Goal: Information Seeking & Learning: Learn about a topic

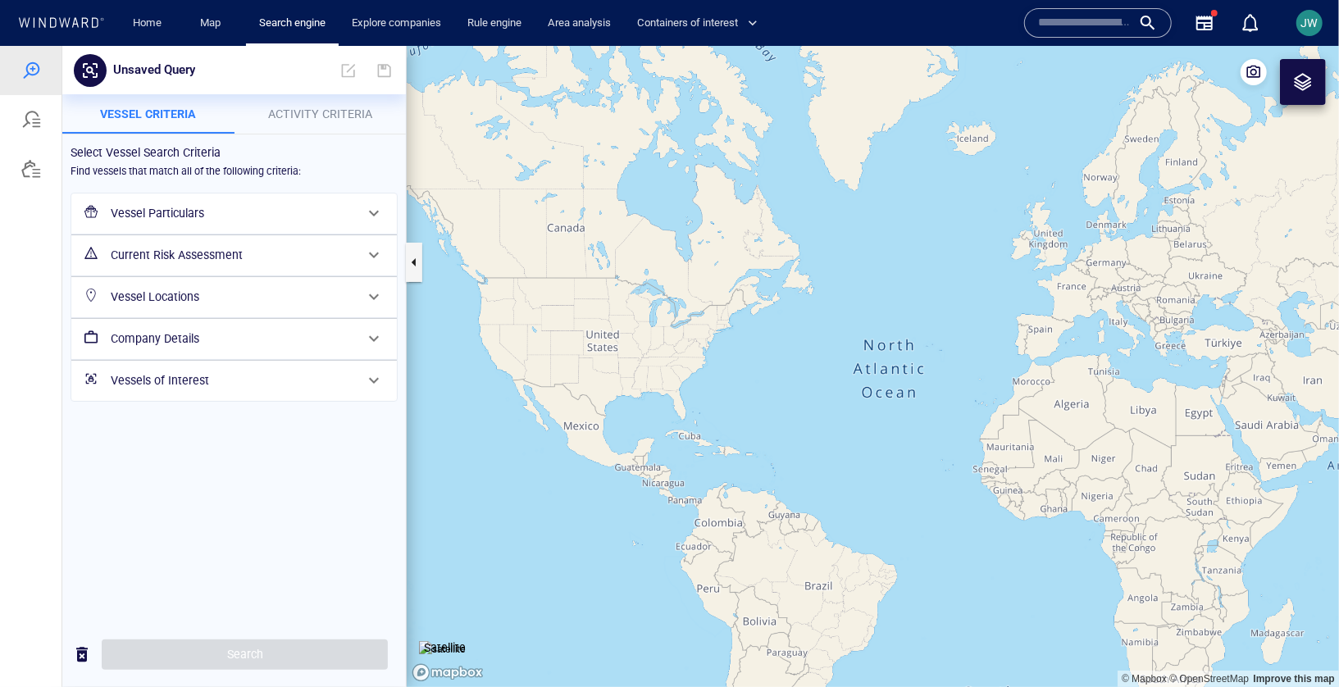
click at [201, 244] on h6 "Current Risk Assessment" at bounding box center [233, 254] width 244 height 21
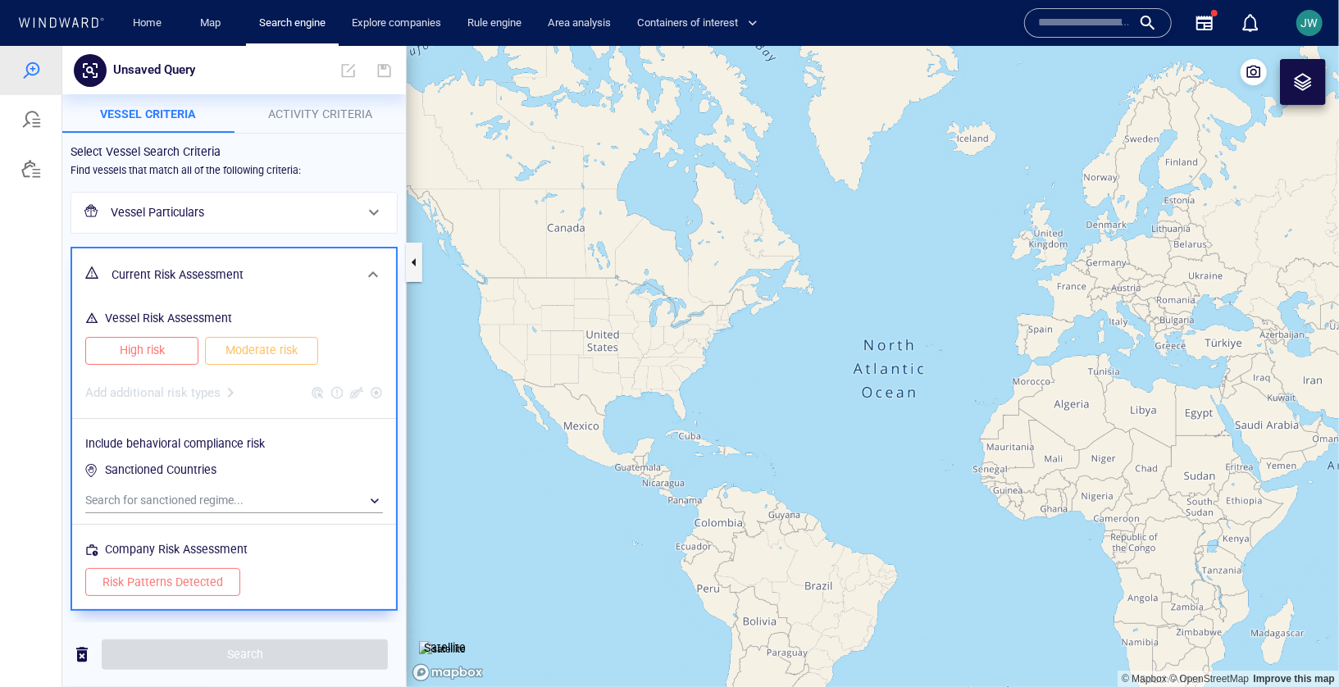
click at [151, 354] on span "High risk" at bounding box center [142, 350] width 79 height 21
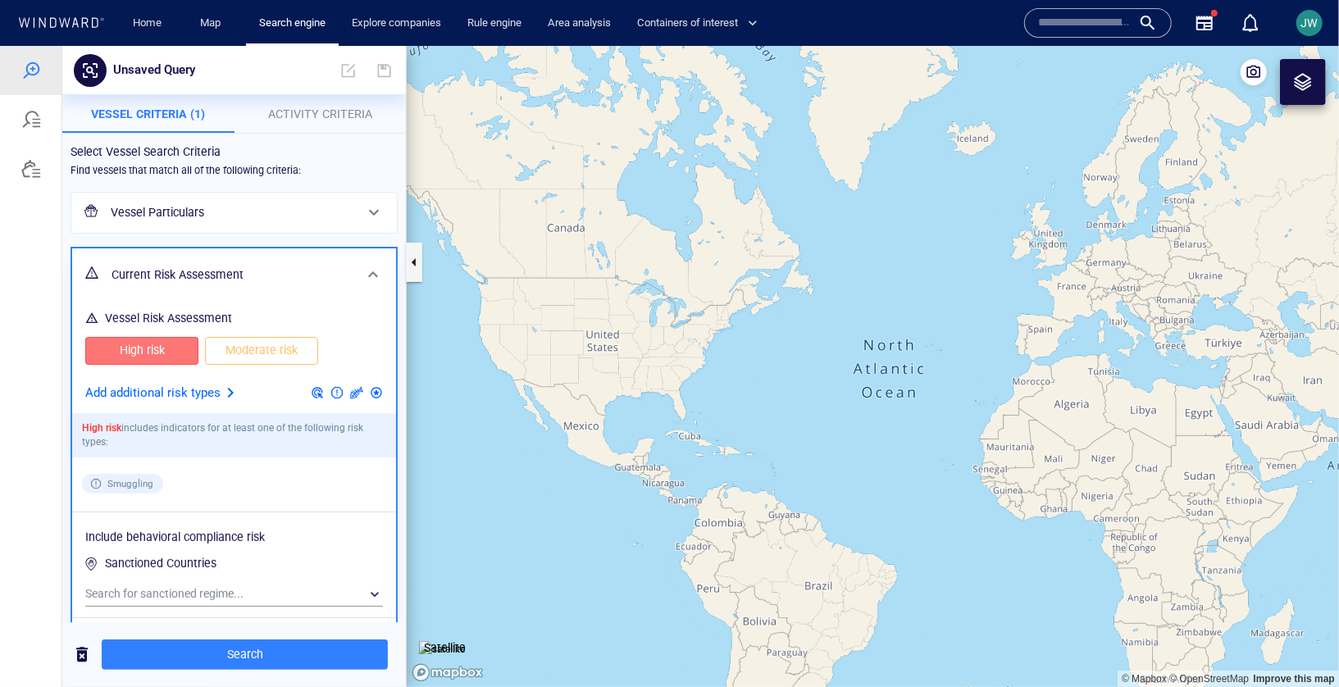
click at [240, 359] on button "Moderate risk" at bounding box center [261, 350] width 113 height 28
click at [255, 337] on button "Moderate risk" at bounding box center [261, 350] width 113 height 28
click at [230, 391] on div at bounding box center [231, 392] width 20 height 20
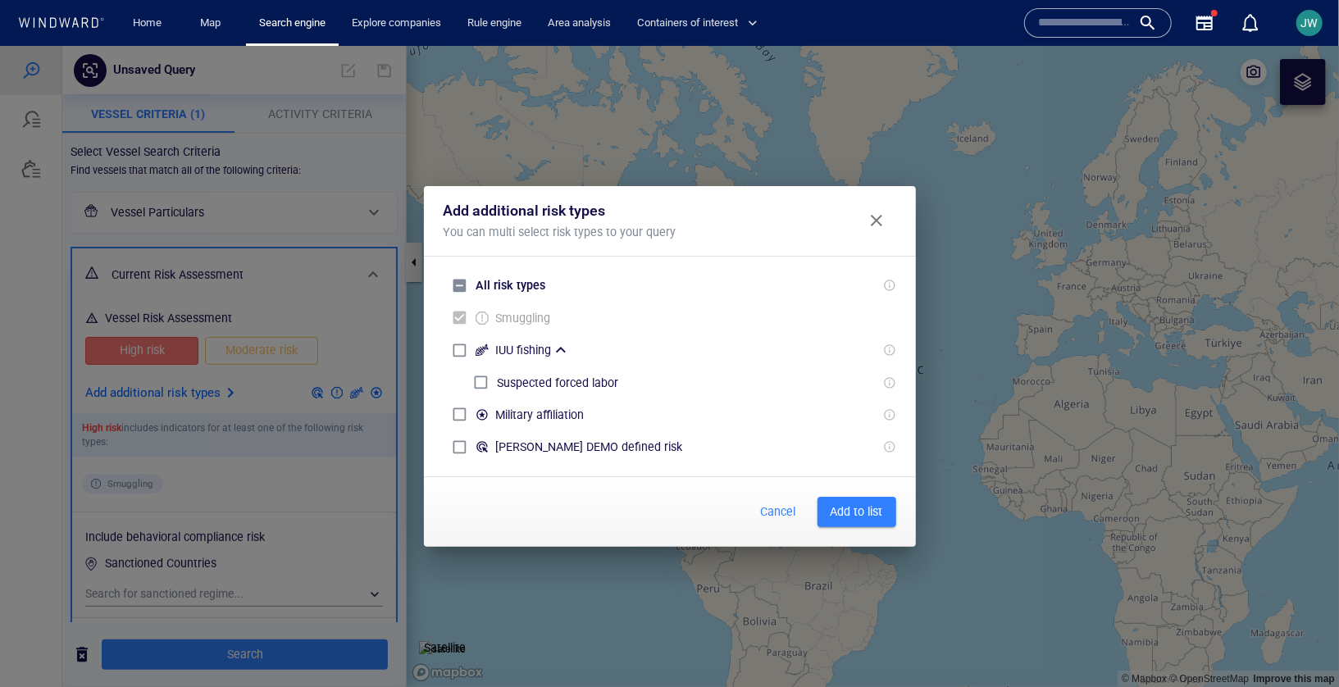
click at [889, 504] on button "Add to list" at bounding box center [857, 511] width 79 height 30
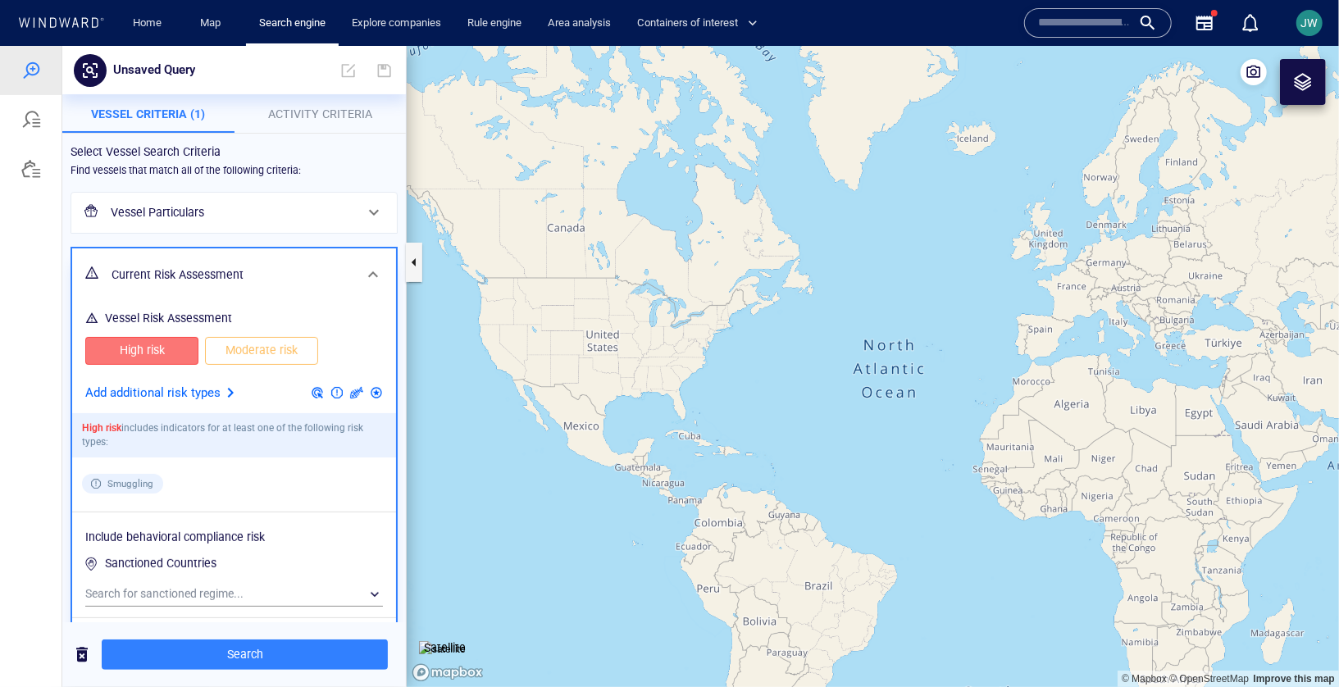
click at [375, 107] on p "Activity Criteria" at bounding box center [320, 113] width 153 height 20
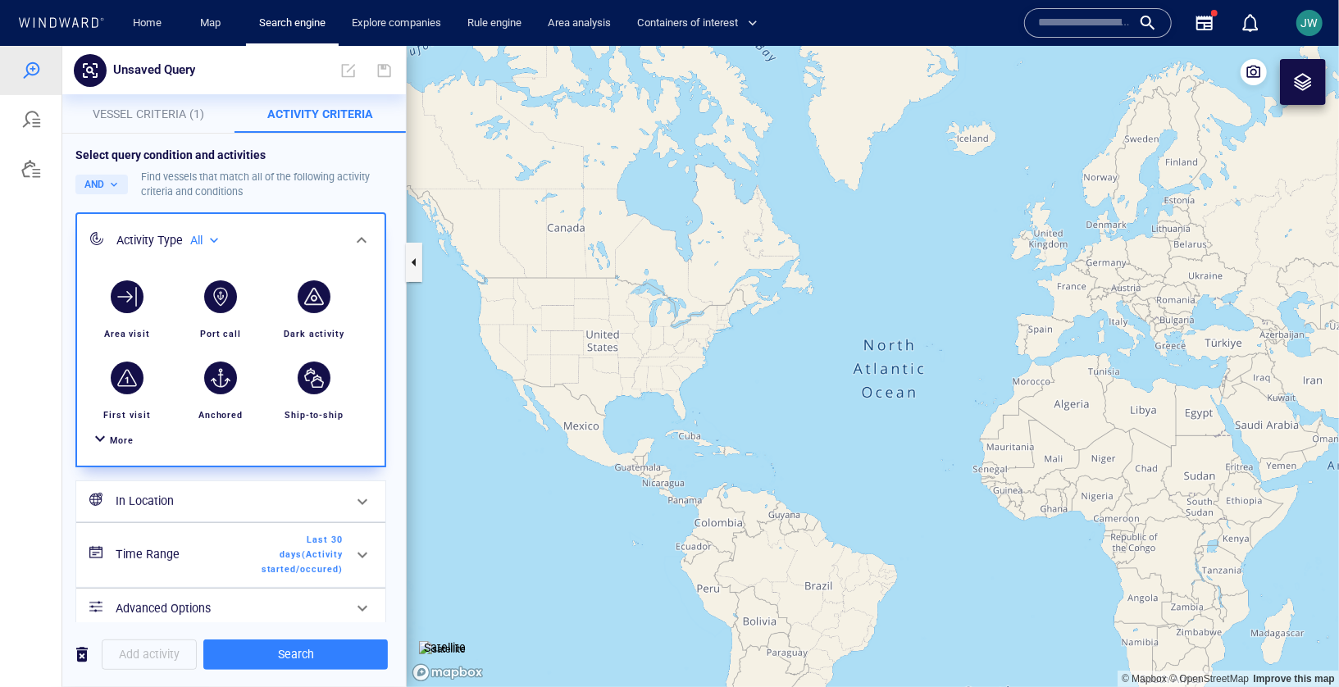
click at [109, 441] on div at bounding box center [100, 440] width 20 height 24
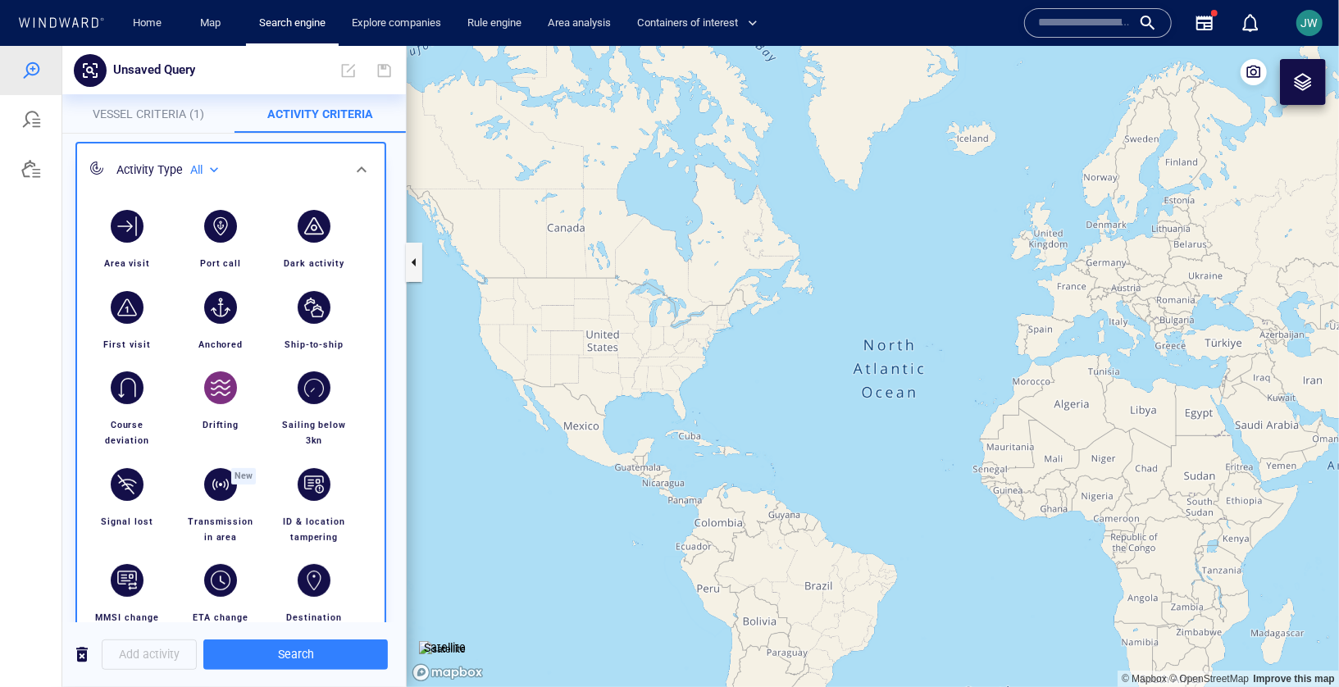
scroll to position [110, 0]
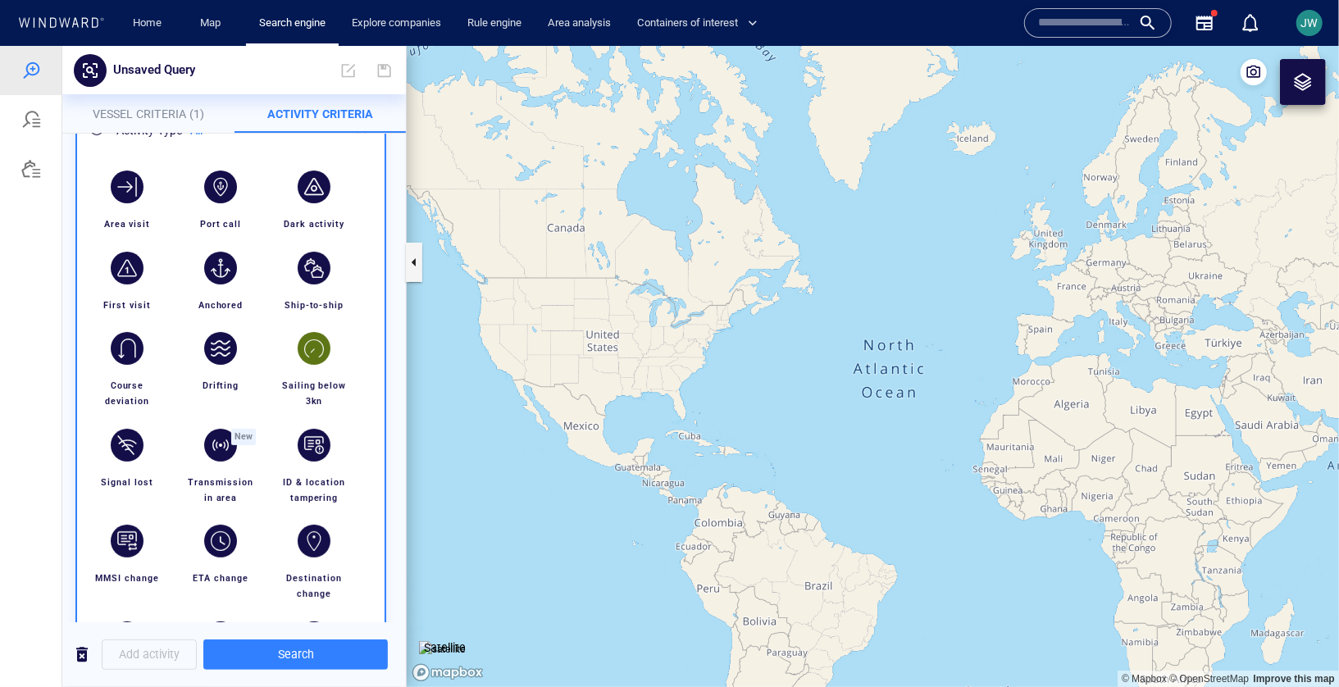
click at [299, 341] on div "button" at bounding box center [314, 347] width 33 height 33
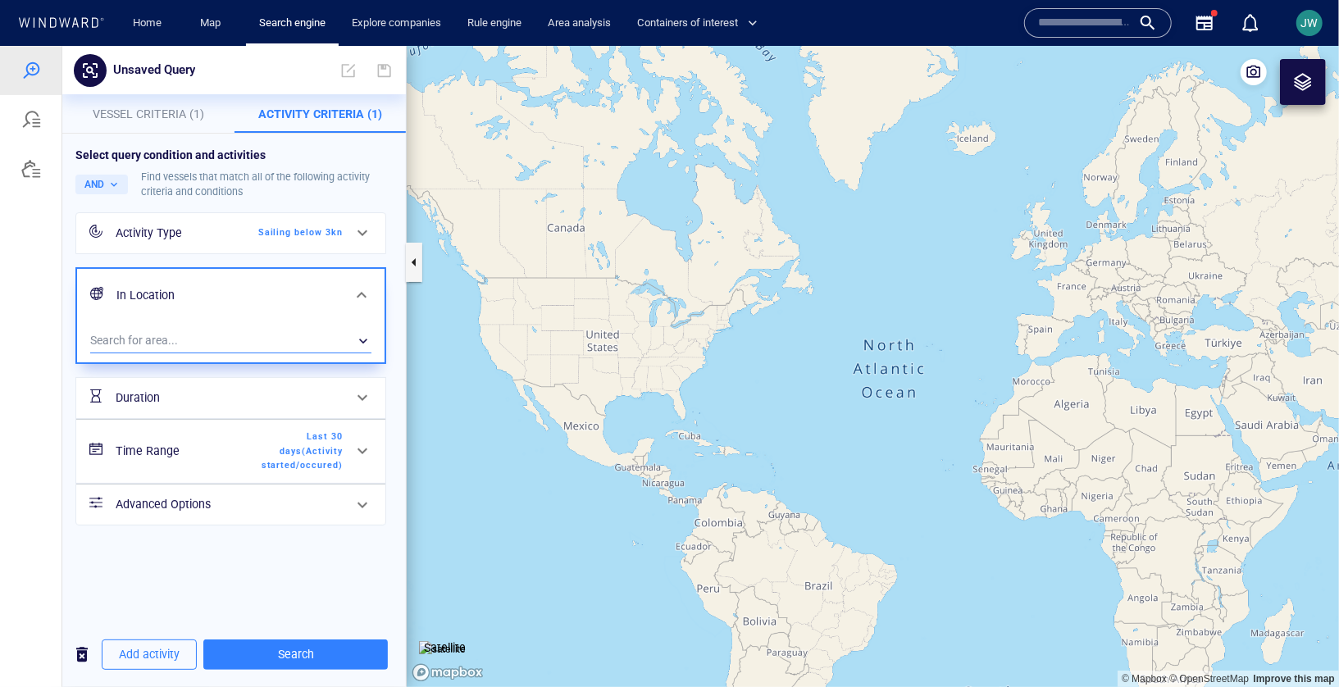
click at [204, 340] on div "​" at bounding box center [230, 340] width 281 height 25
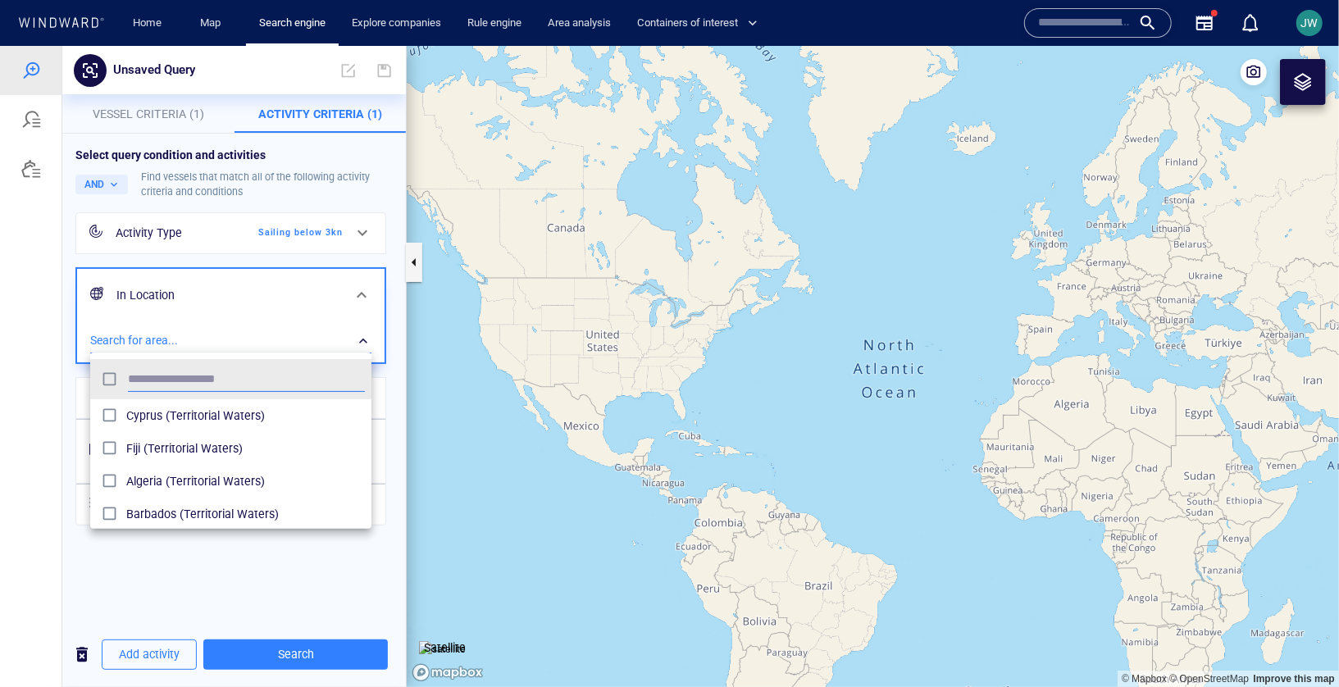
scroll to position [163, 281]
click at [132, 456] on span "Thailand (Exclusive Economic Zones)" at bounding box center [245, 448] width 239 height 20
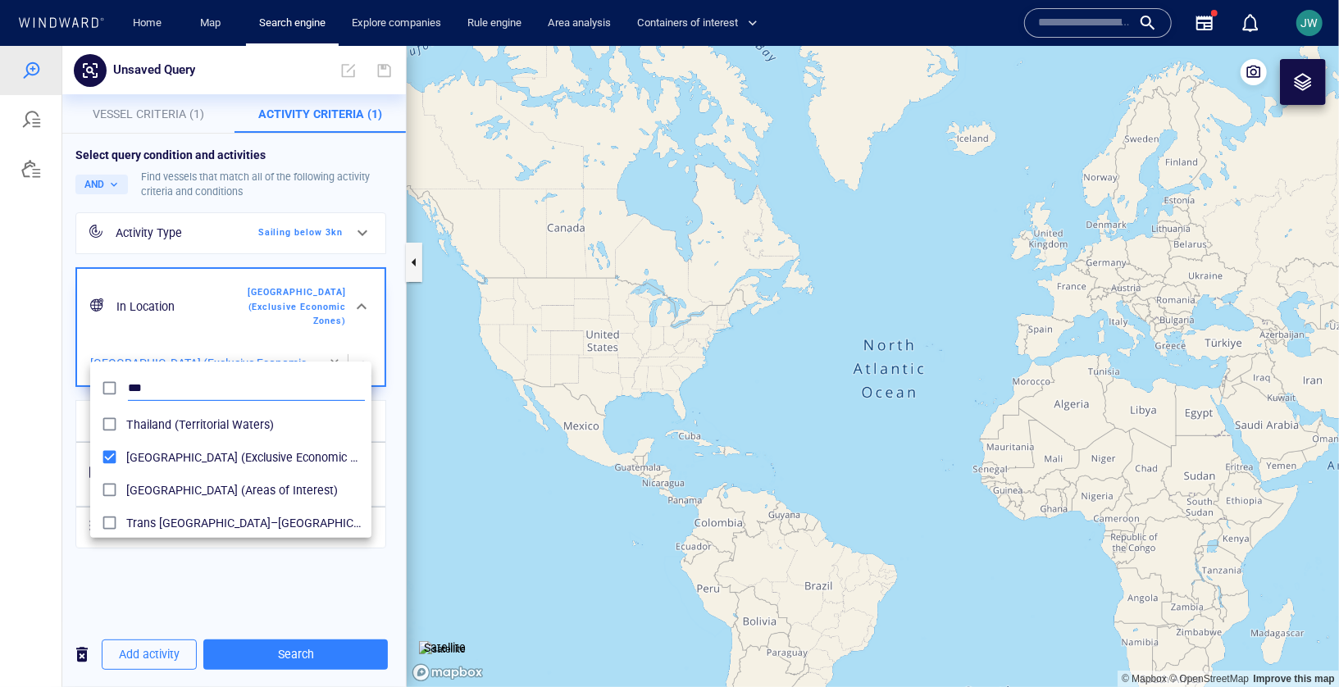
click at [177, 385] on input "***" at bounding box center [246, 388] width 237 height 25
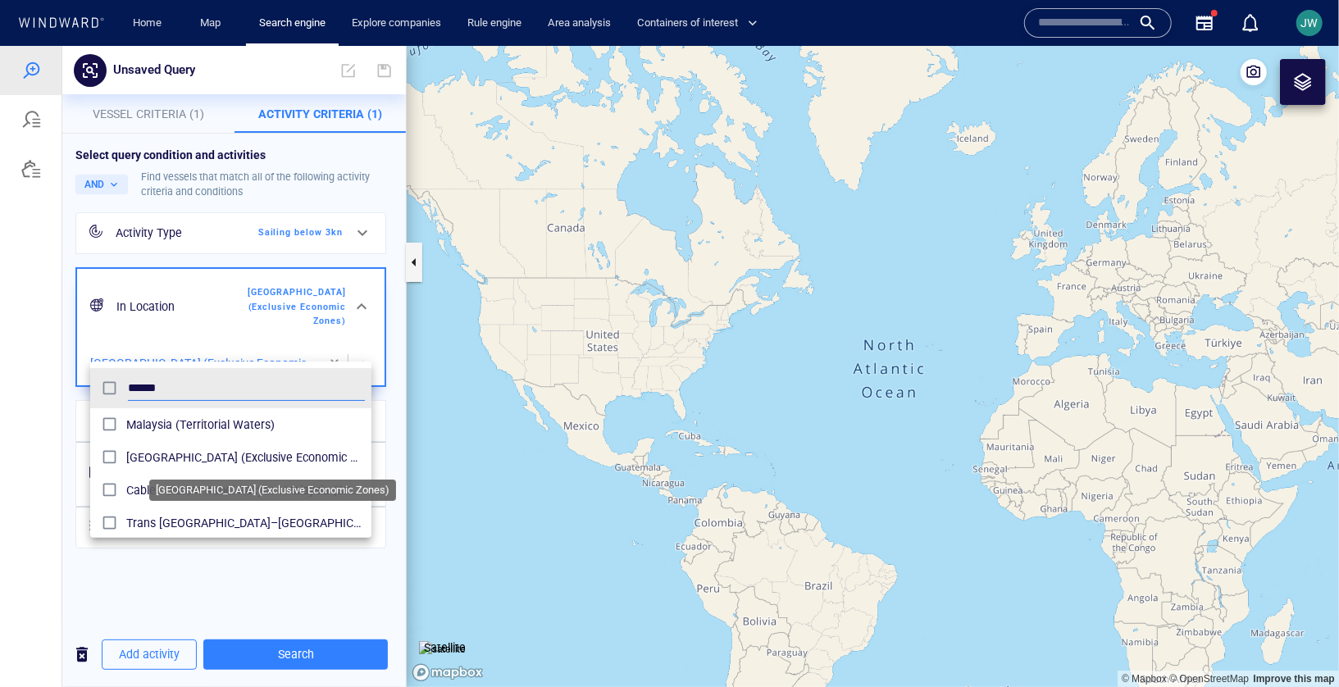
type input "******"
click at [130, 457] on span "Malaysia (Exclusive Economic Zones)" at bounding box center [245, 457] width 239 height 20
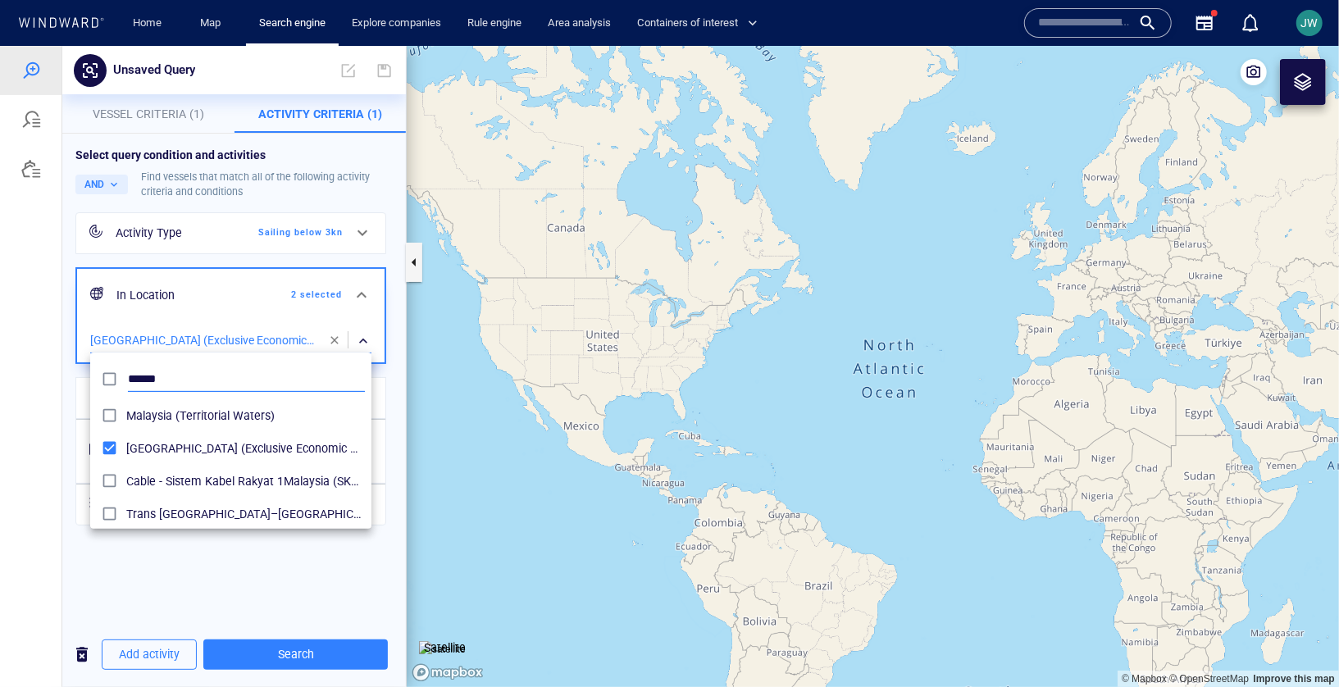
click at [178, 381] on input "******" at bounding box center [246, 379] width 237 height 25
drag, startPoint x: 1051, startPoint y: 469, endPoint x: 455, endPoint y: 451, distance: 596.5
click at [455, 451] on div at bounding box center [669, 365] width 1339 height 641
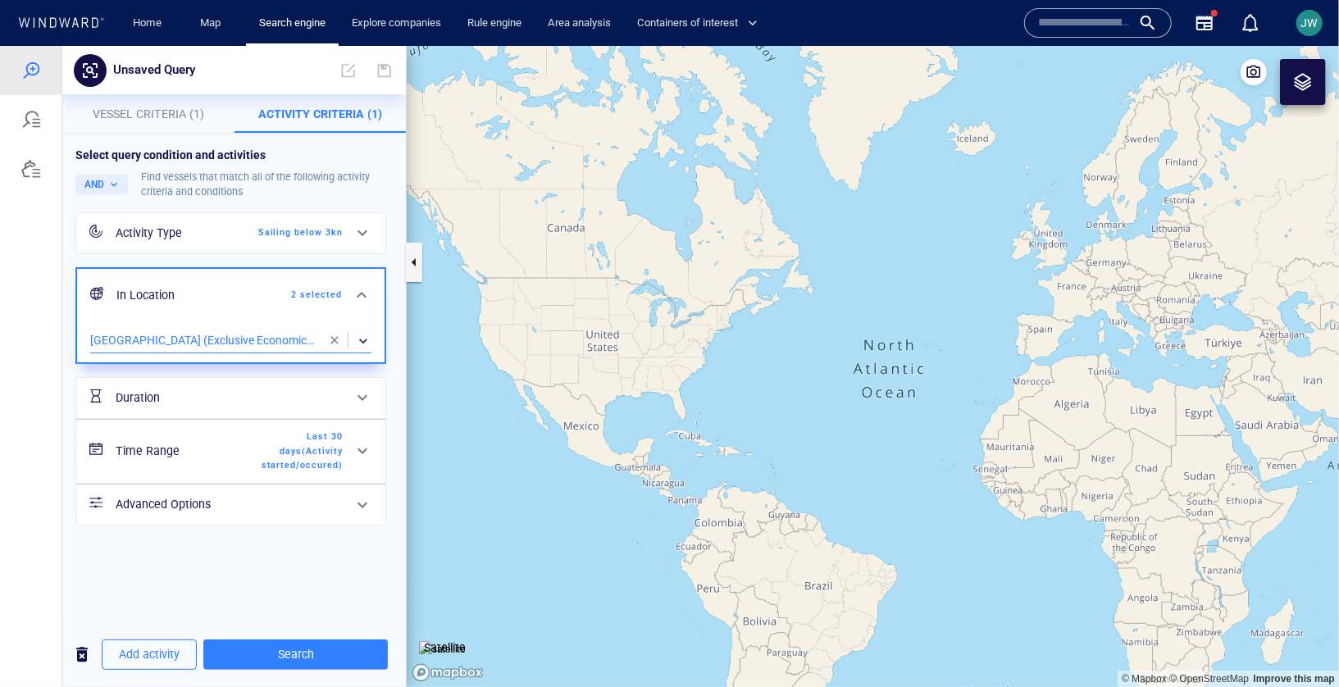
click at [247, 349] on div "​" at bounding box center [230, 340] width 281 height 25
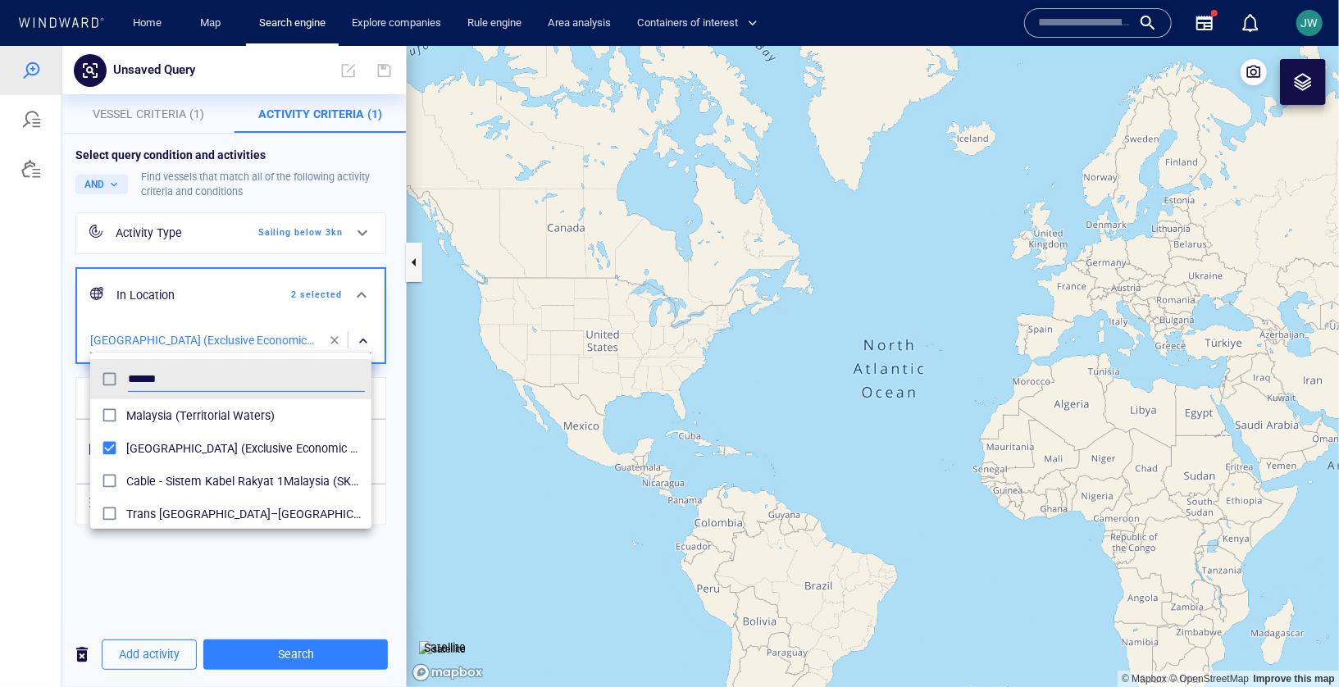
scroll to position [163, 281]
click at [264, 377] on input "******" at bounding box center [246, 379] width 237 height 25
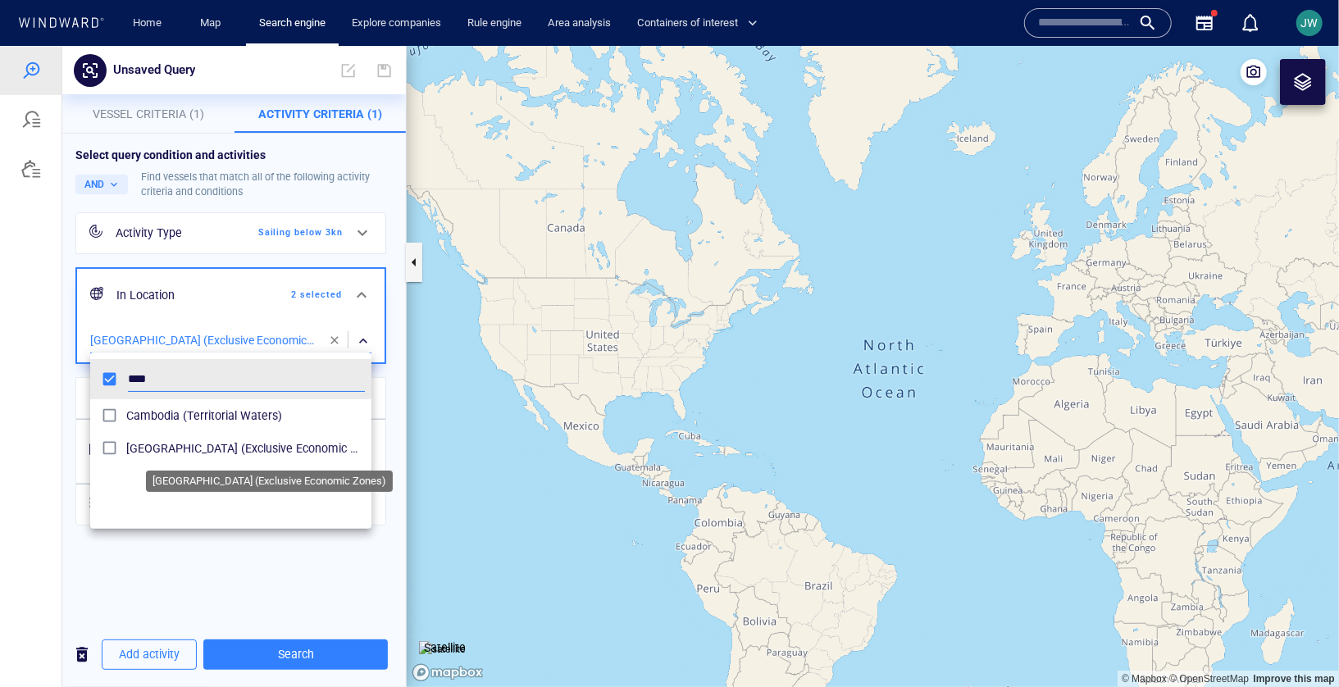
click at [185, 450] on span "Cambodia (Exclusive Economic Zones)" at bounding box center [245, 448] width 239 height 20
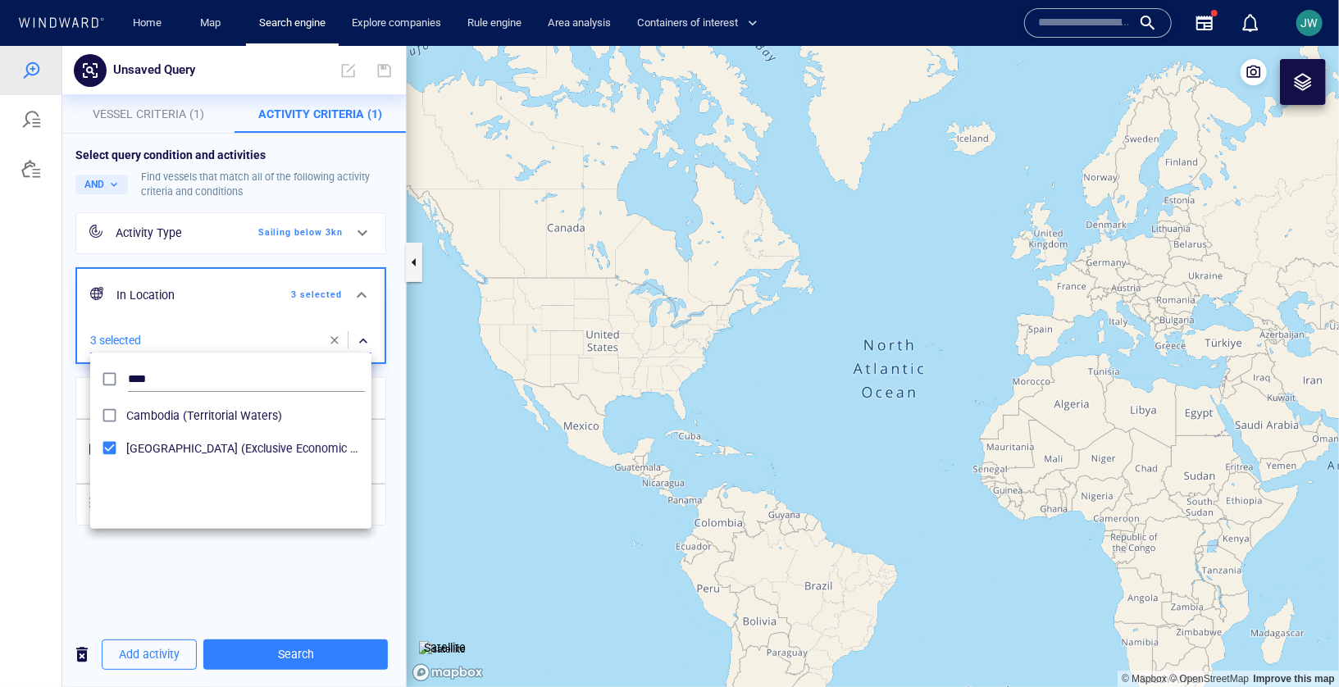
click at [197, 365] on div "****" at bounding box center [247, 378] width 244 height 31
click at [197, 371] on input "****" at bounding box center [246, 379] width 237 height 25
type input "*"
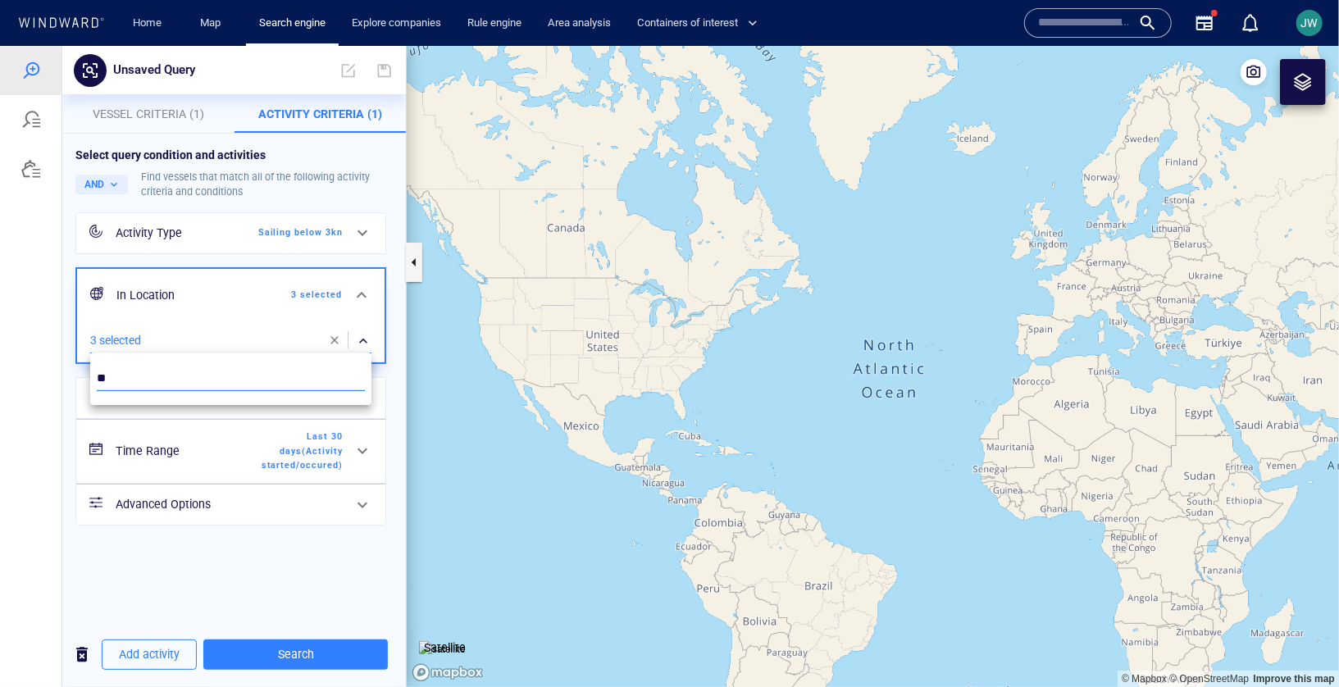
type input "*"
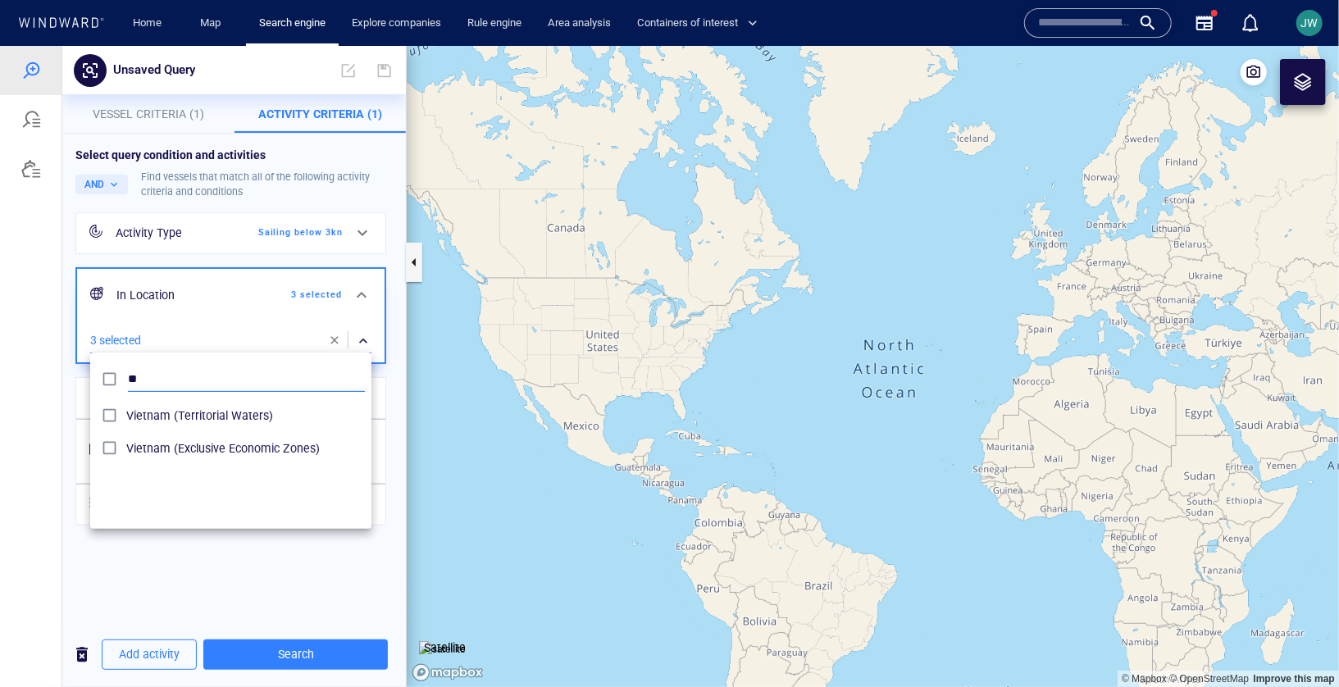
type input "*"
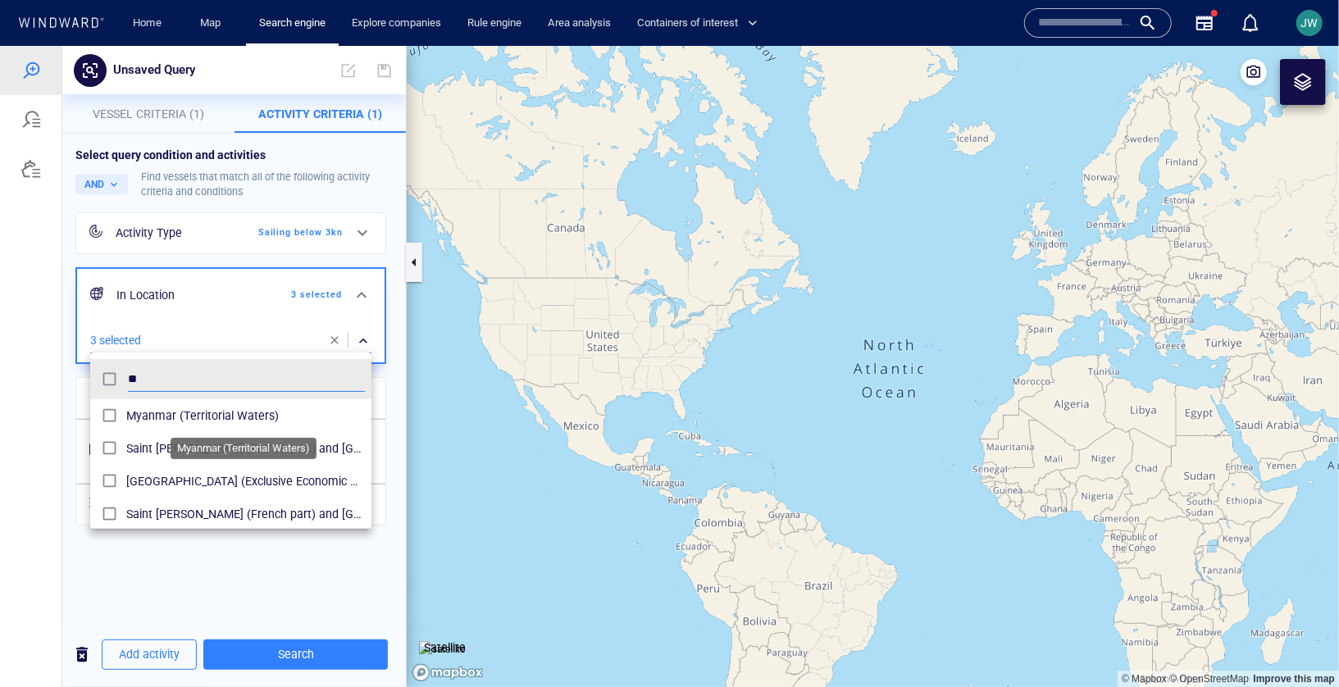
click at [158, 420] on span "Myanmar (Territorial Waters)" at bounding box center [245, 415] width 239 height 20
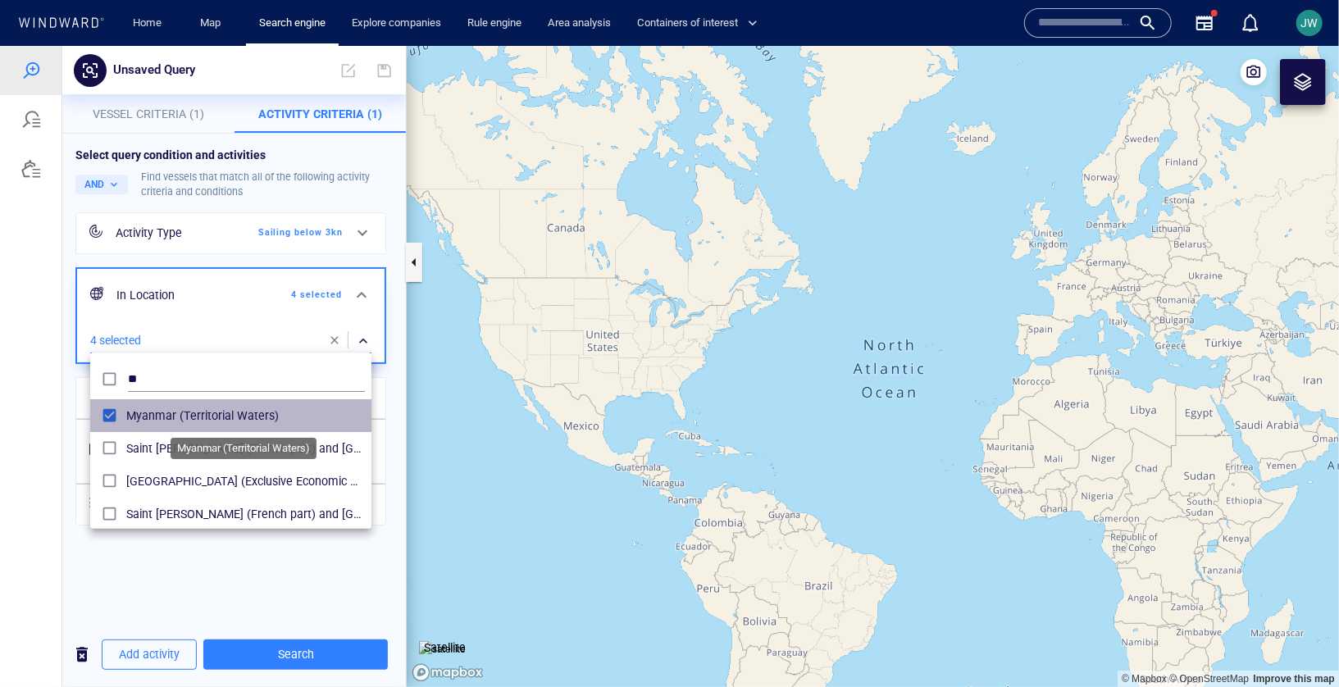
click at [135, 420] on span "Myanmar (Territorial Waters)" at bounding box center [245, 415] width 239 height 20
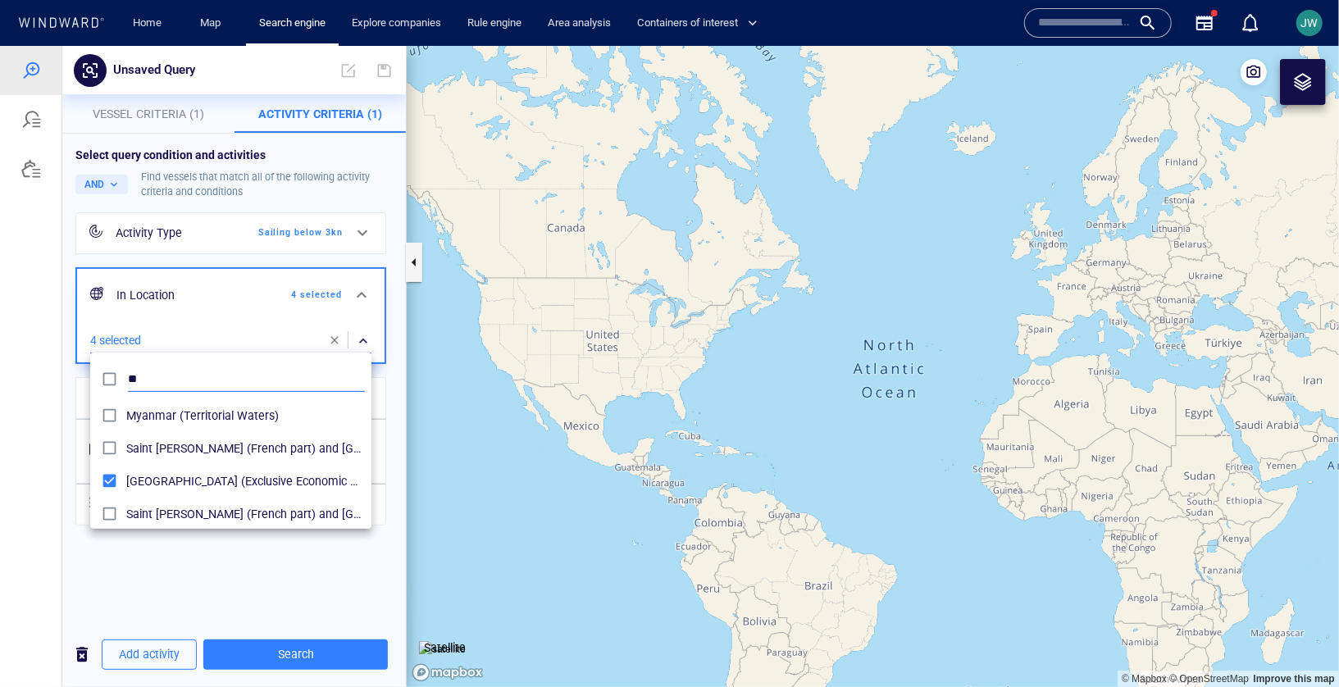
click at [157, 379] on input "**" at bounding box center [246, 379] width 237 height 25
type input "*"
click at [207, 612] on div at bounding box center [669, 365] width 1339 height 641
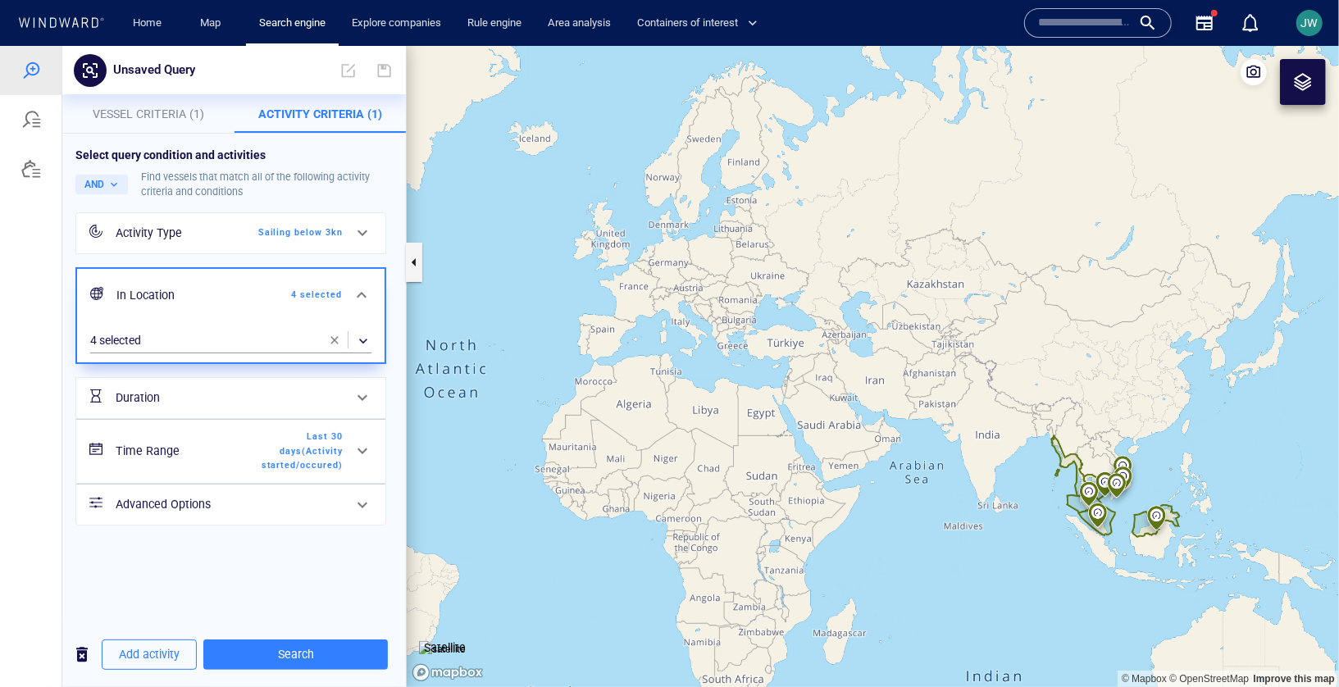
drag, startPoint x: 920, startPoint y: 386, endPoint x: 481, endPoint y: 385, distance: 439.6
click at [481, 385] on canvas "Map" at bounding box center [873, 365] width 932 height 641
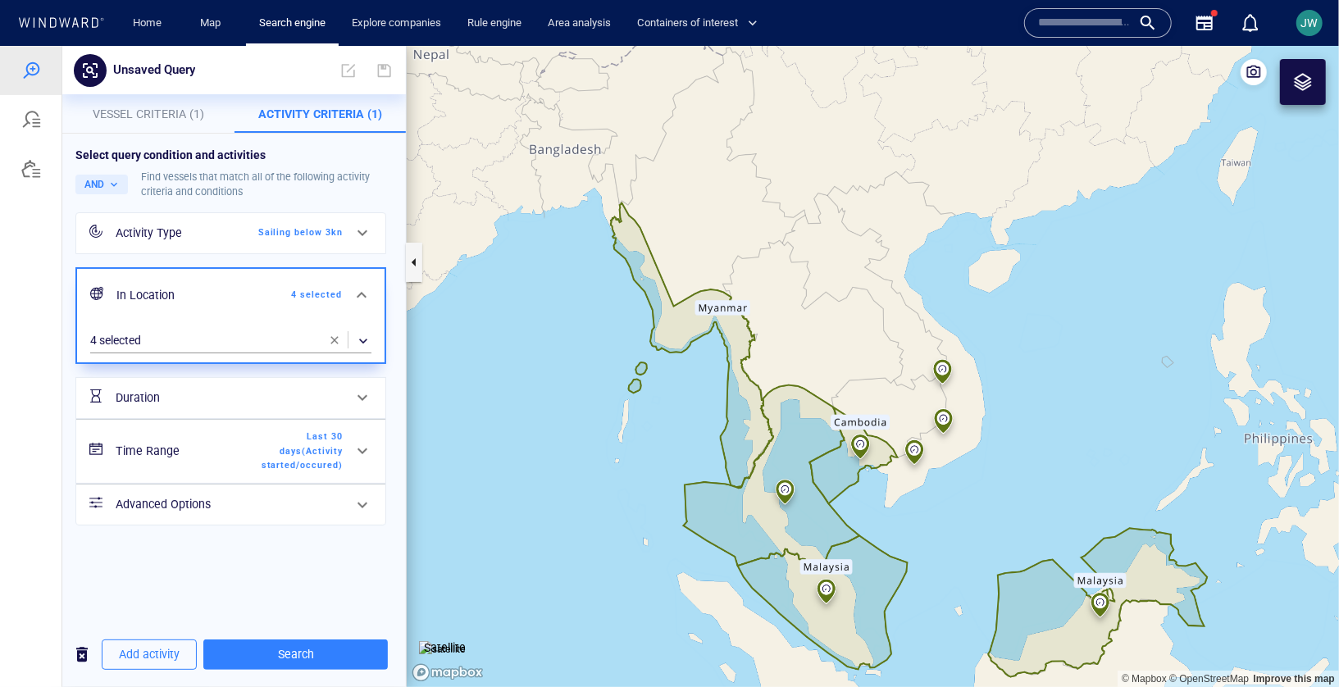
drag, startPoint x: 1034, startPoint y: 522, endPoint x: 1021, endPoint y: 330, distance: 192.3
click at [1021, 330] on canvas "Map" at bounding box center [873, 365] width 932 height 641
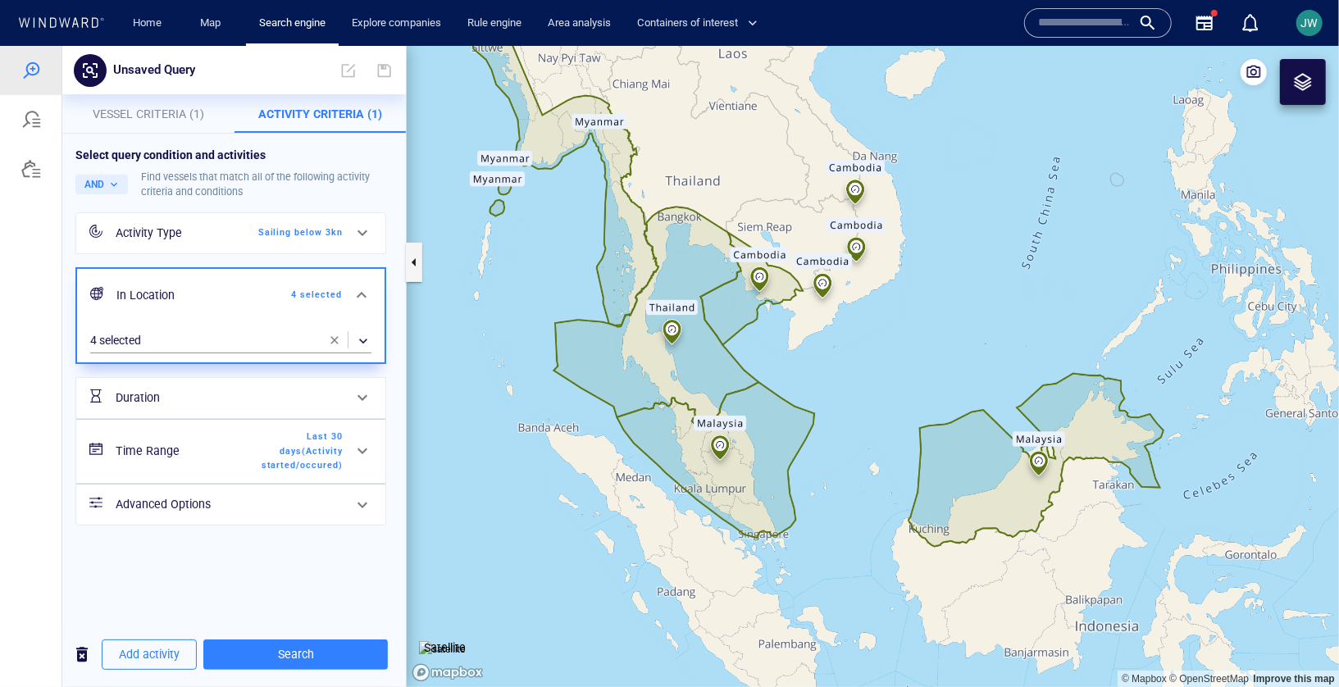
drag, startPoint x: 1021, startPoint y: 330, endPoint x: 962, endPoint y: 367, distance: 69.2
click at [962, 367] on canvas "Map" at bounding box center [873, 365] width 932 height 641
click at [189, 346] on div "​" at bounding box center [230, 340] width 281 height 25
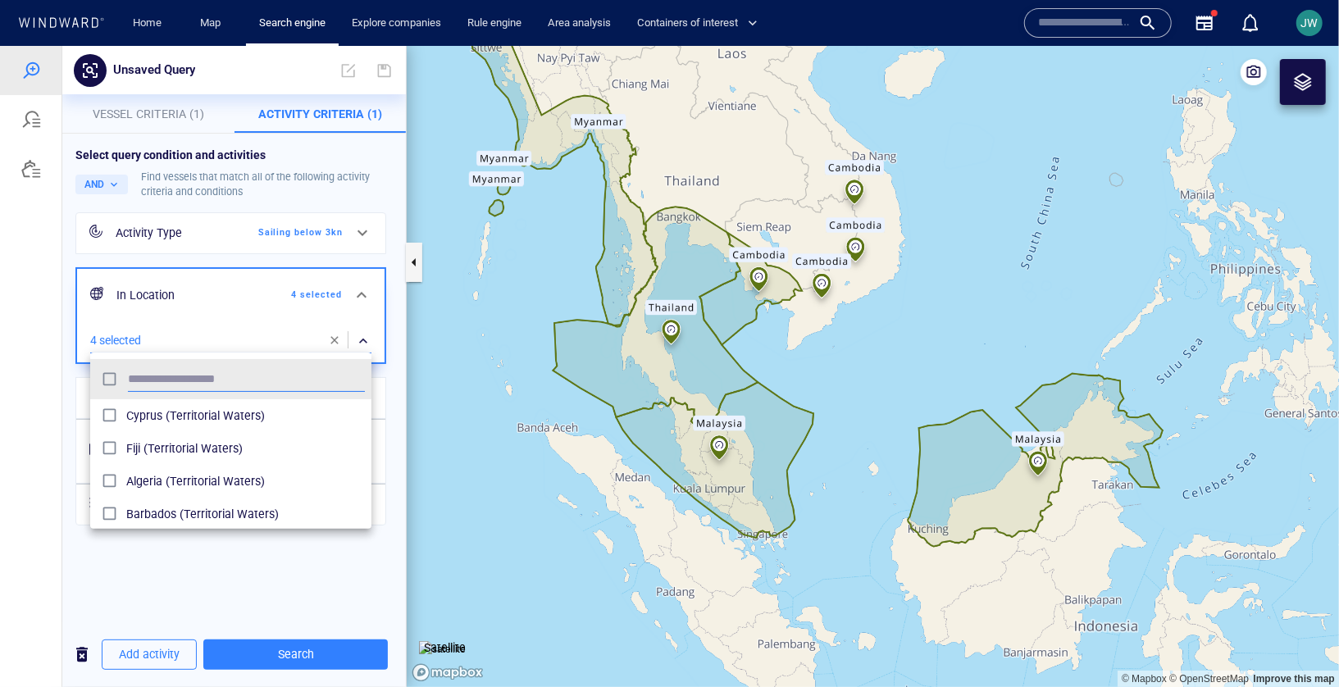
click at [189, 346] on div at bounding box center [669, 365] width 1339 height 641
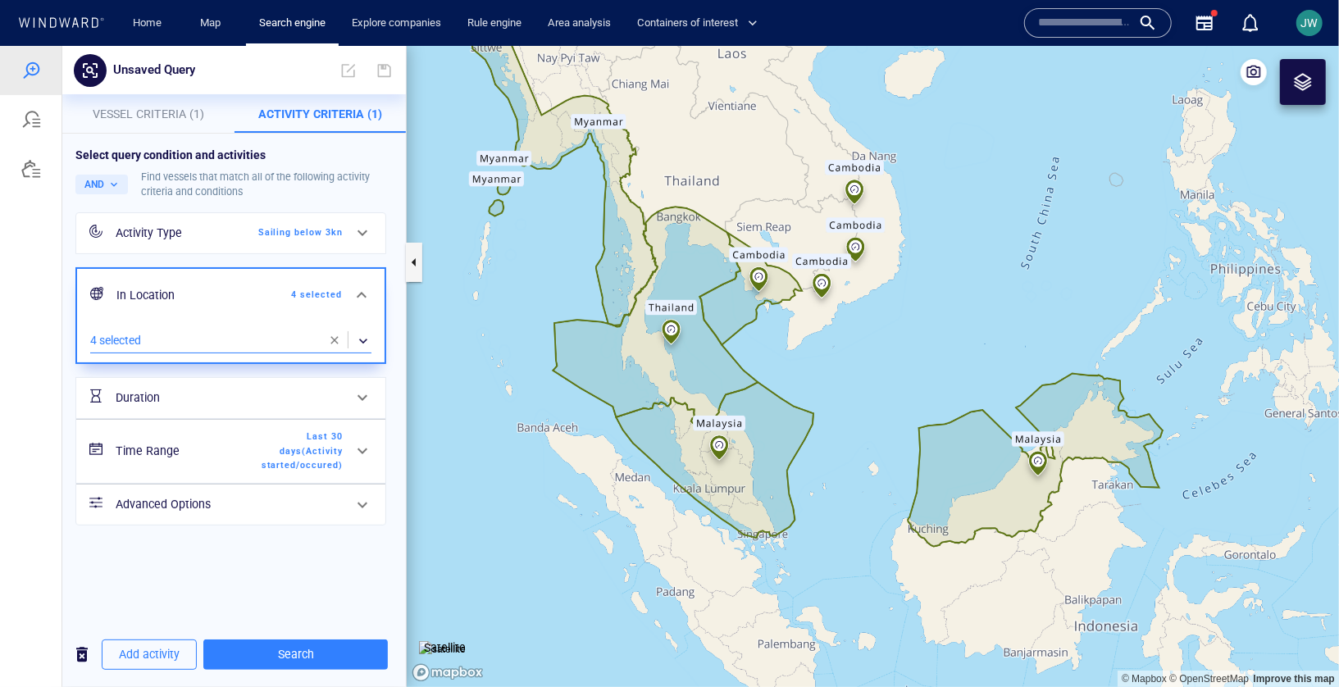
click at [191, 342] on div "​" at bounding box center [230, 340] width 281 height 25
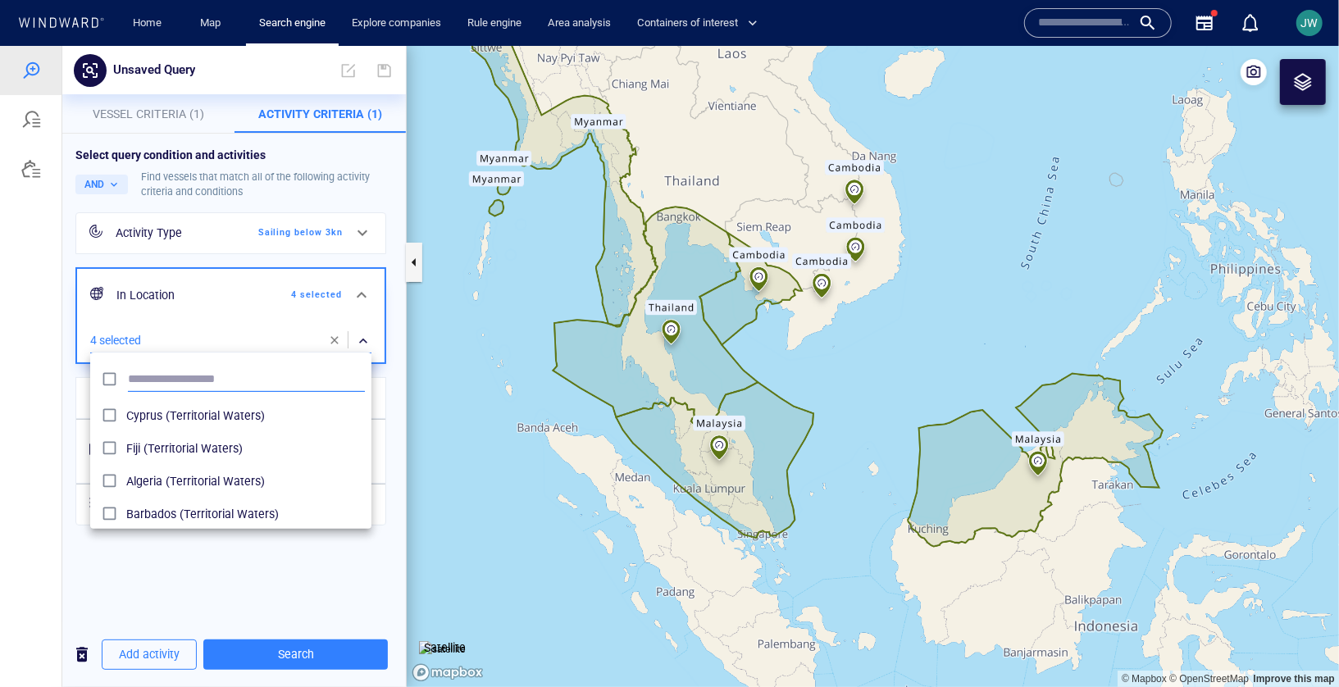
click at [187, 375] on input "text" at bounding box center [246, 379] width 237 height 25
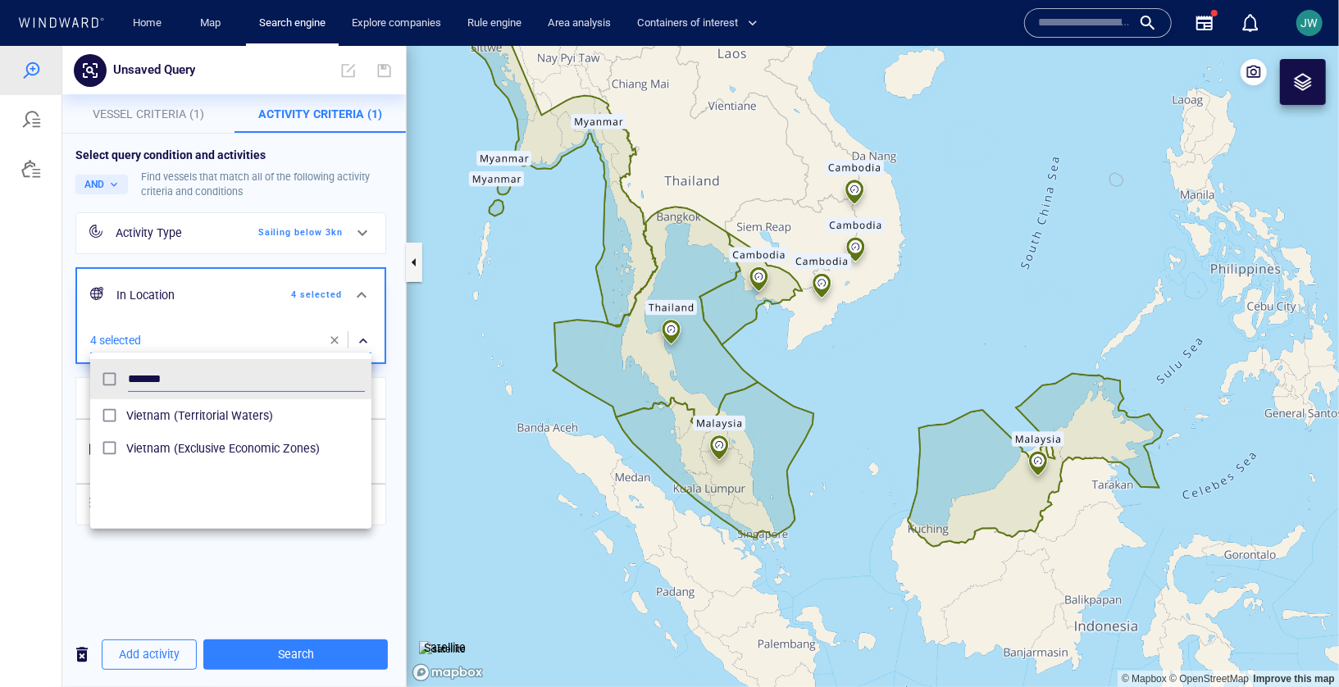
type input "*******"
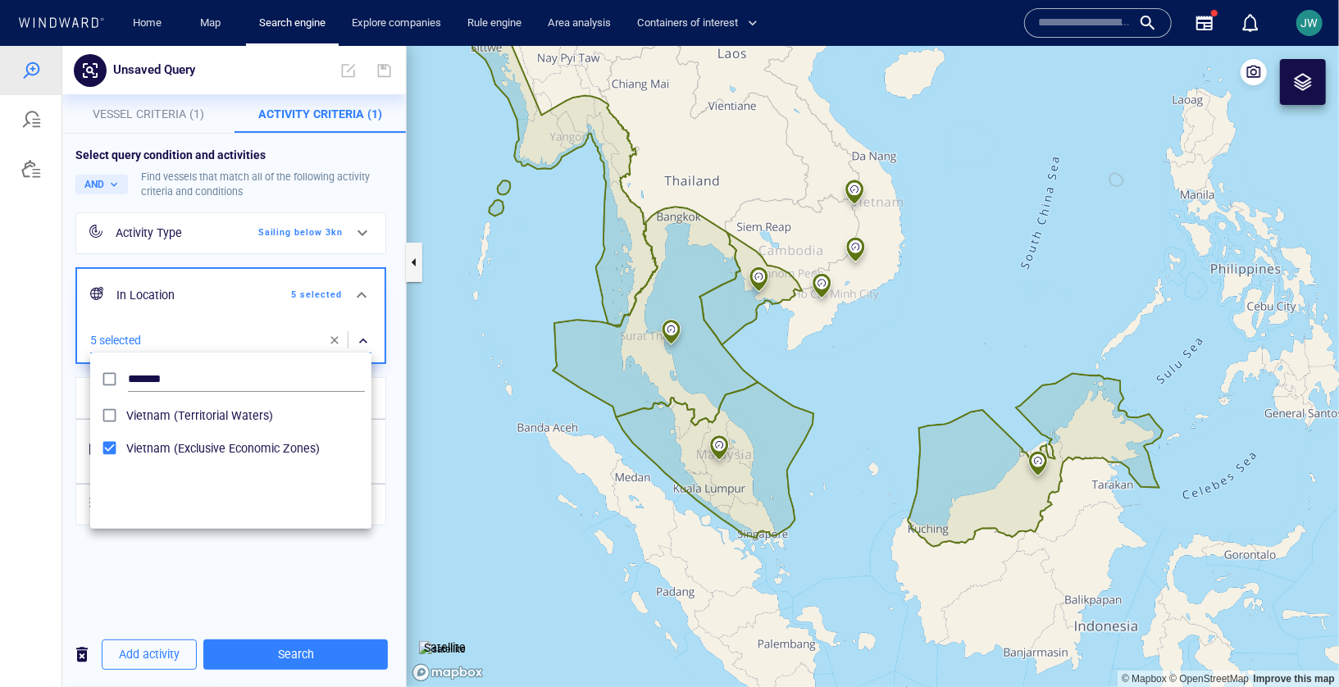
click at [500, 473] on div at bounding box center [669, 365] width 1339 height 641
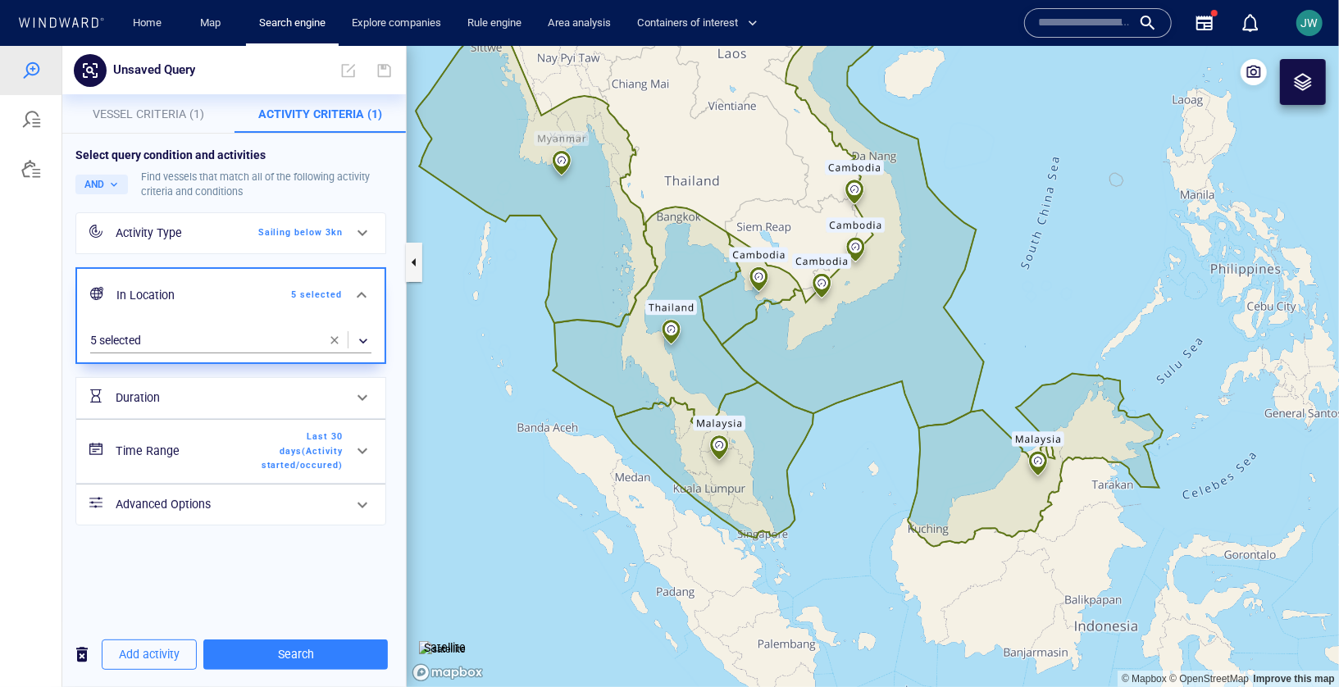
drag, startPoint x: 878, startPoint y: 330, endPoint x: 632, endPoint y: 420, distance: 262.0
click at [632, 420] on canvas "Map" at bounding box center [873, 365] width 932 height 641
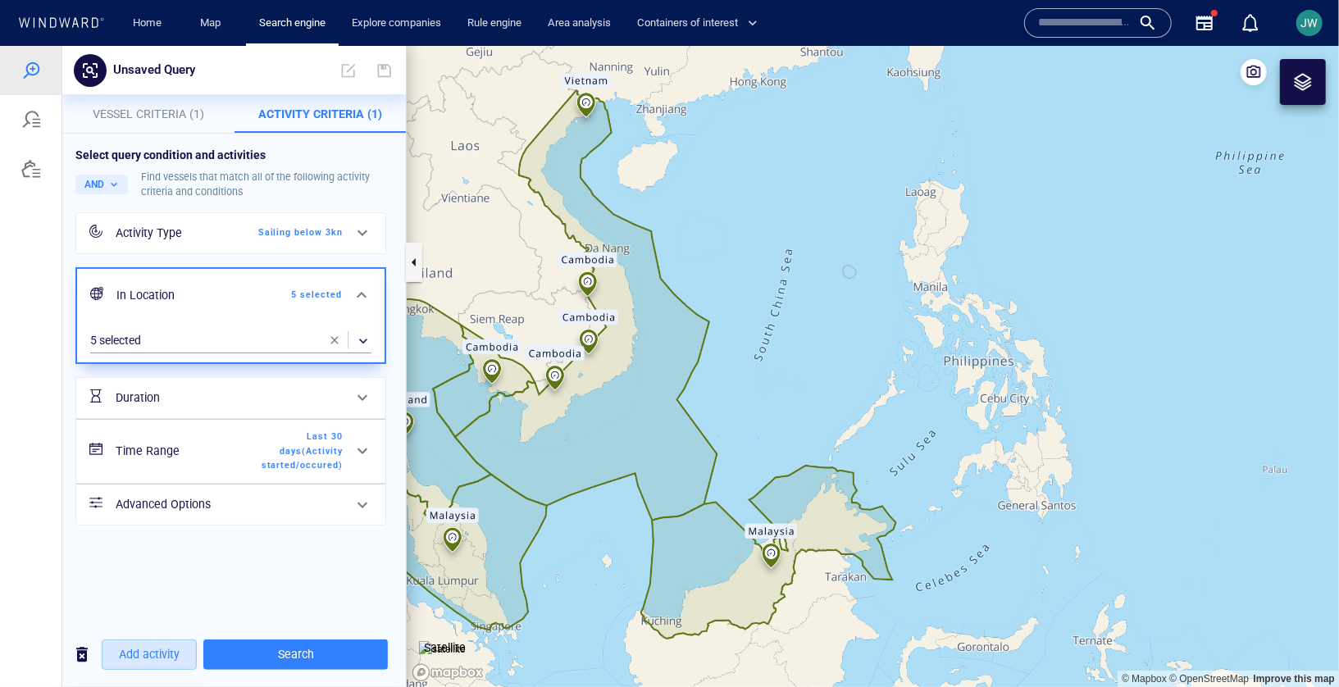
click at [155, 660] on span "Add activity" at bounding box center [149, 654] width 61 height 21
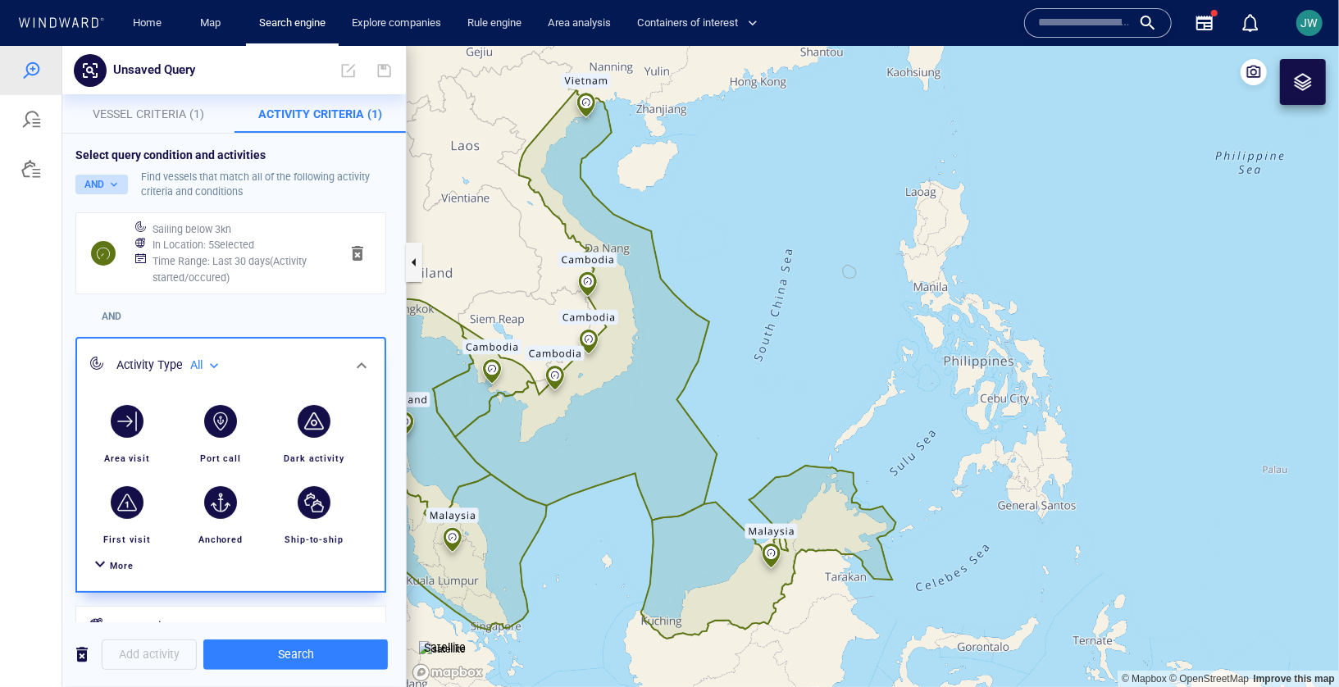
click at [113, 192] on button "AND" at bounding box center [101, 184] width 52 height 20
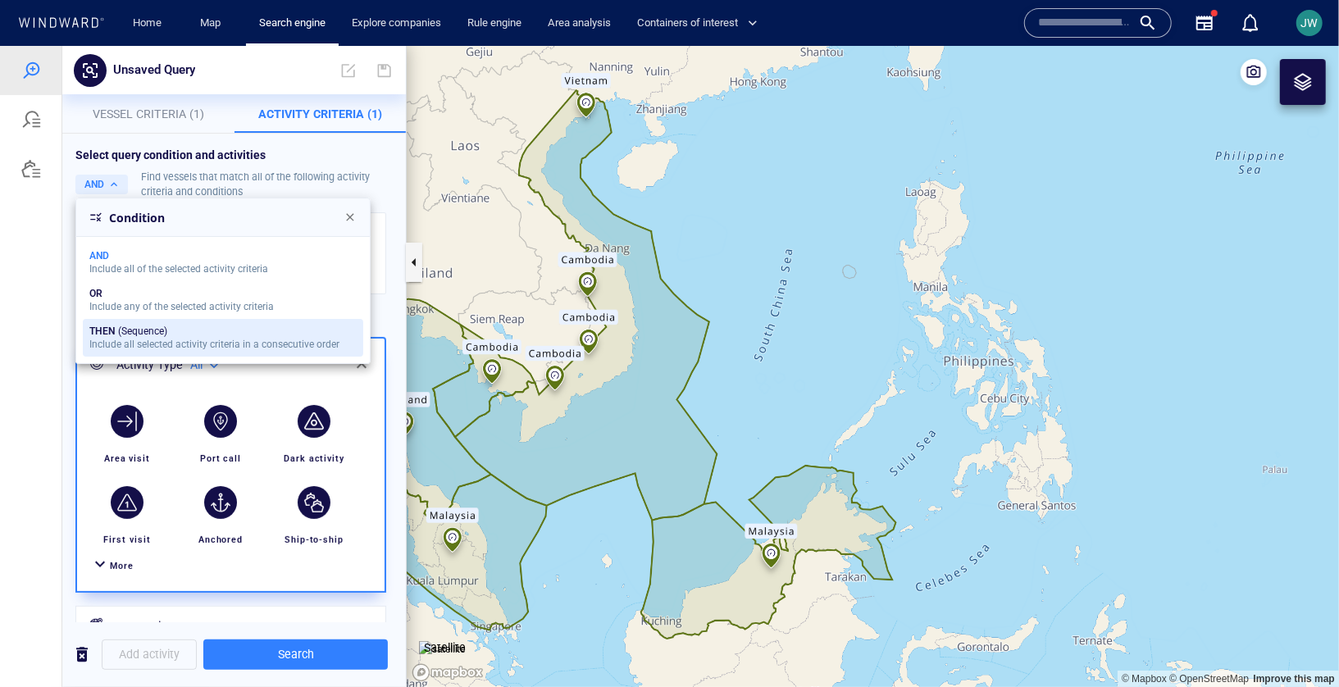
click at [125, 338] on div "Include all selected activity criteria in a consecutive order" at bounding box center [214, 343] width 250 height 11
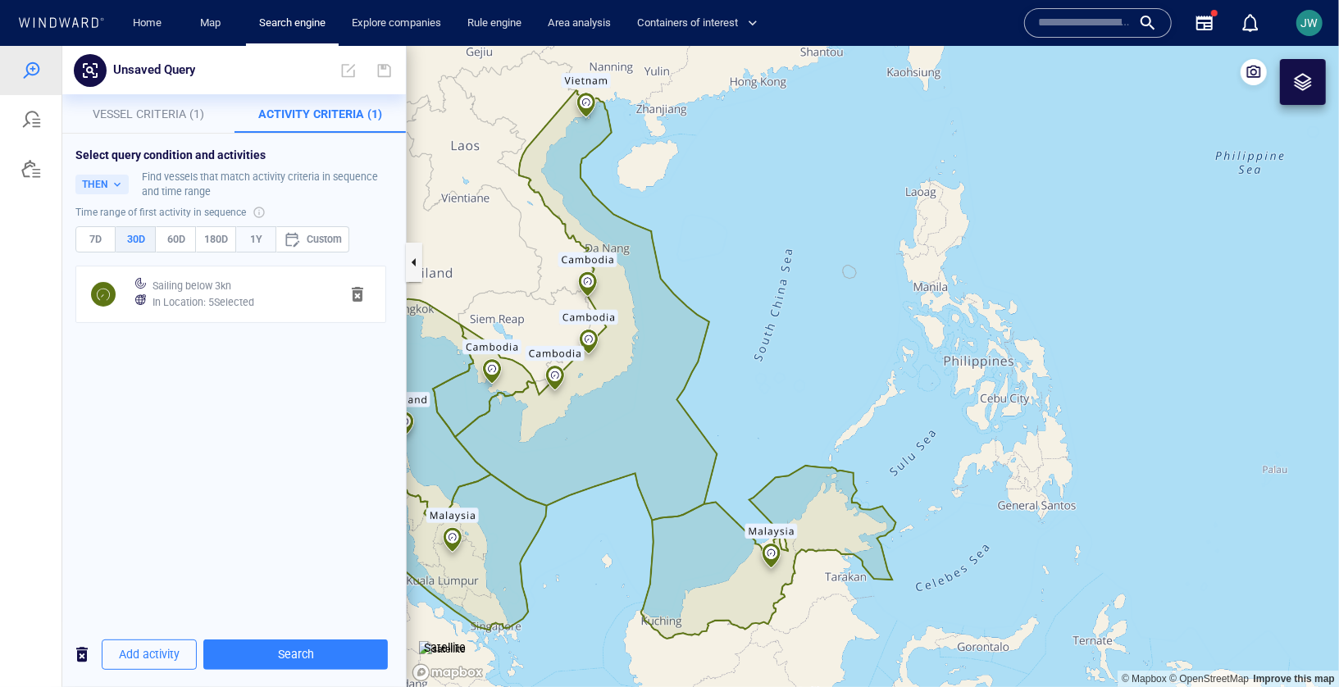
click at [264, 235] on span "1Y" at bounding box center [256, 239] width 25 height 18
click at [148, 653] on span "Add activity" at bounding box center [149, 654] width 61 height 21
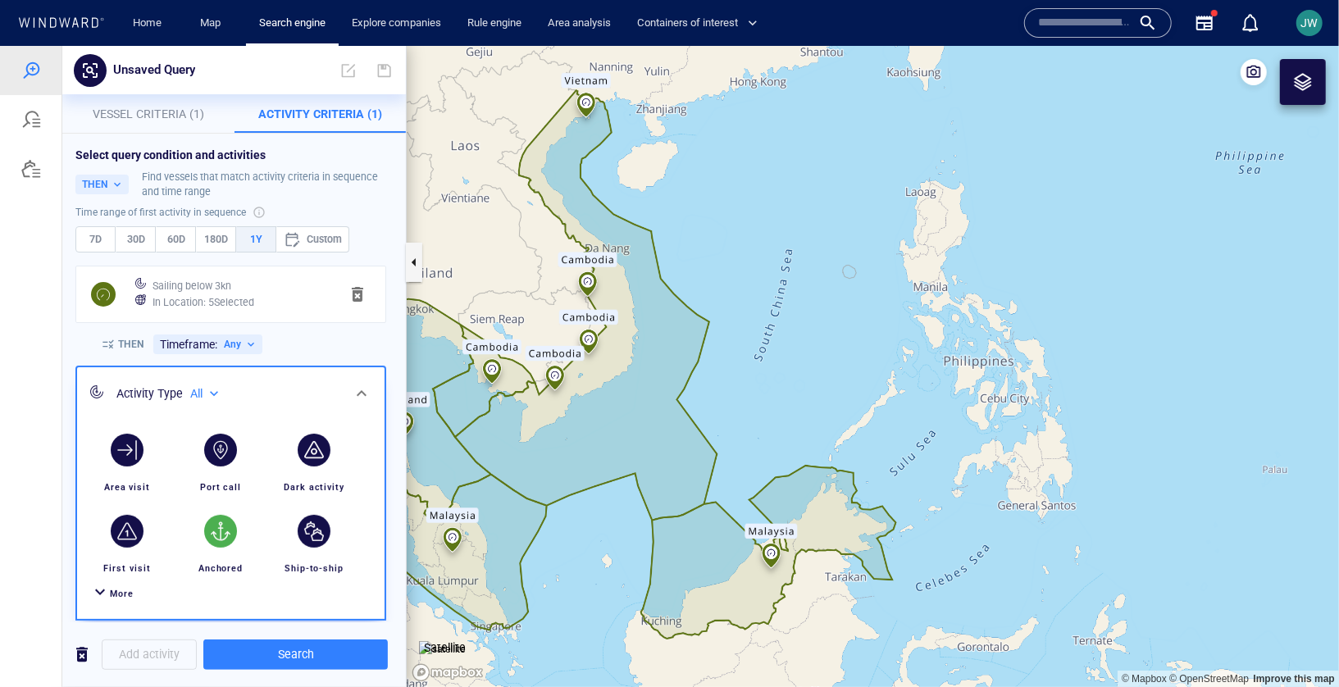
scroll to position [71, 0]
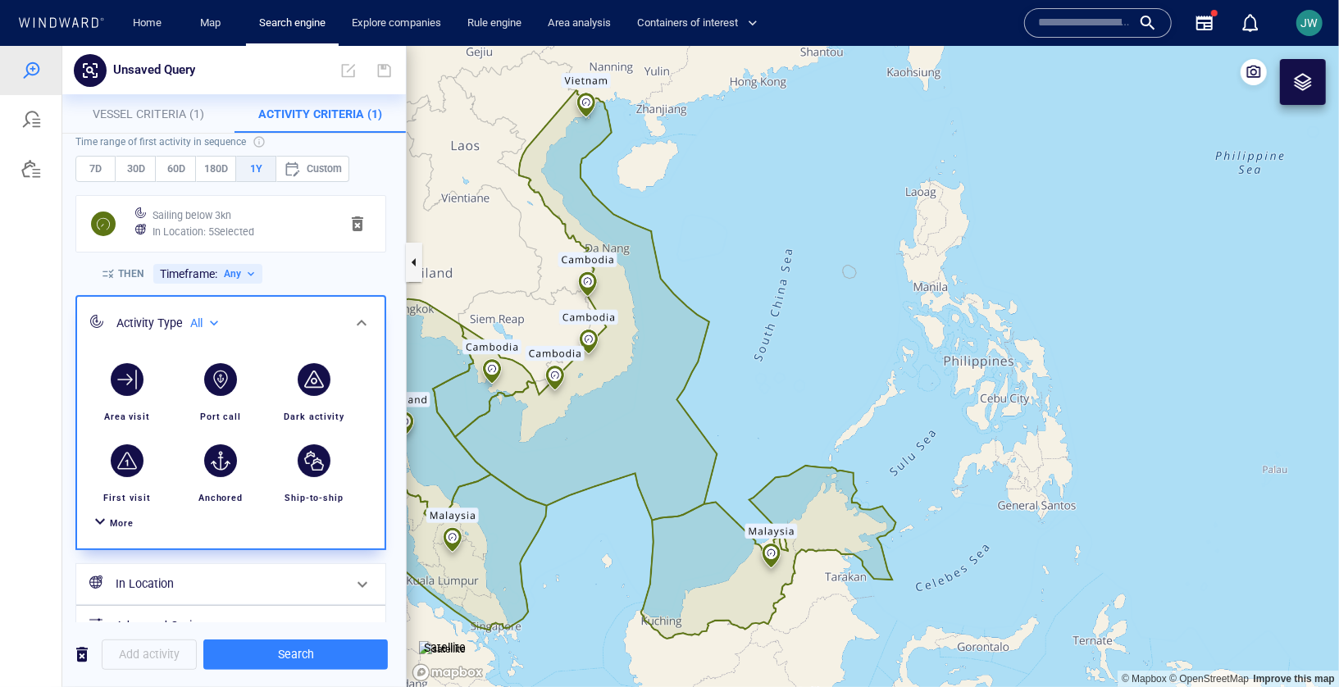
click at [134, 529] on div "More" at bounding box center [231, 523] width 288 height 30
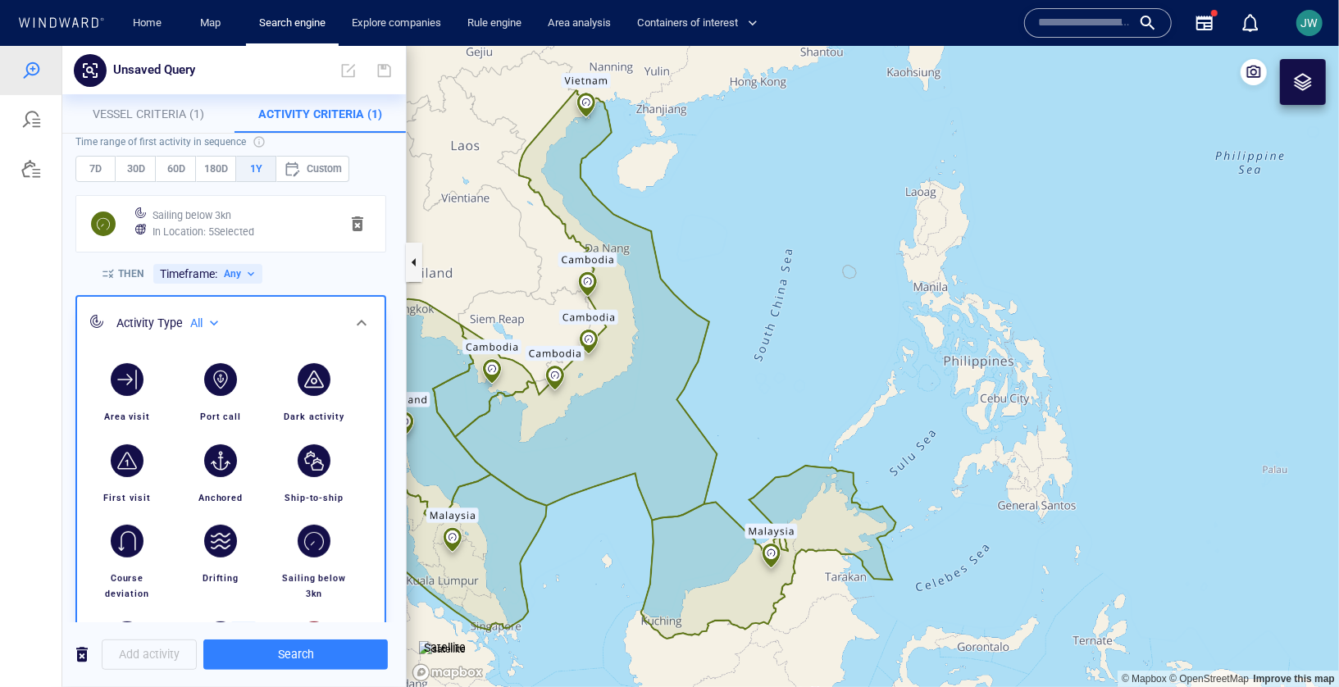
scroll to position [161, 0]
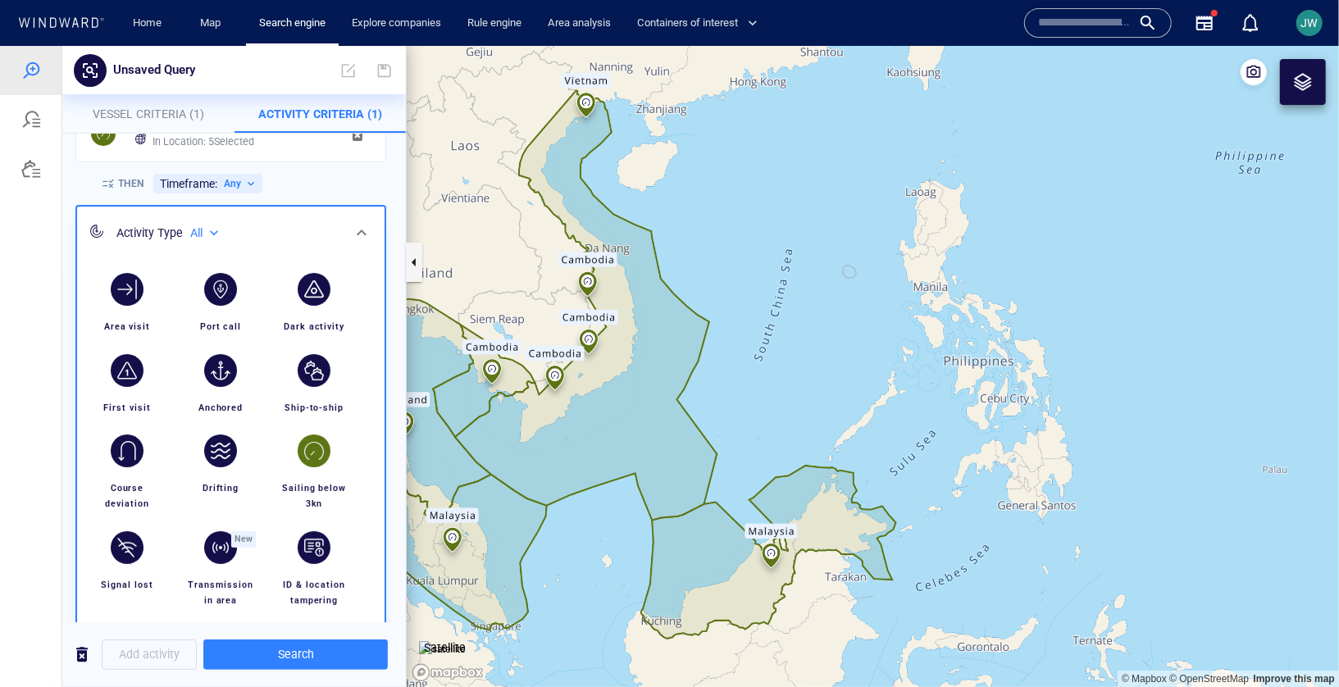
click at [327, 473] on div "Sailing below 3kn" at bounding box center [314, 495] width 87 height 44
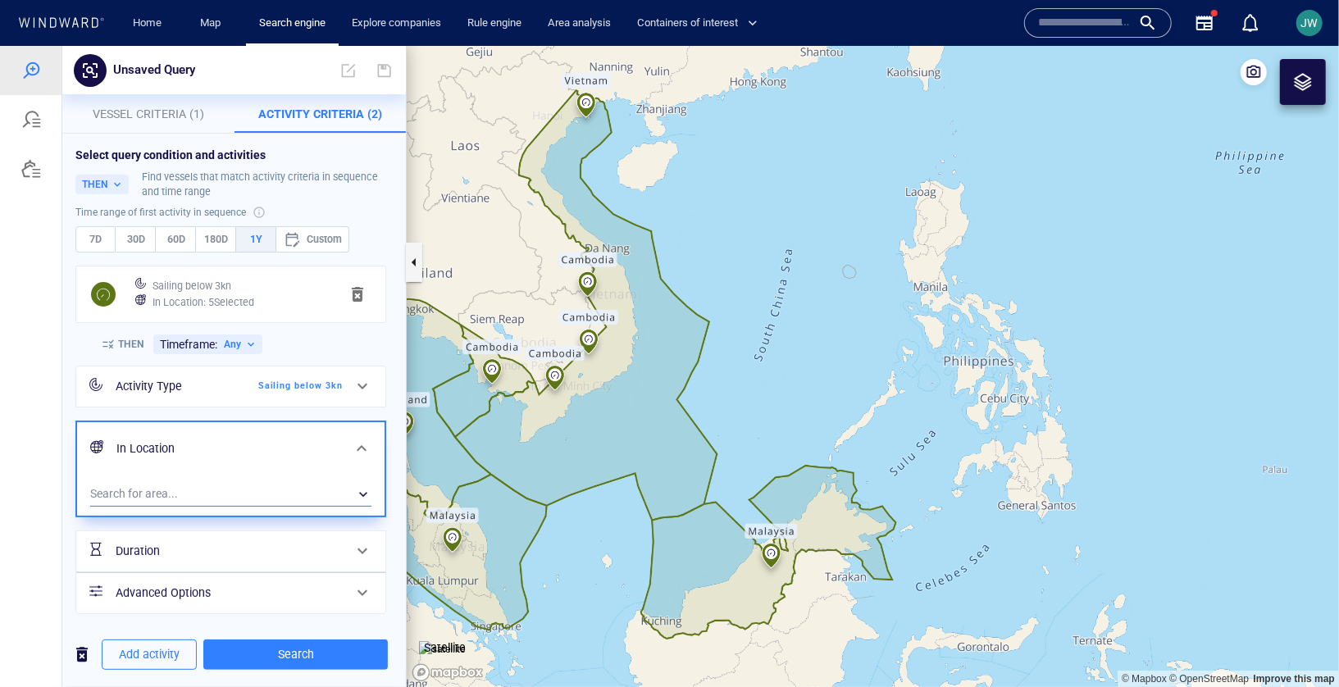
click at [210, 501] on div "​" at bounding box center [230, 493] width 281 height 25
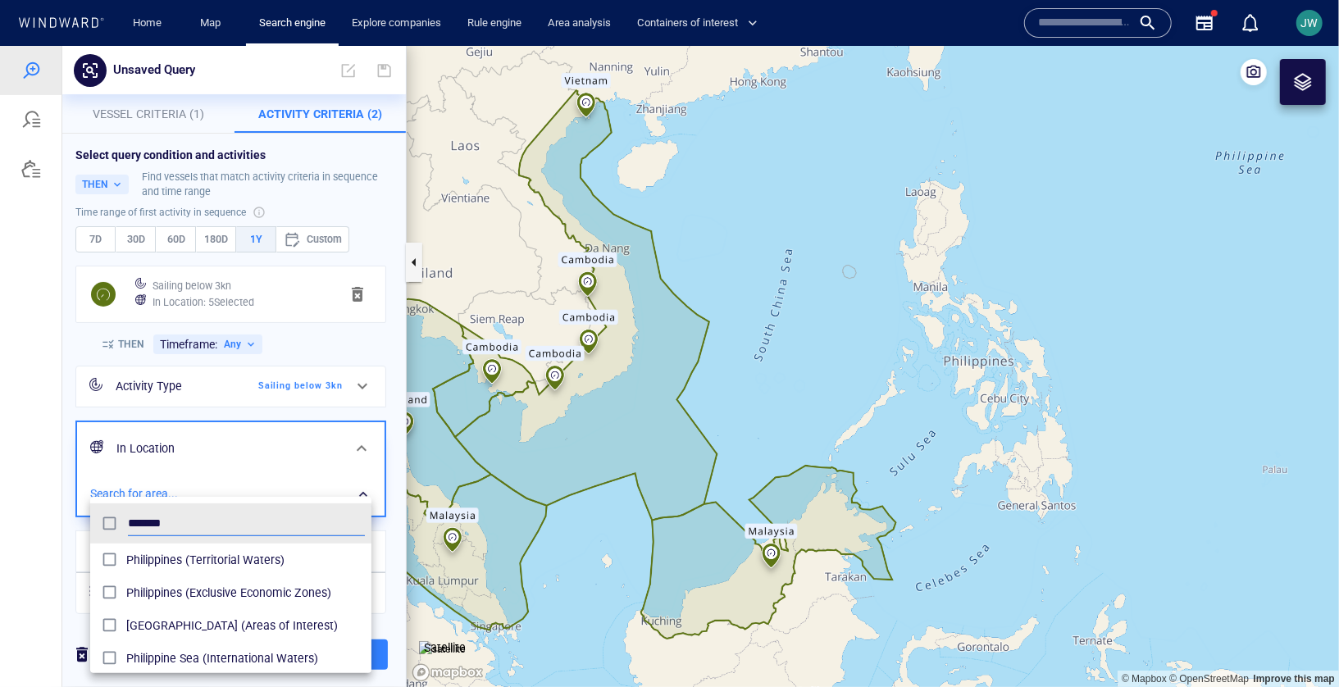
scroll to position [163, 281]
type input "*******"
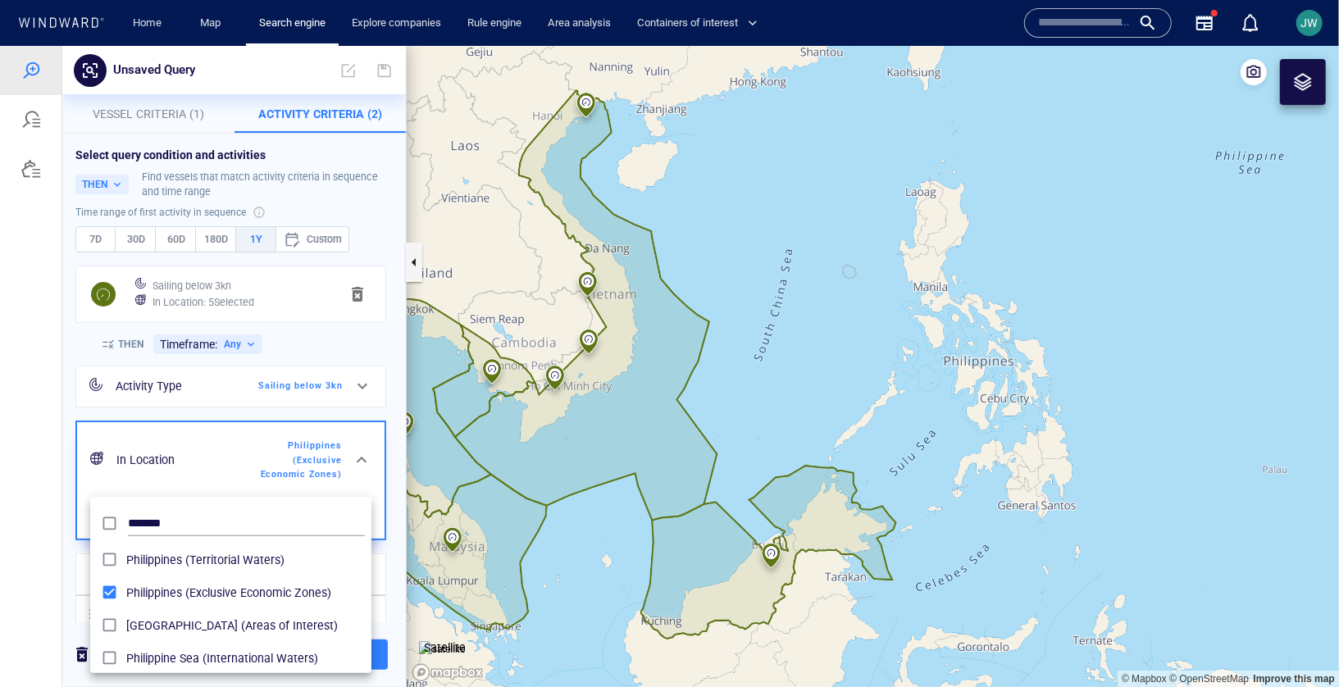
click at [48, 563] on div at bounding box center [669, 365] width 1339 height 641
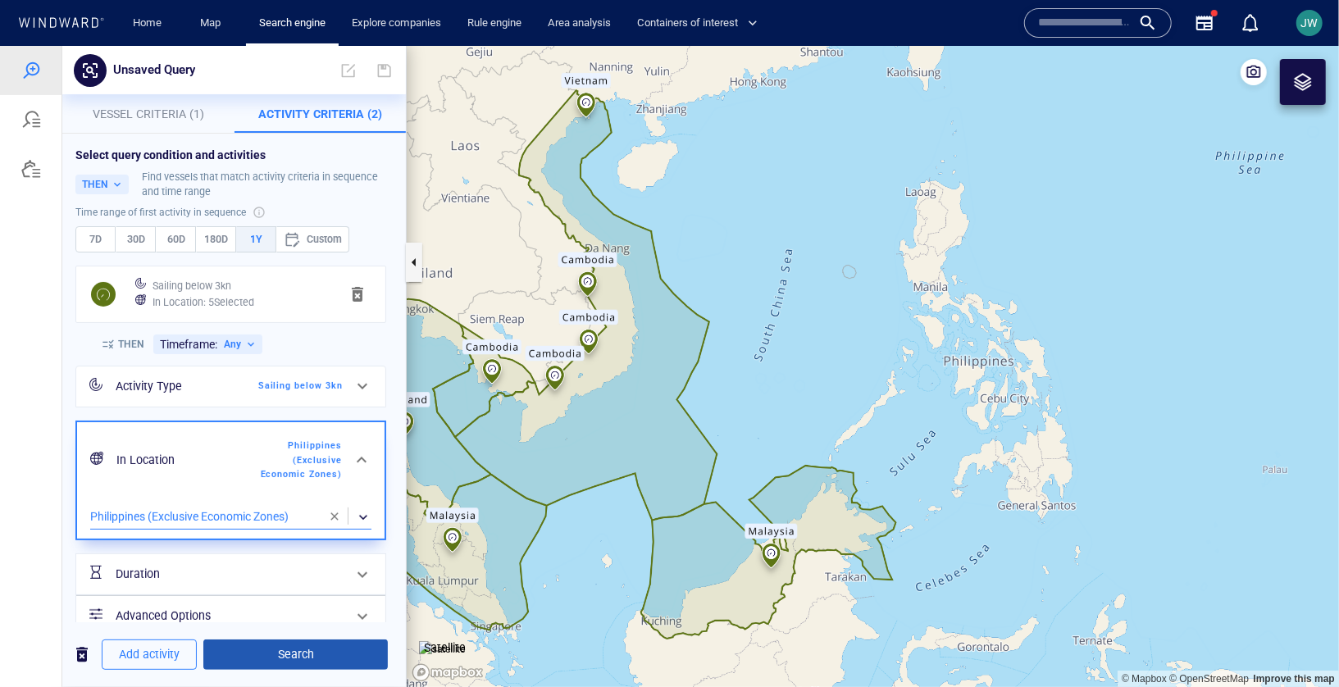
click at [342, 651] on span "Search" at bounding box center [295, 654] width 158 height 21
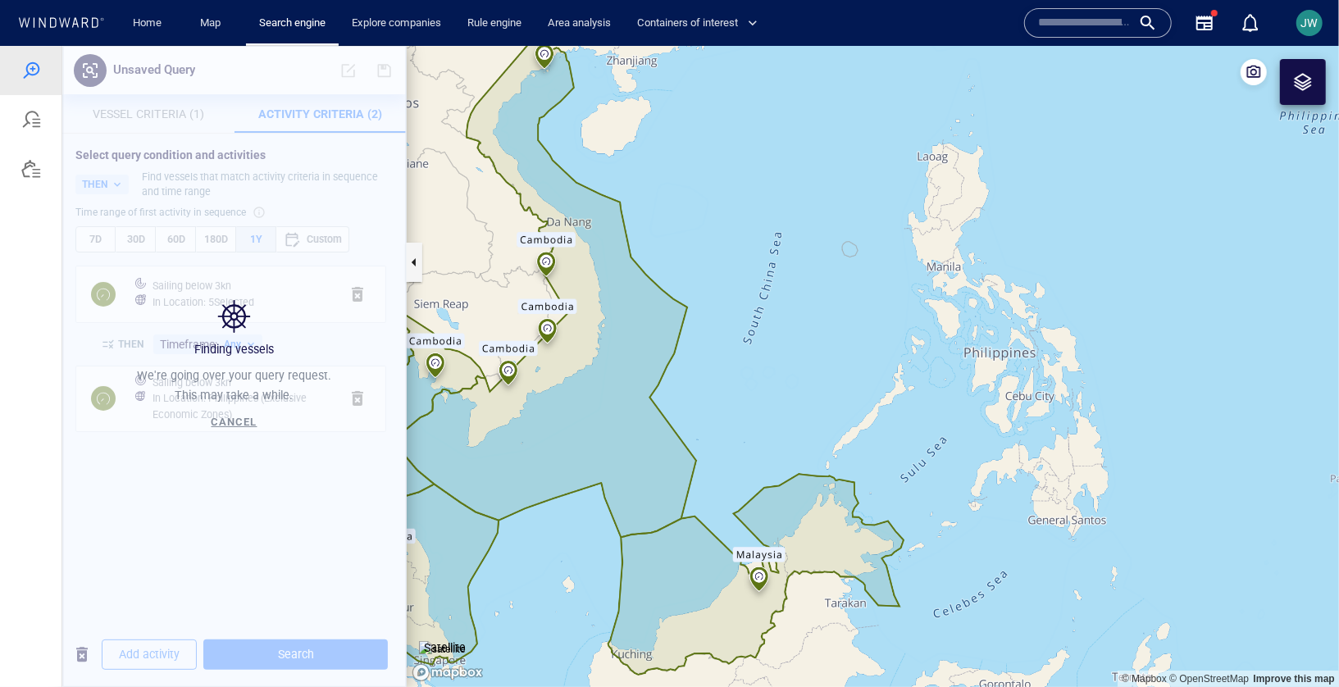
click at [809, 390] on canvas "Map" at bounding box center [873, 365] width 932 height 641
click at [245, 426] on span "Cancel" at bounding box center [235, 421] width 46 height 12
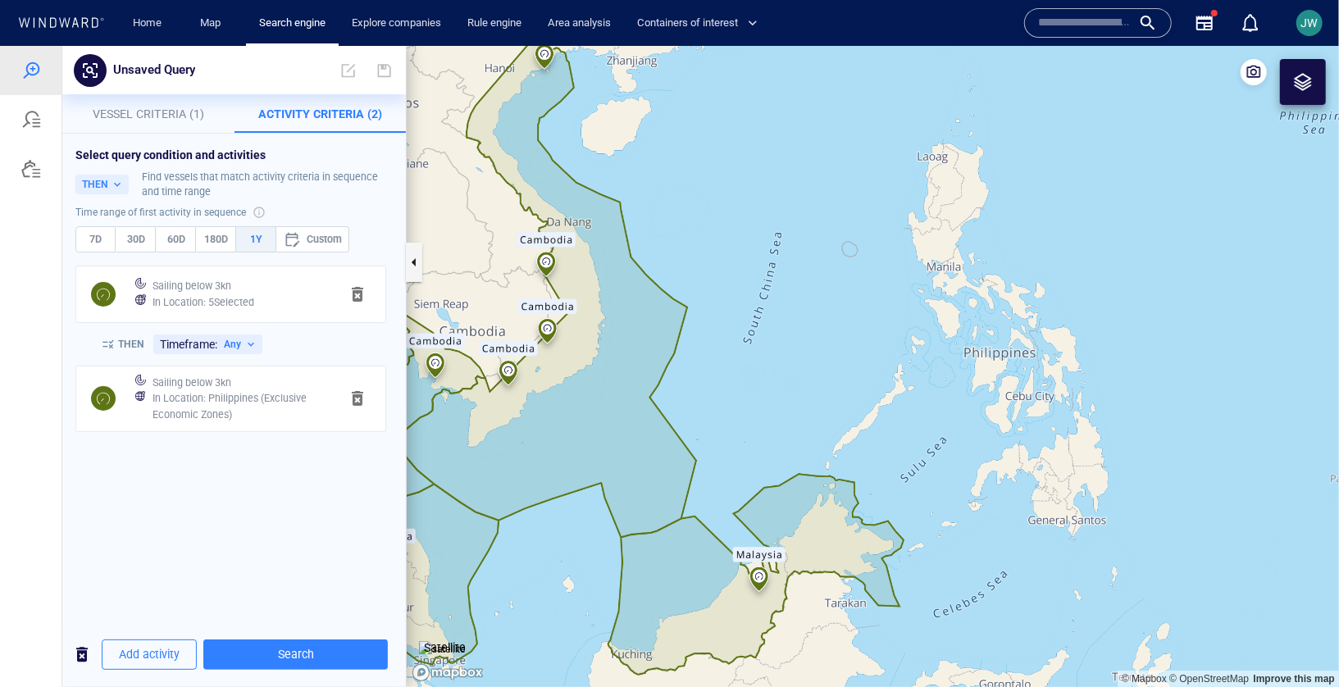
click at [263, 535] on div "Select query condition and activities THEN Find vessels that match activity cri…" at bounding box center [234, 377] width 344 height 489
click at [267, 414] on h6 "In Location : Philippines (Exclusive Economic Zones)" at bounding box center [240, 406] width 174 height 32
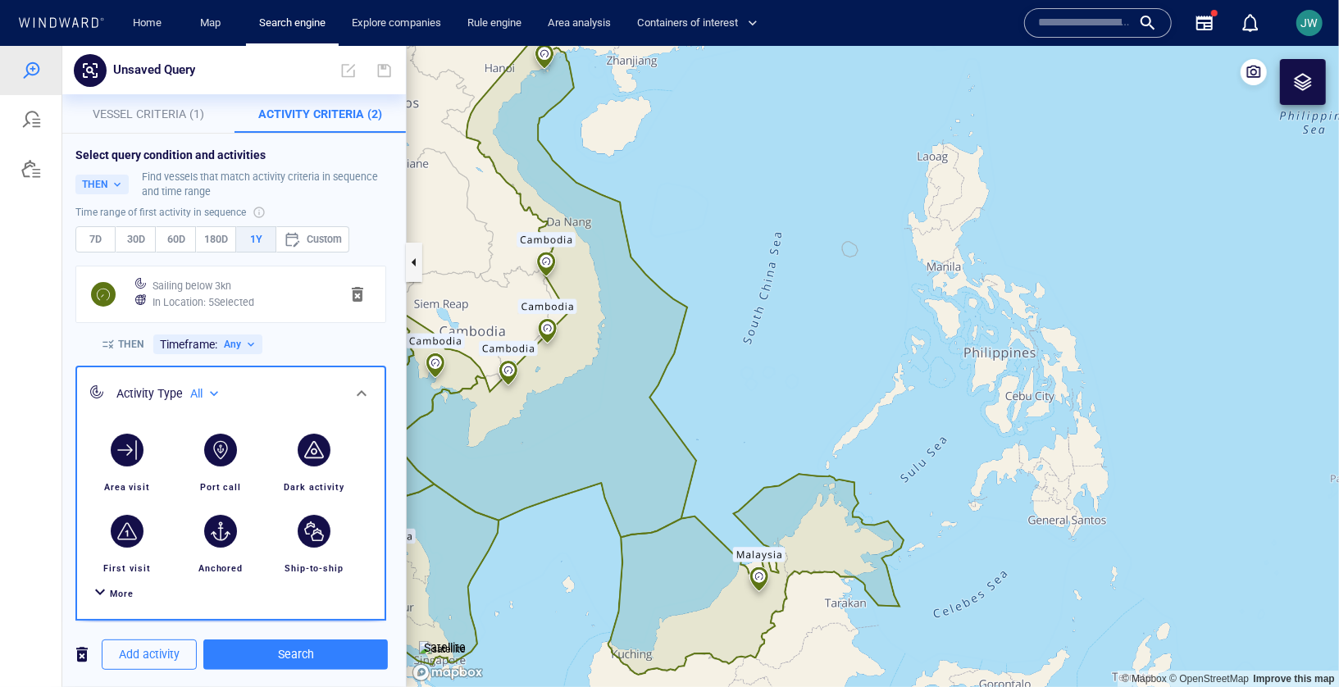
click at [271, 385] on div "Activity Type All ***" at bounding box center [229, 393] width 226 height 21
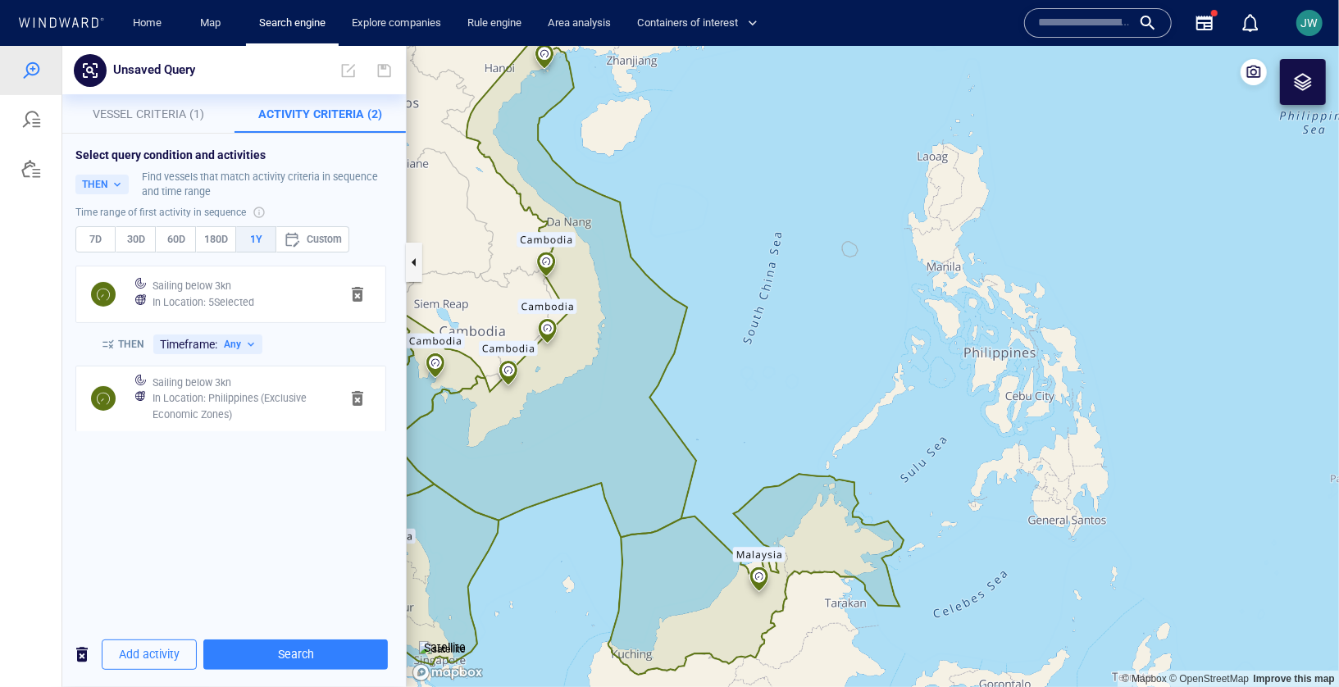
click at [271, 385] on div "Sailing below 3kn" at bounding box center [239, 382] width 180 height 23
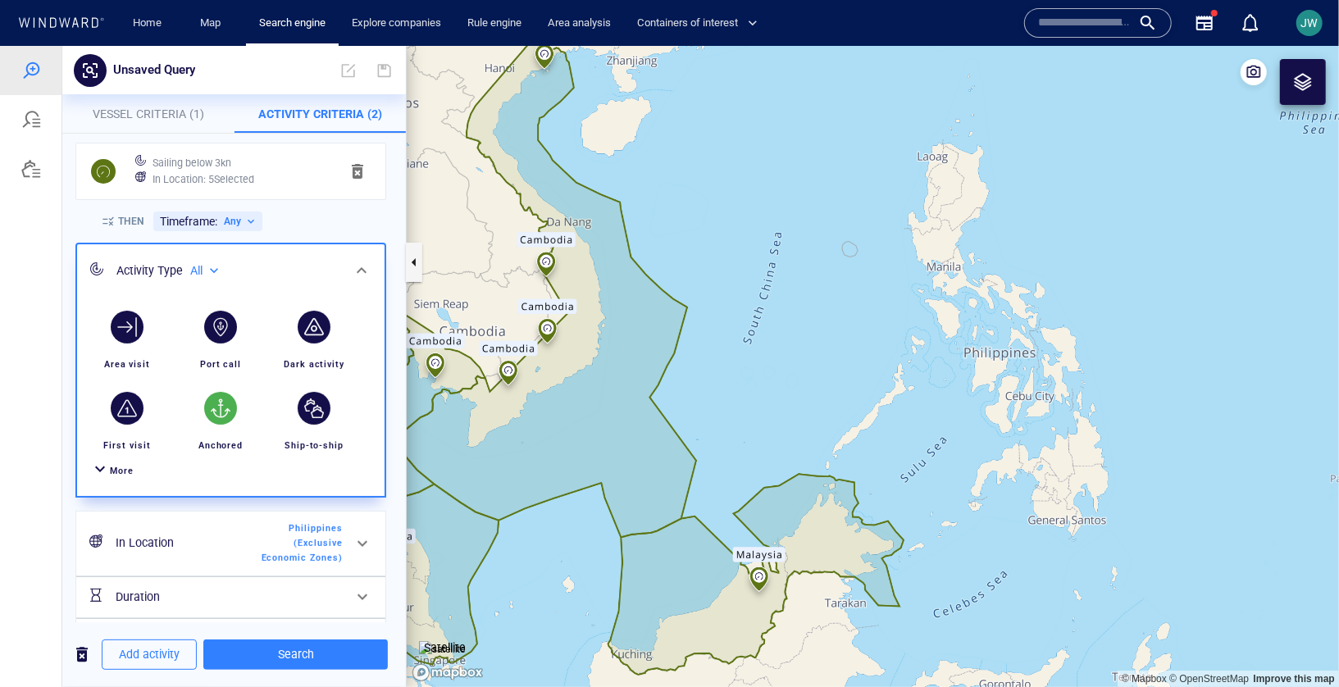
scroll to position [137, 0]
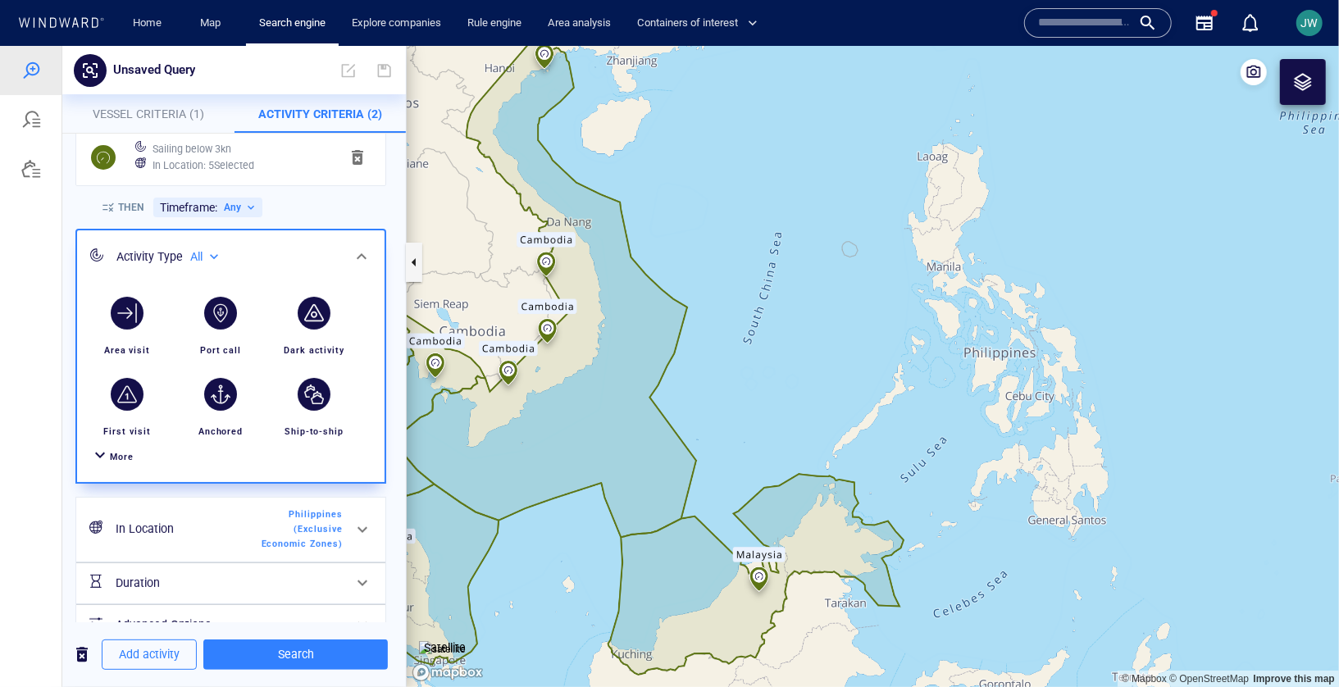
drag, startPoint x: 116, startPoint y: 461, endPoint x: 135, endPoint y: 461, distance: 19.7
click at [116, 461] on div "More" at bounding box center [122, 457] width 24 height 16
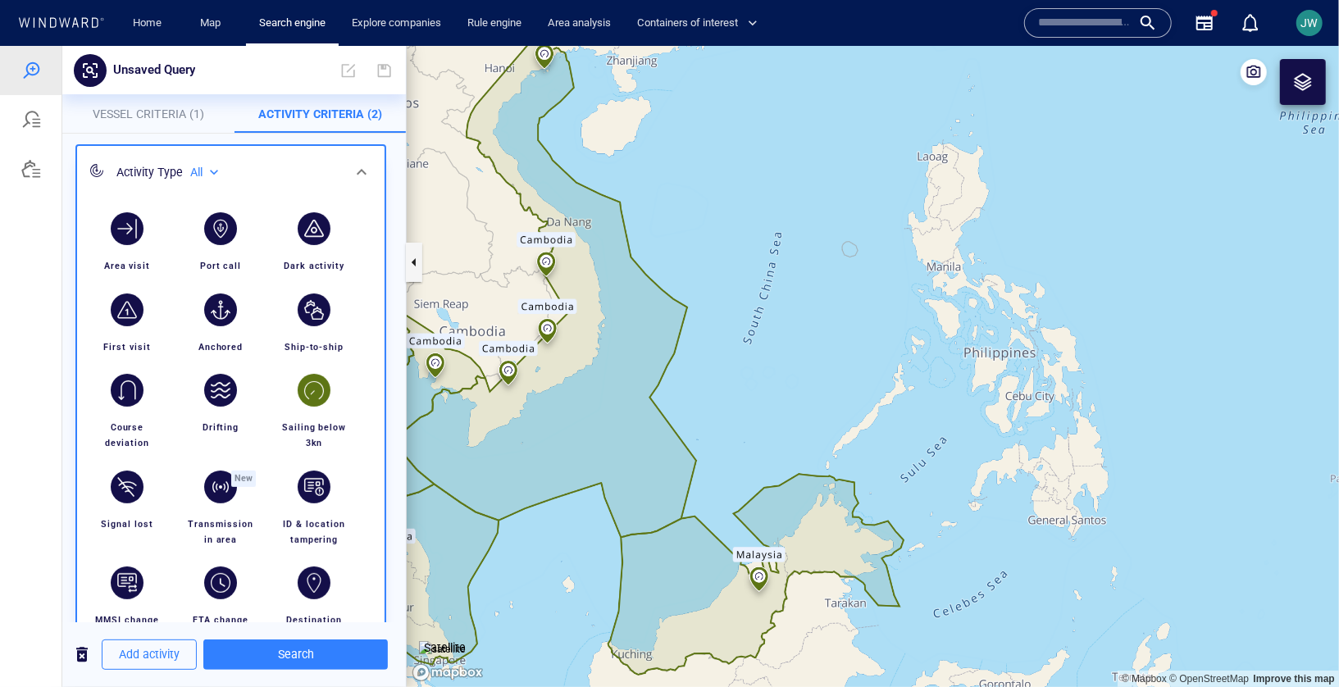
scroll to position [240, 0]
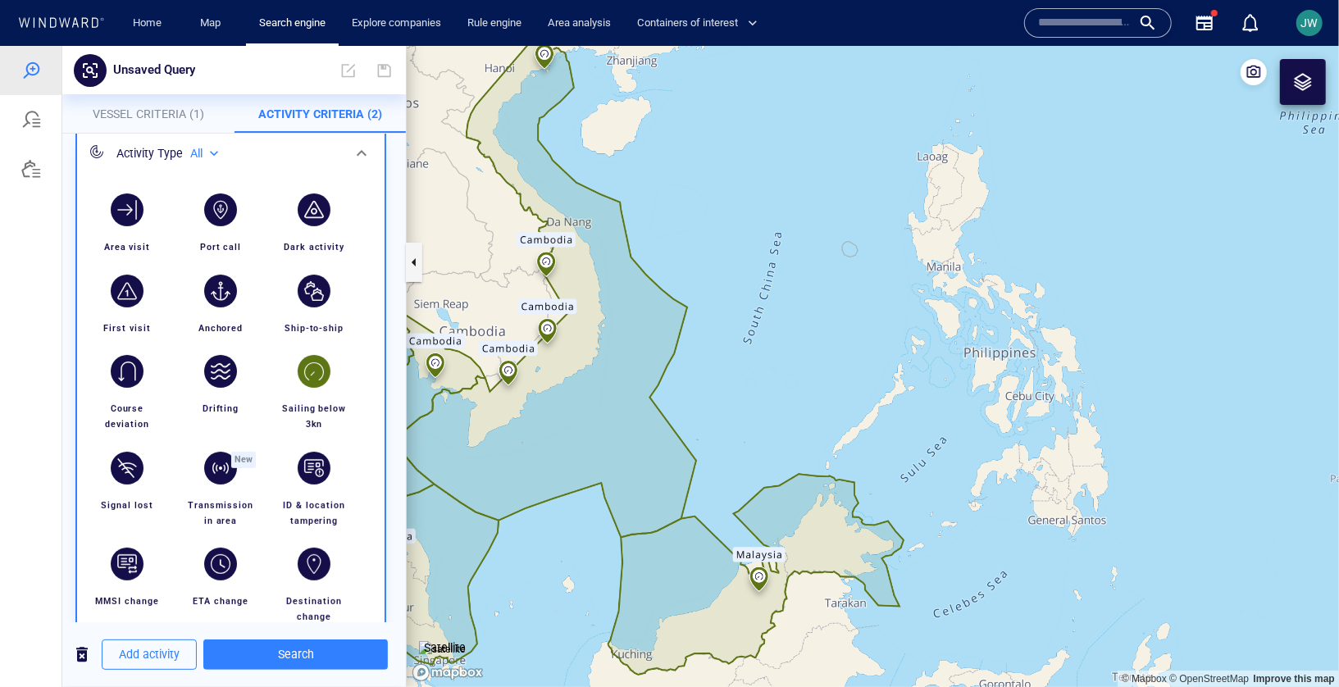
click at [316, 385] on div "button" at bounding box center [314, 371] width 46 height 46
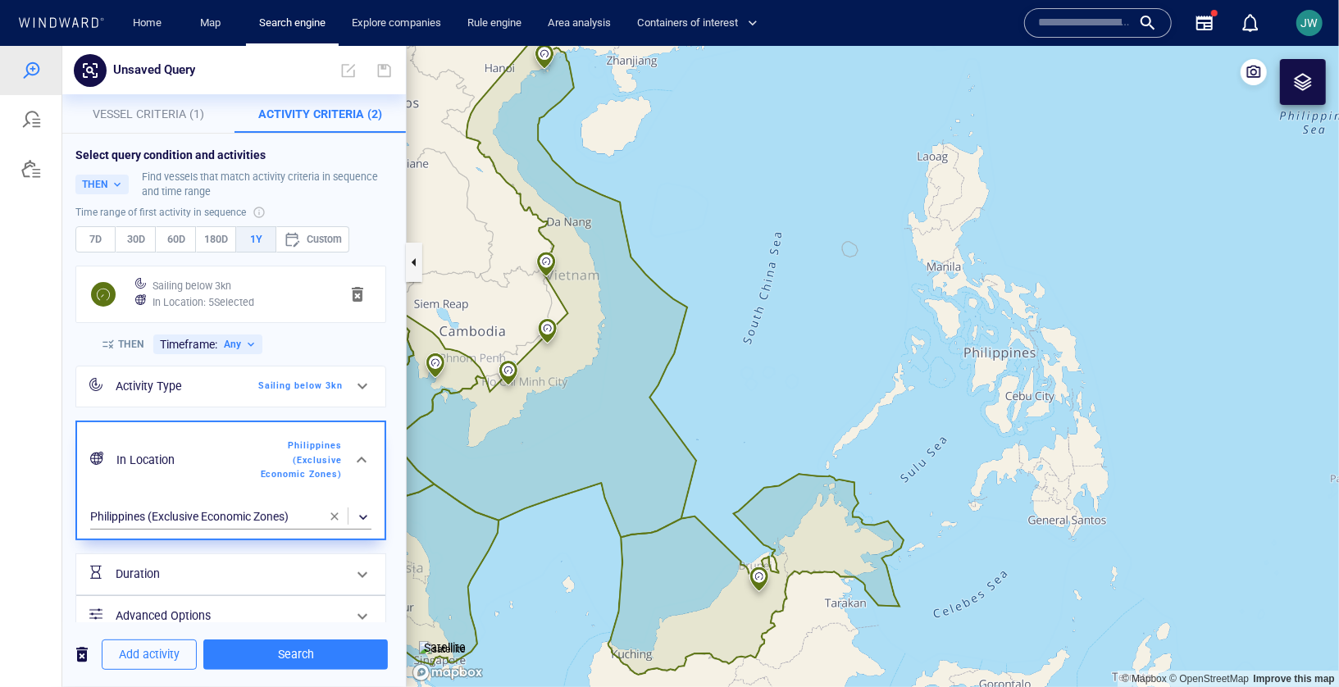
scroll to position [25, 0]
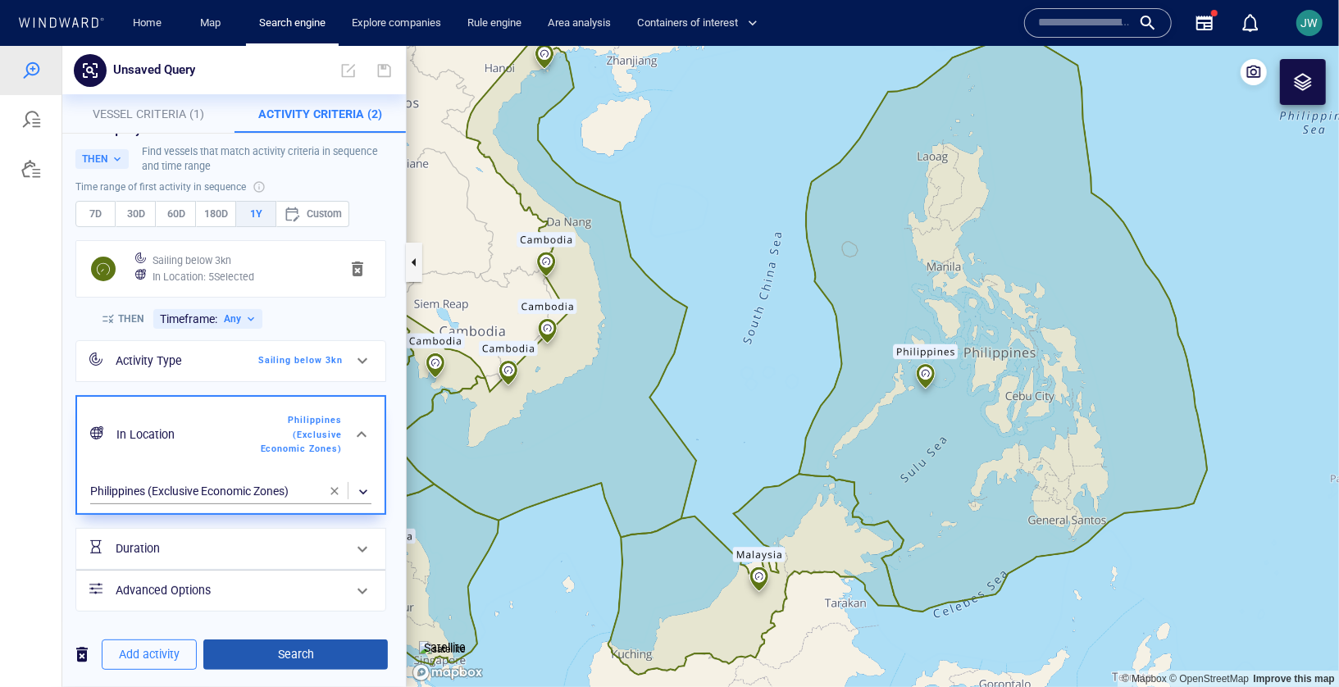
click at [248, 658] on span "Search" at bounding box center [295, 654] width 158 height 21
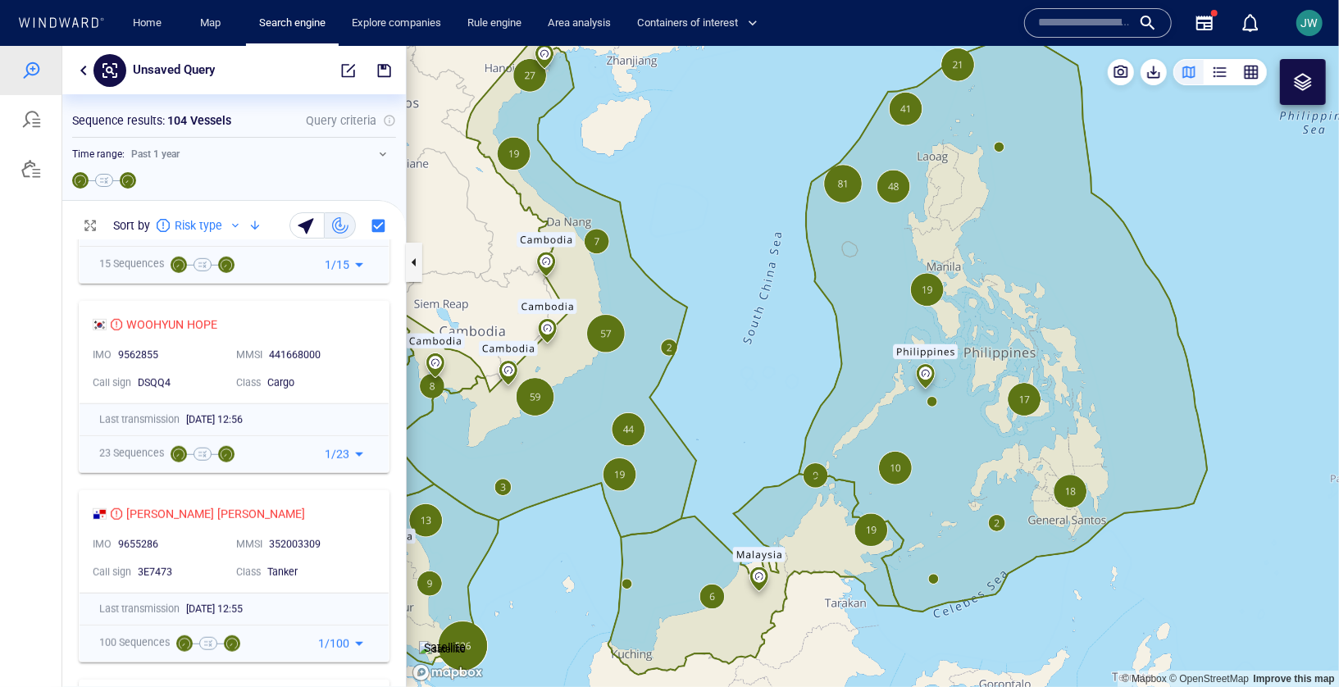
scroll to position [0, 0]
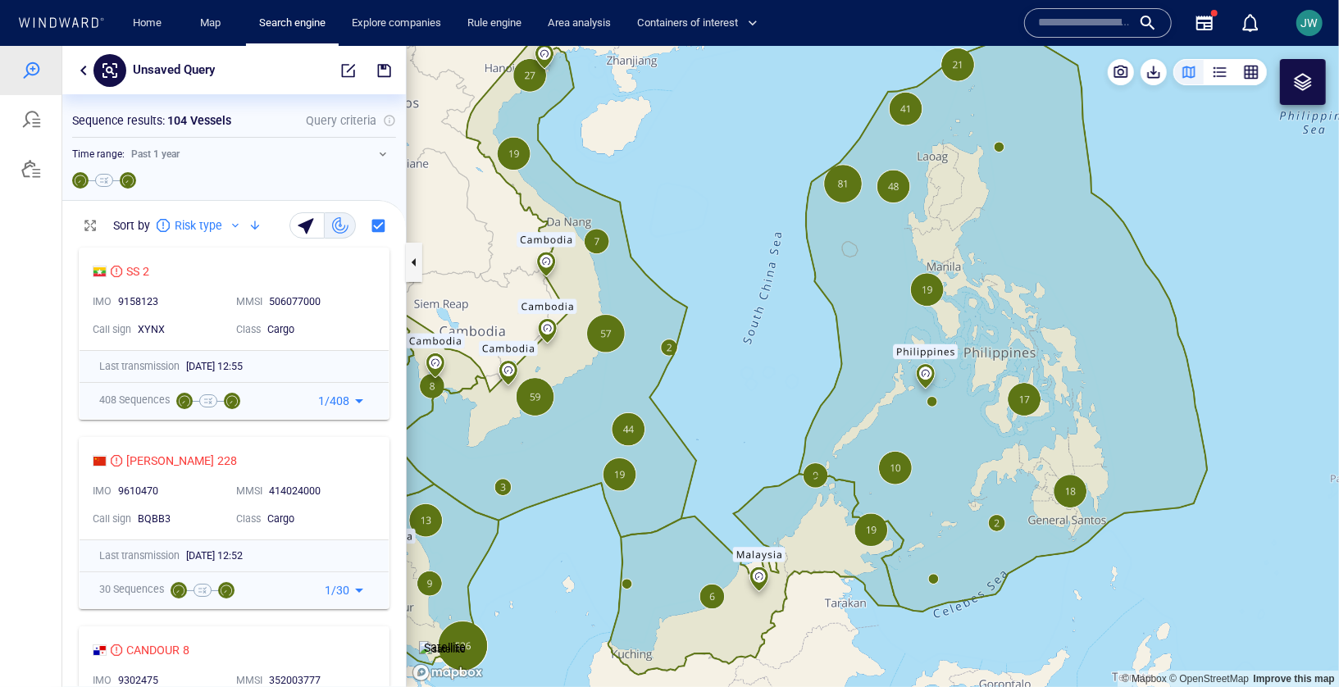
click at [81, 69] on button "button" at bounding box center [84, 70] width 20 height 20
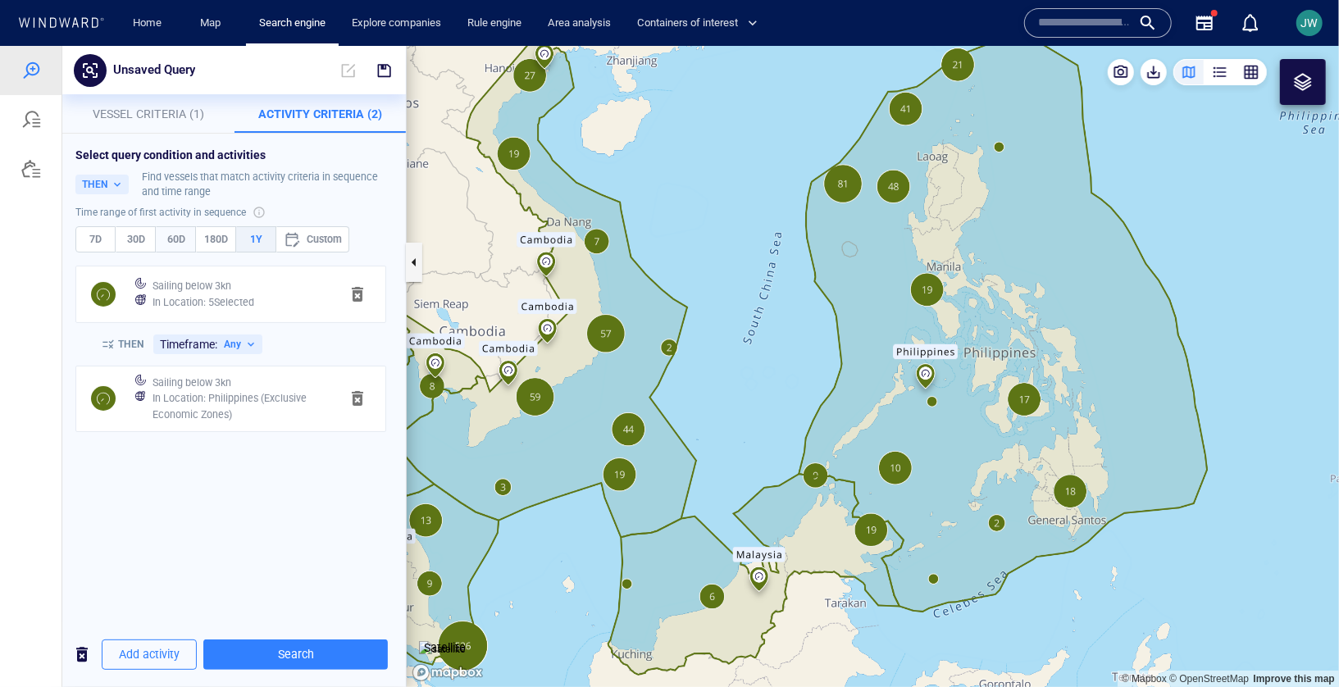
click at [179, 237] on span "60D" at bounding box center [175, 239] width 25 height 18
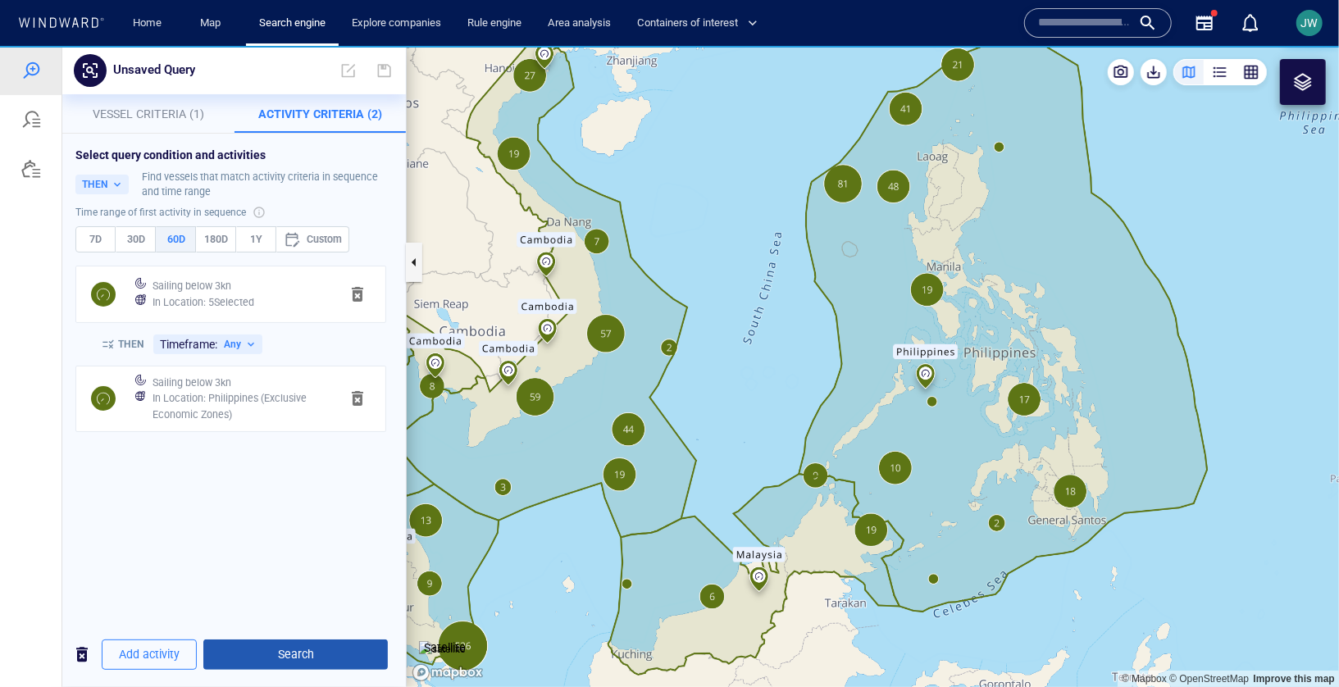
click at [274, 656] on span "Search" at bounding box center [295, 654] width 158 height 21
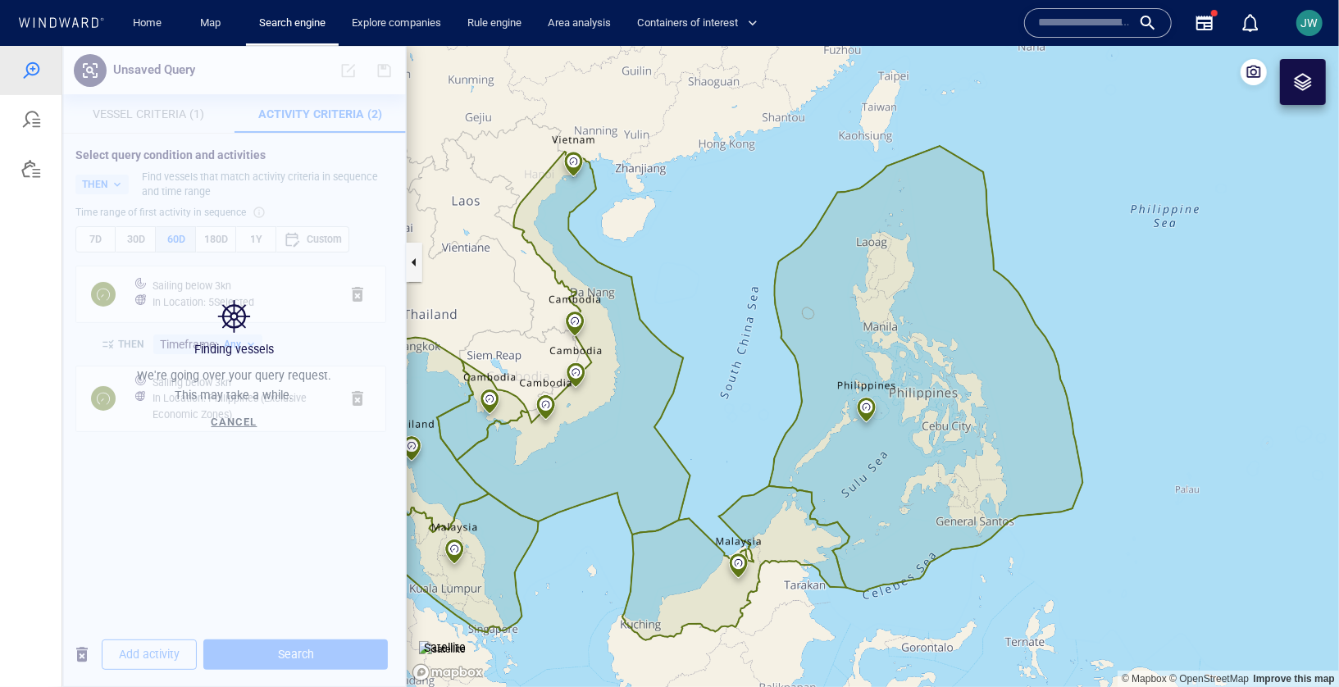
drag, startPoint x: 718, startPoint y: 442, endPoint x: 814, endPoint y: 416, distance: 99.5
click at [814, 416] on canvas "Map" at bounding box center [873, 365] width 932 height 641
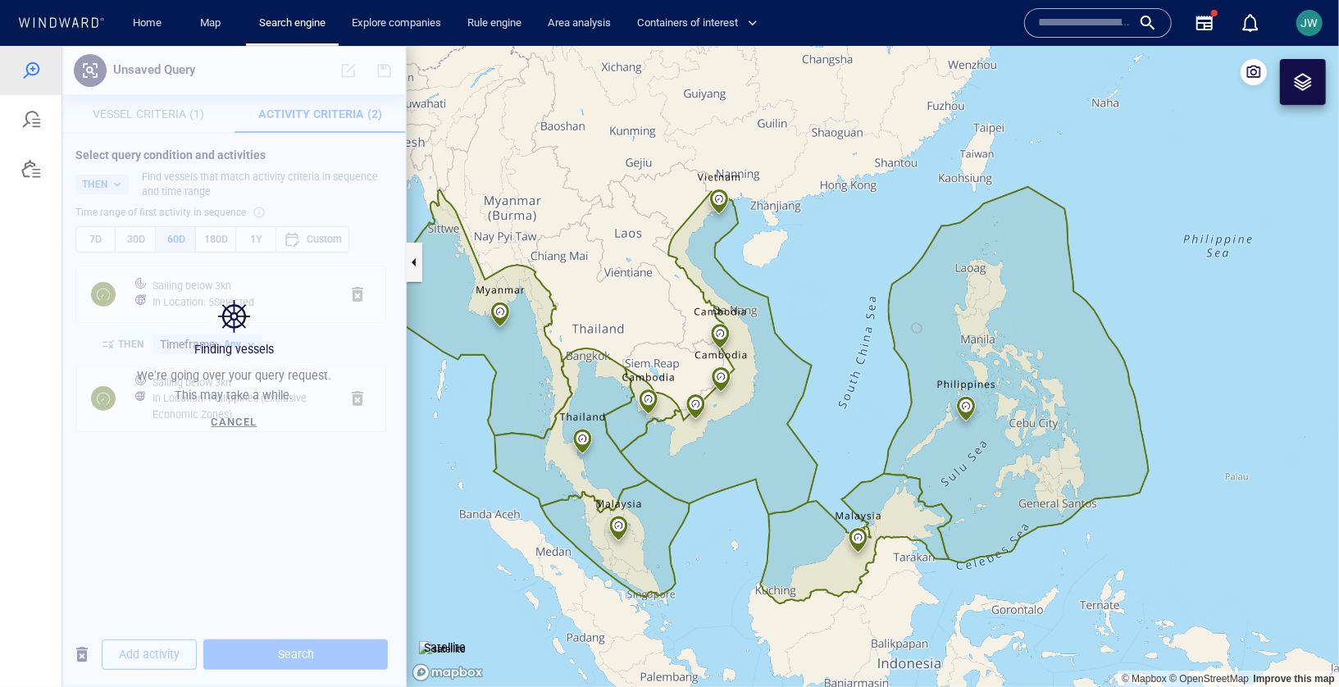
drag, startPoint x: 814, startPoint y: 416, endPoint x: 839, endPoint y: 438, distance: 33.1
click at [839, 438] on canvas "Map" at bounding box center [873, 365] width 932 height 641
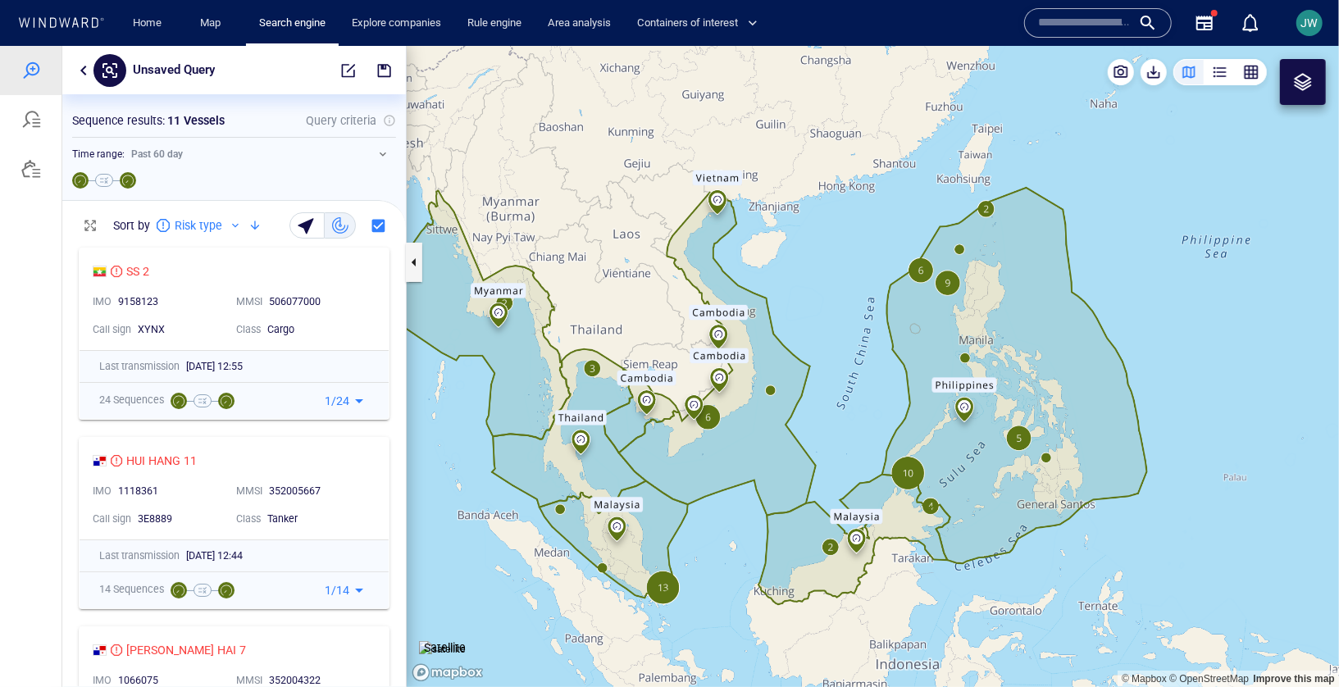
click at [88, 63] on button "button" at bounding box center [84, 70] width 20 height 20
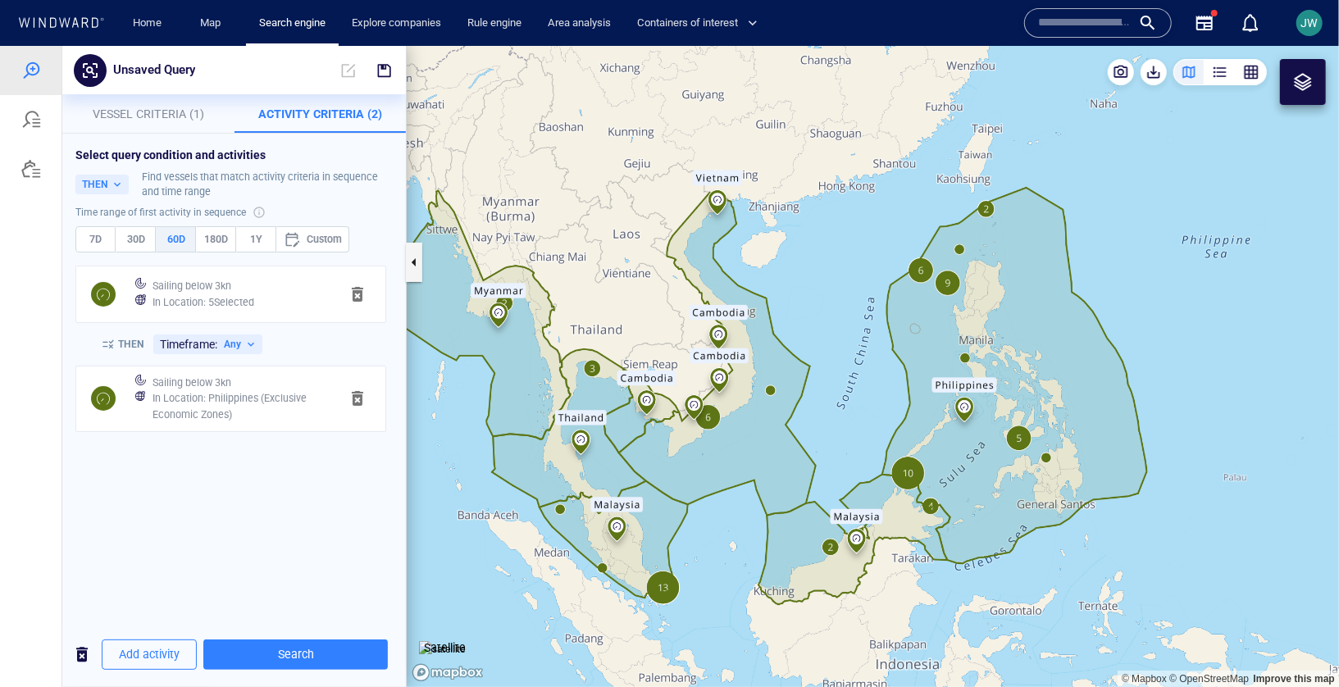
click at [172, 111] on span "Vessel Criteria (1)" at bounding box center [149, 113] width 112 height 13
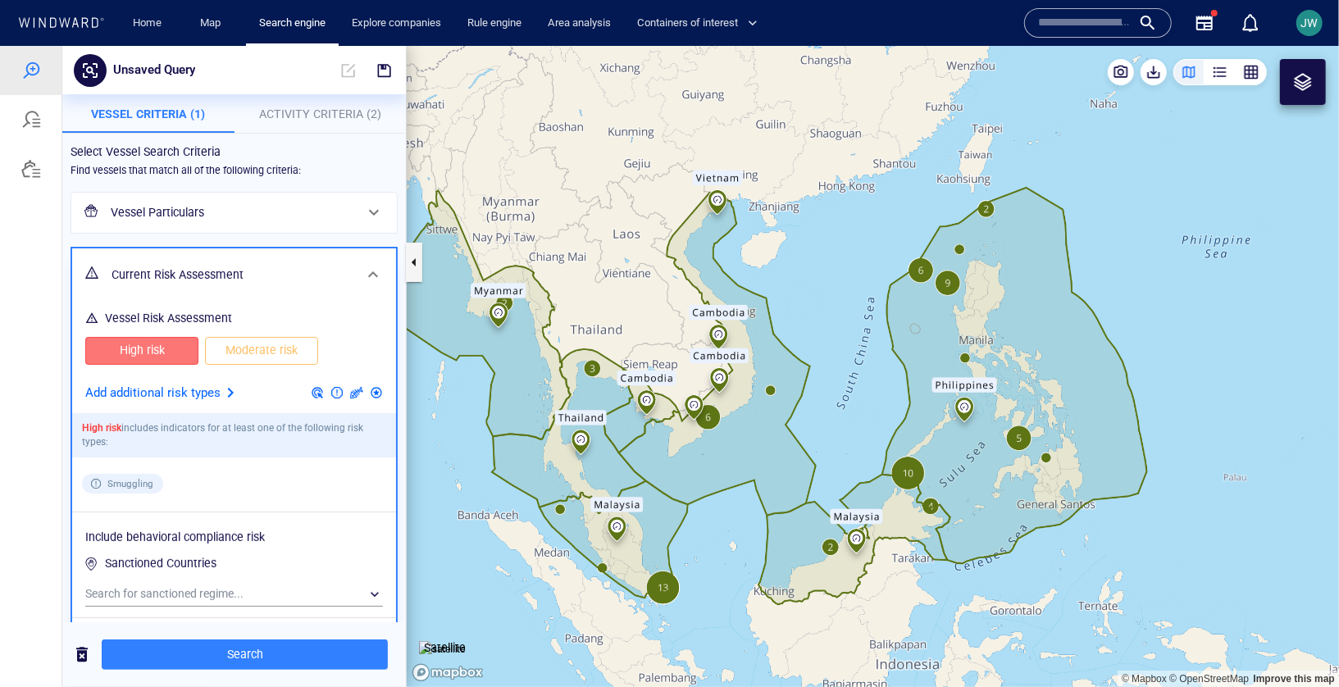
click at [243, 225] on div "Vessel Particulars" at bounding box center [232, 212] width 257 height 34
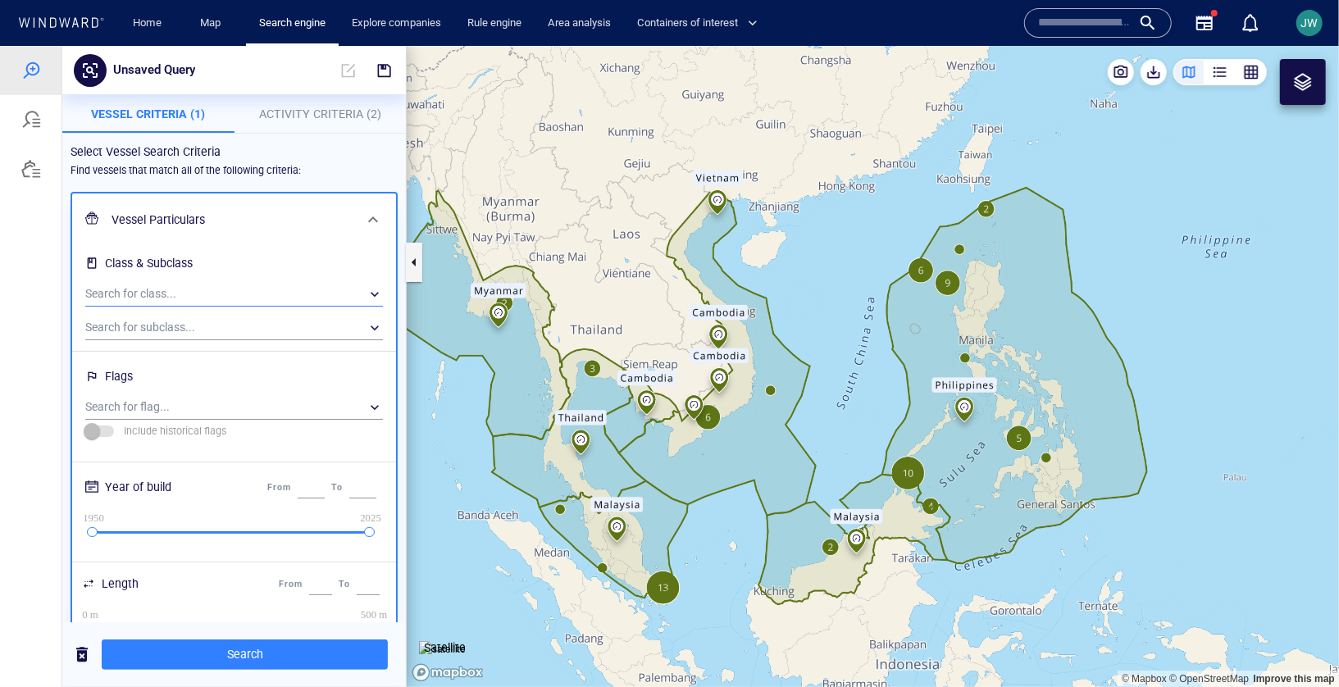
click at [230, 304] on div "​" at bounding box center [234, 293] width 298 height 25
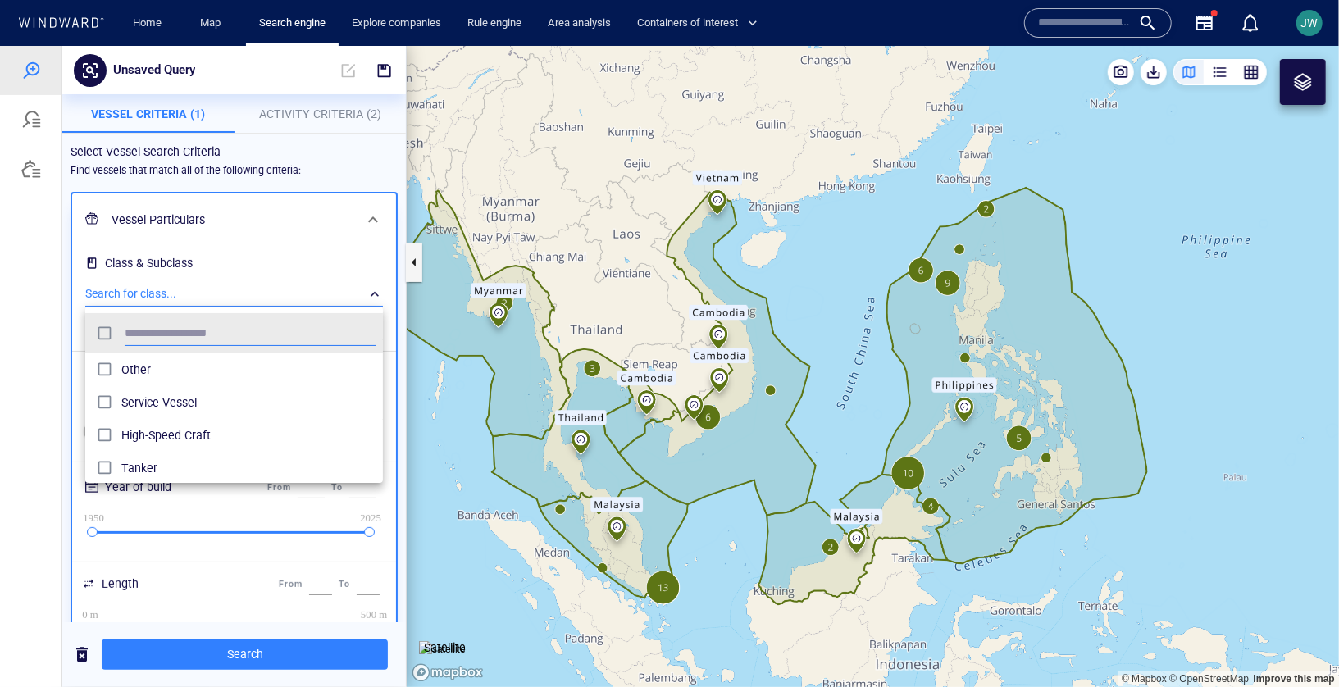
scroll to position [163, 298]
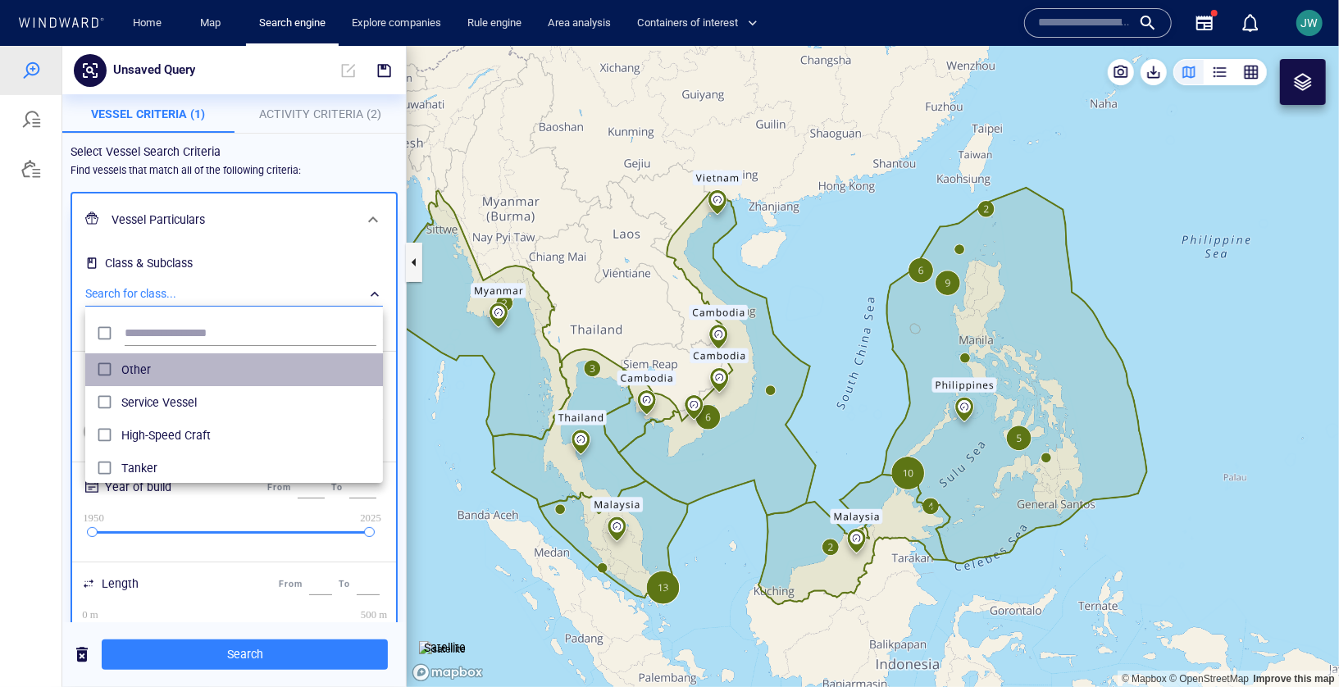
click at [201, 361] on span "Other" at bounding box center [248, 369] width 255 height 20
click at [144, 370] on span "Other" at bounding box center [248, 369] width 255 height 20
click at [170, 326] on input "text" at bounding box center [251, 333] width 252 height 25
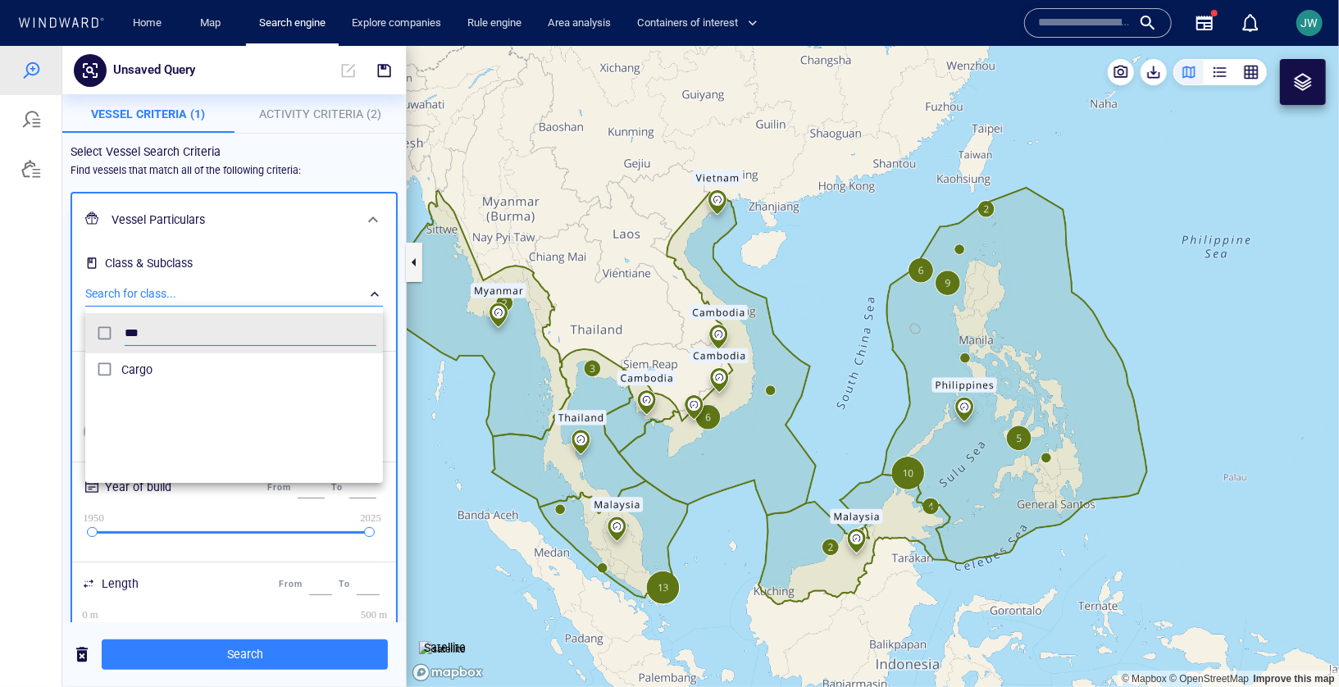
type input "***"
click at [49, 366] on div at bounding box center [669, 365] width 1339 height 641
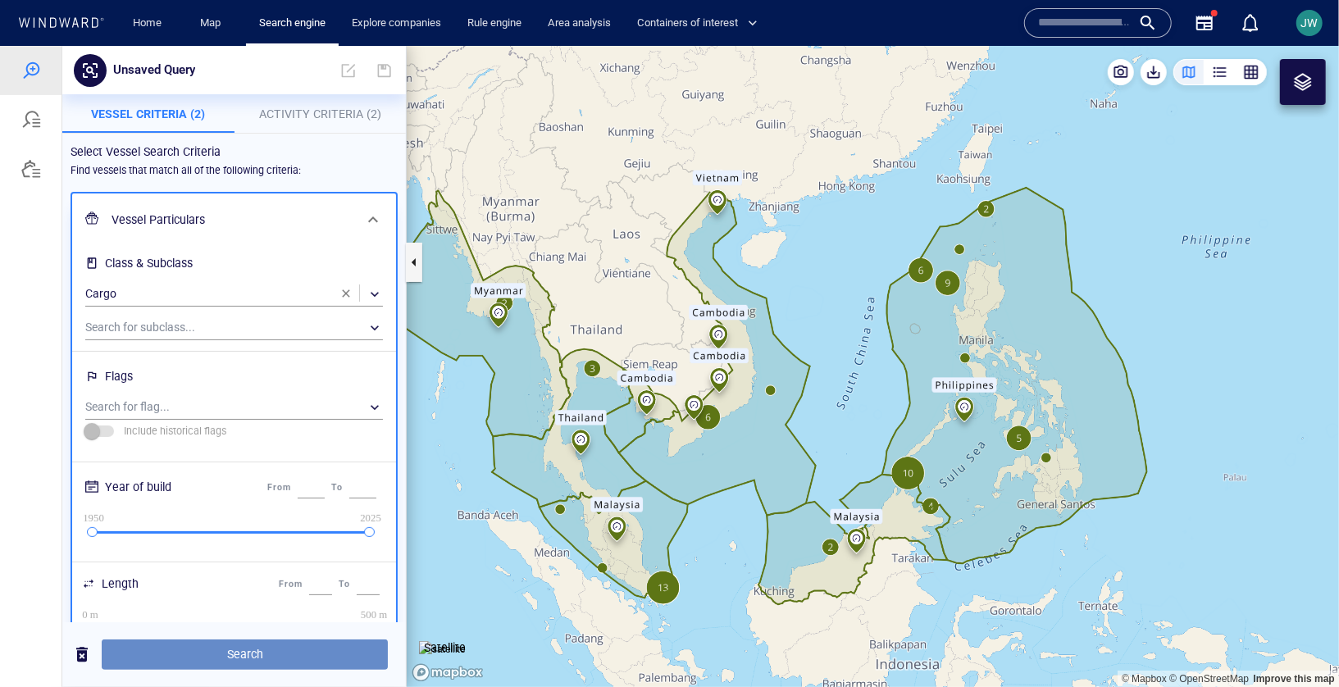
click at [324, 654] on span "Search" at bounding box center [245, 654] width 260 height 21
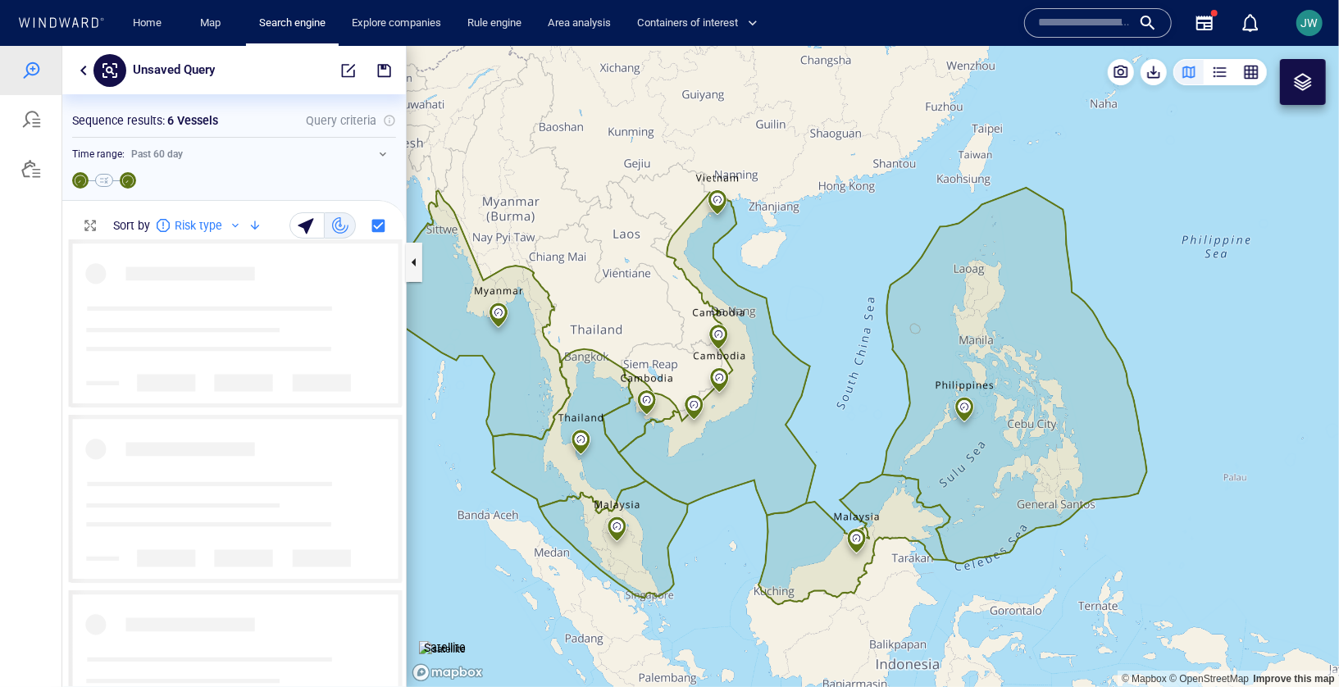
scroll to position [447, 344]
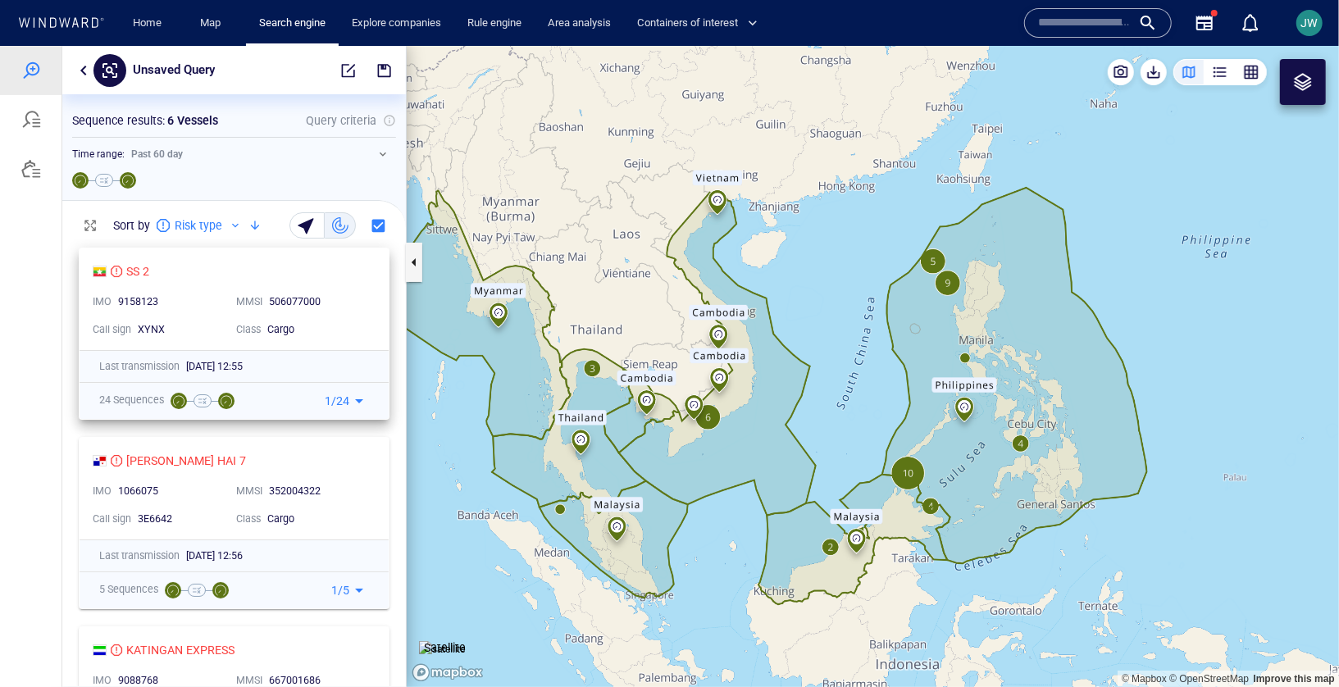
click at [363, 291] on div "506077000" at bounding box center [318, 301] width 104 height 21
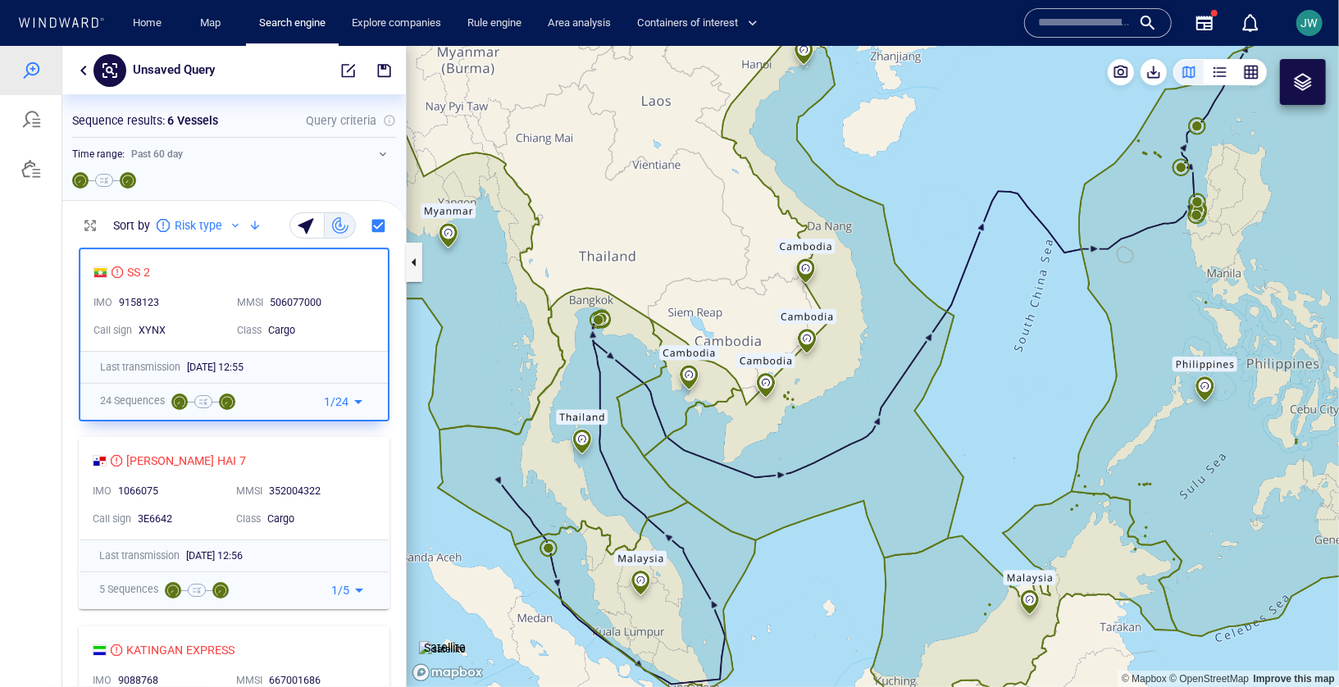
drag, startPoint x: 1032, startPoint y: 345, endPoint x: 1045, endPoint y: 340, distance: 13.2
click at [1045, 340] on canvas "Map" at bounding box center [873, 365] width 932 height 641
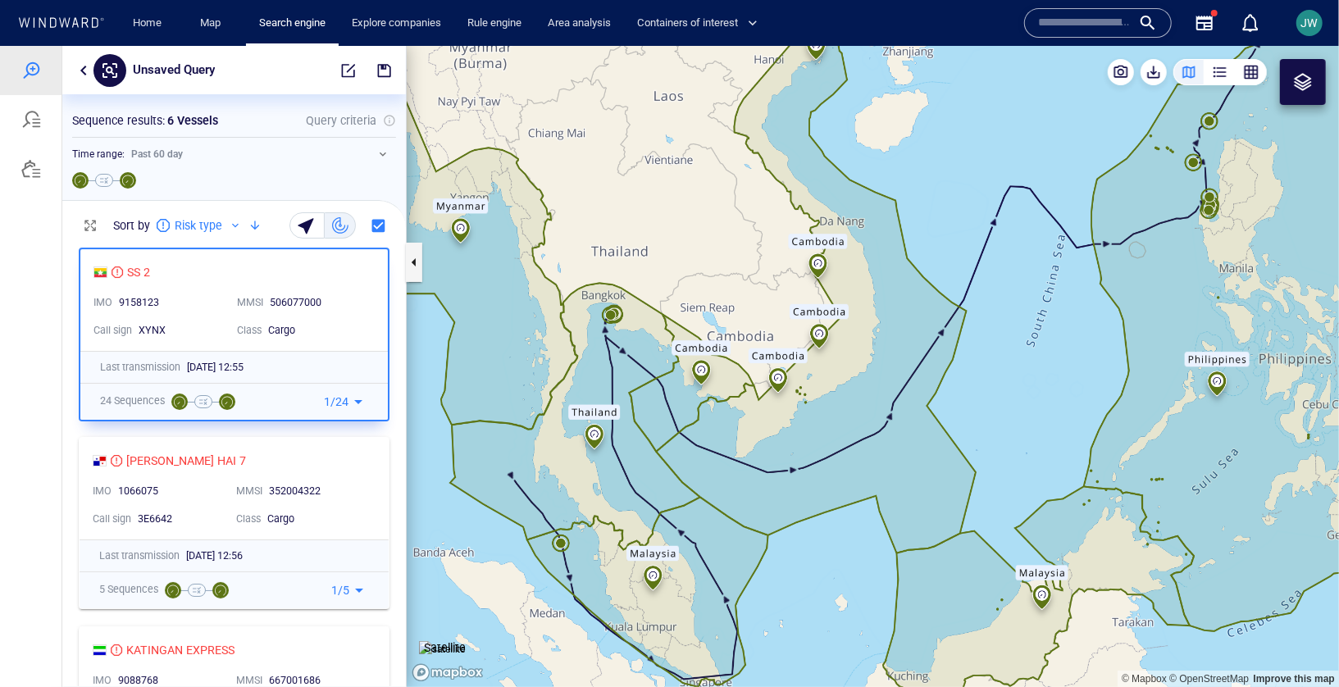
drag, startPoint x: 1045, startPoint y: 340, endPoint x: 1060, endPoint y: 303, distance: 40.8
click at [1060, 303] on canvas "Map" at bounding box center [873, 365] width 932 height 641
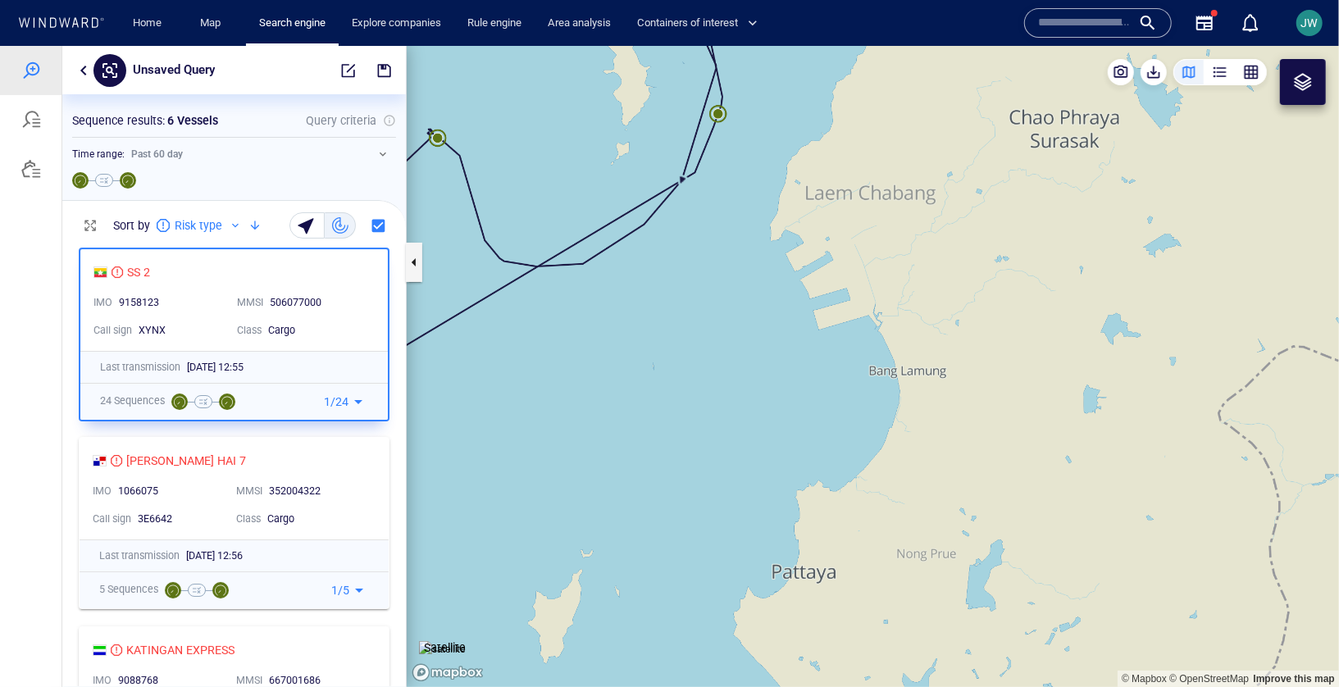
drag, startPoint x: 798, startPoint y: 125, endPoint x: 805, endPoint y: 283, distance: 157.6
click at [805, 283] on canvas "Map" at bounding box center [873, 365] width 932 height 641
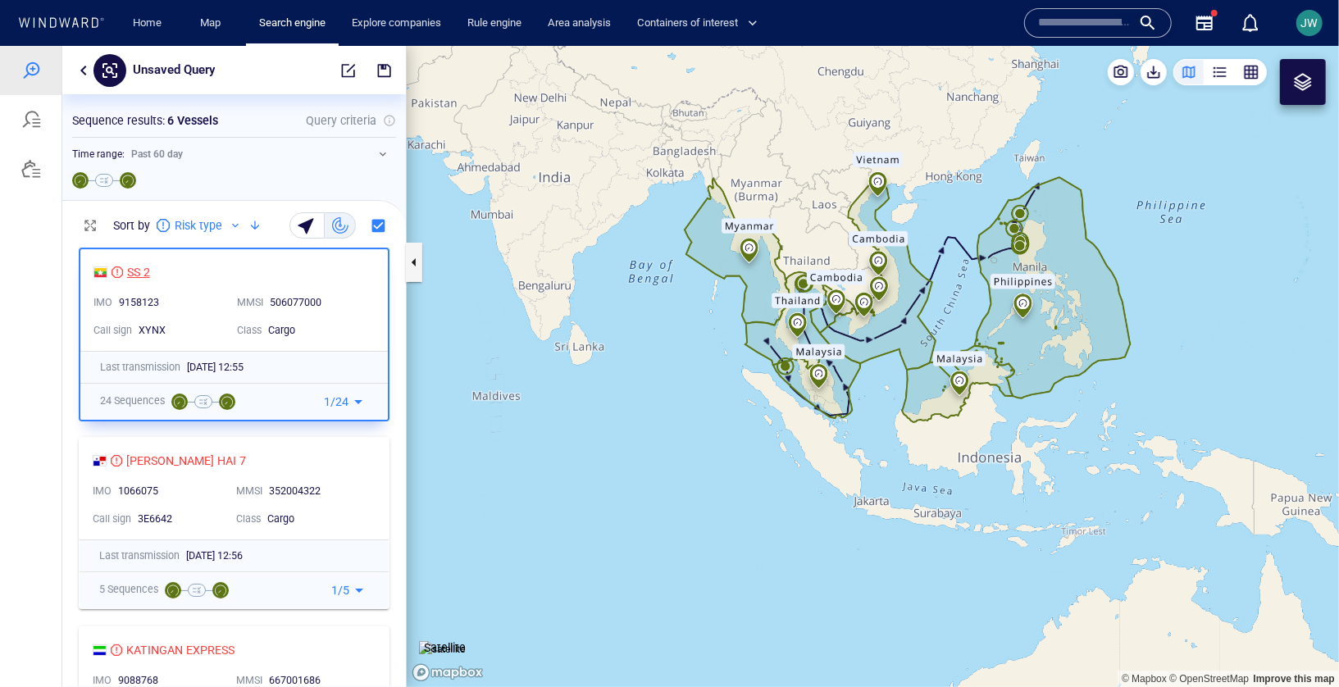
click at [139, 269] on div "SS 2" at bounding box center [138, 272] width 23 height 20
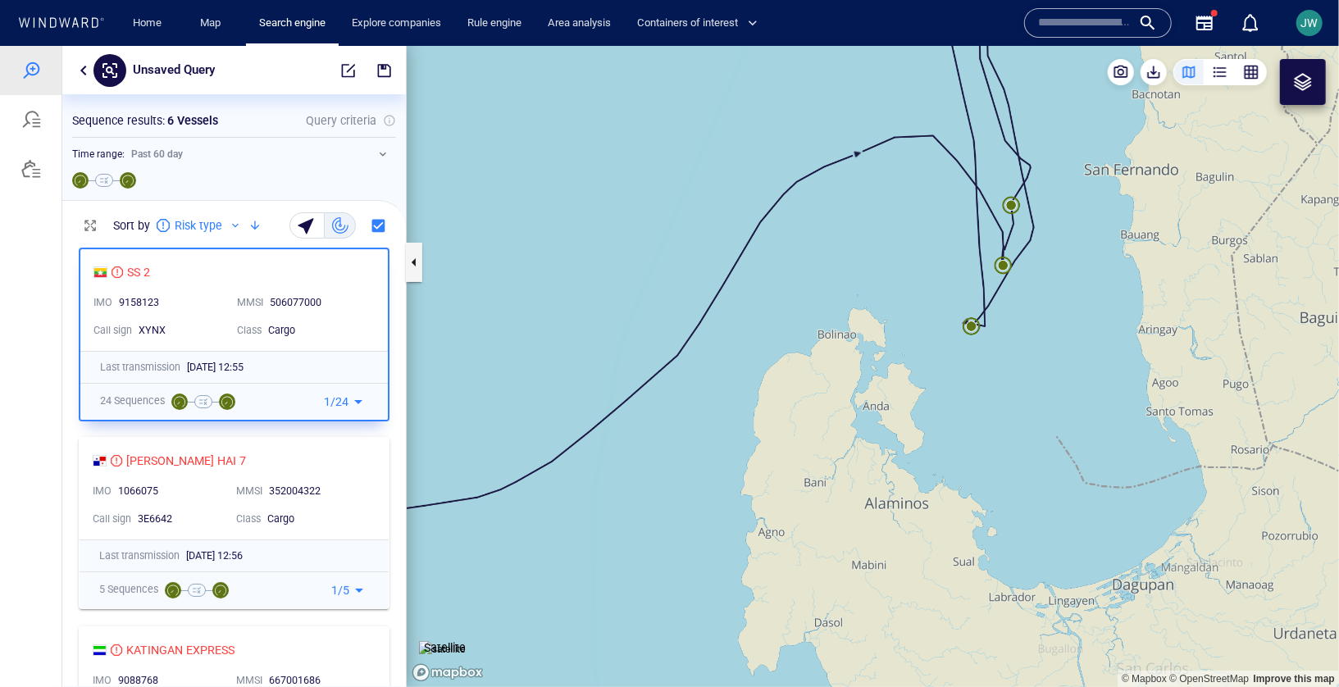
drag, startPoint x: 1059, startPoint y: 271, endPoint x: 1010, endPoint y: 387, distance: 125.3
click at [1010, 387] on canvas "Map" at bounding box center [873, 365] width 932 height 641
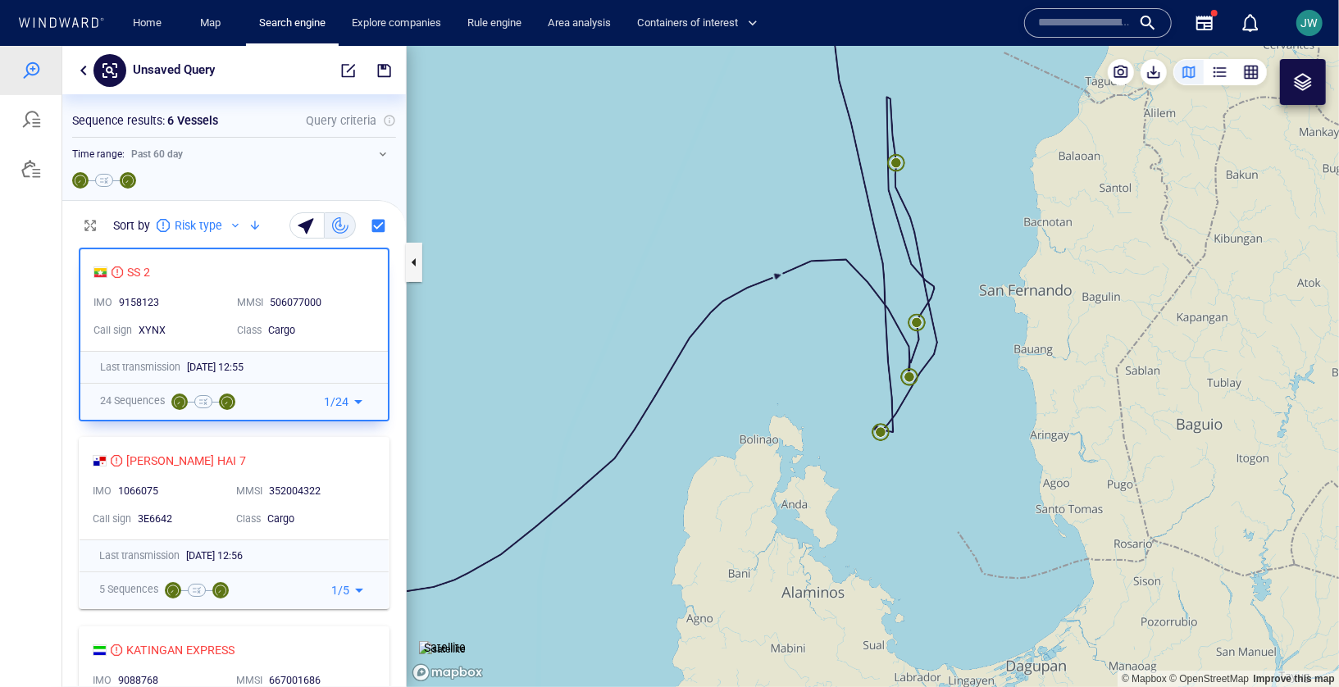
click at [234, 66] on div "Unsaved Query" at bounding box center [195, 69] width 139 height 31
click at [196, 66] on p "Unsaved Query" at bounding box center [174, 69] width 82 height 21
click at [243, 68] on input "**********" at bounding box center [200, 69] width 122 height 14
click at [258, 70] on input "**********" at bounding box center [200, 69] width 122 height 14
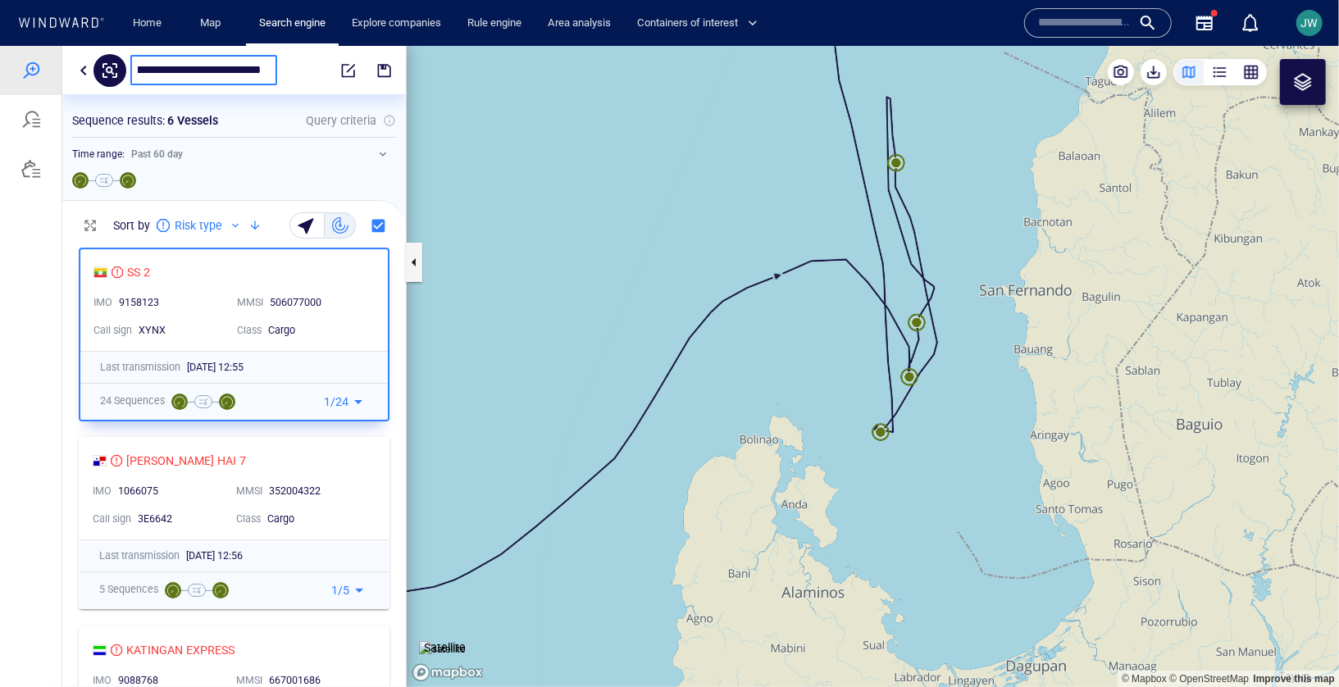
type input "**********"
click at [387, 75] on span "button" at bounding box center [384, 70] width 16 height 16
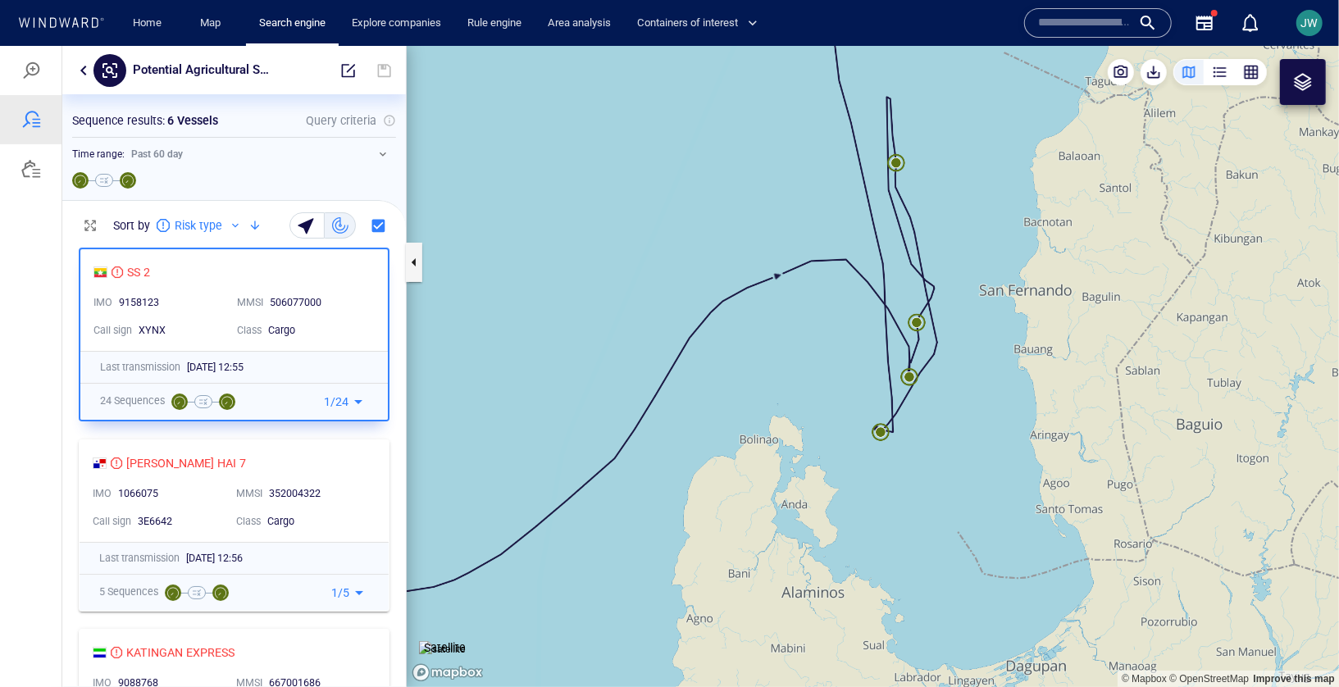
scroll to position [104, 0]
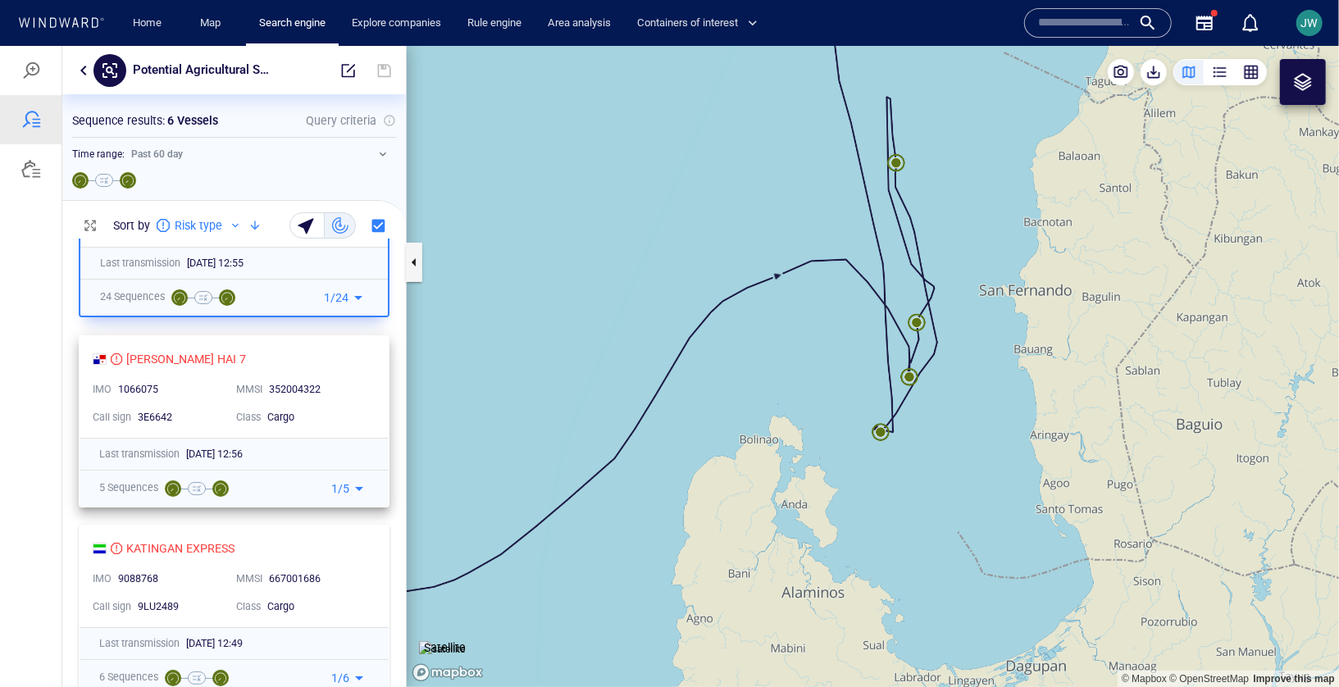
click at [363, 394] on div "352004322" at bounding box center [318, 389] width 98 height 15
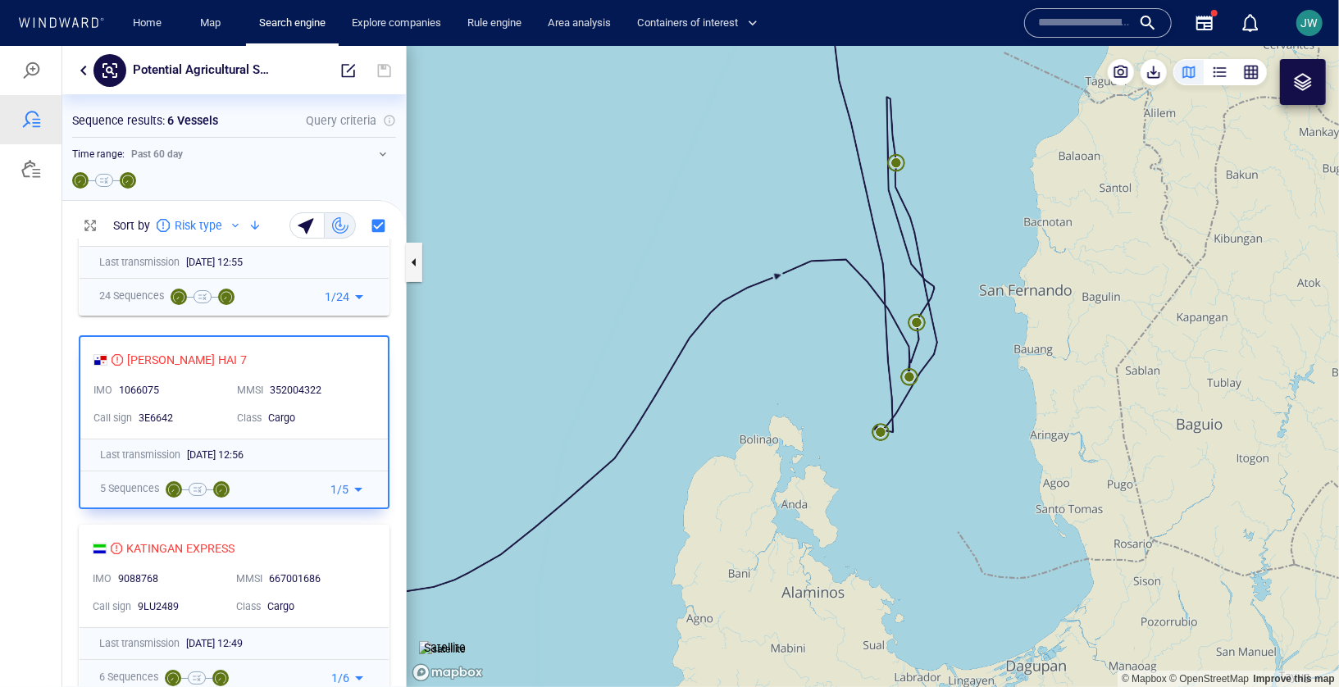
scroll to position [103, 0]
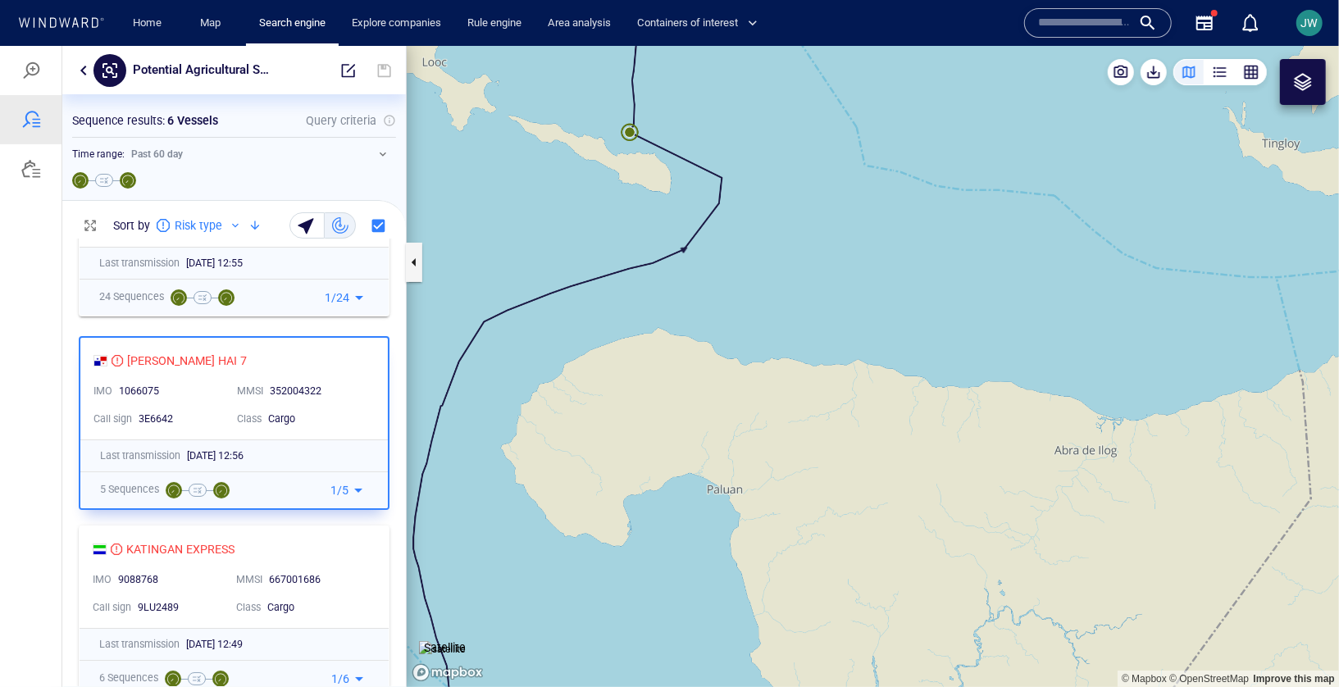
drag, startPoint x: 622, startPoint y: 154, endPoint x: 636, endPoint y: 448, distance: 294.0
click at [636, 448] on canvas "Map" at bounding box center [873, 365] width 932 height 641
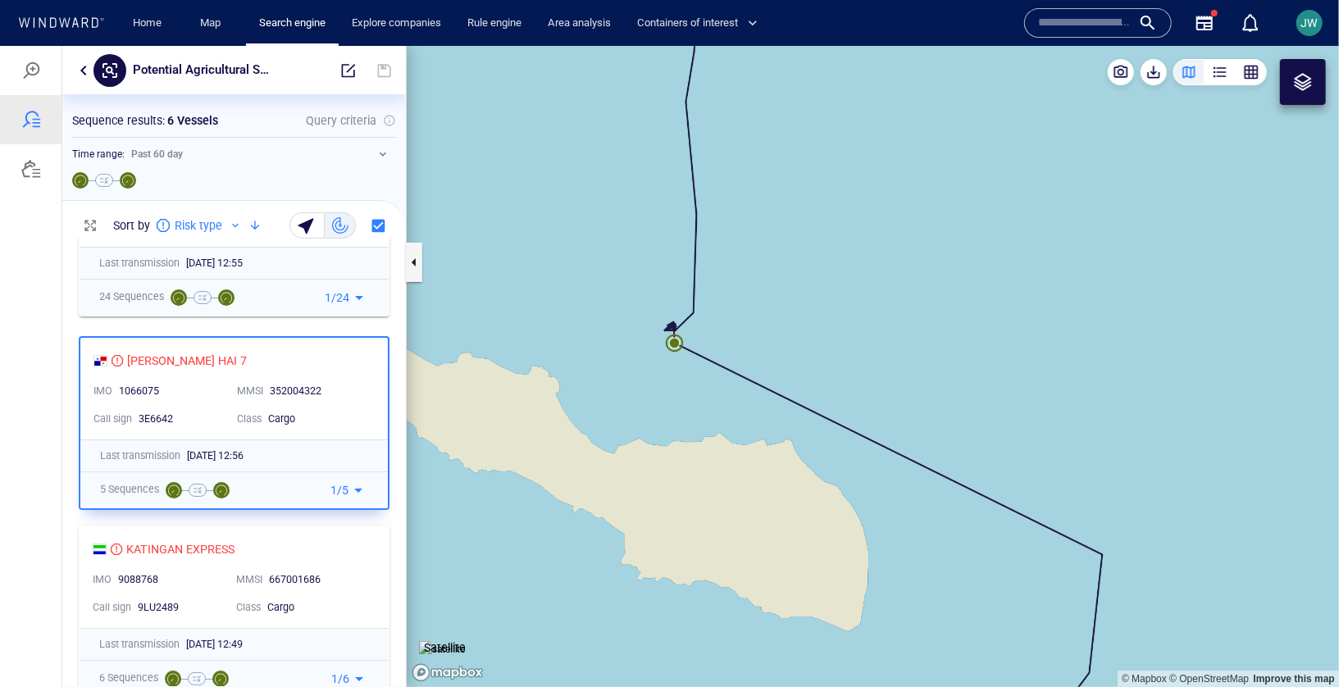
click at [424, 640] on img at bounding box center [442, 648] width 47 height 16
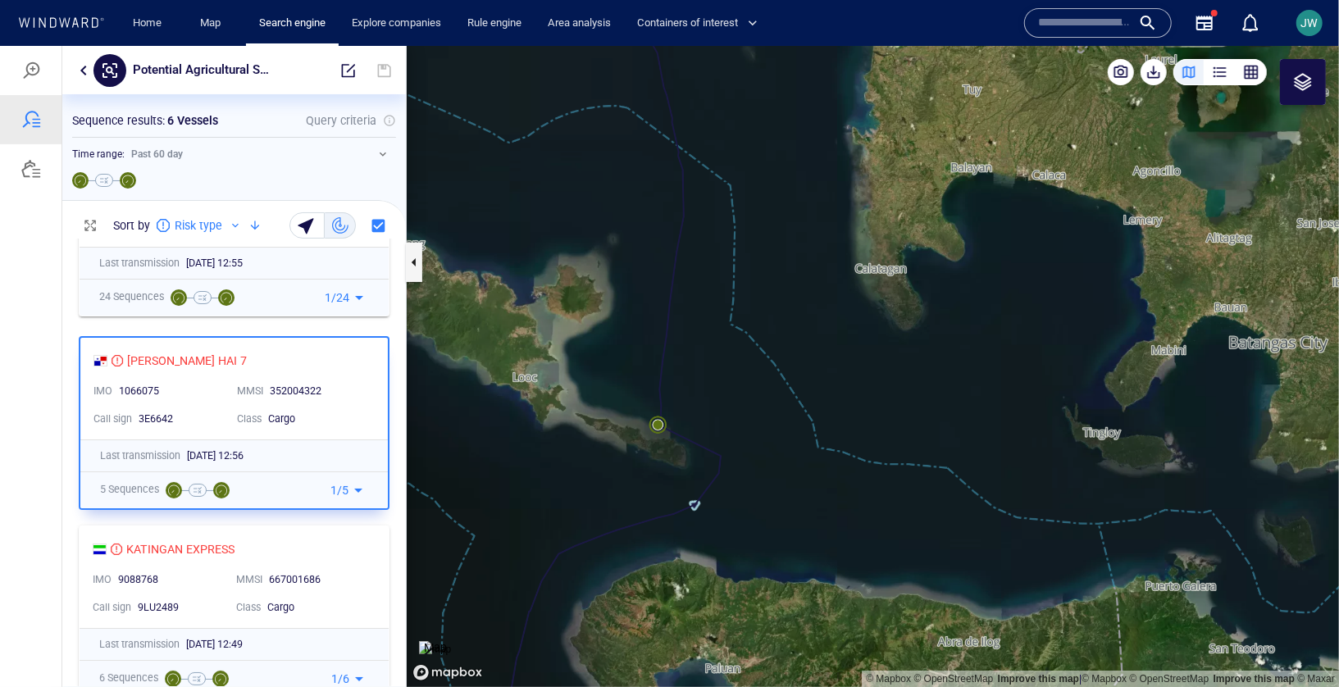
click at [451, 640] on img at bounding box center [435, 648] width 32 height 16
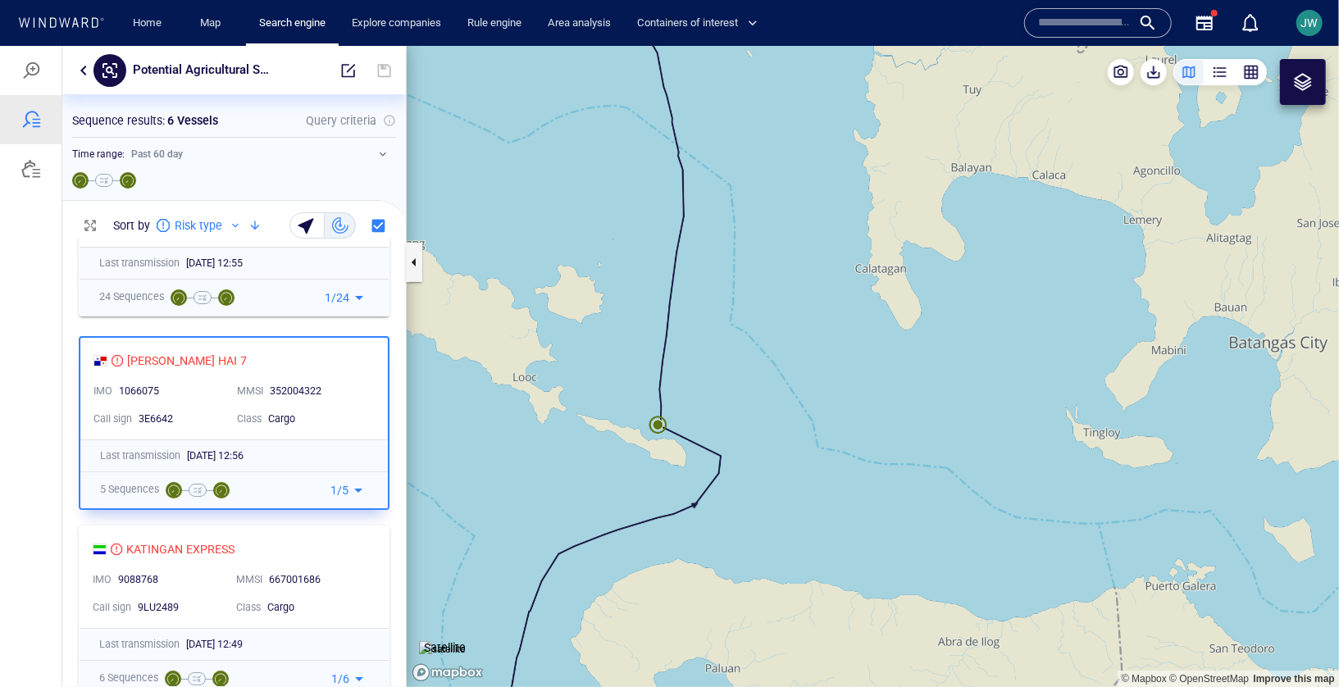
scroll to position [125, 0]
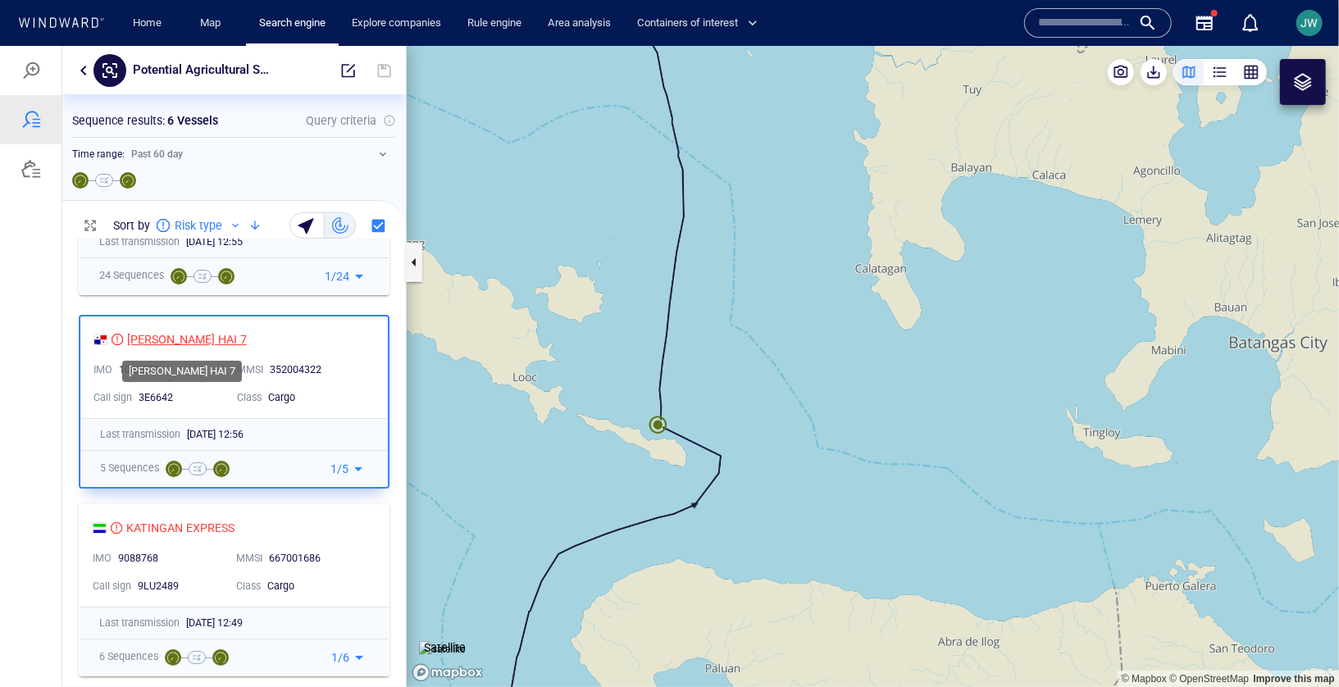
click at [155, 336] on div "XIN LIN HAI 7" at bounding box center [187, 339] width 120 height 20
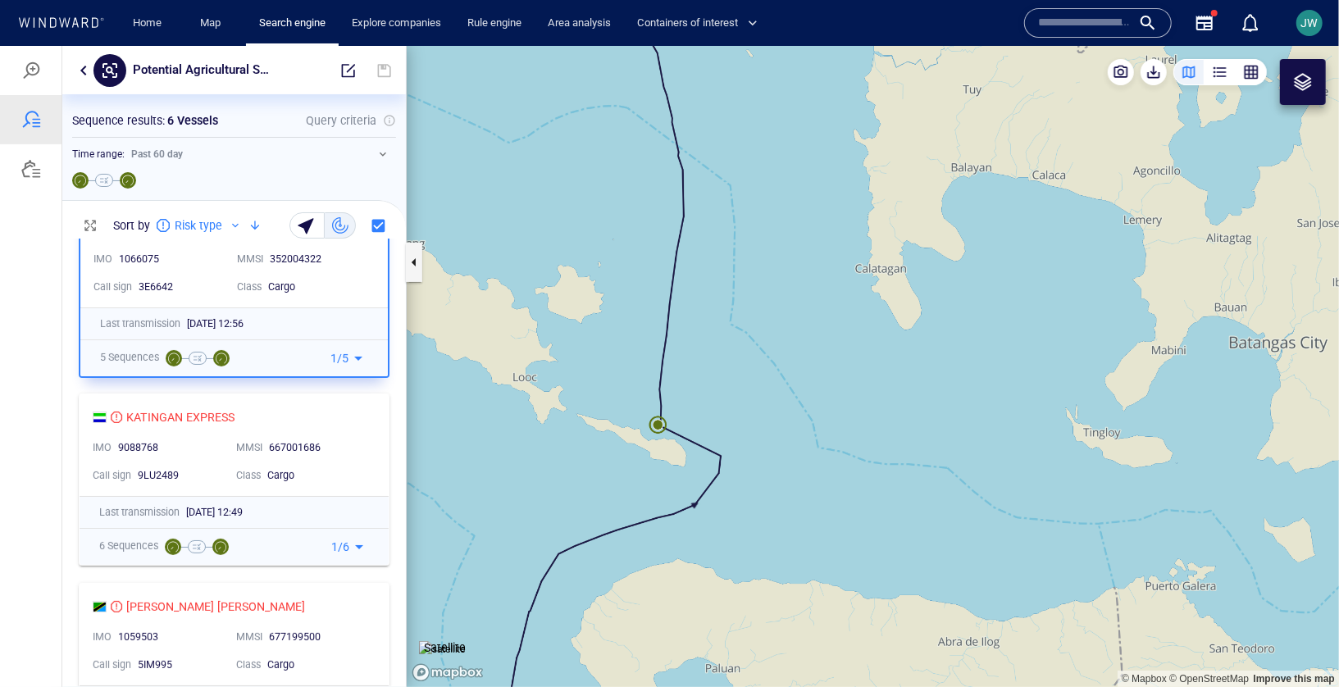
scroll to position [249, 0]
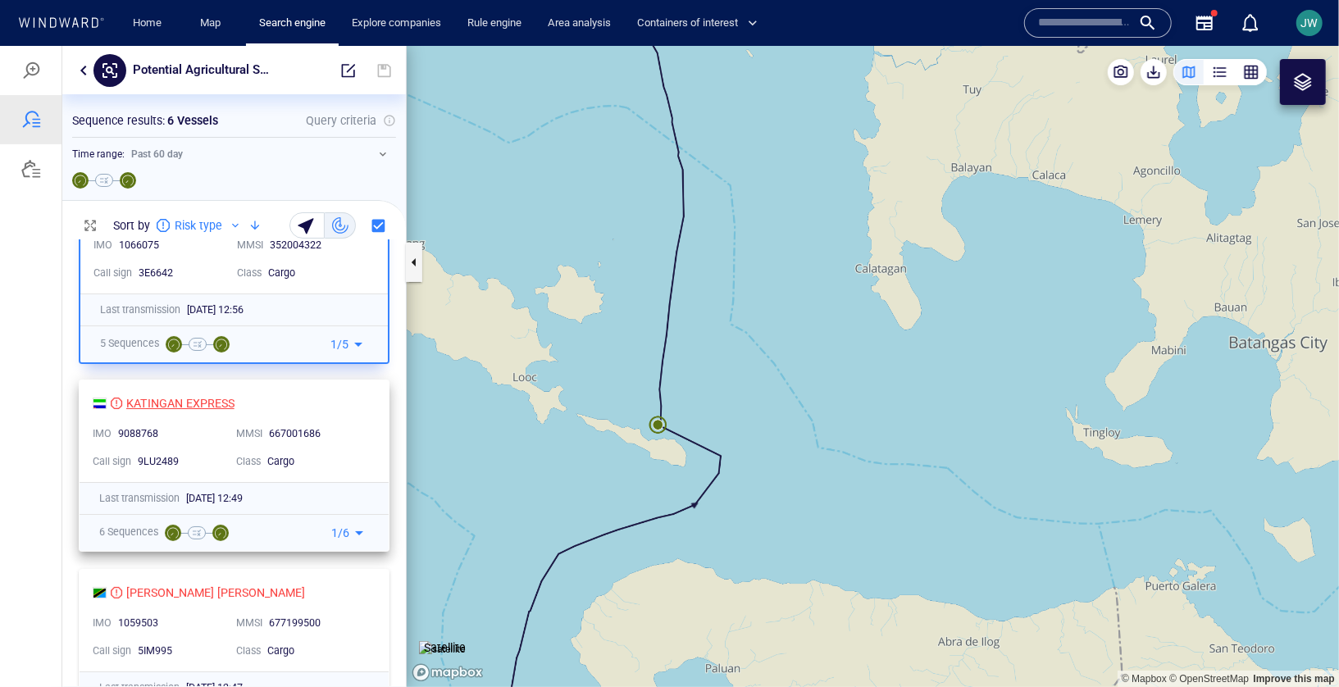
click at [184, 401] on div "KATINGAN EXPRESS" at bounding box center [180, 403] width 108 height 20
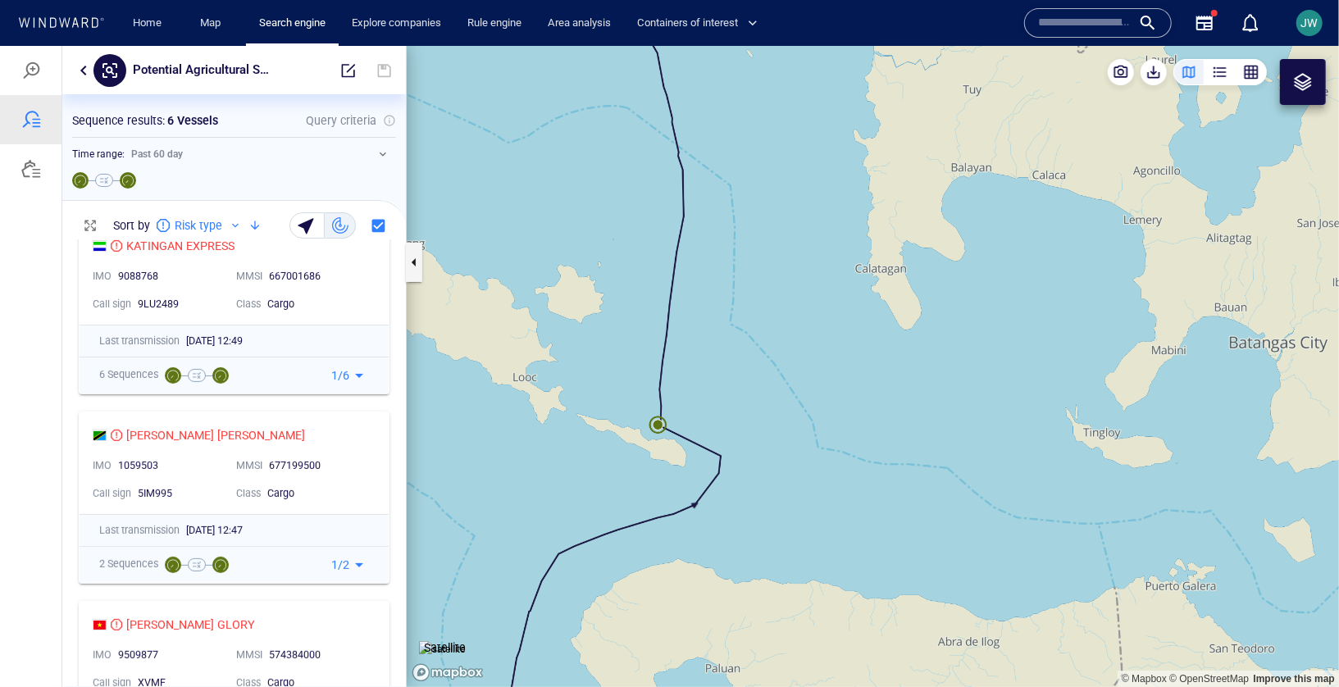
scroll to position [572, 0]
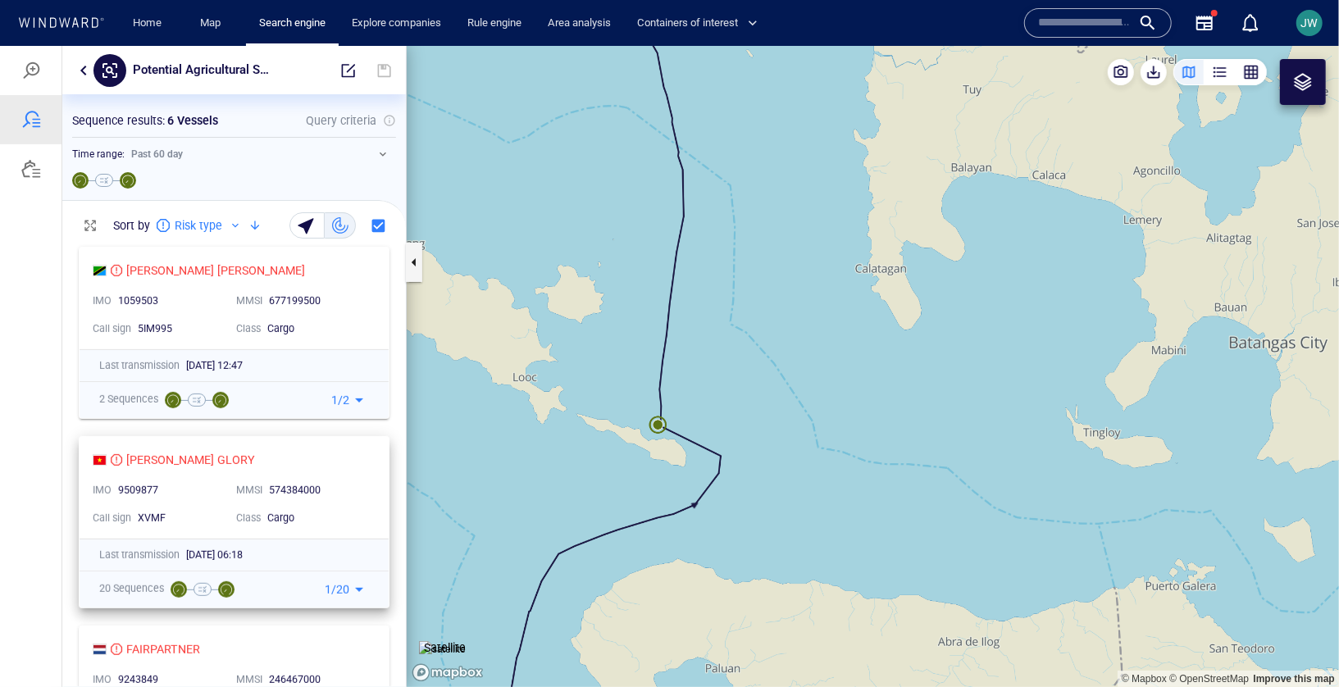
click at [344, 443] on div "VINH QUANG GLORY IMO 9509877 MMSI 574384000 Call sign XVMF Class Cargo" at bounding box center [234, 487] width 309 height 102
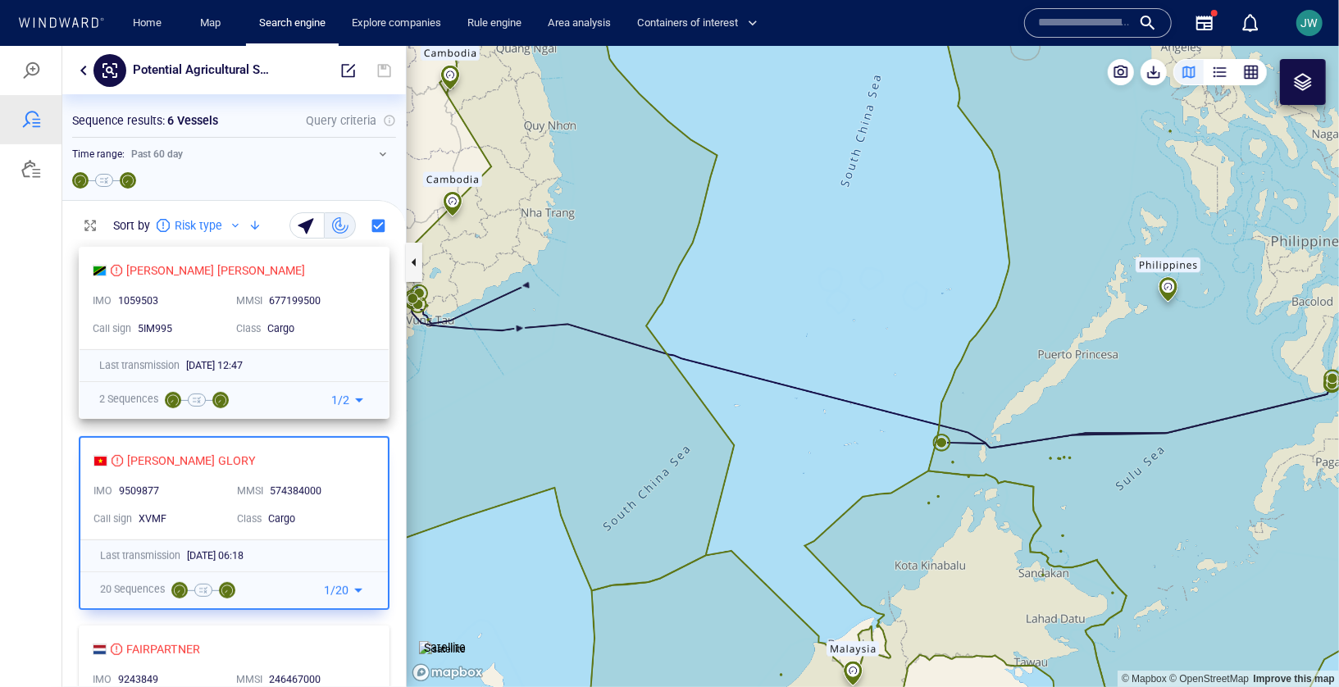
click at [362, 331] on div "Cargo" at bounding box center [316, 328] width 99 height 15
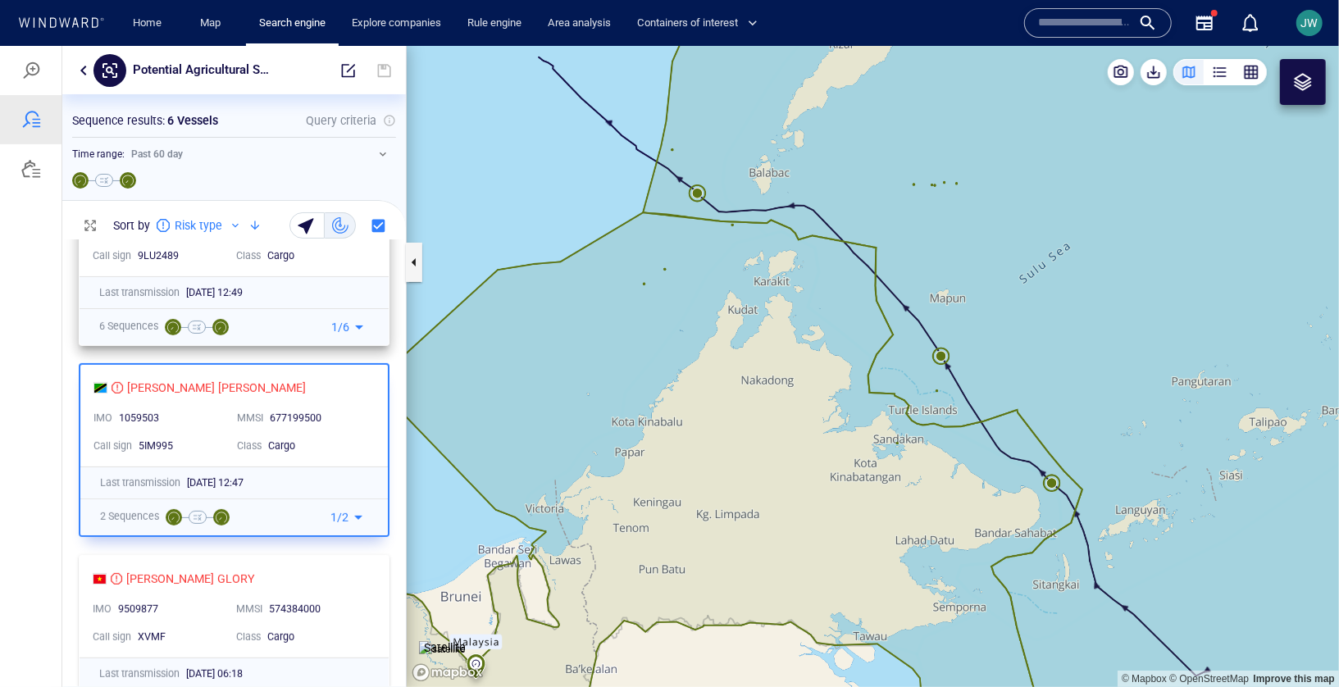
click at [352, 241] on div "Class Cargo" at bounding box center [302, 255] width 144 height 28
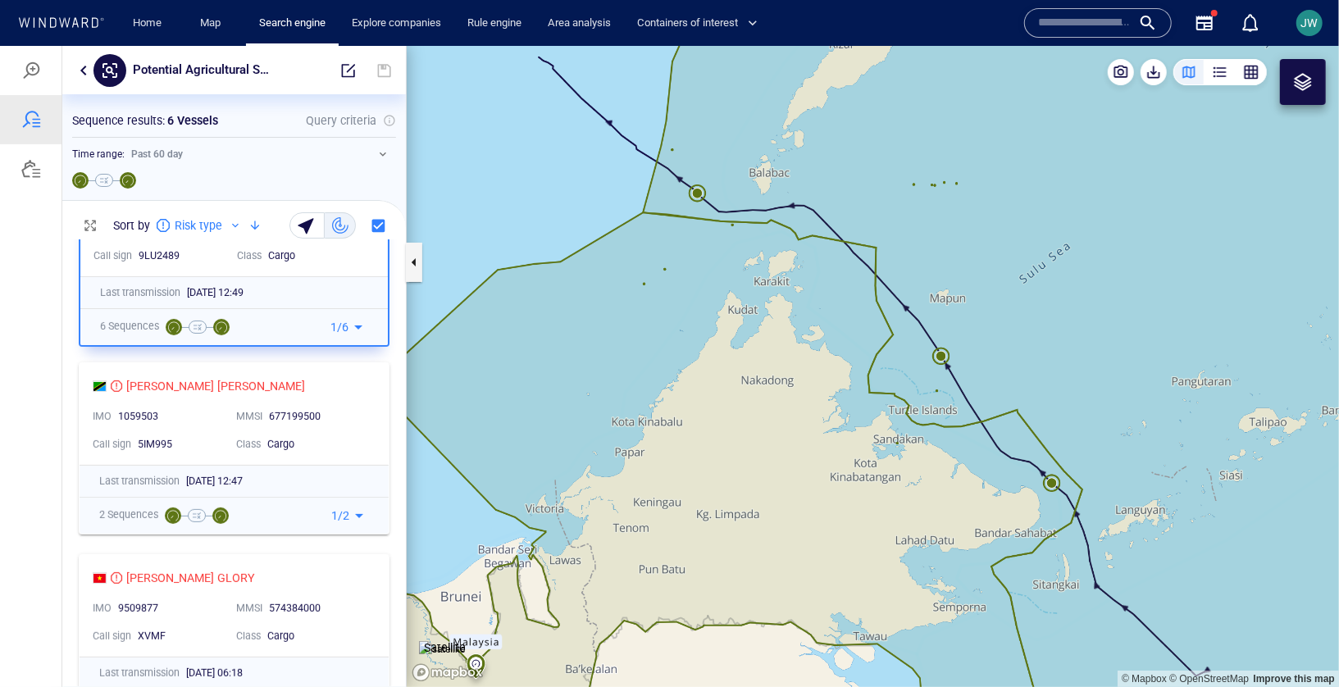
click at [349, 257] on div "Cargo" at bounding box center [317, 255] width 99 height 15
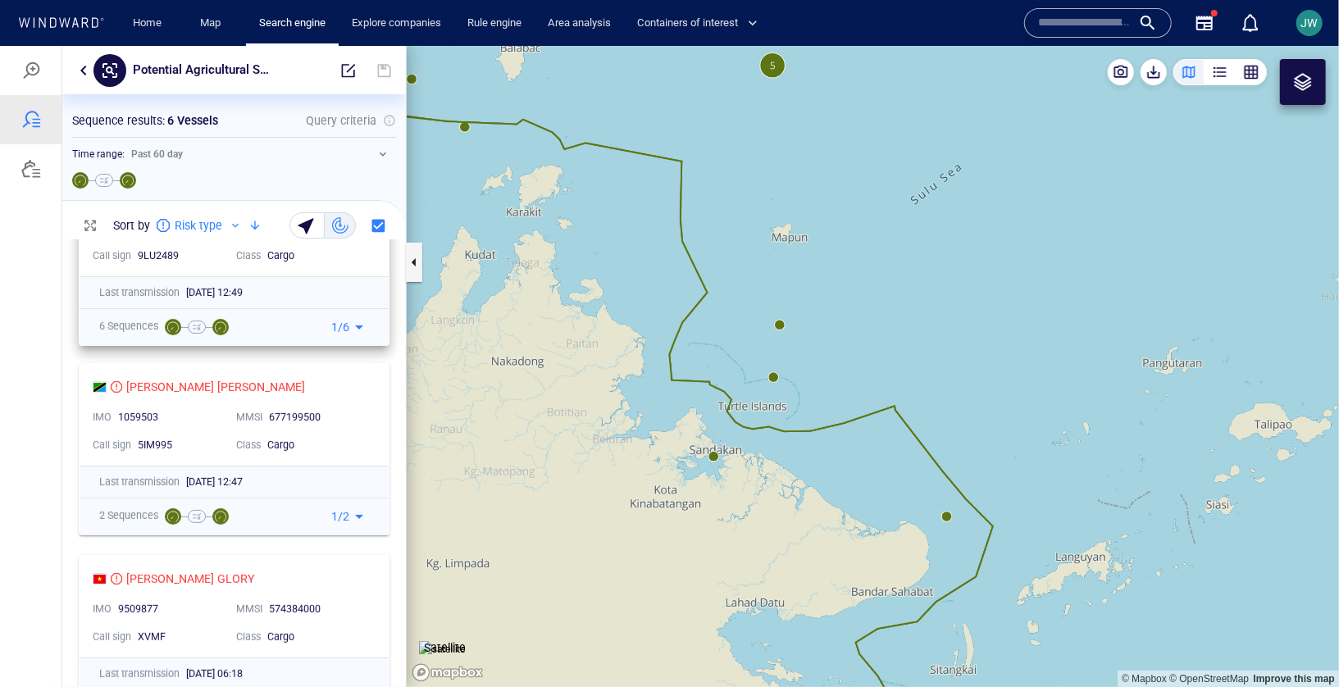
click at [349, 257] on div "Cargo" at bounding box center [316, 255] width 99 height 15
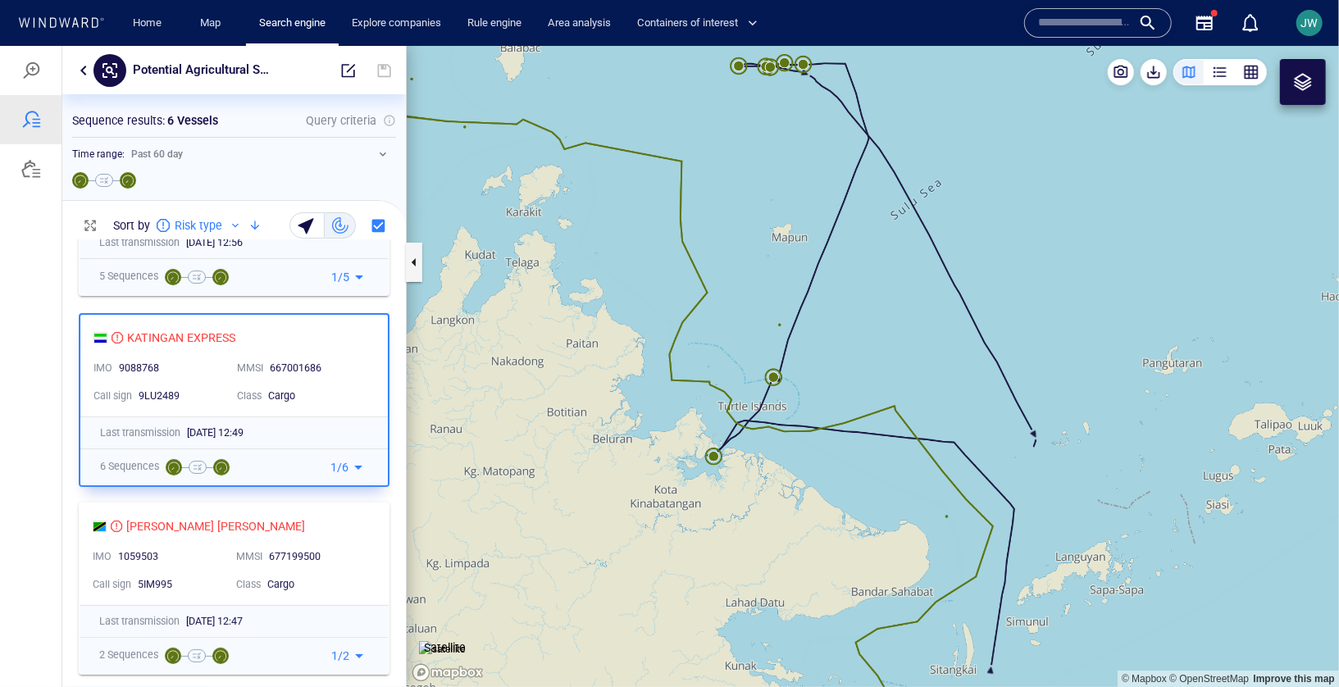
scroll to position [312, 0]
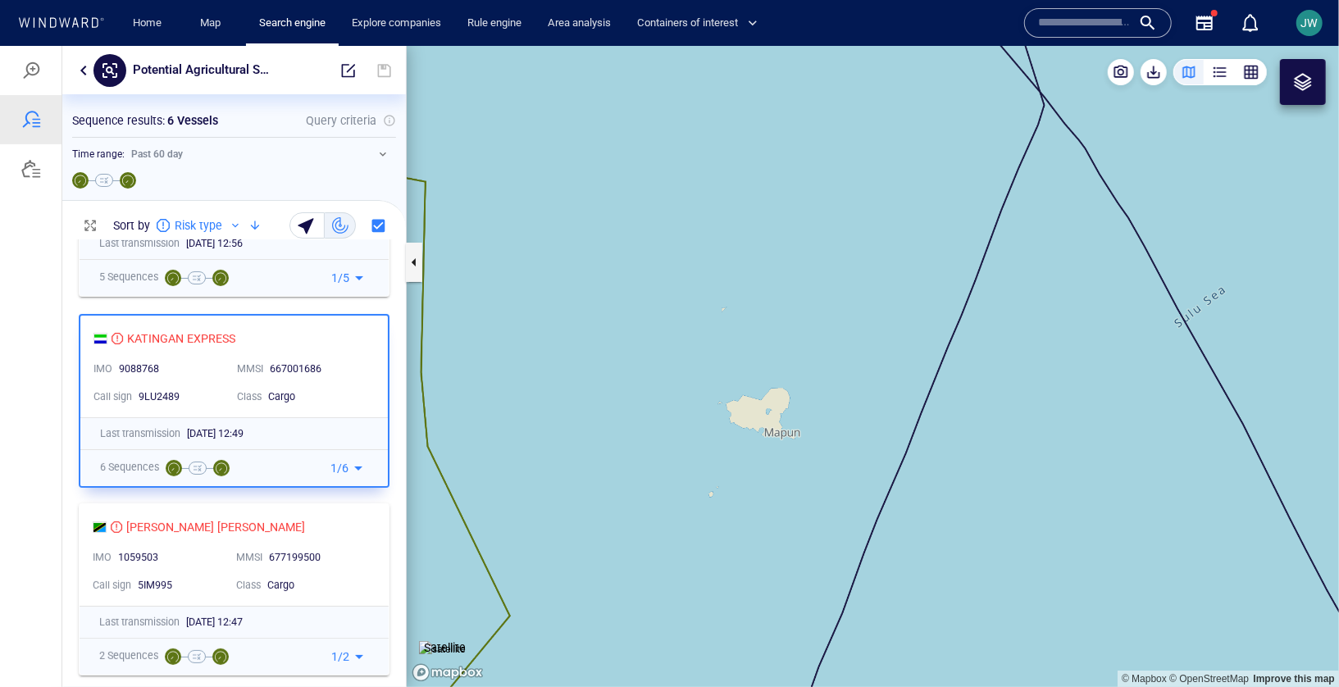
drag, startPoint x: 791, startPoint y: 152, endPoint x: 722, endPoint y: 416, distance: 272.9
click at [722, 416] on canvas "Map" at bounding box center [873, 365] width 932 height 641
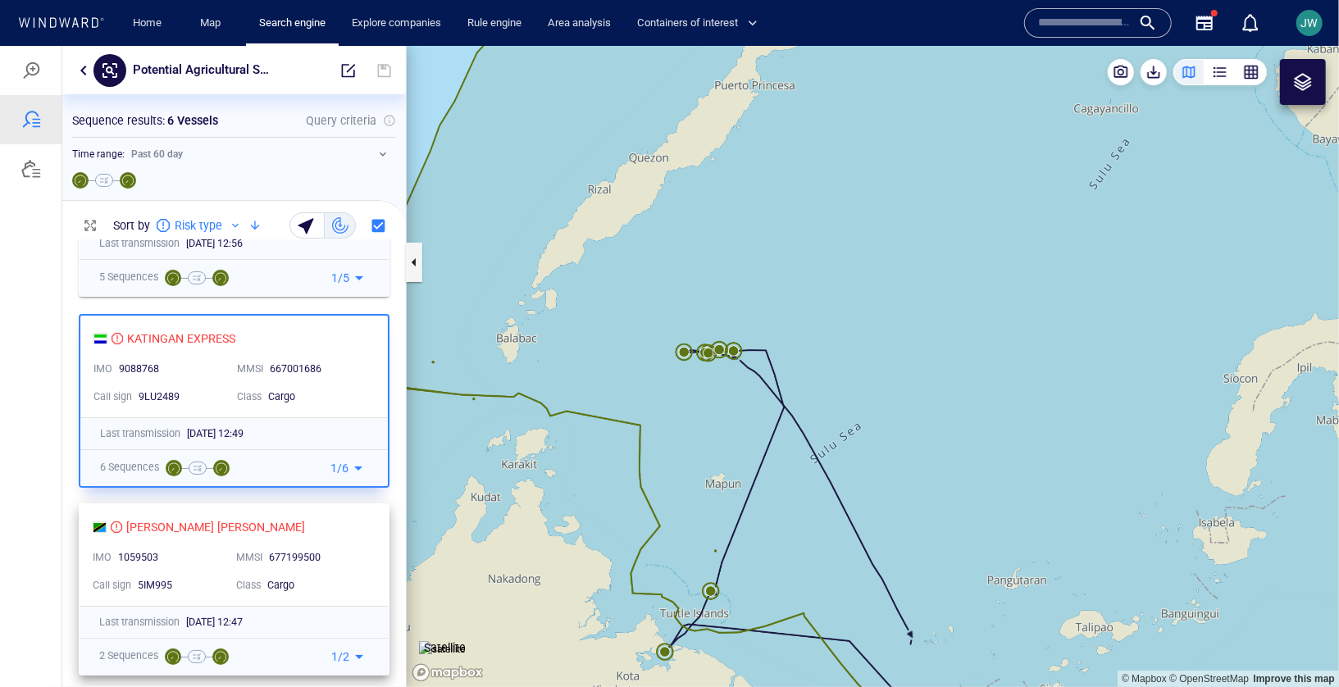
click at [290, 541] on div "TONG YANG FU RUI IMO 1059503 MMSI 677199500 Call sign 5IM995 Class Cargo" at bounding box center [234, 555] width 309 height 102
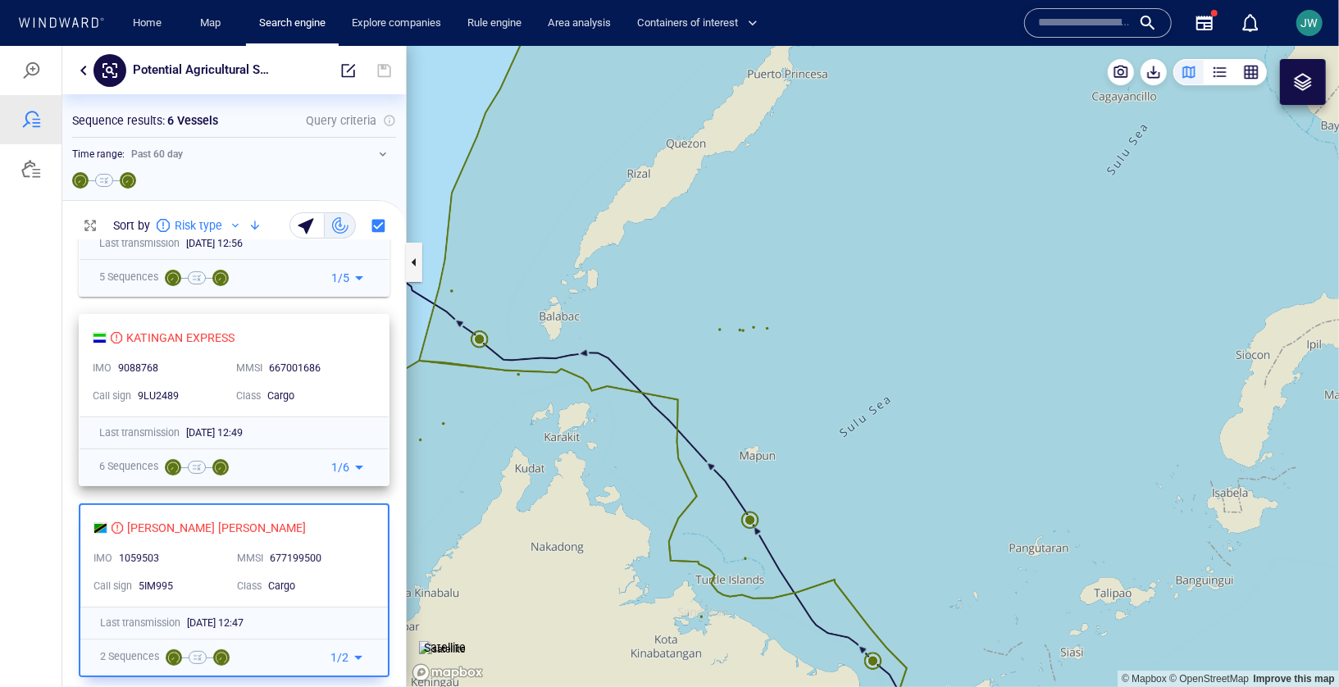
click at [322, 379] on div "MMSI 667001686" at bounding box center [302, 368] width 144 height 28
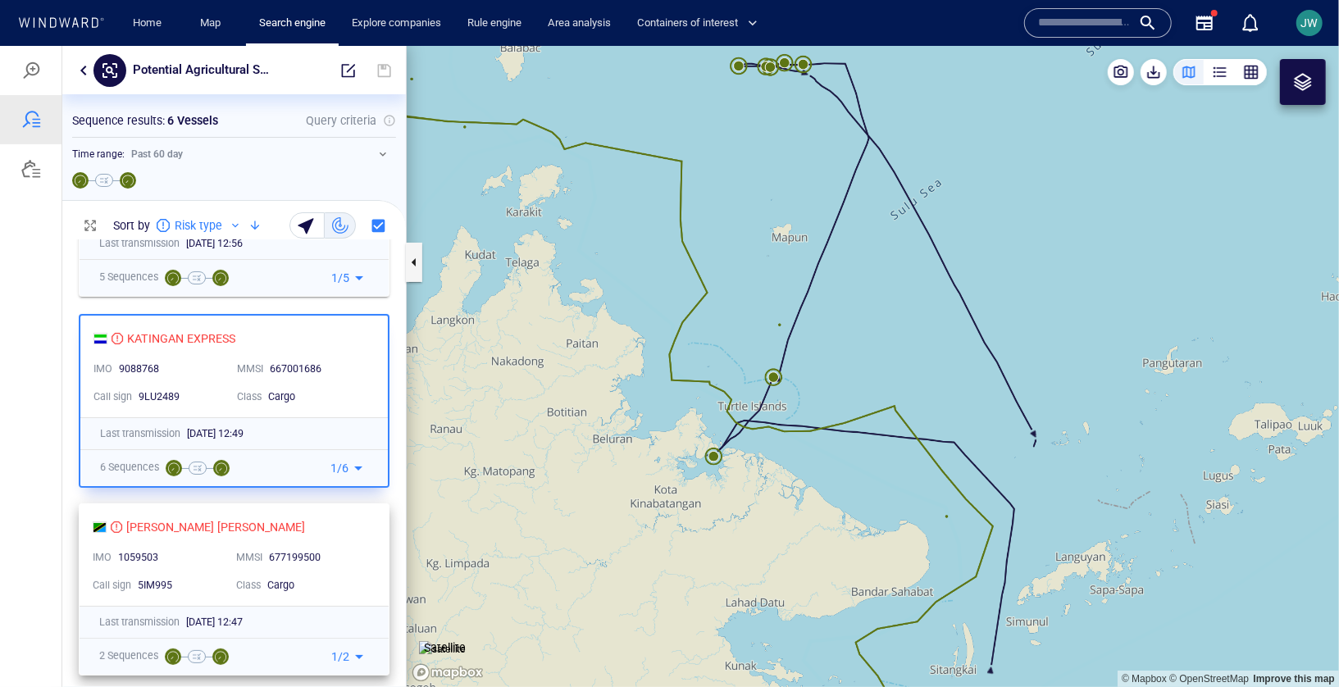
click at [341, 533] on div "TONG YANG FU RUI" at bounding box center [228, 527] width 270 height 20
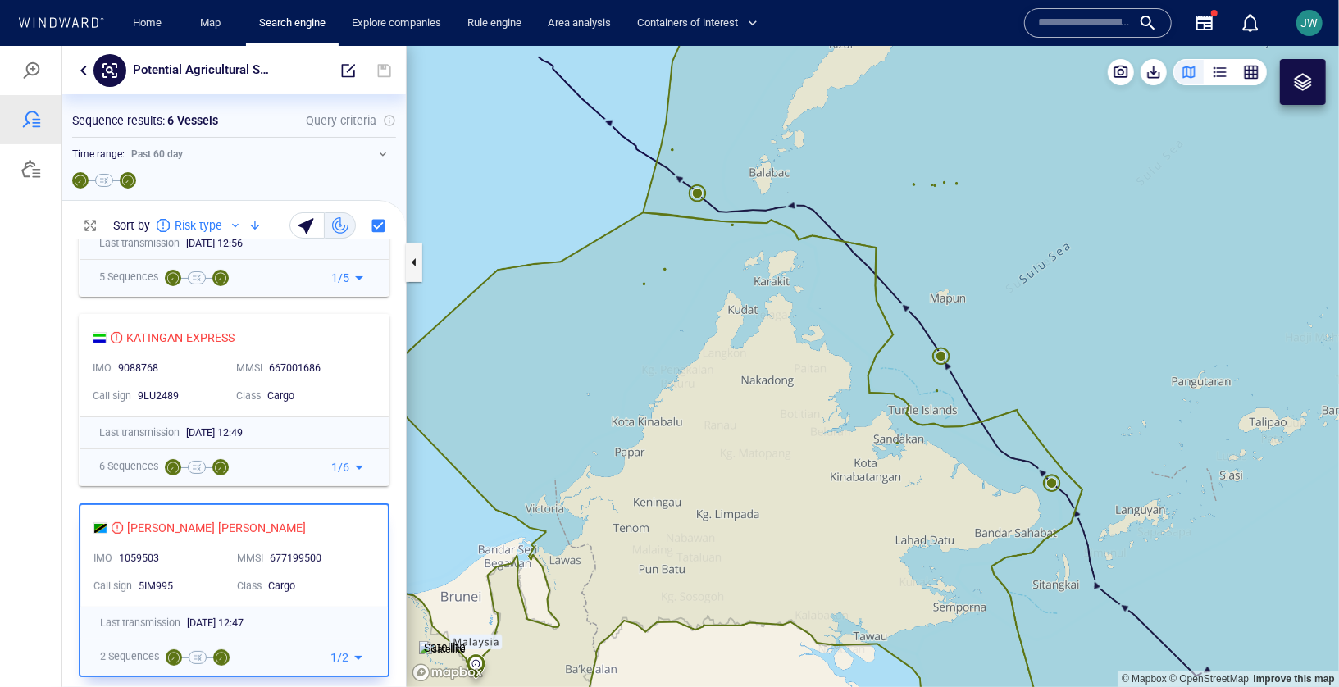
scroll to position [489, 0]
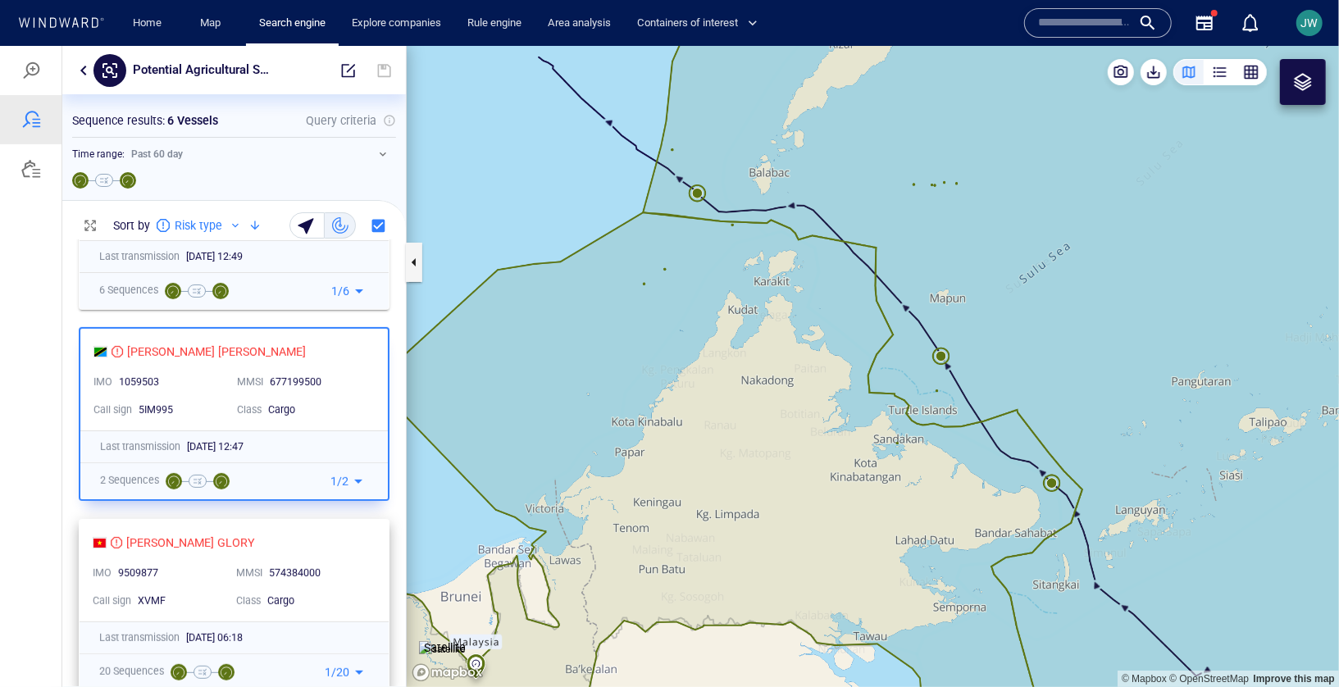
click at [344, 542] on div "VINH QUANG GLORY" at bounding box center [228, 542] width 270 height 20
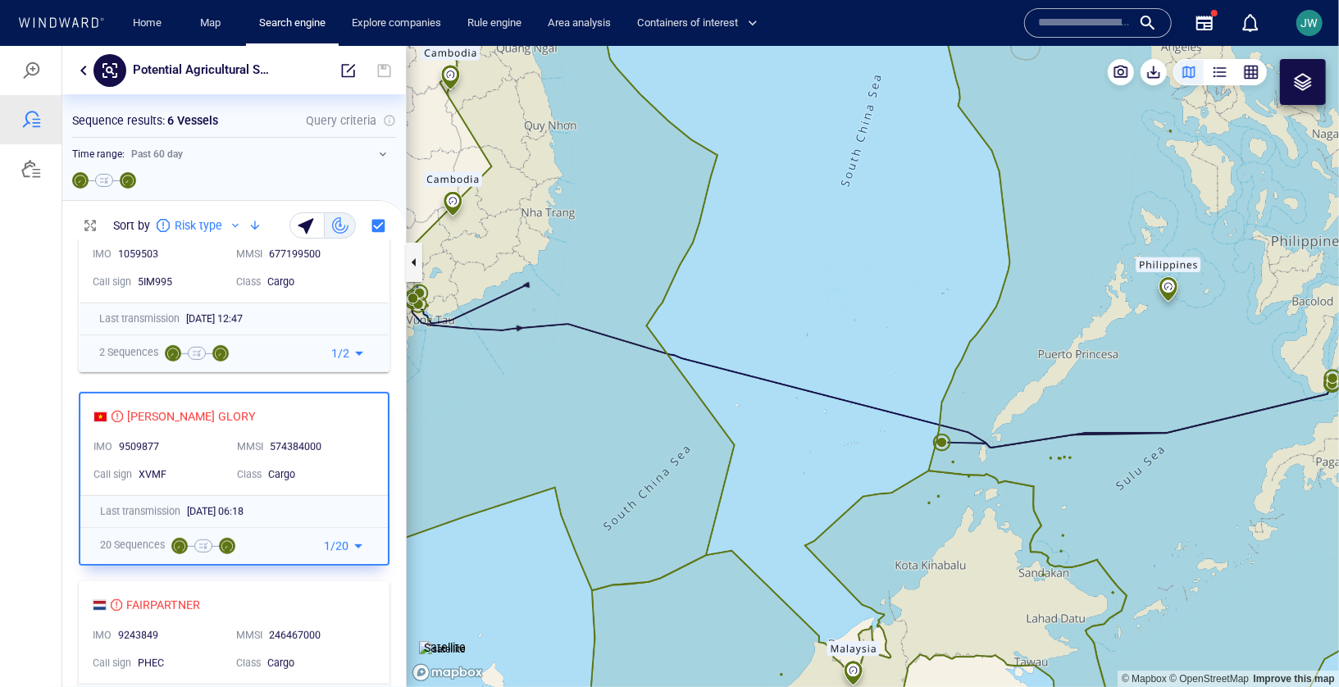
scroll to position [617, 0]
click at [349, 609] on div "FAIRPARTNER" at bounding box center [228, 604] width 270 height 20
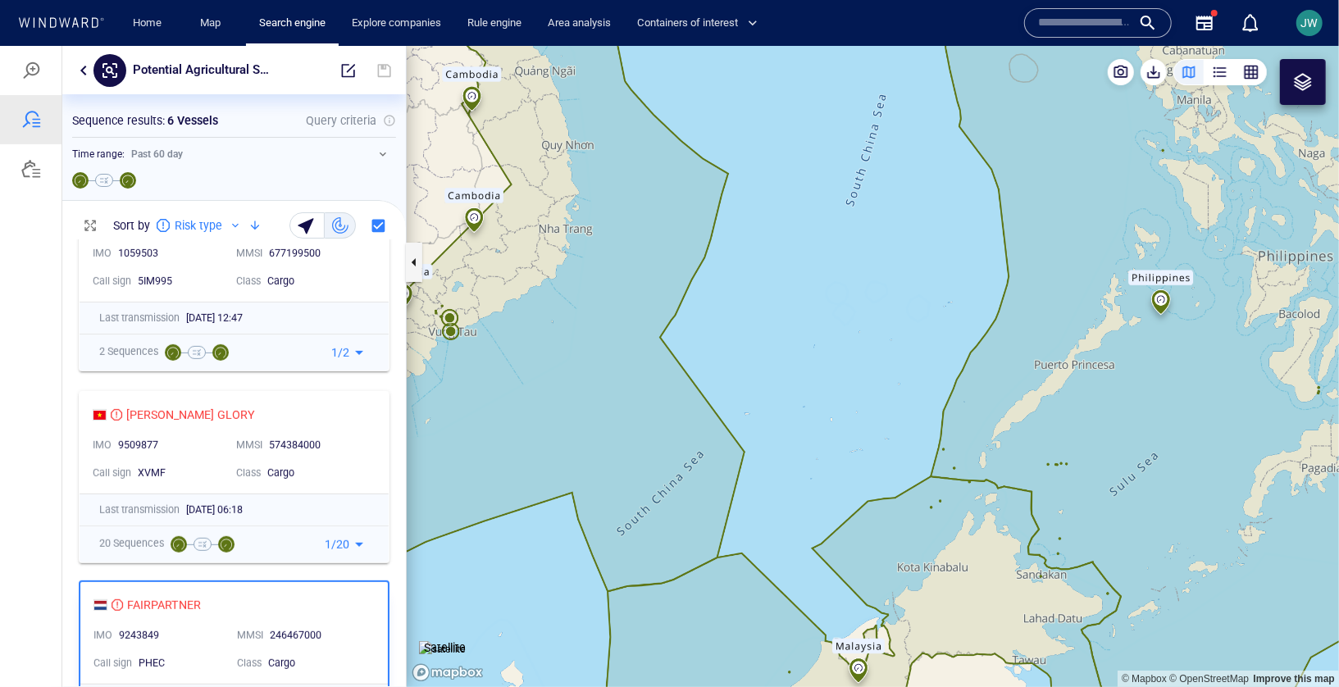
scroll to position [694, 0]
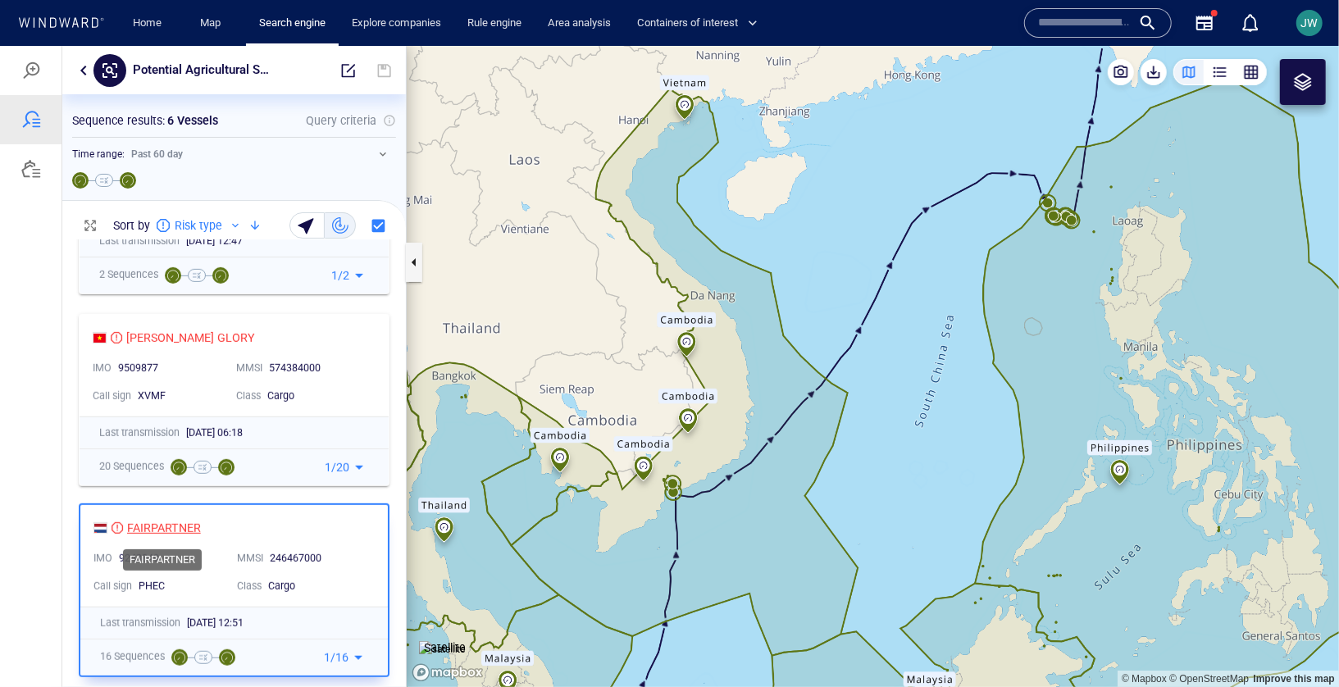
click at [138, 525] on div "FAIRPARTNER" at bounding box center [164, 527] width 74 height 20
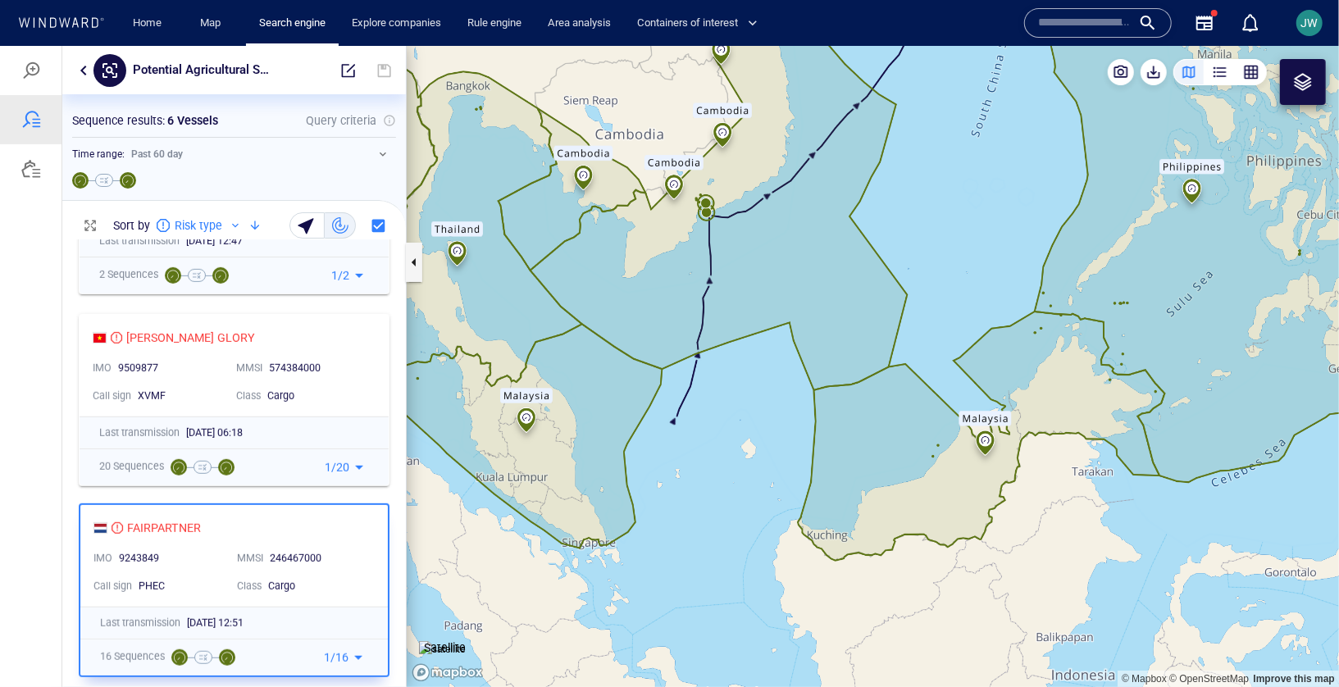
drag, startPoint x: 728, startPoint y: 567, endPoint x: 490, endPoint y: 683, distance: 264.4
click at [490, 683] on canvas "Map" at bounding box center [873, 365] width 932 height 641
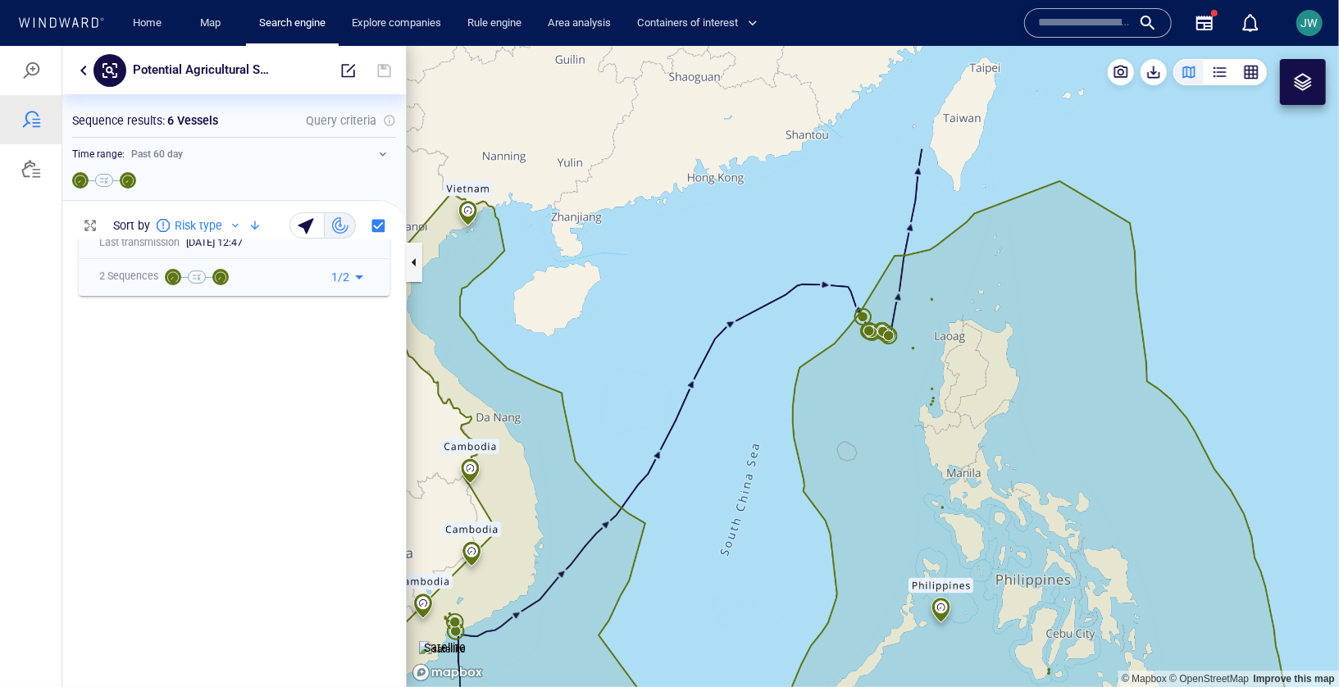
scroll to position [0, 0]
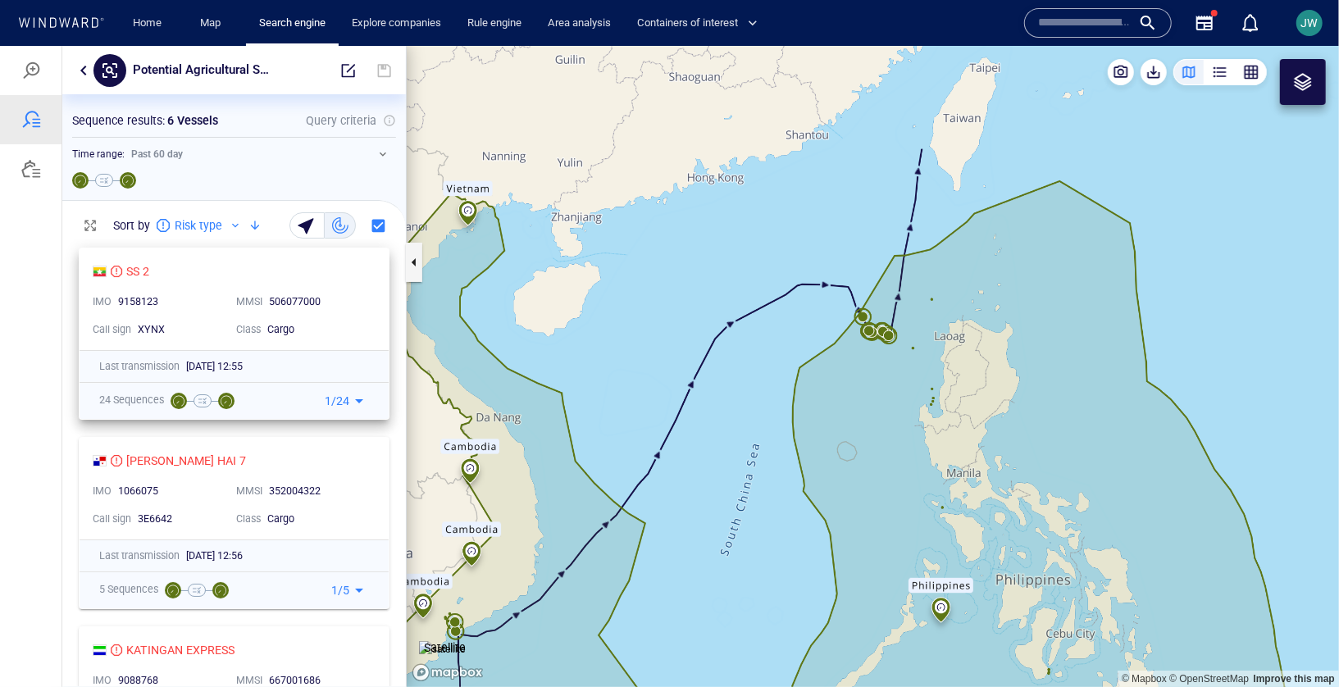
click at [352, 288] on div "MMSI 506077000" at bounding box center [302, 302] width 144 height 28
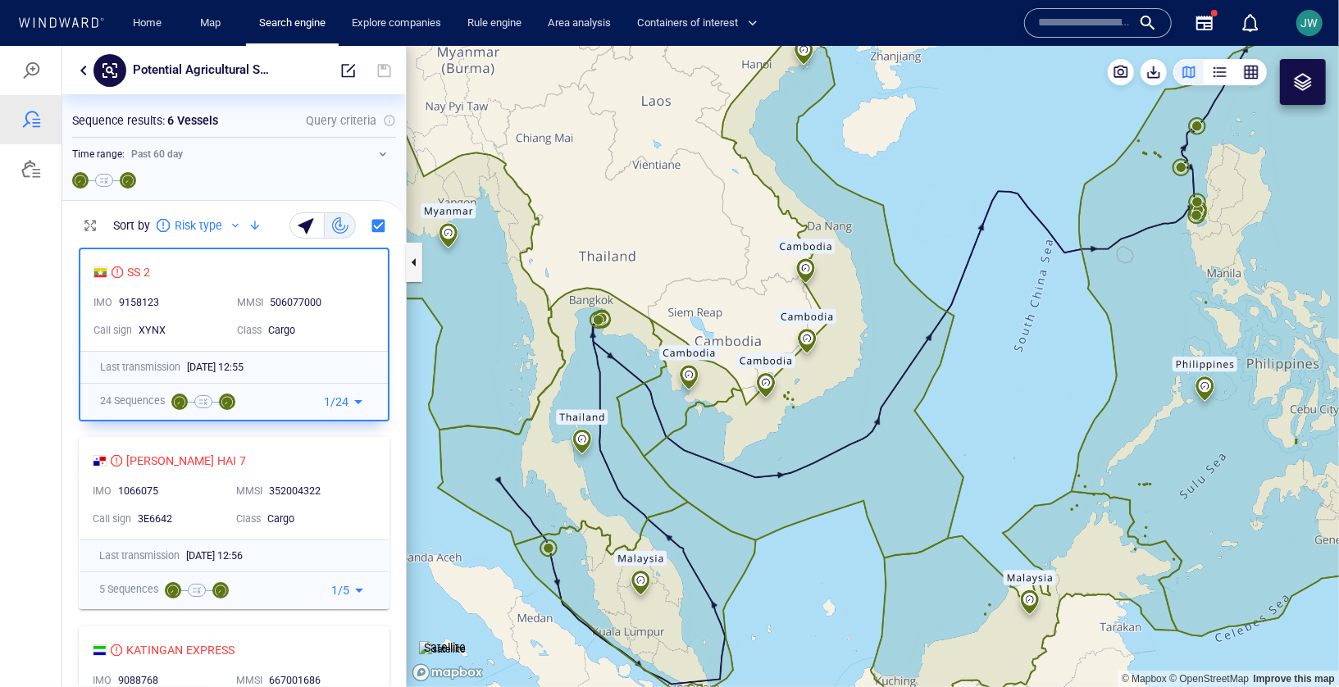
click at [84, 65] on button "button" at bounding box center [84, 70] width 20 height 20
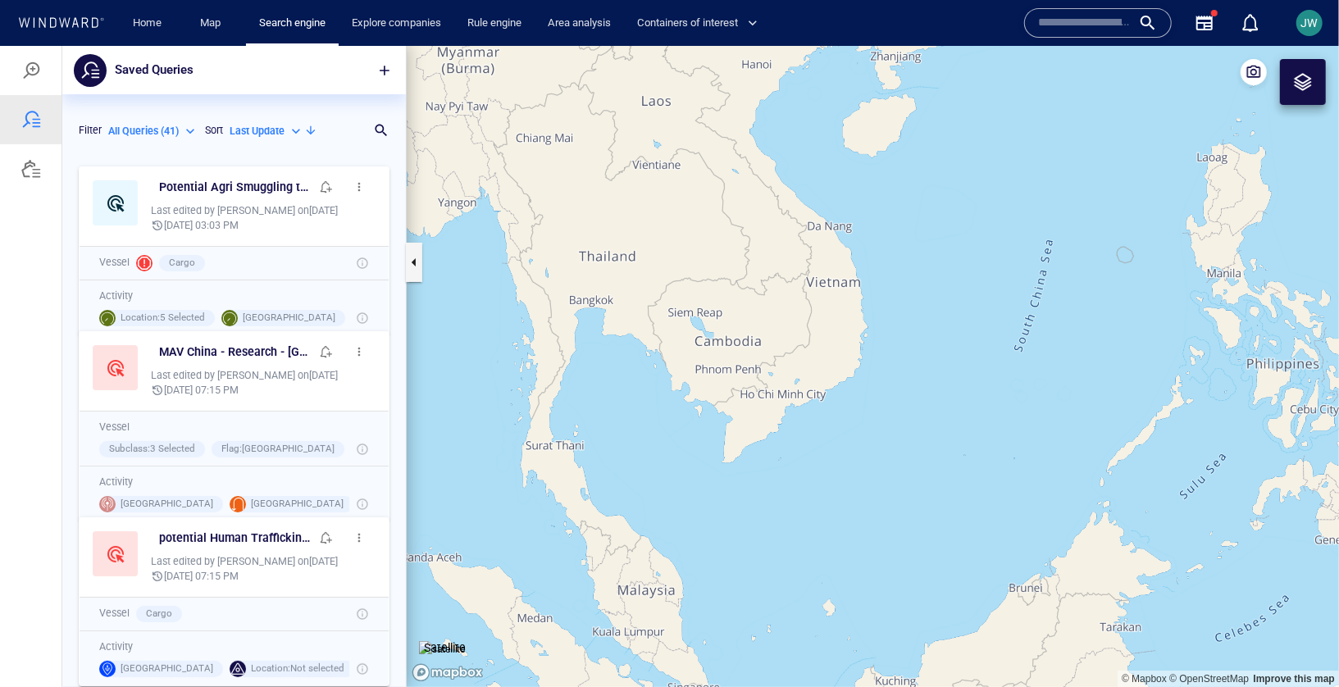
scroll to position [1, 0]
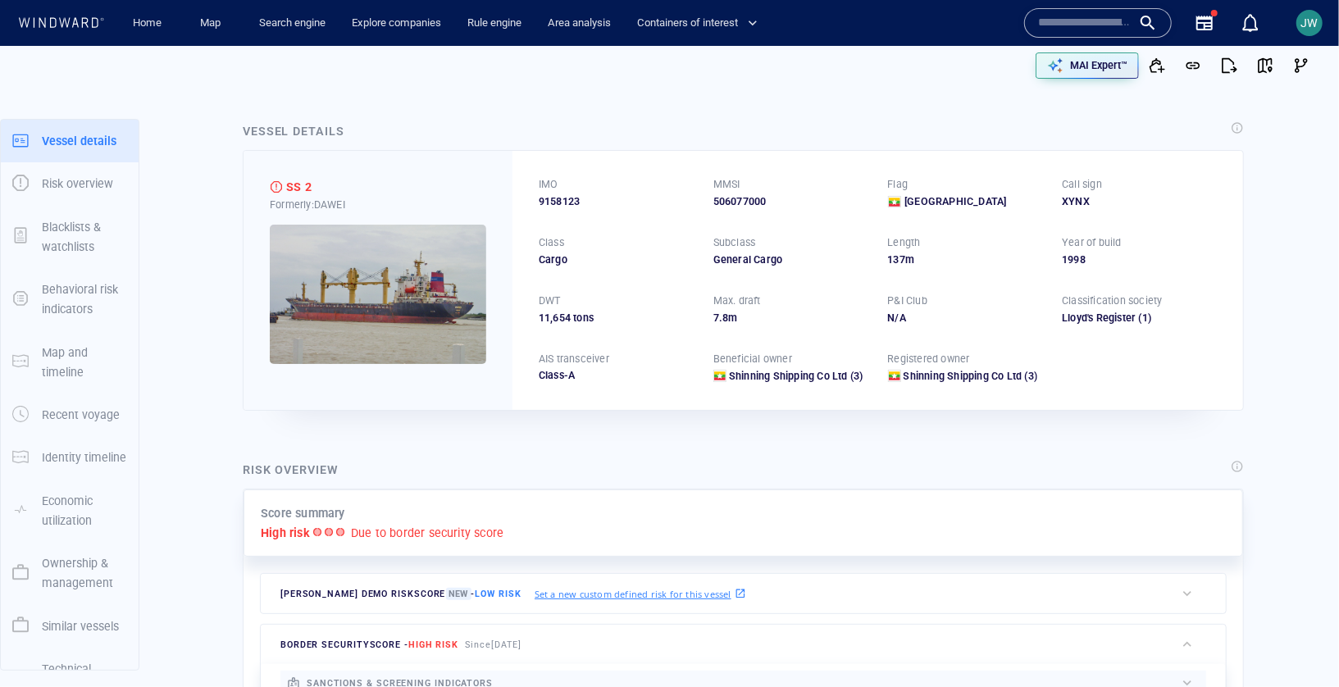
click at [400, 312] on img at bounding box center [378, 294] width 216 height 139
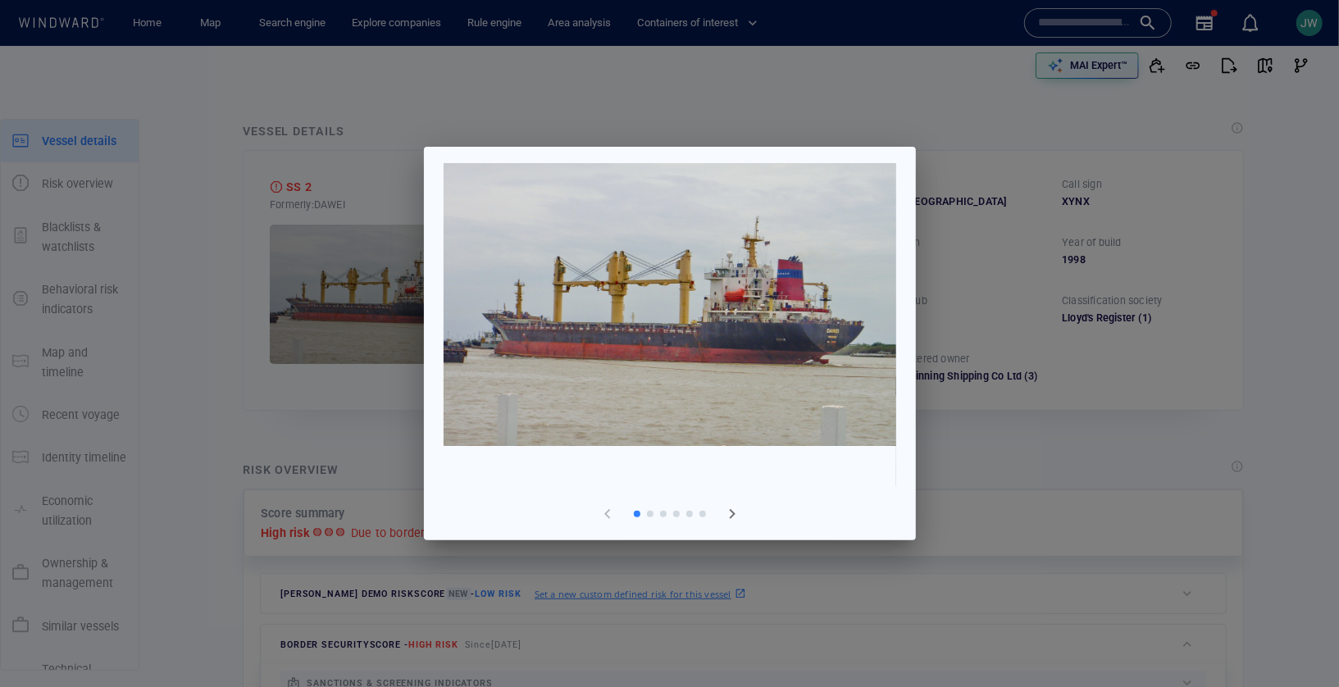
click at [737, 510] on span "button" at bounding box center [732, 514] width 20 height 20
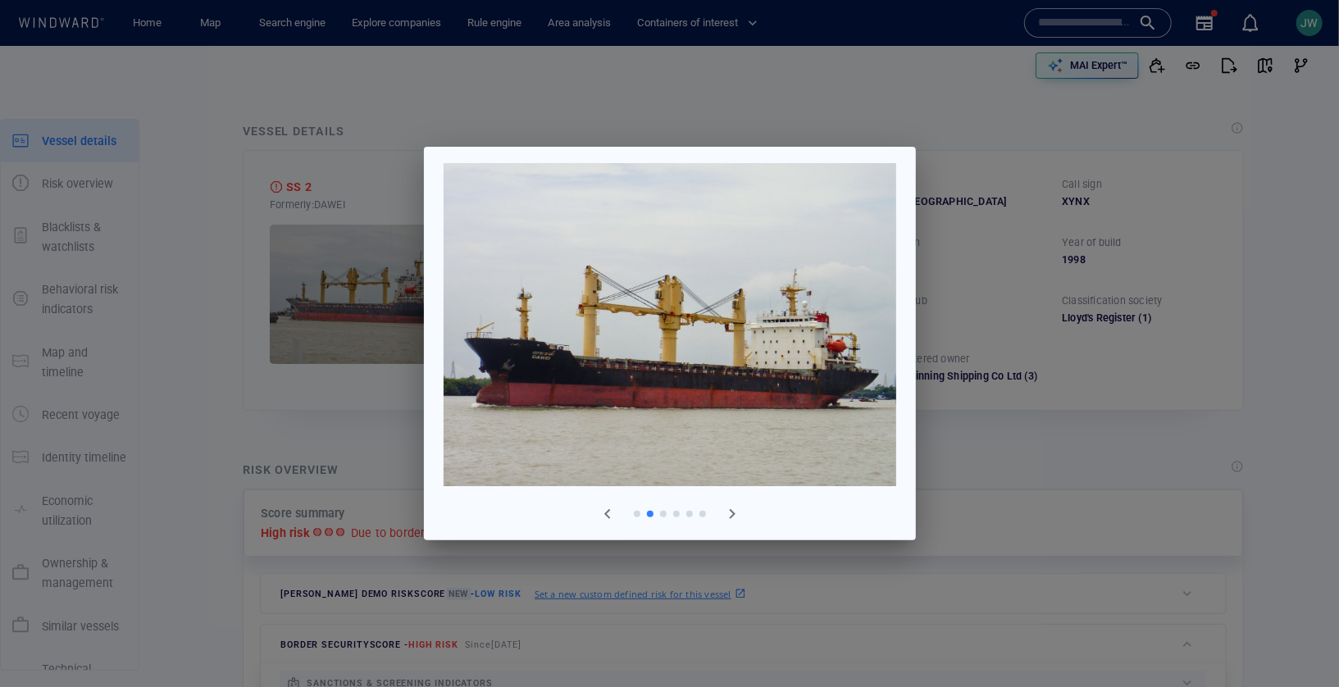
click at [1207, 404] on div at bounding box center [669, 343] width 1339 height 687
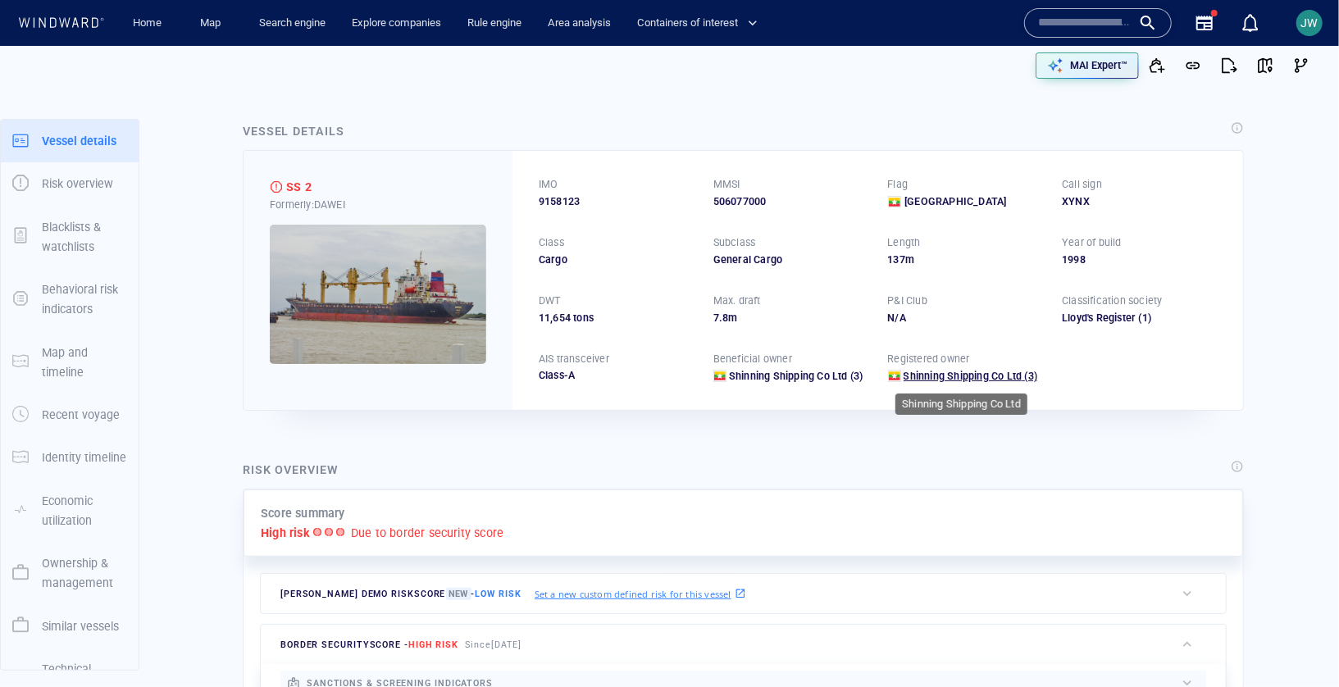
click at [926, 378] on span "Shinning Shipping Co Ltd" at bounding box center [963, 376] width 119 height 12
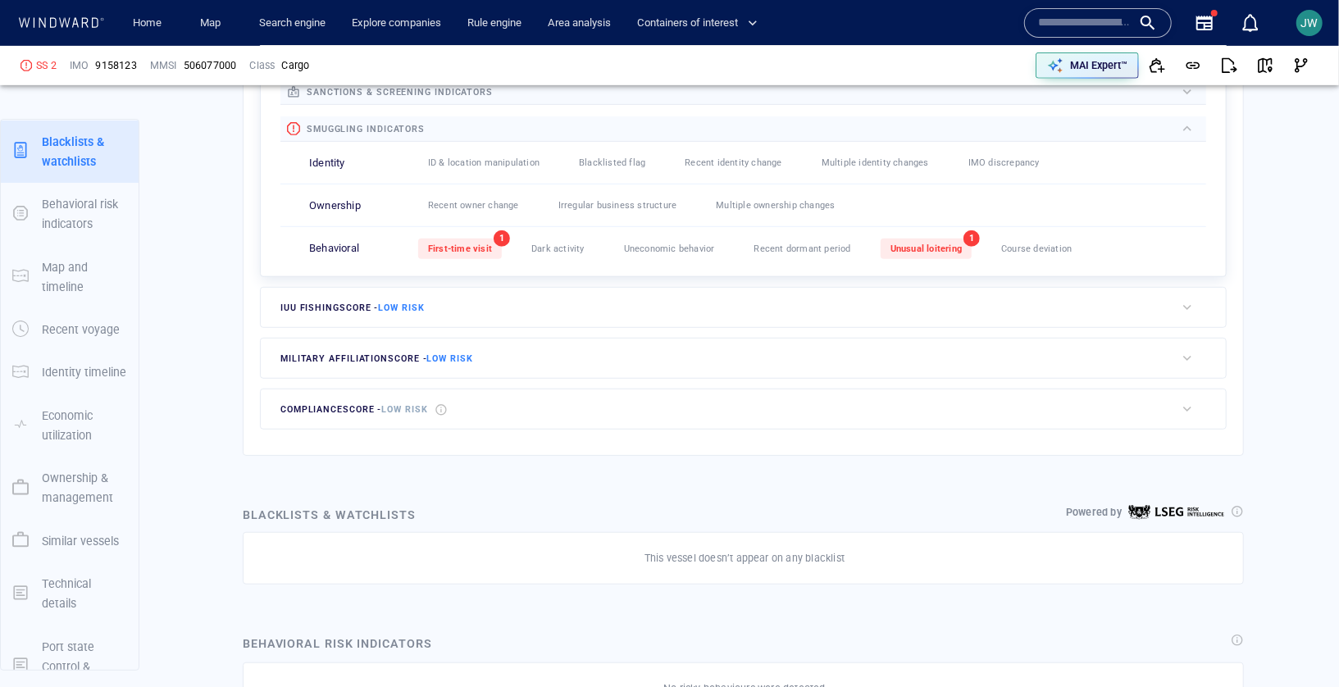
scroll to position [43, 0]
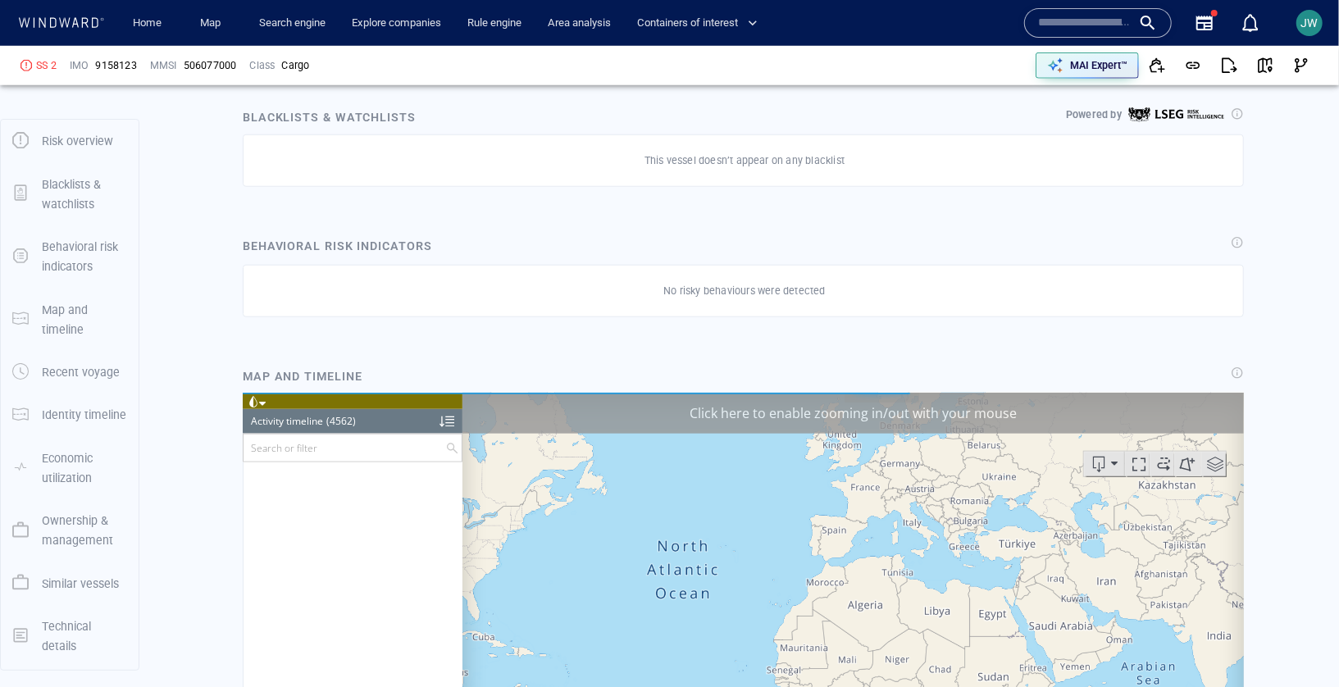
scroll to position [205324, 0]
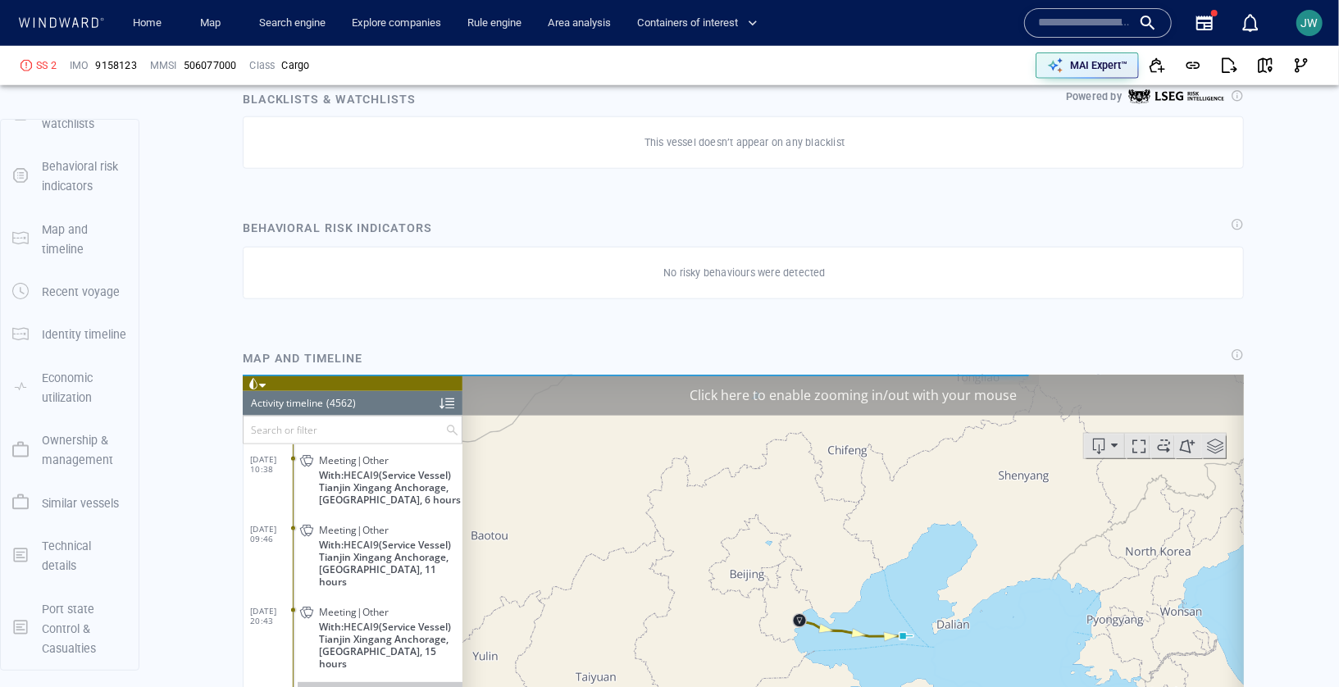
click at [1156, 402] on div "Click here to enable zooming in/out with your mouse" at bounding box center [853, 394] width 782 height 41
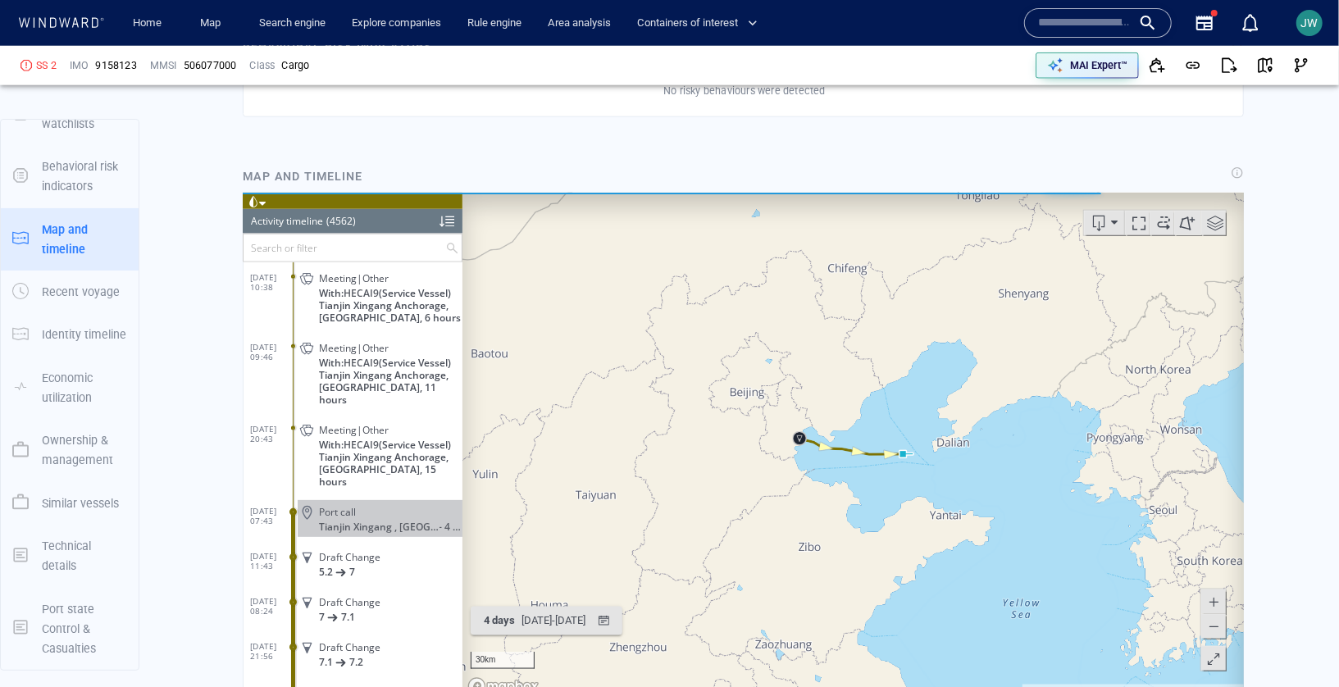
scroll to position [1224, 0]
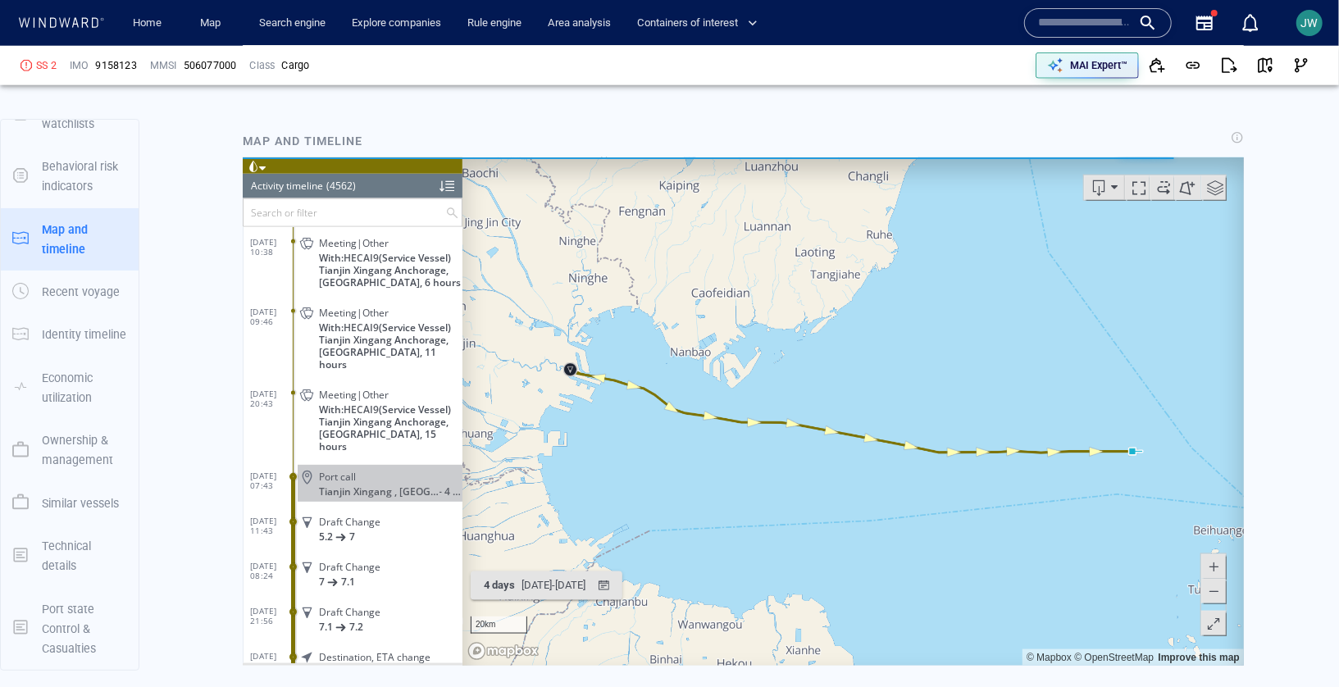
click at [248, 163] on span at bounding box center [252, 165] width 11 height 11
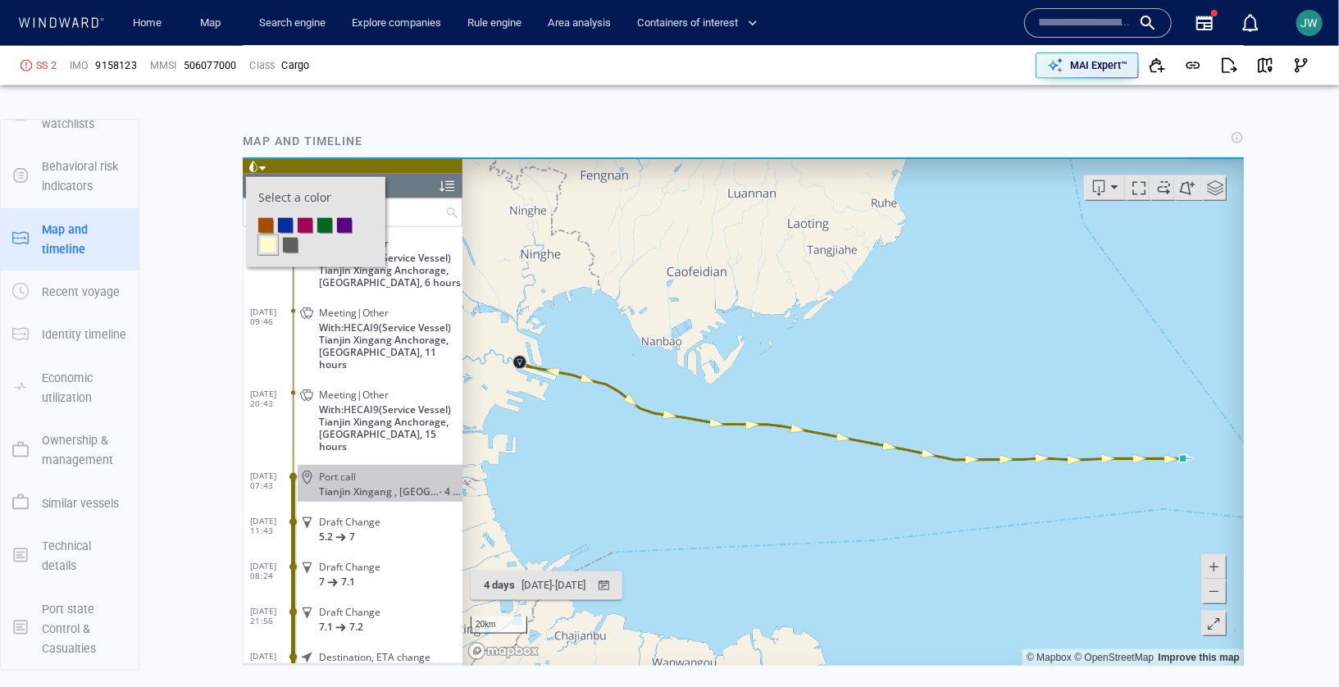
click at [304, 219] on li at bounding box center [304, 224] width 15 height 15
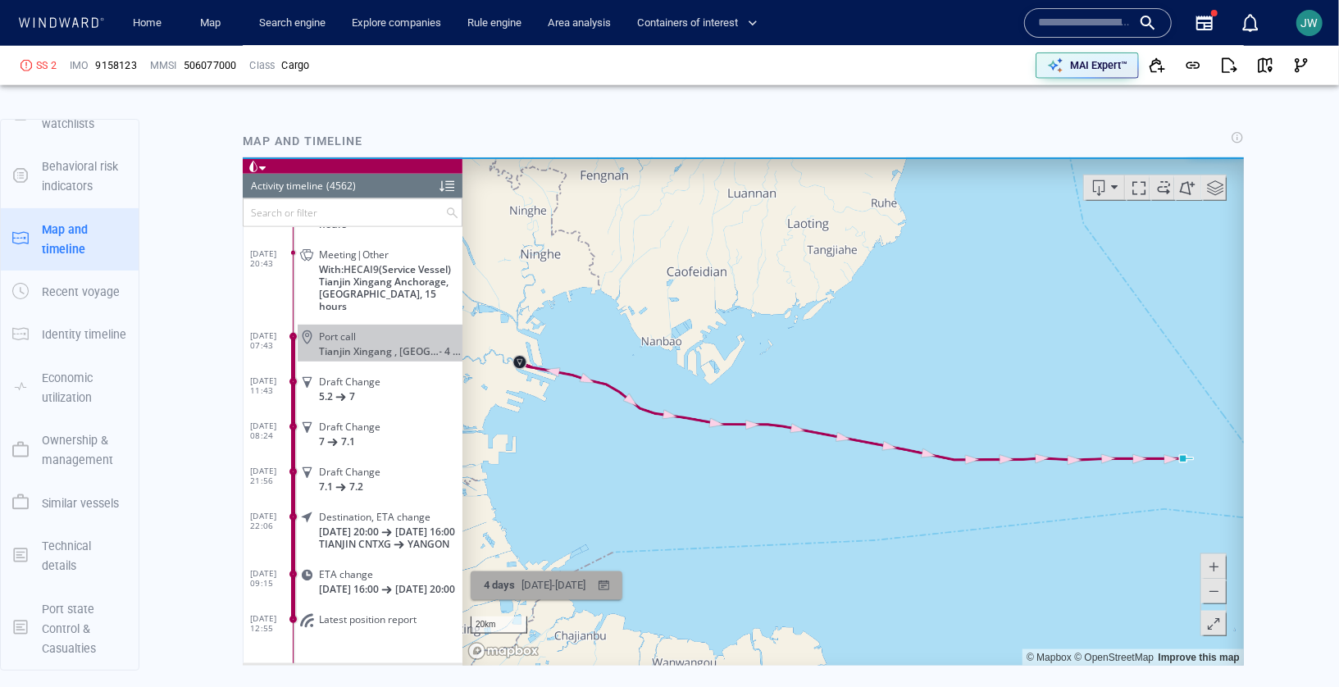
click at [512, 577] on div "4 days" at bounding box center [499, 584] width 38 height 25
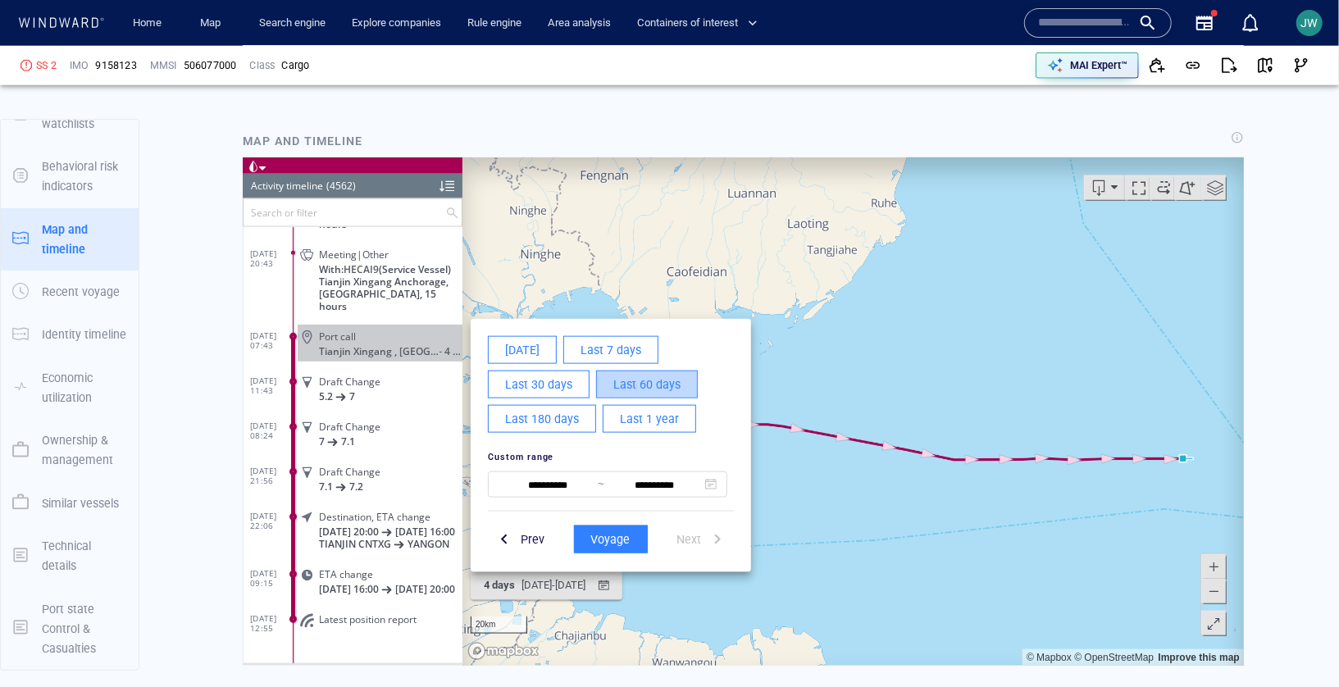
click at [655, 390] on span "Last 60 days" at bounding box center [646, 384] width 67 height 21
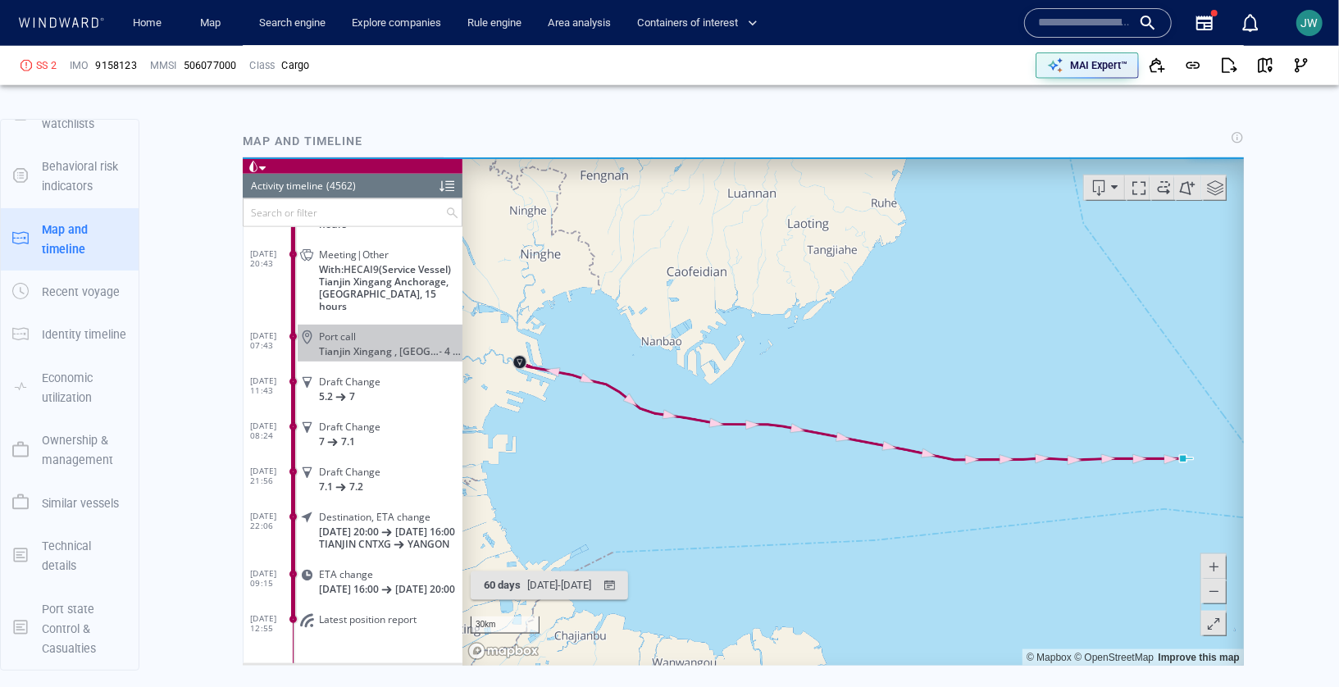
scroll to position [1379, 0]
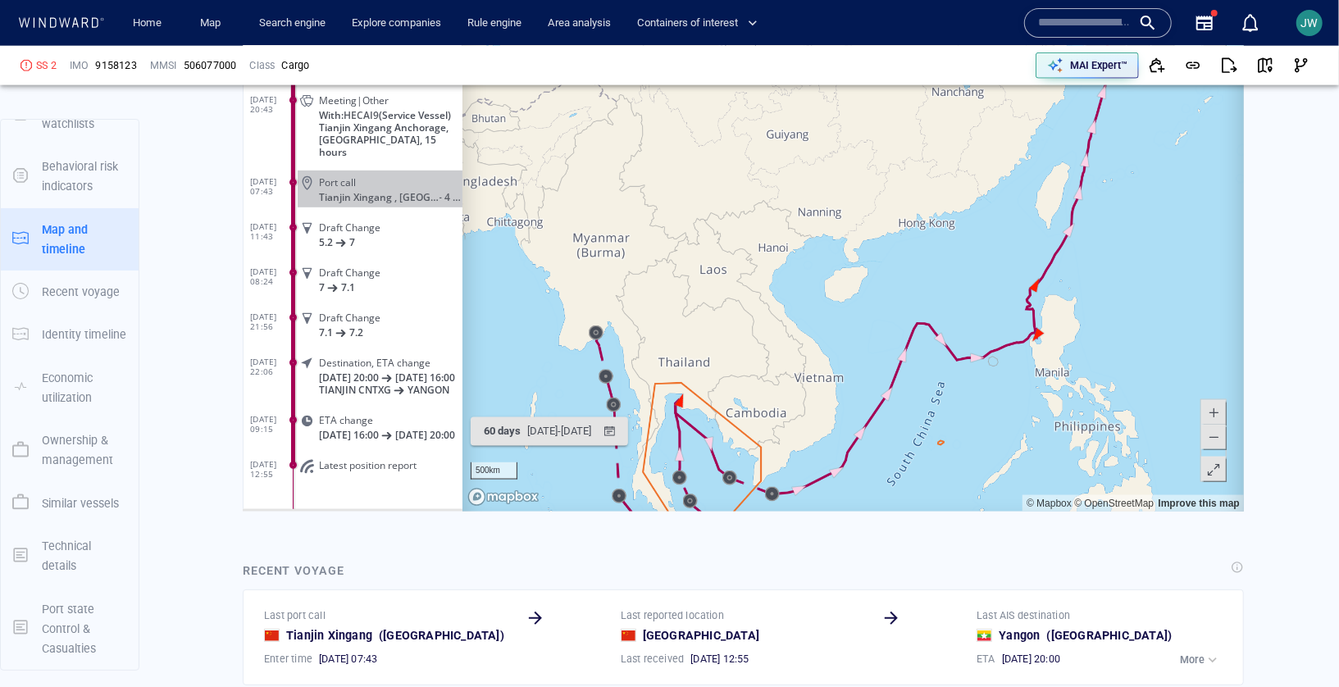
click at [912, 395] on canvas "Map" at bounding box center [853, 256] width 782 height 508
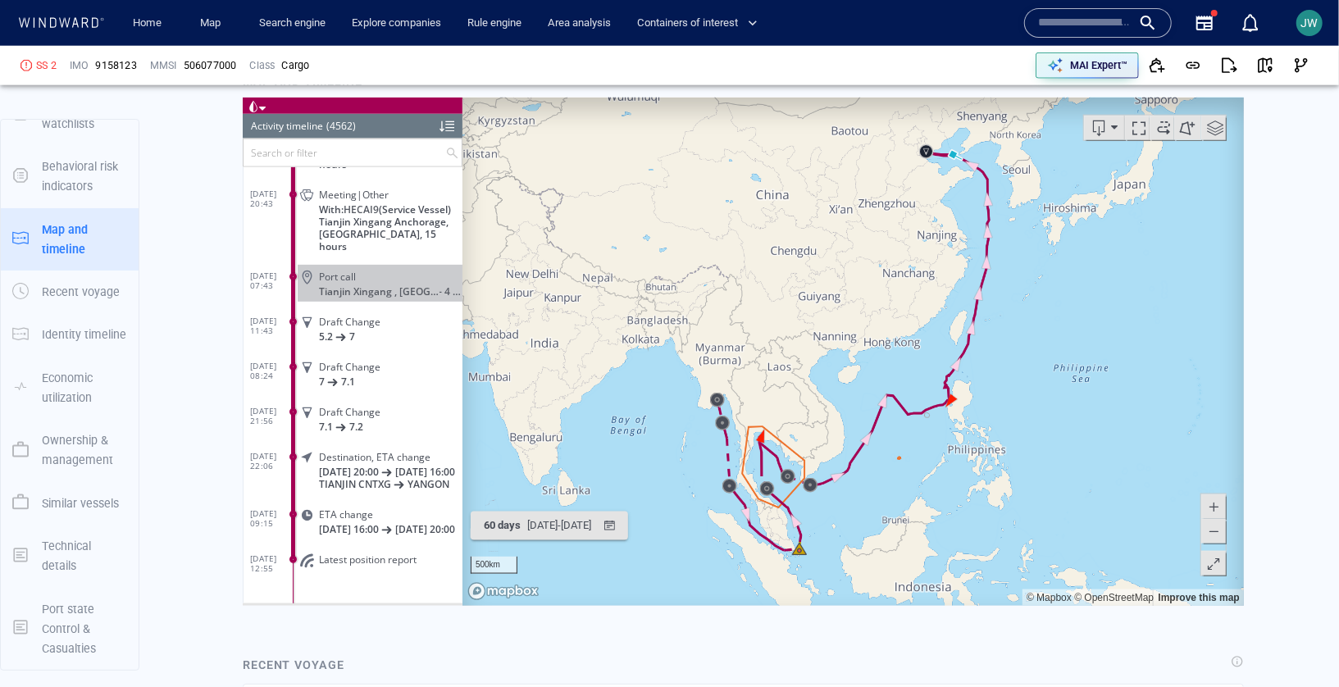
scroll to position [1285, 0]
click at [1208, 134] on span at bounding box center [1214, 126] width 25 height 25
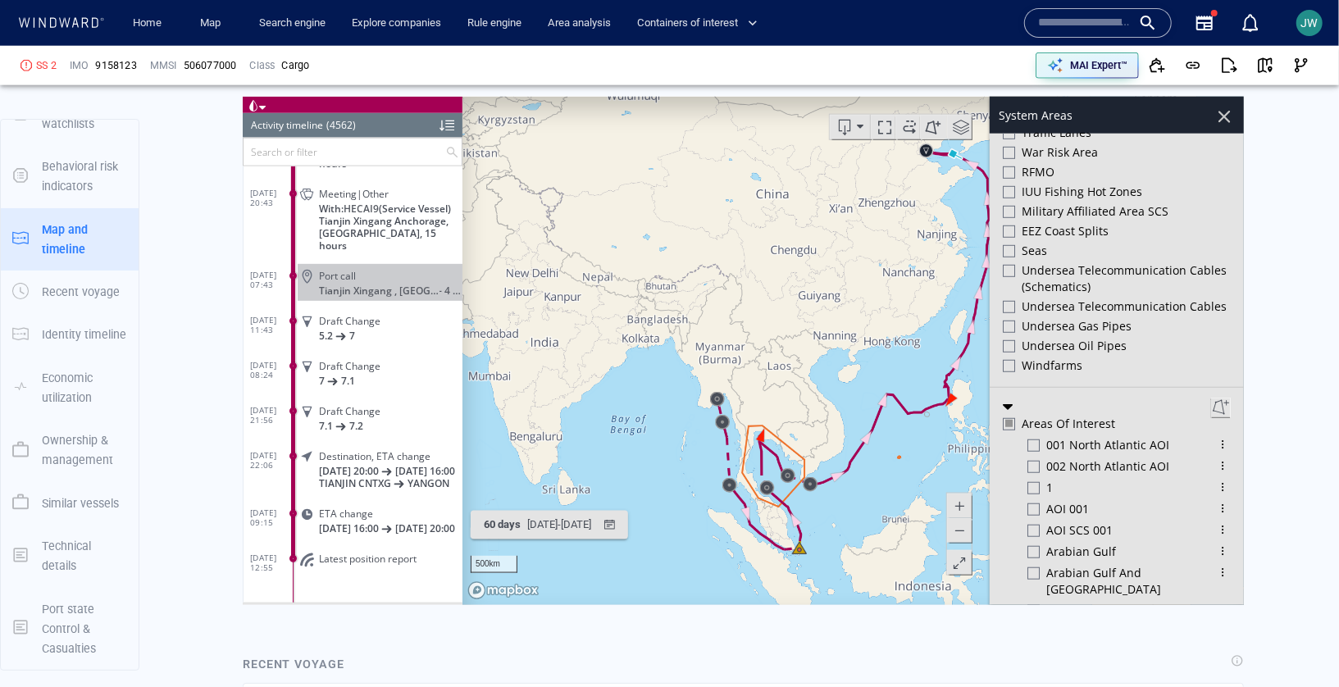
scroll to position [829, 0]
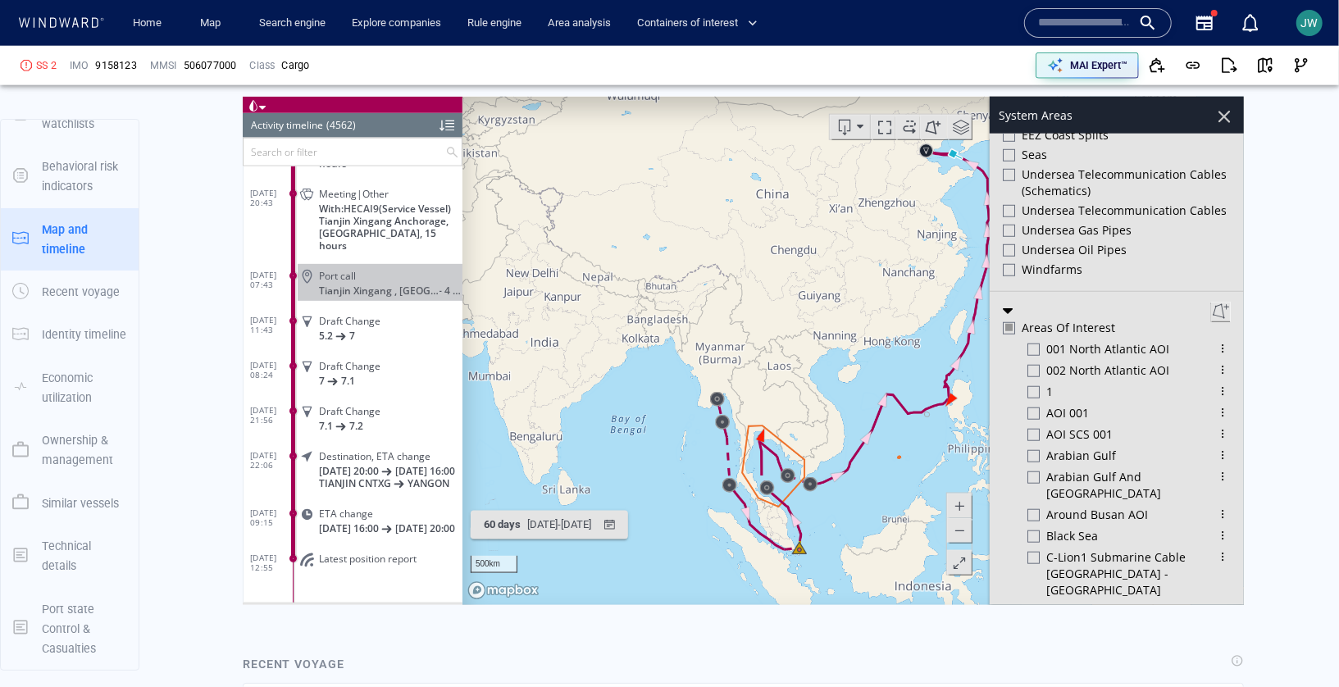
click at [1008, 323] on div at bounding box center [1008, 326] width 7 height 7
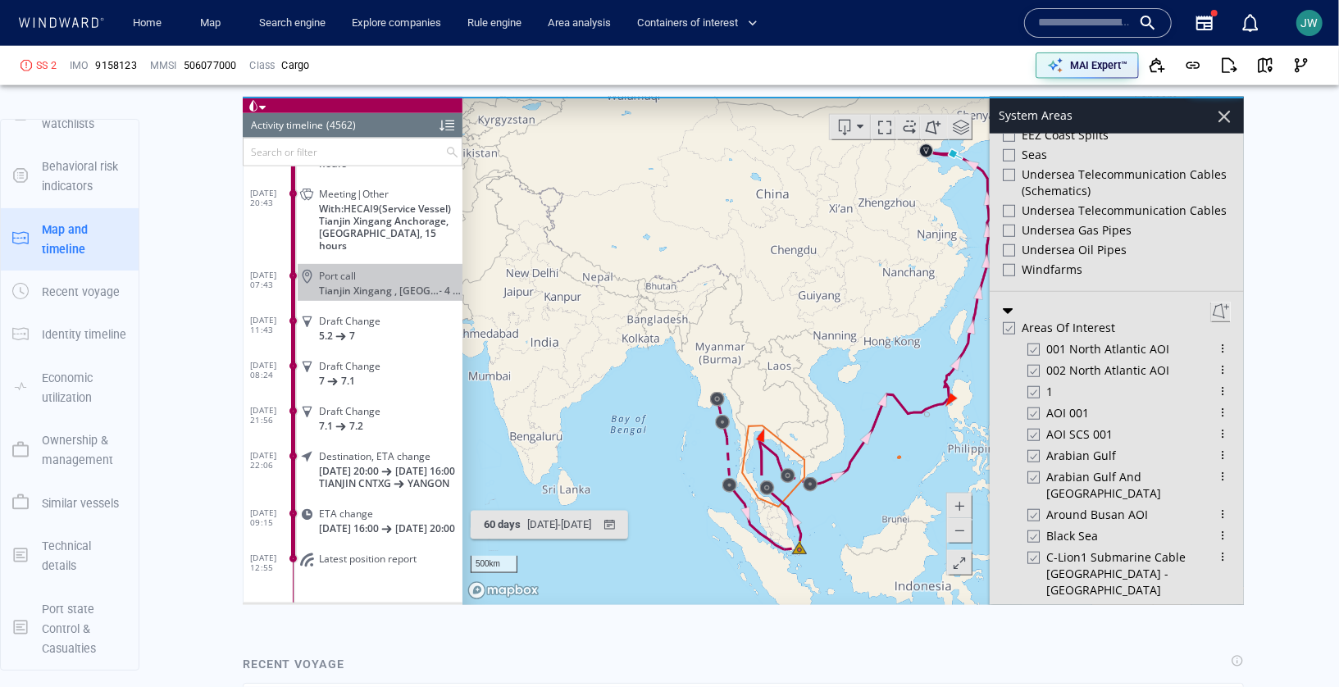
click at [1008, 321] on div at bounding box center [1007, 328] width 12 height 14
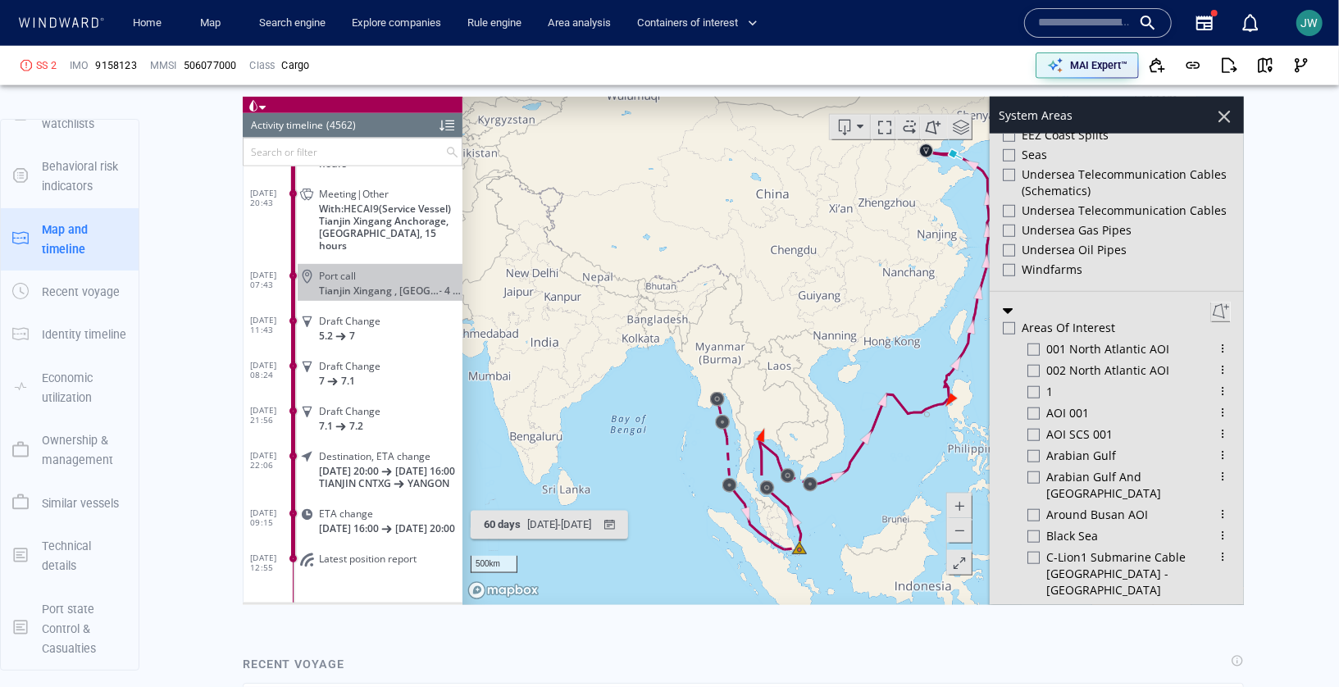
click at [1226, 116] on div at bounding box center [1224, 116] width 28 height 28
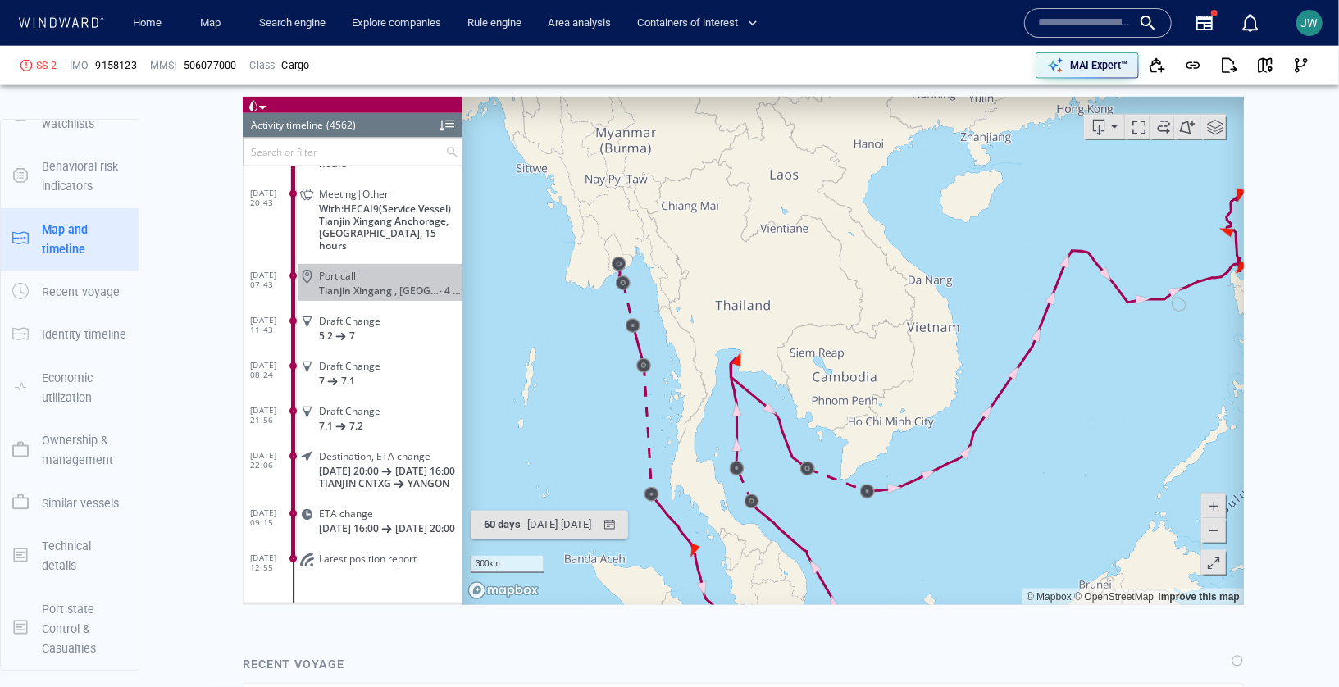
drag, startPoint x: 1223, startPoint y: 292, endPoint x: 946, endPoint y: 398, distance: 296.7
click at [946, 398] on canvas "Map" at bounding box center [853, 350] width 782 height 508
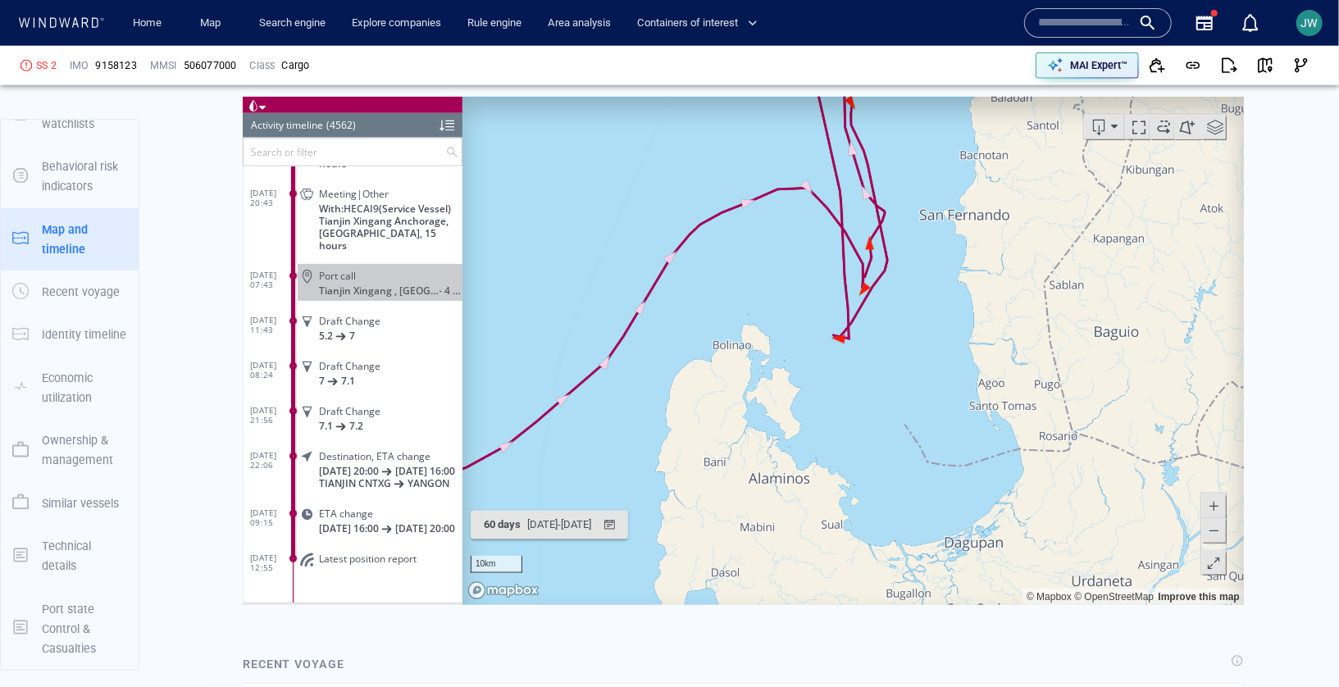
drag, startPoint x: 882, startPoint y: 328, endPoint x: 885, endPoint y: 434, distance: 105.8
click at [882, 440] on canvas "Map" at bounding box center [853, 350] width 782 height 508
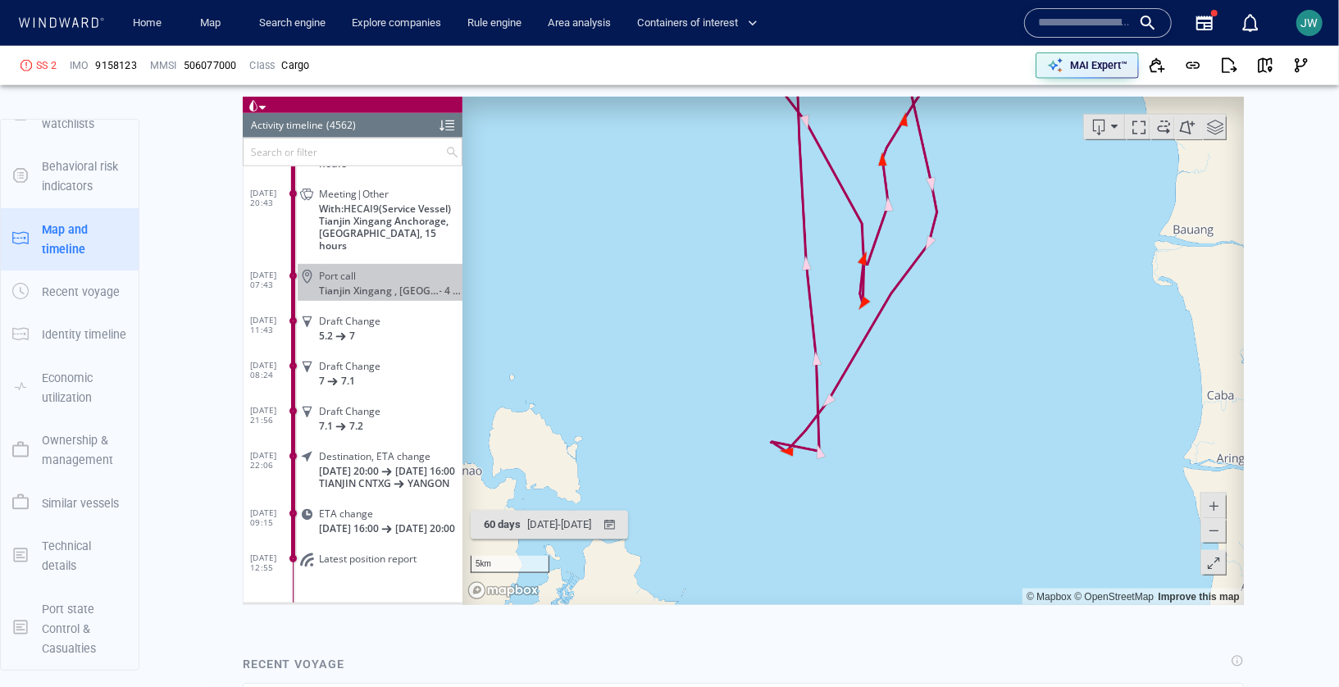
click at [788, 453] on canvas "Map" at bounding box center [853, 350] width 782 height 508
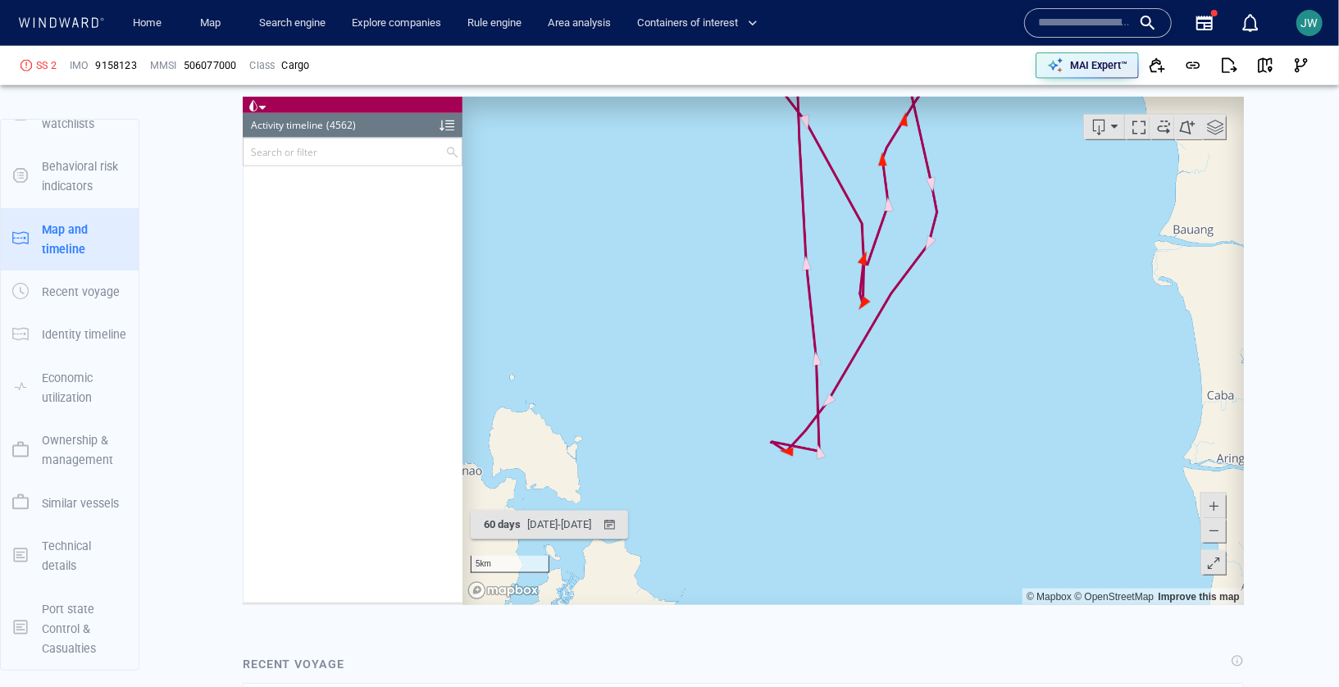
scroll to position [204453, 0]
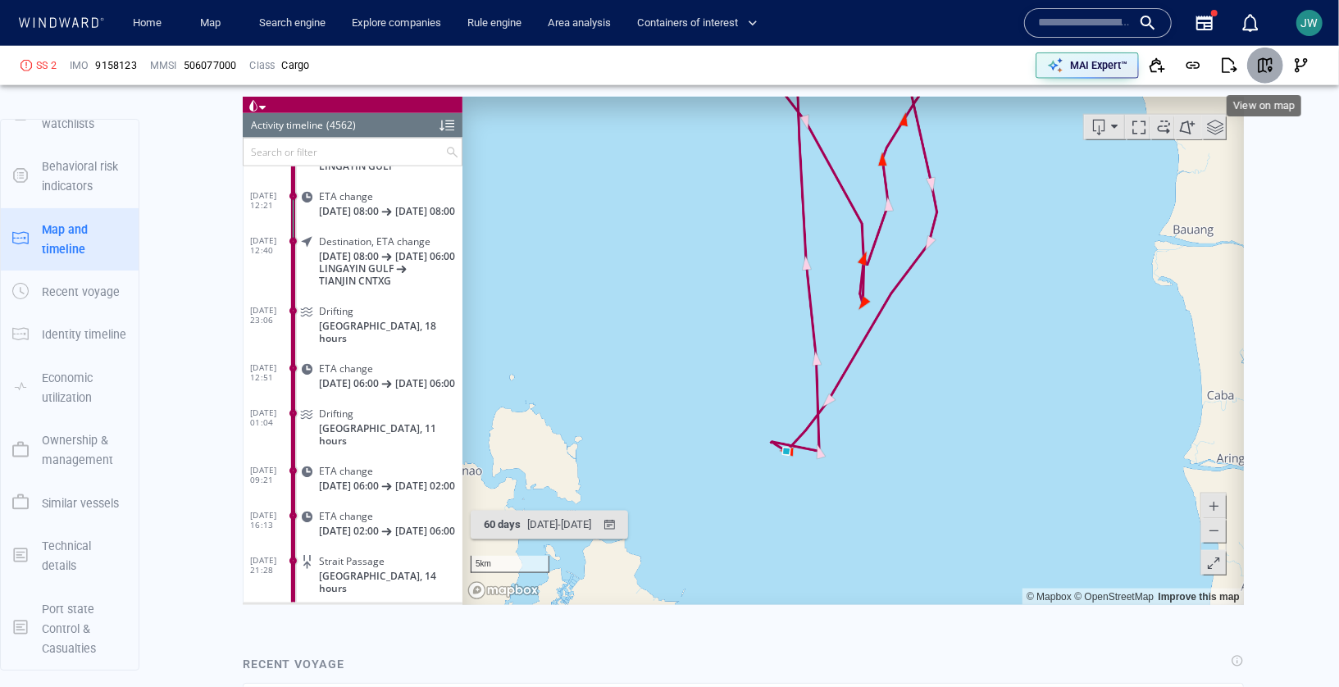
click at [1274, 65] on button "button" at bounding box center [1265, 66] width 36 height 36
click at [1298, 65] on span "button" at bounding box center [1301, 65] width 16 height 16
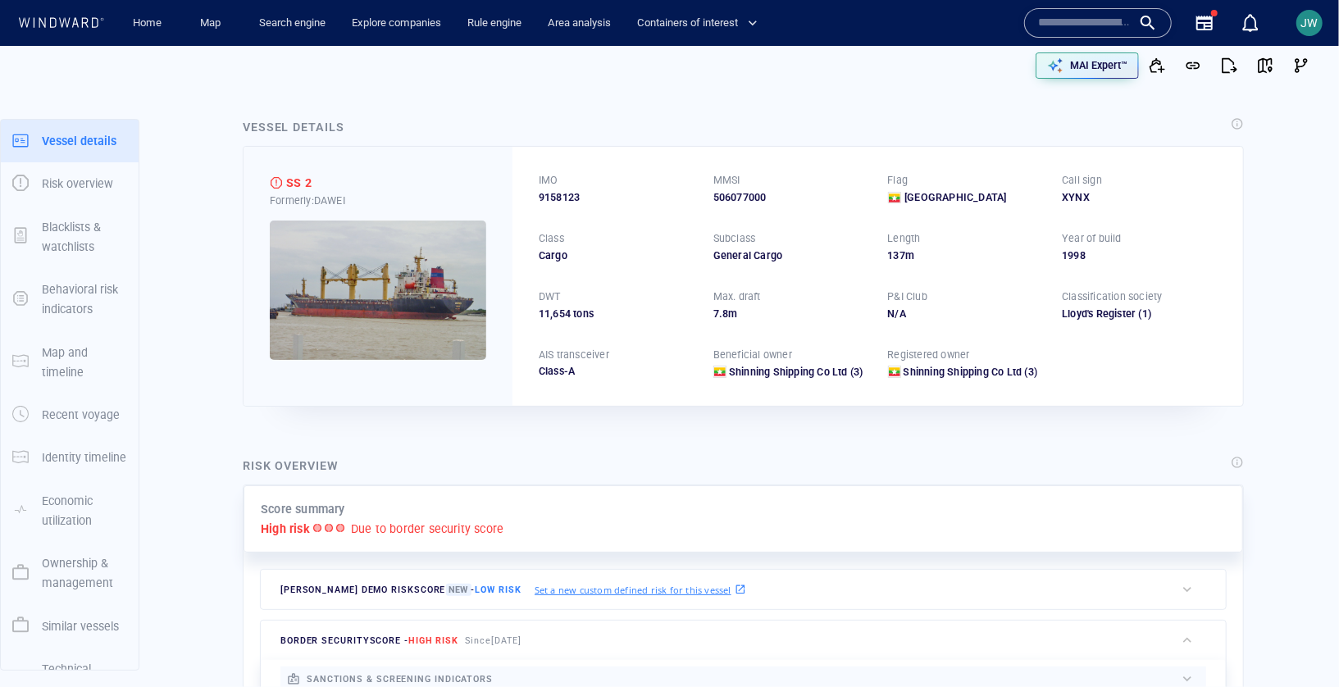
scroll to position [0, 0]
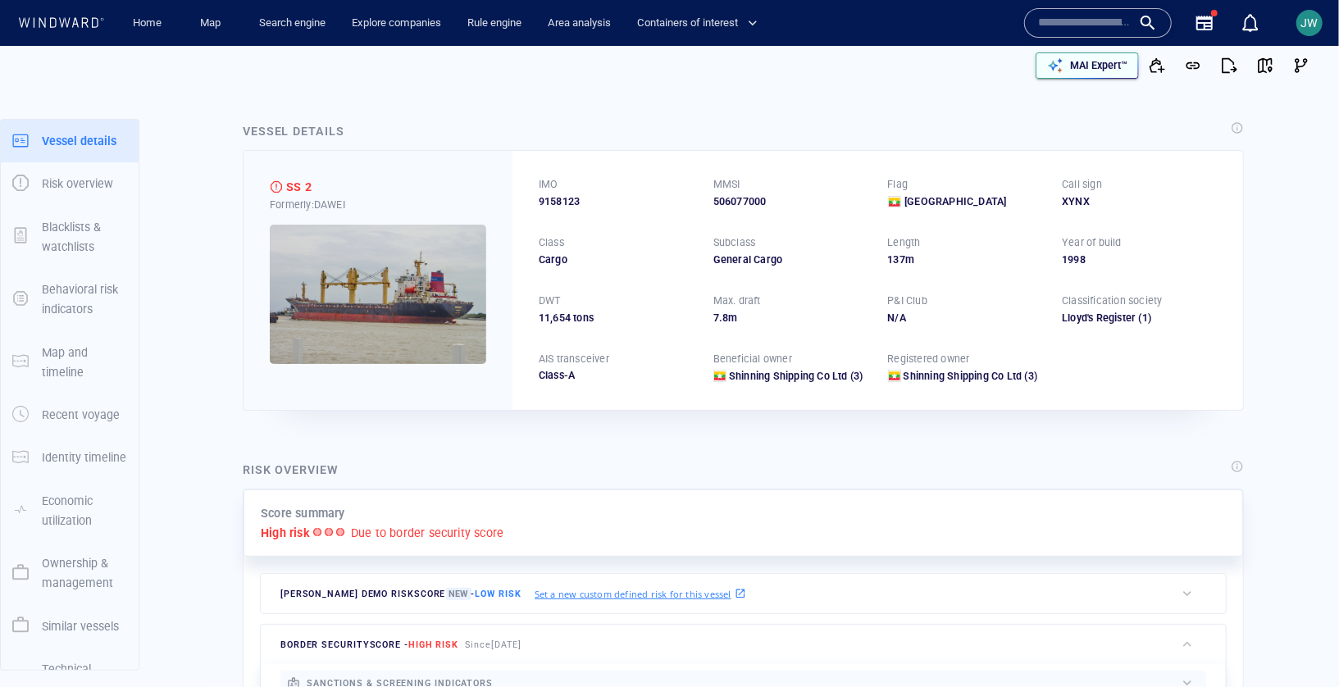
click at [1101, 61] on p "MAI Expert™" at bounding box center [1098, 65] width 57 height 15
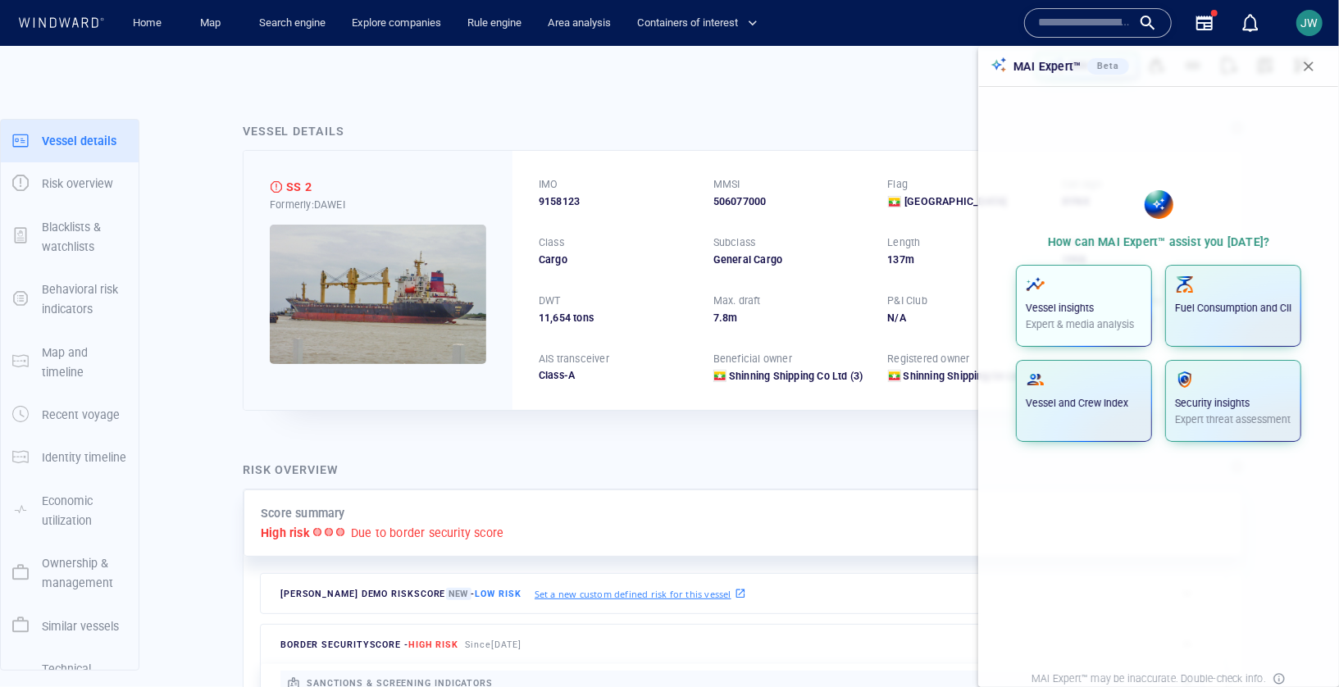
click at [1110, 312] on p "Vessel insights" at bounding box center [1084, 308] width 116 height 15
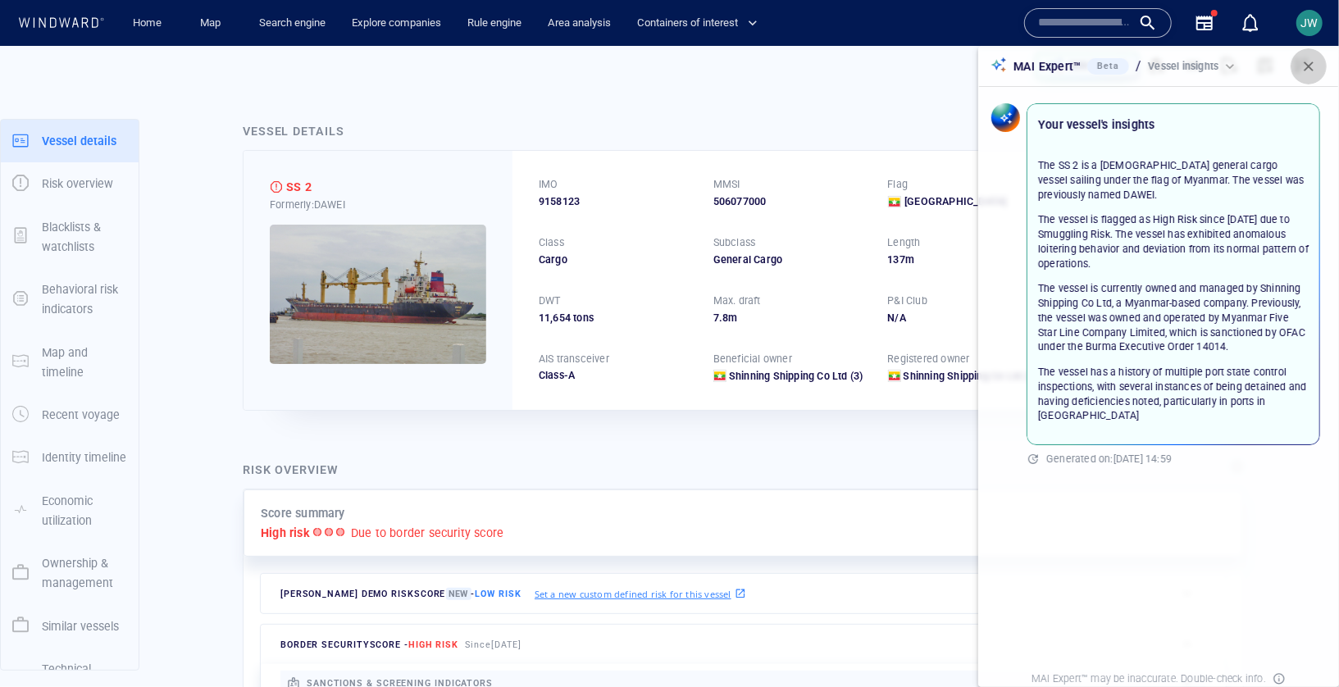
click at [1313, 66] on span "button" at bounding box center [1309, 66] width 16 height 16
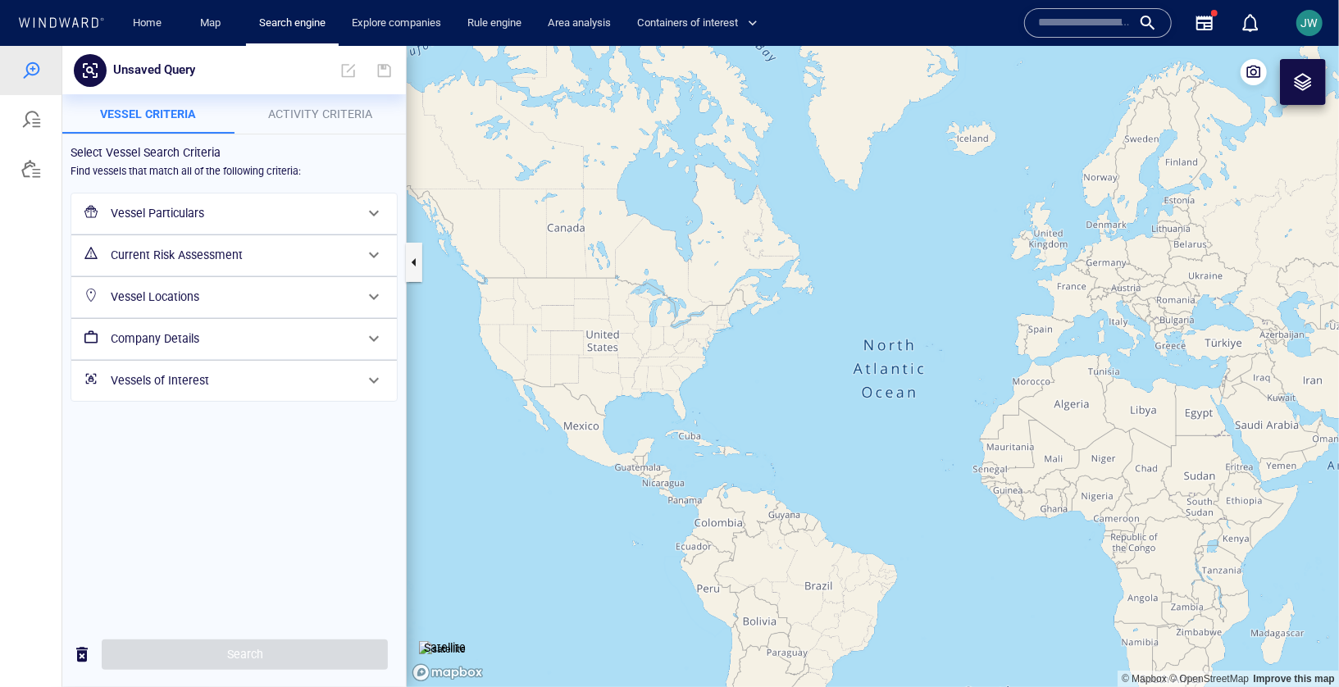
click at [35, 134] on div at bounding box center [31, 118] width 62 height 49
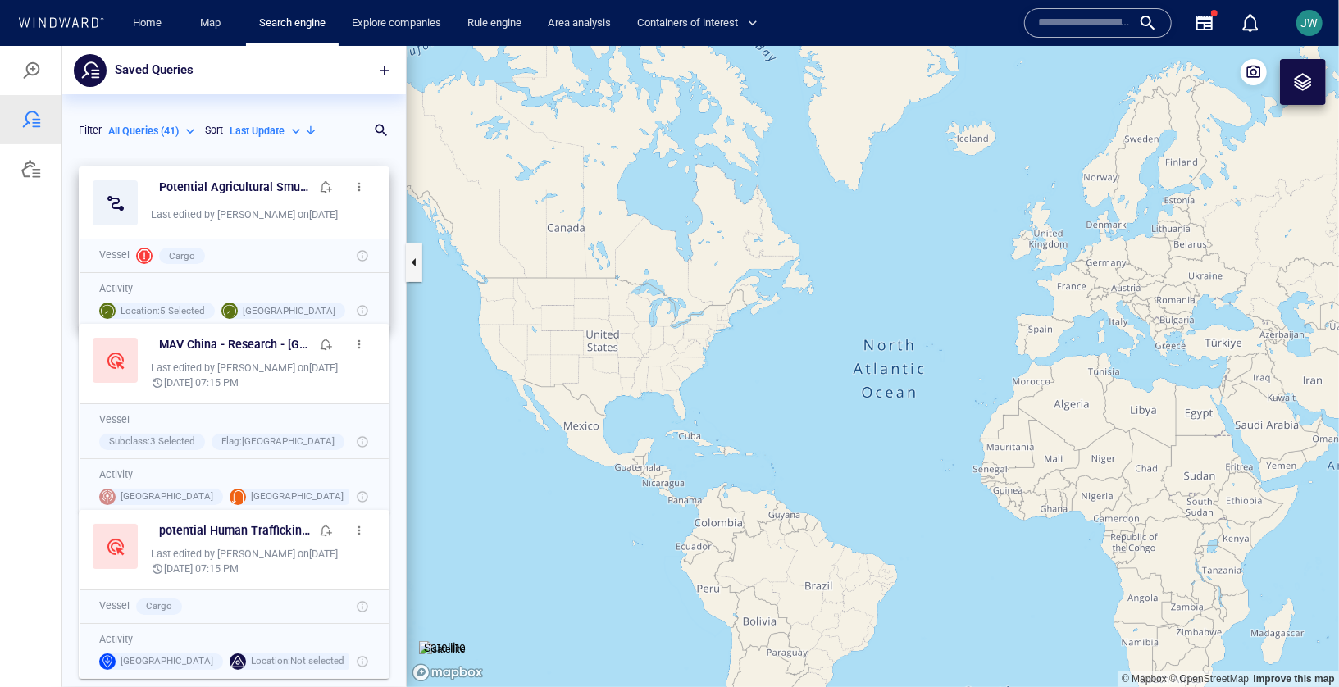
scroll to position [529, 344]
click at [327, 187] on span "button" at bounding box center [326, 186] width 13 height 13
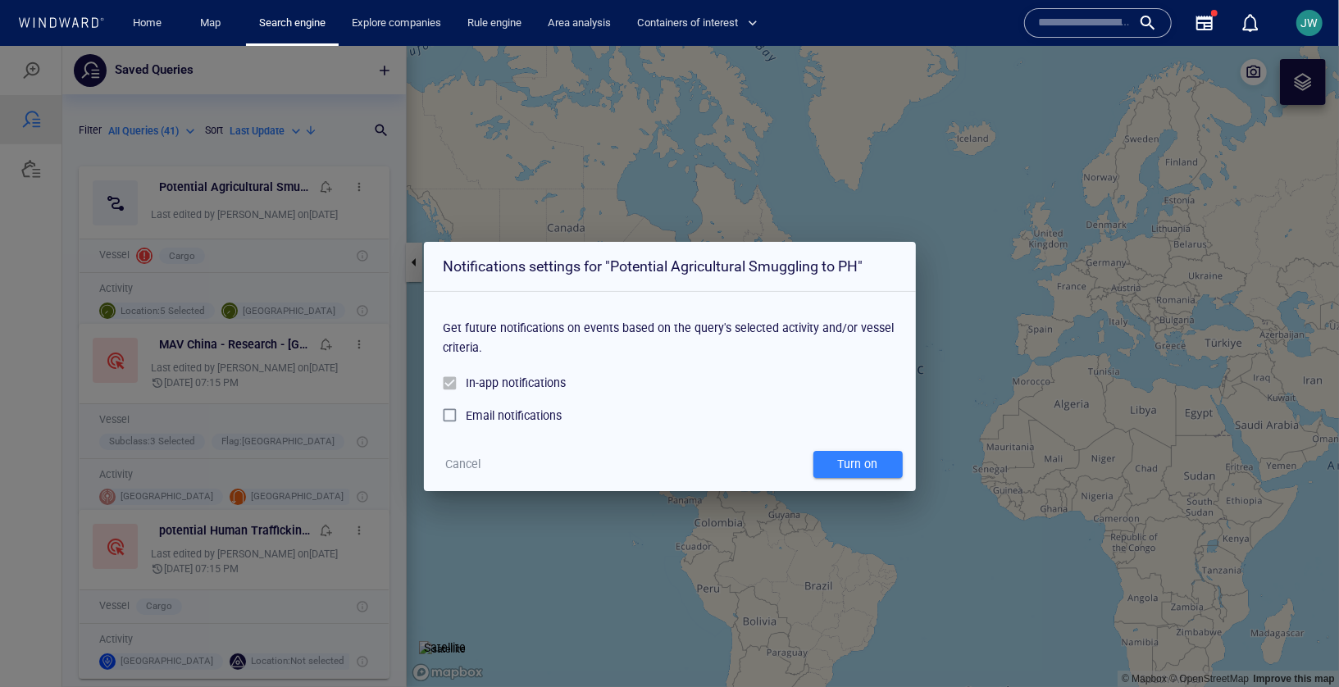
click at [467, 477] on div "Cancel Turn on" at bounding box center [670, 463] width 492 height 53
click at [463, 456] on span "Cancel" at bounding box center [462, 463] width 35 height 21
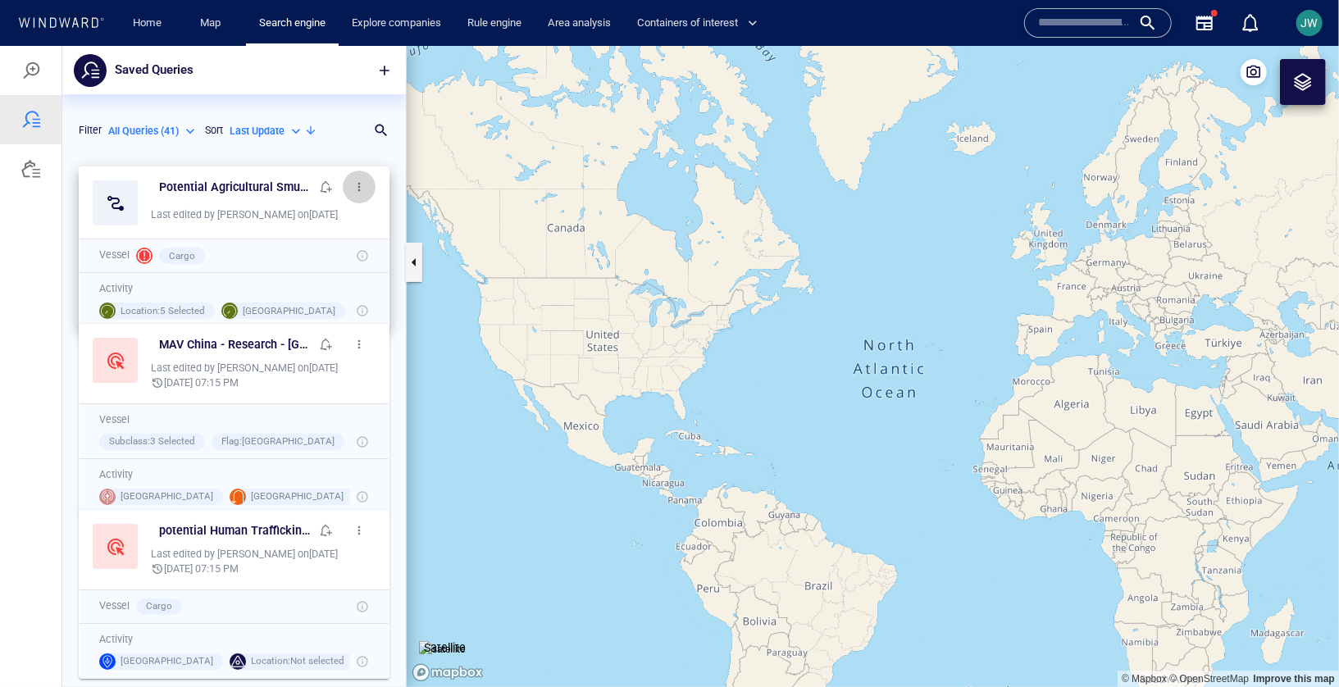
click at [365, 183] on span "button" at bounding box center [359, 186] width 13 height 13
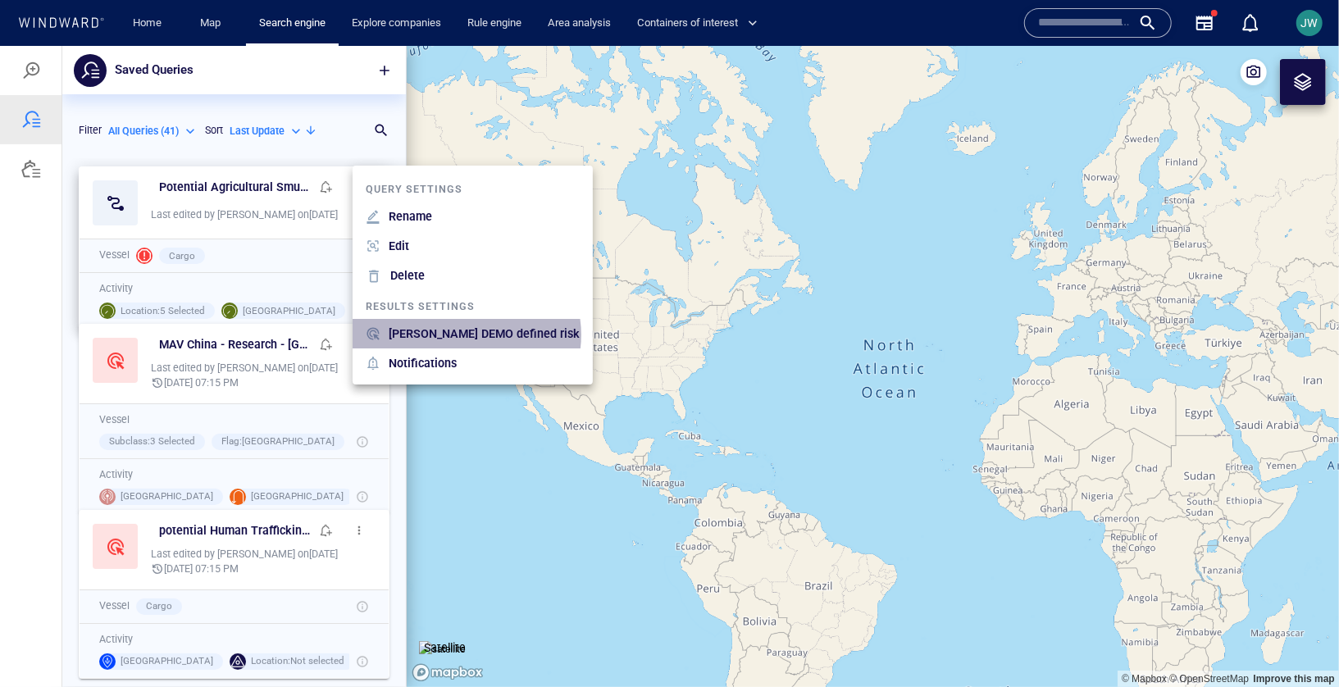
click at [466, 335] on p "JOHN WWIS DEMO defined risk" at bounding box center [484, 333] width 191 height 20
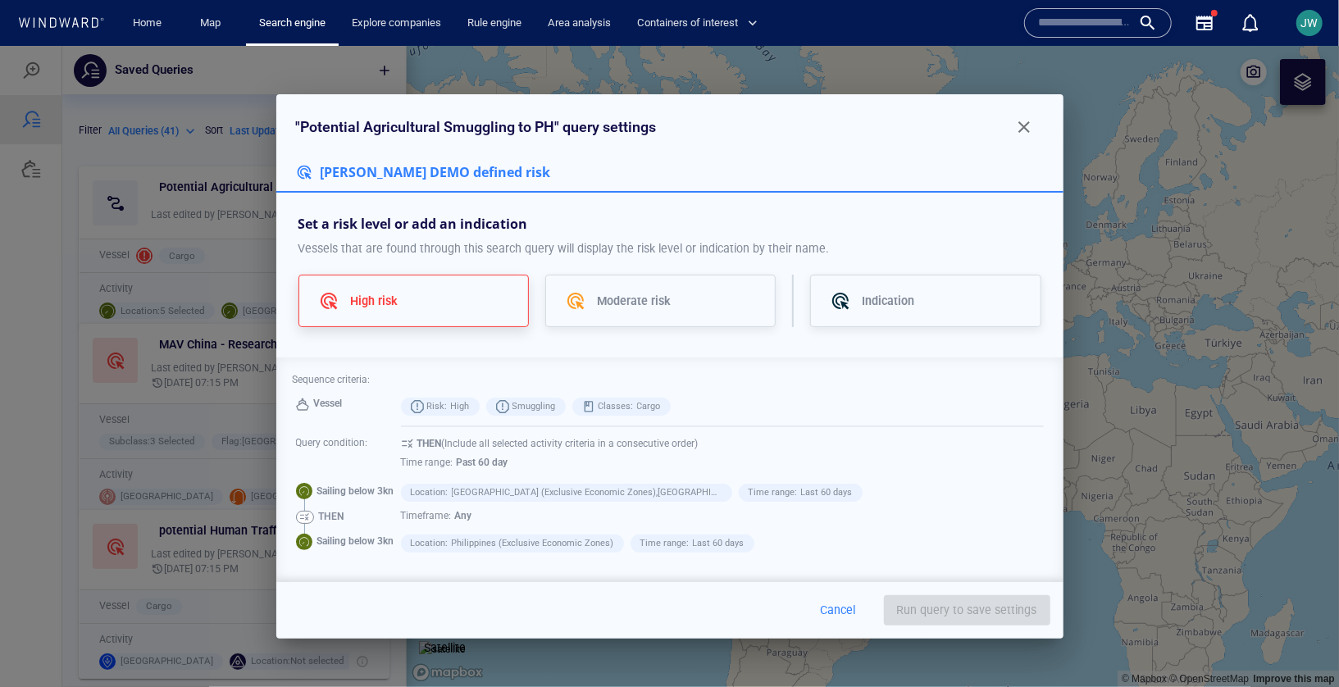
click at [484, 300] on div "High risk" at bounding box center [429, 300] width 158 height 20
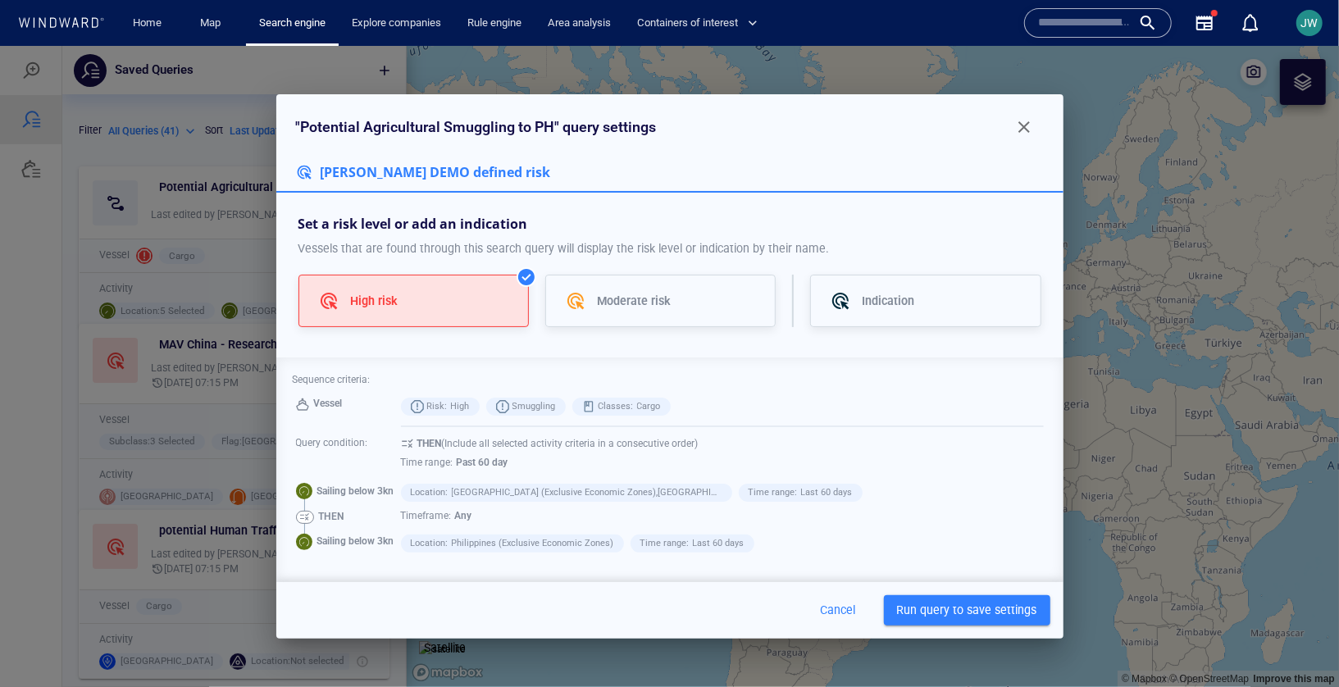
click at [926, 614] on span "Run query to save settings" at bounding box center [967, 609] width 140 height 21
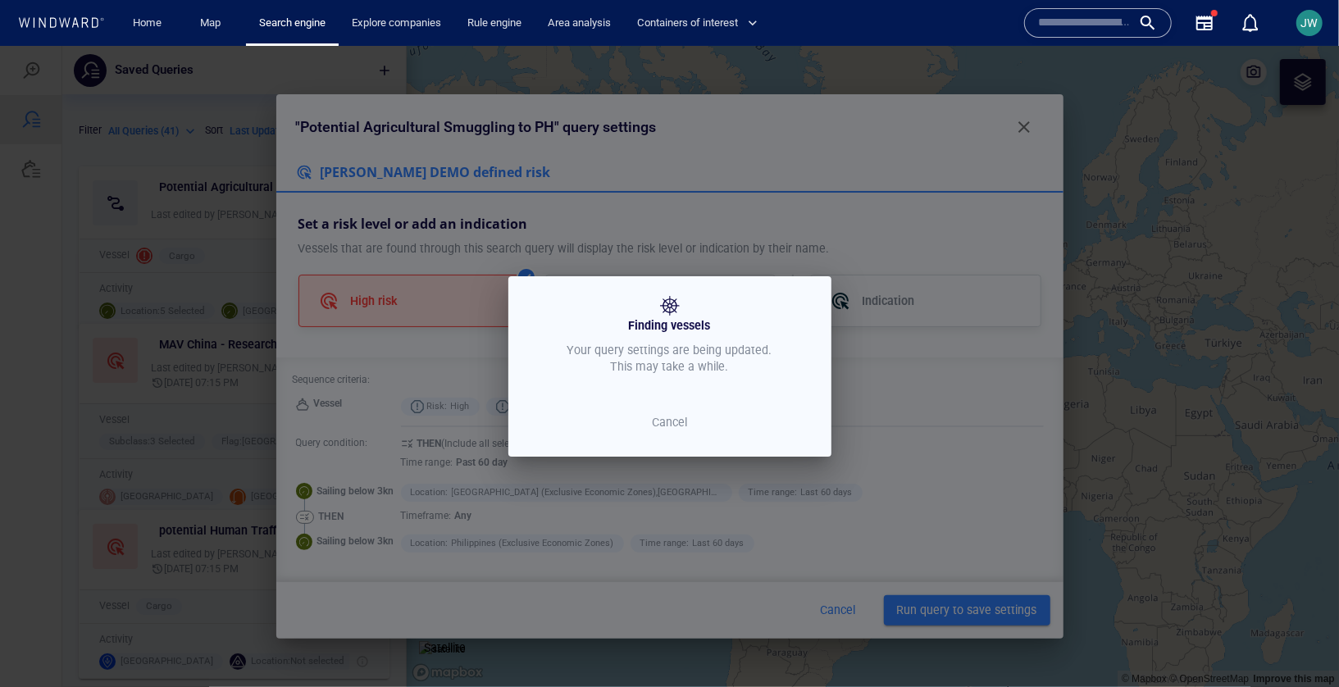
click at [793, 229] on div "Finding vessels Your query settings are being updated. This may take a while. C…" at bounding box center [669, 365] width 1339 height 641
click at [676, 422] on p "Cancel" at bounding box center [670, 422] width 68 height 20
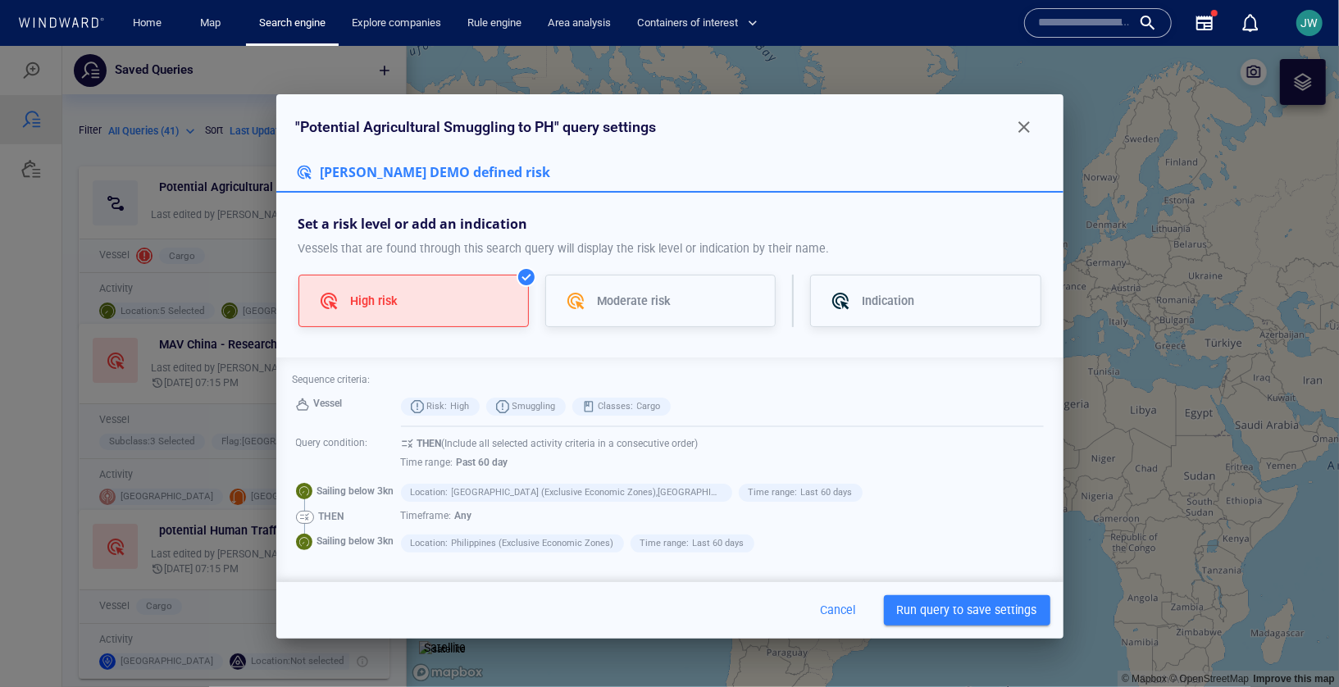
click at [861, 321] on div "Set a risk level or add an indication Vessels that are found through this searc…" at bounding box center [669, 274] width 787 height 165
click at [867, 296] on p "Indication" at bounding box center [889, 300] width 52 height 20
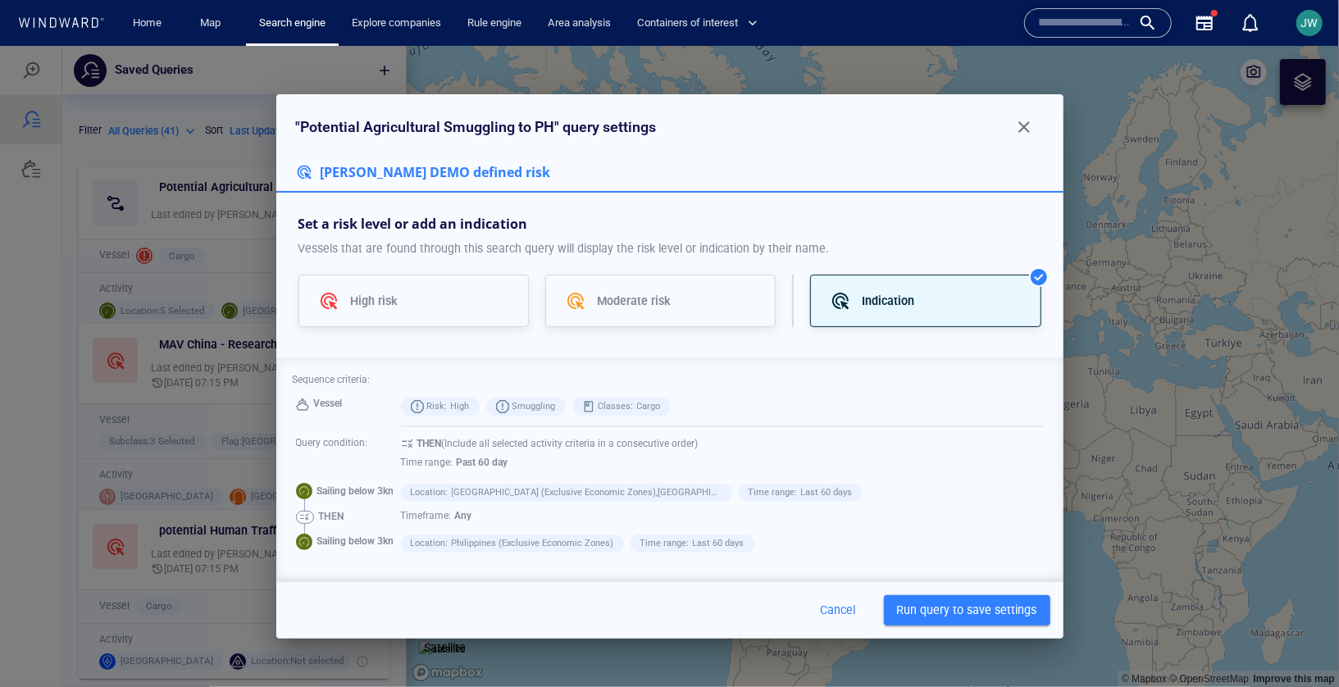
click at [946, 620] on span "Run query to save settings" at bounding box center [967, 609] width 140 height 21
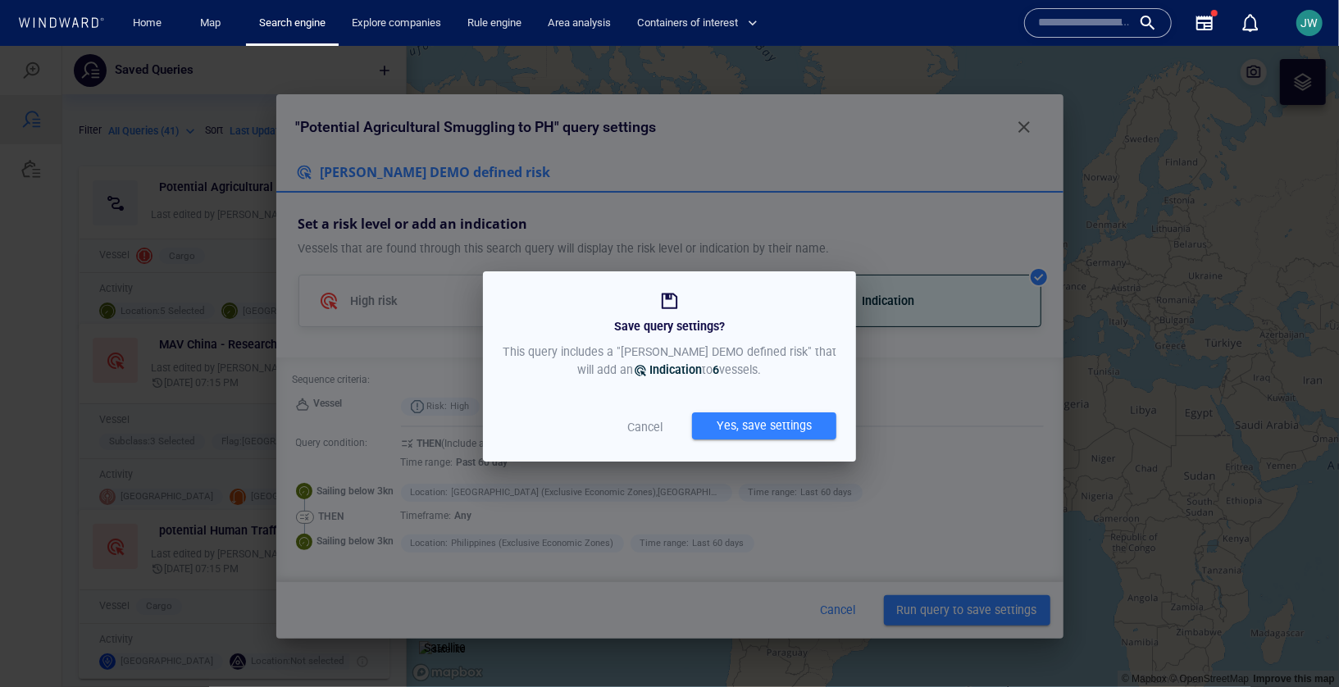
click at [718, 439] on div "Yes, save settings" at bounding box center [764, 427] width 144 height 30
click at [723, 425] on div "Yes, save settings" at bounding box center [764, 425] width 102 height 27
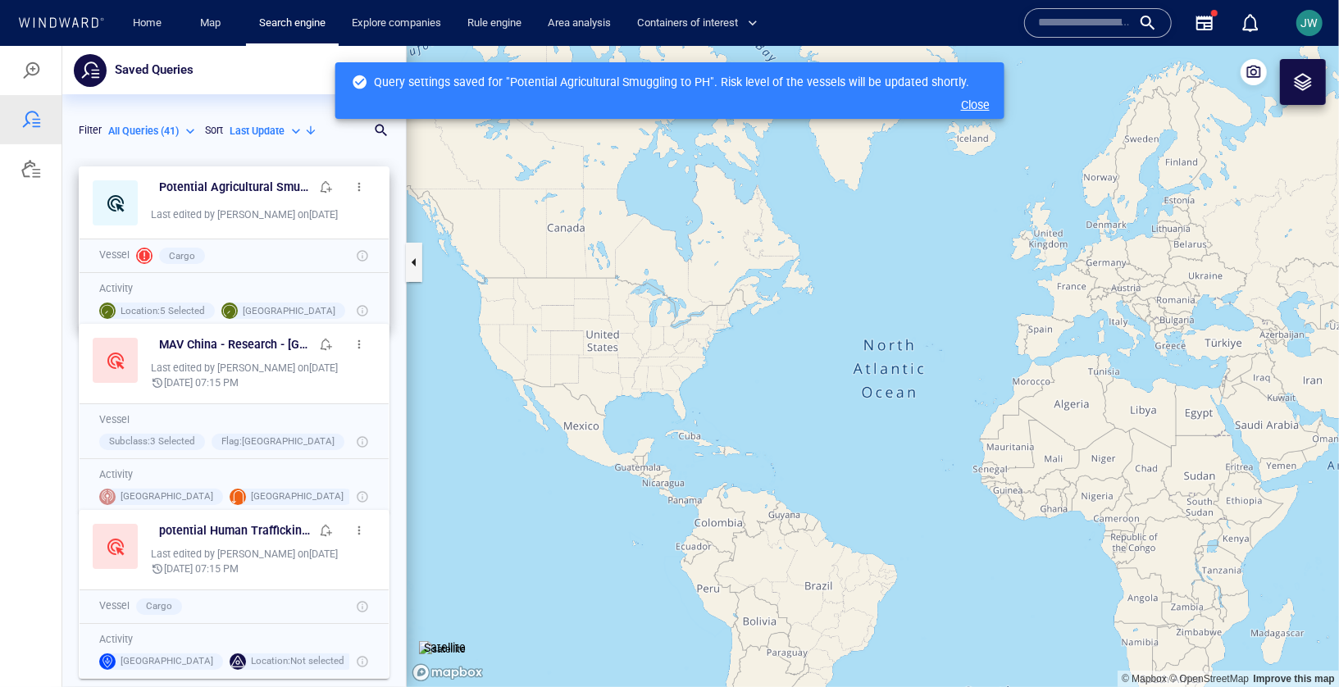
click at [361, 190] on span "button" at bounding box center [359, 186] width 13 height 13
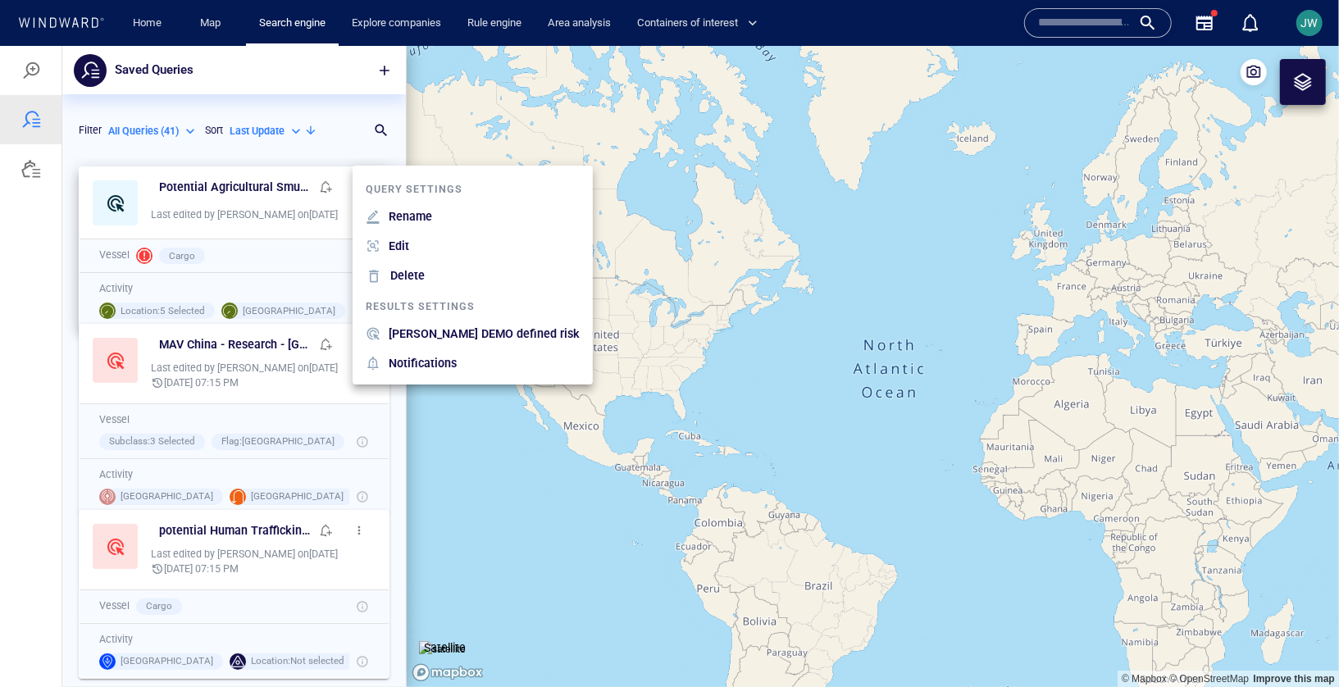
click at [422, 254] on li "Edit" at bounding box center [473, 245] width 240 height 30
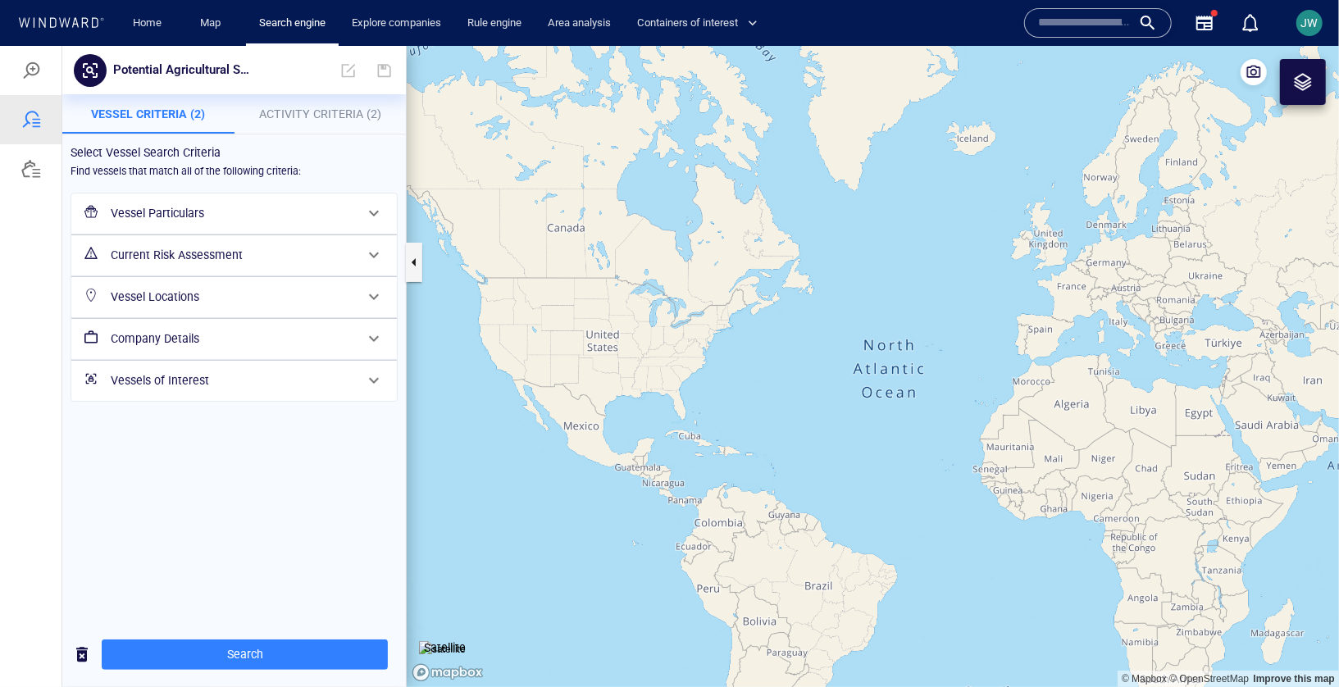
click at [172, 67] on p "Potential Agricultural Smuggling to PH" at bounding box center [182, 69] width 139 height 21
click at [132, 71] on input "**********" at bounding box center [185, 69] width 132 height 14
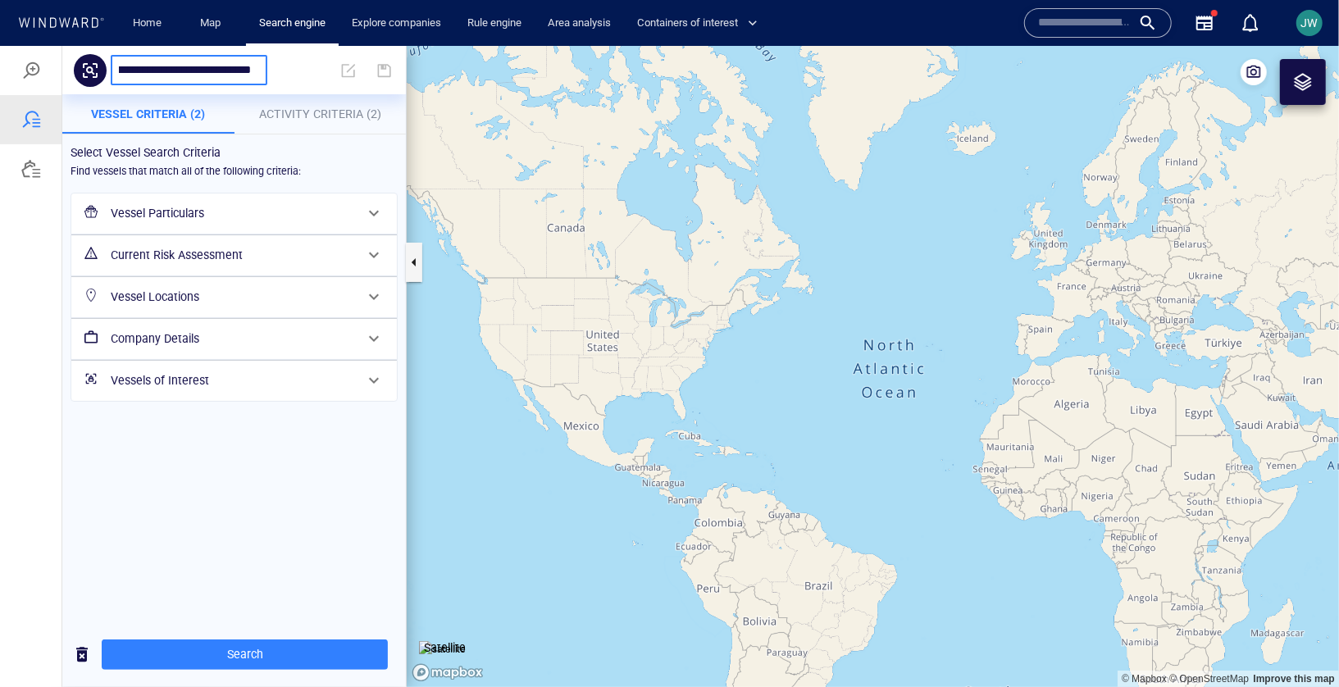
type input "**********"
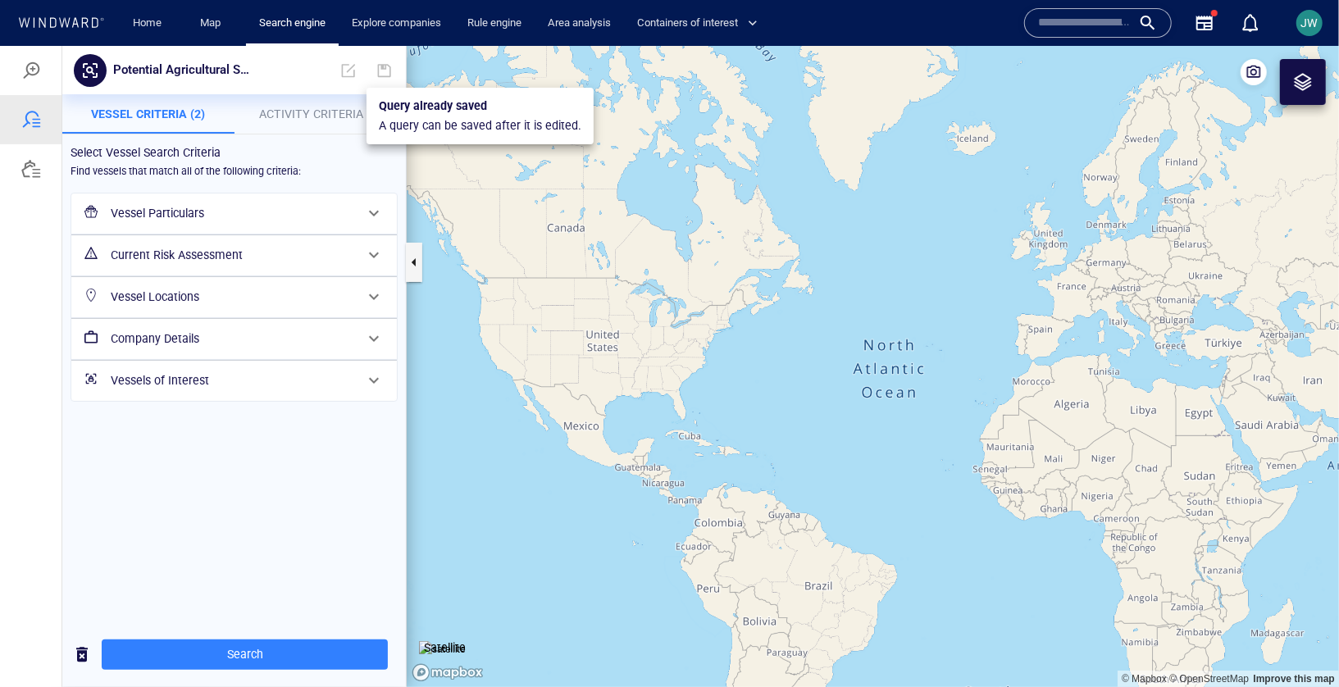
click at [371, 62] on div at bounding box center [385, 70] width 36 height 36
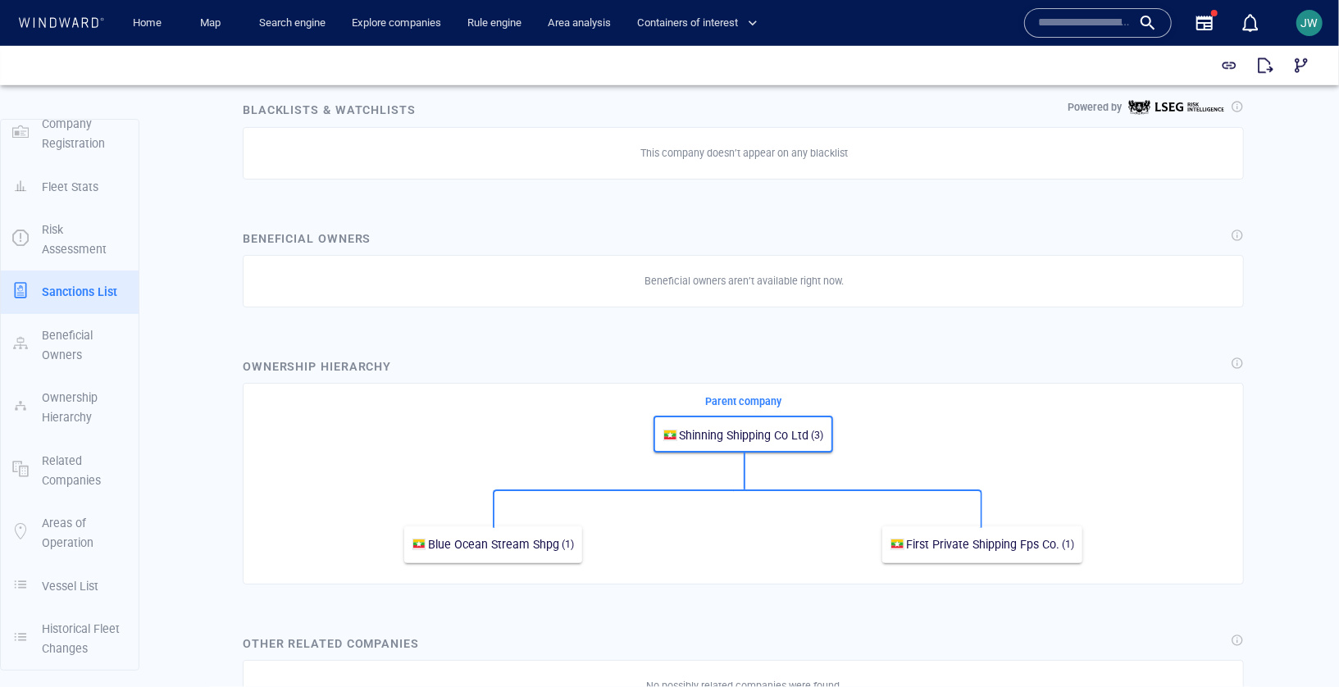
scroll to position [861, 0]
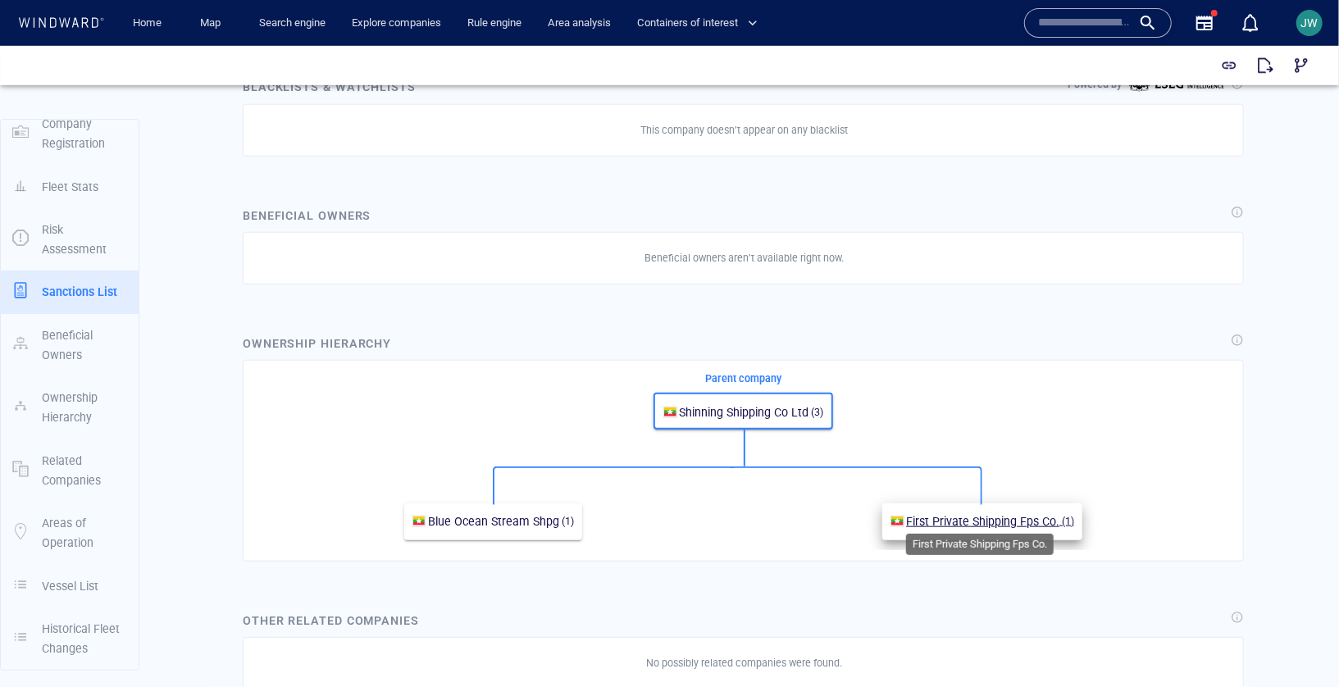
click at [981, 518] on span "First Private Shipping Fps Co." at bounding box center [982, 520] width 153 height 13
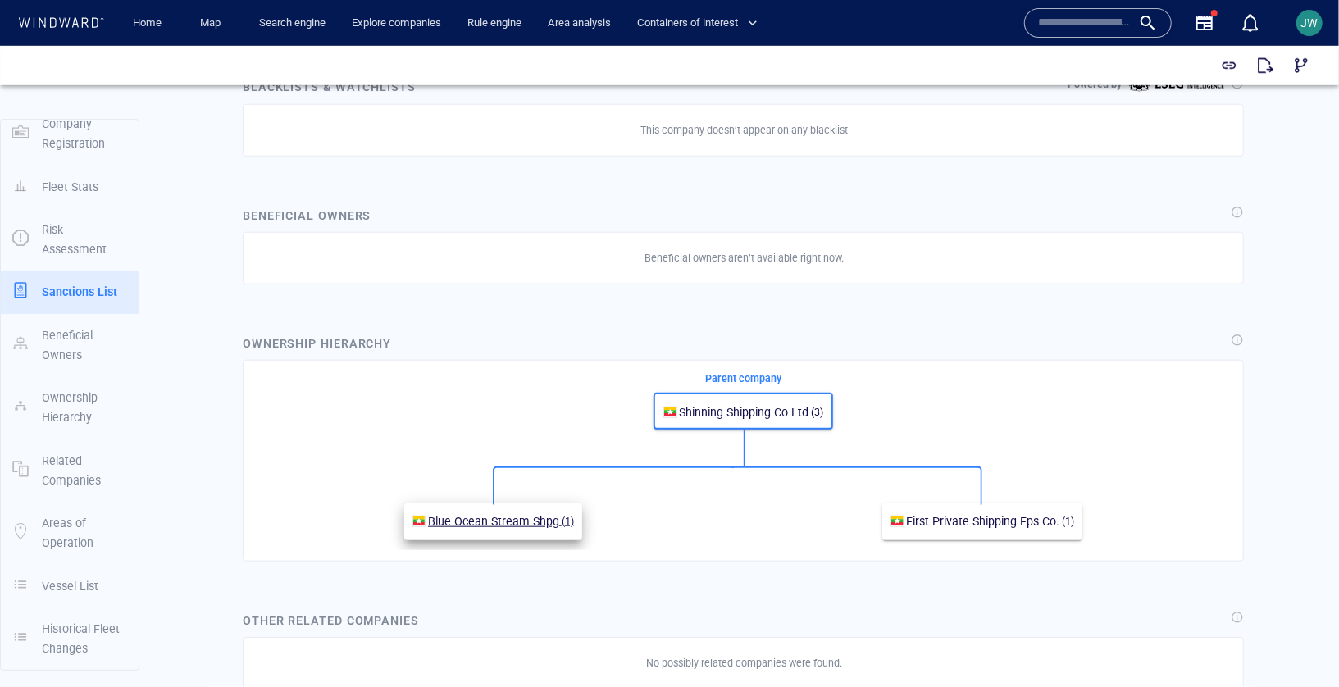
click at [483, 520] on span "Blue Ocean Stream Shpg" at bounding box center [493, 520] width 131 height 13
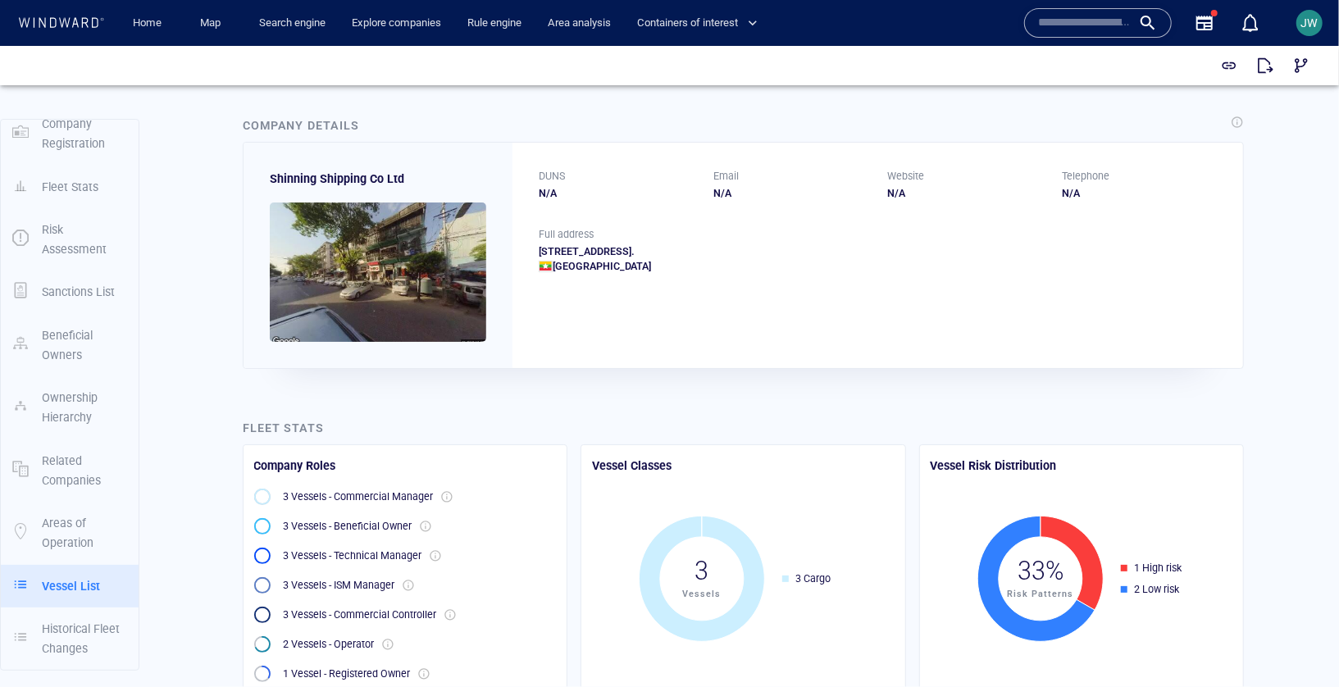
scroll to position [0, 0]
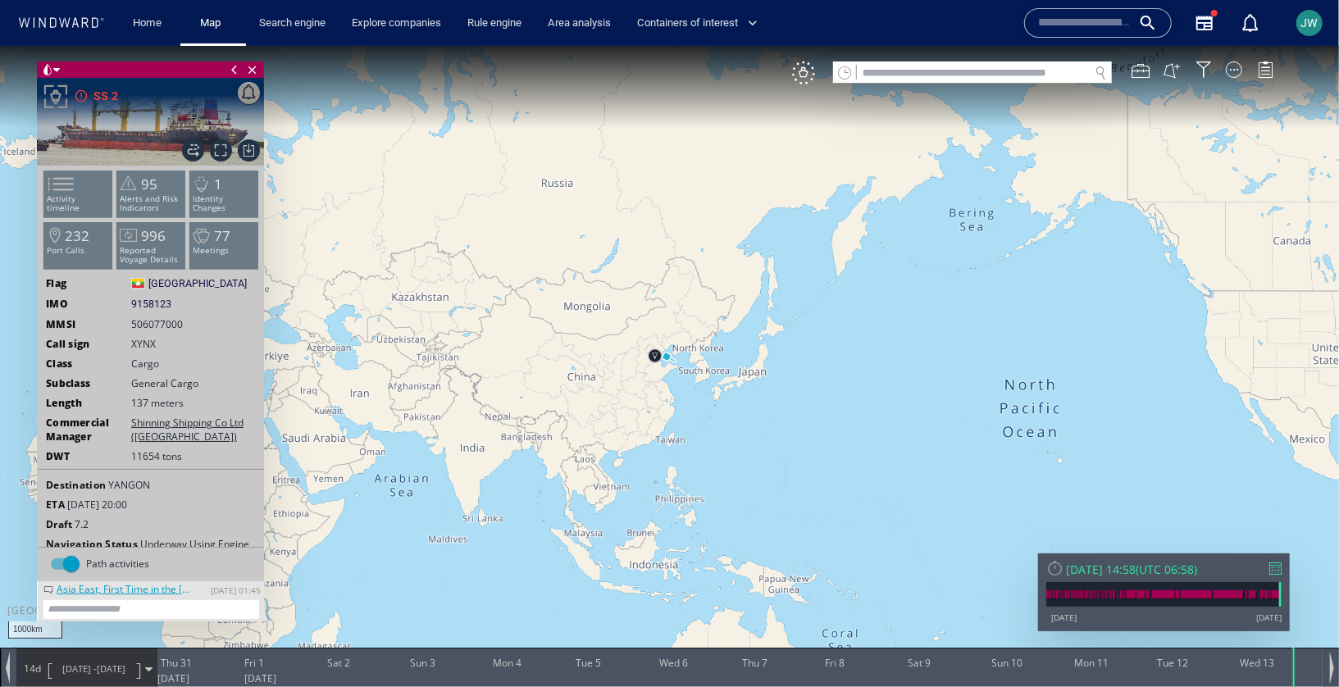
click at [198, 595] on section at bounding box center [151, 608] width 226 height 26
click at [171, 584] on div "Asia East, First Time in the [GEOGRAPHIC_DATA]" at bounding box center [126, 588] width 148 height 14
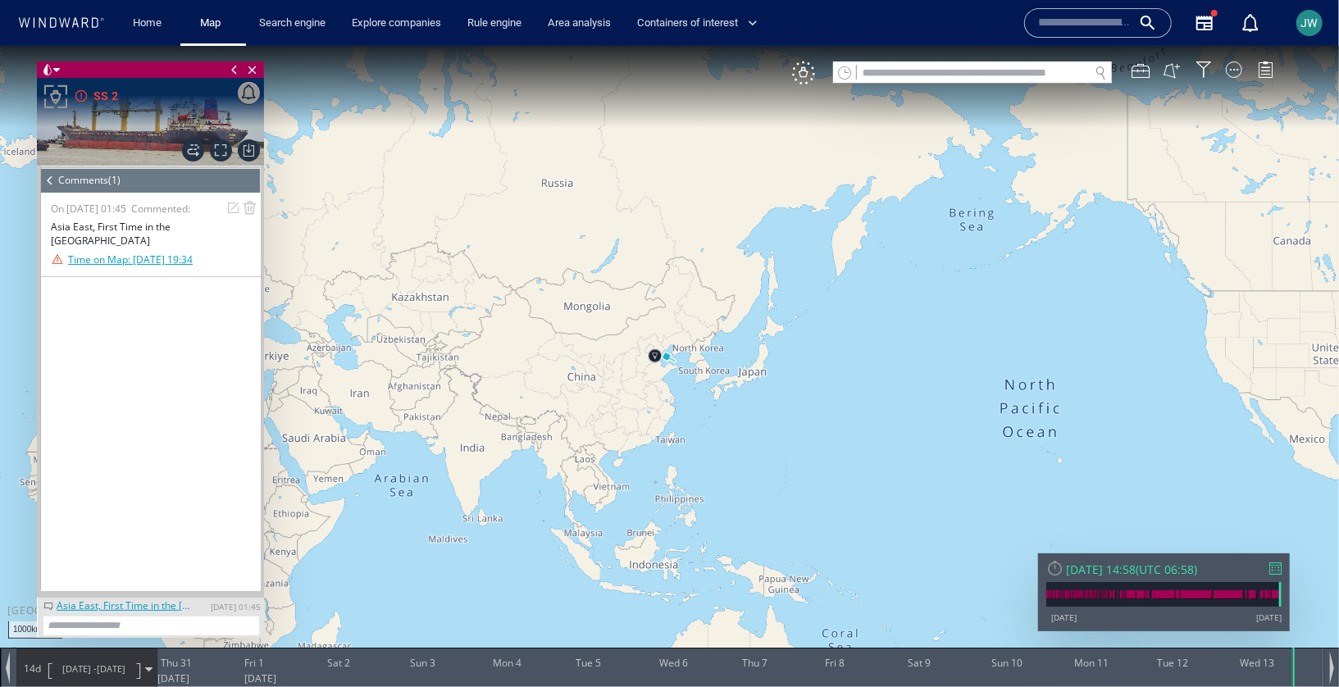
click at [46, 175] on span at bounding box center [50, 179] width 18 height 25
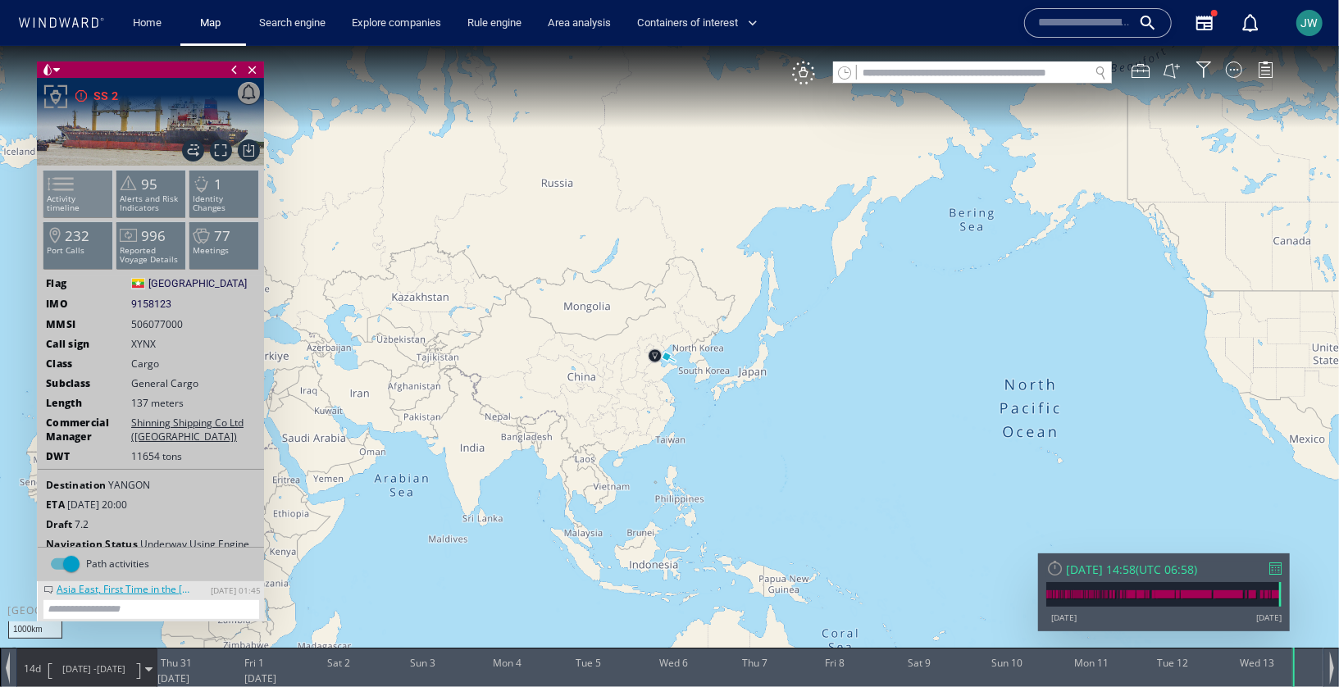
click at [90, 189] on li "Activity timeline" at bounding box center [78, 193] width 70 height 48
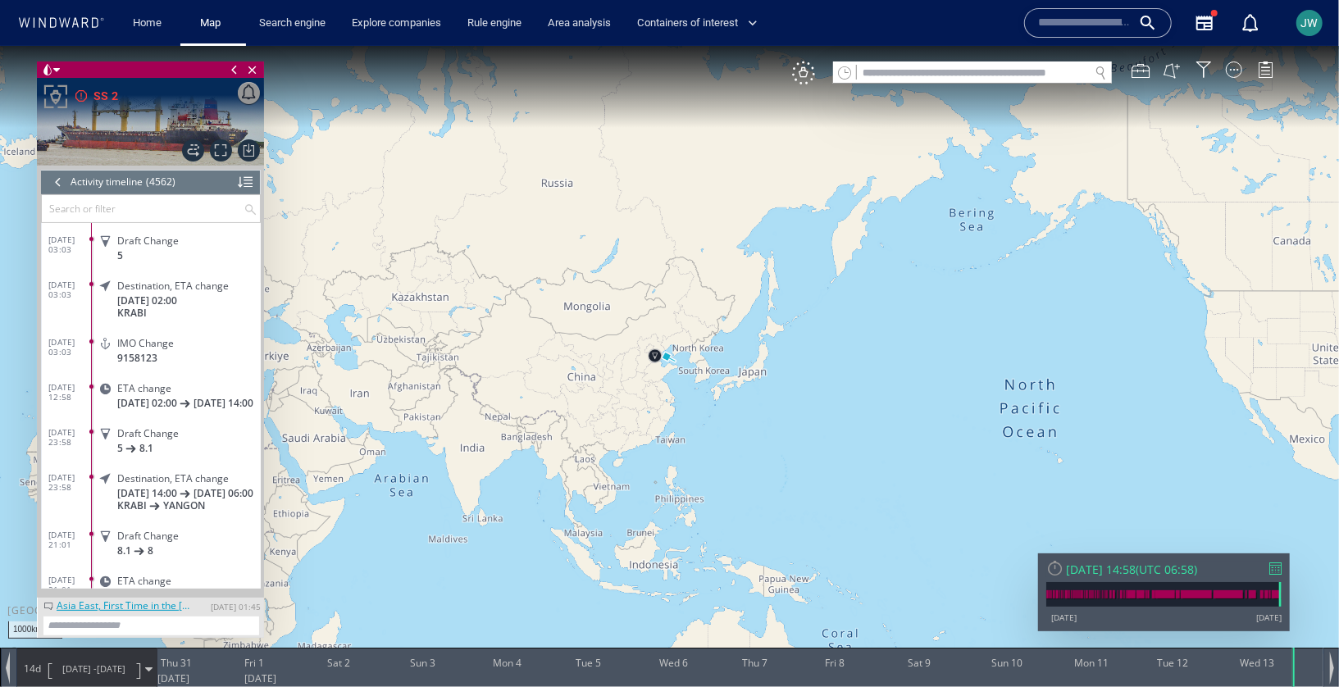
scroll to position [205395, 0]
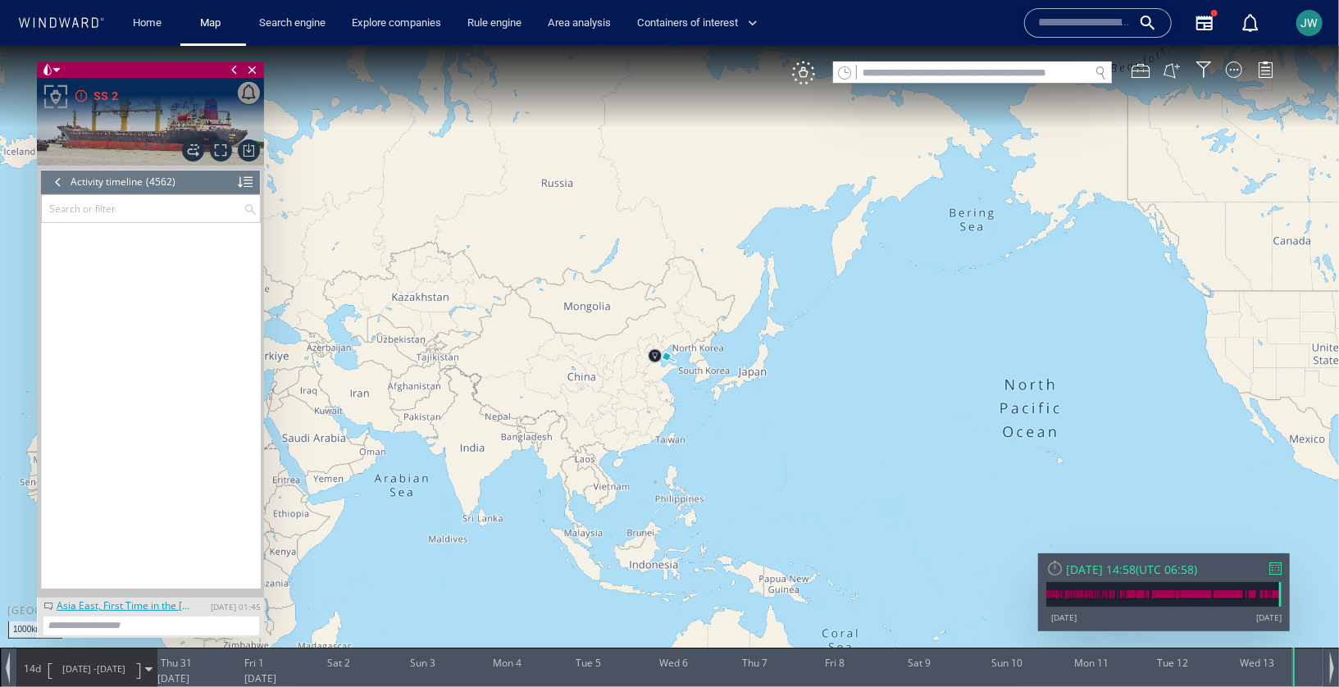
click at [124, 210] on input "text" at bounding box center [143, 207] width 202 height 27
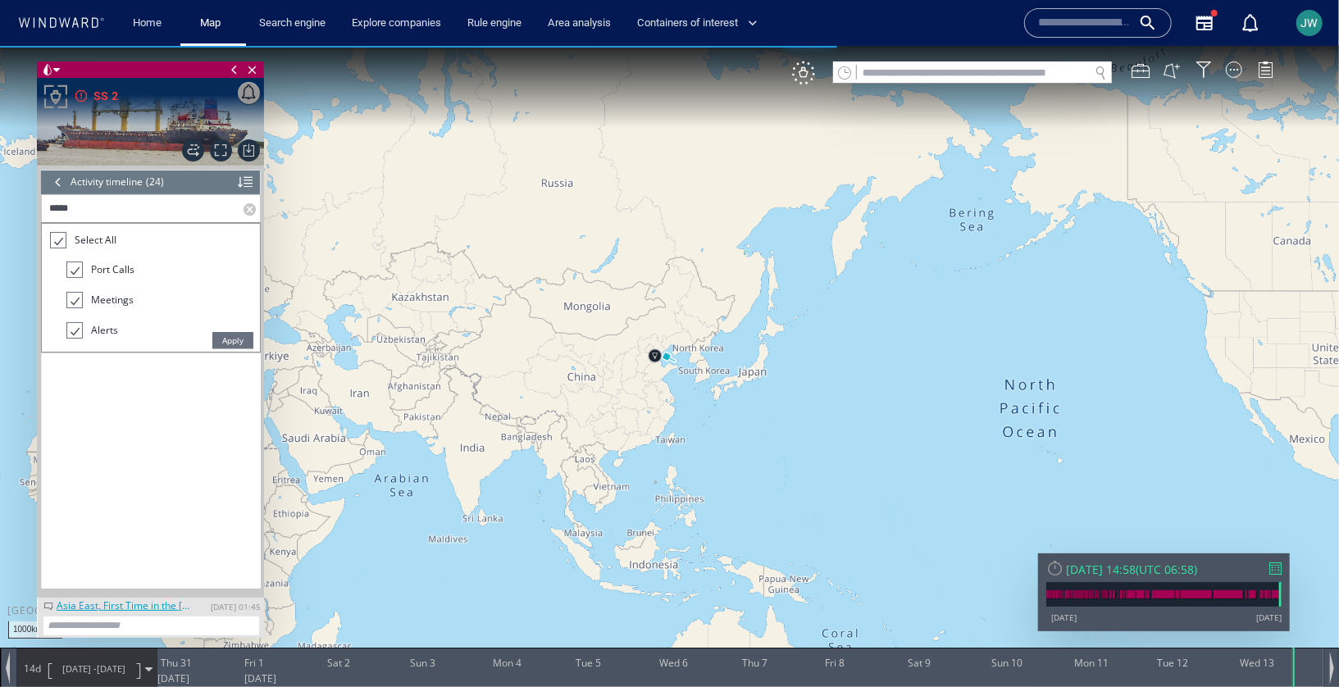
type input "*****"
click at [223, 332] on span "Apply" at bounding box center [232, 339] width 41 height 16
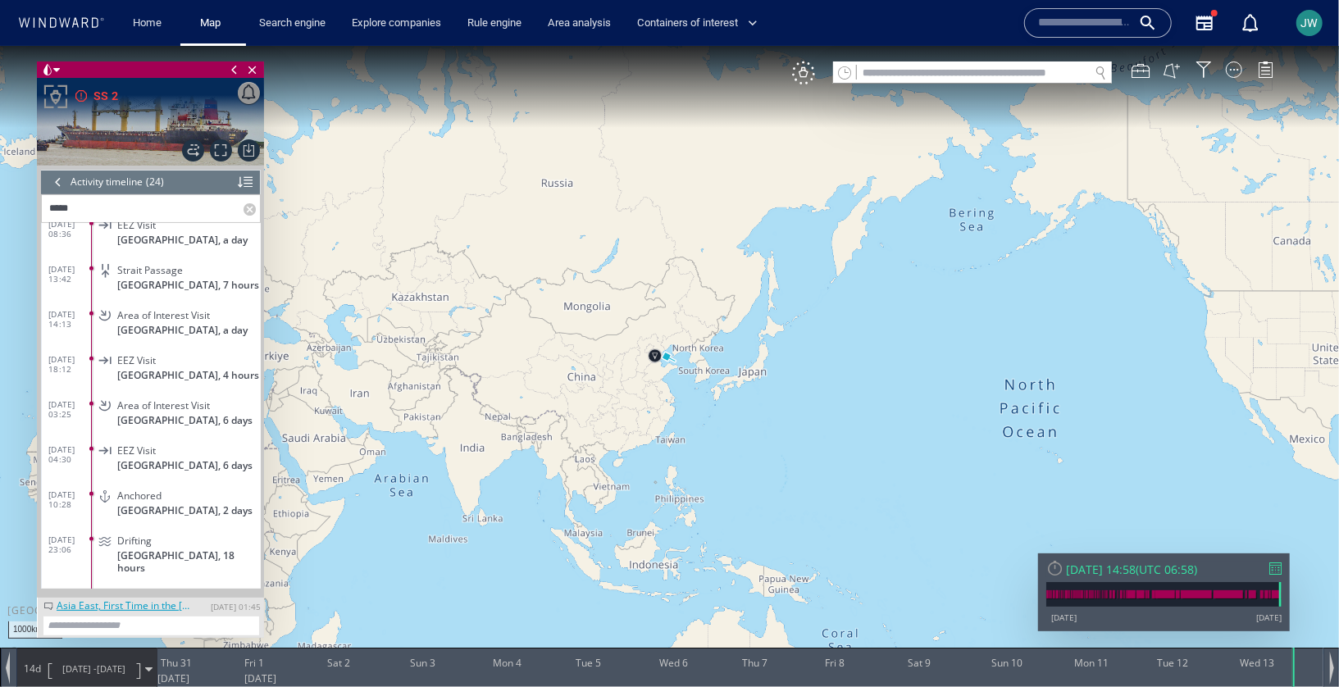
scroll to position [745, 0]
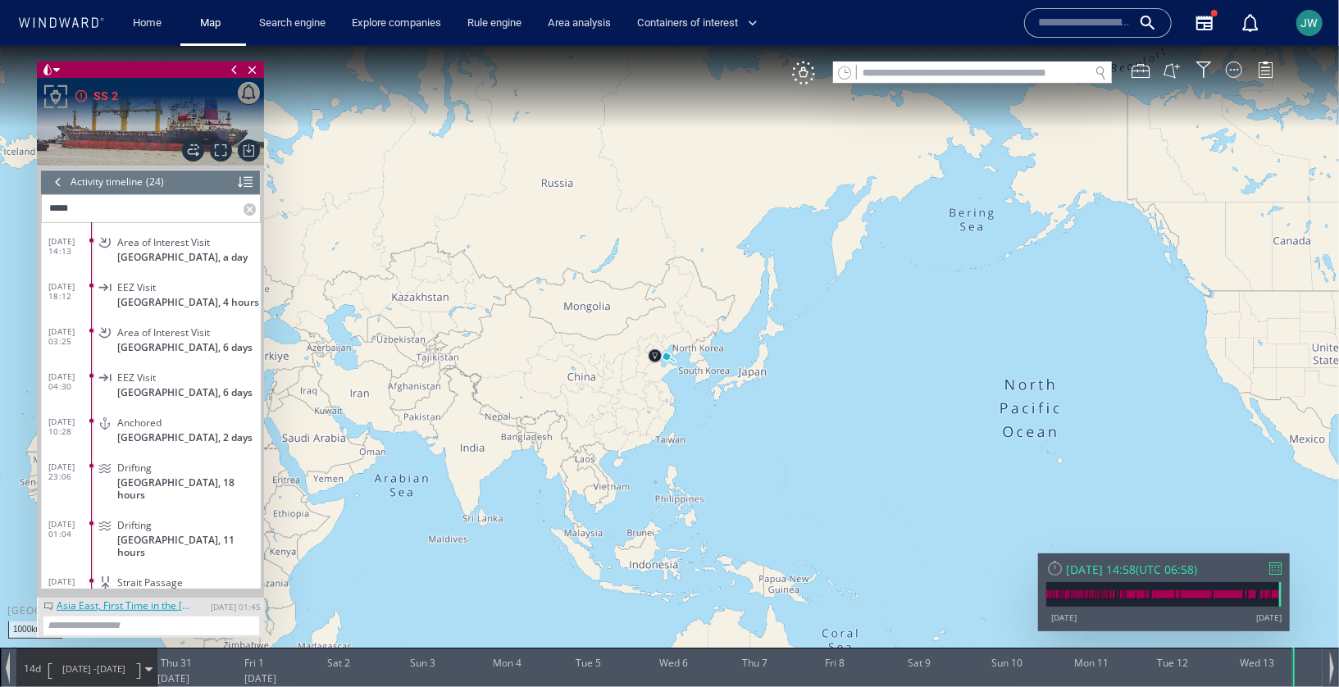
click at [226, 430] on div "Anchored [GEOGRAPHIC_DATA], 2 days" at bounding box center [178, 428] width 165 height 37
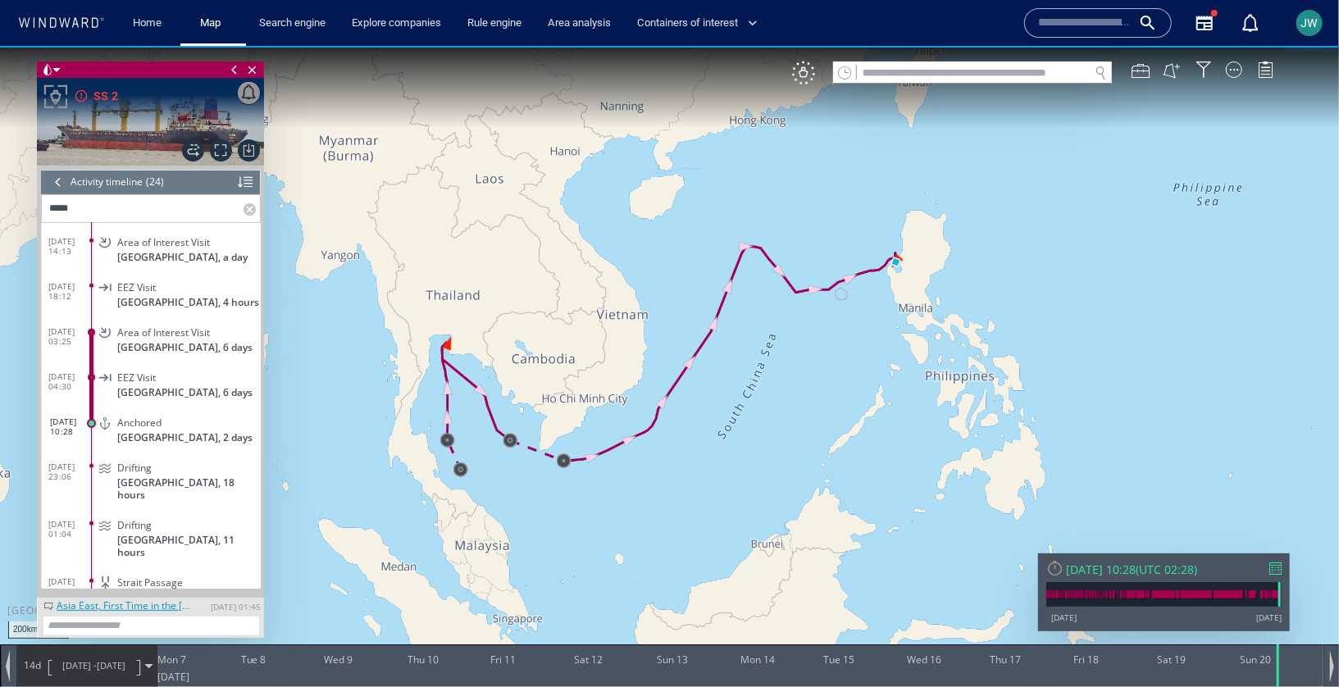
click at [816, 359] on canvas "Map" at bounding box center [669, 357] width 1339 height 625
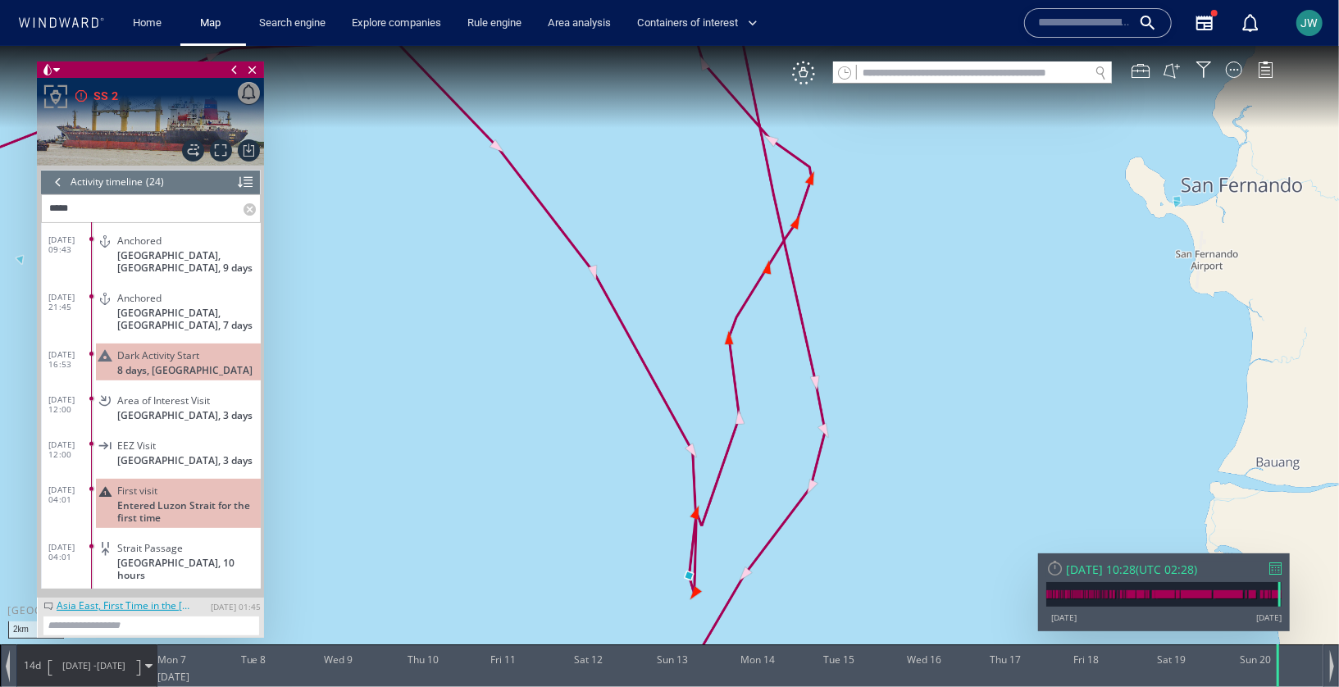
scroll to position [350, 0]
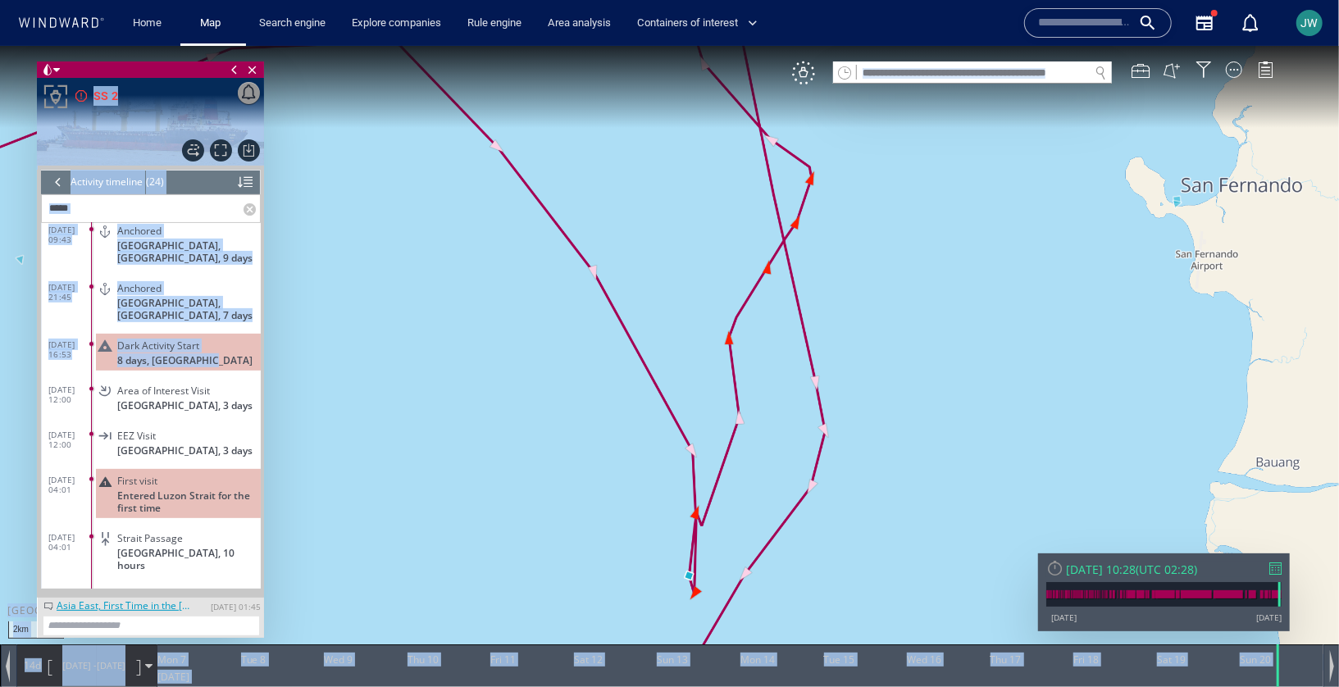
drag, startPoint x: 239, startPoint y: 309, endPoint x: 384, endPoint y: 301, distance: 145.4
click at [384, 45] on div "2km © Mapbox © OpenStreetMap Improve this map 0 0 [DATE] Mon 7 Tue 8 Wed 9 Thu …" at bounding box center [669, 45] width 1339 height 0
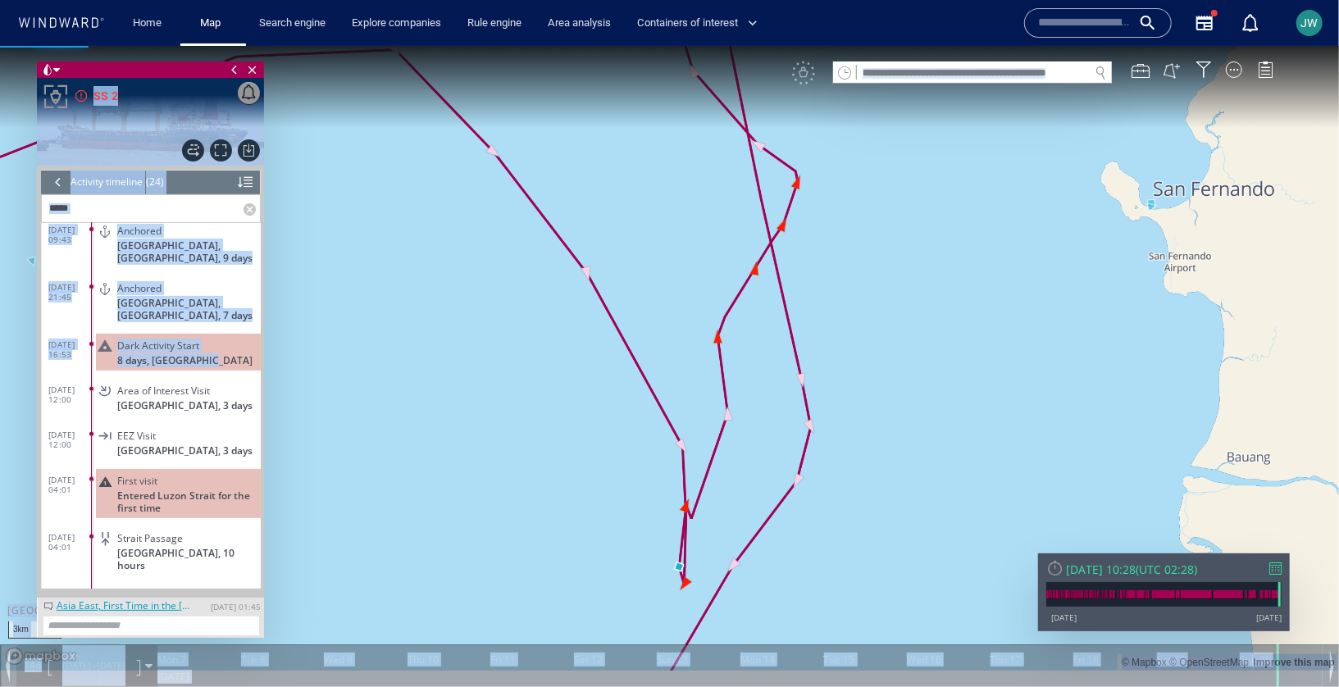
click at [142, 177] on div "Activity timeline" at bounding box center [107, 181] width 72 height 25
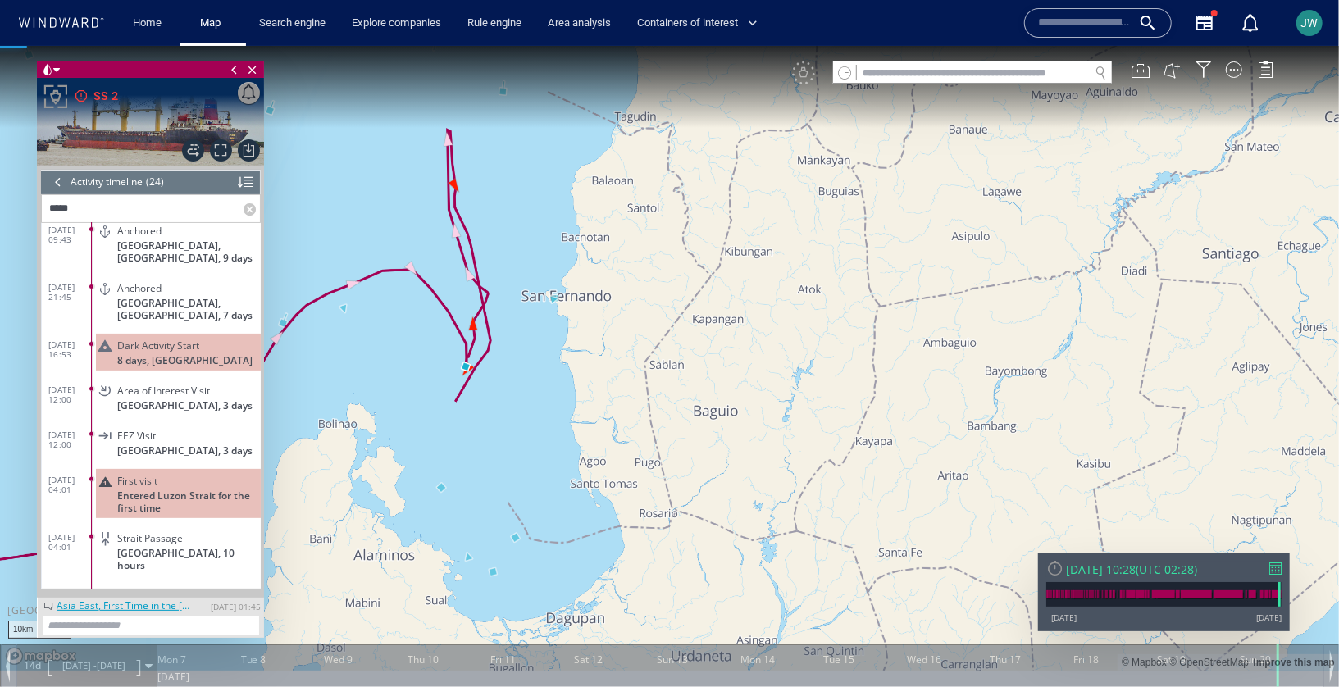
drag, startPoint x: 535, startPoint y: 332, endPoint x: 552, endPoint y: 437, distance: 106.2
click at [552, 437] on canvas "Map" at bounding box center [669, 357] width 1339 height 625
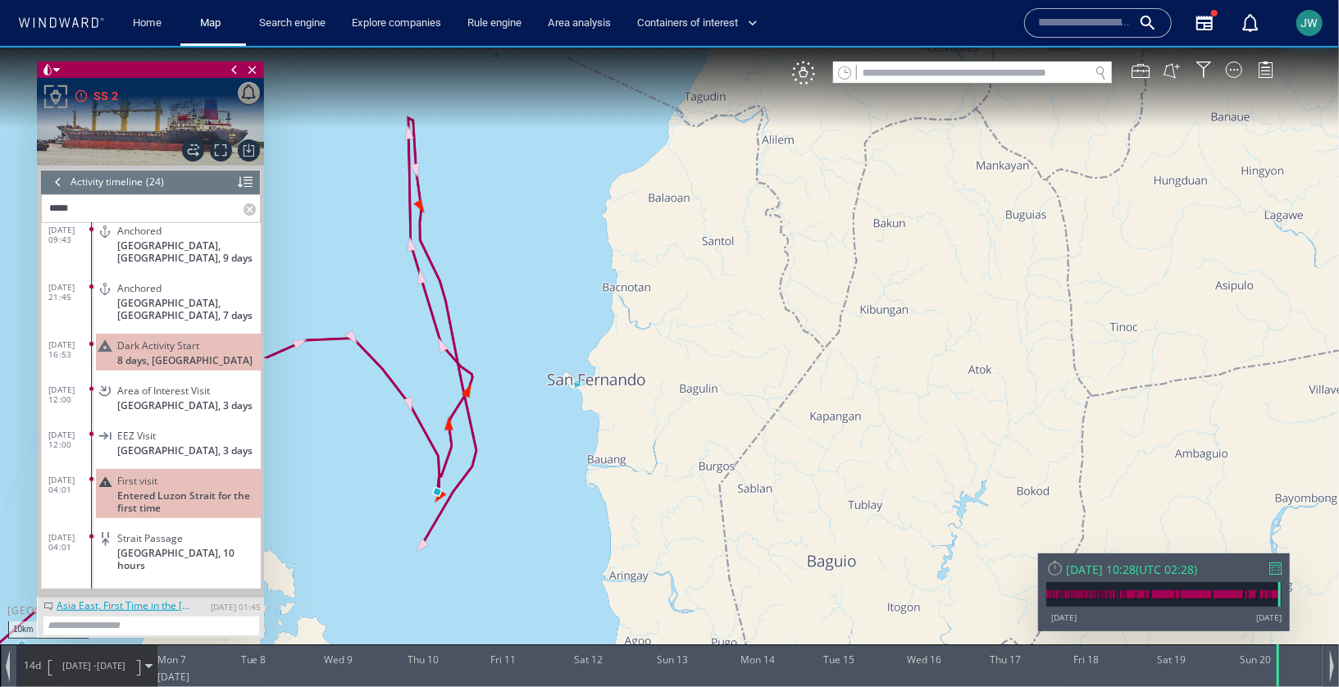
click at [344, 529] on canvas "Map" at bounding box center [669, 357] width 1339 height 625
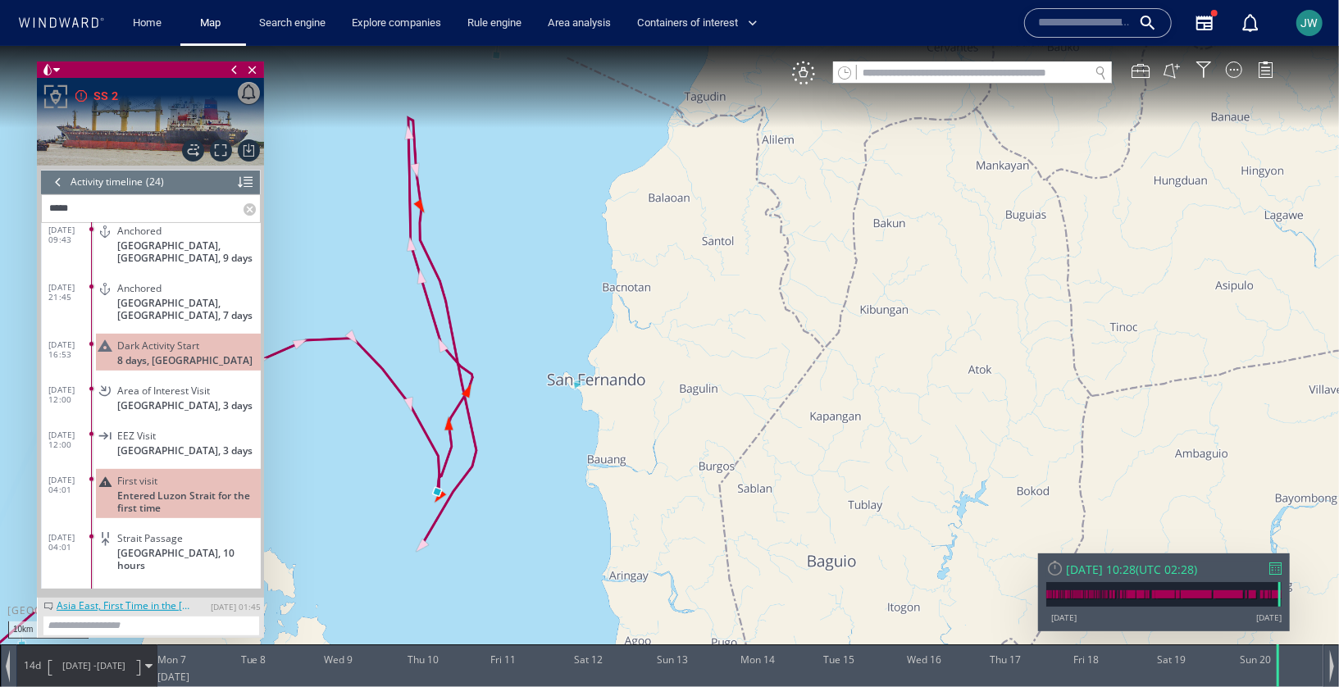
click at [89, 654] on span "06/07/25 - 20/07/25" at bounding box center [93, 665] width 83 height 41
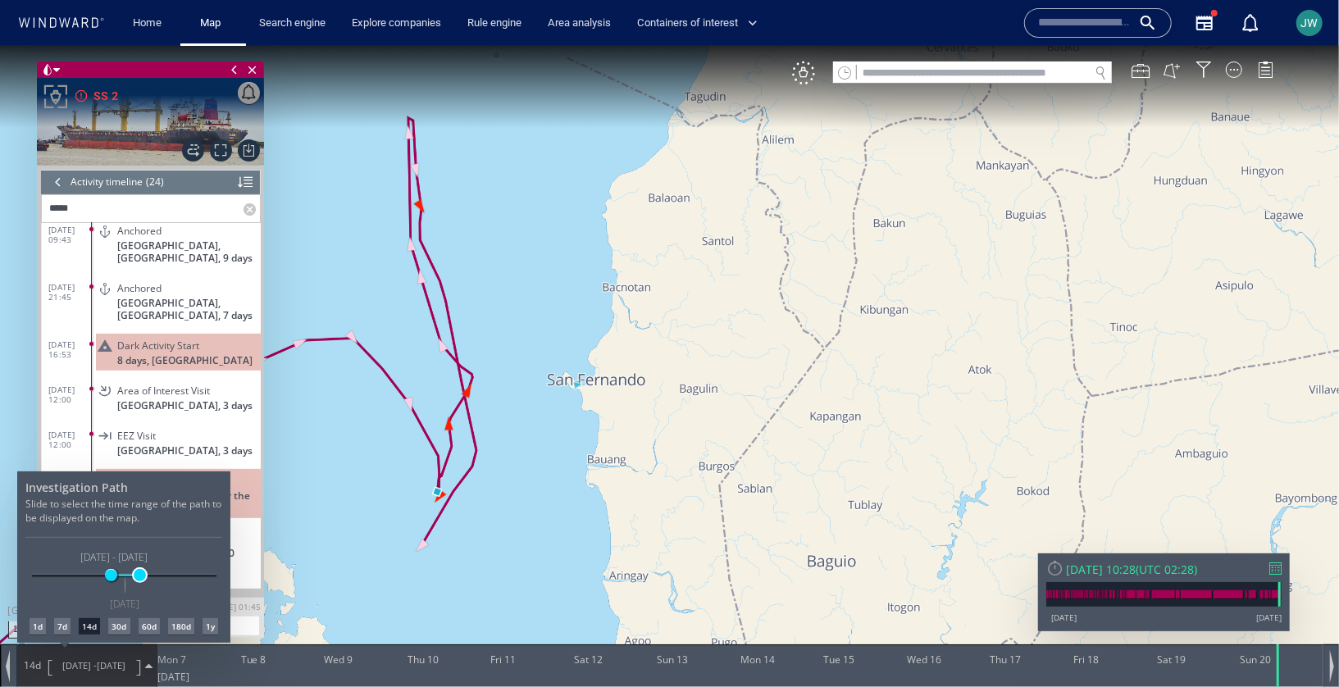
drag, startPoint x: 126, startPoint y: 572, endPoint x: 139, endPoint y: 572, distance: 13.1
click at [139, 572] on span at bounding box center [140, 574] width 12 height 12
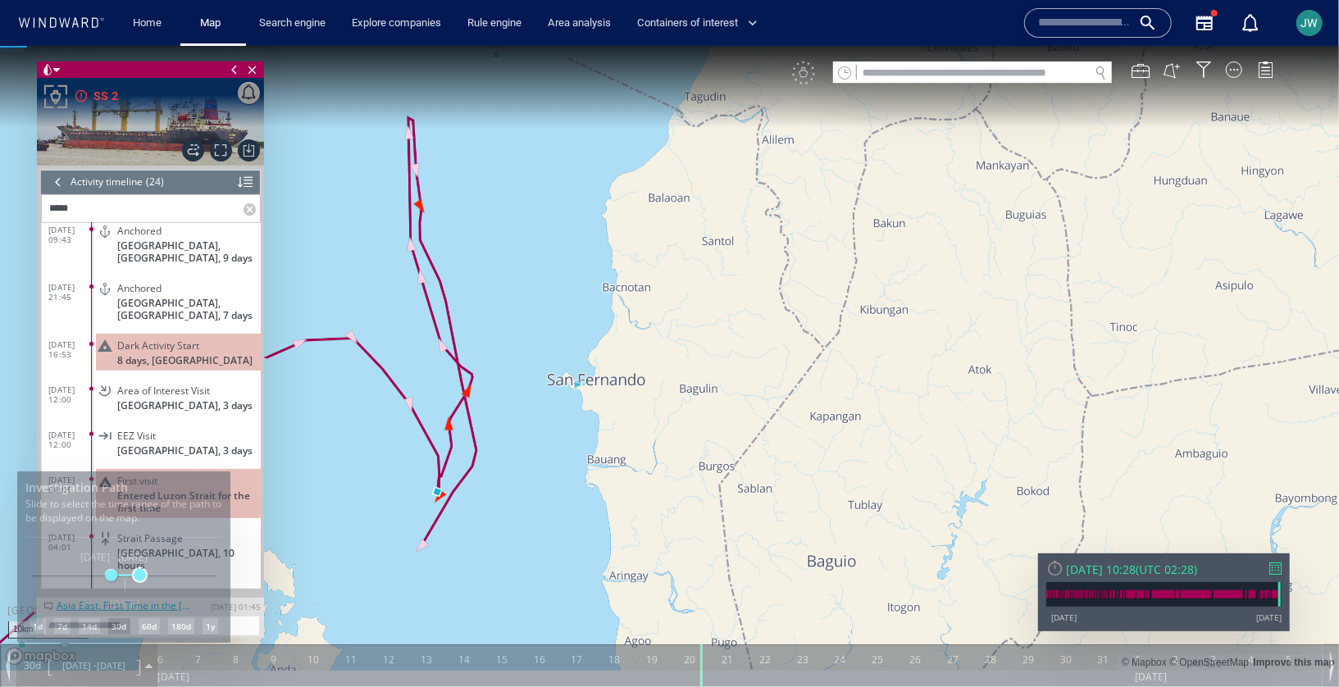
scroll to position [717, 0]
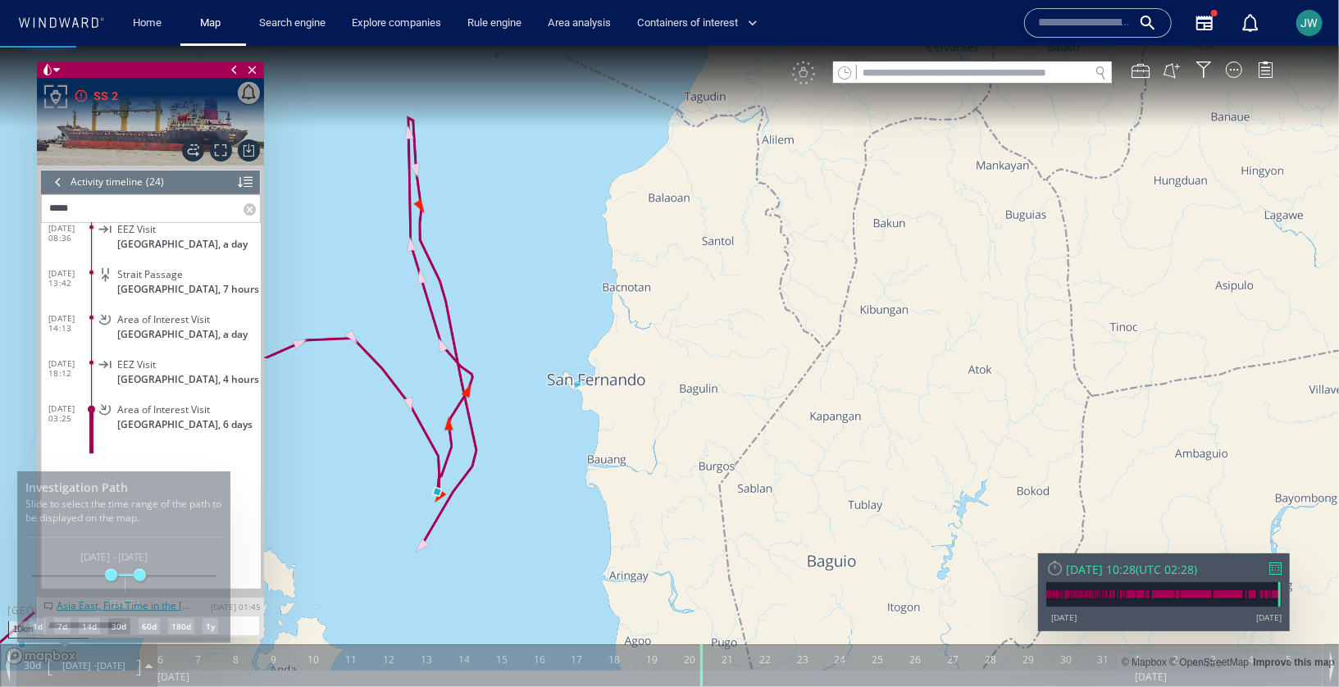
click at [356, 410] on canvas "Map" at bounding box center [669, 357] width 1339 height 625
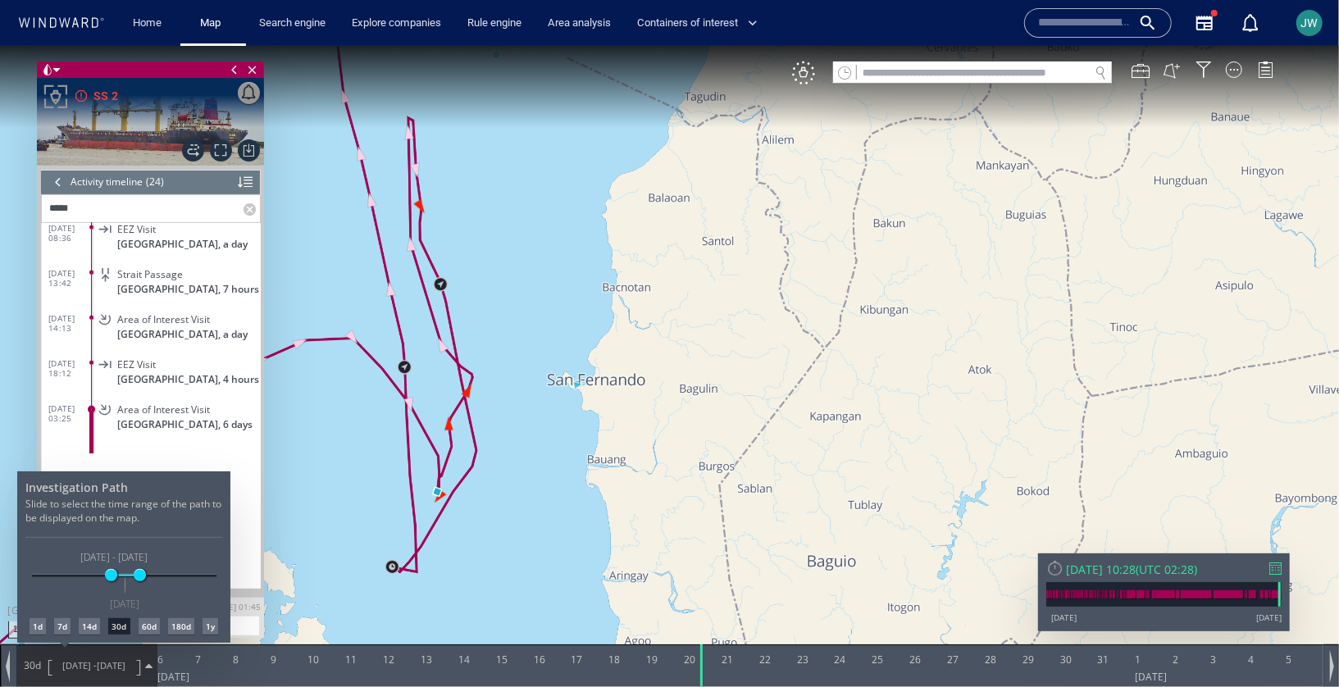
click at [515, 396] on div at bounding box center [669, 365] width 1339 height 641
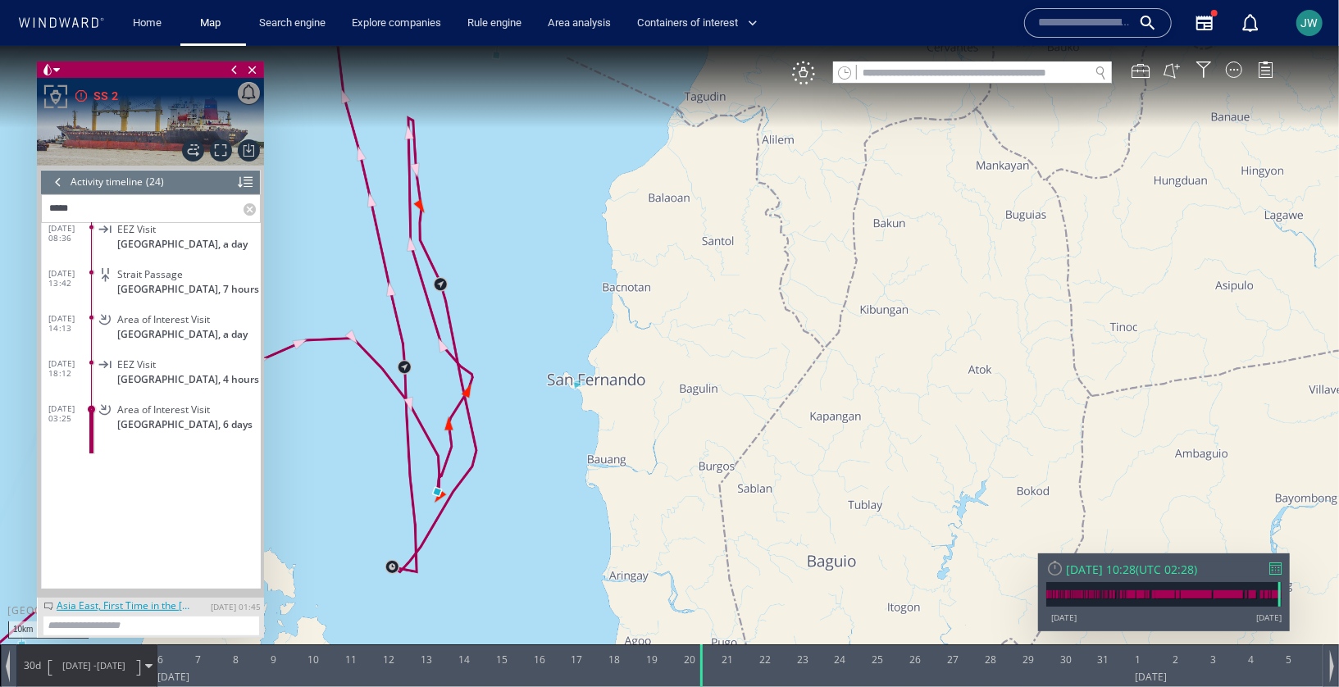
click at [471, 393] on canvas "Map" at bounding box center [669, 357] width 1339 height 625
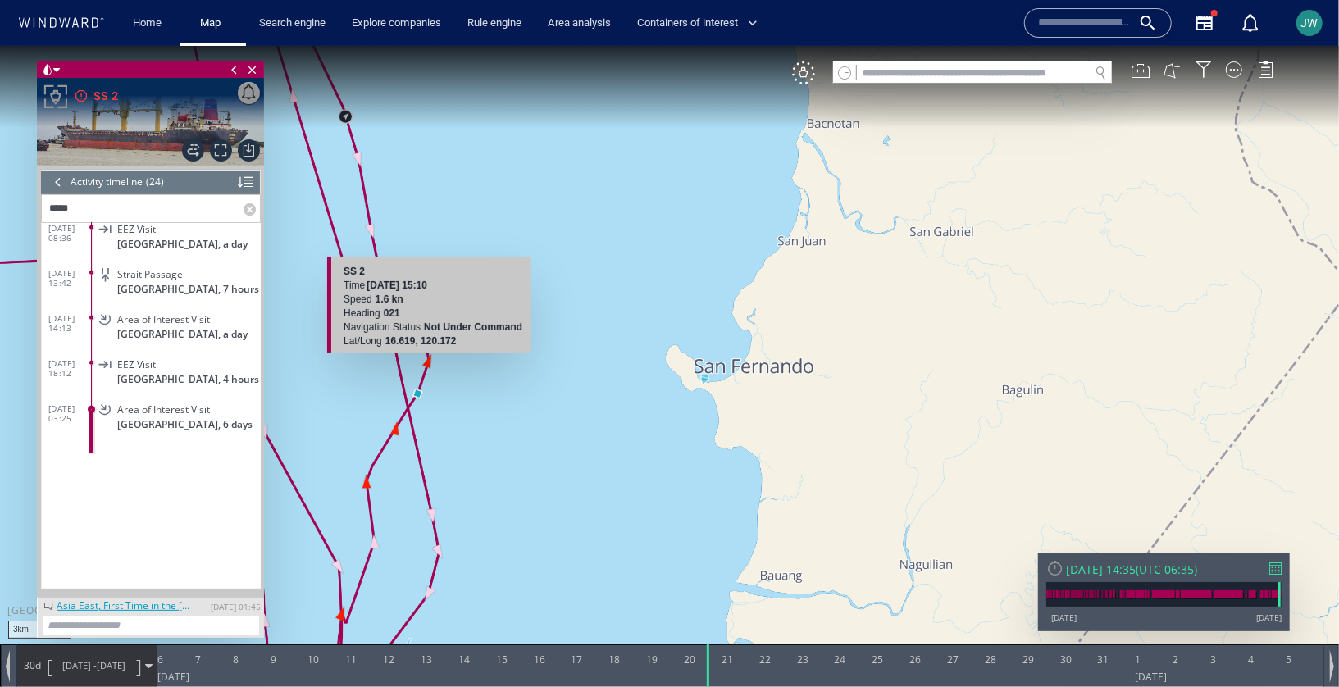
click at [425, 359] on canvas "Map" at bounding box center [669, 357] width 1339 height 625
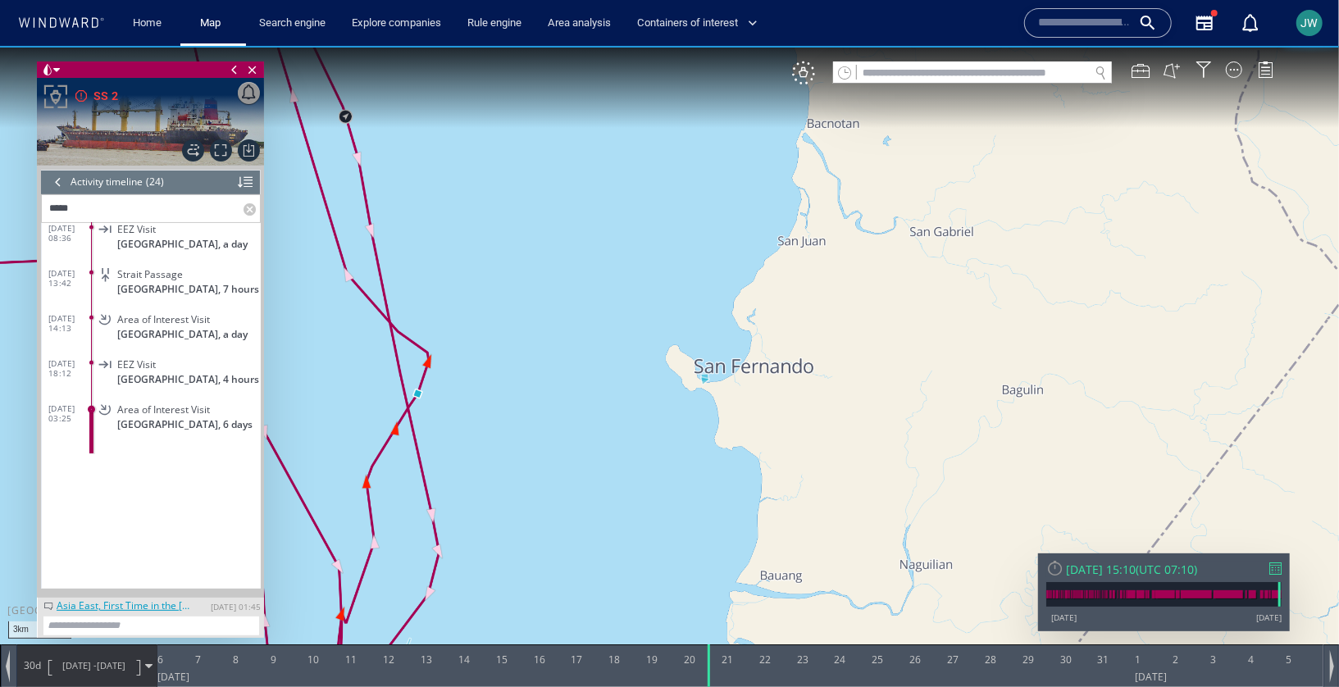
drag, startPoint x: 510, startPoint y: 376, endPoint x: 664, endPoint y: 391, distance: 155.0
click at [664, 391] on canvas "Map" at bounding box center [669, 357] width 1339 height 625
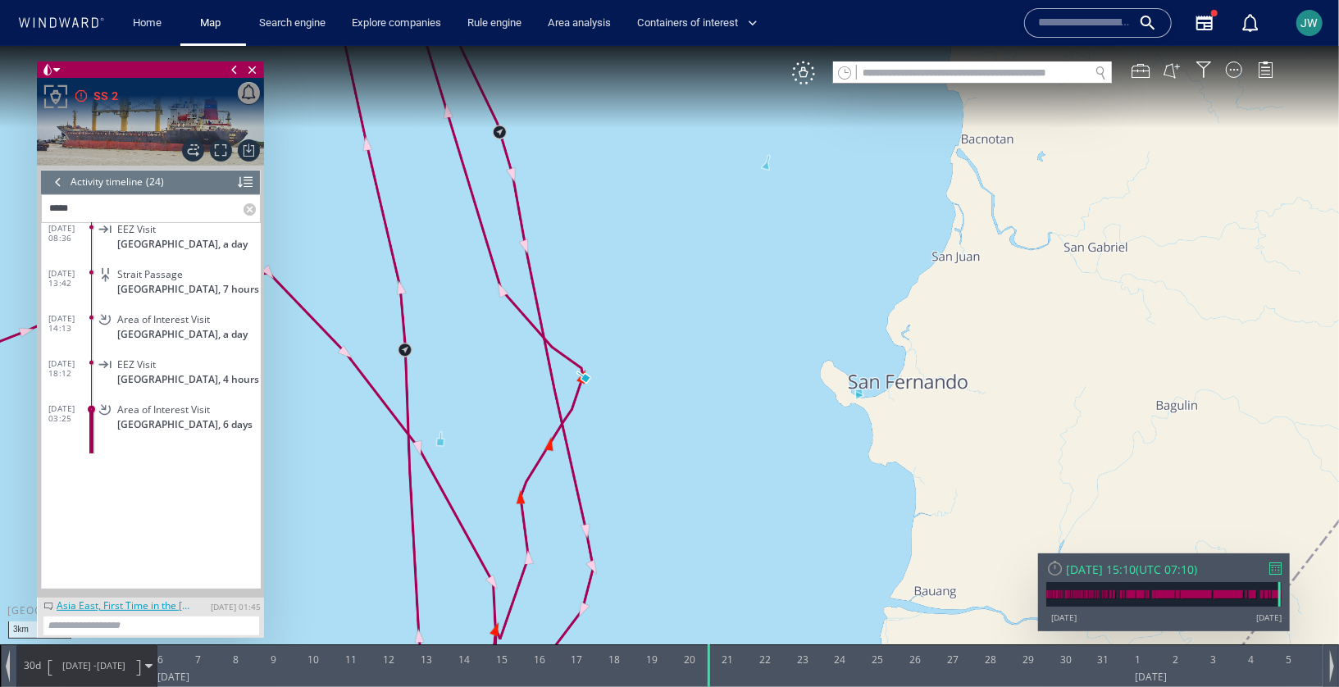
click at [442, 448] on canvas "Map" at bounding box center [669, 357] width 1339 height 625
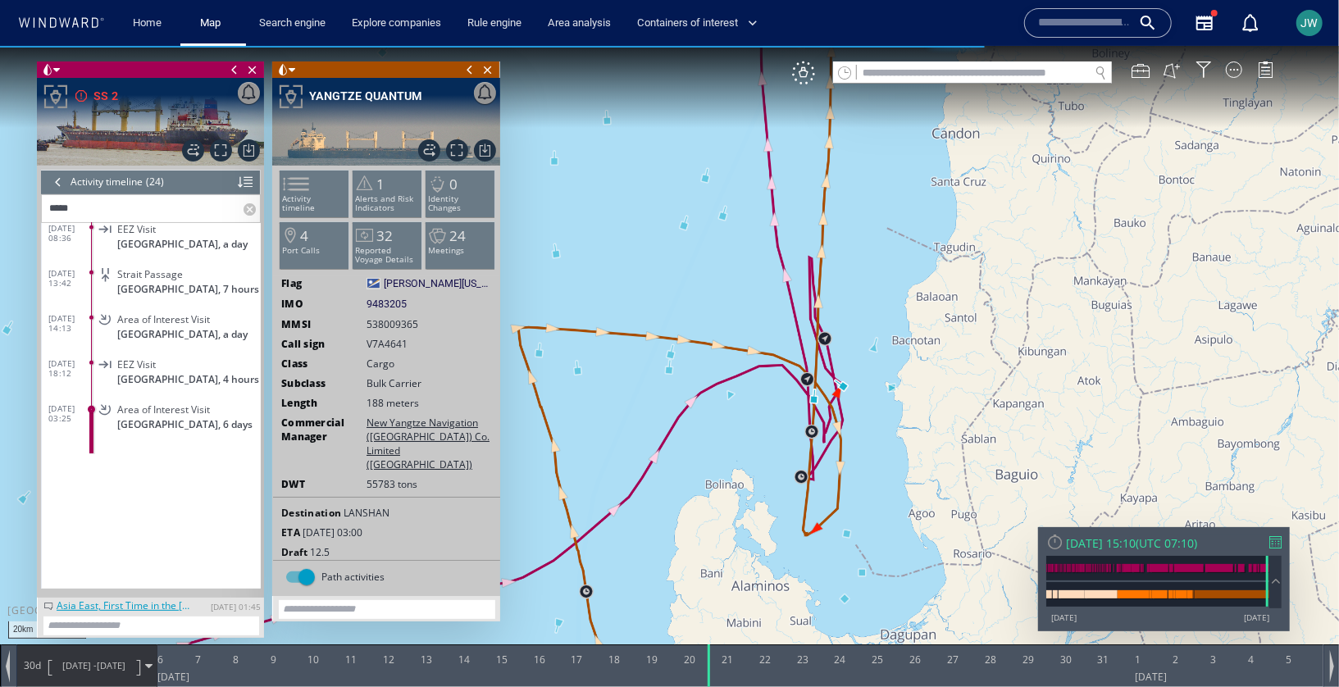
drag, startPoint x: 714, startPoint y: 183, endPoint x: 849, endPoint y: 262, distance: 156.3
click at [849, 263] on canvas "Map" at bounding box center [669, 357] width 1339 height 625
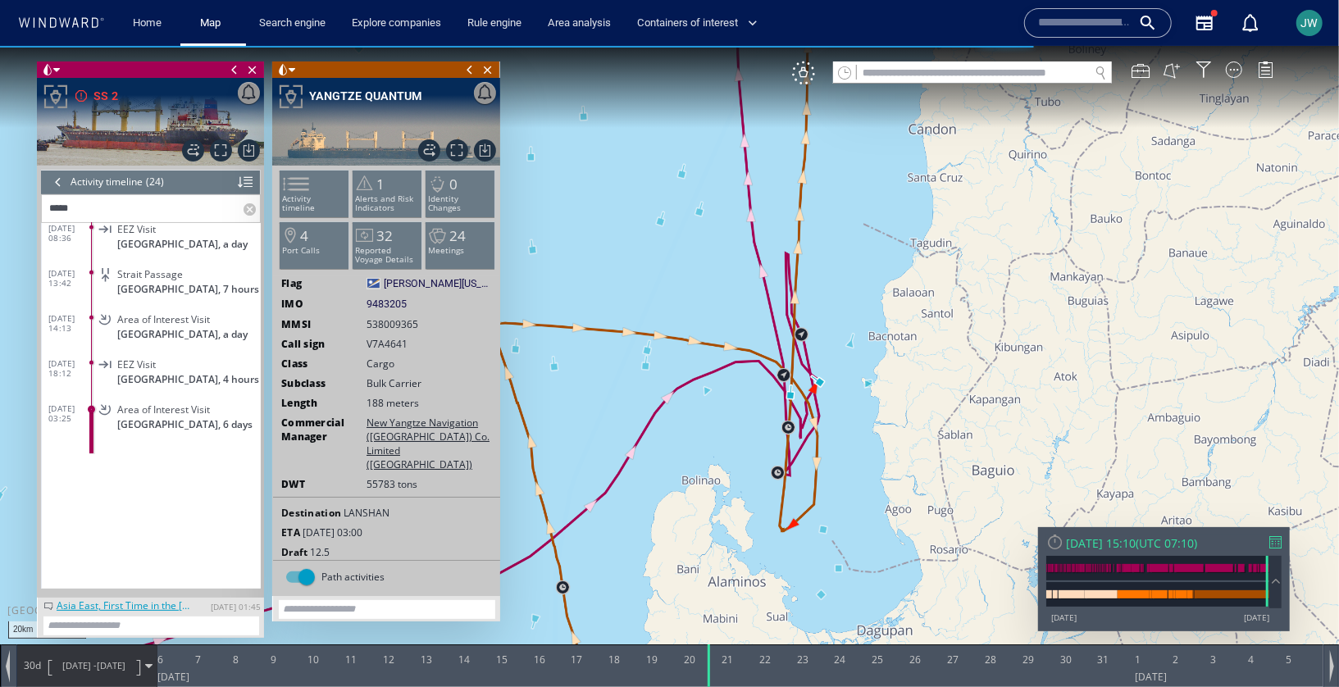
drag, startPoint x: 734, startPoint y: 439, endPoint x: 720, endPoint y: 389, distance: 51.9
click at [720, 389] on canvas "Map" at bounding box center [669, 357] width 1339 height 625
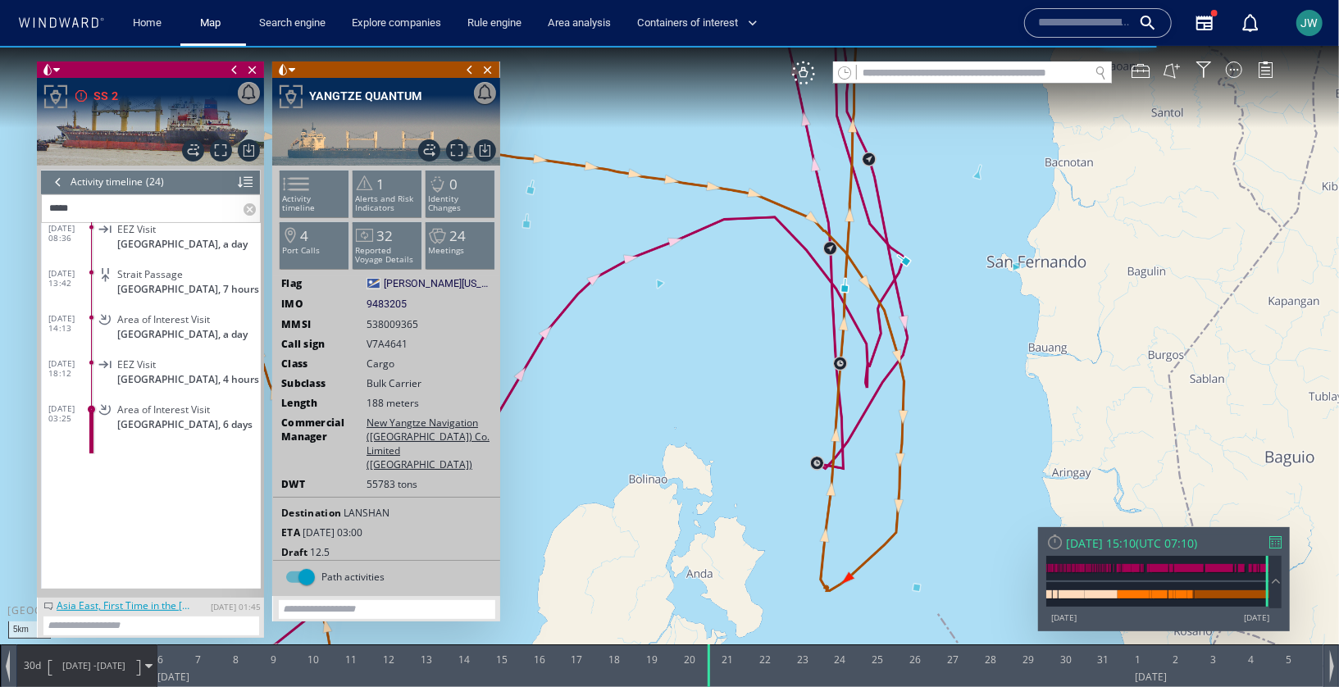
drag, startPoint x: 960, startPoint y: 306, endPoint x: 959, endPoint y: 200, distance: 105.8
click at [959, 306] on canvas "Map" at bounding box center [669, 357] width 1339 height 625
click at [959, 200] on canvas "Map" at bounding box center [669, 357] width 1339 height 625
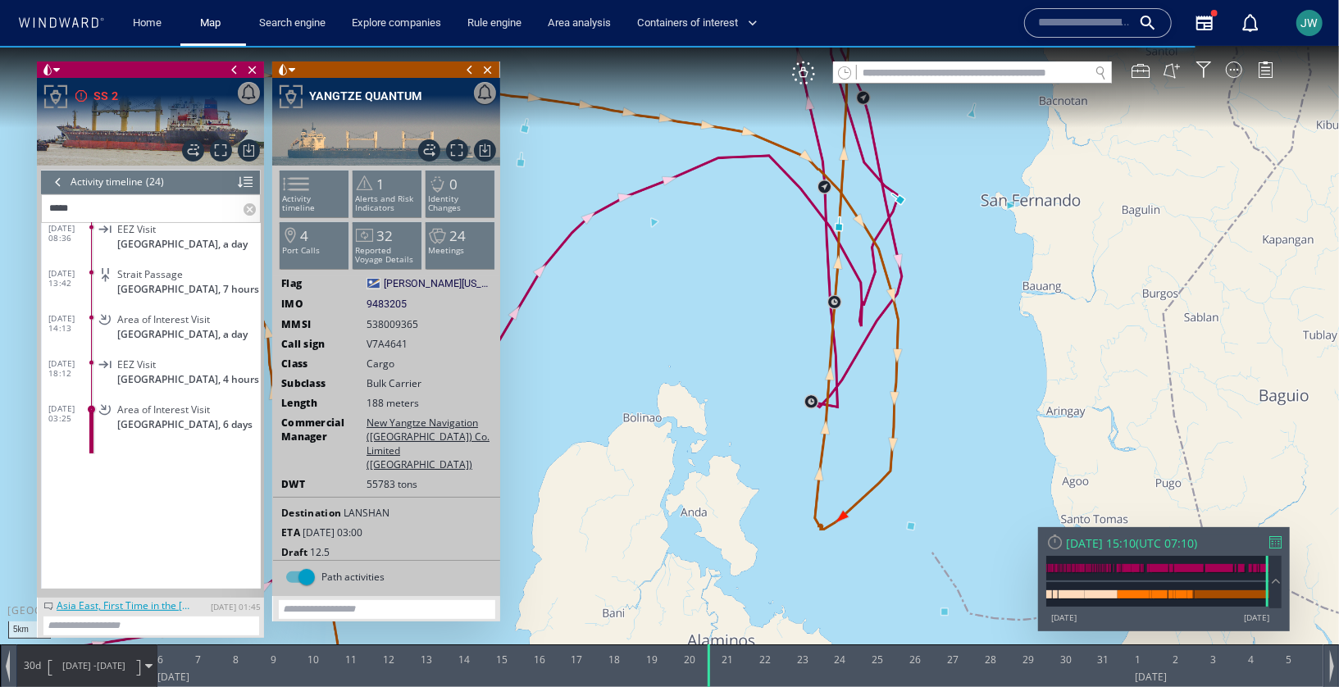
drag, startPoint x: 905, startPoint y: 566, endPoint x: 899, endPoint y: 504, distance: 61.8
click at [899, 504] on canvas "Map" at bounding box center [669, 357] width 1339 height 625
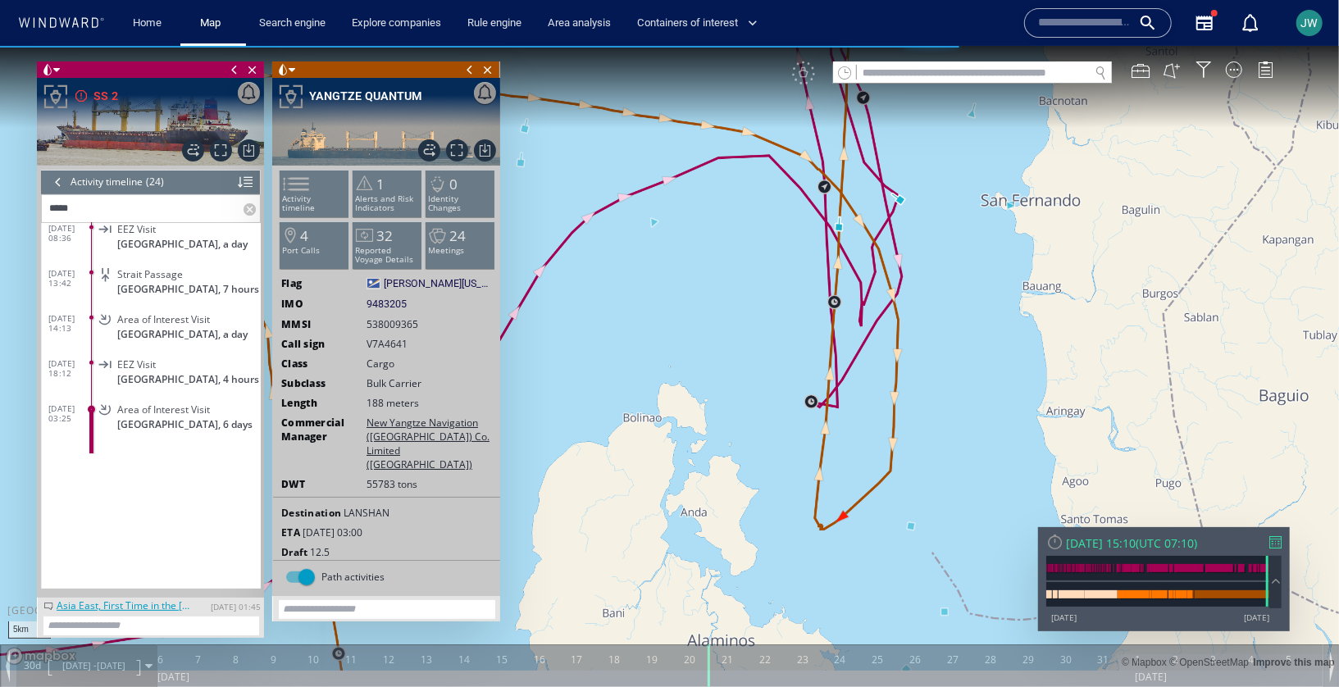
click at [906, 525] on canvas "Map" at bounding box center [669, 357] width 1339 height 625
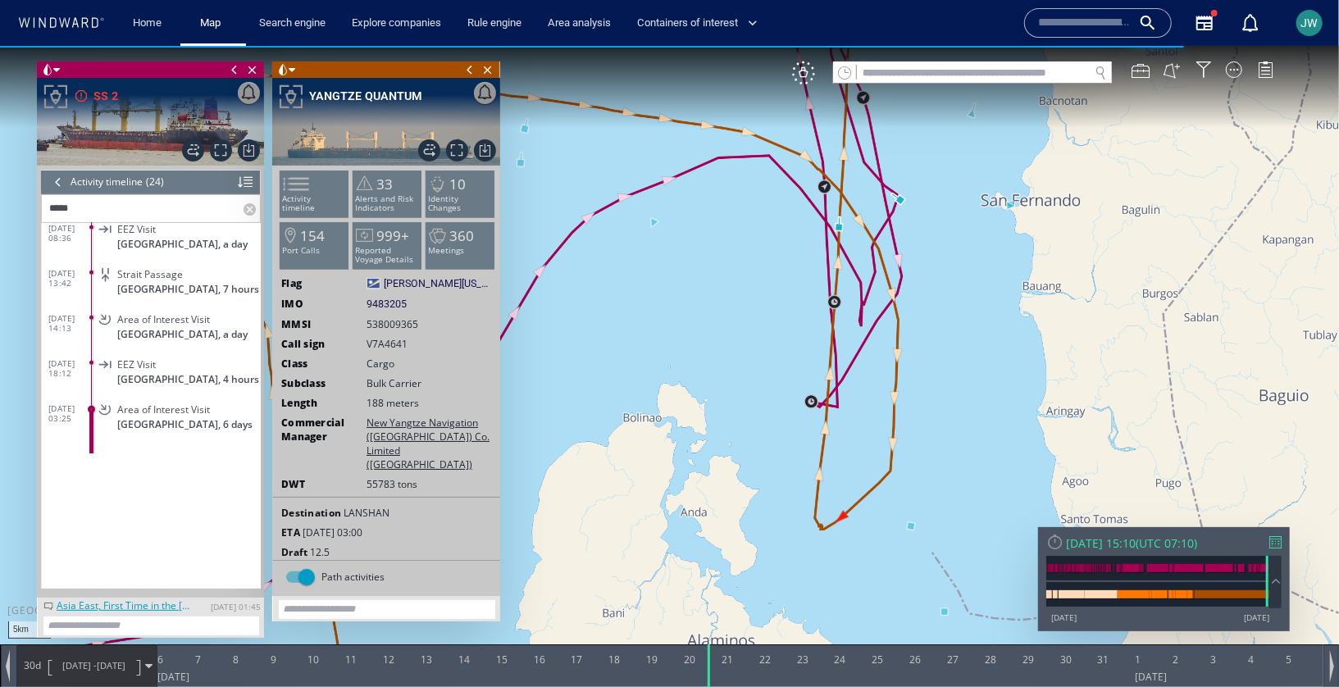
click at [946, 614] on canvas "Map" at bounding box center [669, 357] width 1339 height 625
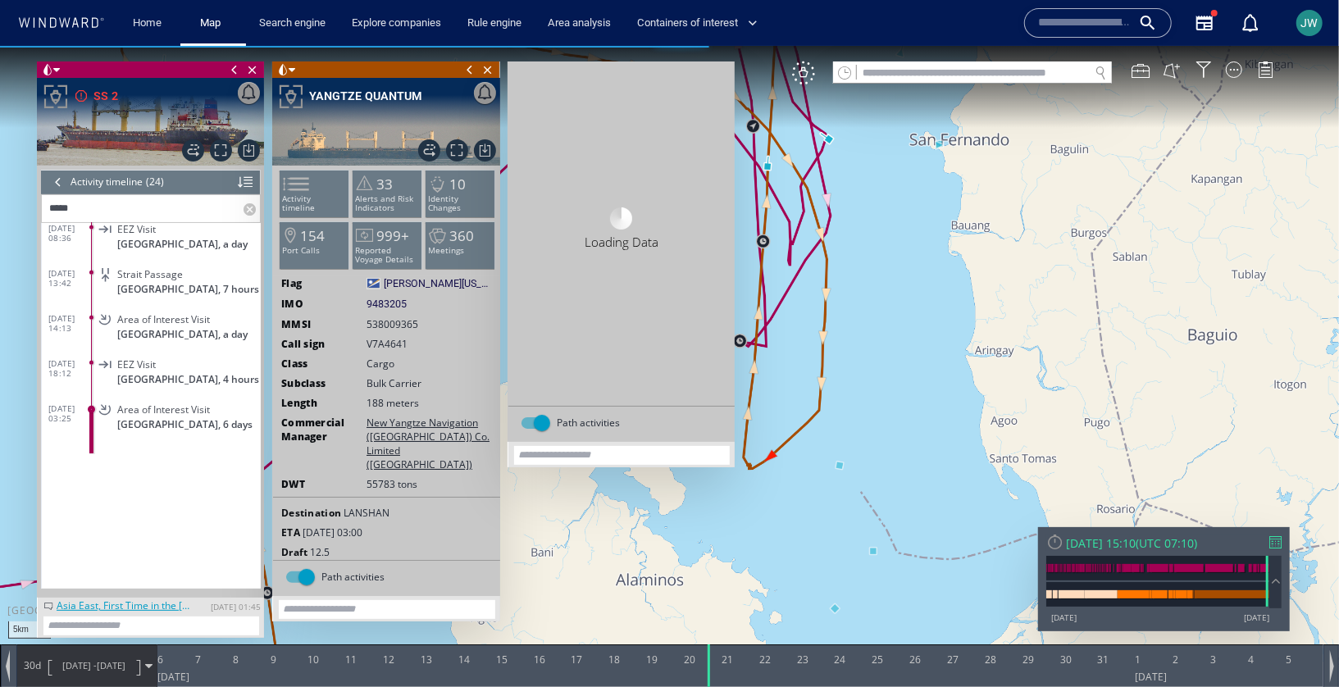
drag, startPoint x: 963, startPoint y: 415, endPoint x: 831, endPoint y: 307, distance: 170.7
click at [831, 307] on canvas "Map" at bounding box center [669, 357] width 1339 height 625
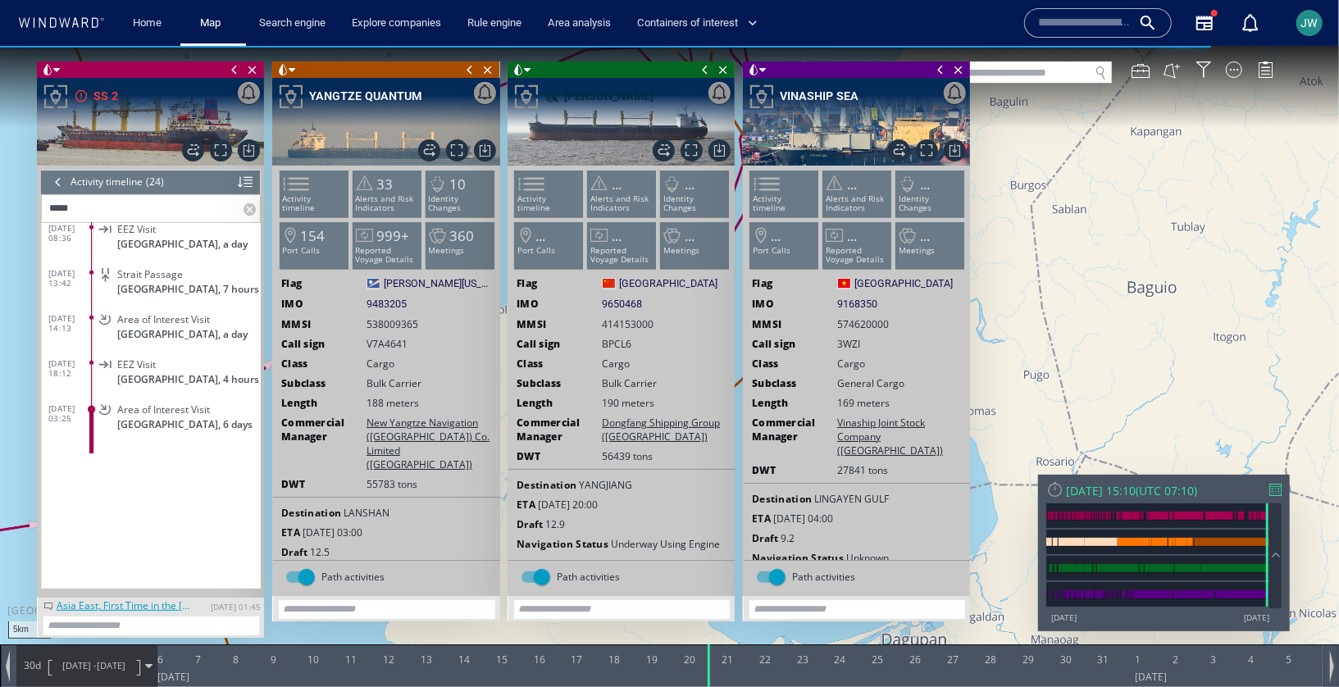
click at [706, 69] on span at bounding box center [705, 69] width 18 height 16
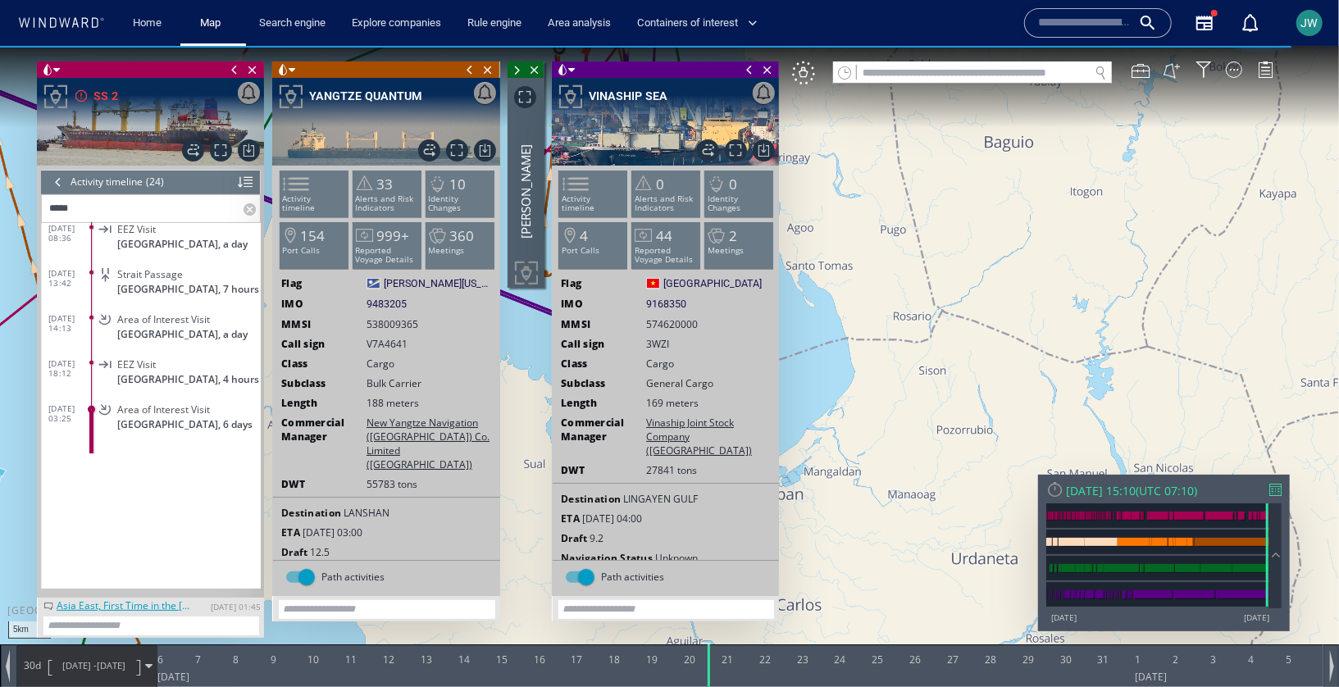
click at [745, 72] on span at bounding box center [750, 69] width 18 height 16
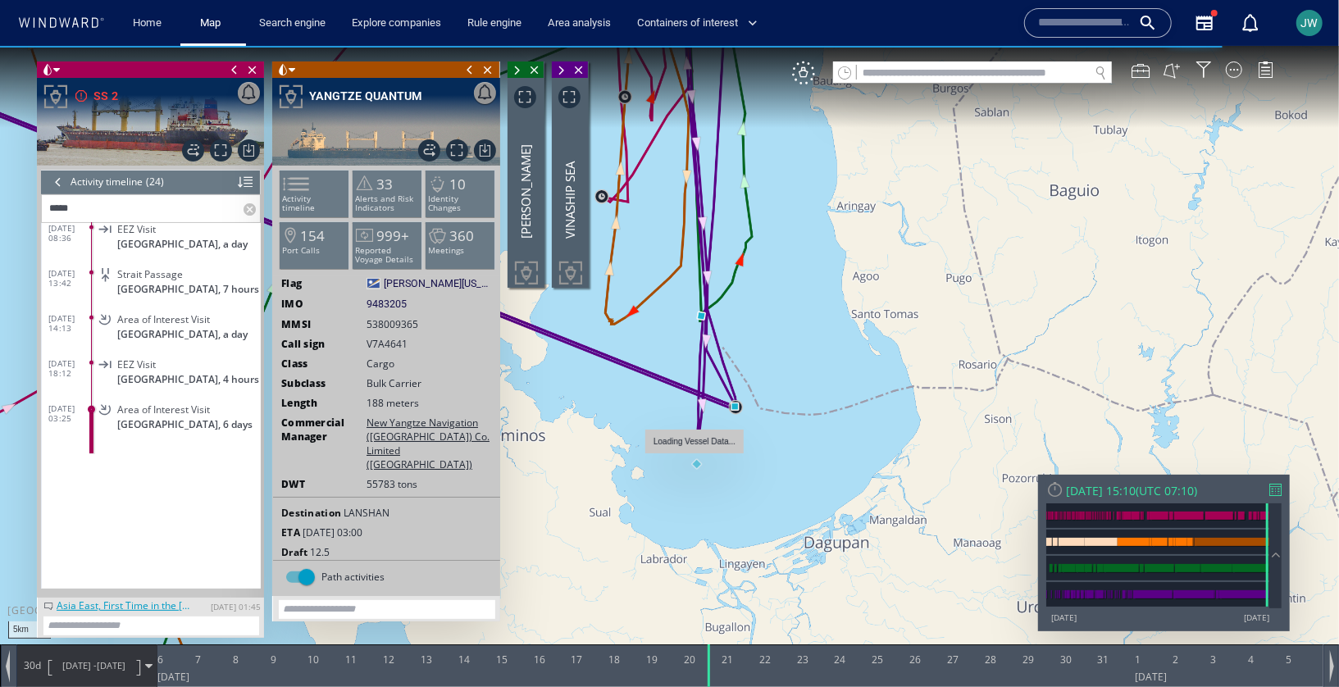
drag, startPoint x: 643, startPoint y: 415, endPoint x: 709, endPoint y: 463, distance: 81.5
click at [709, 463] on canvas "Map" at bounding box center [669, 357] width 1339 height 625
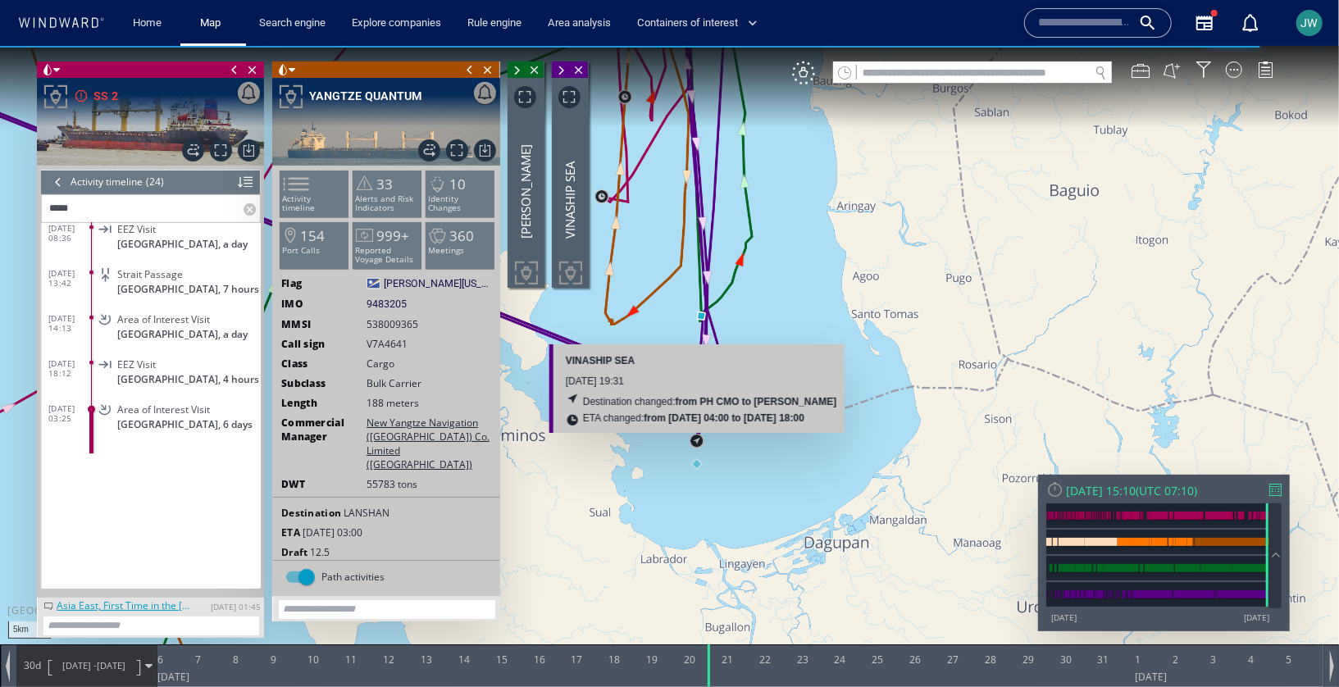
click at [697, 458] on canvas "Map" at bounding box center [669, 357] width 1339 height 625
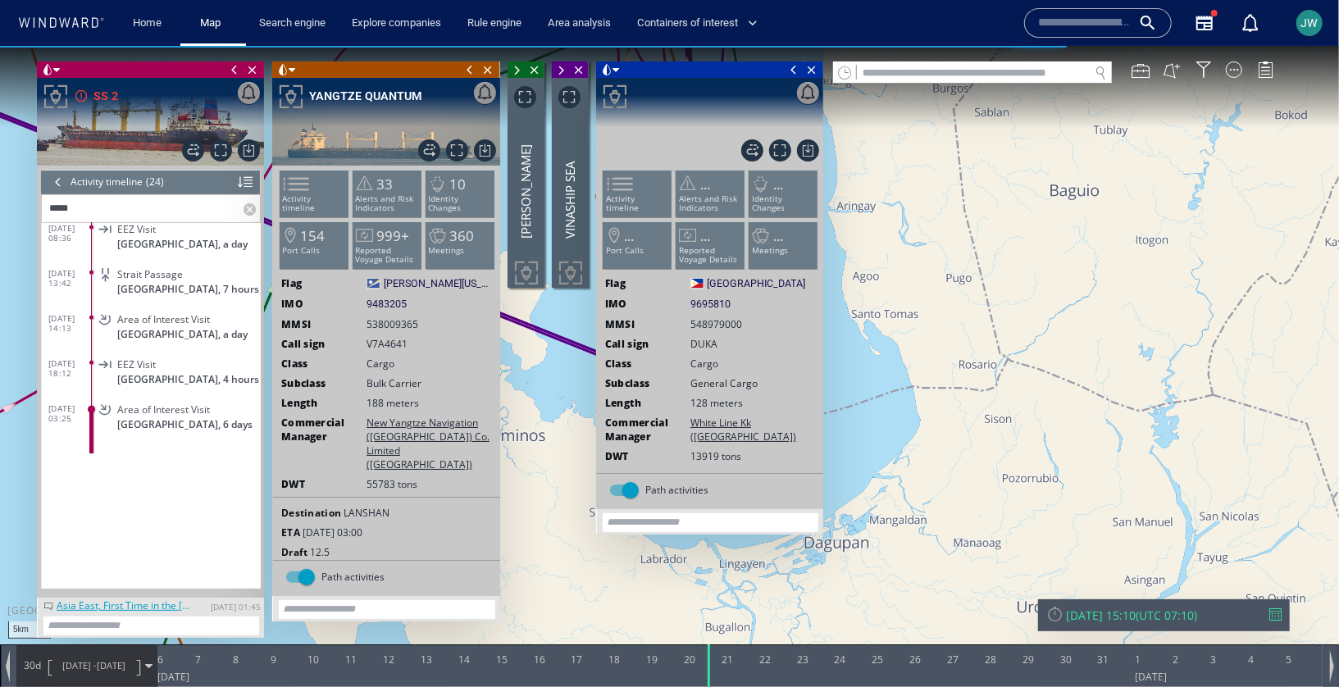
click at [469, 66] on span at bounding box center [470, 69] width 18 height 16
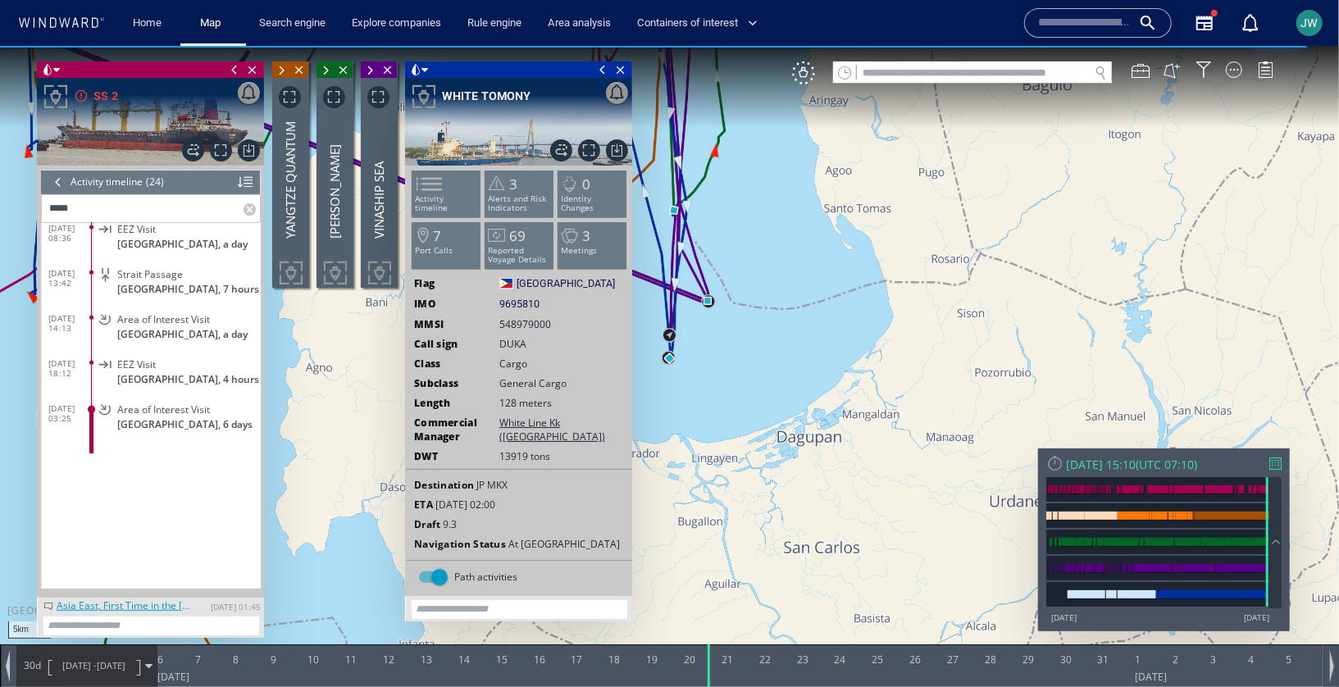
click at [600, 71] on span at bounding box center [603, 69] width 18 height 16
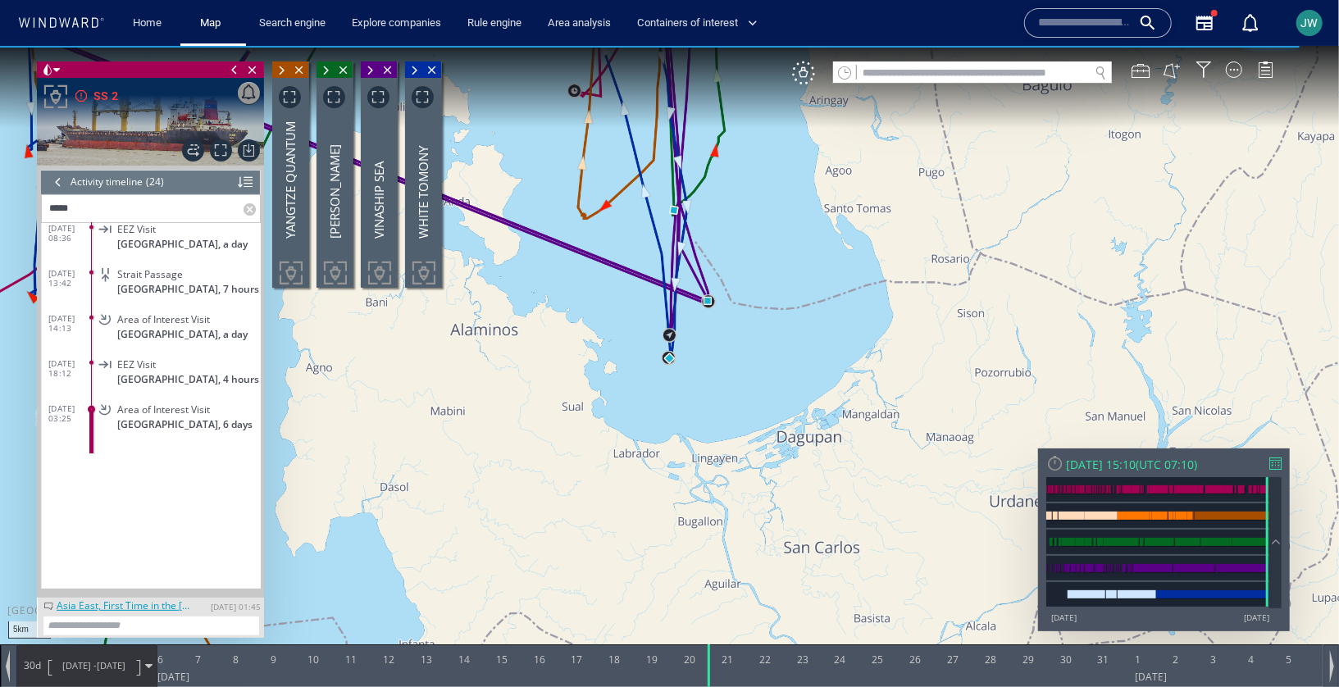
drag, startPoint x: 740, startPoint y: 162, endPoint x: 824, endPoint y: 369, distance: 224.0
click at [824, 369] on canvas "Map" at bounding box center [669, 357] width 1339 height 625
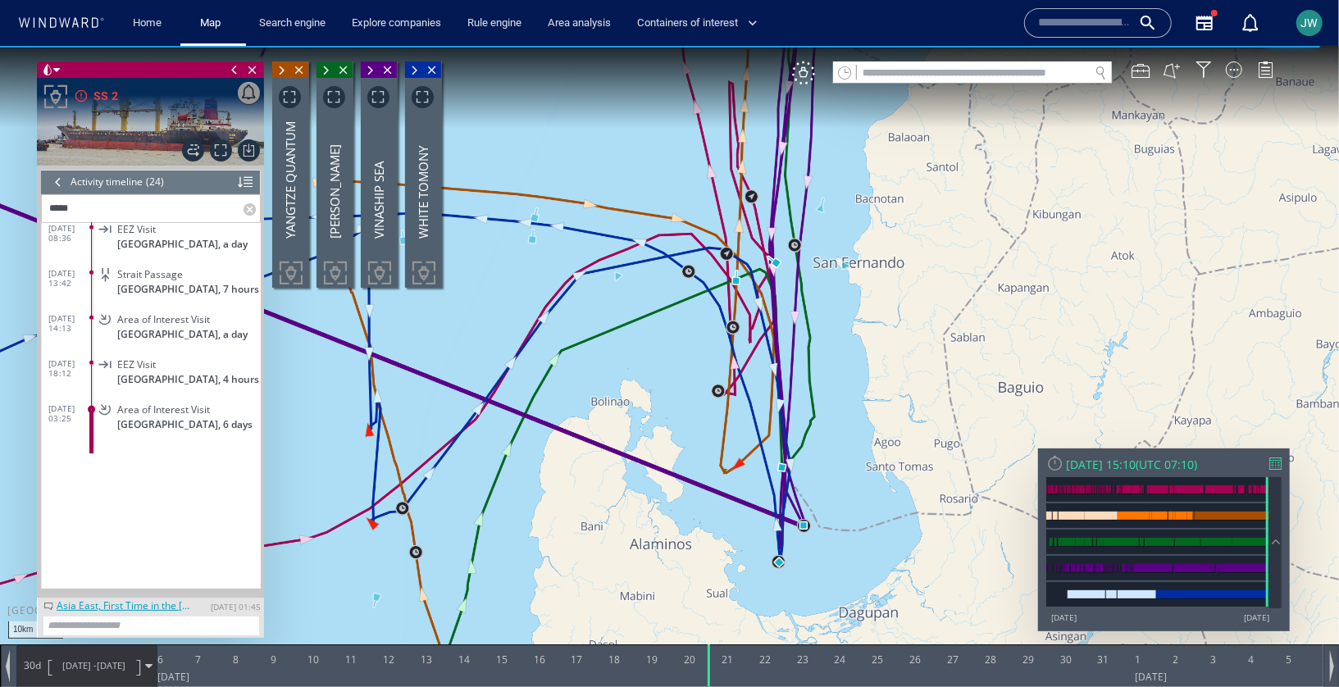
drag, startPoint x: 833, startPoint y: 286, endPoint x: 833, endPoint y: 477, distance: 191.1
click at [833, 477] on canvas "Map" at bounding box center [669, 357] width 1339 height 625
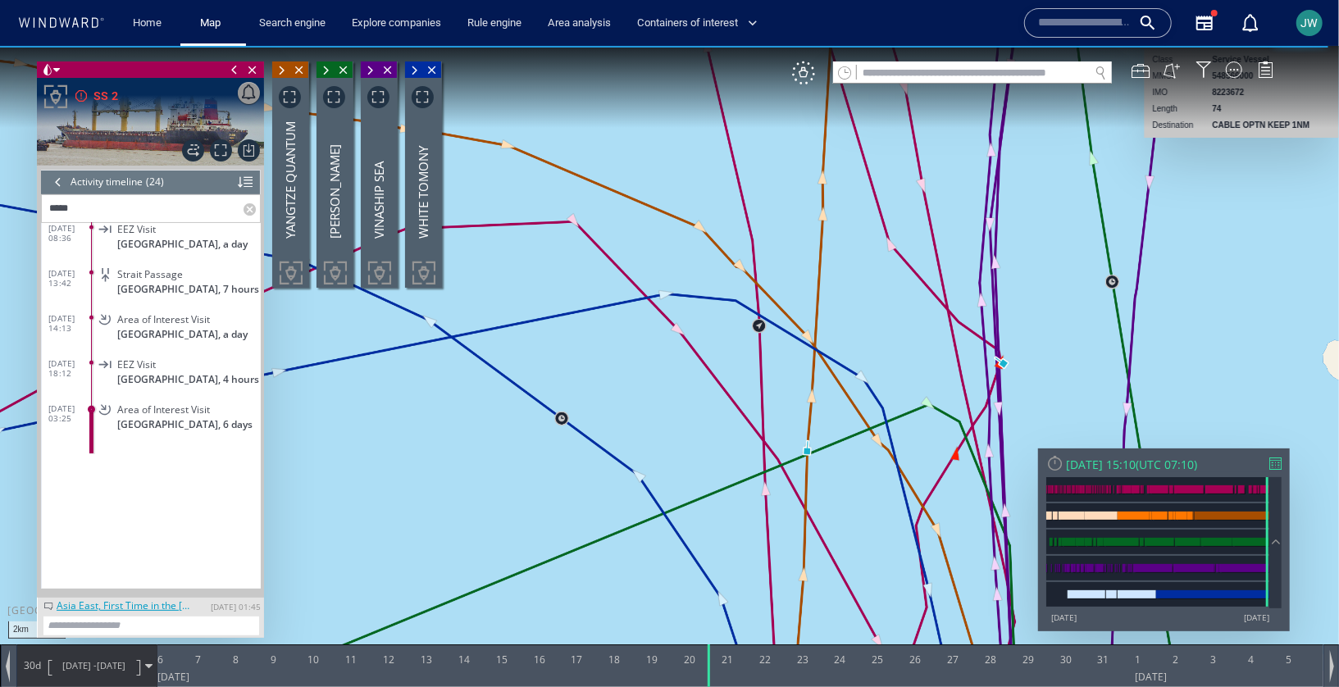
drag, startPoint x: 724, startPoint y: 390, endPoint x: 999, endPoint y: 335, distance: 280.2
click at [1048, 317] on canvas "Map" at bounding box center [669, 357] width 1339 height 625
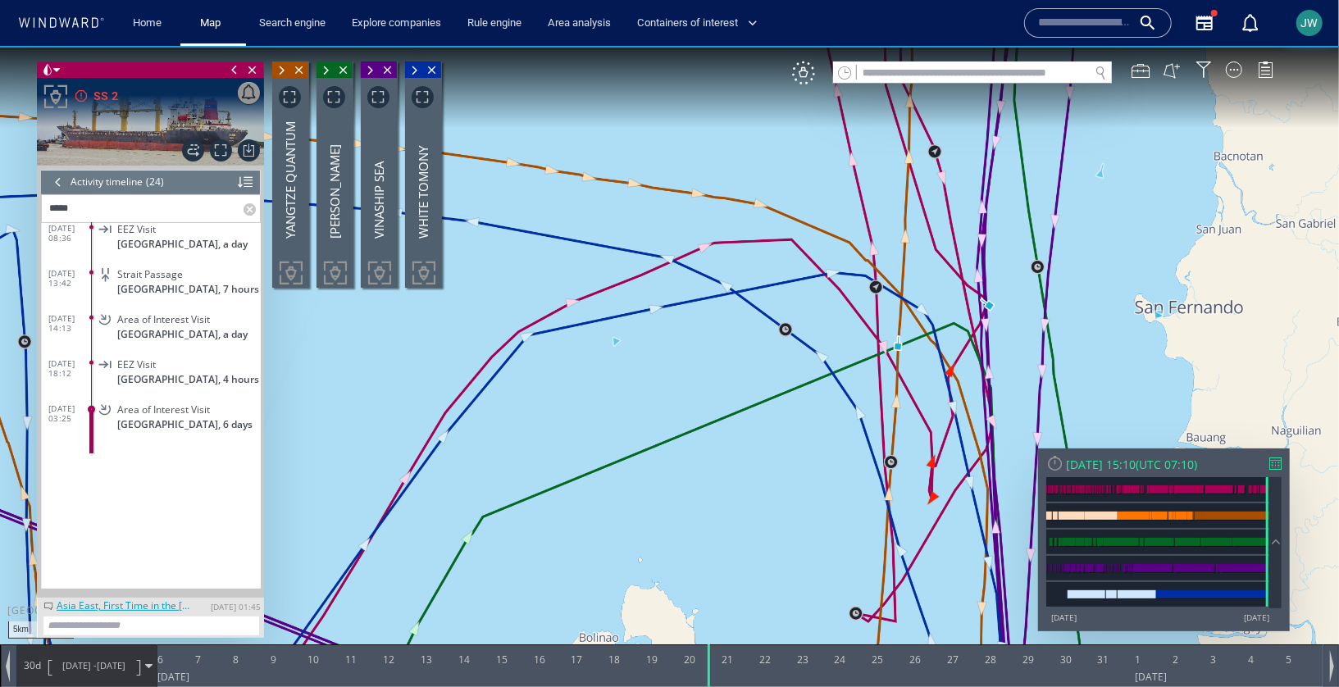
click at [618, 345] on canvas "Map" at bounding box center [669, 357] width 1339 height 625
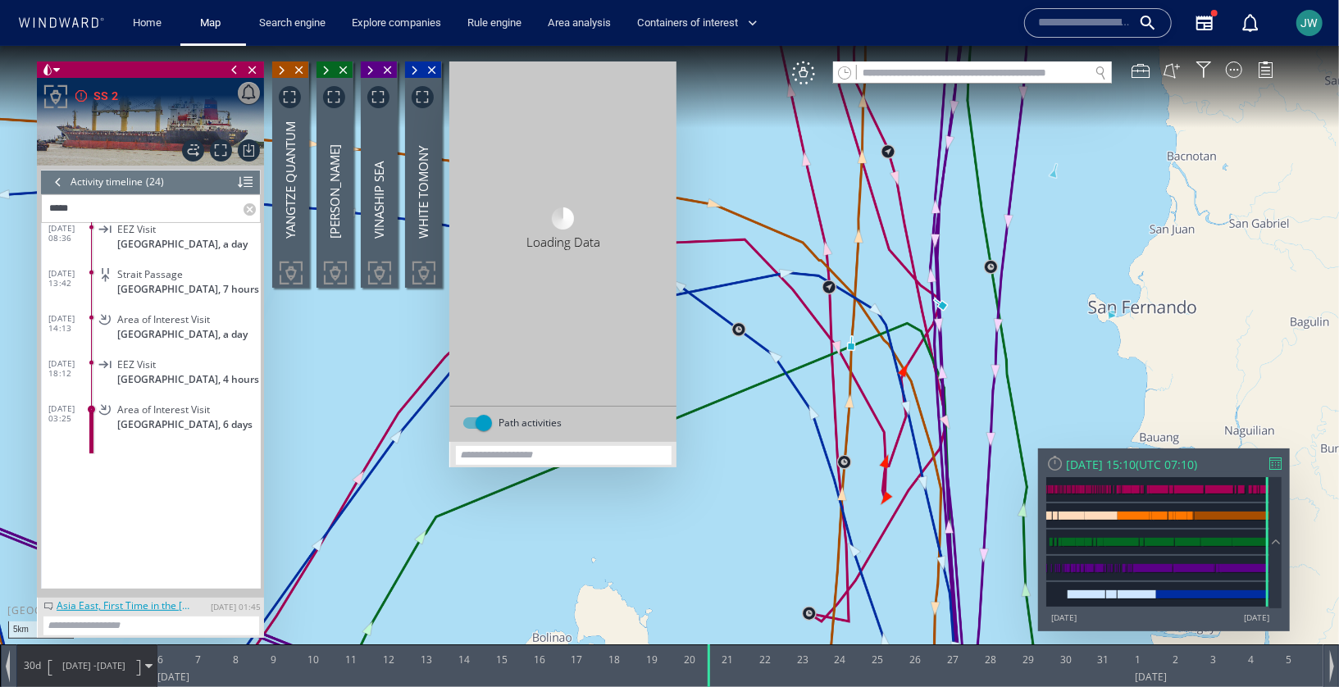
drag, startPoint x: 1111, startPoint y: 304, endPoint x: 941, endPoint y: 318, distance: 171.1
click at [941, 318] on canvas "Map" at bounding box center [669, 357] width 1339 height 625
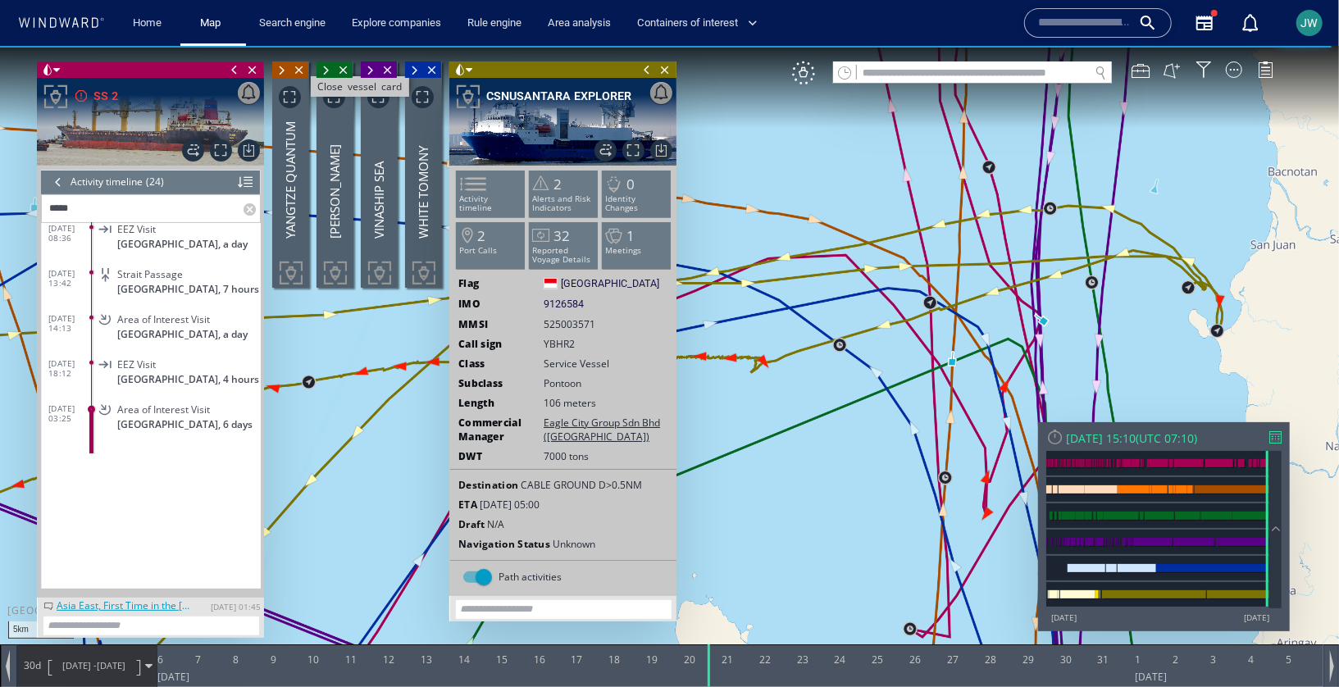
click at [303, 64] on span "Close vessel card" at bounding box center [299, 69] width 18 height 16
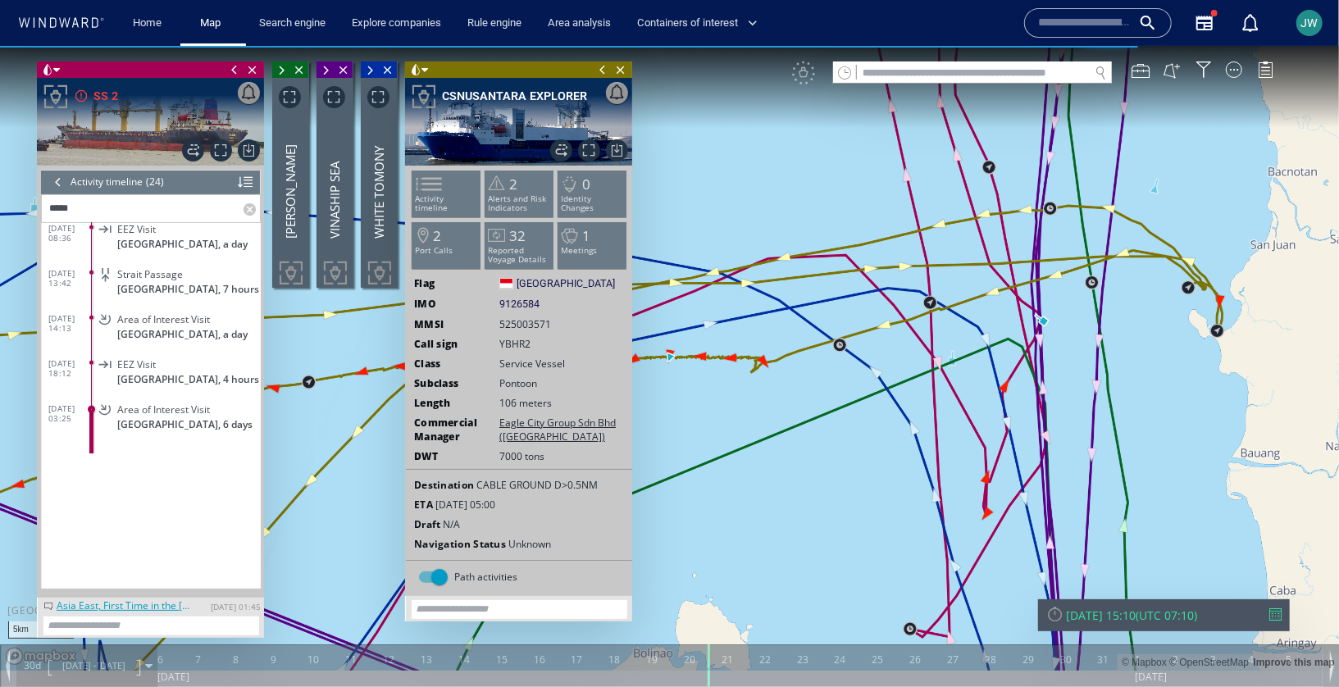
click at [303, 64] on span "Close vessel card" at bounding box center [299, 69] width 18 height 16
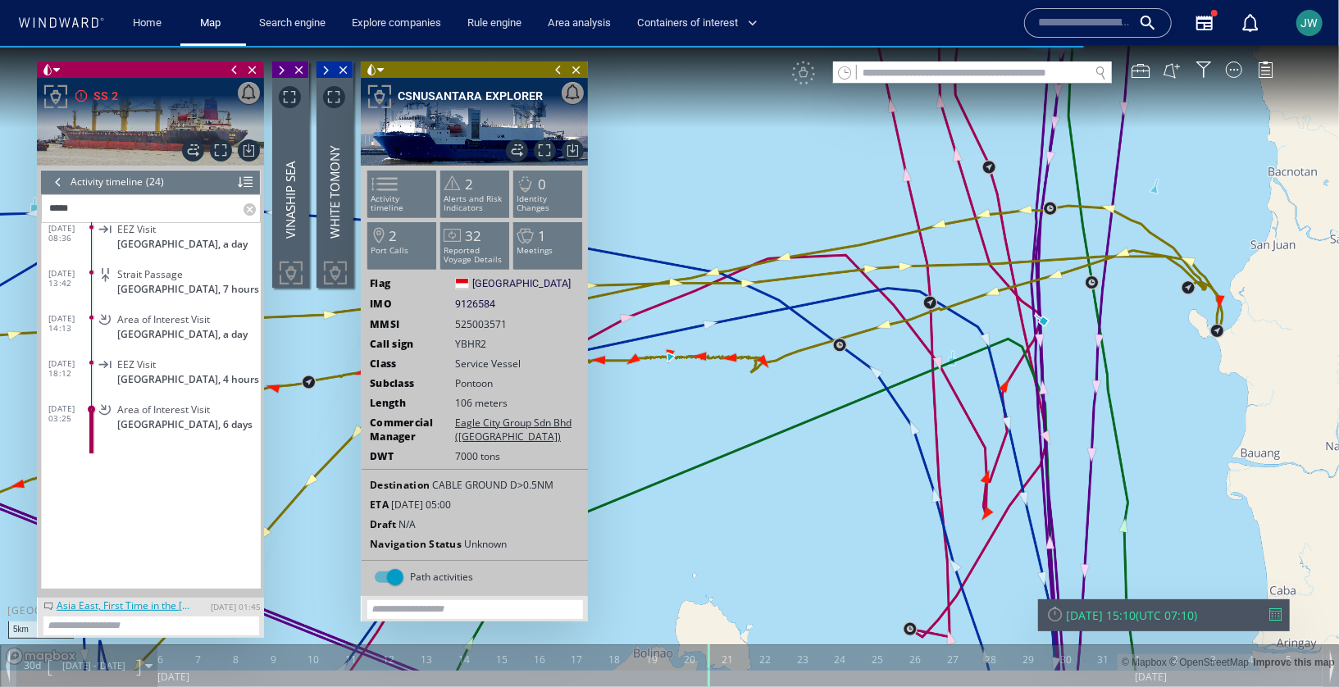
click at [303, 64] on span "Close vessel card" at bounding box center [299, 69] width 18 height 16
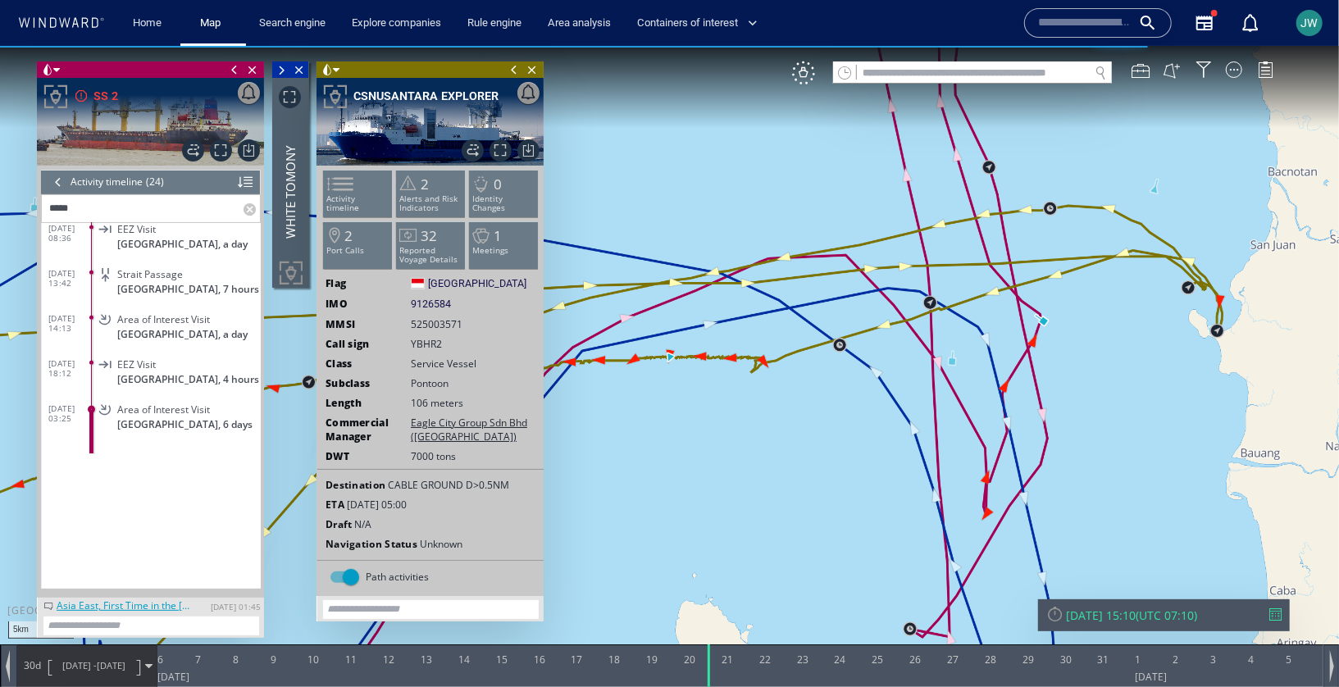
click at [303, 64] on span "Close vessel card" at bounding box center [299, 69] width 18 height 16
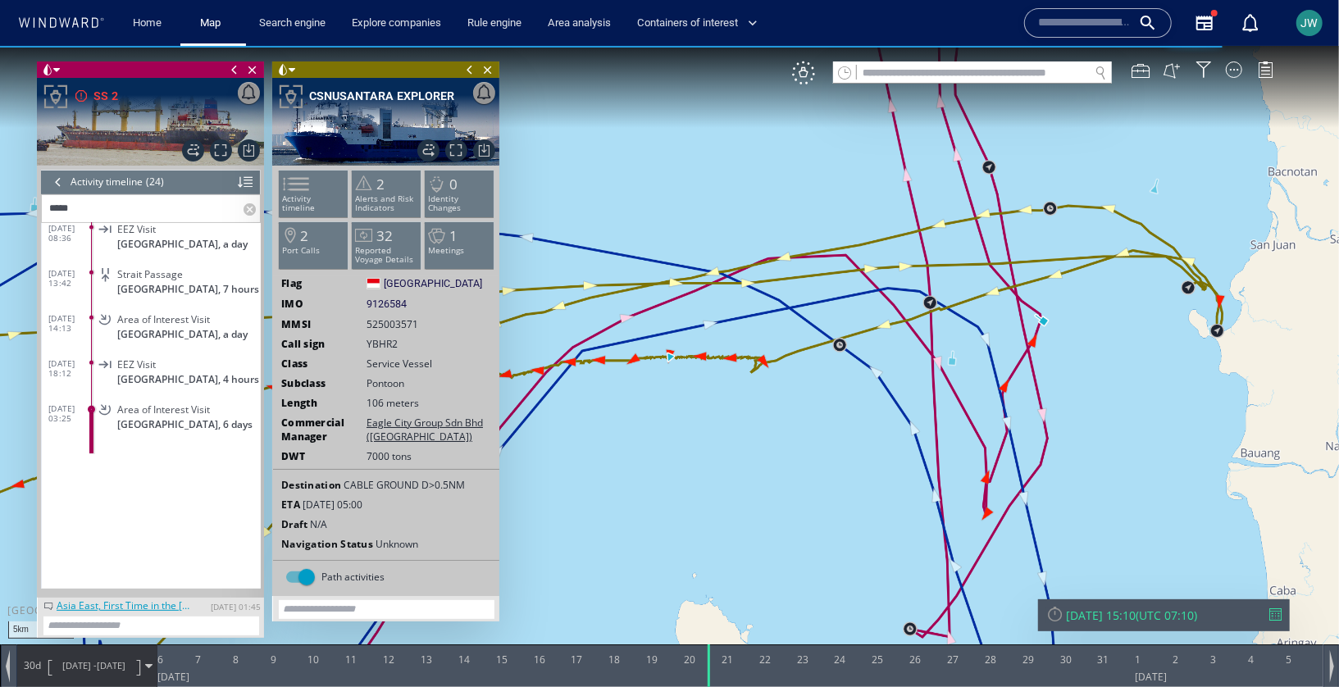
click at [472, 66] on span at bounding box center [470, 69] width 18 height 16
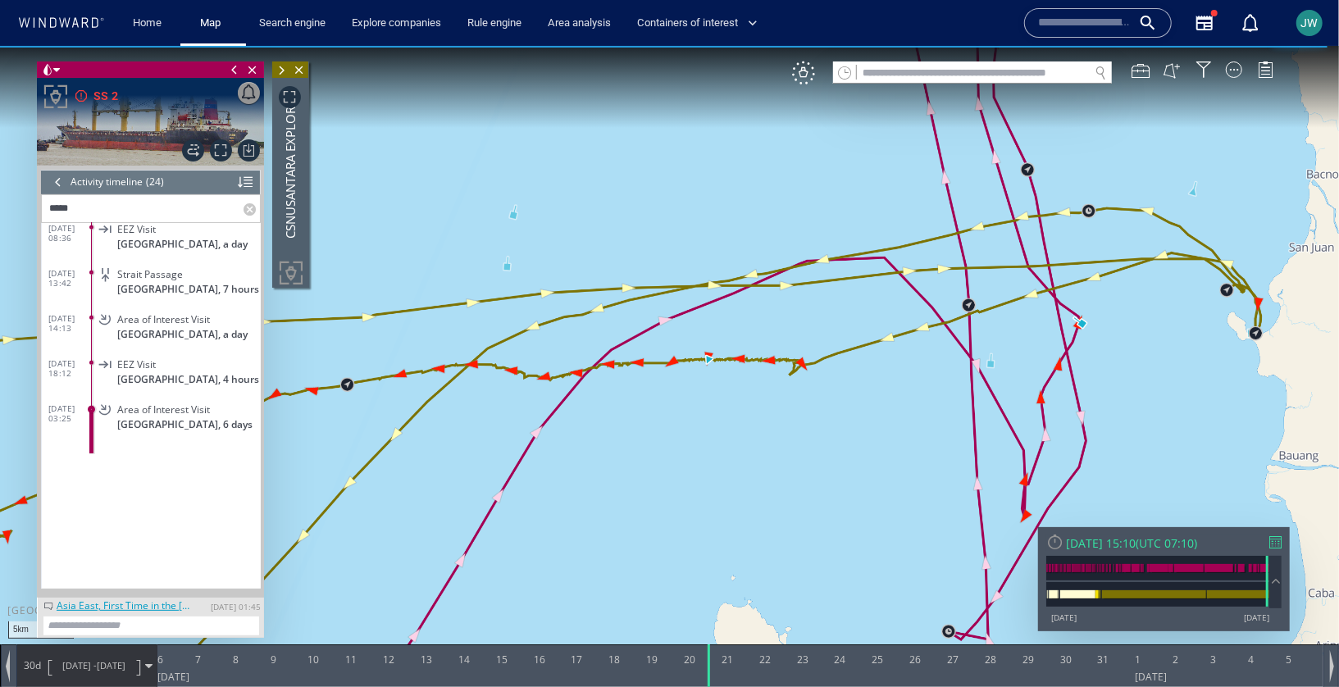
drag, startPoint x: 878, startPoint y: 374, endPoint x: 613, endPoint y: 373, distance: 264.9
click at [613, 373] on canvas "Map" at bounding box center [669, 357] width 1339 height 625
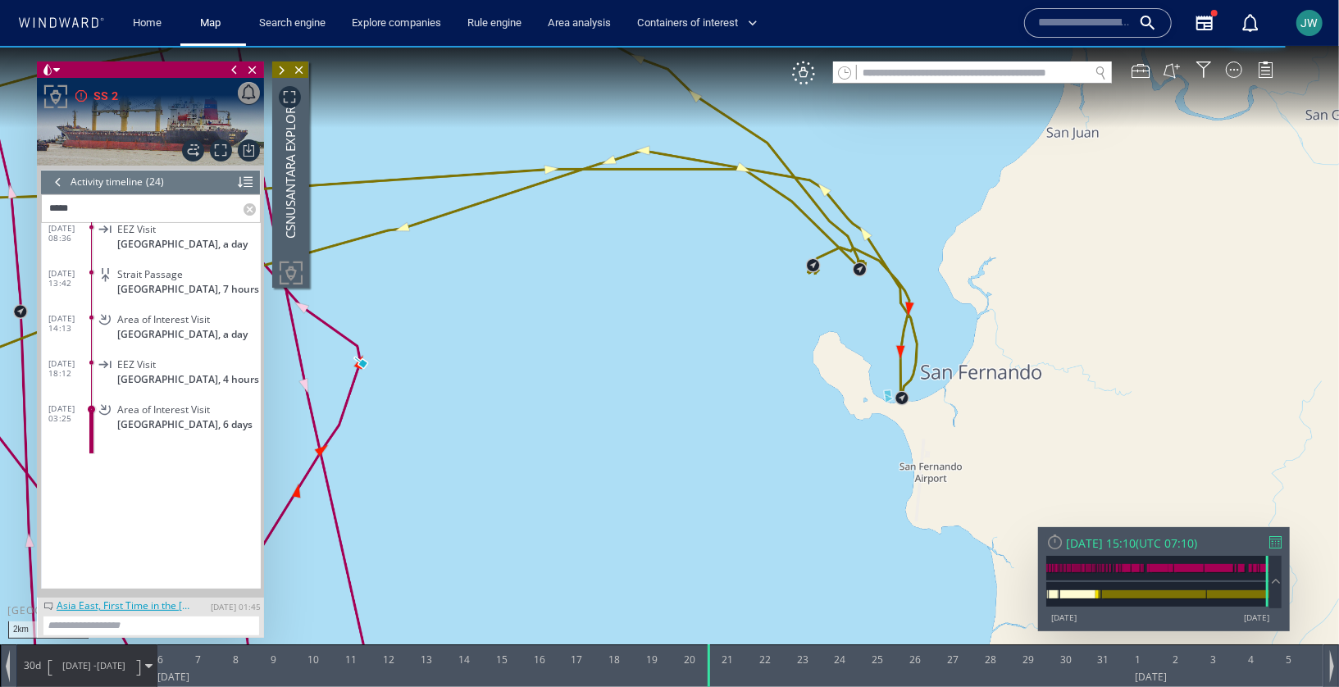
drag, startPoint x: 824, startPoint y: 338, endPoint x: 668, endPoint y: 453, distance: 194.7
click at [668, 453] on canvas "Map" at bounding box center [669, 357] width 1339 height 625
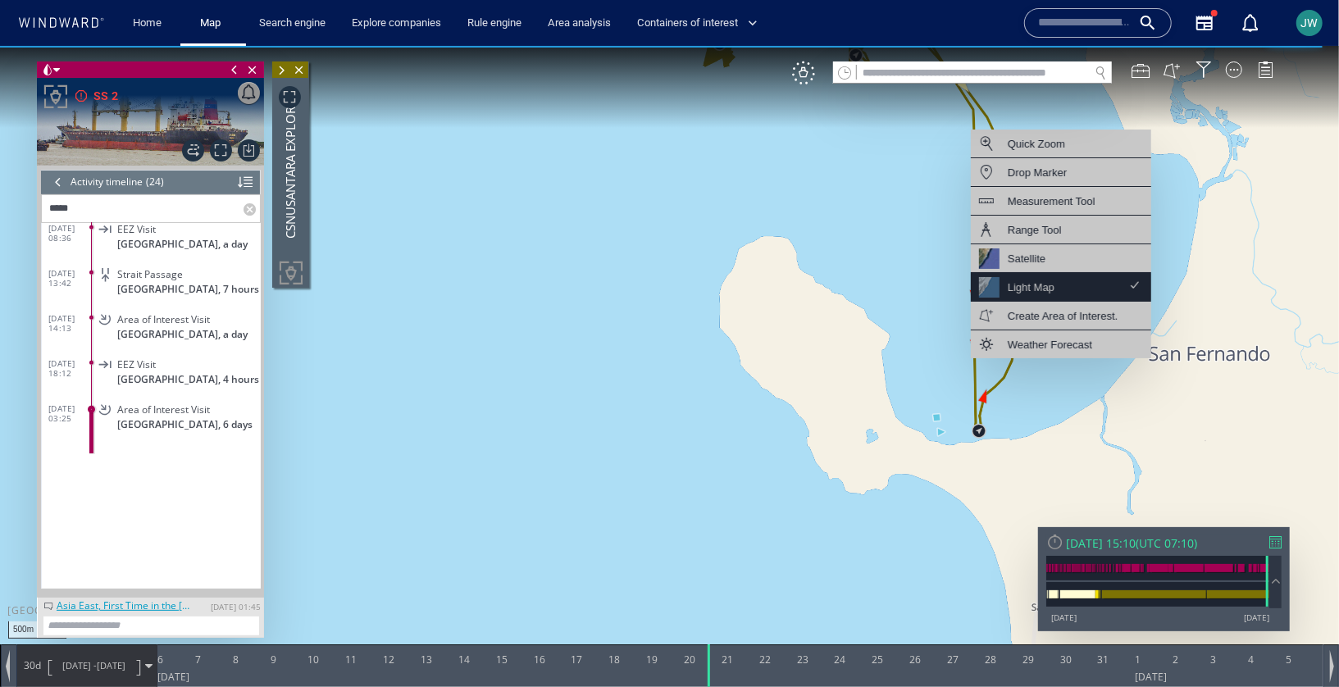
click at [1096, 274] on div "Light Map" at bounding box center [1061, 286] width 180 height 29
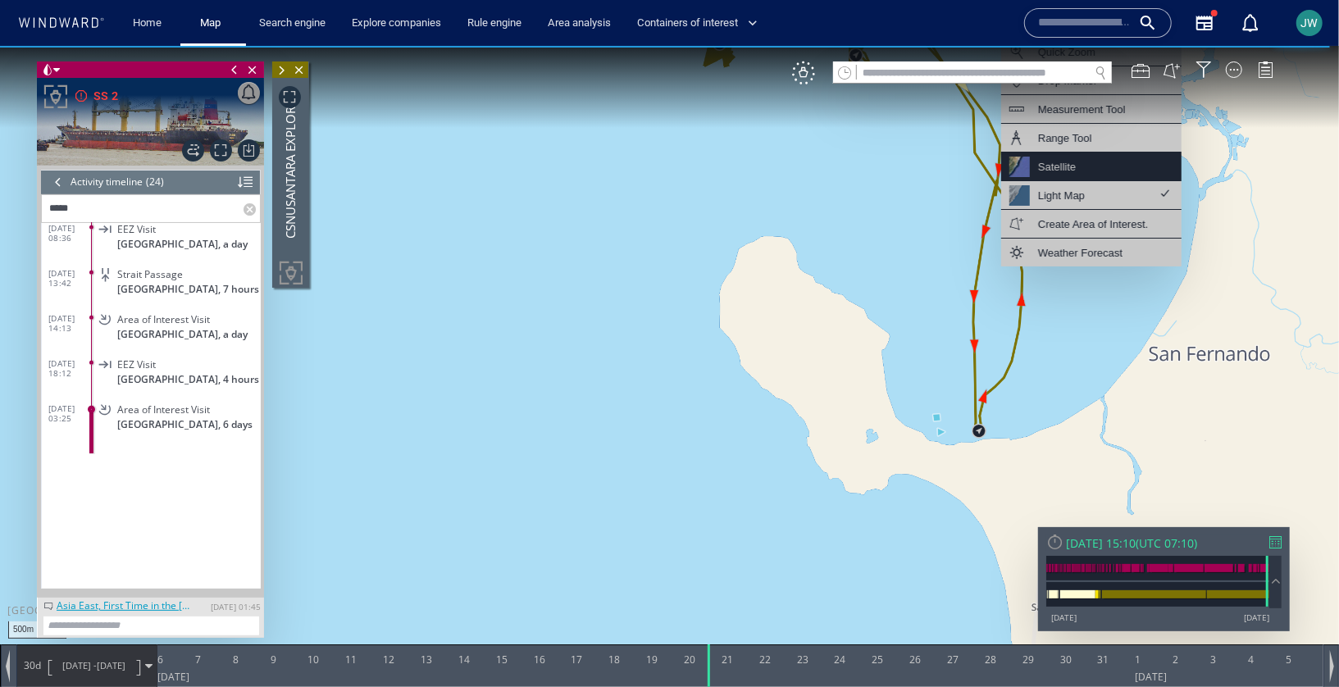
click at [1111, 175] on div "Satellite" at bounding box center [1091, 166] width 180 height 29
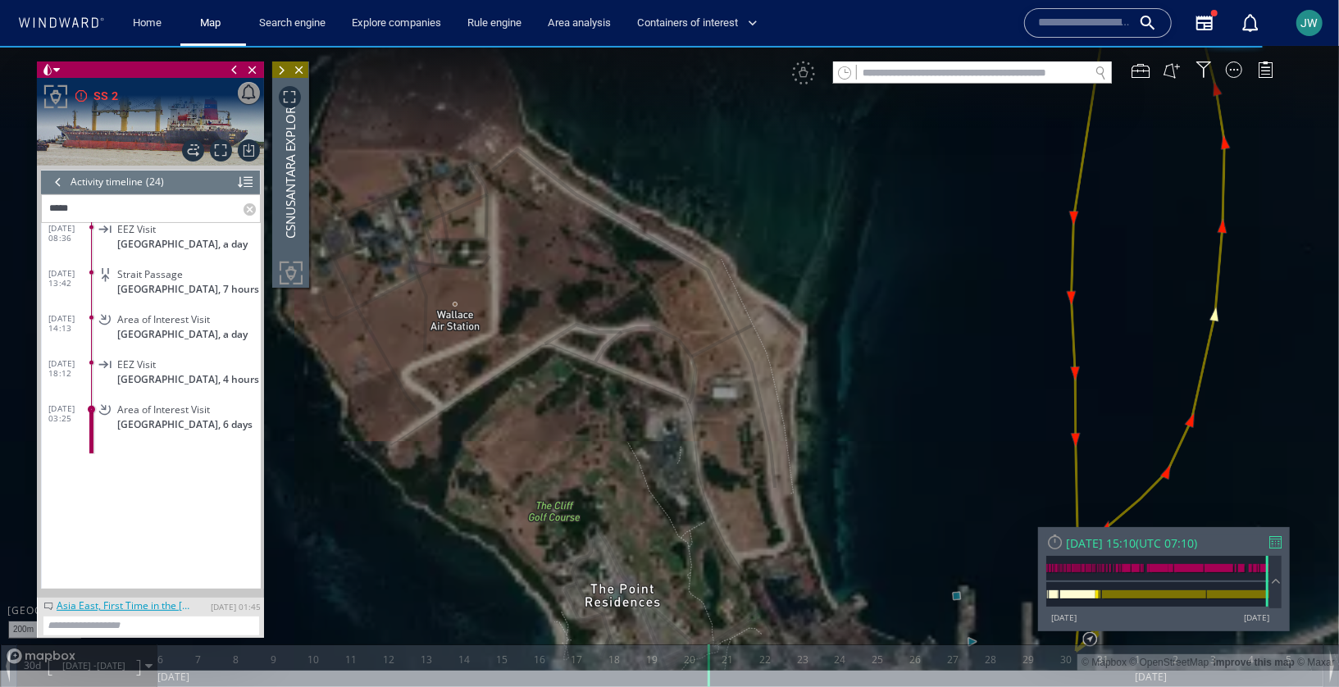
drag, startPoint x: 942, startPoint y: 467, endPoint x: 595, endPoint y: 302, distance: 384.1
click at [595, 302] on canvas "Map" at bounding box center [669, 357] width 1339 height 625
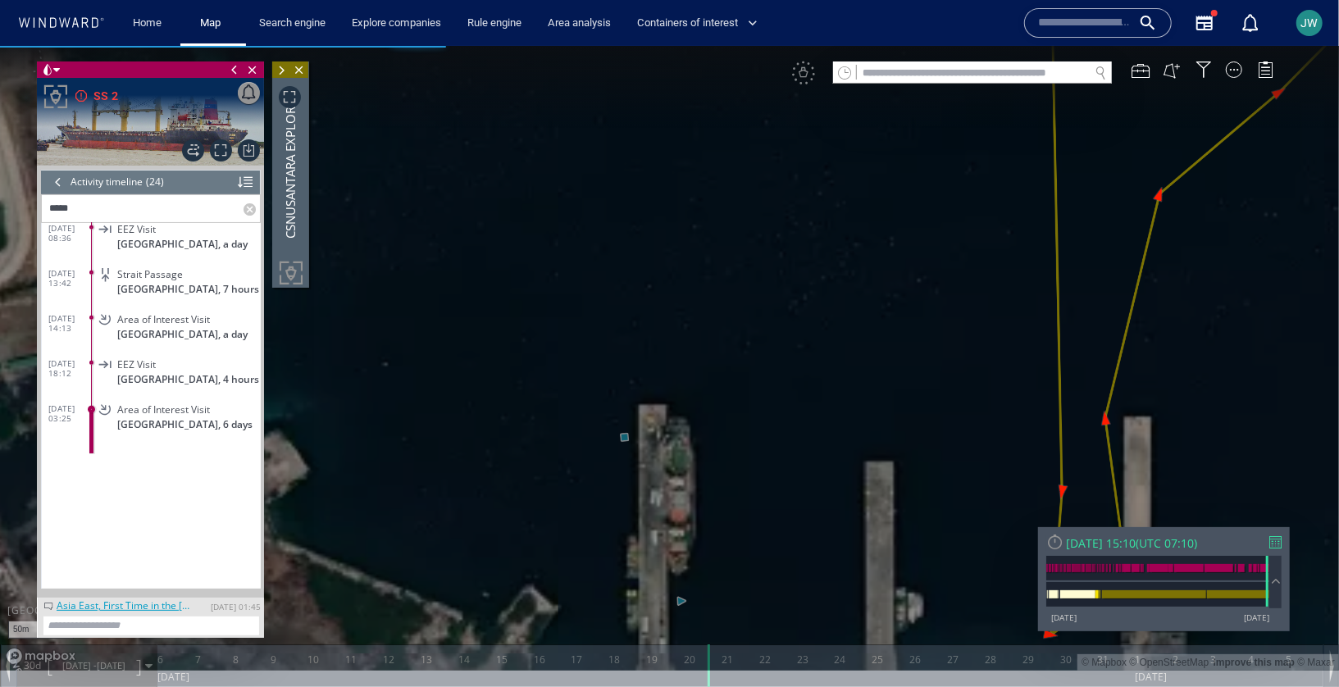
drag, startPoint x: 622, startPoint y: 535, endPoint x: 588, endPoint y: 259, distance: 278.5
click at [588, 259] on canvas "Map" at bounding box center [669, 357] width 1339 height 625
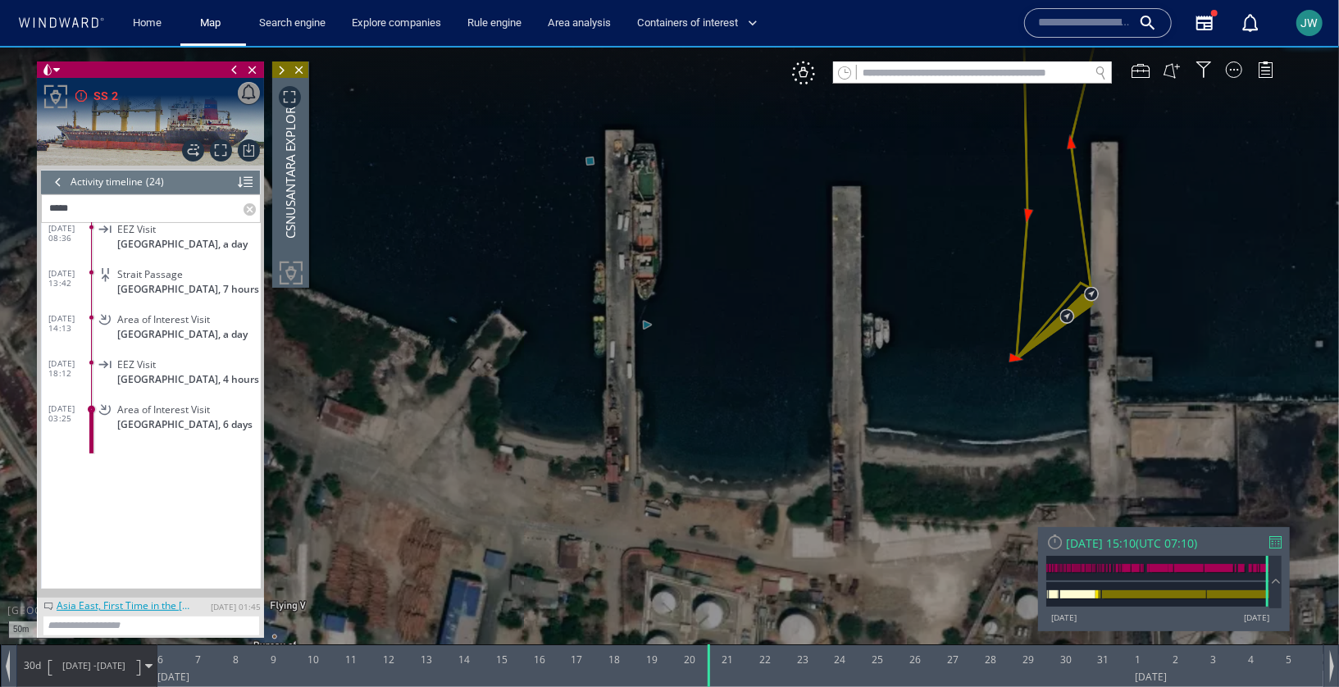
drag, startPoint x: 991, startPoint y: 296, endPoint x: 745, endPoint y: 312, distance: 247.4
click at [743, 313] on canvas "Map" at bounding box center [669, 357] width 1339 height 625
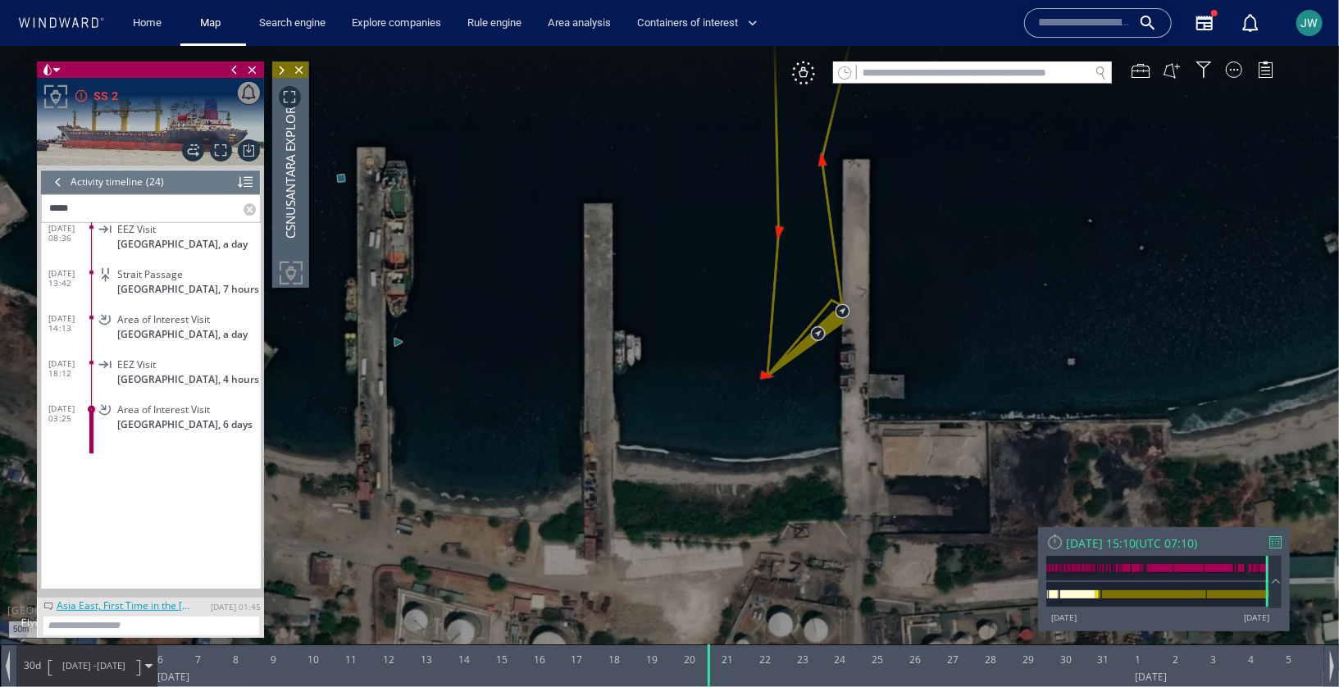
click at [300, 65] on span "Close vessel card" at bounding box center [299, 69] width 18 height 16
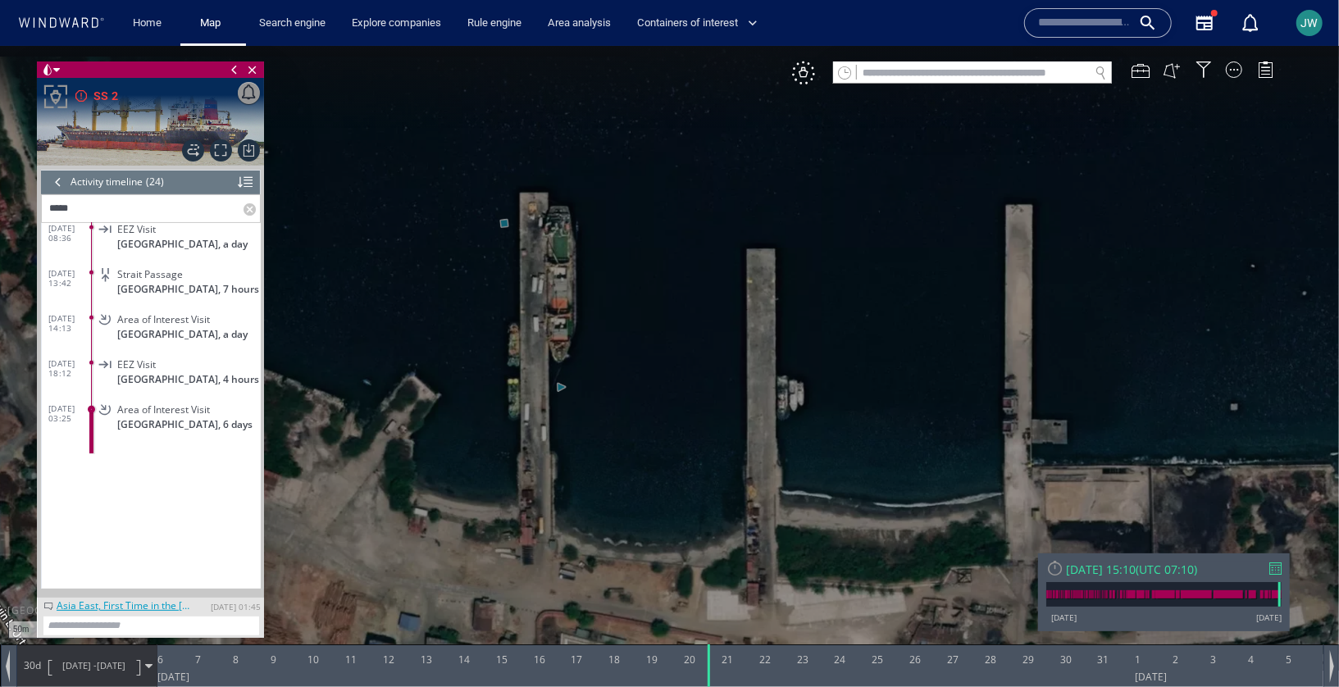
drag, startPoint x: 431, startPoint y: 357, endPoint x: 636, endPoint y: 414, distance: 212.9
click at [636, 414] on canvas "Map" at bounding box center [669, 357] width 1339 height 625
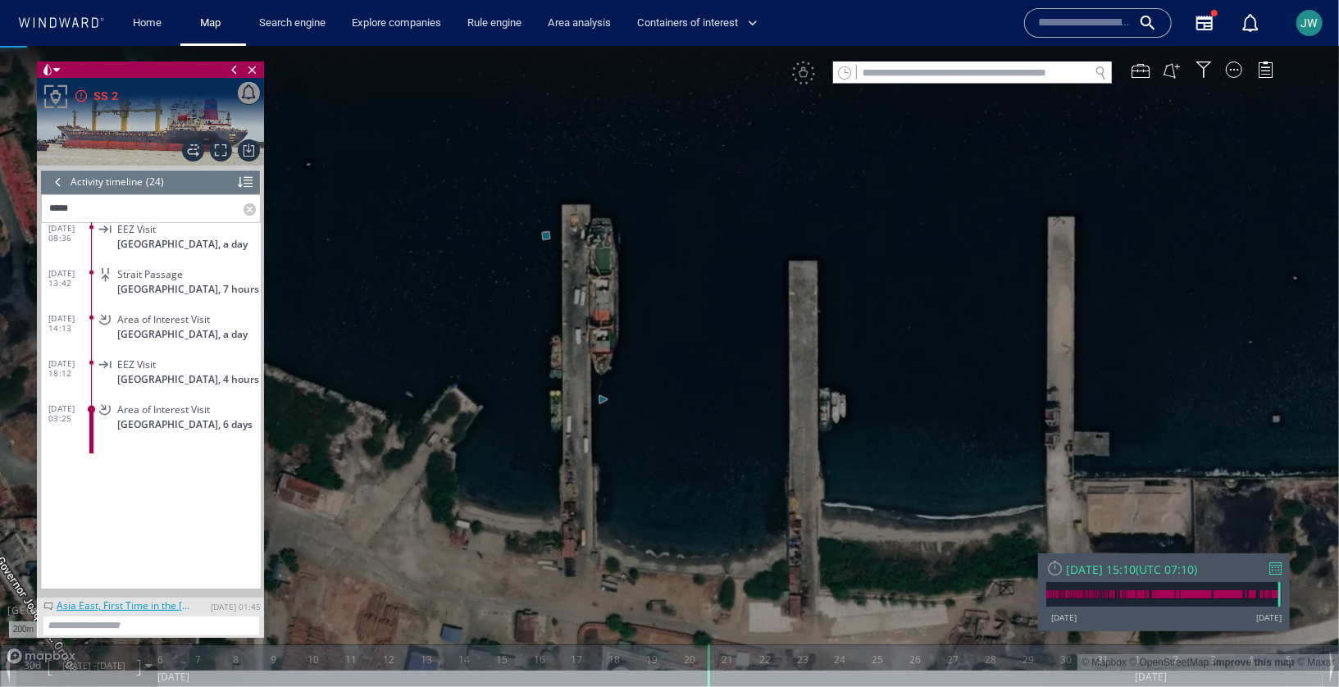
drag, startPoint x: 496, startPoint y: 309, endPoint x: 576, endPoint y: 480, distance: 188.2
click at [576, 480] on canvas "Map" at bounding box center [669, 357] width 1339 height 625
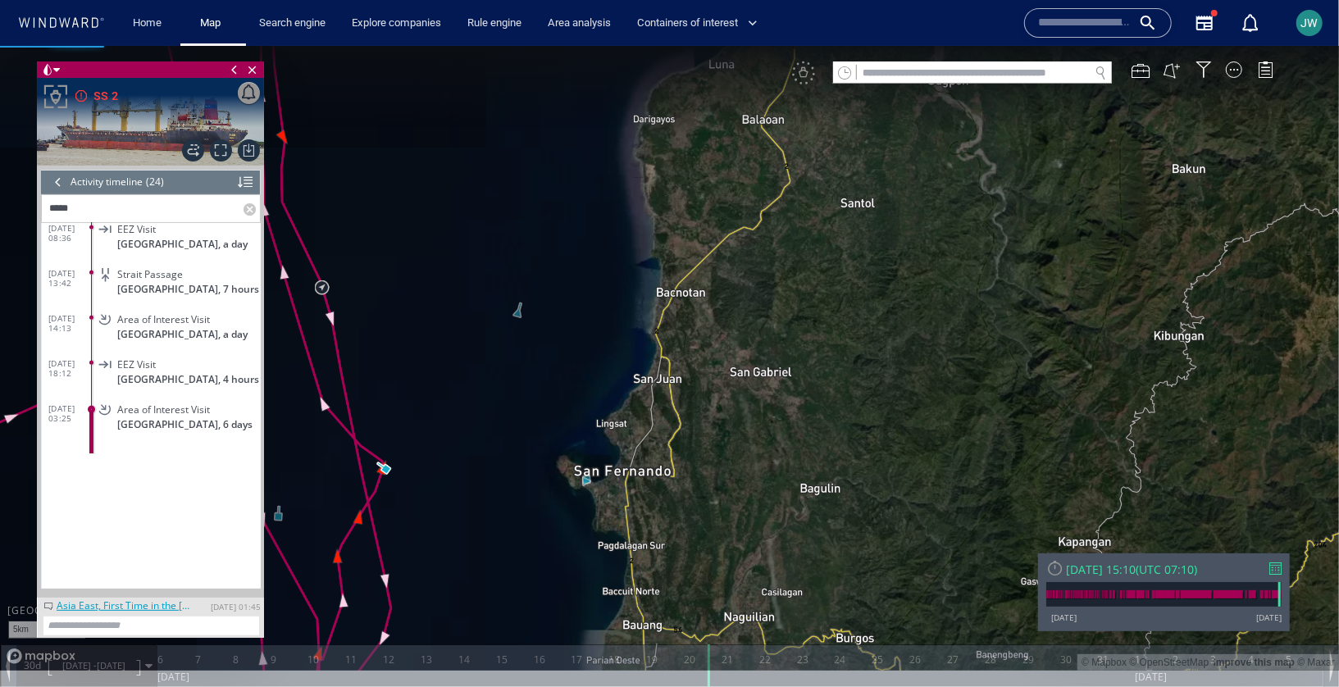
drag, startPoint x: 513, startPoint y: 463, endPoint x: 659, endPoint y: 463, distance: 146.0
click at [659, 463] on canvas "Map" at bounding box center [669, 357] width 1339 height 625
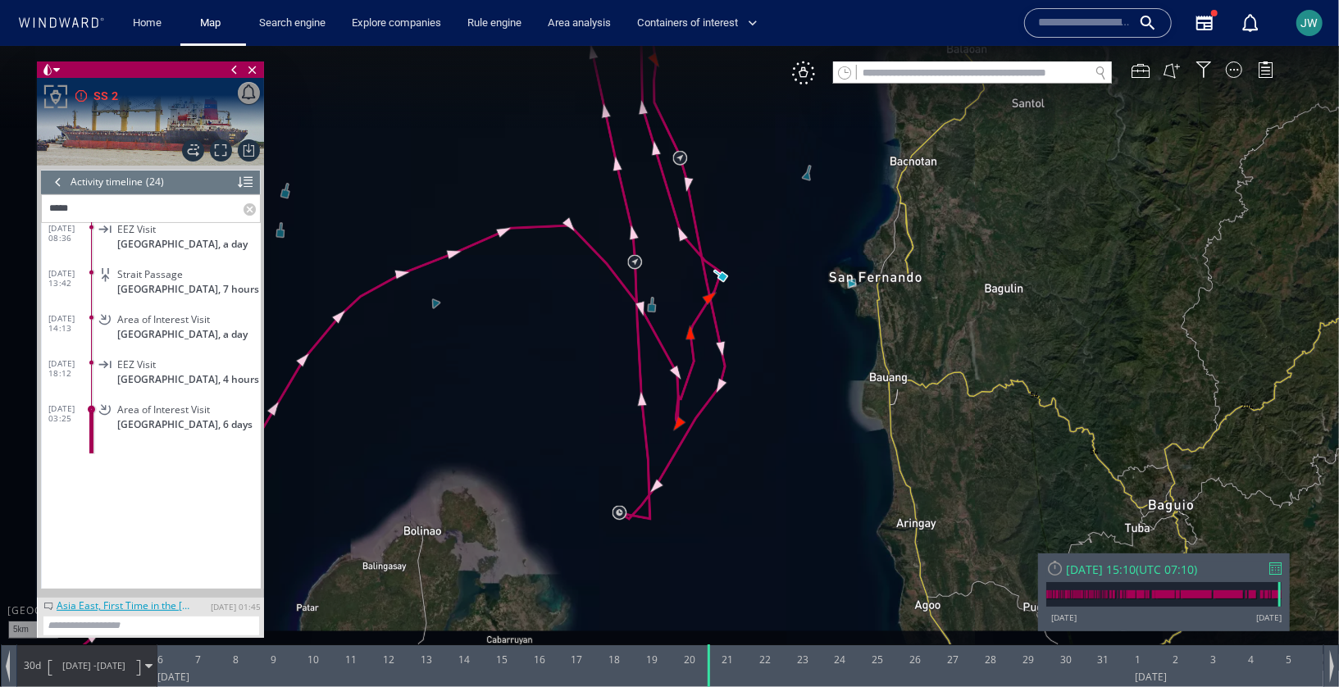
drag, startPoint x: 656, startPoint y: 469, endPoint x: 807, endPoint y: 278, distance: 243.5
click at [807, 278] on canvas "Map" at bounding box center [669, 357] width 1339 height 625
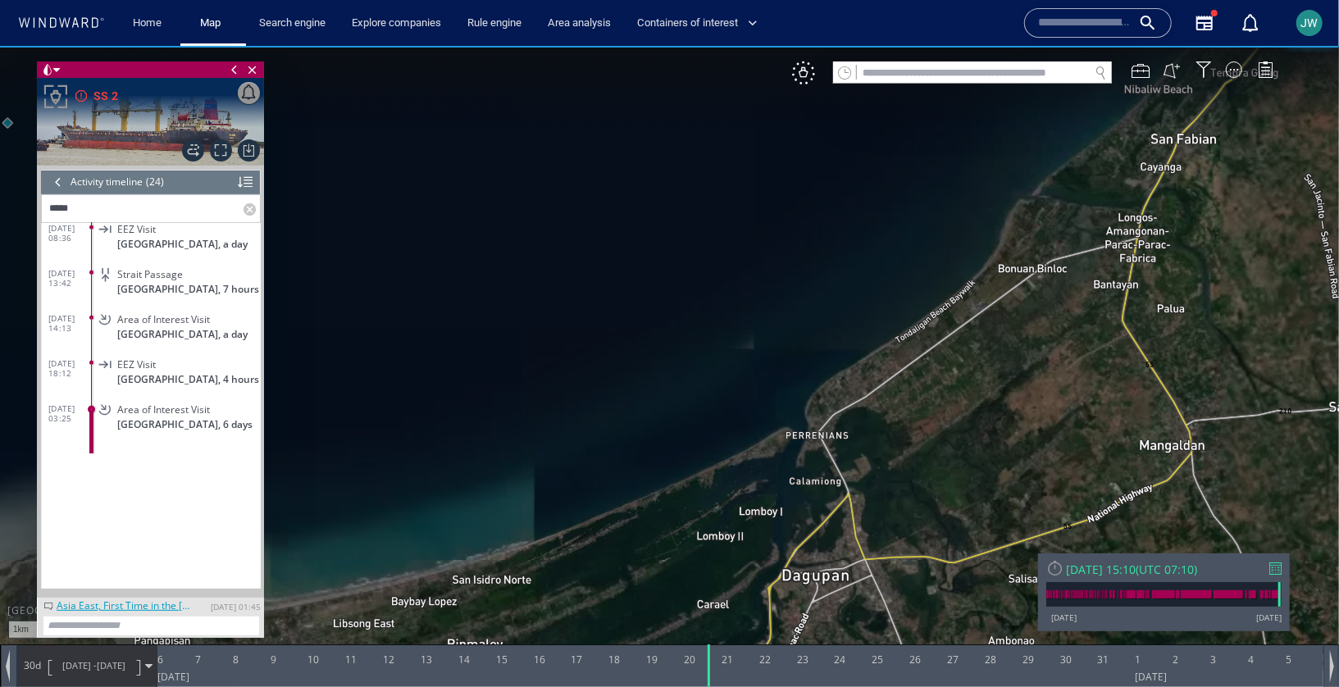
drag, startPoint x: 695, startPoint y: 543, endPoint x: 813, endPoint y: 230, distance: 334.8
click at [813, 230] on canvas "Map" at bounding box center [669, 357] width 1339 height 625
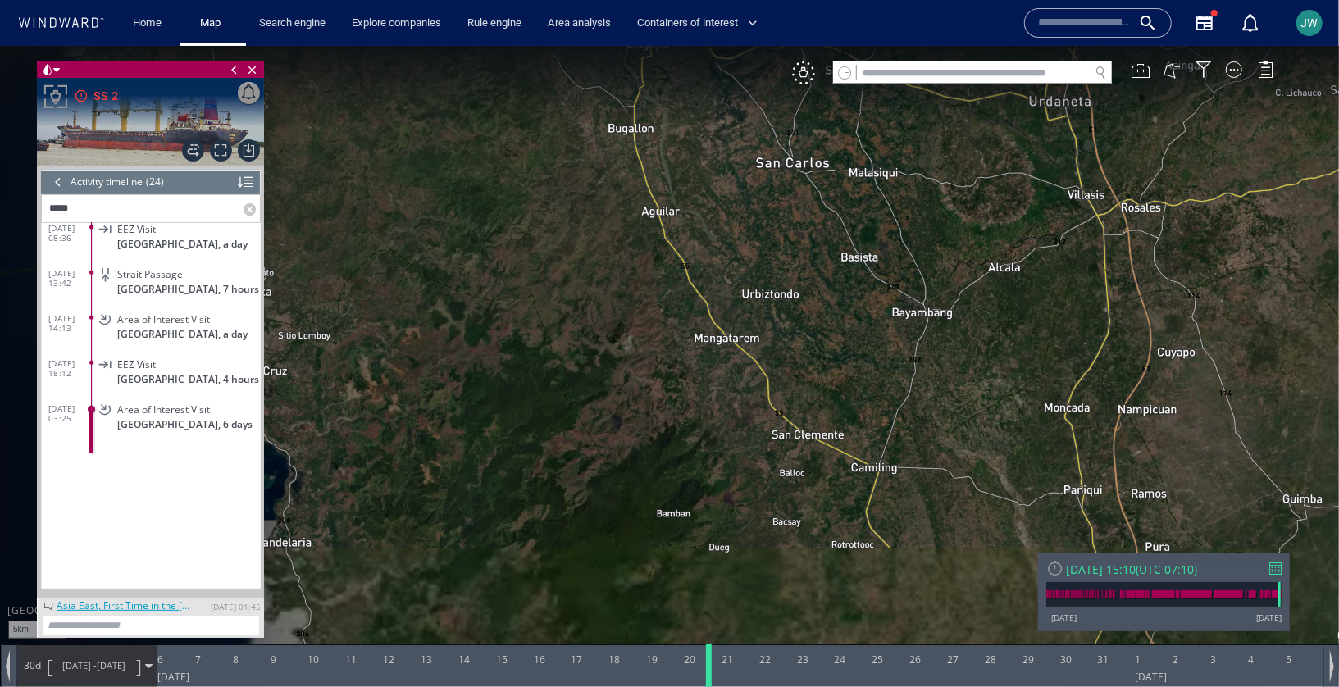
drag, startPoint x: 745, startPoint y: 181, endPoint x: 706, endPoint y: 656, distance: 476.4
click at [706, 45] on div "5km © Mapbox © OpenStreetMap Improve this map © Maxar 0 0 6 August 2025 7 8 9 1…" at bounding box center [669, 45] width 1339 height 0
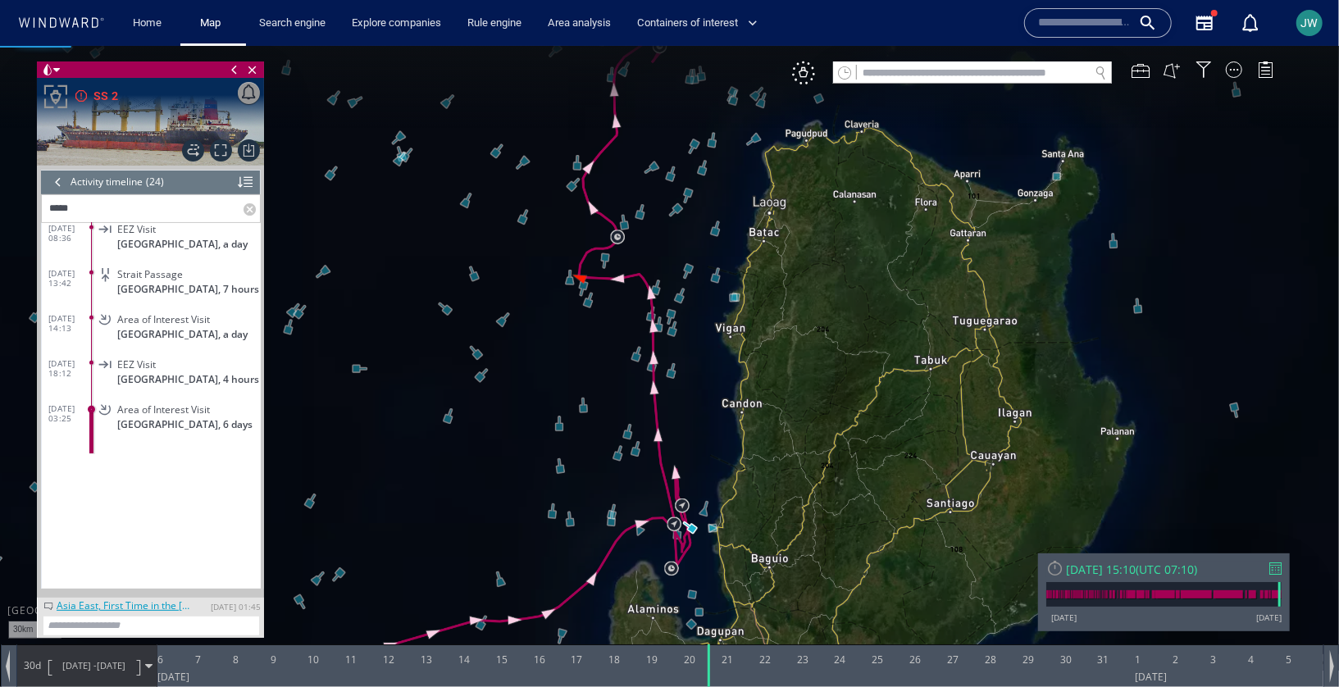
click at [702, 412] on canvas "Map" at bounding box center [669, 357] width 1339 height 625
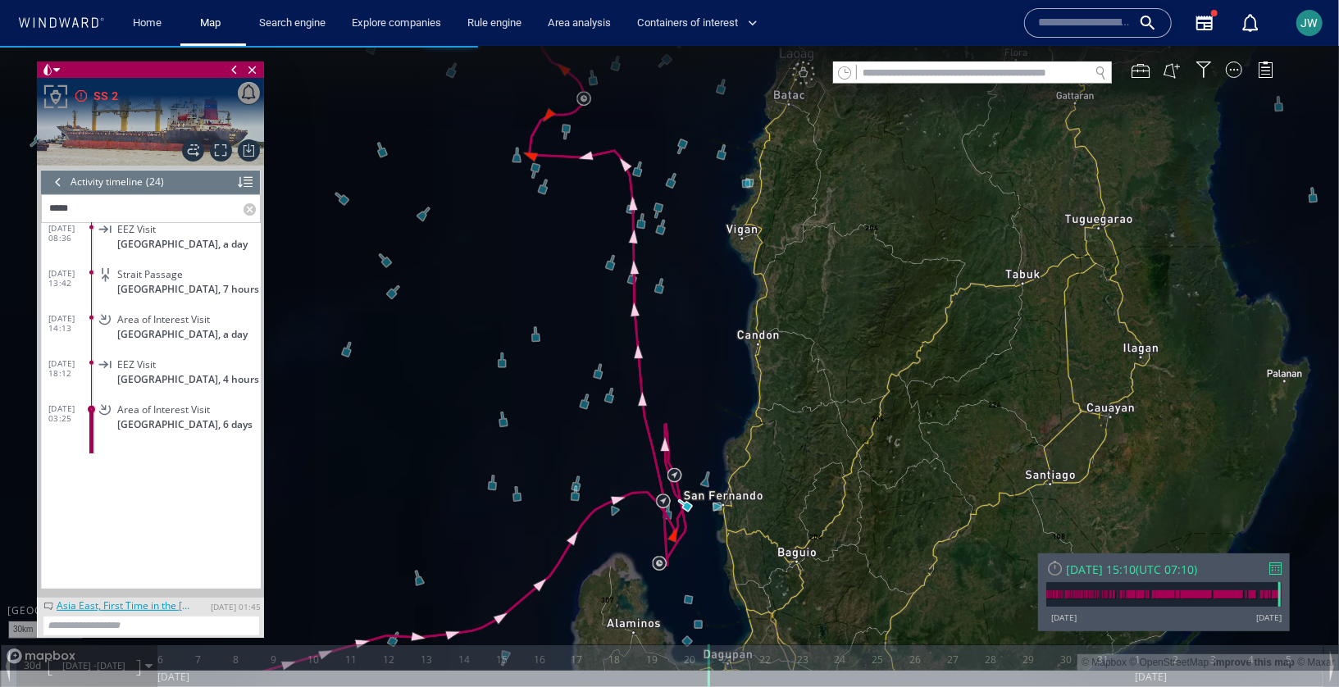
drag, startPoint x: 700, startPoint y: 409, endPoint x: 700, endPoint y: 307, distance: 102.5
click at [700, 306] on canvas "Map" at bounding box center [669, 357] width 1339 height 625
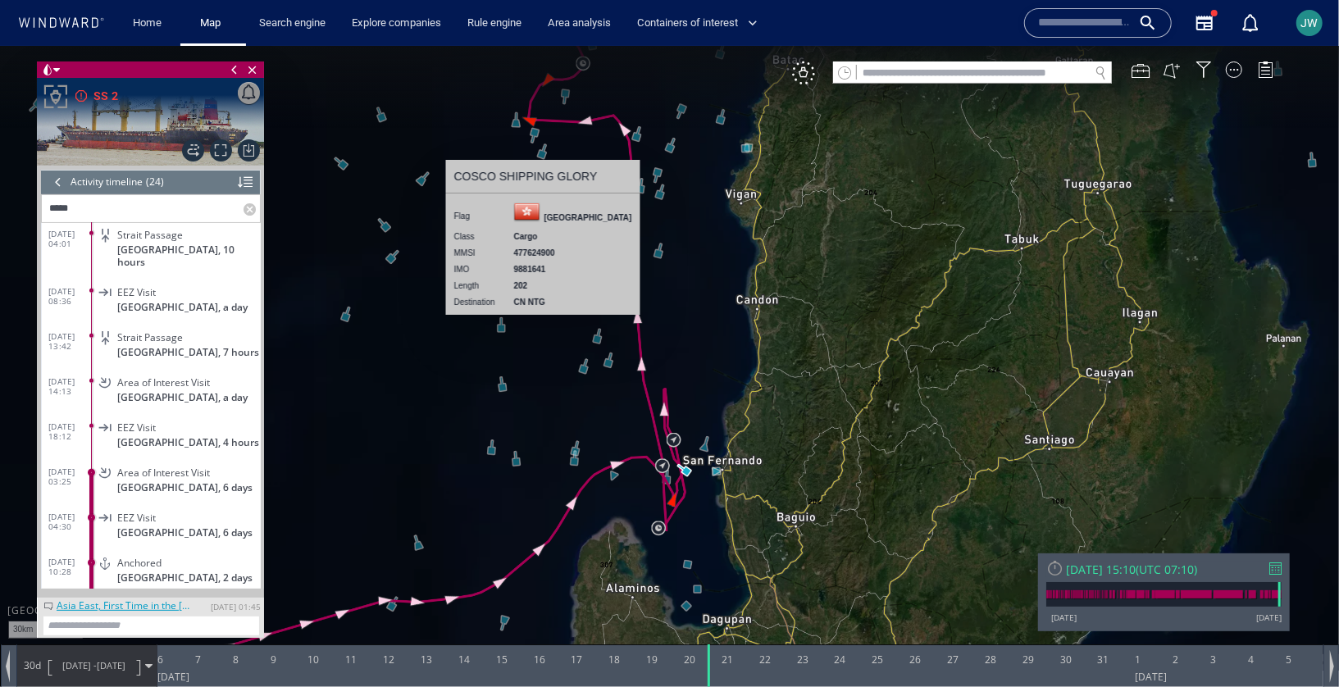
scroll to position [745, 0]
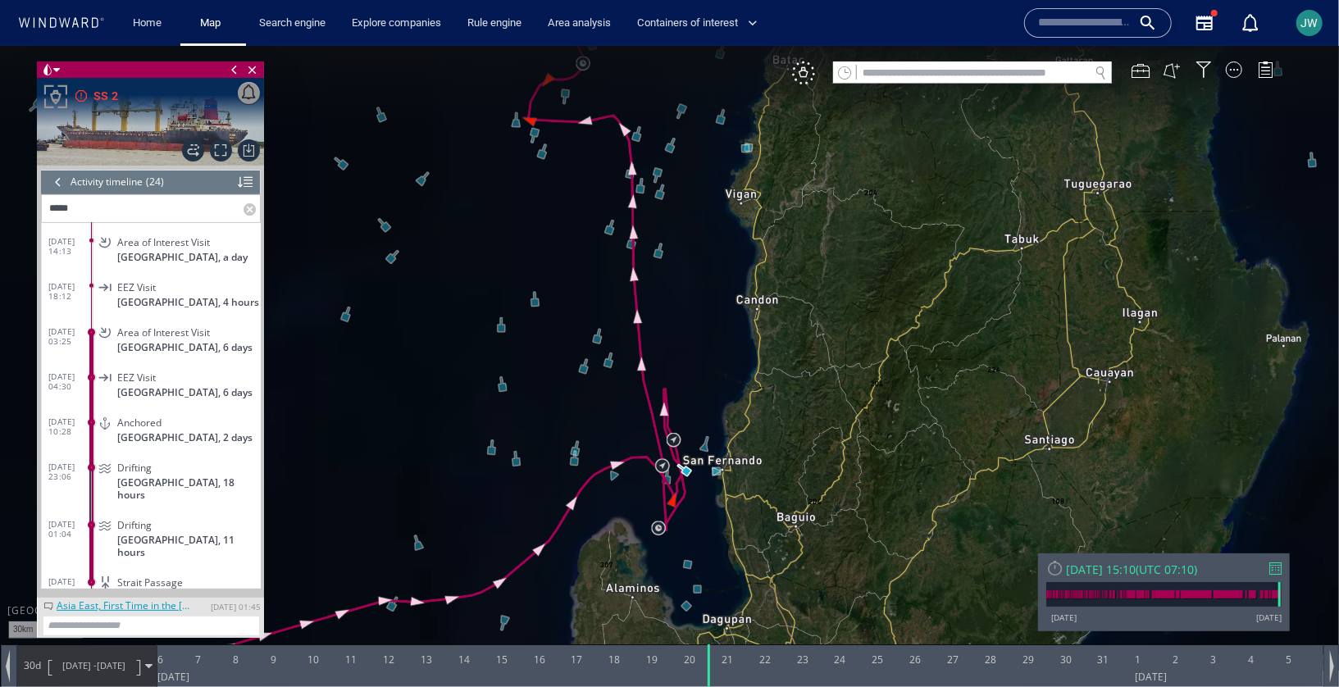
click at [257, 216] on label at bounding box center [252, 207] width 16 height 27
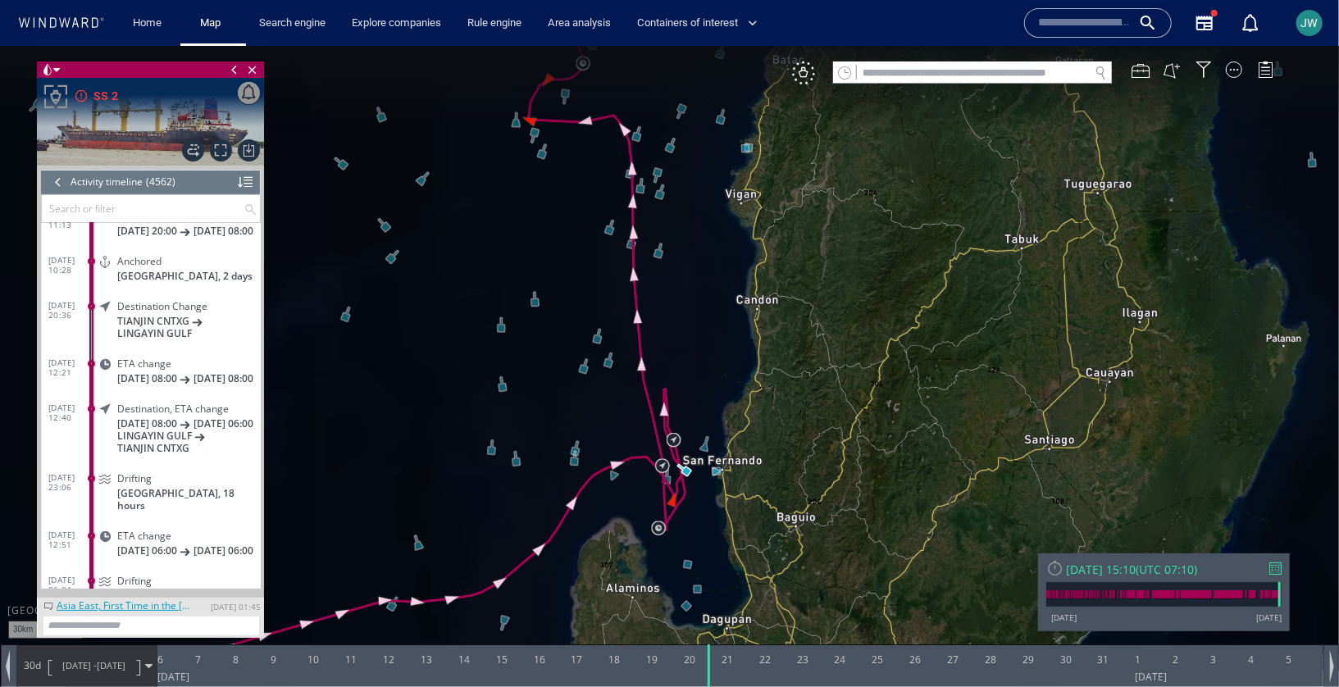
scroll to position [204299, 0]
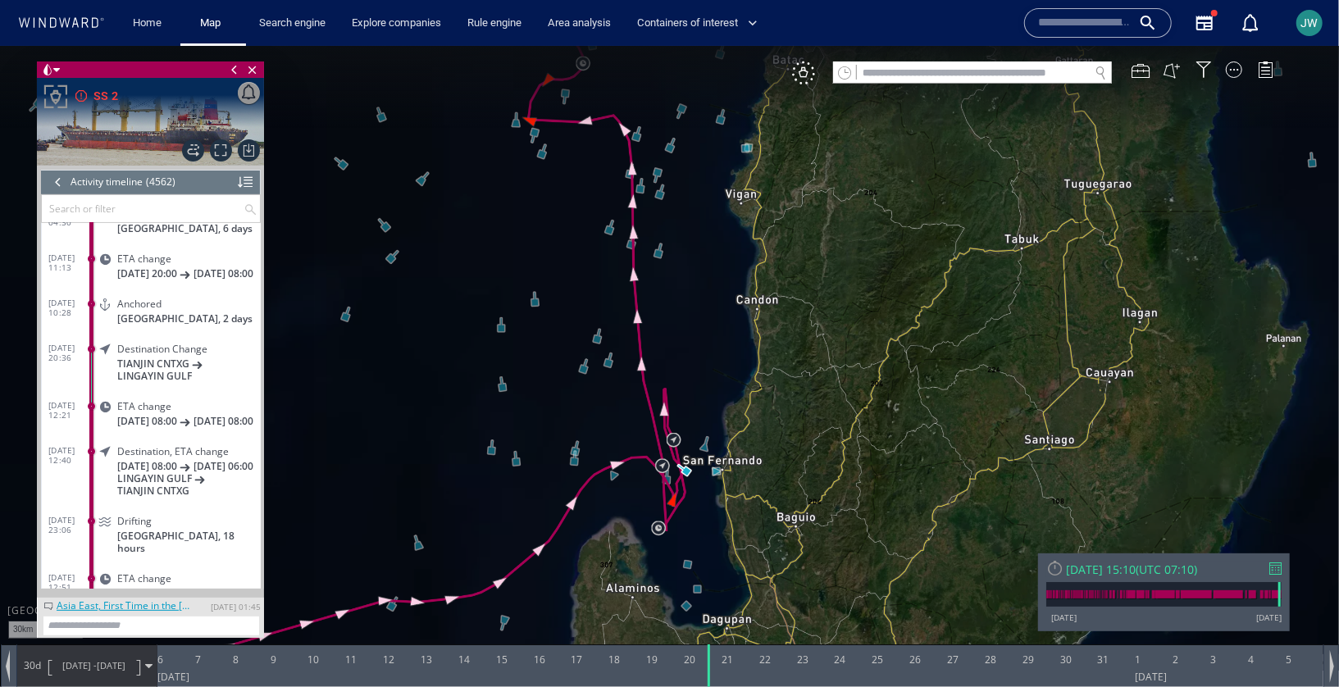
click at [385, 404] on canvas "Map" at bounding box center [669, 357] width 1339 height 625
click at [813, 75] on div "VM" at bounding box center [803, 72] width 23 height 23
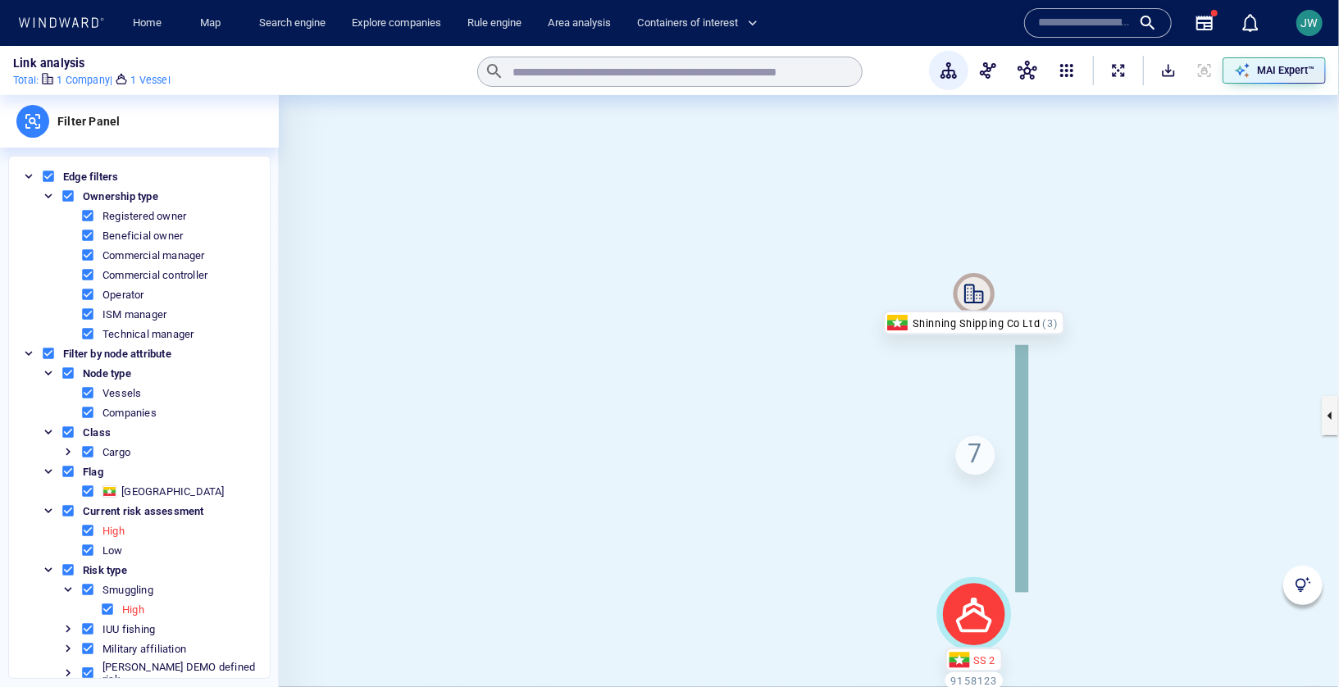
click at [1123, 70] on span "ExpandAllNodes" at bounding box center [1118, 70] width 16 height 16
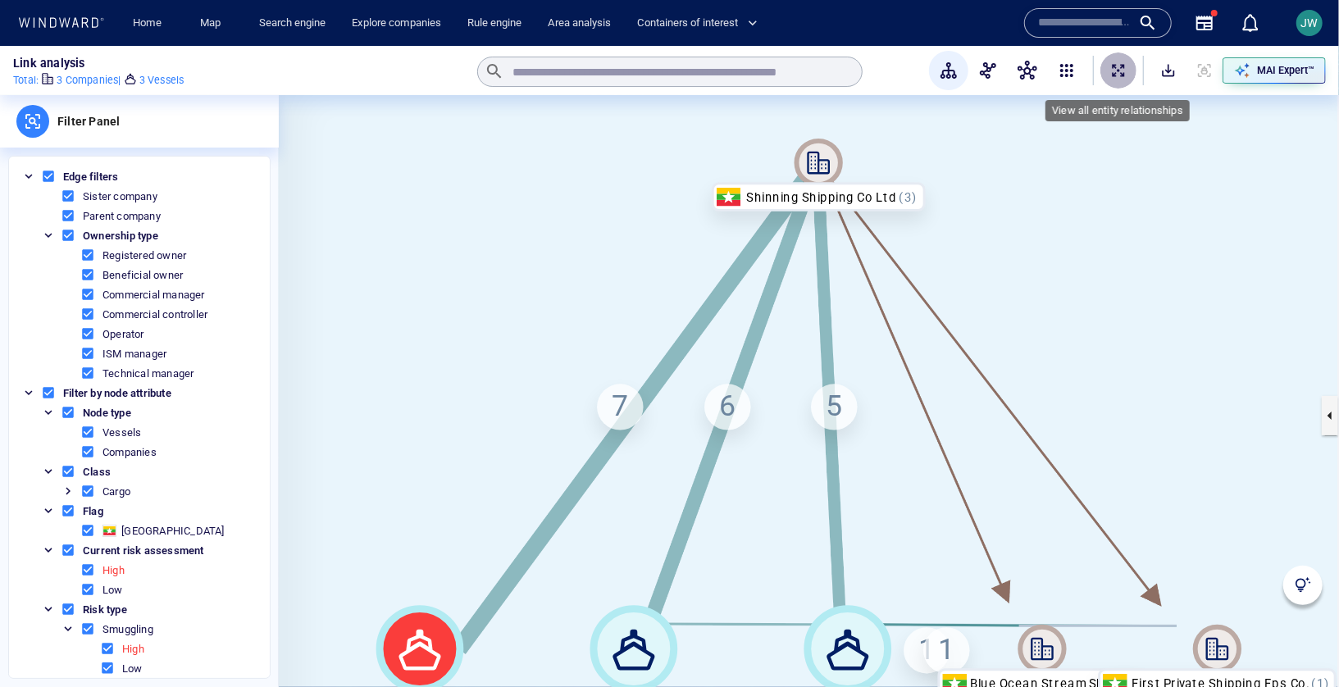
click at [1123, 71] on span "ExpandAllNodes" at bounding box center [1118, 70] width 16 height 16
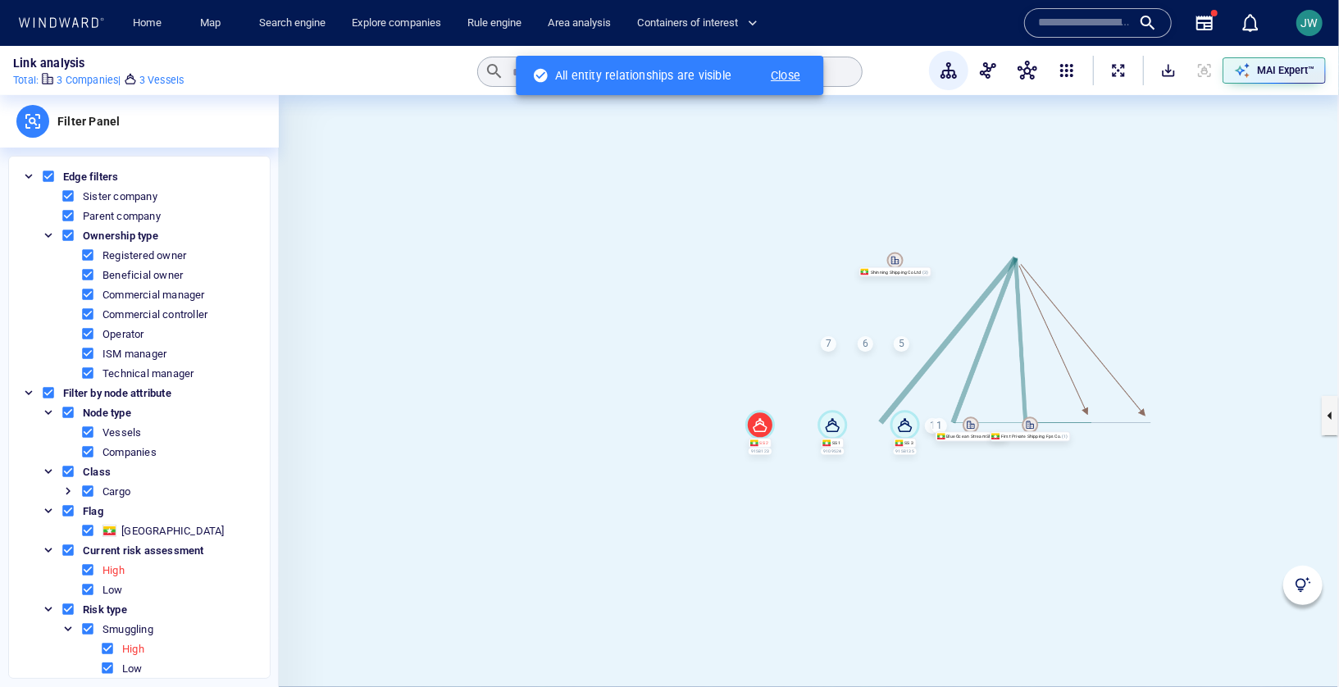
drag, startPoint x: 1151, startPoint y: 281, endPoint x: 994, endPoint y: 287, distance: 157.6
click at [994, 287] on canvas at bounding box center [809, 415] width 1060 height 641
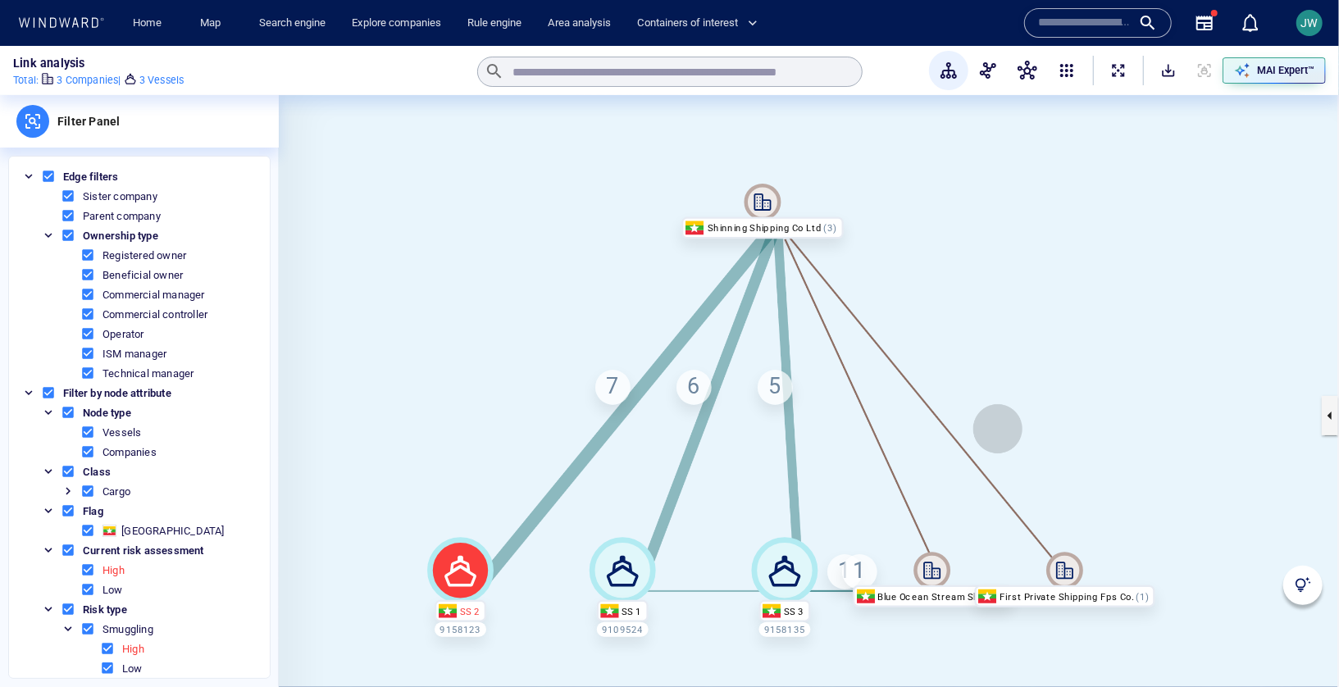
drag, startPoint x: 958, startPoint y: 356, endPoint x: 982, endPoint y: 408, distance: 57.2
click at [982, 408] on canvas at bounding box center [809, 415] width 1060 height 641
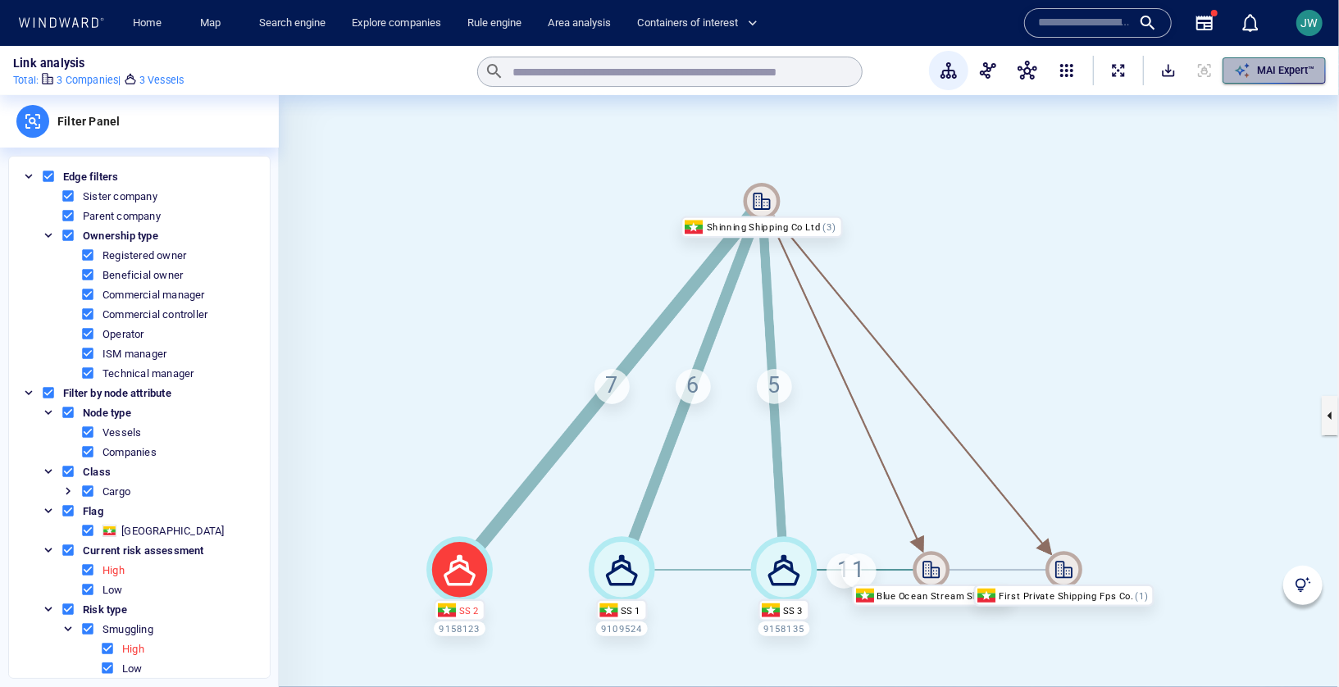
click at [1293, 65] on p "MAI Expert™" at bounding box center [1285, 70] width 57 height 15
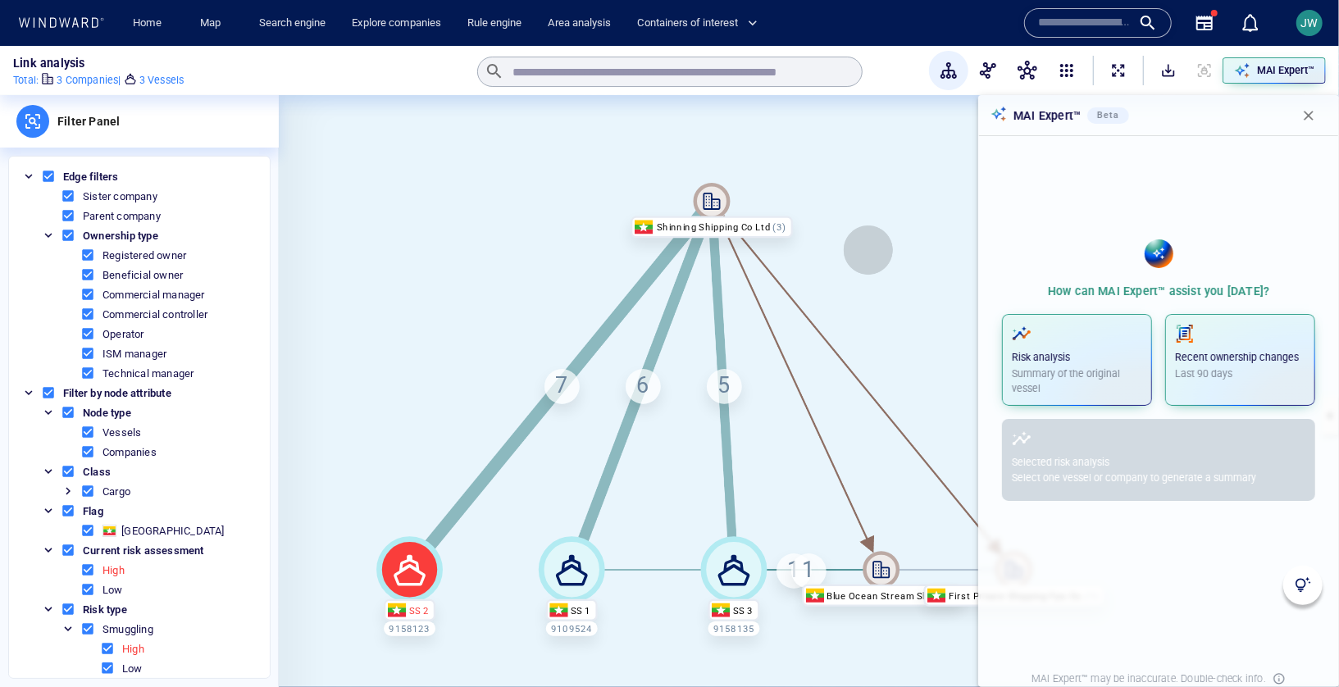
drag, startPoint x: 918, startPoint y: 250, endPoint x: 868, endPoint y: 250, distance: 50.0
click at [868, 250] on canvas at bounding box center [809, 415] width 1060 height 641
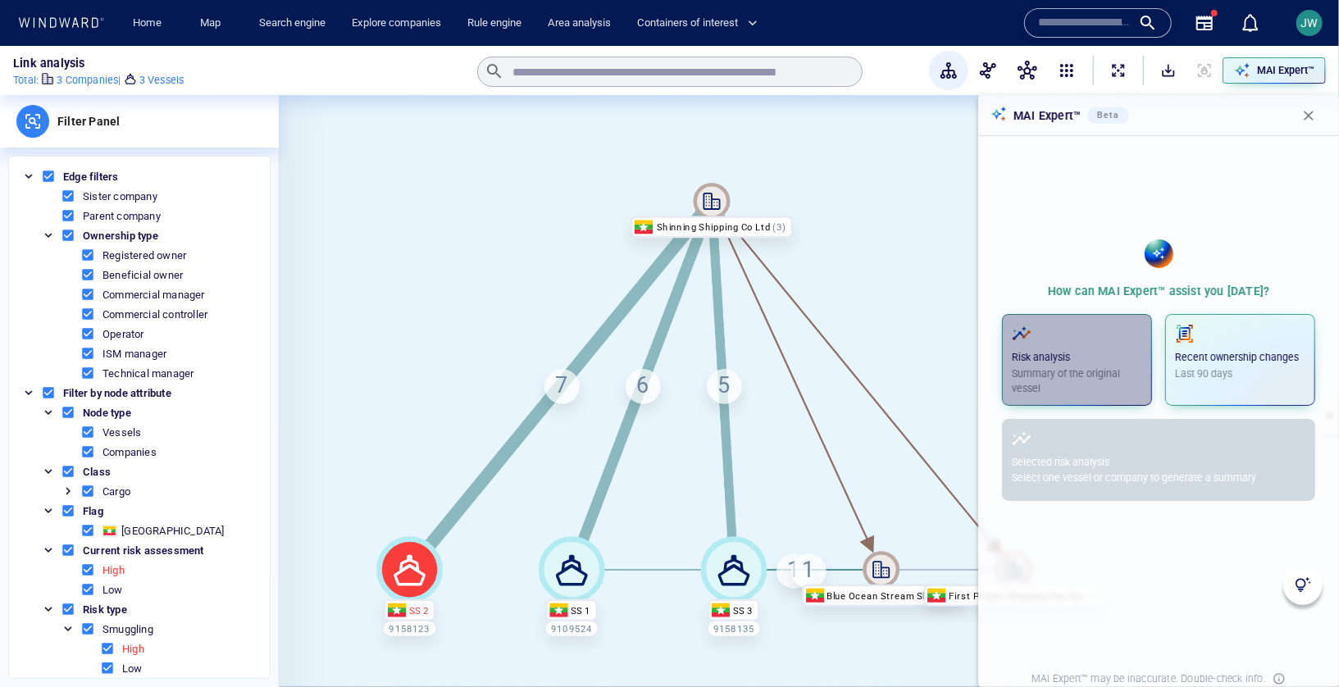
click at [1082, 364] on p "Risk analysis" at bounding box center [1077, 357] width 130 height 15
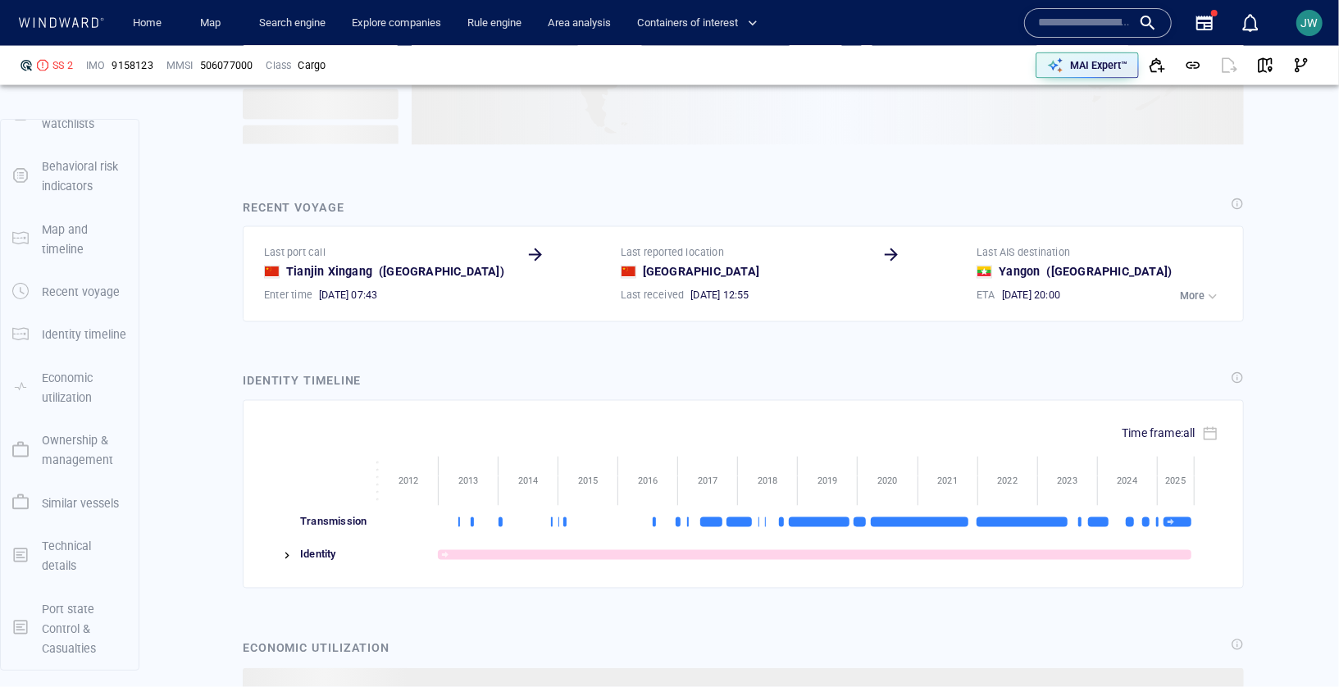
scroll to position [1785, 0]
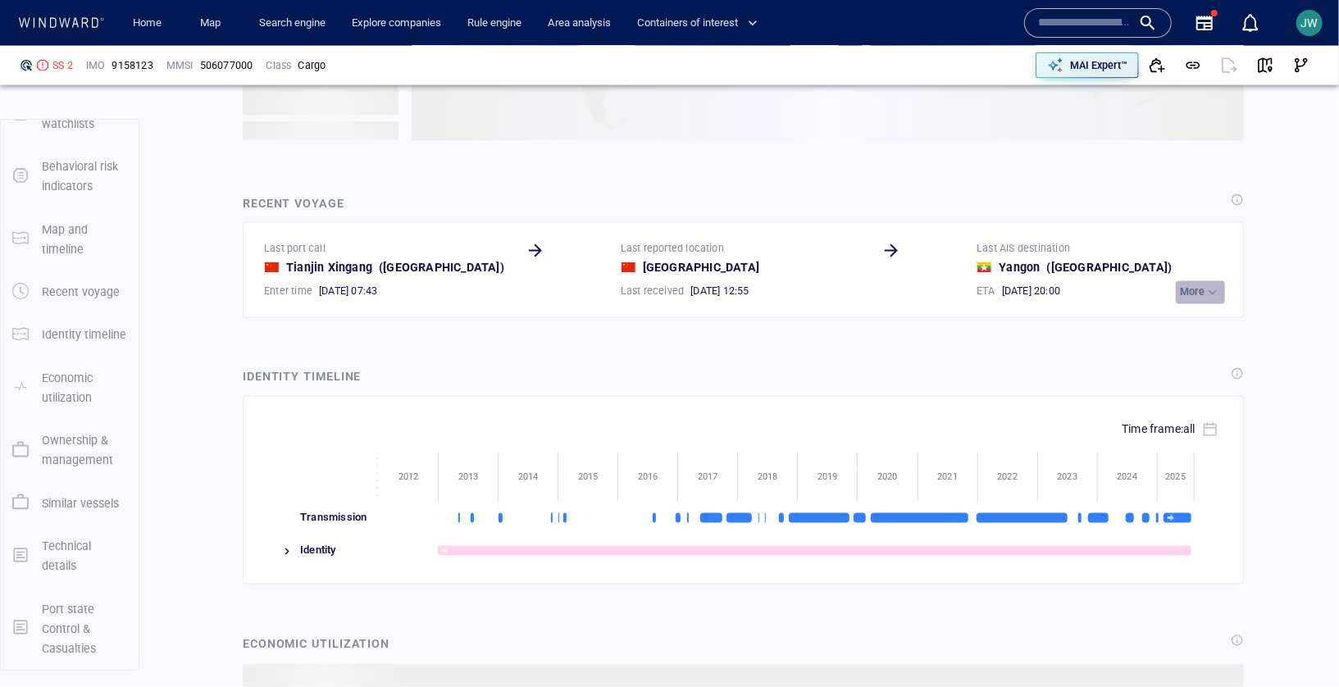
click at [1182, 285] on p "More" at bounding box center [1192, 292] width 25 height 15
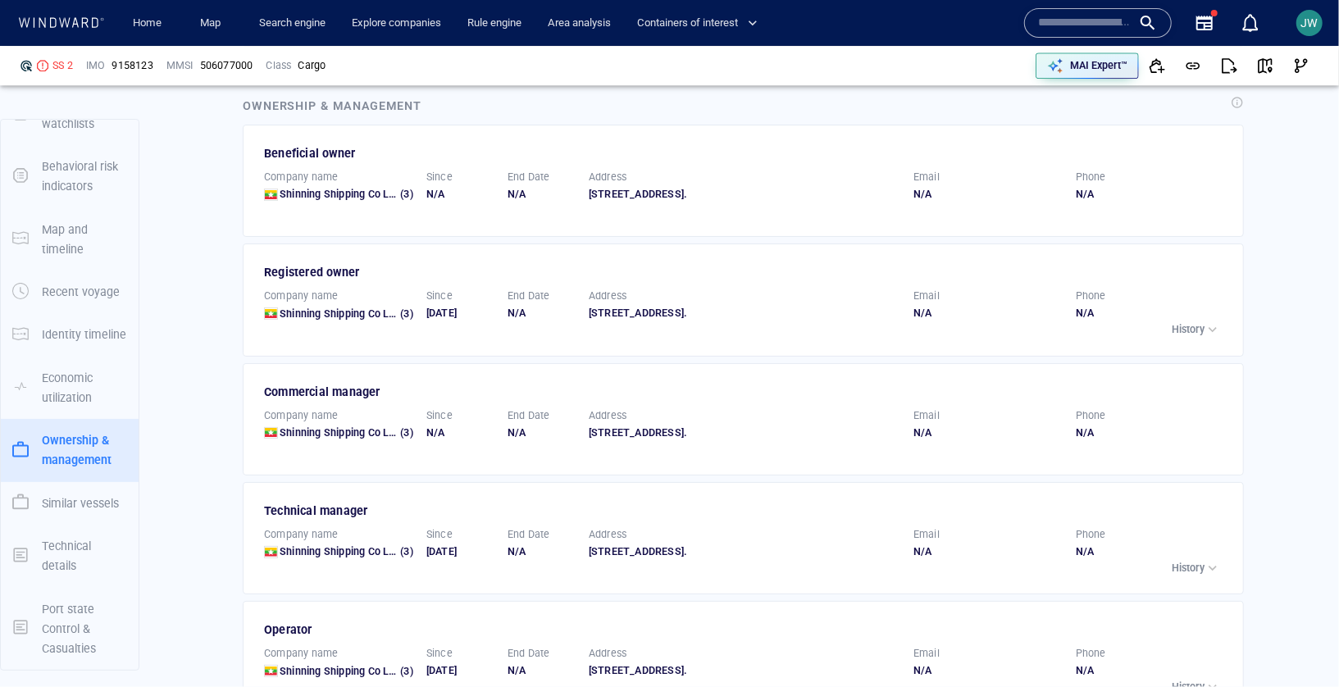
scroll to position [2740, 0]
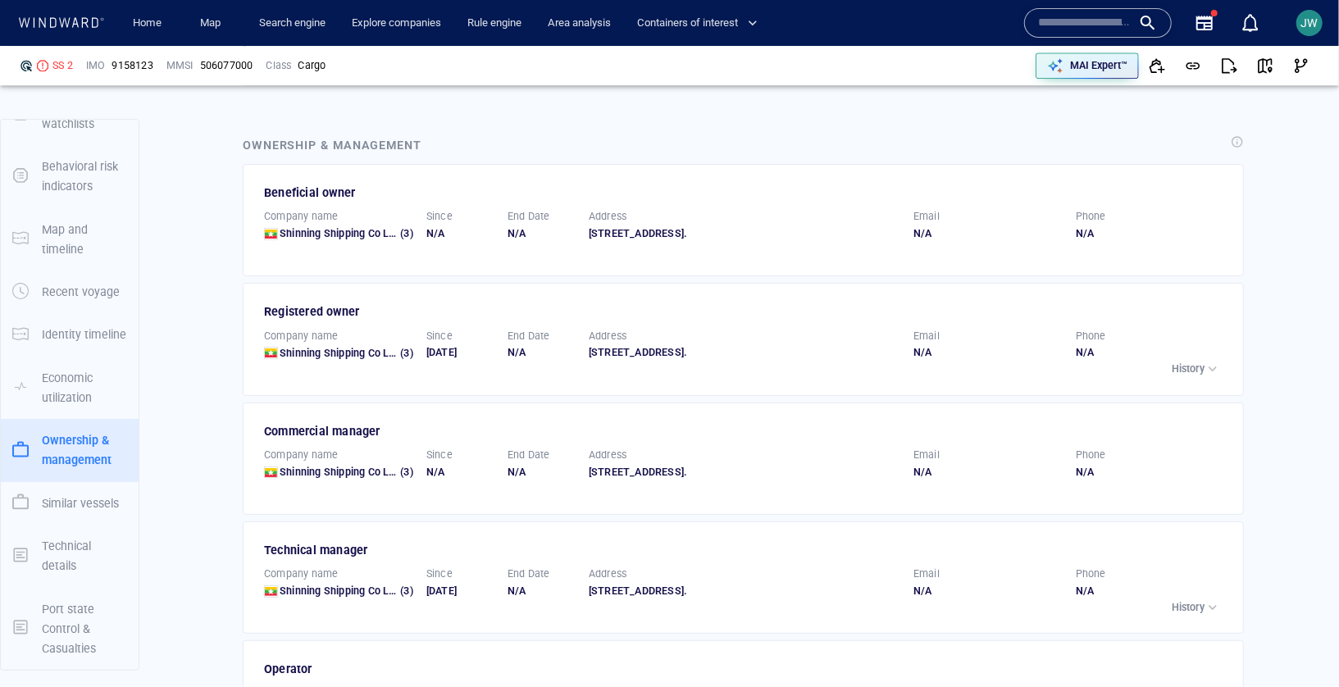
click at [1180, 376] on div "History" at bounding box center [1196, 369] width 49 height 16
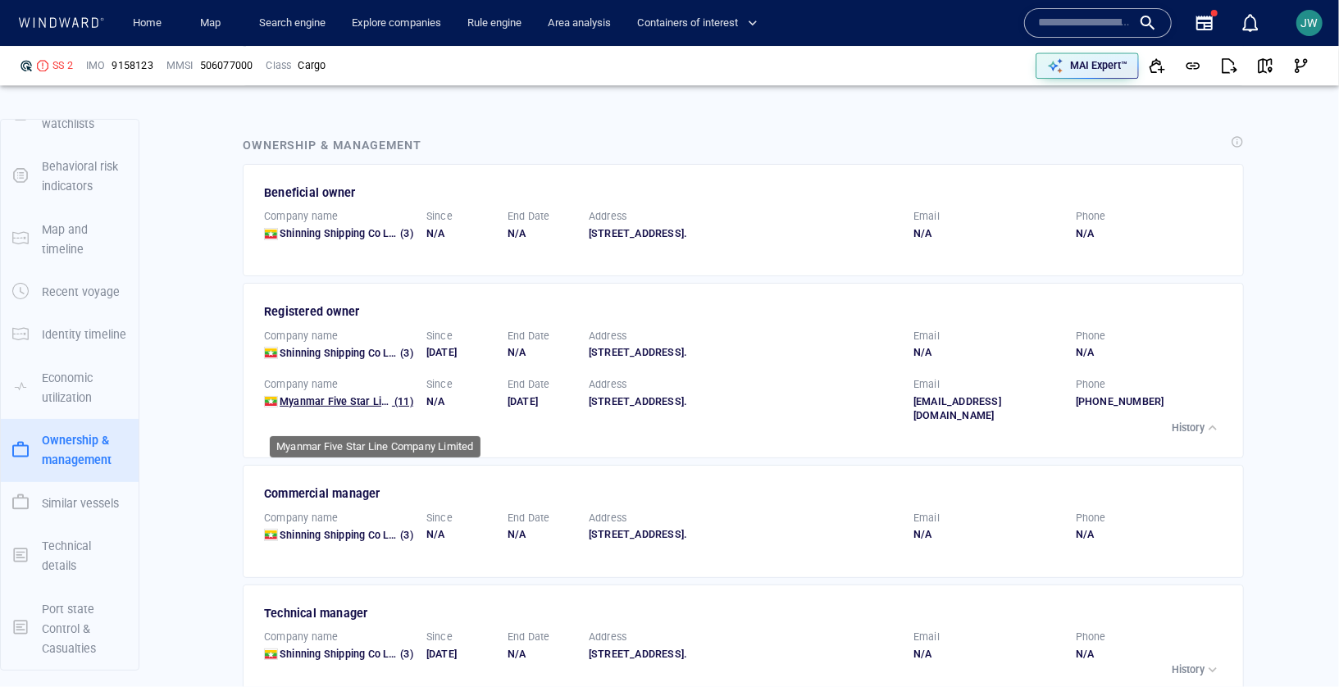
click at [335, 408] on span "Myanmar Five Star Line Company Limited" at bounding box center [379, 401] width 199 height 12
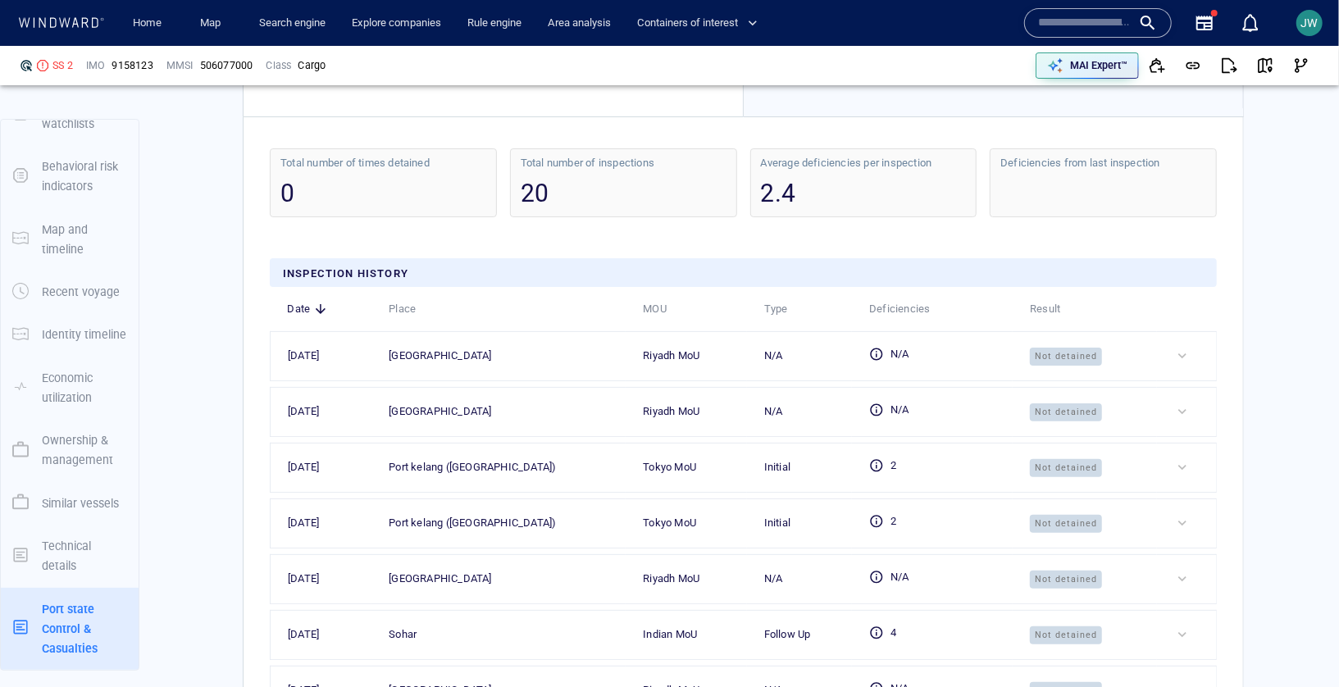
scroll to position [4153, 0]
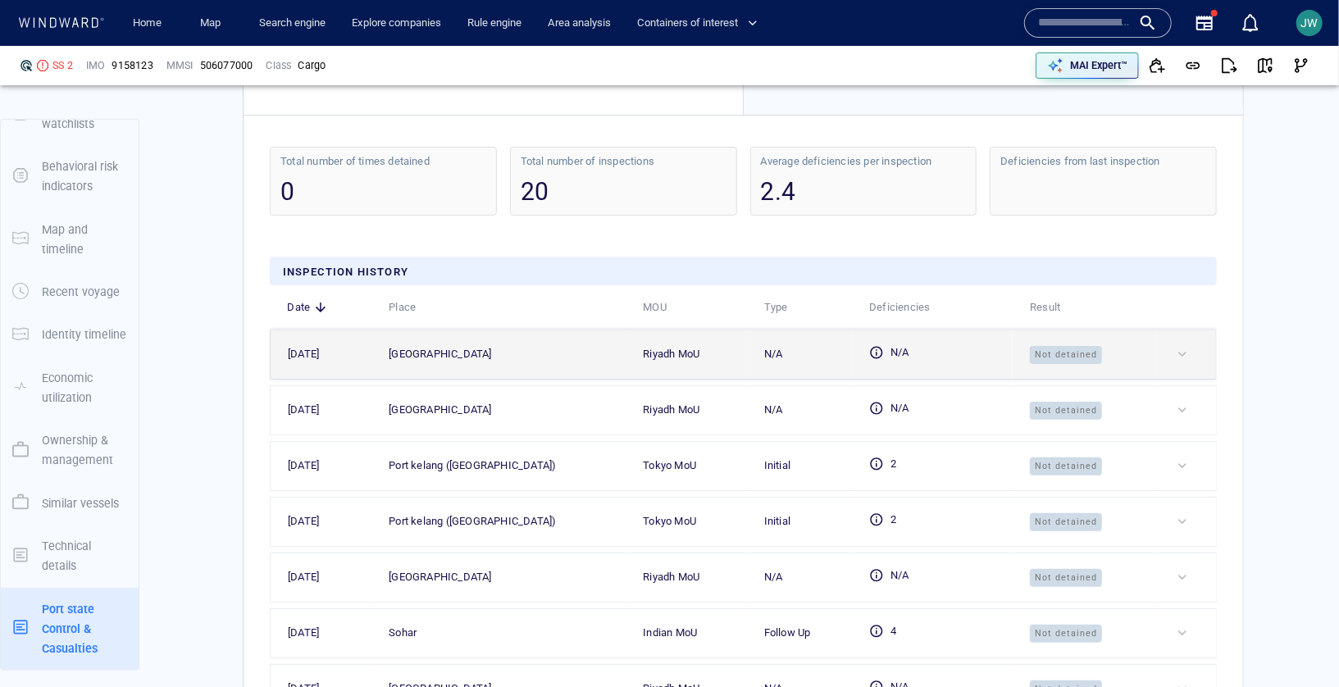
click at [1182, 379] on td at bounding box center [1186, 354] width 59 height 49
click at [1184, 362] on div at bounding box center [1193, 354] width 38 height 16
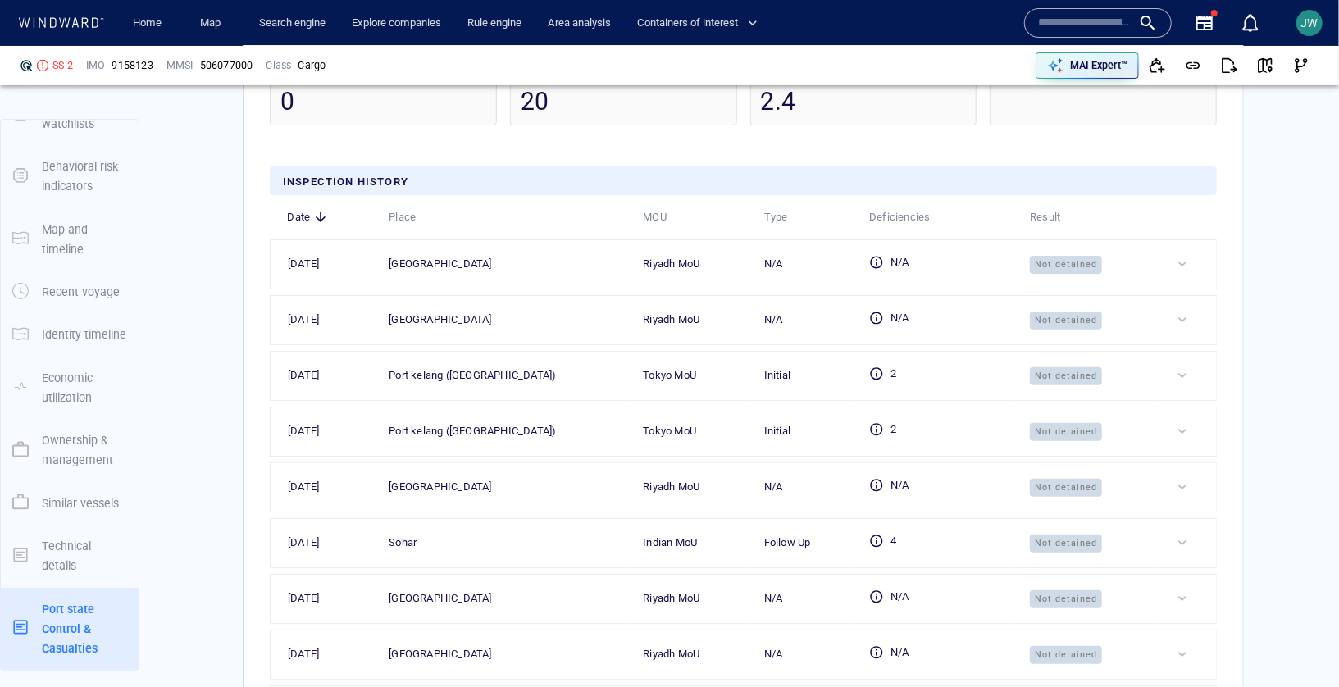
scroll to position [4244, 0]
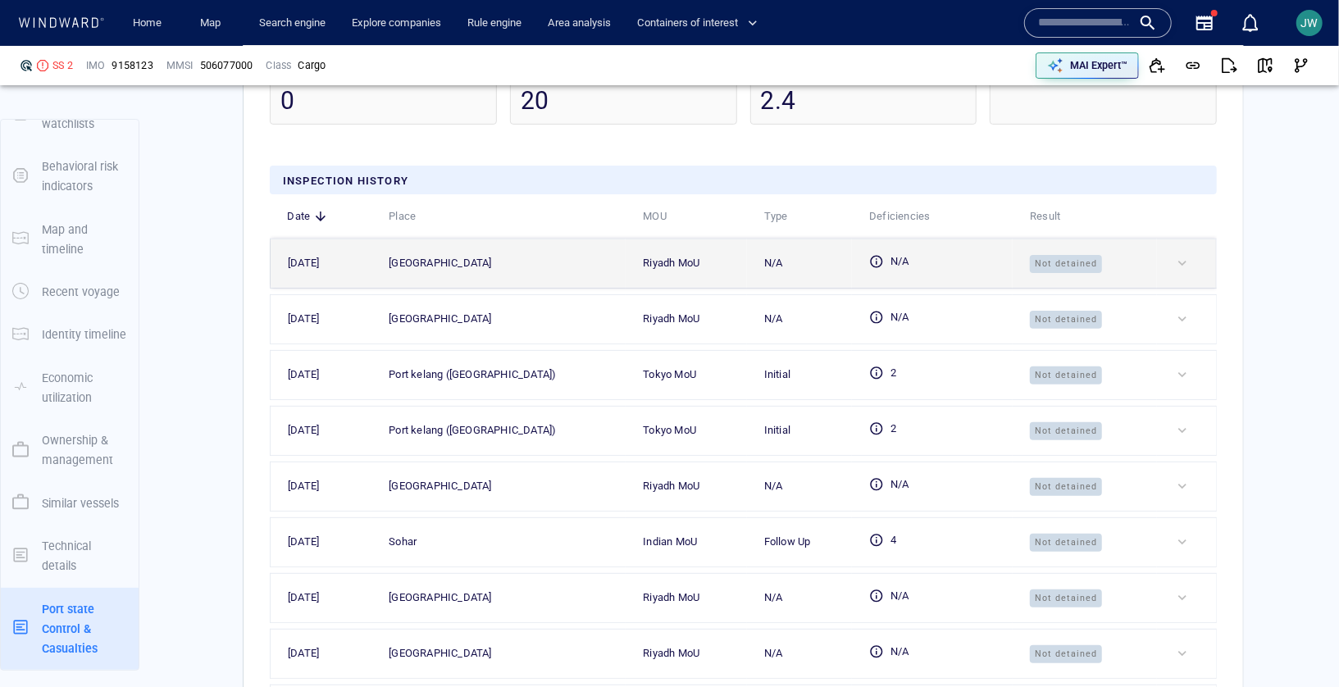
click at [1185, 271] on div at bounding box center [1193, 263] width 38 height 16
click at [1118, 273] on div "Not detained" at bounding box center [1091, 263] width 123 height 19
click at [1196, 288] on td at bounding box center [1186, 263] width 59 height 49
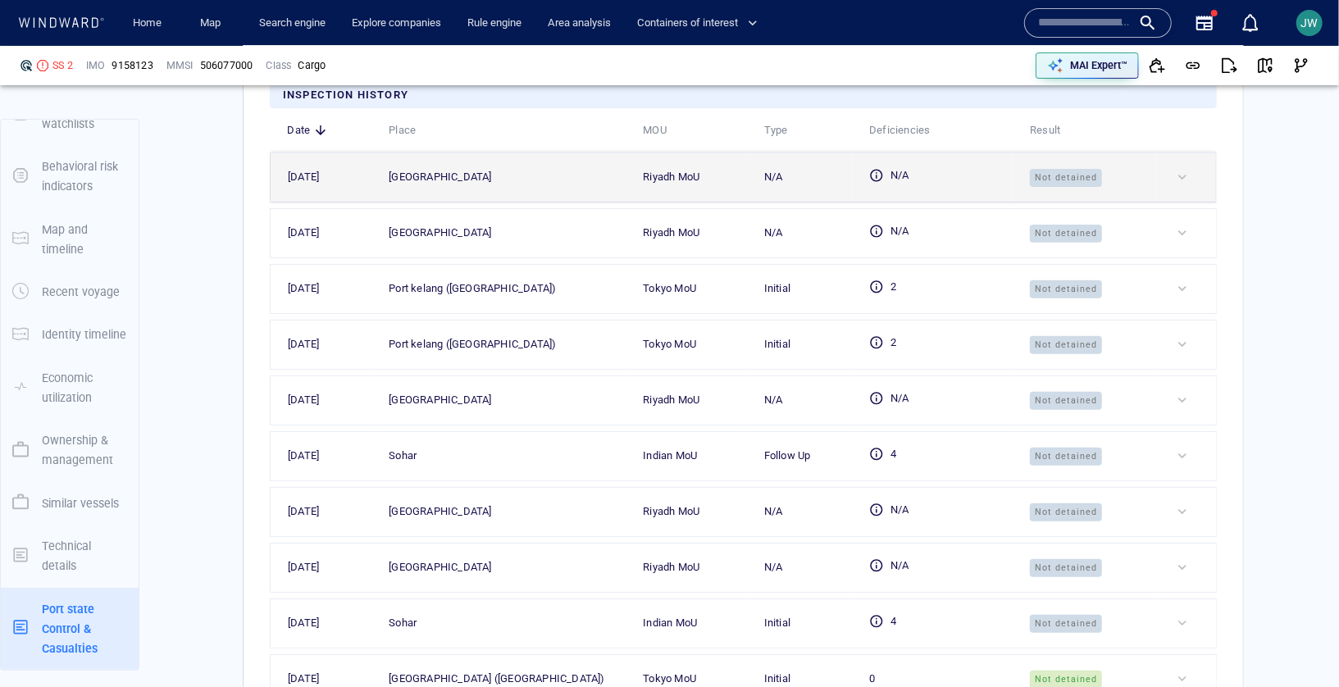
scroll to position [4350, 0]
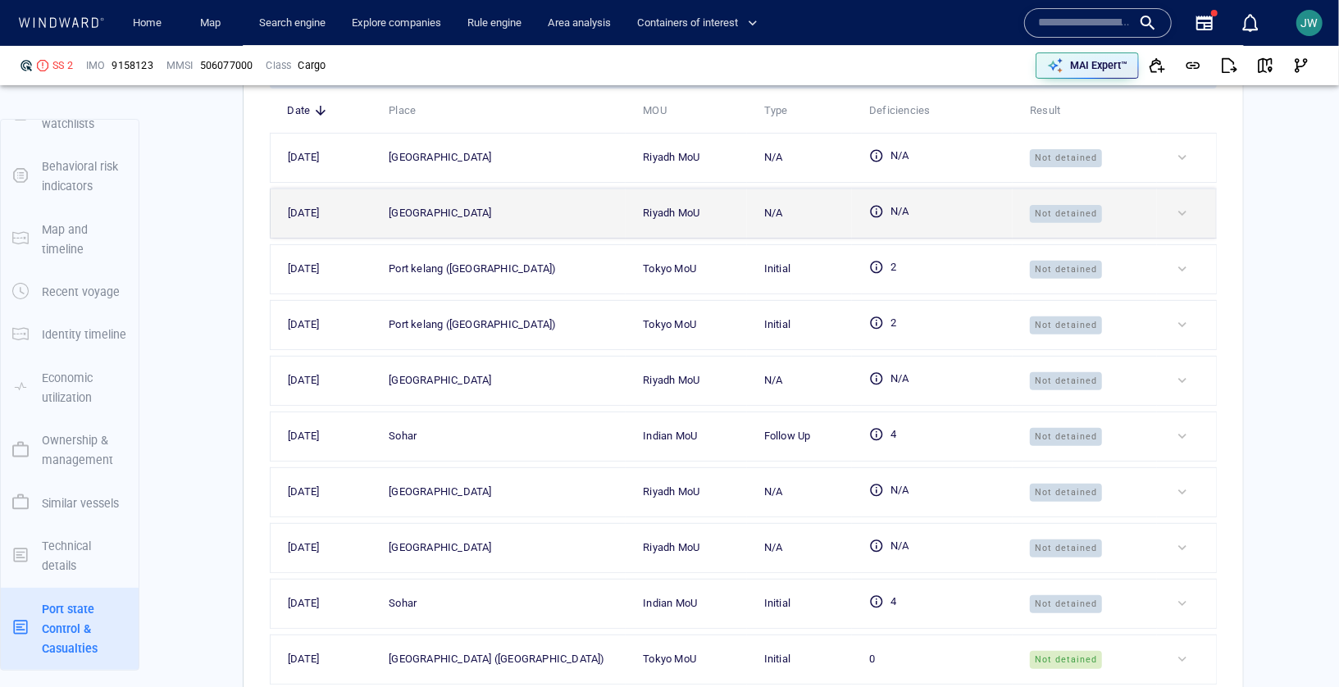
click at [1179, 221] on div at bounding box center [1193, 213] width 38 height 16
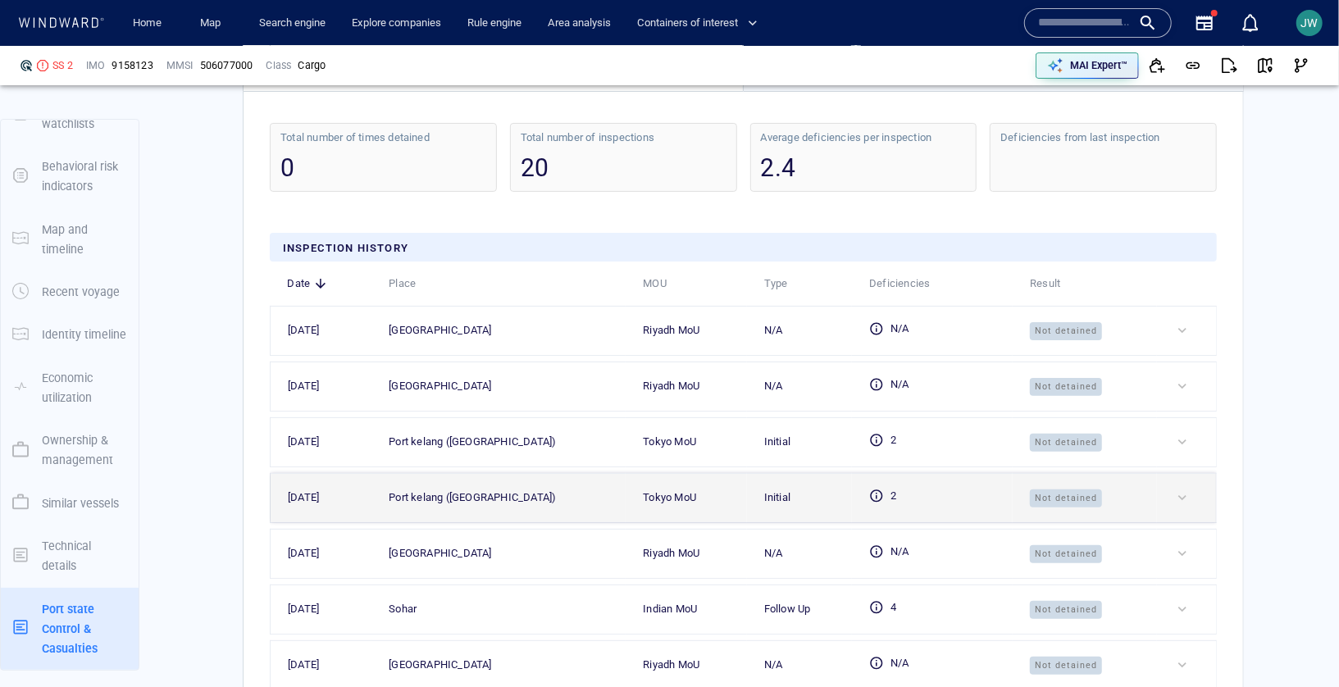
scroll to position [4175, 0]
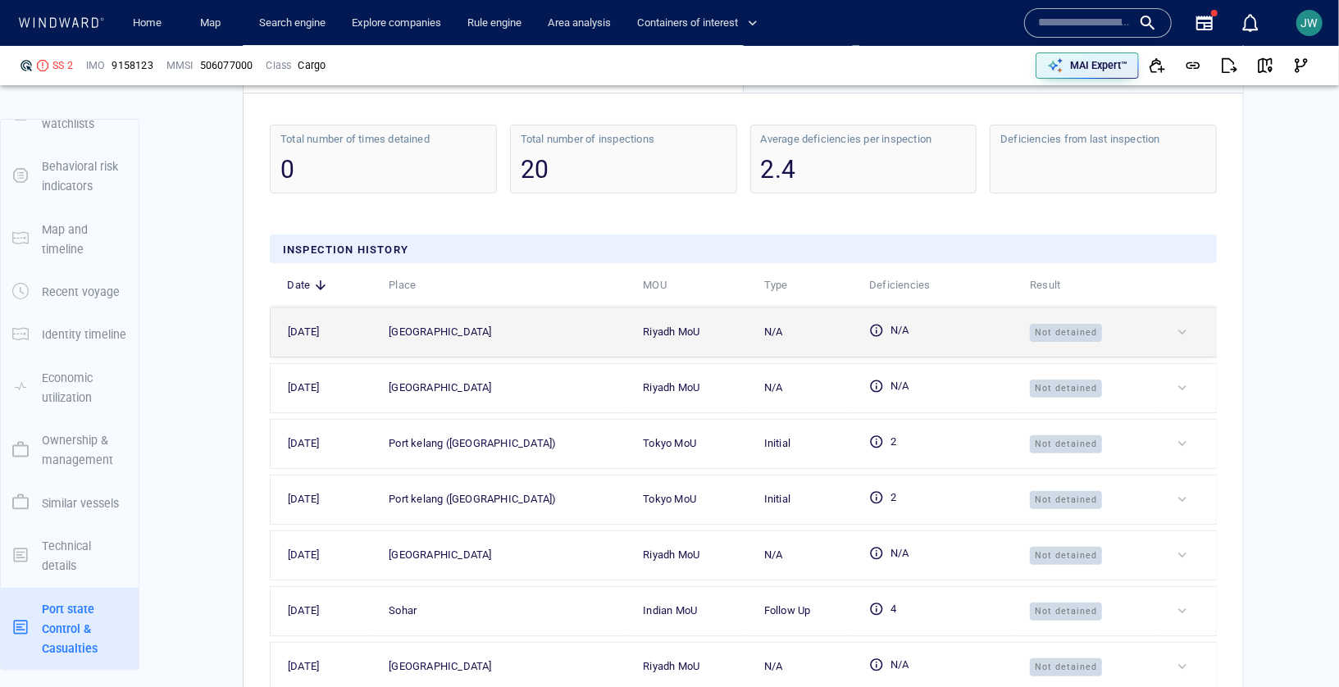
click at [959, 344] on div "N/A" at bounding box center [938, 332] width 139 height 22
click at [516, 341] on div "Saudi arabia" at bounding box center [505, 332] width 233 height 18
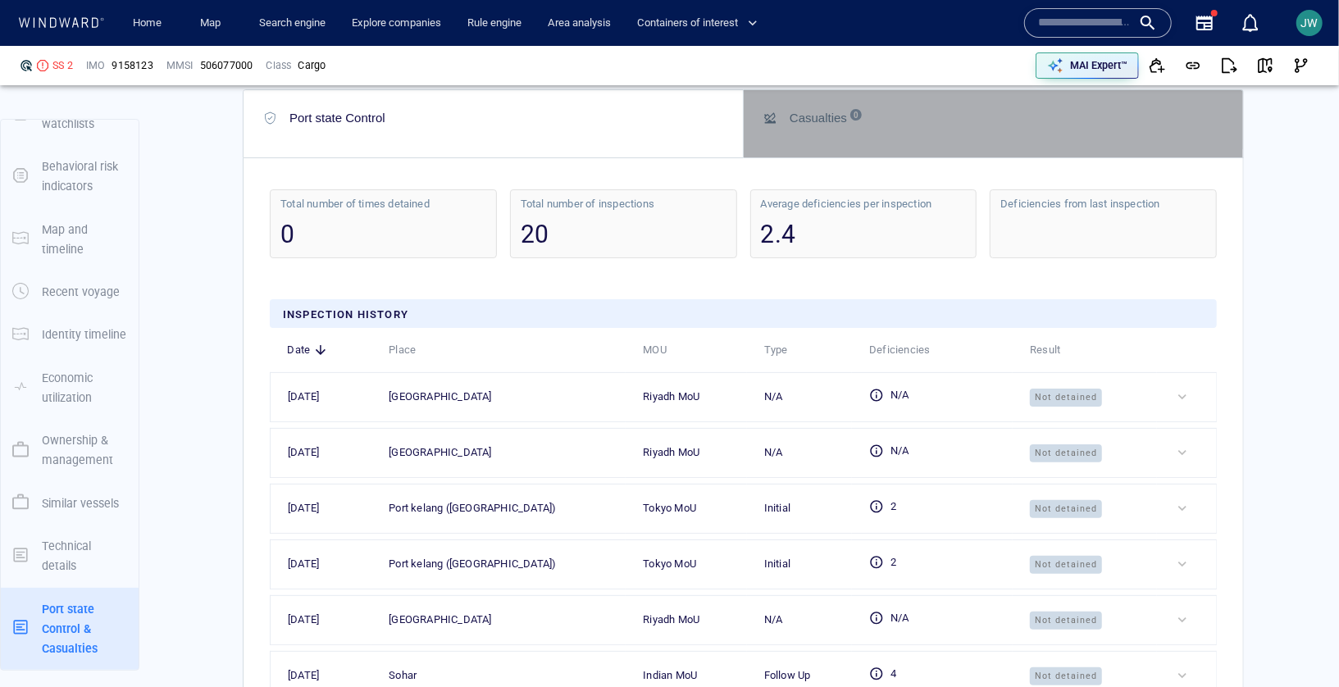
click at [922, 157] on button "Casualties 0" at bounding box center [993, 123] width 499 height 67
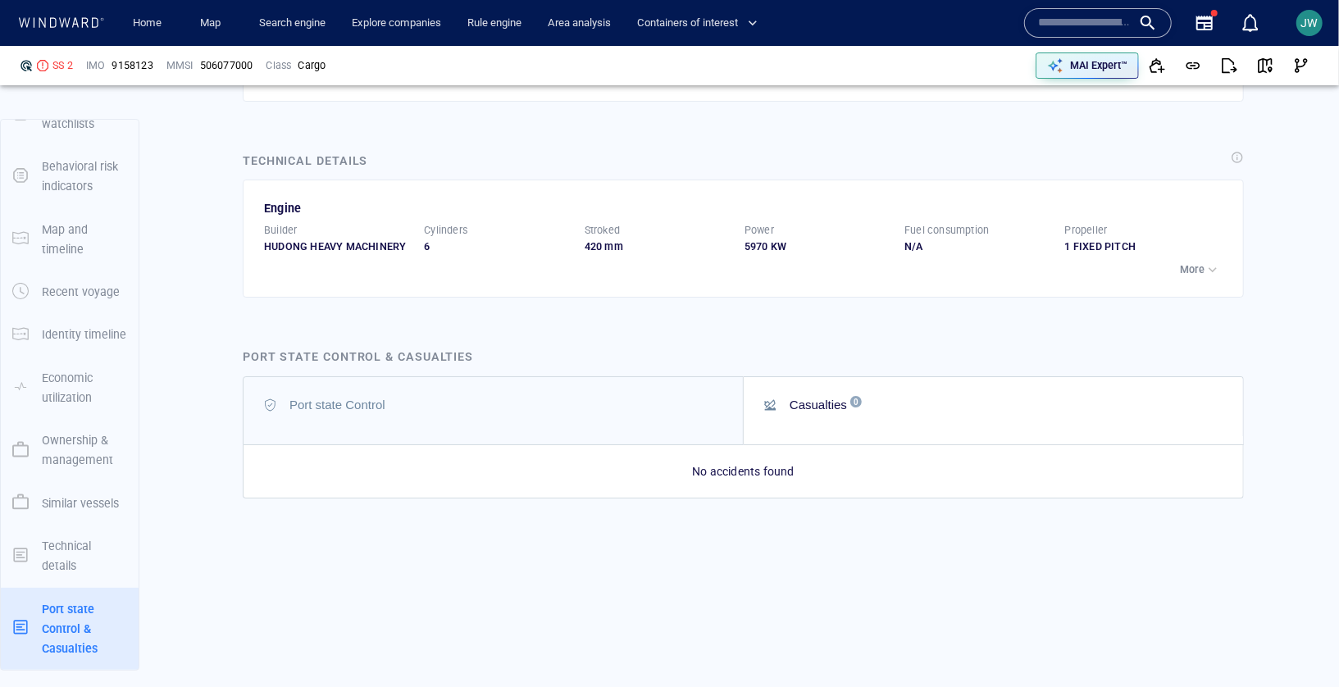
click at [572, 394] on button "Port state Control" at bounding box center [493, 410] width 499 height 67
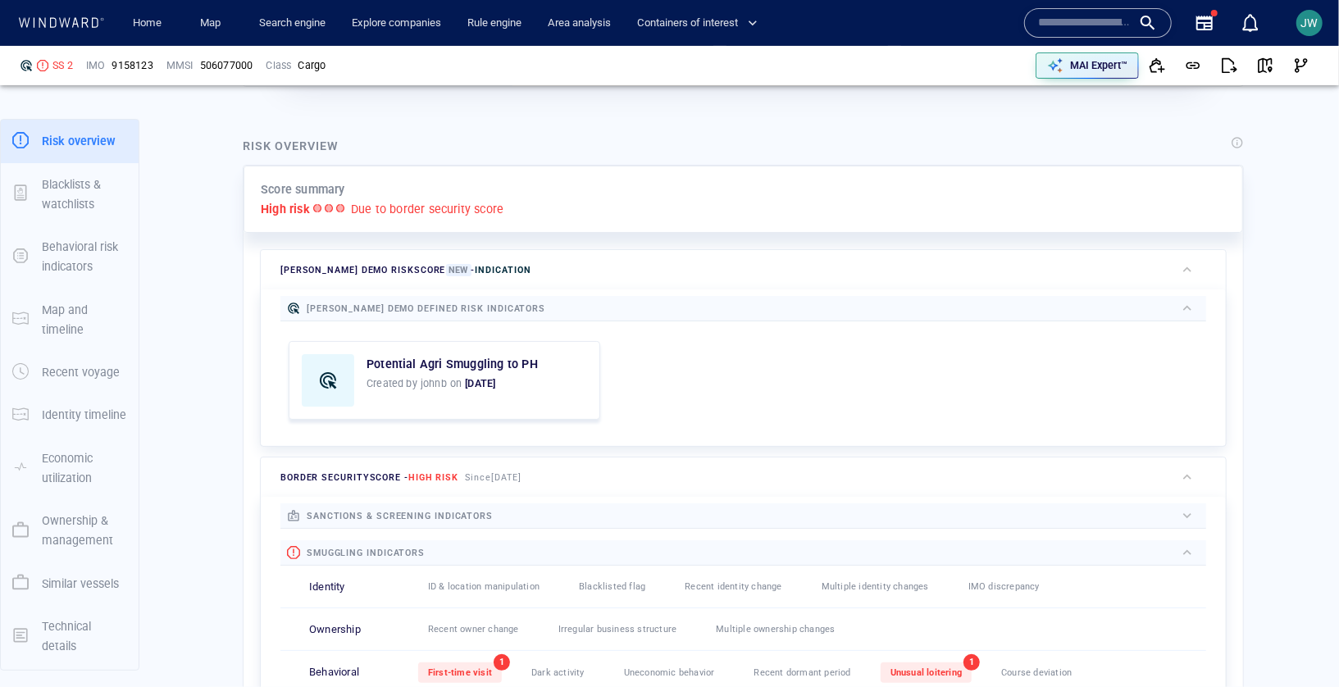
scroll to position [0, 0]
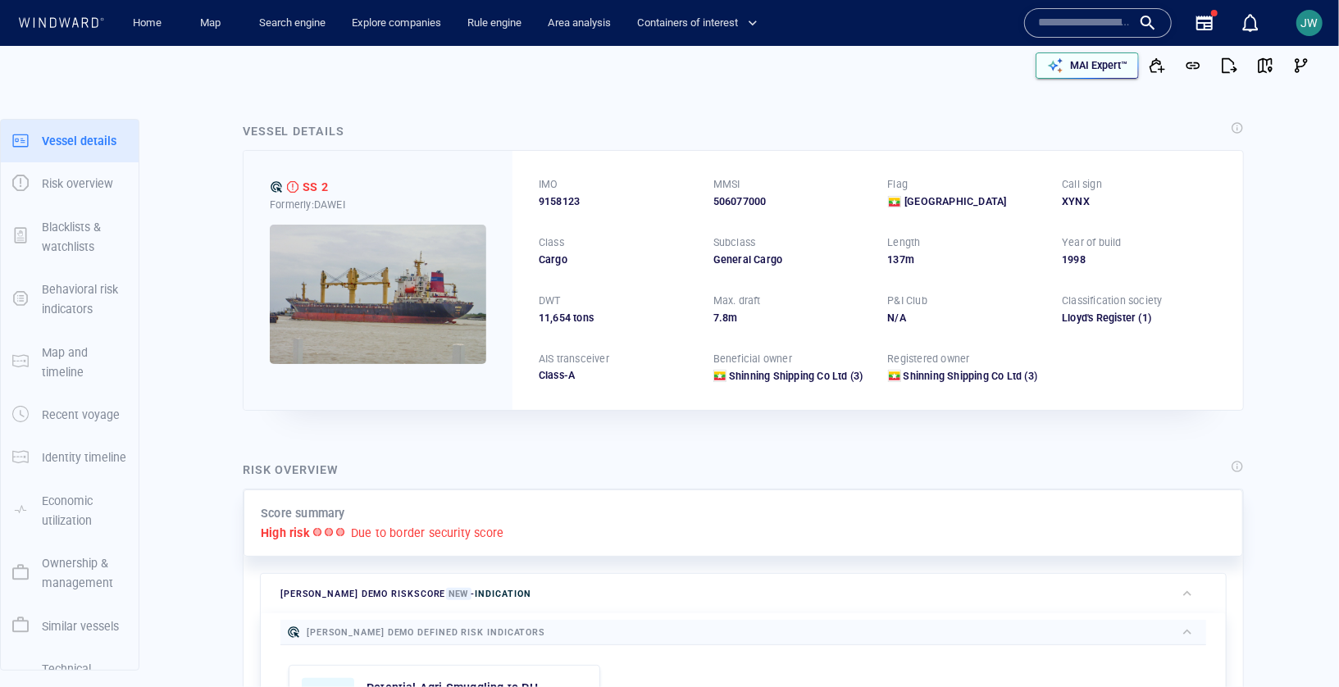
click at [1092, 62] on p "MAI Expert™" at bounding box center [1098, 65] width 57 height 15
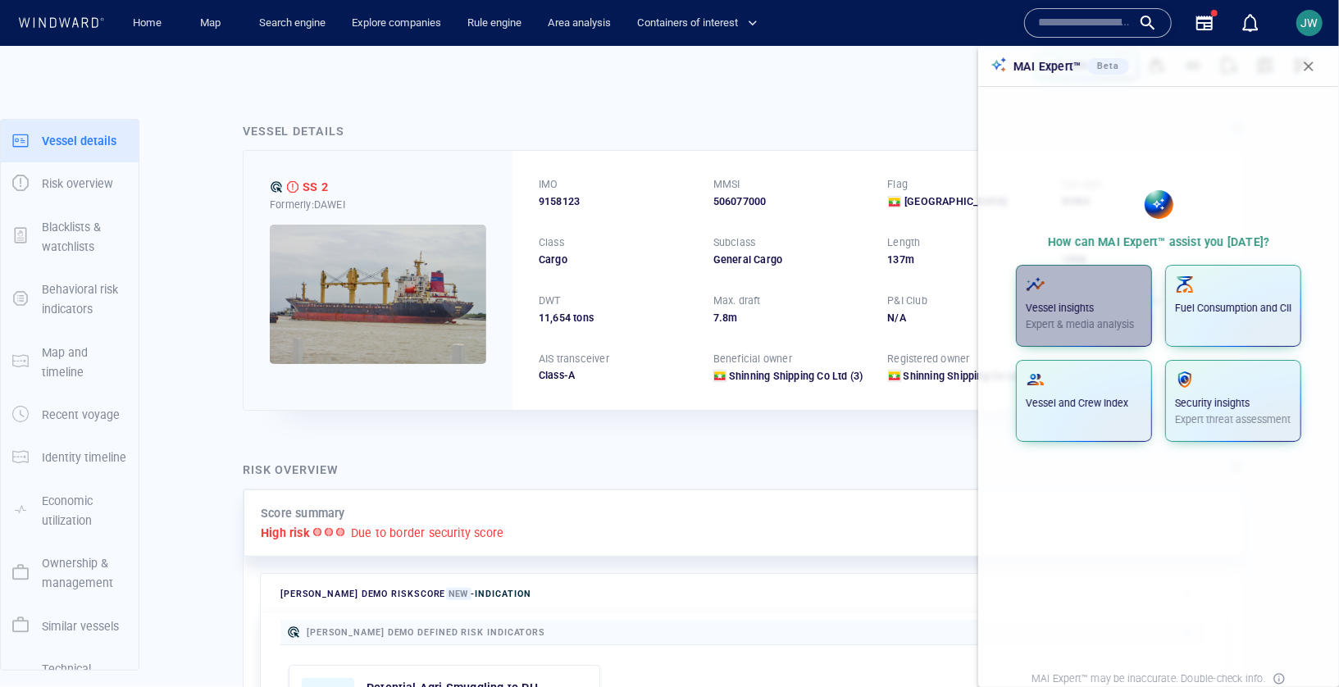
click at [1061, 307] on p "Vessel insights" at bounding box center [1084, 308] width 116 height 15
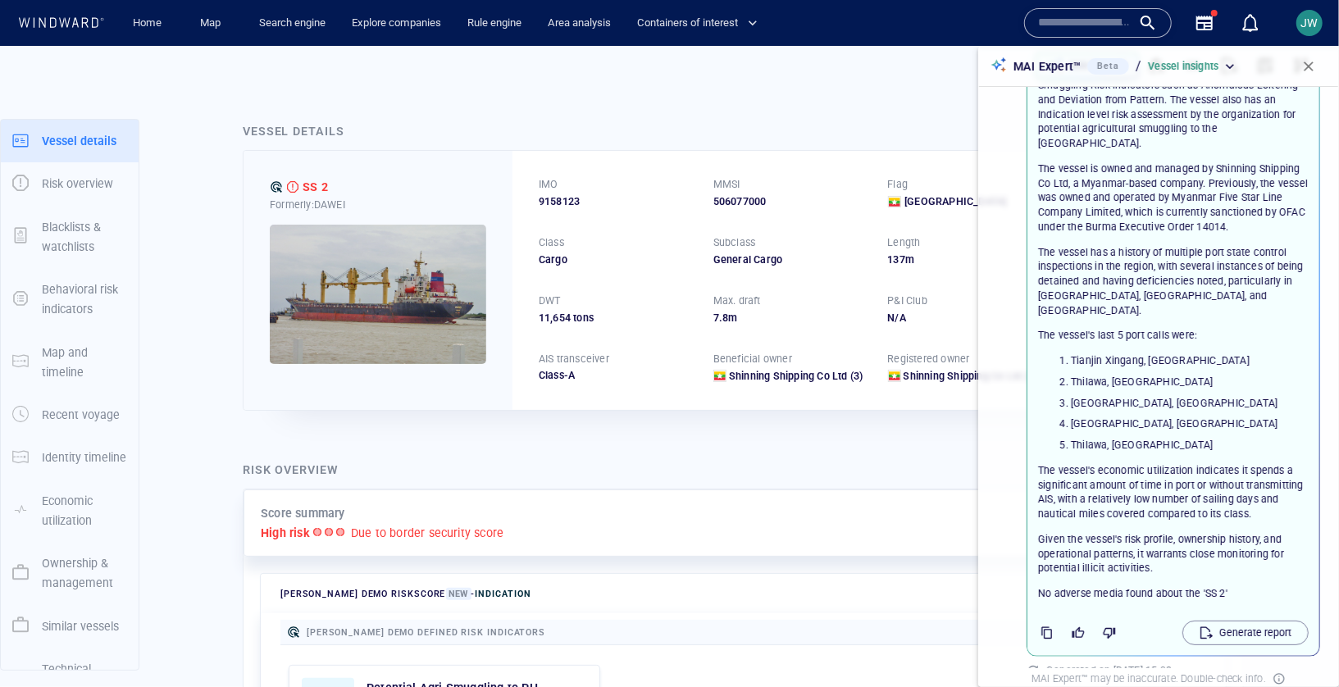
scroll to position [86, 0]
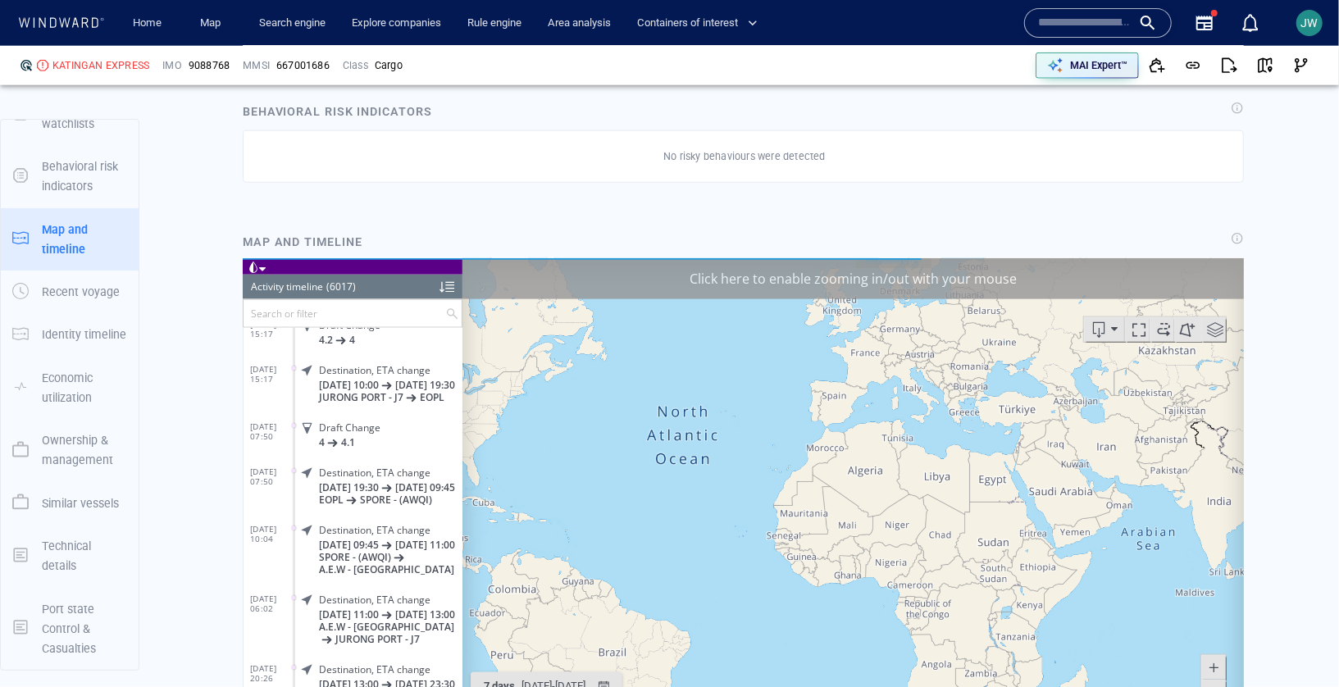
scroll to position [270949, 0]
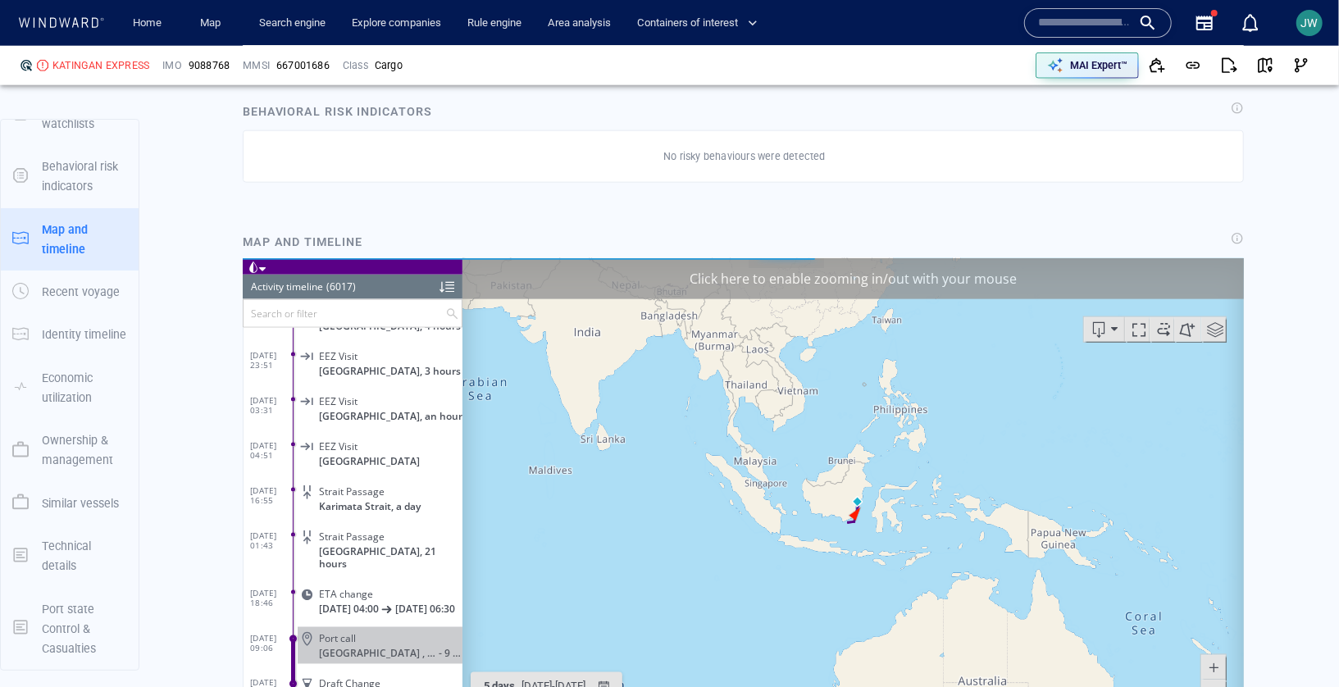
click at [1110, 270] on div "Click here to enable zooming in/out with your mouse" at bounding box center [853, 277] width 782 height 41
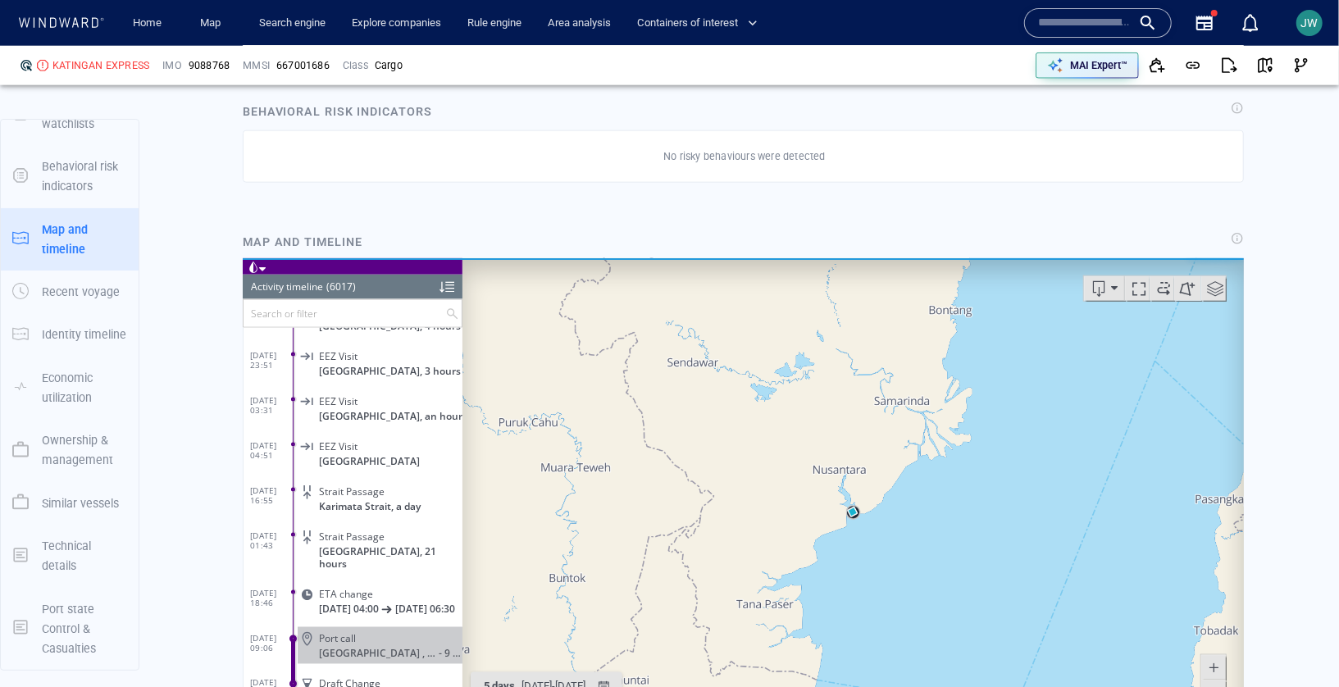
click at [258, 266] on span at bounding box center [261, 268] width 7 height 7
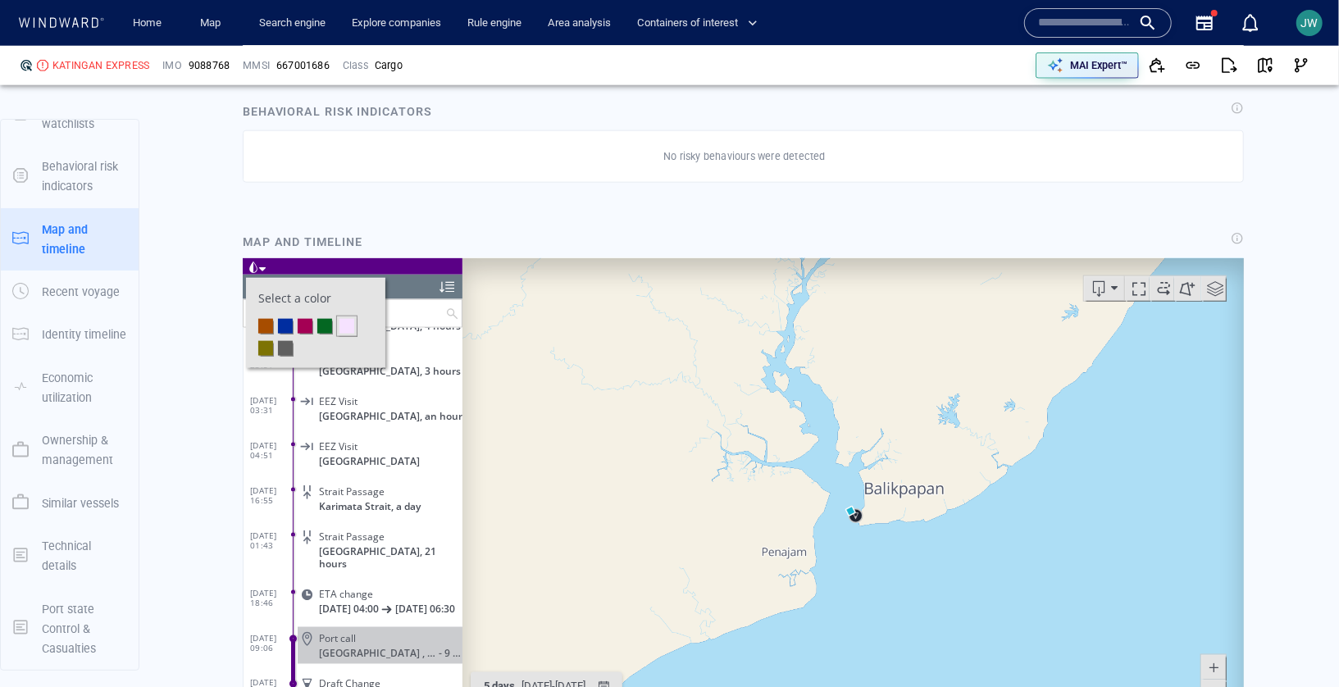
click at [305, 330] on li at bounding box center [304, 325] width 15 height 15
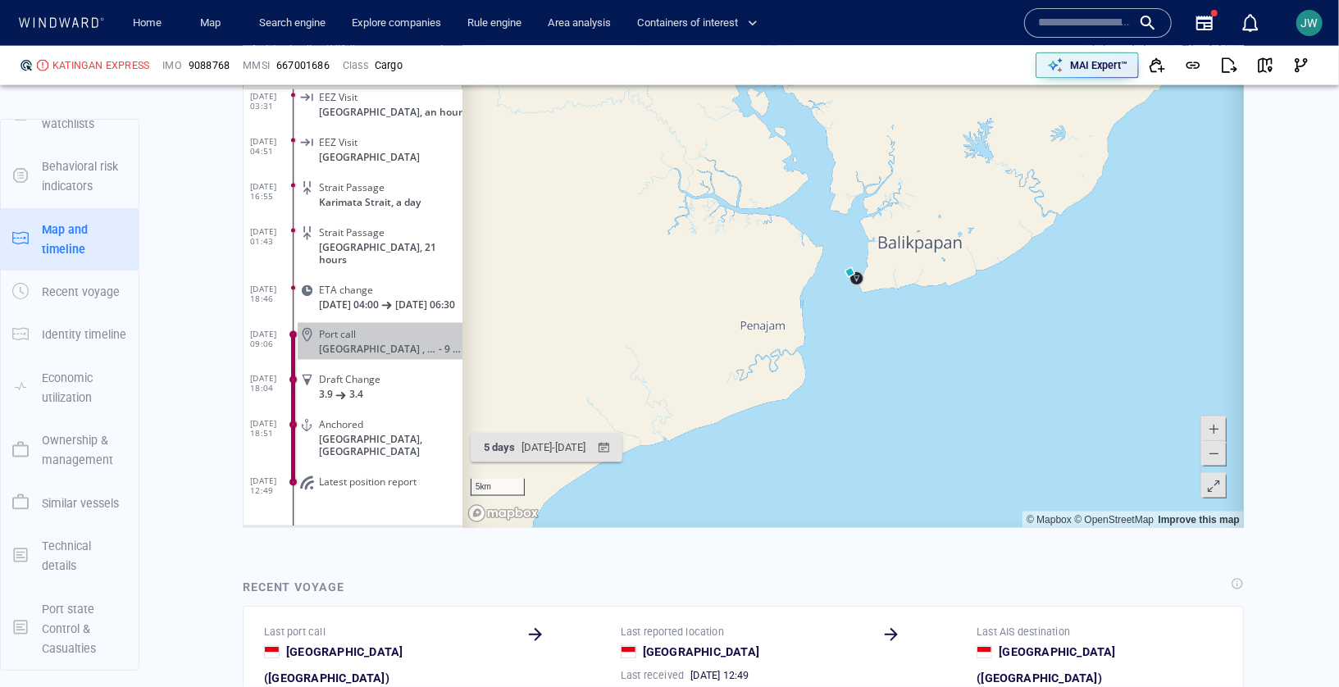
scroll to position [1611, 0]
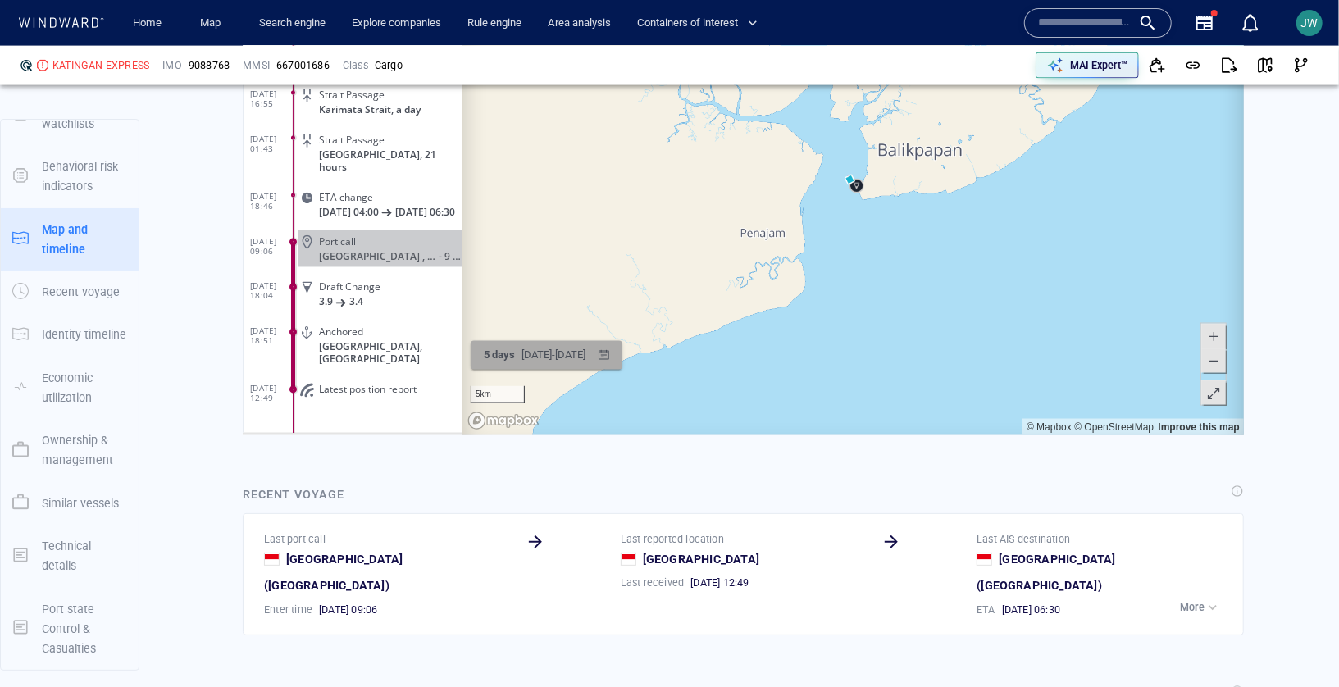
click at [572, 358] on div "[DATE] - [DATE]" at bounding box center [552, 355] width 71 height 25
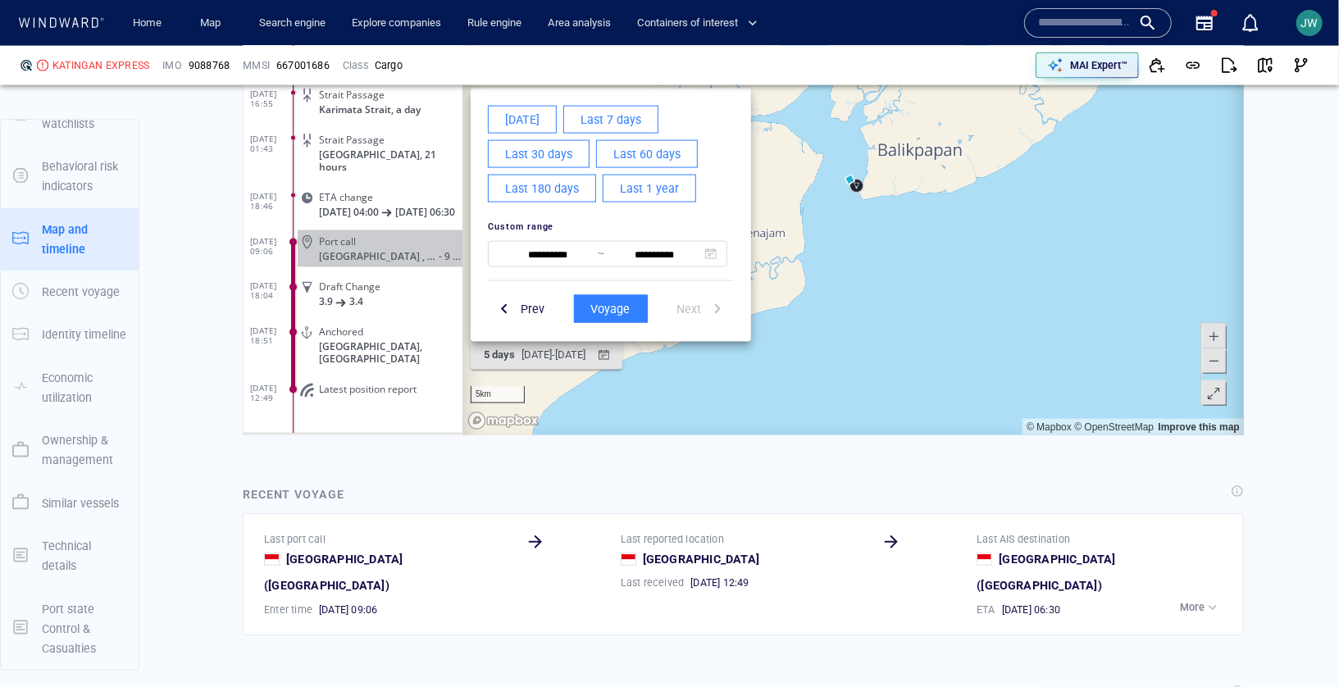
click at [667, 150] on span "Last 60 days" at bounding box center [646, 154] width 67 height 21
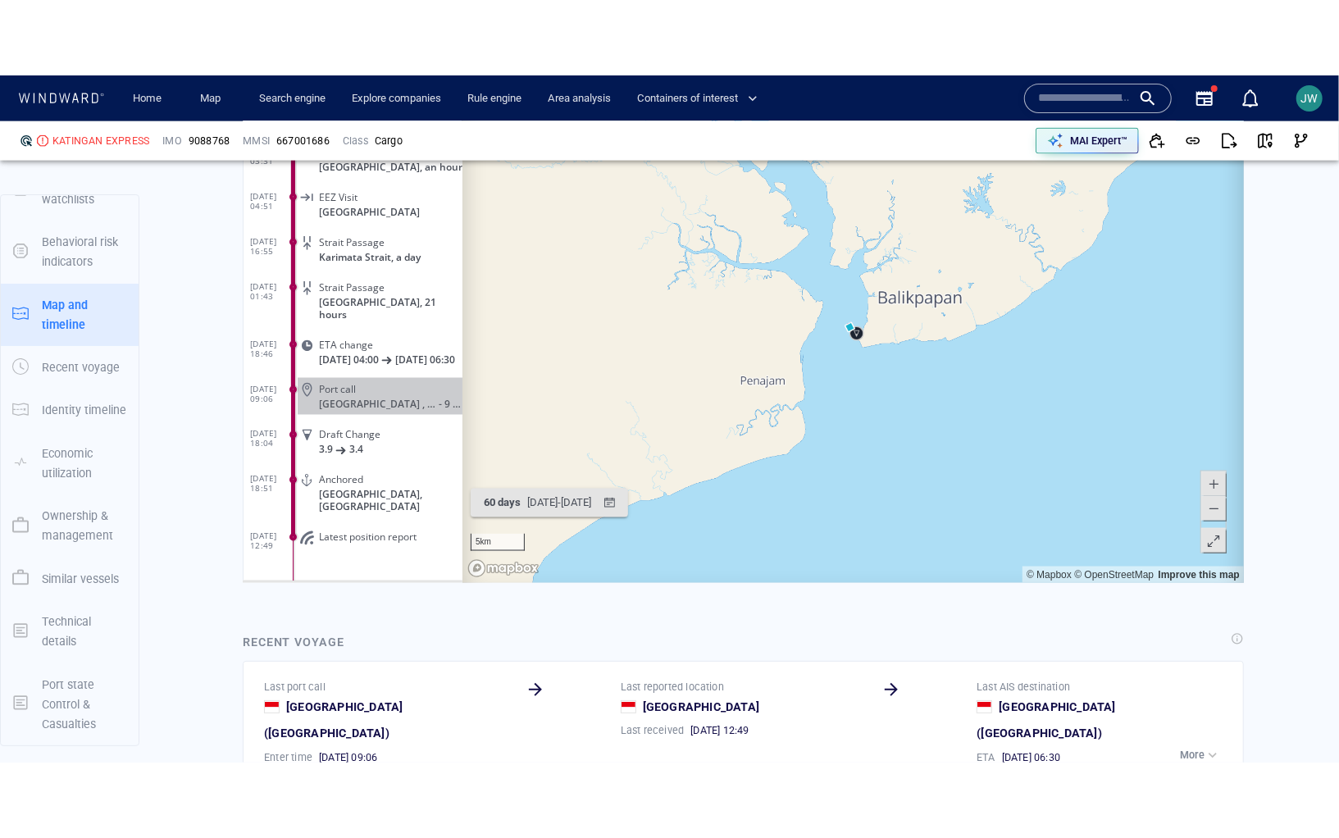
scroll to position [1538, 0]
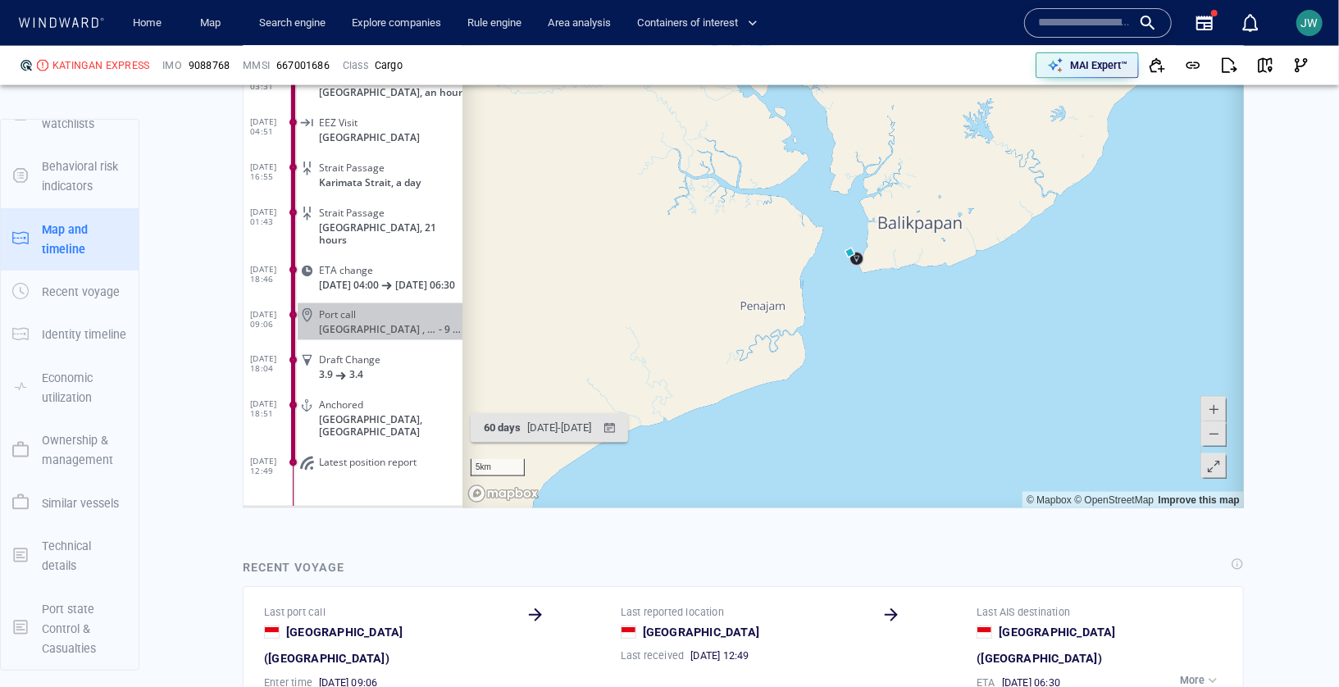
click at [1213, 464] on span at bounding box center [1213, 466] width 16 height 25
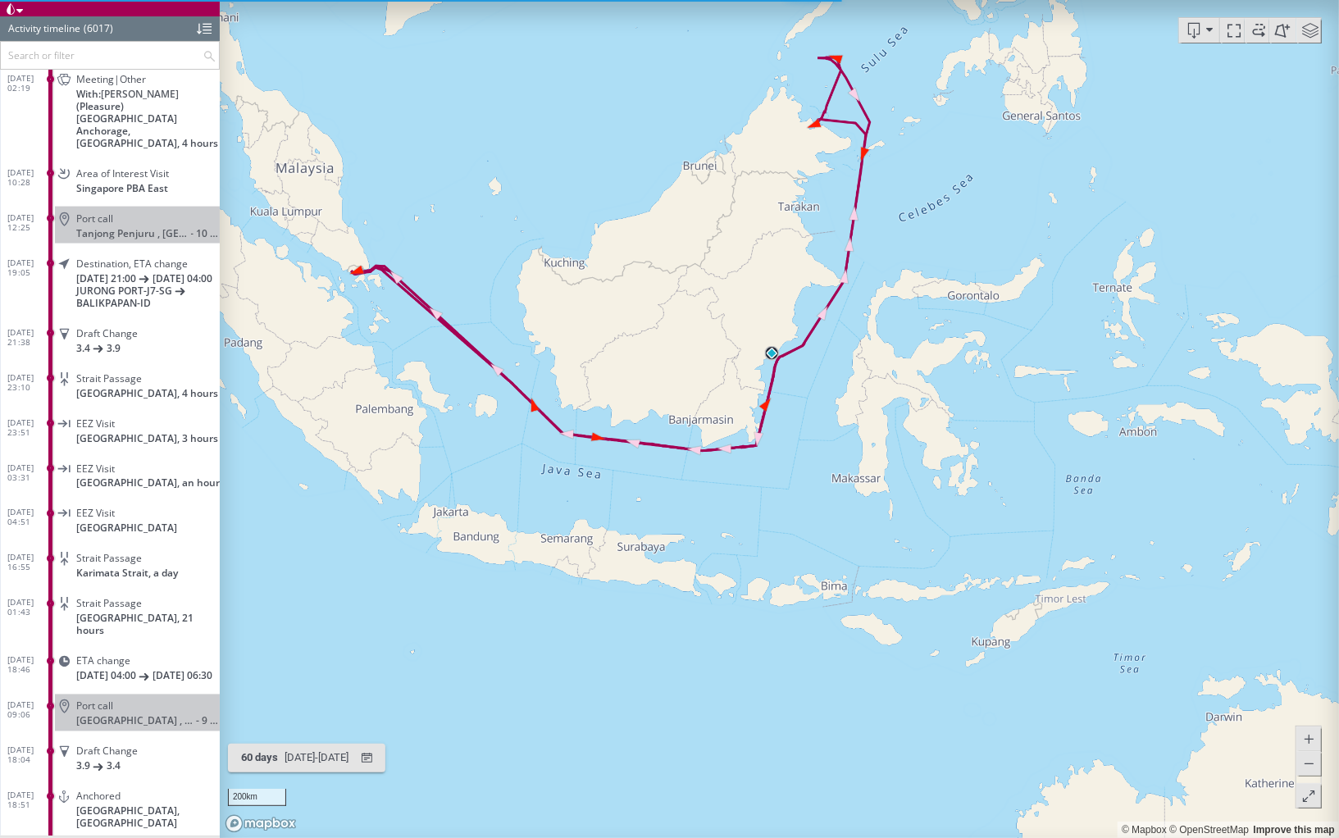
drag, startPoint x: 724, startPoint y: 353, endPoint x: 717, endPoint y: 522, distance: 169.9
click at [716, 523] on canvas "Map" at bounding box center [779, 419] width 1119 height 838
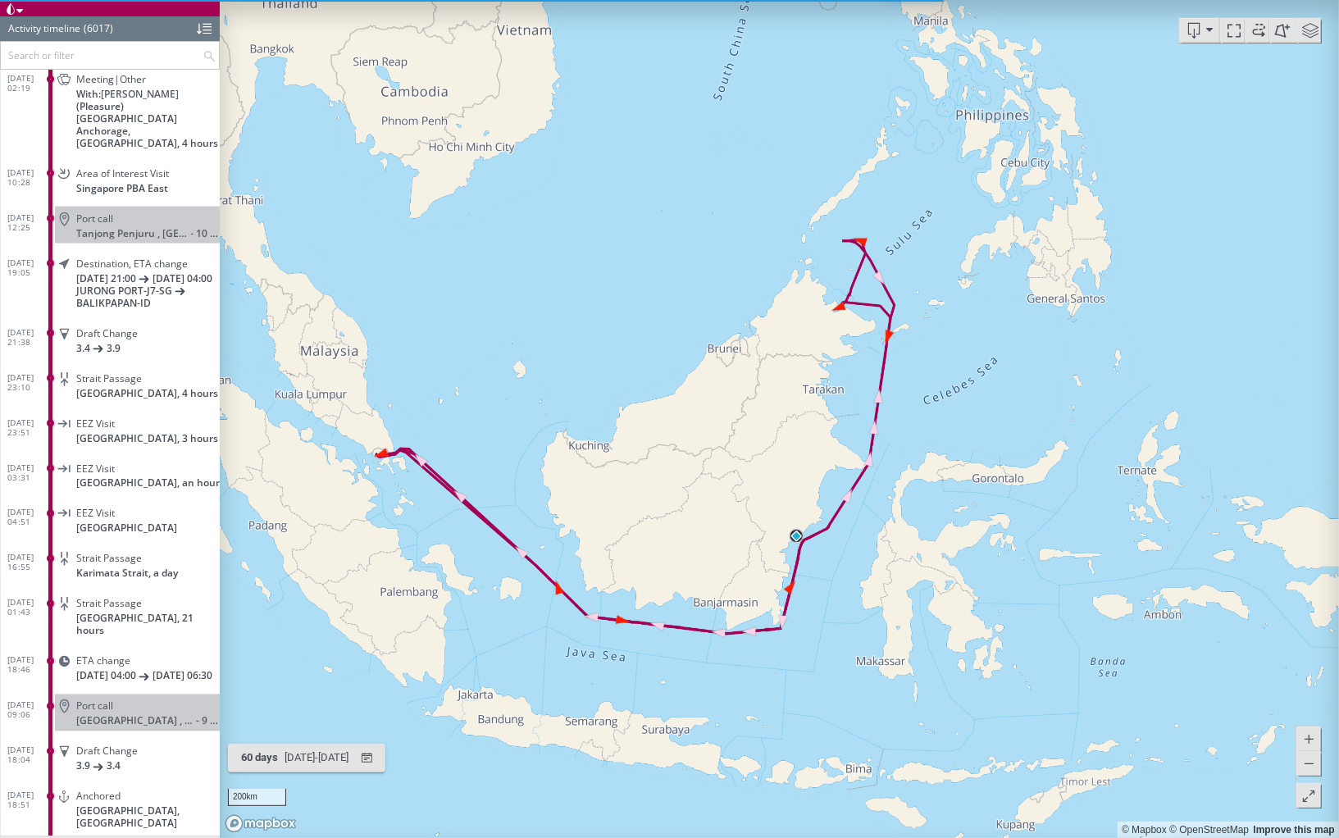
drag, startPoint x: 690, startPoint y: 309, endPoint x: 722, endPoint y: 321, distance: 35.0
click at [722, 321] on canvas "Map" at bounding box center [779, 419] width 1119 height 838
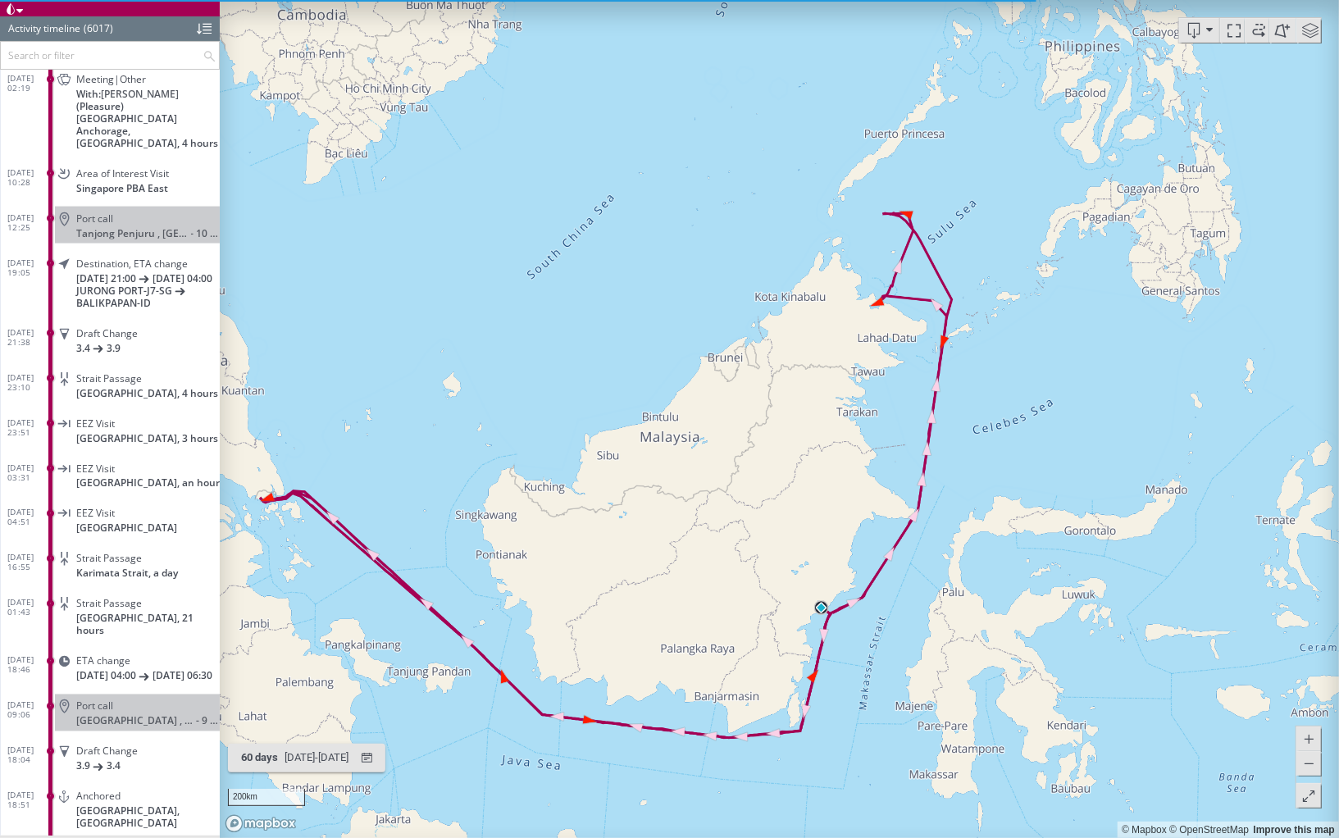
drag, startPoint x: 635, startPoint y: 411, endPoint x: 785, endPoint y: 362, distance: 157.9
click at [785, 362] on canvas "Map" at bounding box center [779, 419] width 1119 height 838
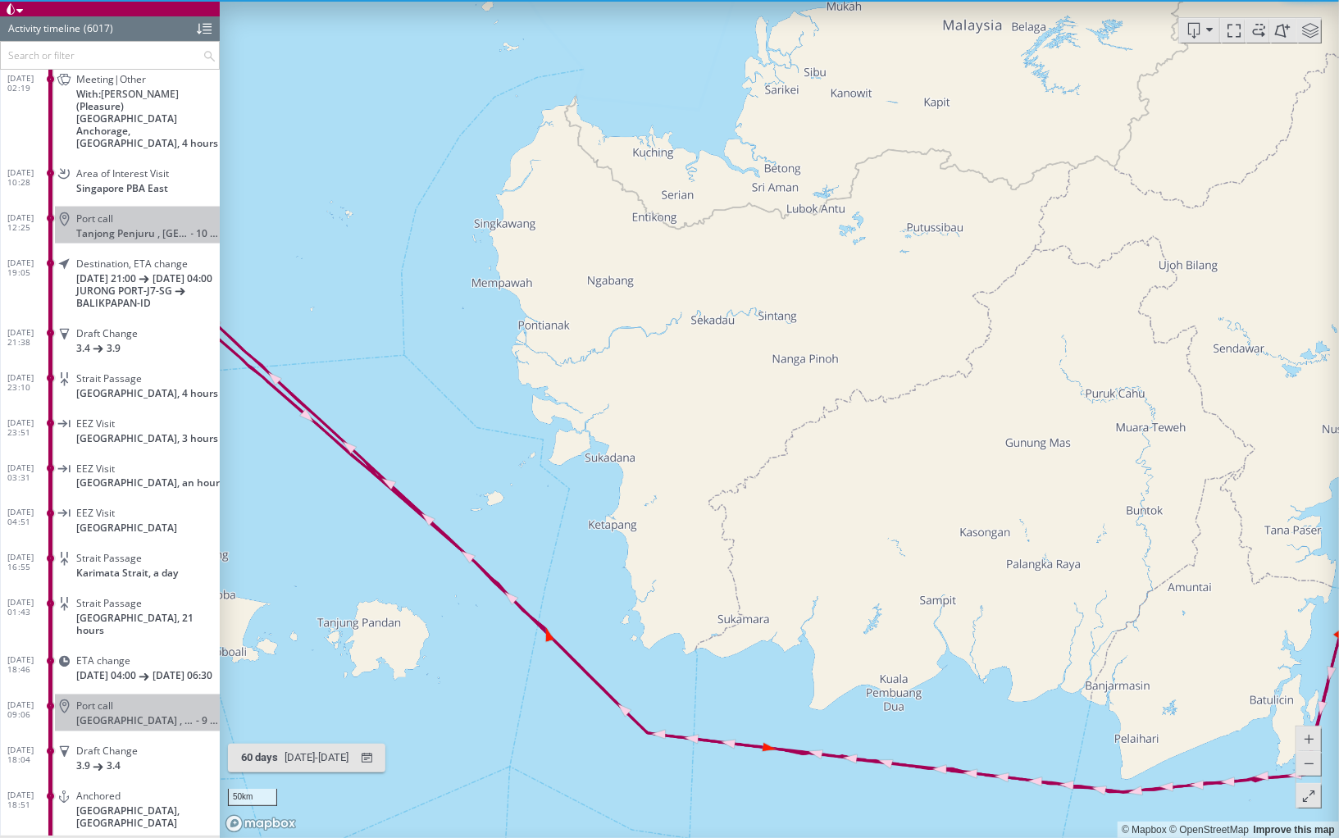
drag, startPoint x: 953, startPoint y: 543, endPoint x: 349, endPoint y: 307, distance: 648.9
click at [349, 307] on canvas "Map" at bounding box center [779, 419] width 1119 height 838
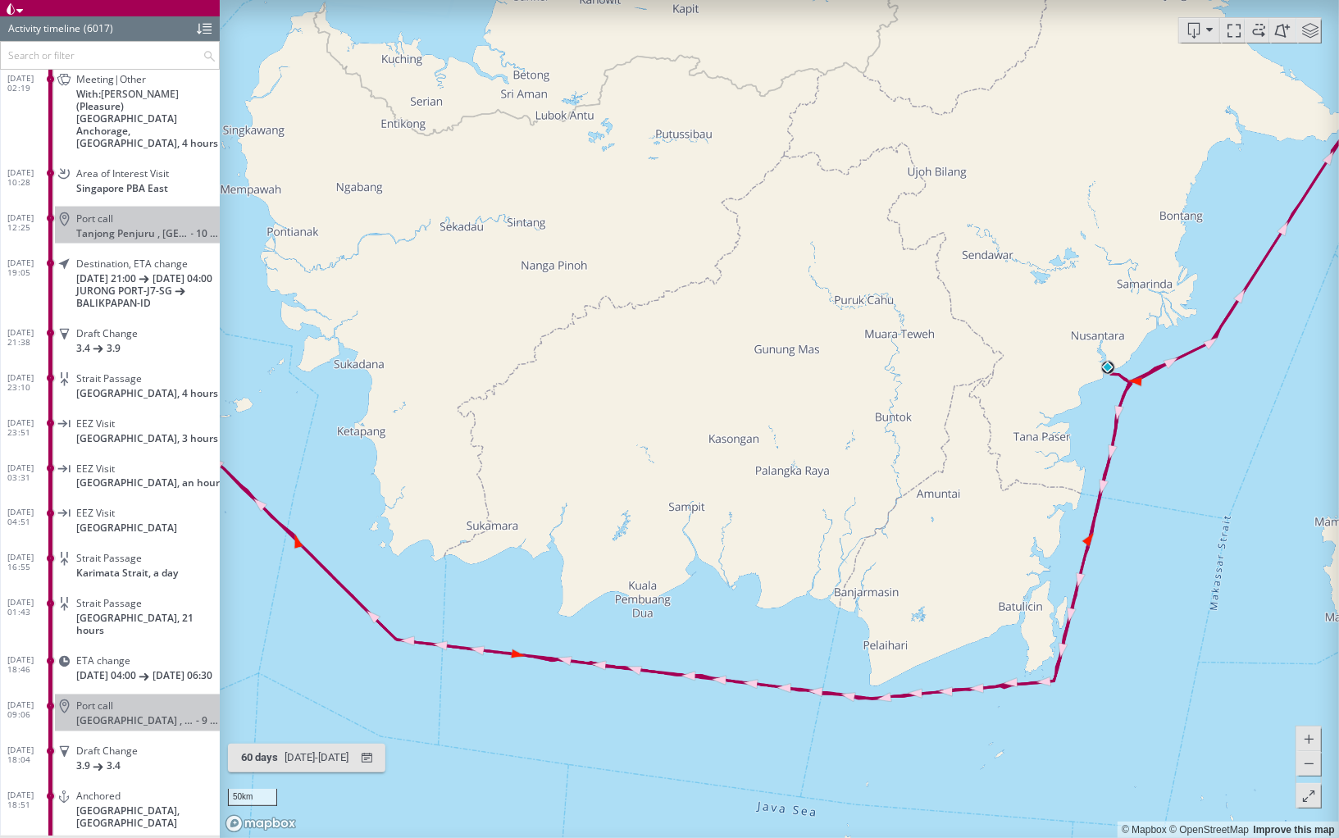
drag, startPoint x: 976, startPoint y: 393, endPoint x: 553, endPoint y: 416, distance: 423.8
click at [552, 417] on canvas "Map" at bounding box center [779, 419] width 1119 height 838
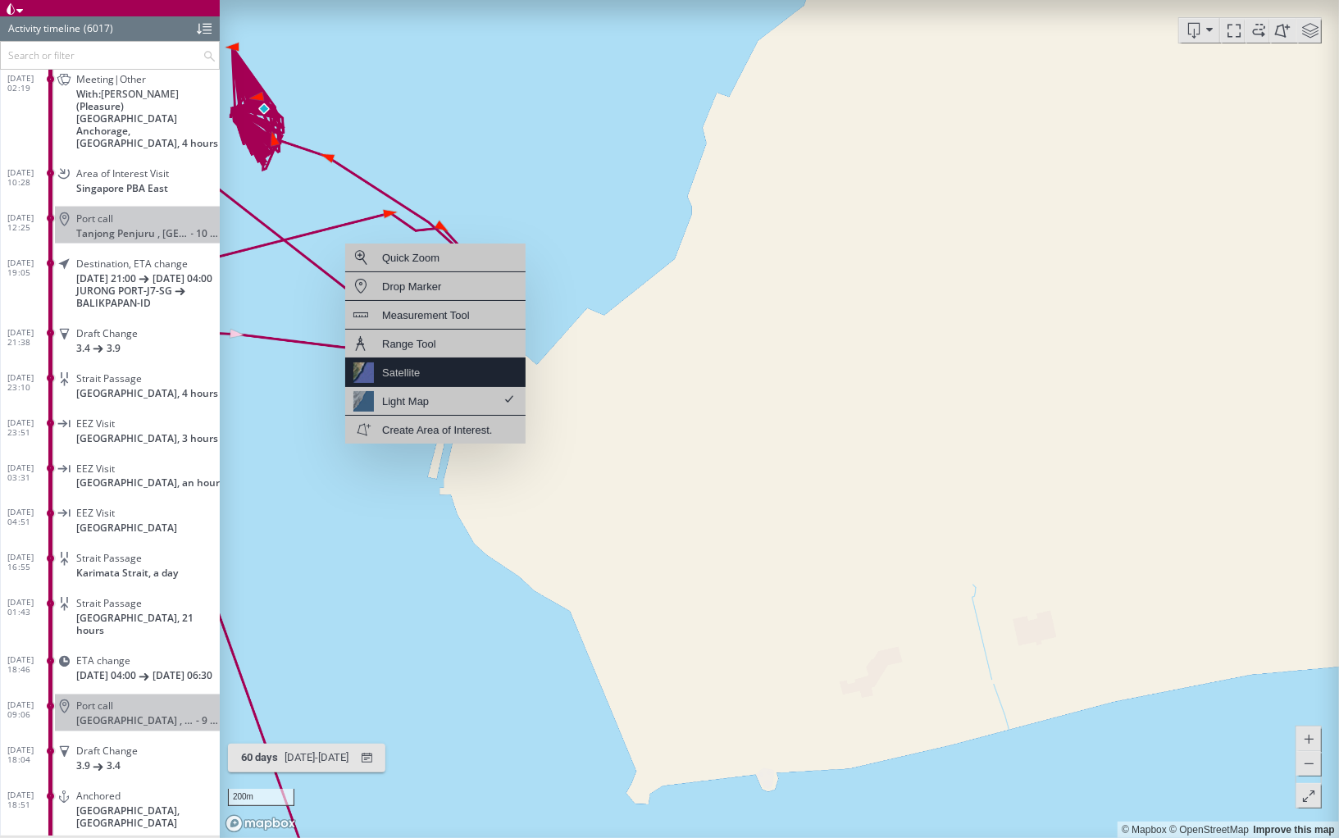
click at [439, 361] on div "Satellite" at bounding box center [435, 372] width 180 height 29
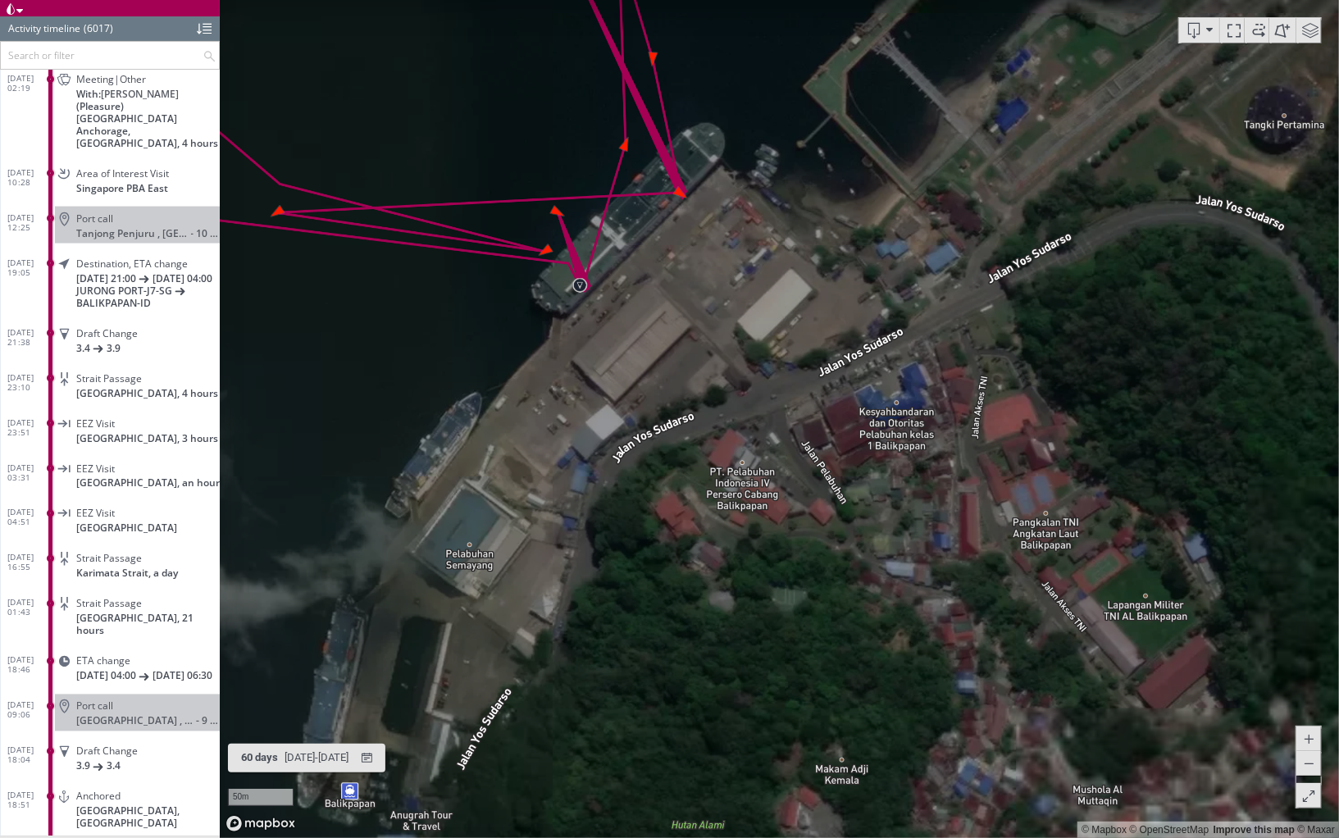
drag, startPoint x: 663, startPoint y: 245, endPoint x: 617, endPoint y: 461, distance: 220.5
click at [617, 461] on canvas "Map" at bounding box center [779, 419] width 1119 height 838
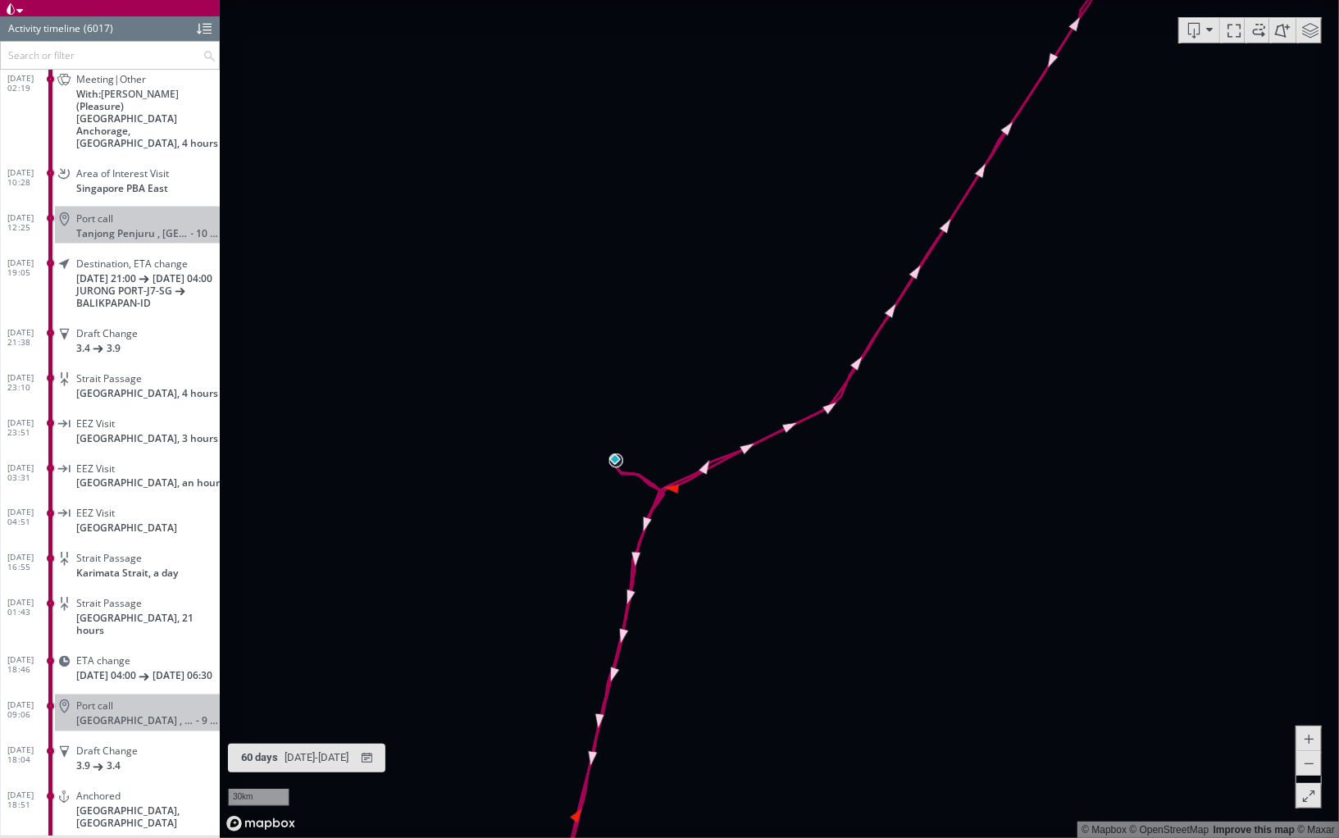
drag, startPoint x: 1046, startPoint y: 197, endPoint x: 758, endPoint y: 818, distance: 684.6
click at [758, 686] on canvas "Map" at bounding box center [779, 419] width 1119 height 838
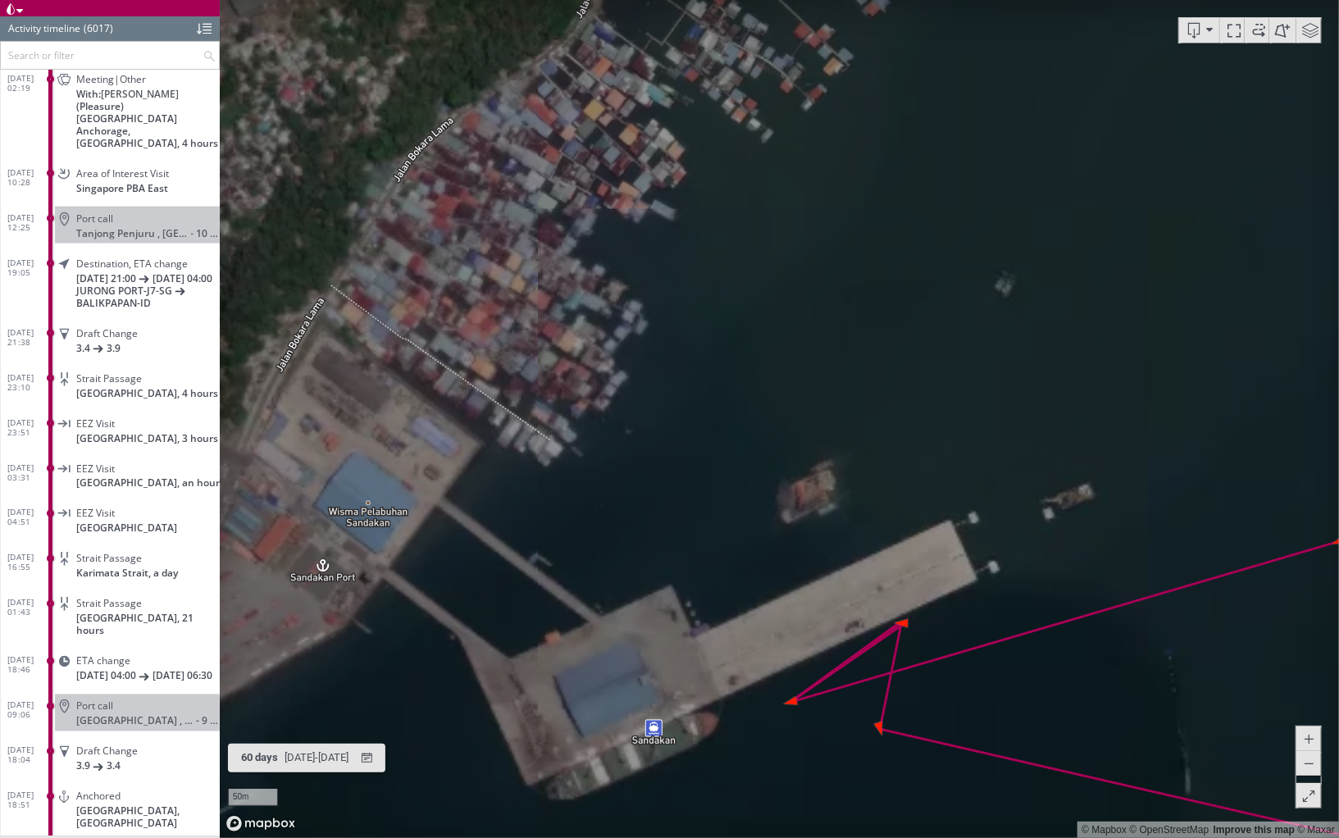
drag, startPoint x: 514, startPoint y: 633, endPoint x: 617, endPoint y: 266, distance: 381.4
click at [617, 266] on canvas "Map" at bounding box center [779, 419] width 1119 height 838
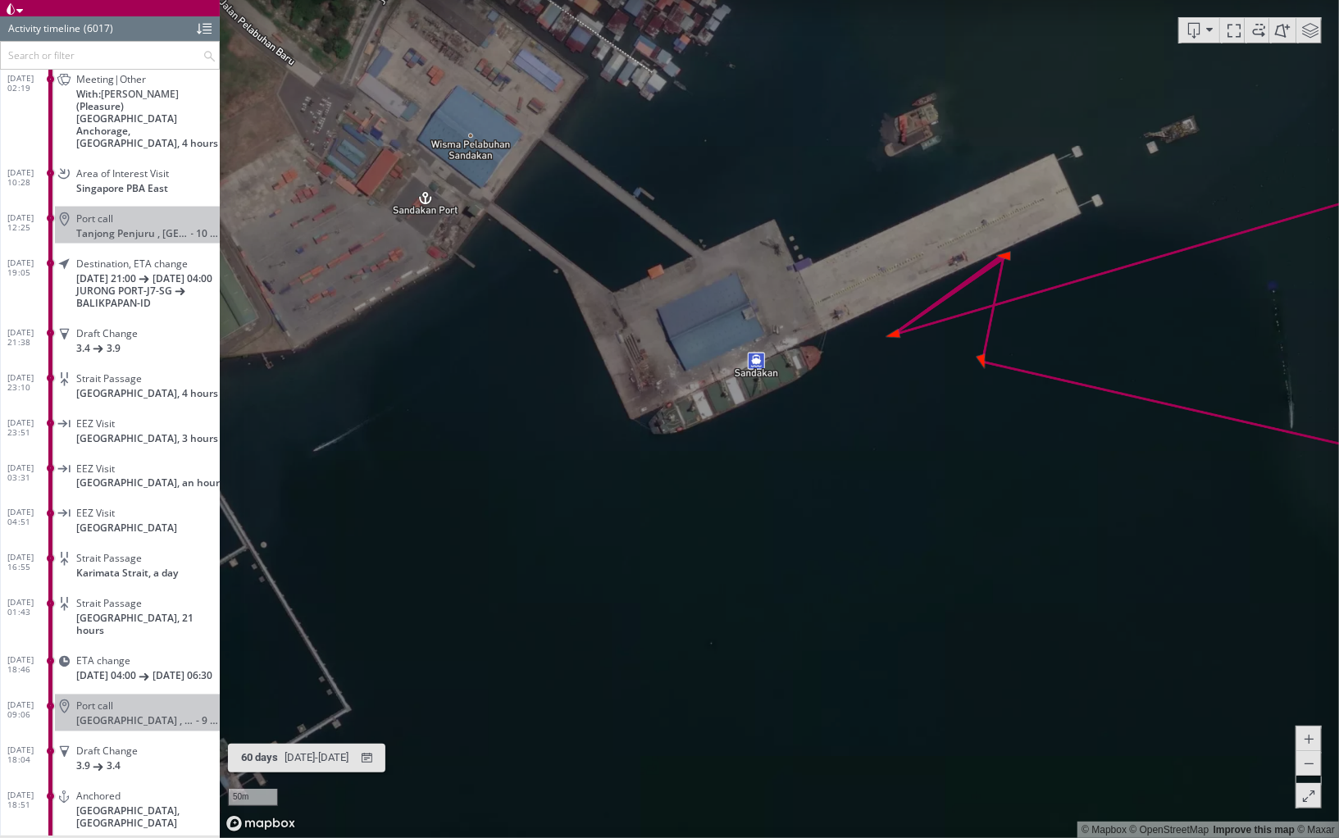
drag, startPoint x: 617, startPoint y: 266, endPoint x: 668, endPoint y: 478, distance: 218.6
click at [668, 478] on canvas "Map" at bounding box center [779, 419] width 1119 height 838
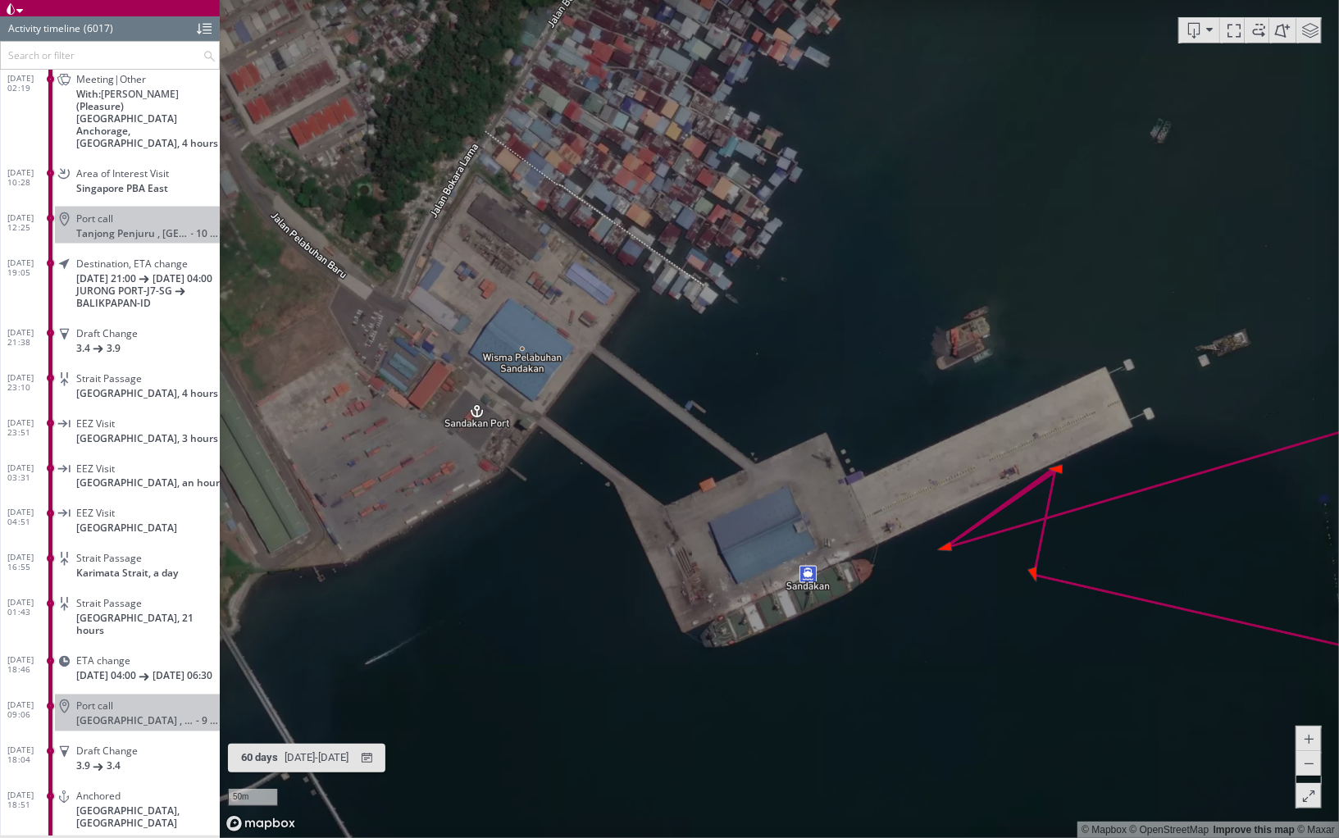
click at [1309, 30] on span at bounding box center [1310, 30] width 25 height 25
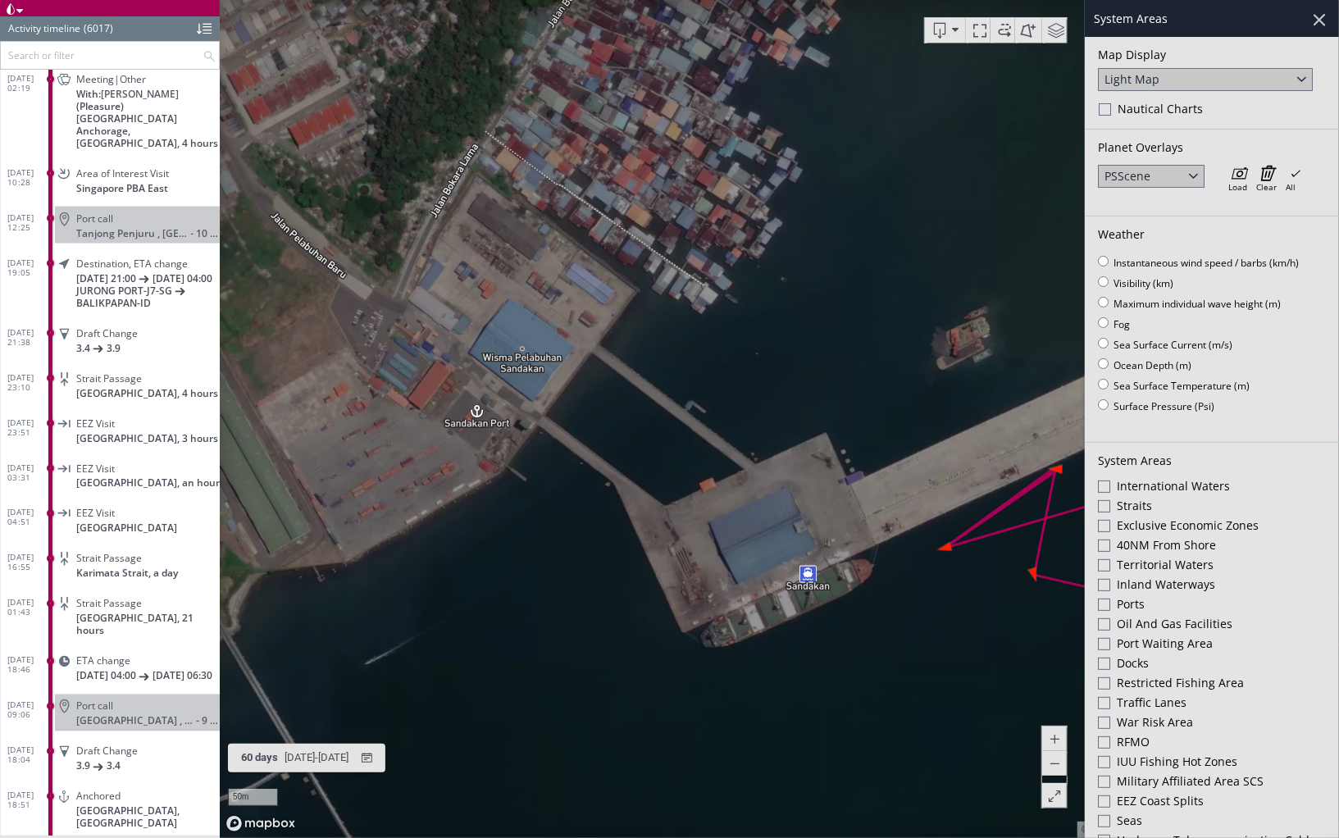
scroll to position [42, 0]
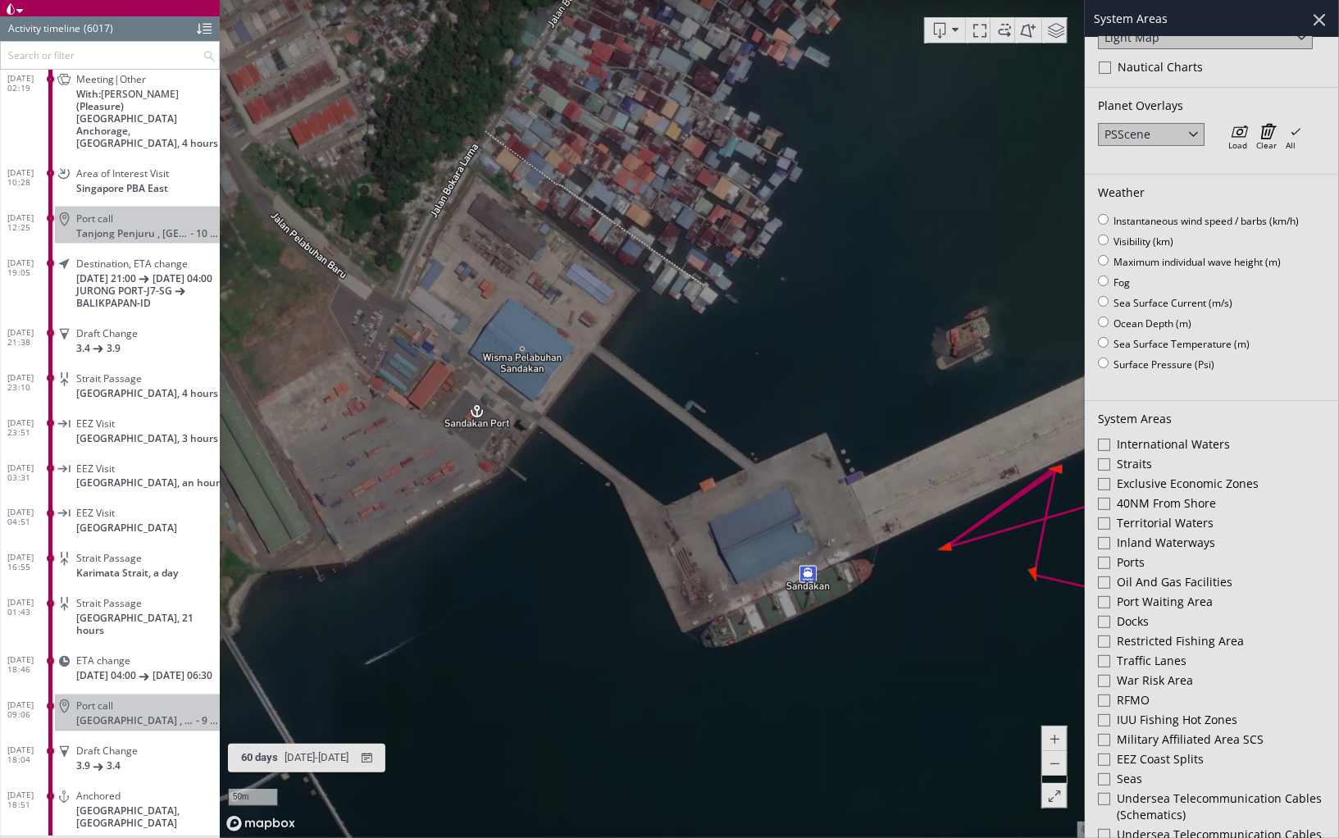
click at [1110, 556] on div "Ports" at bounding box center [1212, 564] width 228 height 20
click at [1103, 616] on div at bounding box center [1104, 622] width 12 height 12
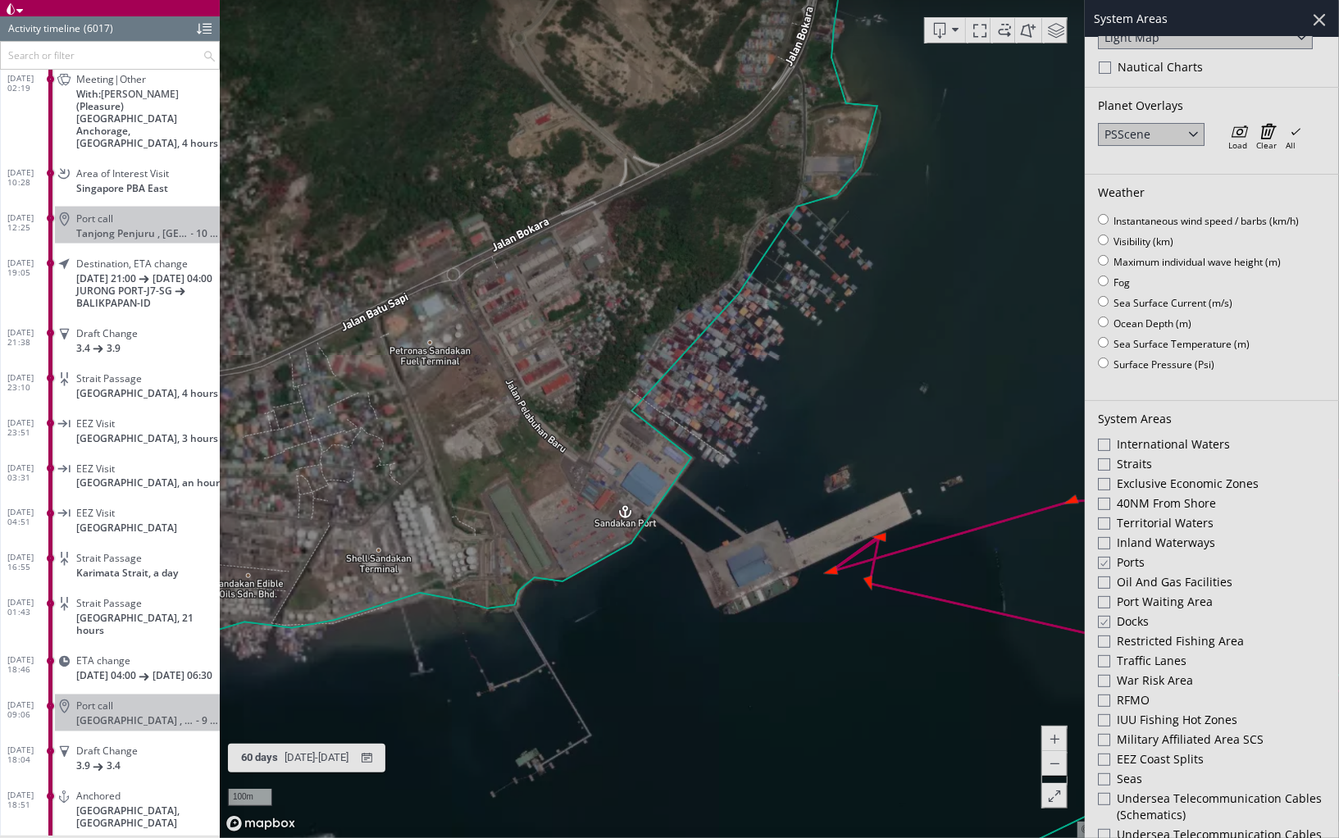
drag, startPoint x: 750, startPoint y: 651, endPoint x: 533, endPoint y: 460, distance: 289.4
click at [532, 459] on canvas "Map" at bounding box center [779, 419] width 1119 height 838
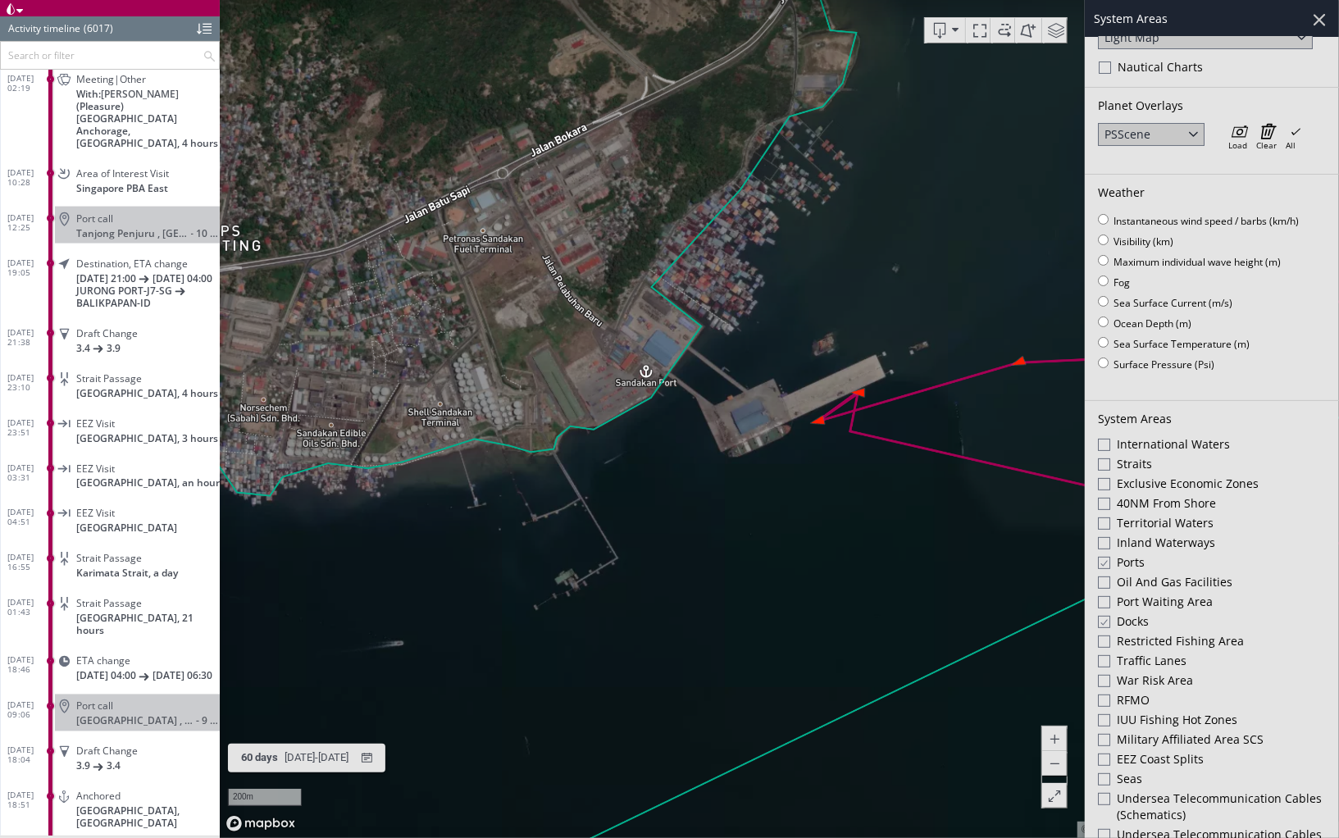
drag, startPoint x: 558, startPoint y: 553, endPoint x: 612, endPoint y: 330, distance: 229.3
click at [612, 330] on canvas "Map" at bounding box center [779, 419] width 1119 height 838
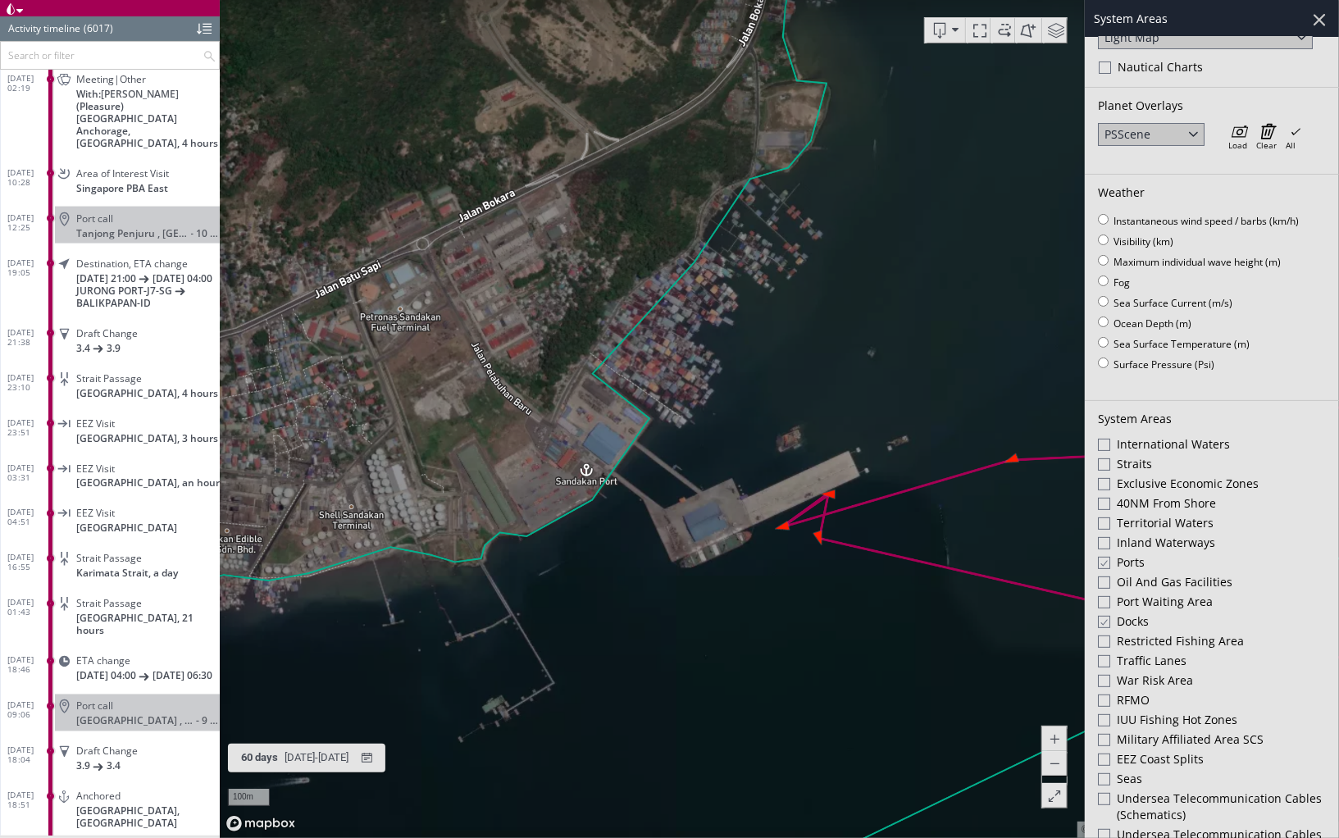
drag, startPoint x: 836, startPoint y: 225, endPoint x: 691, endPoint y: 353, distance: 192.9
click at [690, 353] on canvas "Map" at bounding box center [779, 419] width 1119 height 838
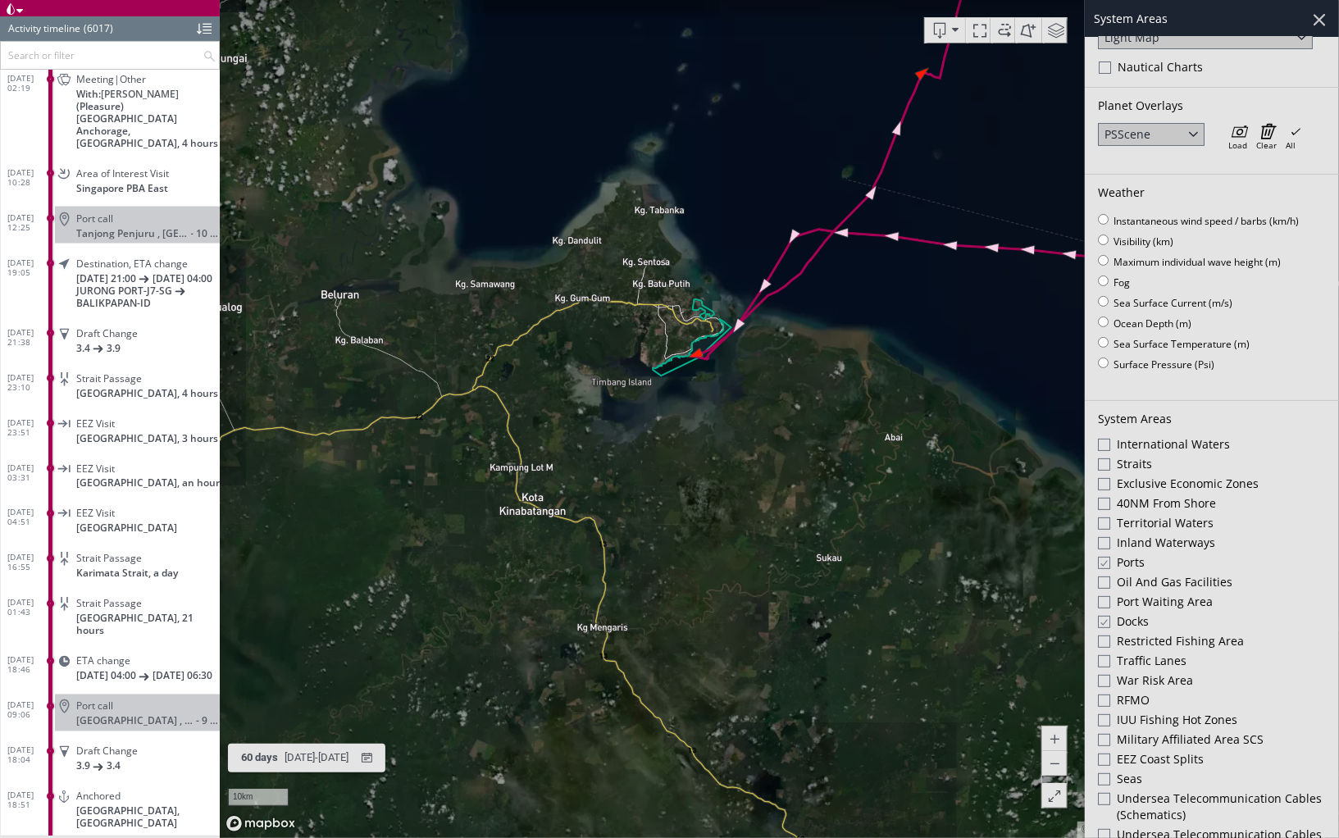
drag, startPoint x: 769, startPoint y: 162, endPoint x: 444, endPoint y: 715, distance: 641.1
click at [444, 686] on canvas "Map" at bounding box center [779, 419] width 1119 height 838
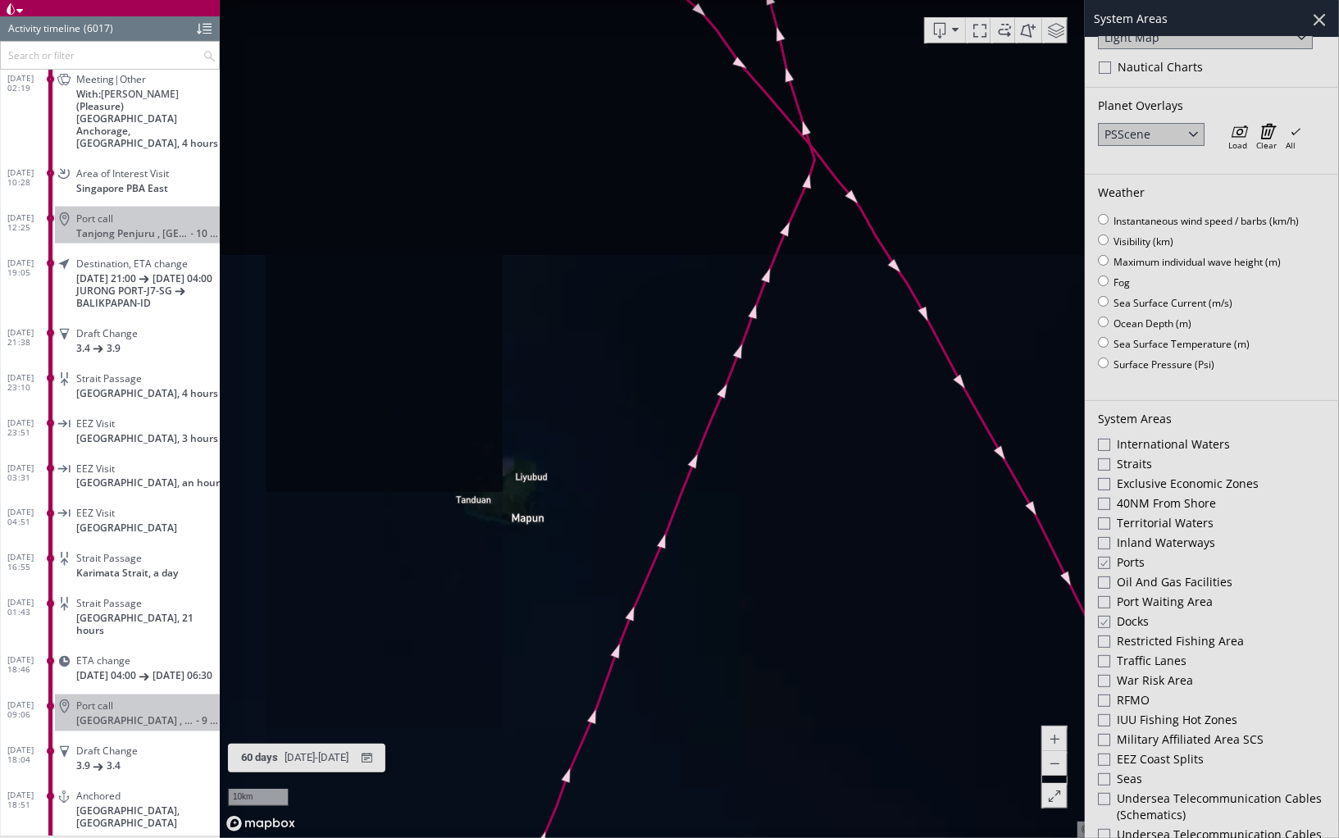
drag, startPoint x: 651, startPoint y: 298, endPoint x: 530, endPoint y: 668, distance: 390.0
click at [530, 668] on canvas "Map" at bounding box center [779, 419] width 1119 height 838
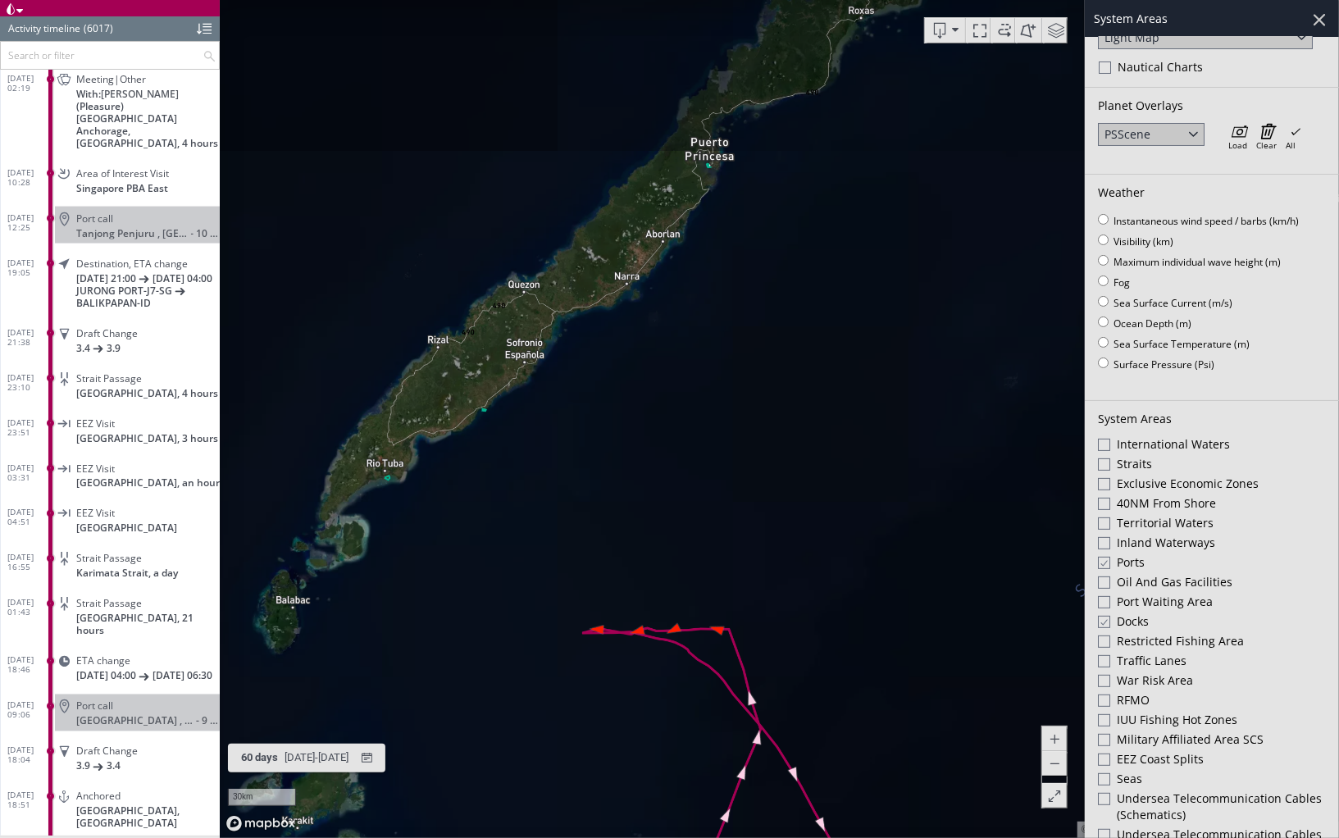
drag, startPoint x: 417, startPoint y: 374, endPoint x: 552, endPoint y: 486, distance: 175.2
click at [552, 486] on canvas "Map" at bounding box center [779, 419] width 1119 height 838
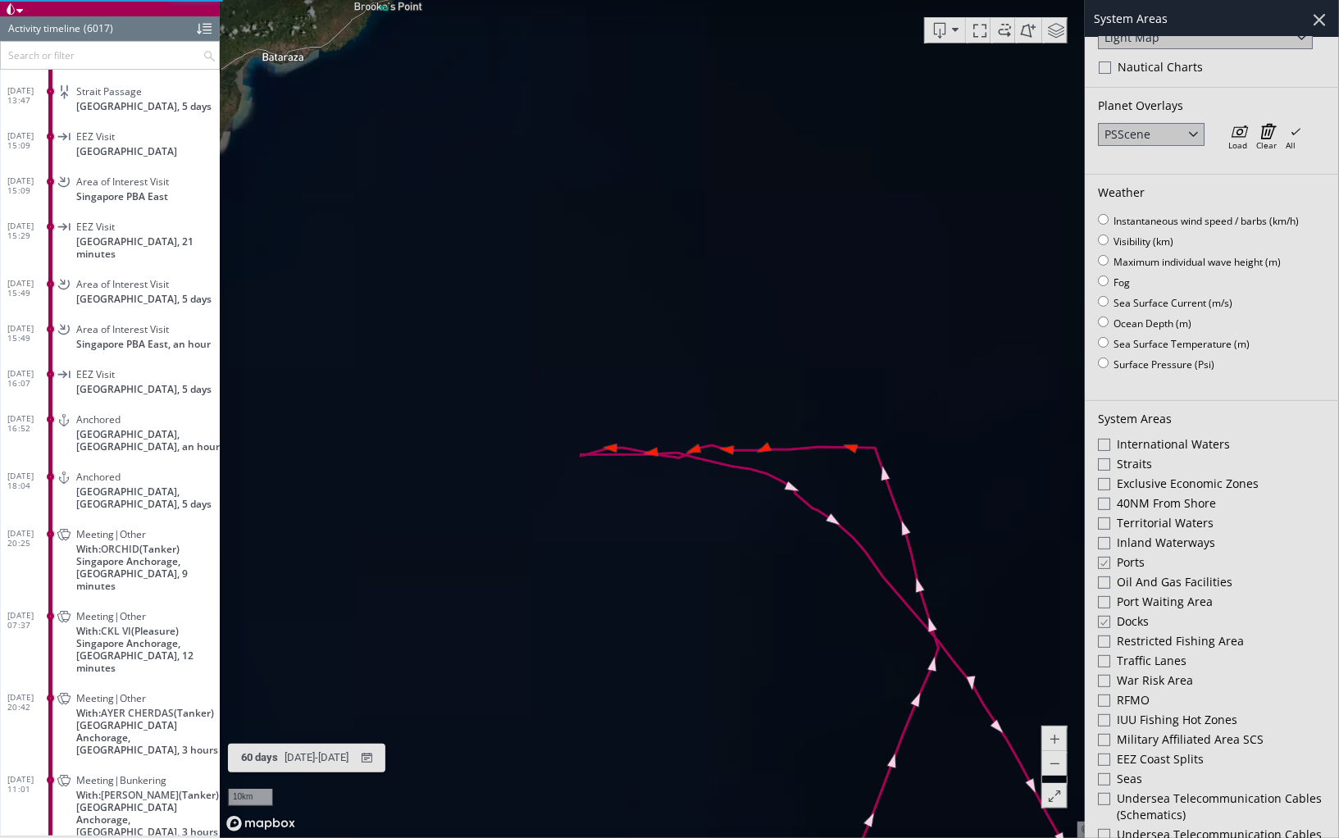
scroll to position [269732, 0]
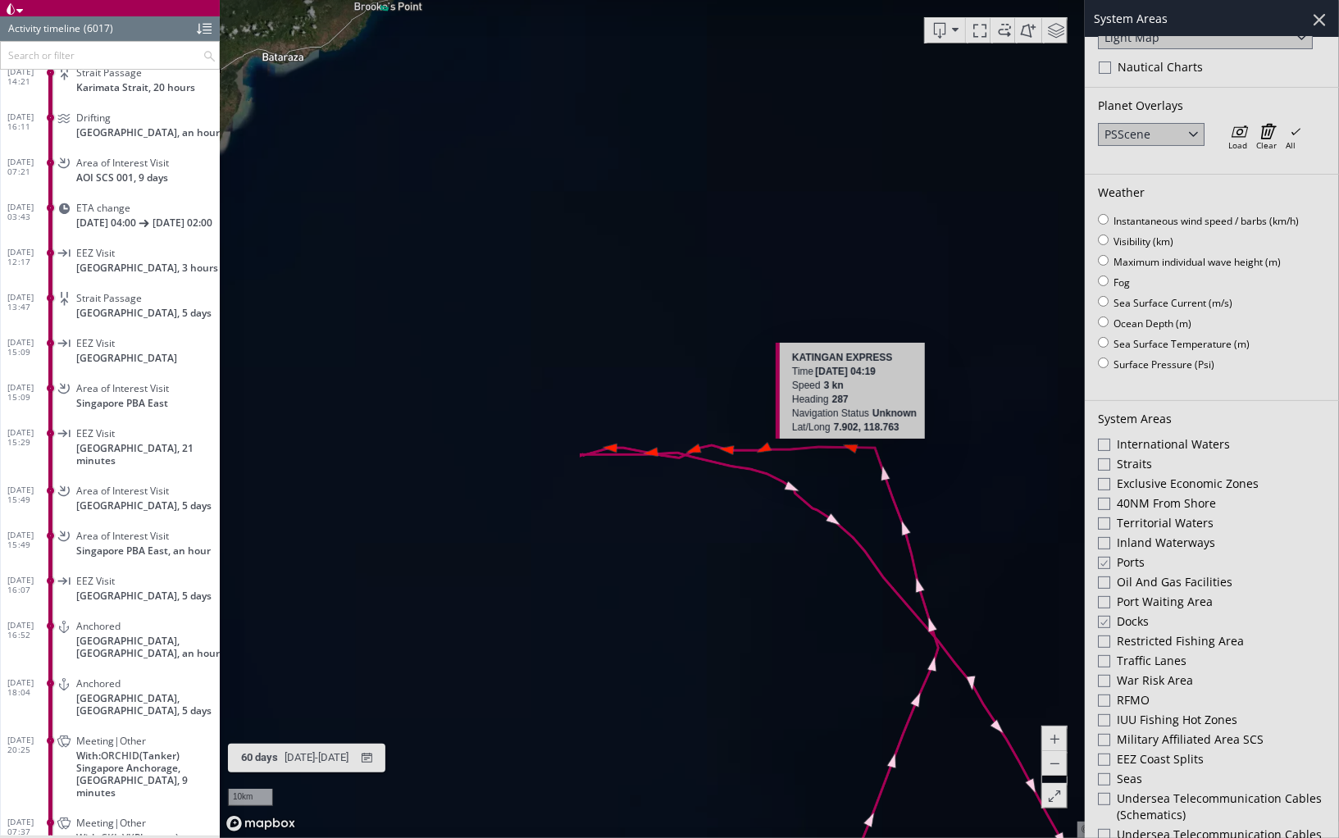
click at [856, 447] on canvas "Map" at bounding box center [779, 419] width 1119 height 838
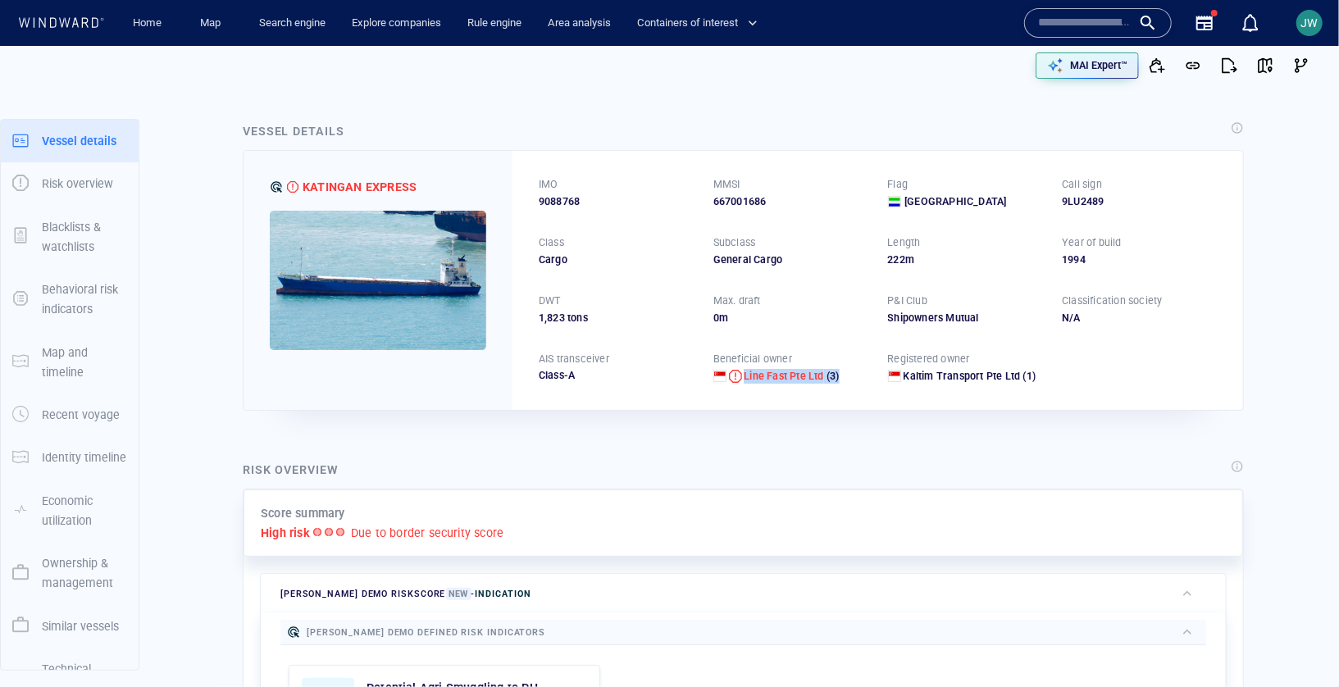
click at [440, 303] on img at bounding box center [378, 280] width 216 height 139
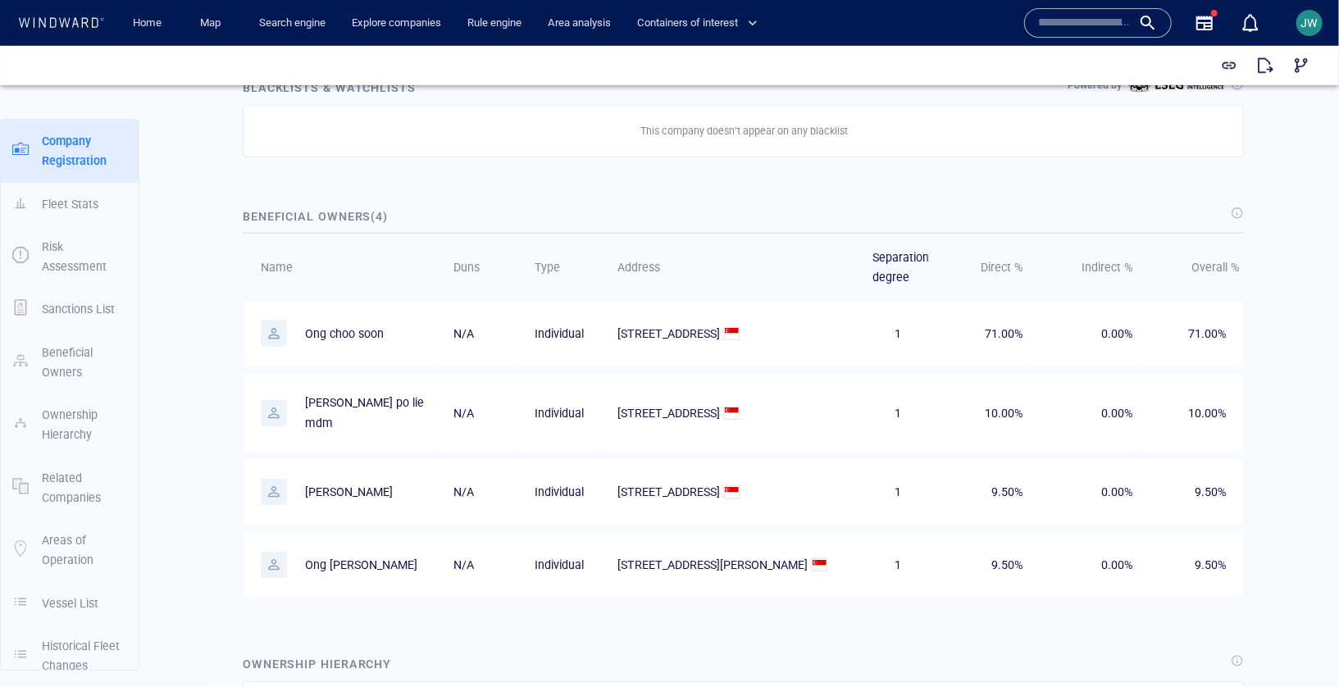
scroll to position [17, 0]
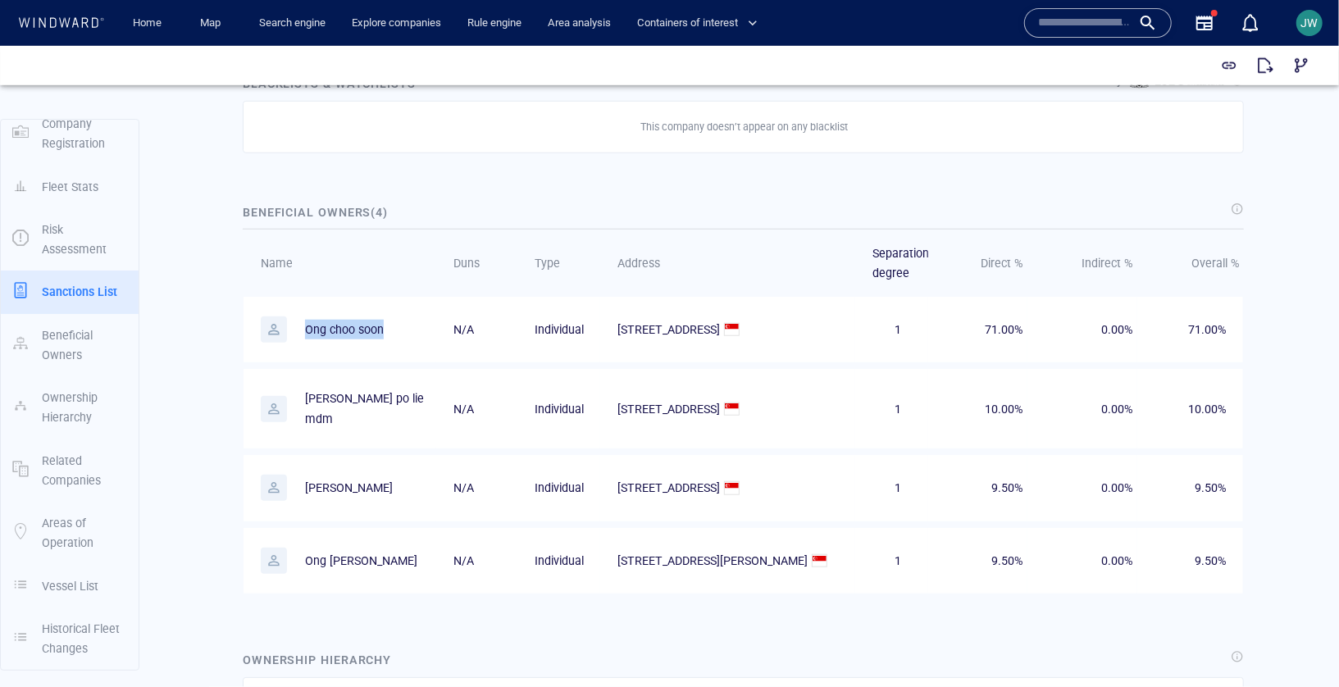
drag, startPoint x: 389, startPoint y: 326, endPoint x: 306, endPoint y: 326, distance: 82.8
click at [306, 326] on p "Ong choo soon" at bounding box center [346, 329] width 171 height 26
copy p "Ong choo soon"
click at [362, 397] on p "[PERSON_NAME] po lie mdm" at bounding box center [366, 408] width 123 height 40
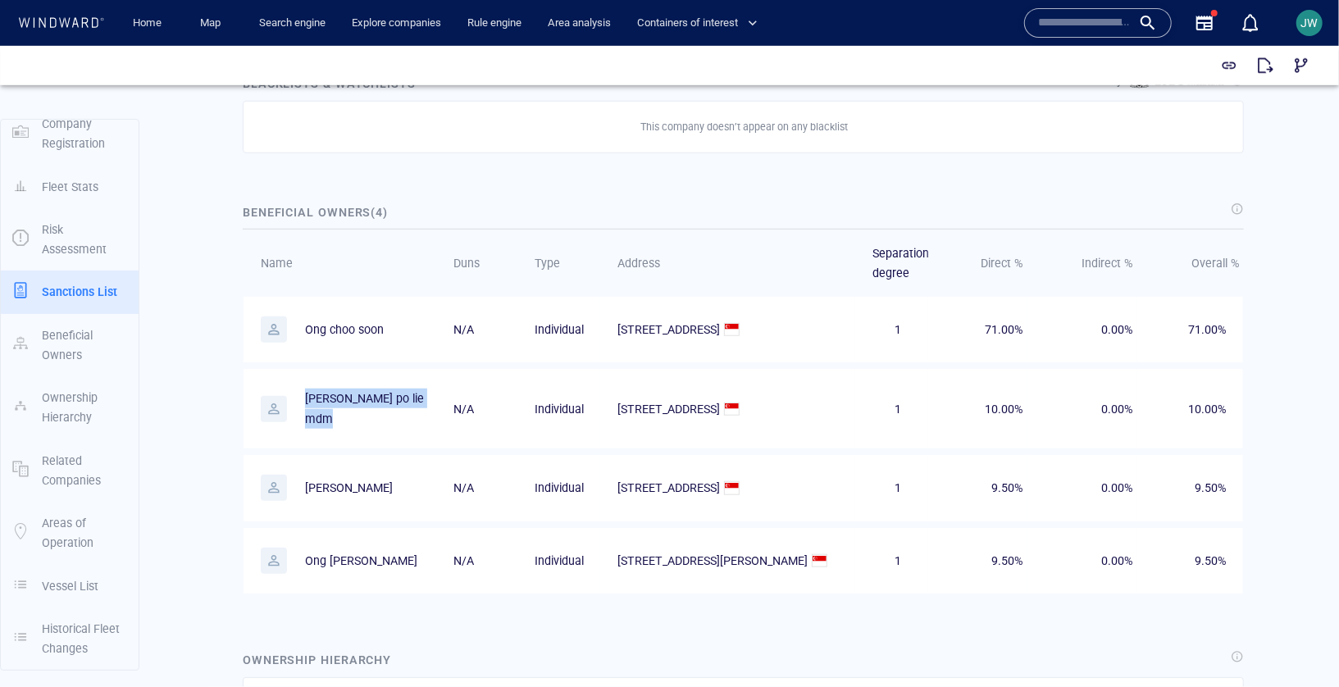
click at [362, 397] on p "[PERSON_NAME] po lie mdm" at bounding box center [366, 408] width 123 height 40
copy p "[PERSON_NAME] po lie mdm"
click at [336, 477] on p "[PERSON_NAME]" at bounding box center [349, 487] width 88 height 20
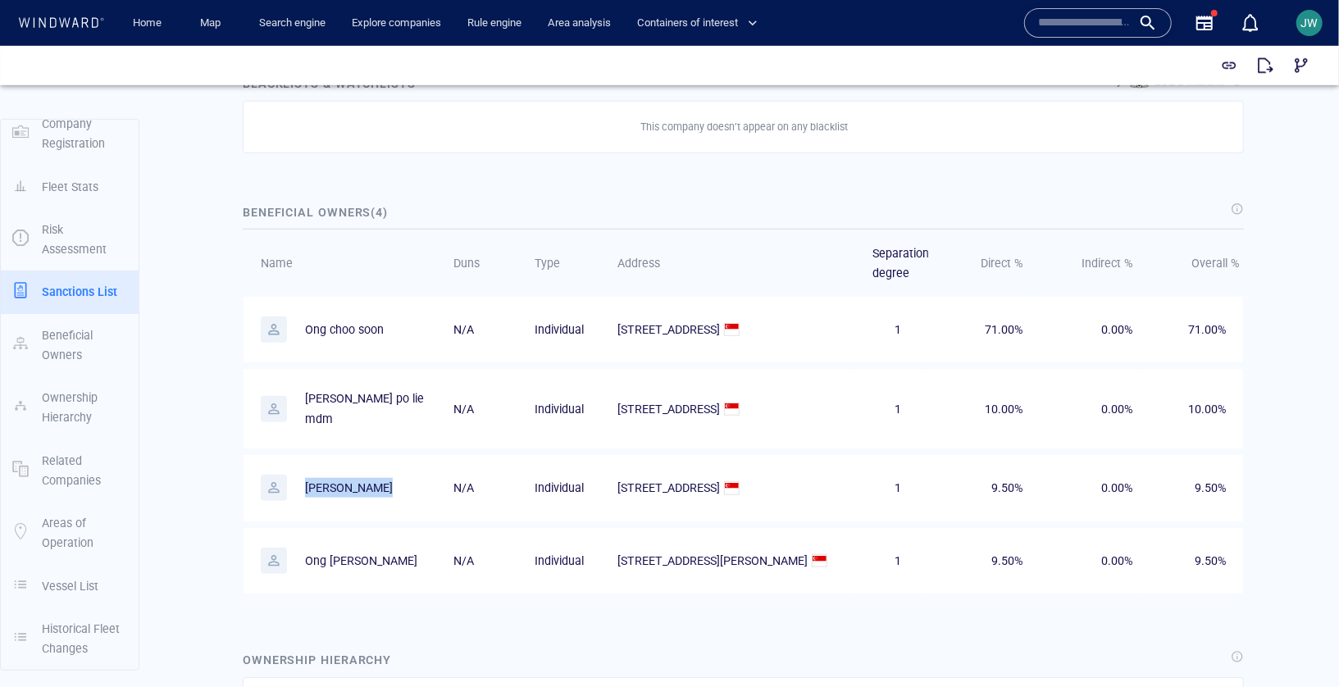
copy p "[PERSON_NAME]"
click at [349, 551] on p "Ong chin hwee" at bounding box center [346, 560] width 171 height 26
click at [349, 550] on p "Ong chin hwee" at bounding box center [361, 560] width 112 height 20
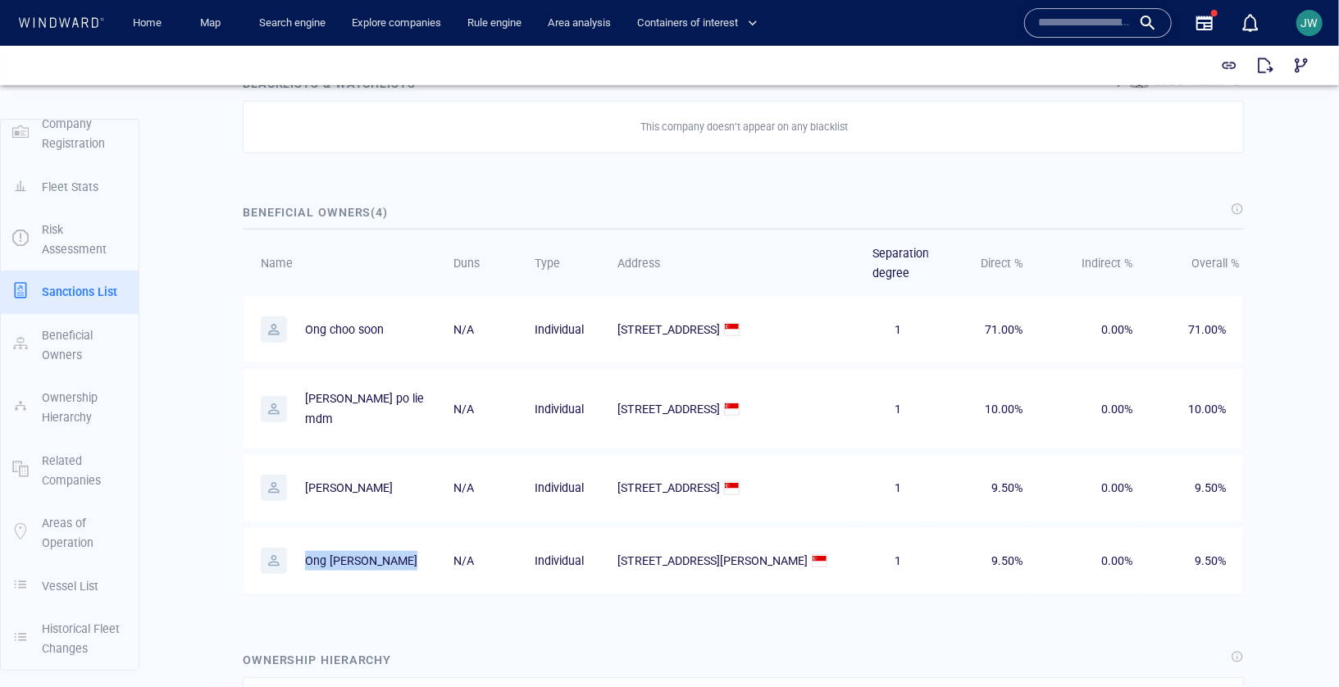
copy p "Ong chin hwee"
click at [328, 527] on td "Ong chin hwee" at bounding box center [340, 560] width 193 height 66
click at [321, 550] on p "Ong chin hwee" at bounding box center [361, 560] width 112 height 20
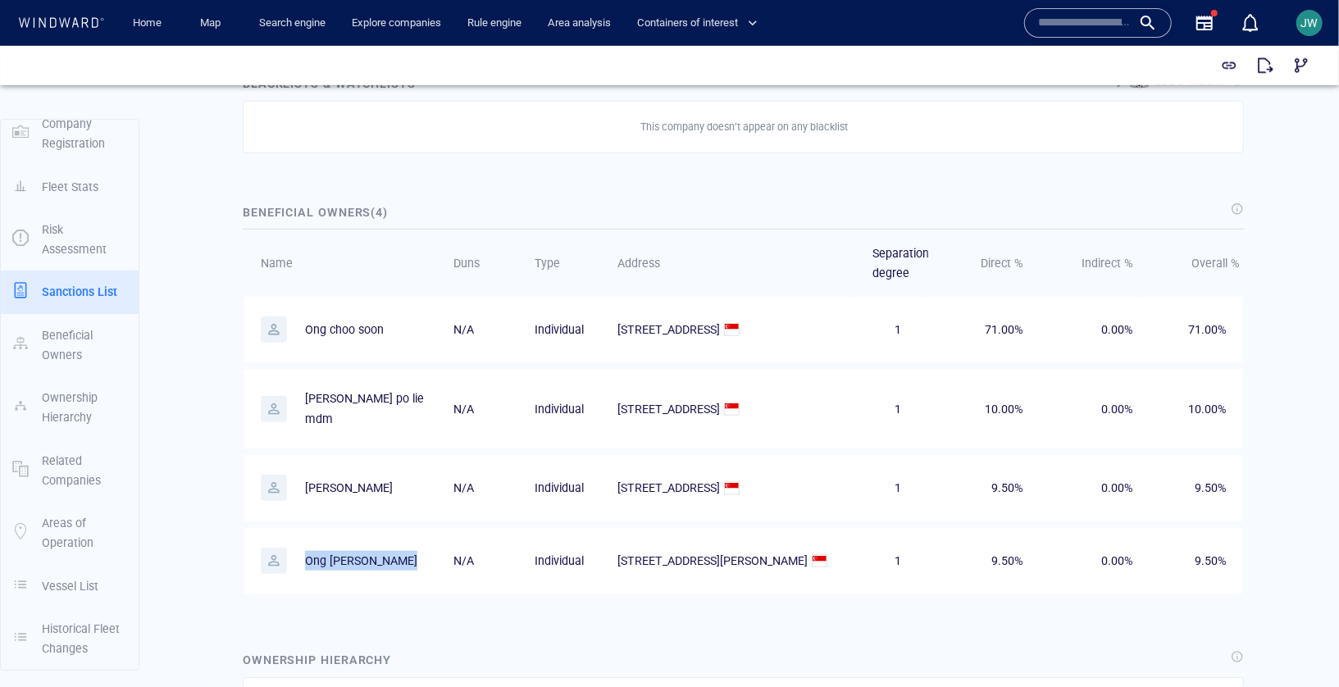
copy p "Ong chin hwee"
click at [340, 477] on p "Ong xibin" at bounding box center [349, 487] width 88 height 20
click at [312, 477] on p "Ong xibin" at bounding box center [349, 487] width 88 height 20
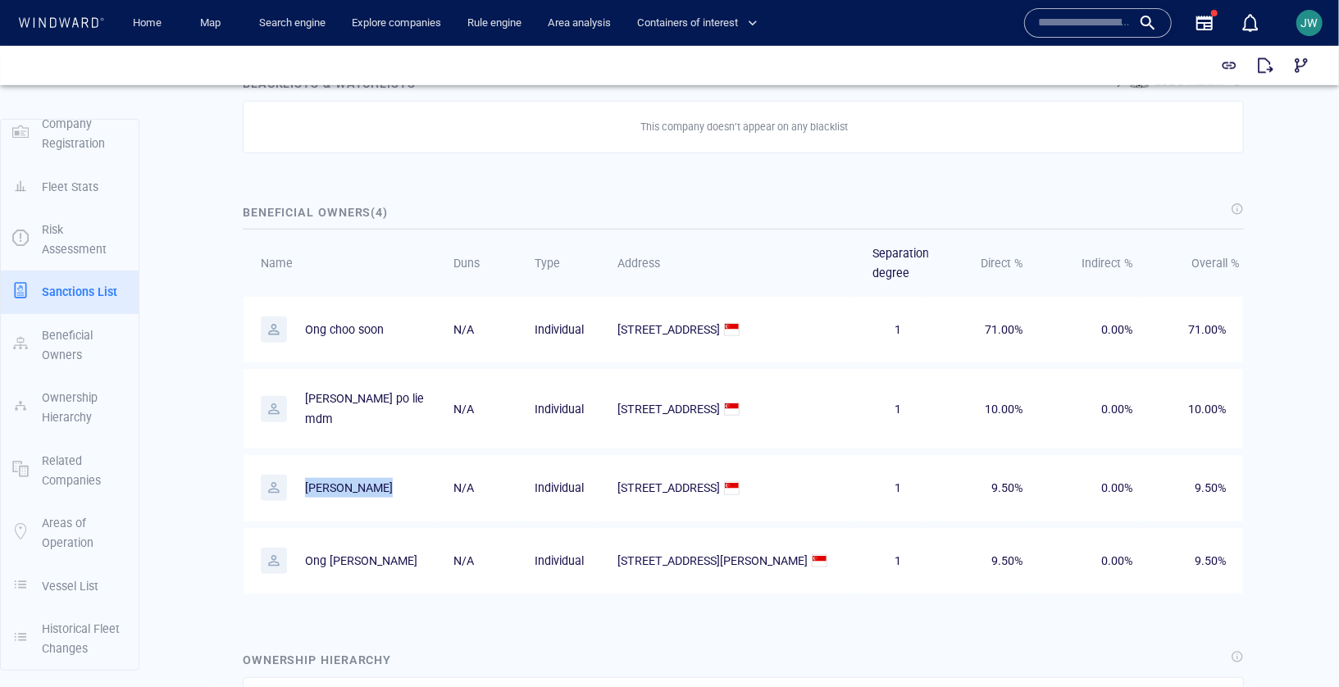
click at [312, 477] on p "Ong xibin" at bounding box center [349, 487] width 88 height 20
copy p "Ong xibin"
click at [363, 474] on p "Ong xibin" at bounding box center [346, 487] width 171 height 26
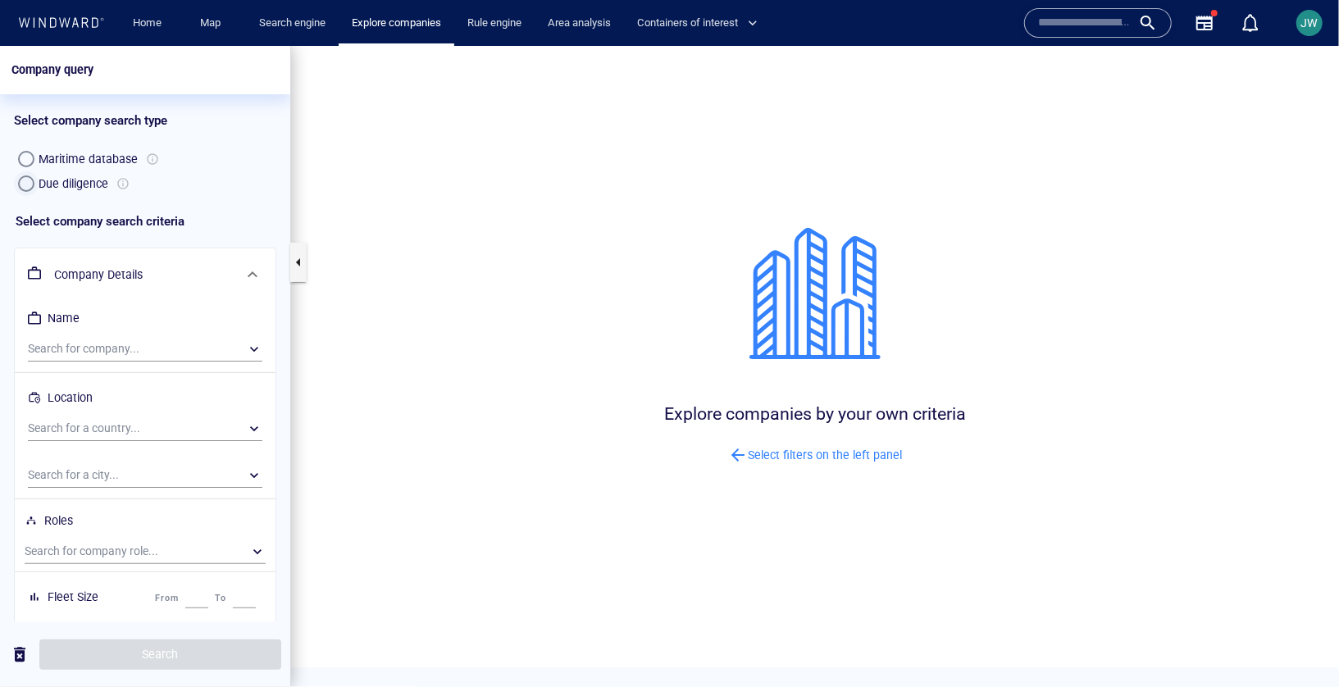
click at [31, 186] on div "button" at bounding box center [26, 183] width 16 height 16
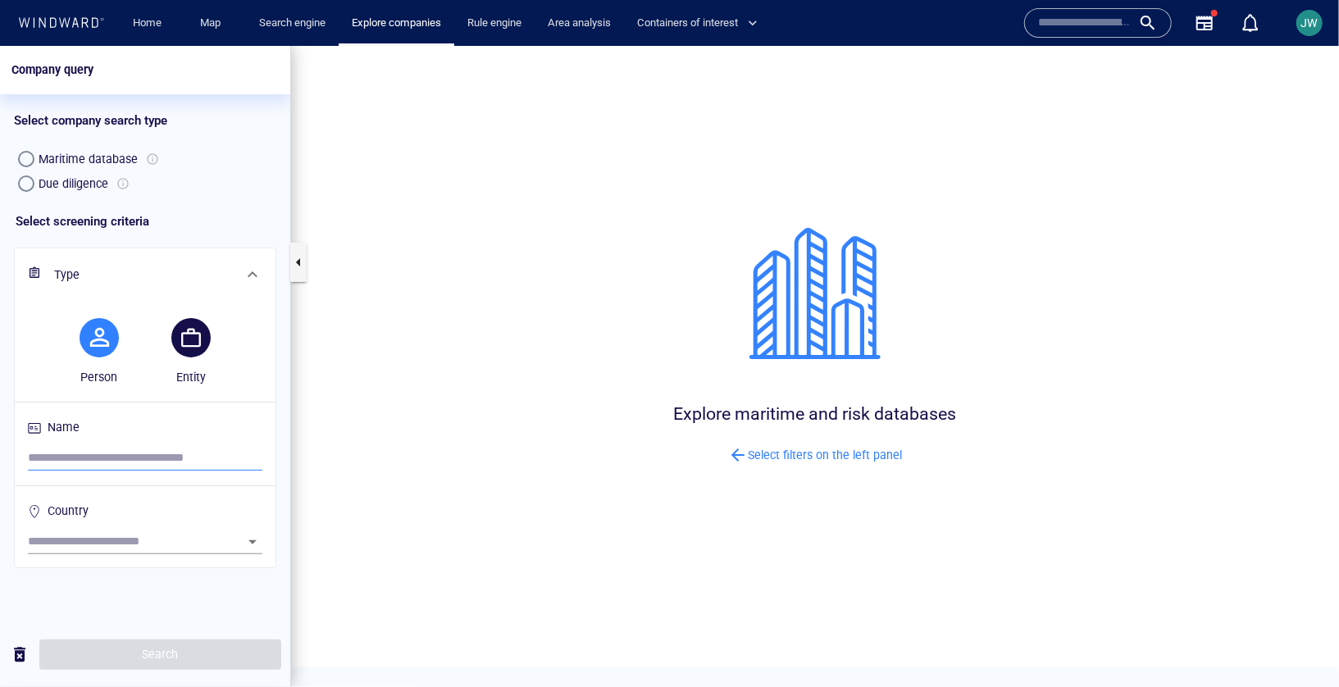
click at [106, 463] on input "search" at bounding box center [145, 457] width 235 height 25
paste input "**********"
click at [88, 657] on span "Search" at bounding box center [160, 654] width 216 height 21
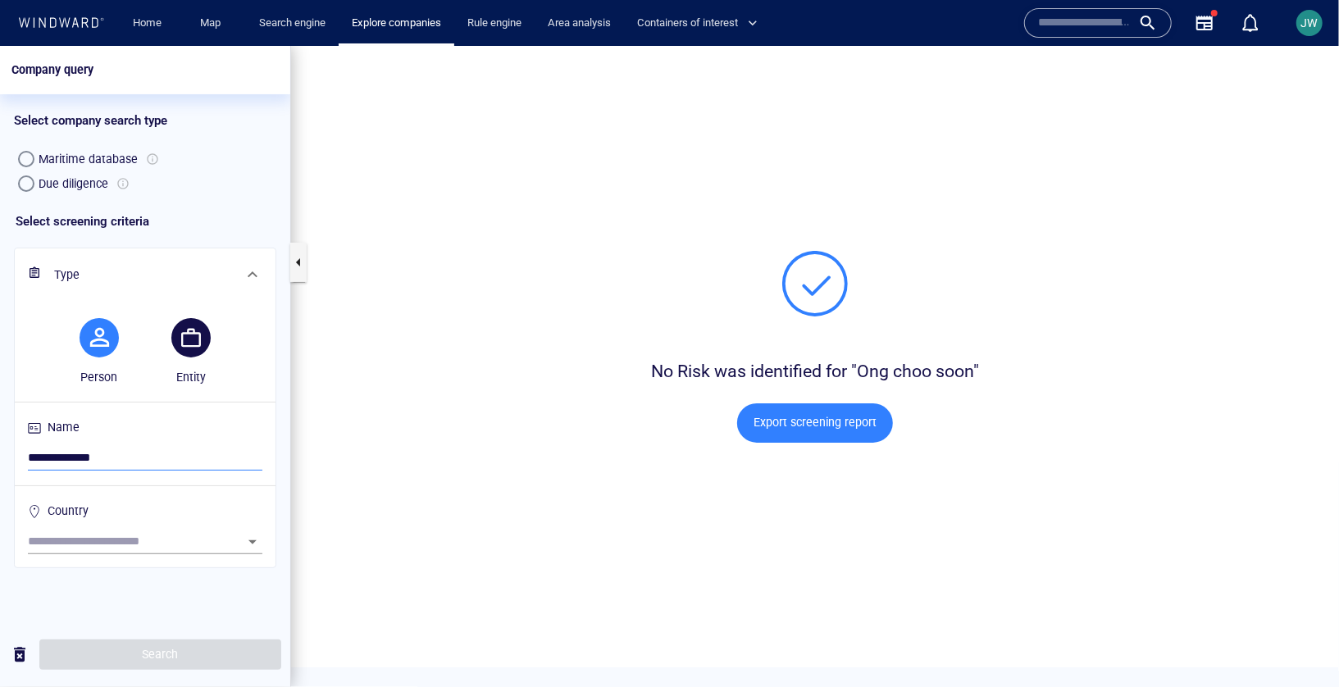
click at [80, 453] on input "**********" at bounding box center [145, 457] width 235 height 25
paste input "*"
click at [124, 649] on span "Search" at bounding box center [160, 654] width 216 height 21
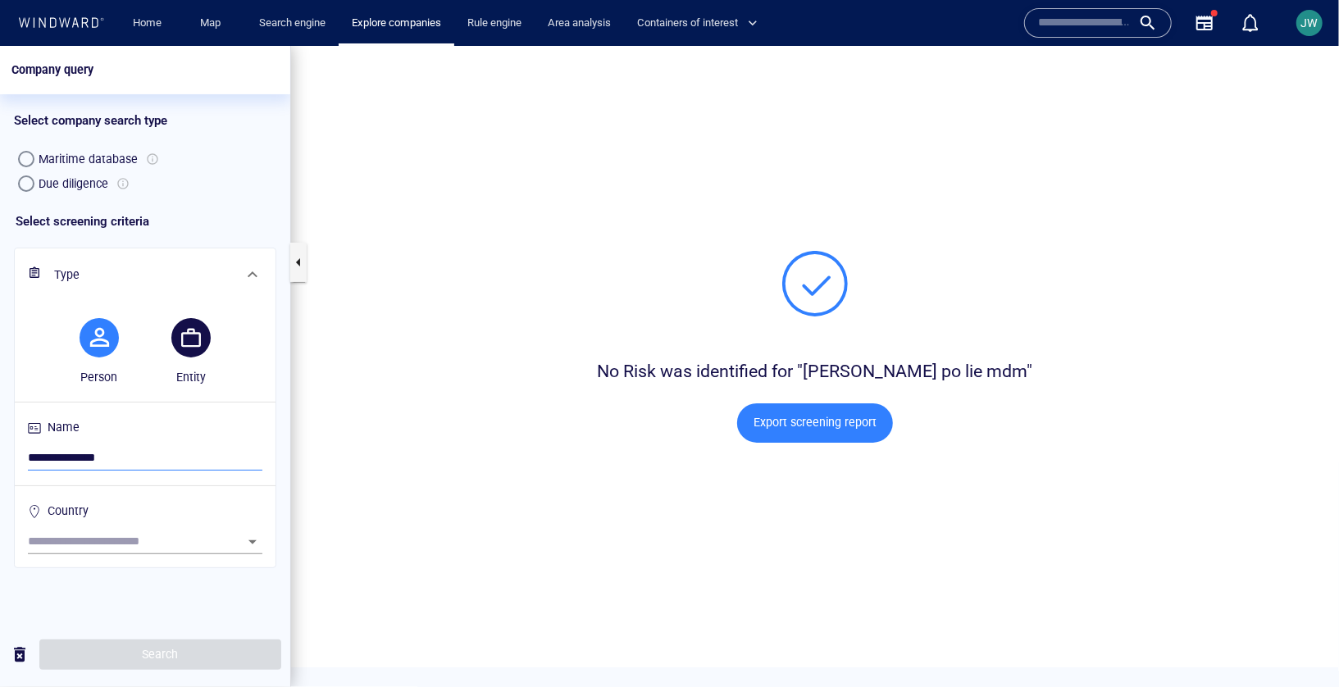
click at [57, 465] on input "**********" at bounding box center [145, 457] width 235 height 25
paste input "search"
click at [112, 652] on span "Search" at bounding box center [160, 654] width 216 height 21
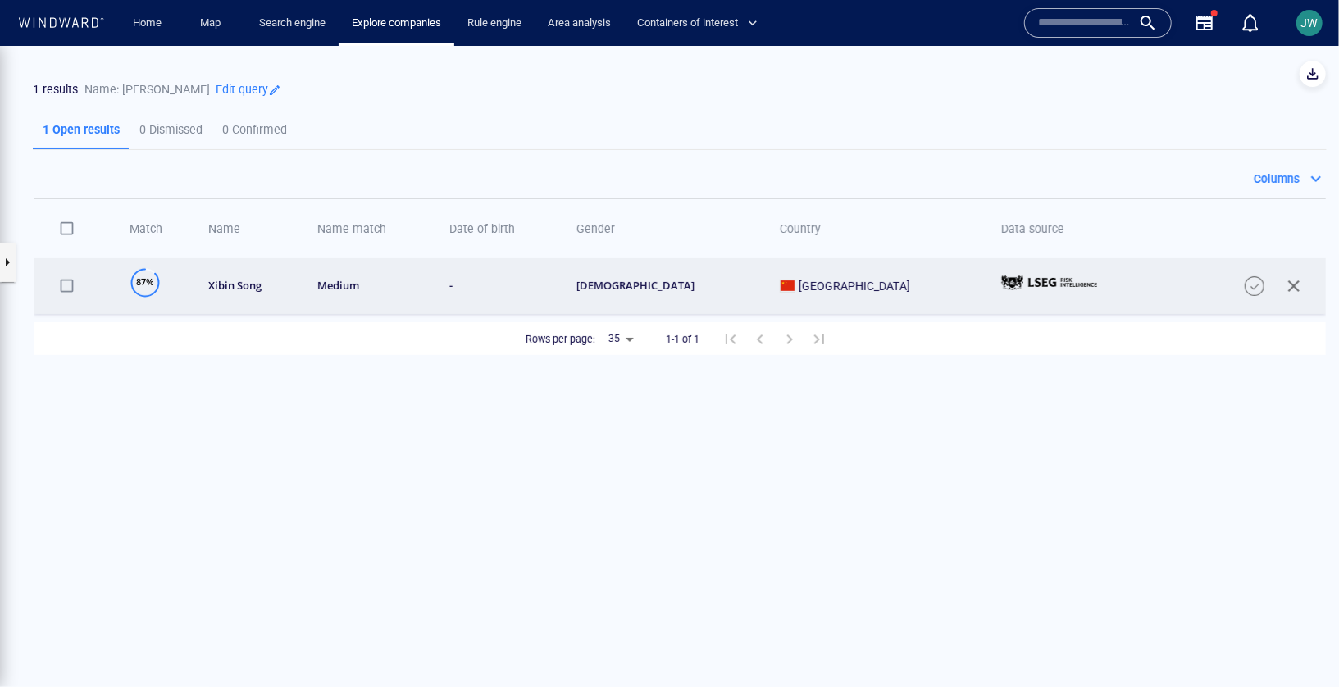
click at [428, 281] on div "medium" at bounding box center [372, 285] width 111 height 14
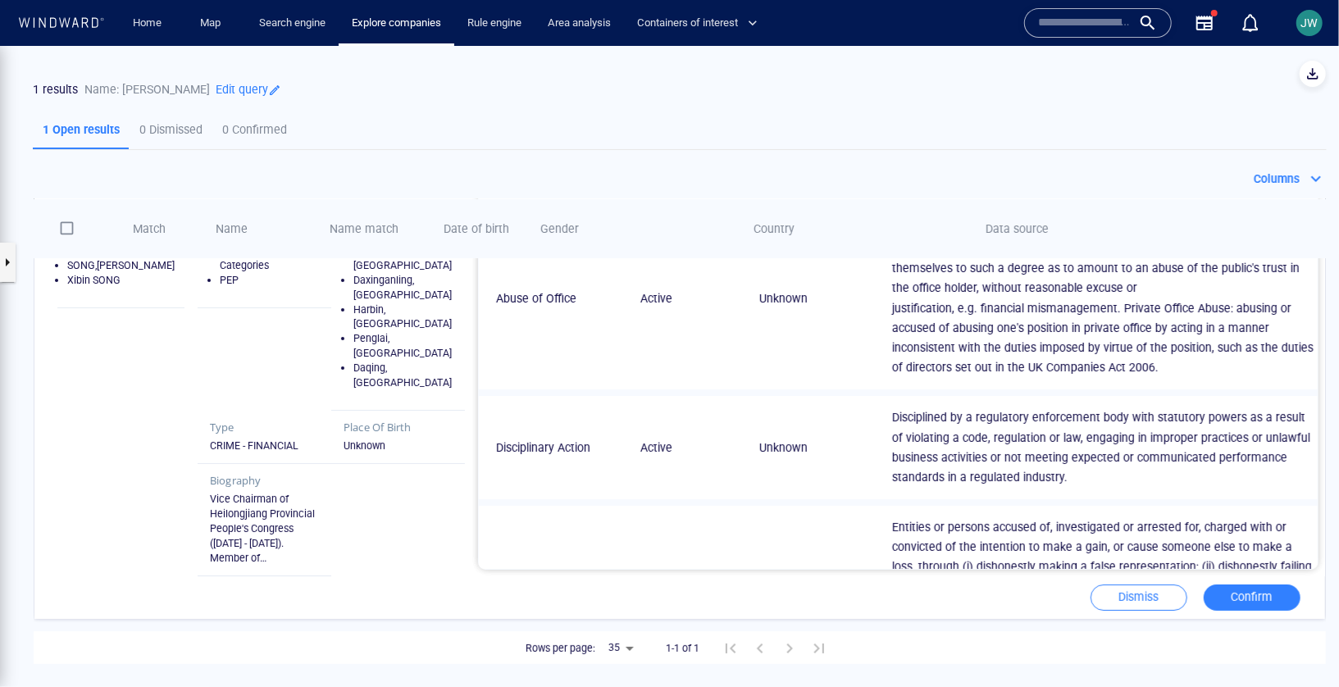
scroll to position [834, 0]
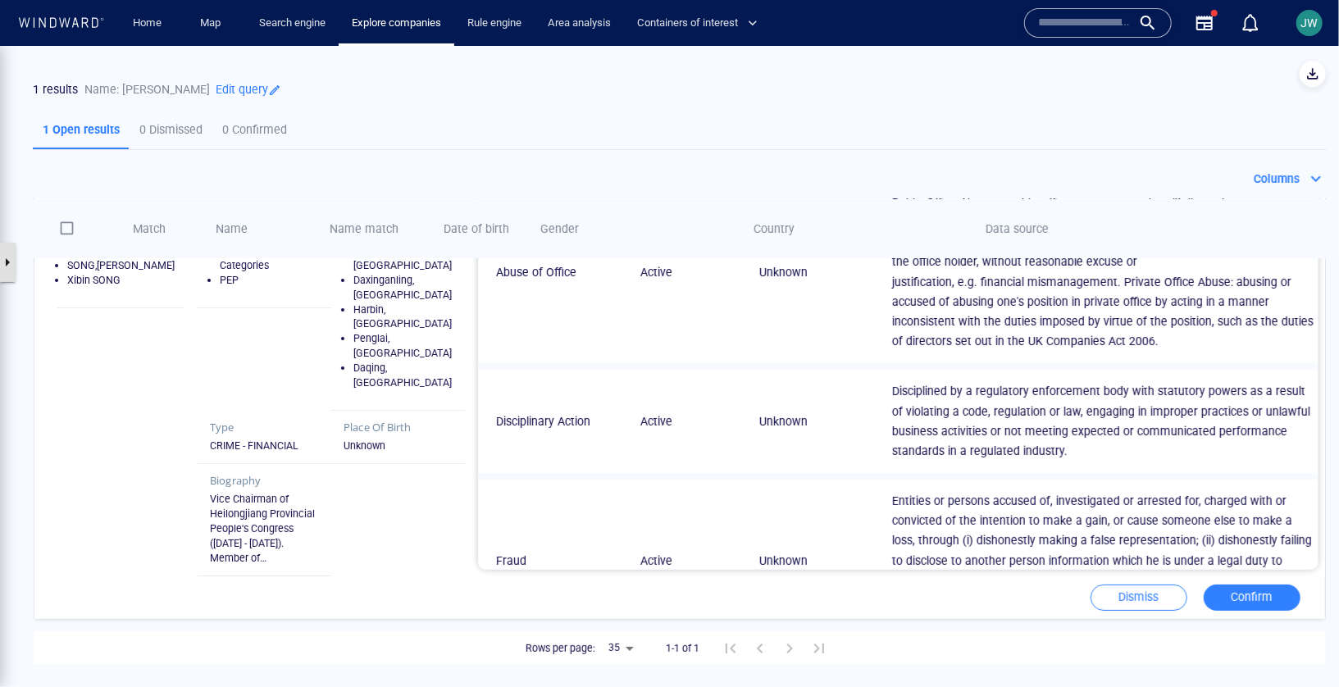
click at [8, 261] on button "button" at bounding box center [7, 261] width 16 height 39
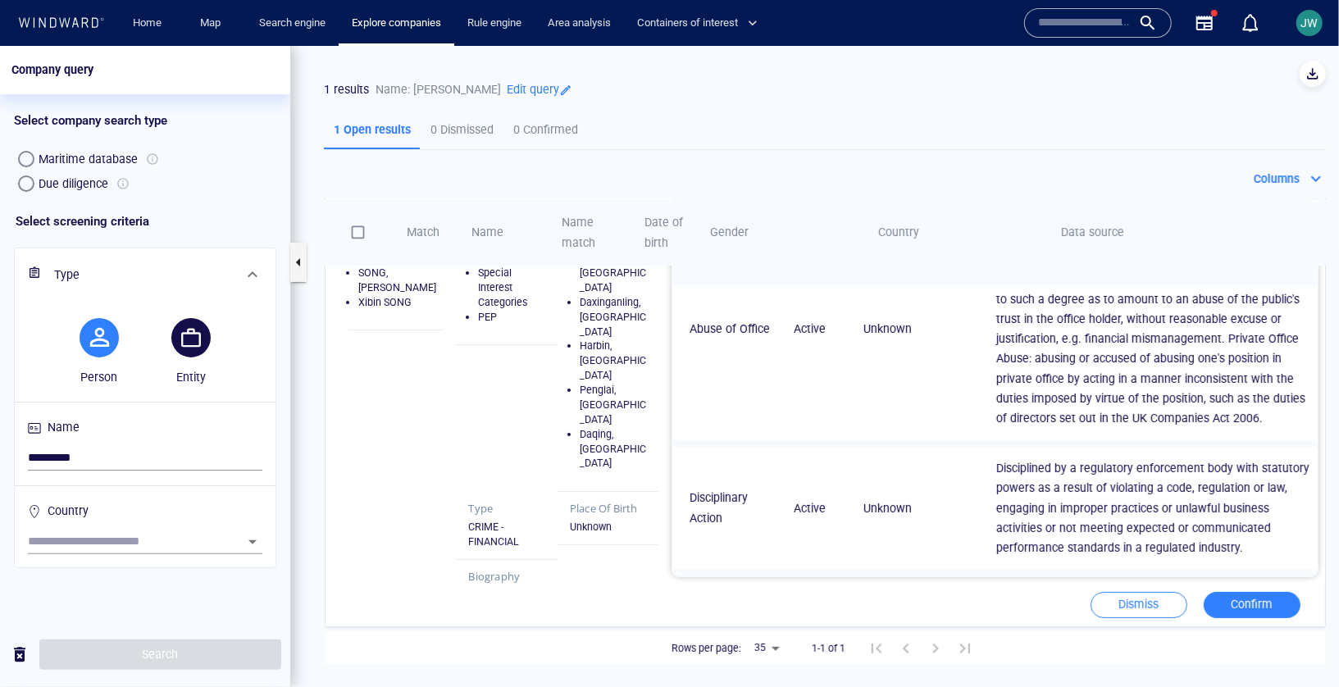
scroll to position [1063, 0]
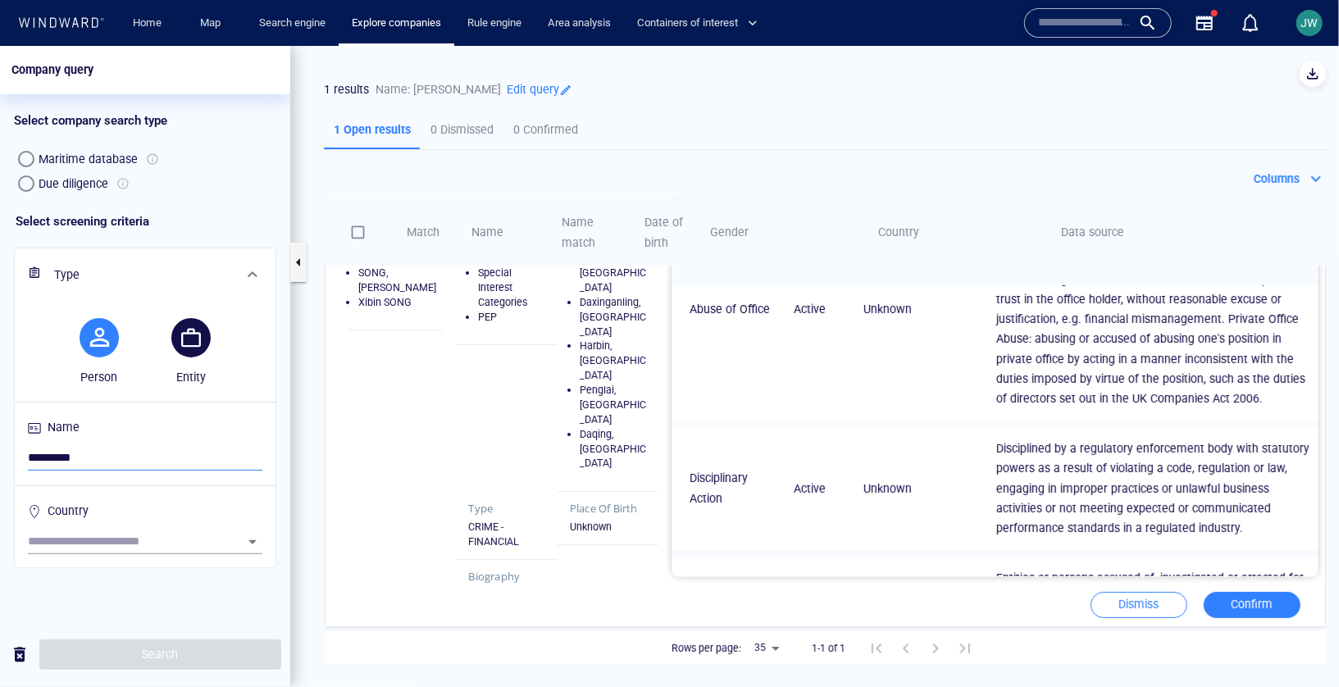
click at [93, 458] on input "*********" at bounding box center [145, 457] width 235 height 25
paste input "****"
click at [98, 654] on span "Search" at bounding box center [160, 654] width 216 height 21
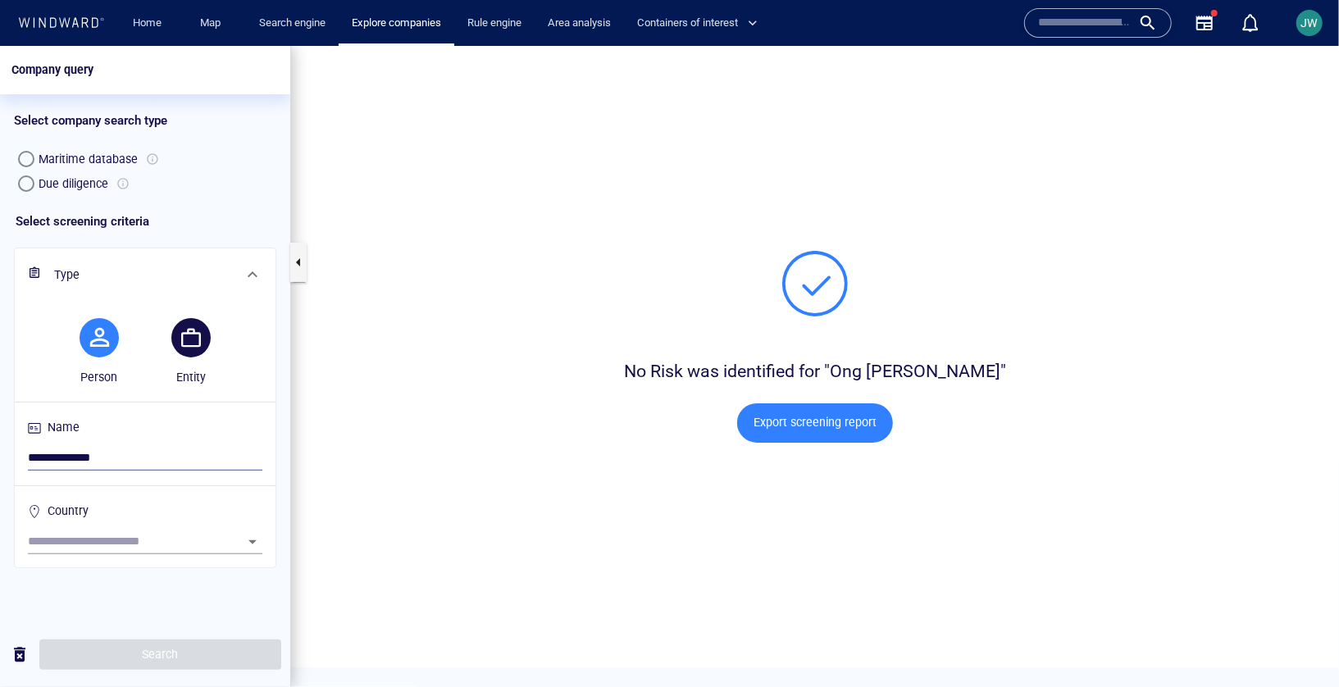
click at [185, 466] on input "**********" at bounding box center [145, 457] width 235 height 25
paste input "search"
type input "*********"
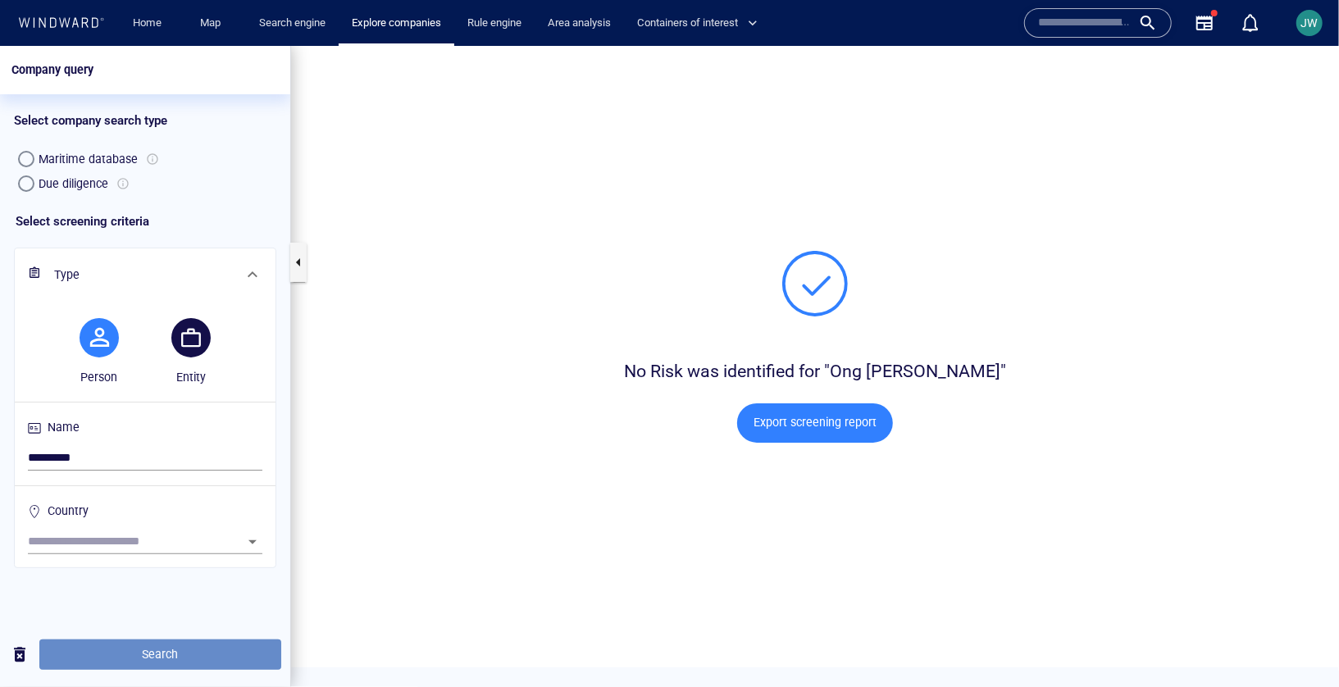
click at [162, 646] on span "Search" at bounding box center [160, 654] width 216 height 21
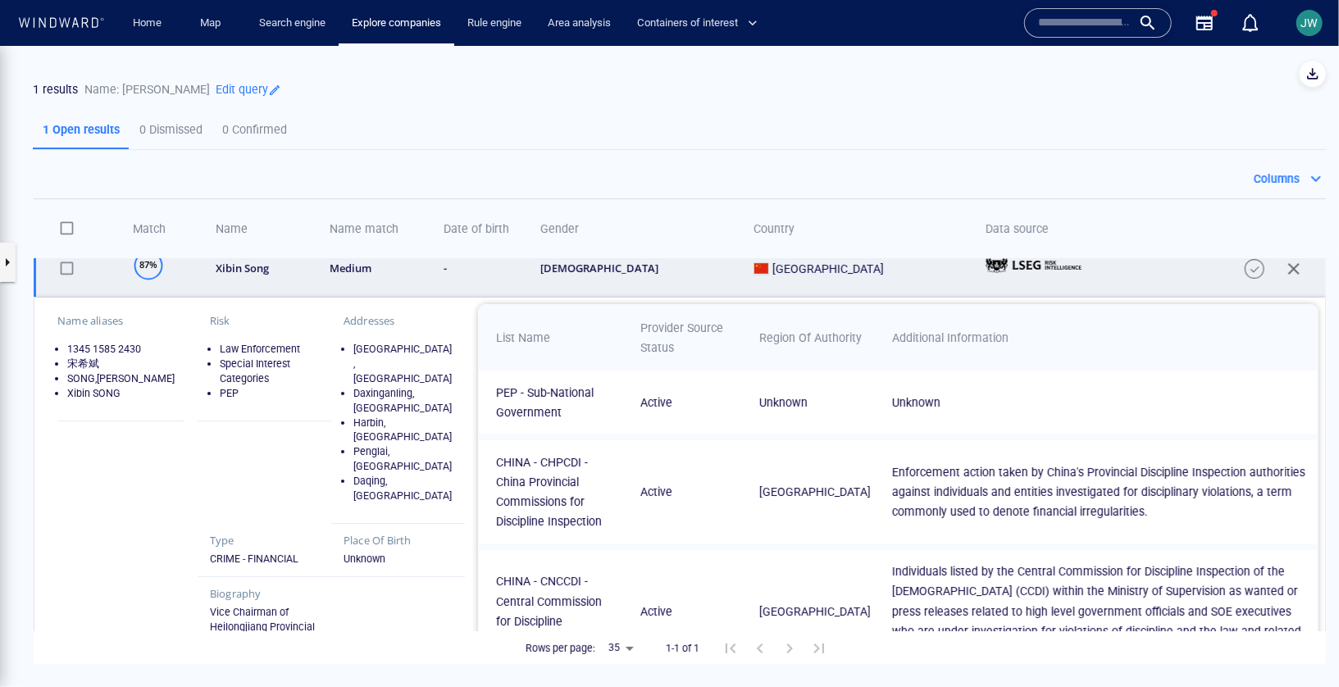
scroll to position [6, 0]
